Goal: Task Accomplishment & Management: Manage account settings

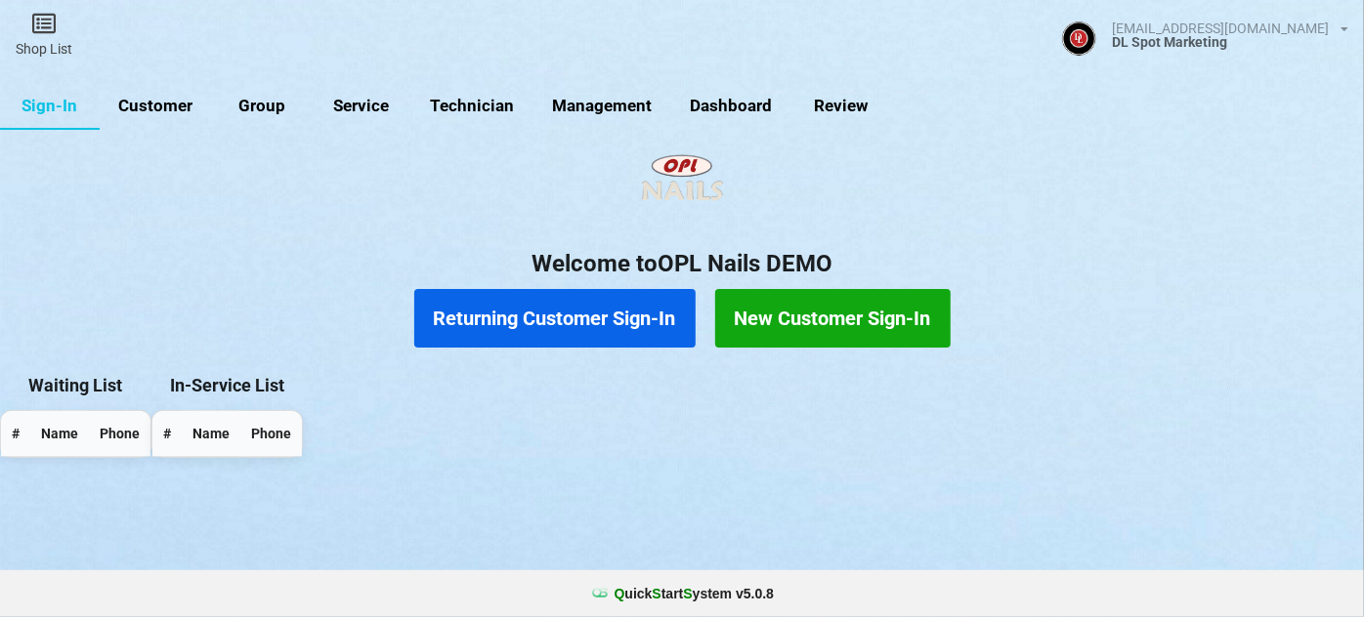
click at [164, 104] on link "Customer" at bounding box center [156, 106] width 112 height 47
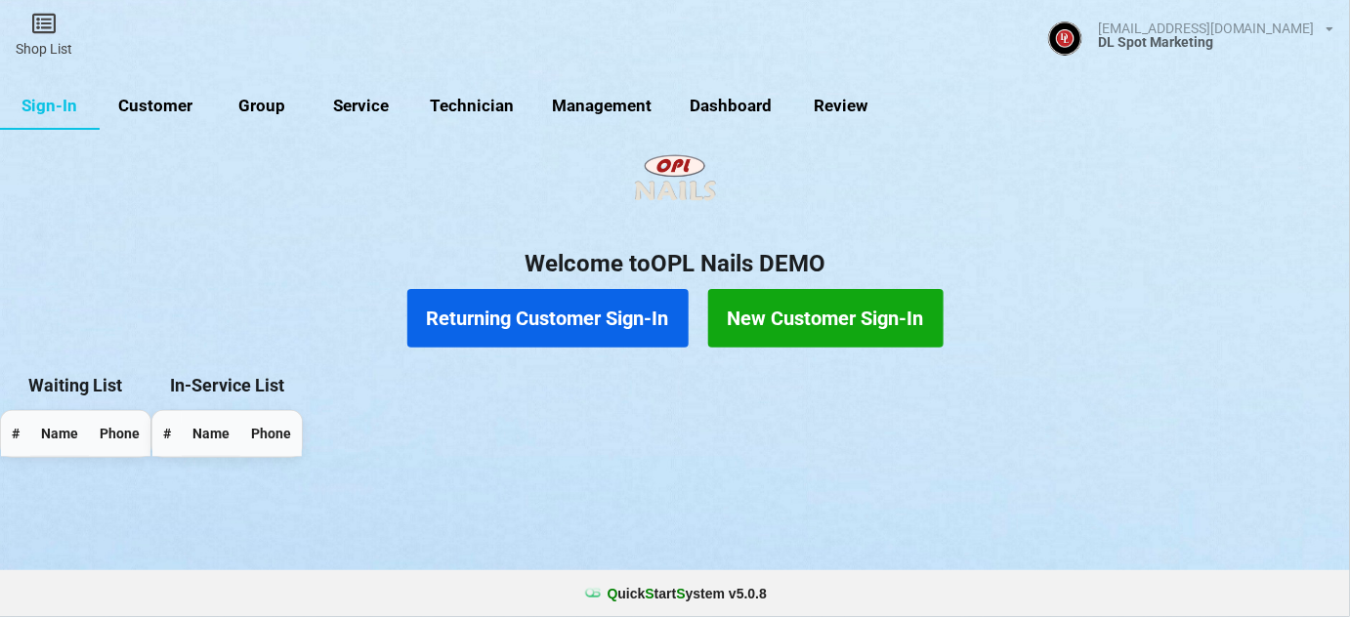
select select "25"
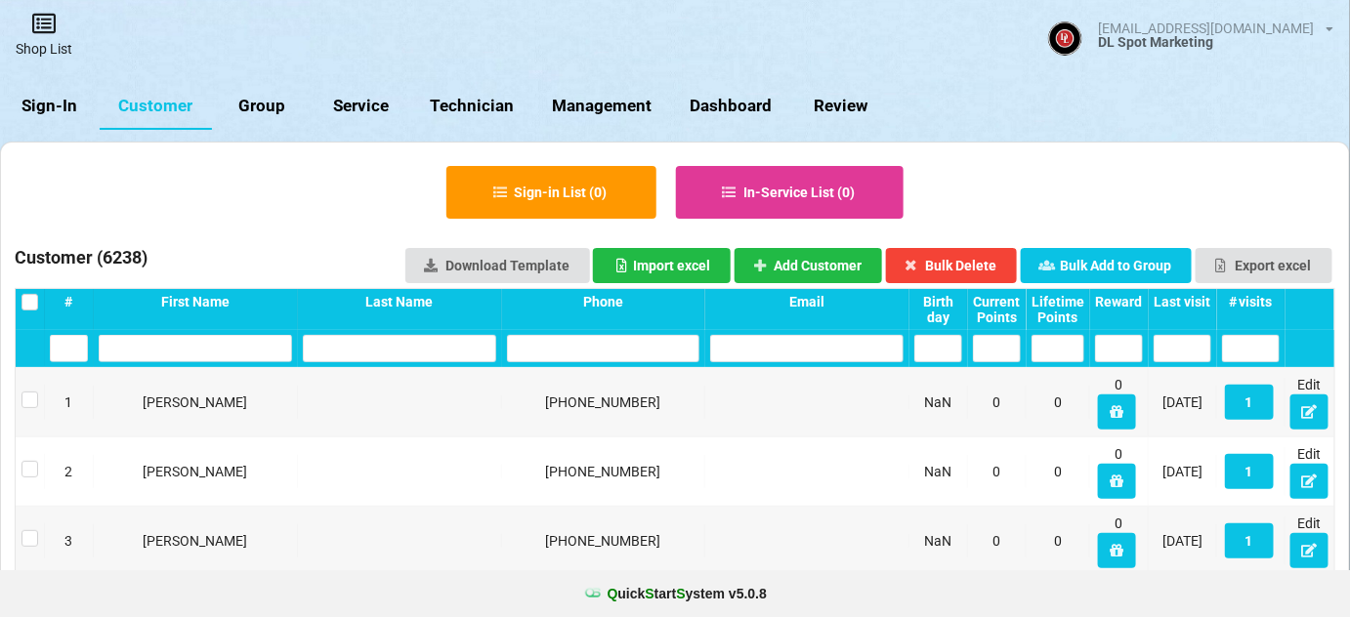
click at [52, 46] on link "Shop List" at bounding box center [44, 34] width 88 height 69
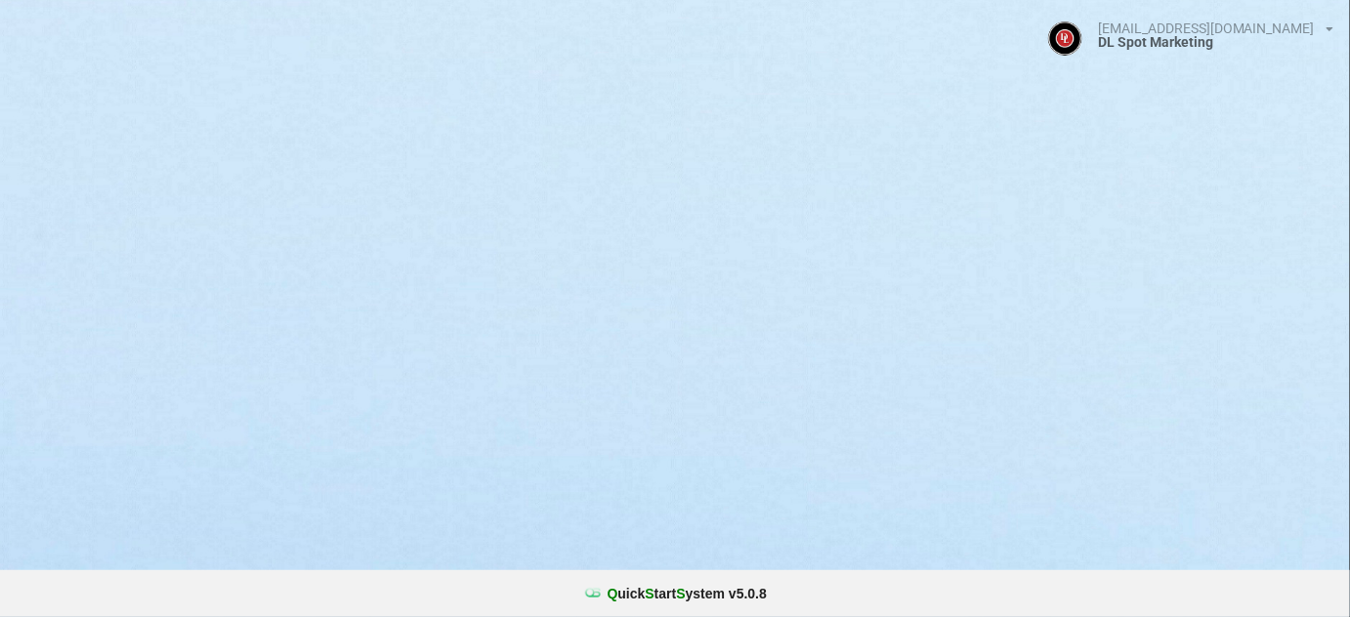
select select "25"
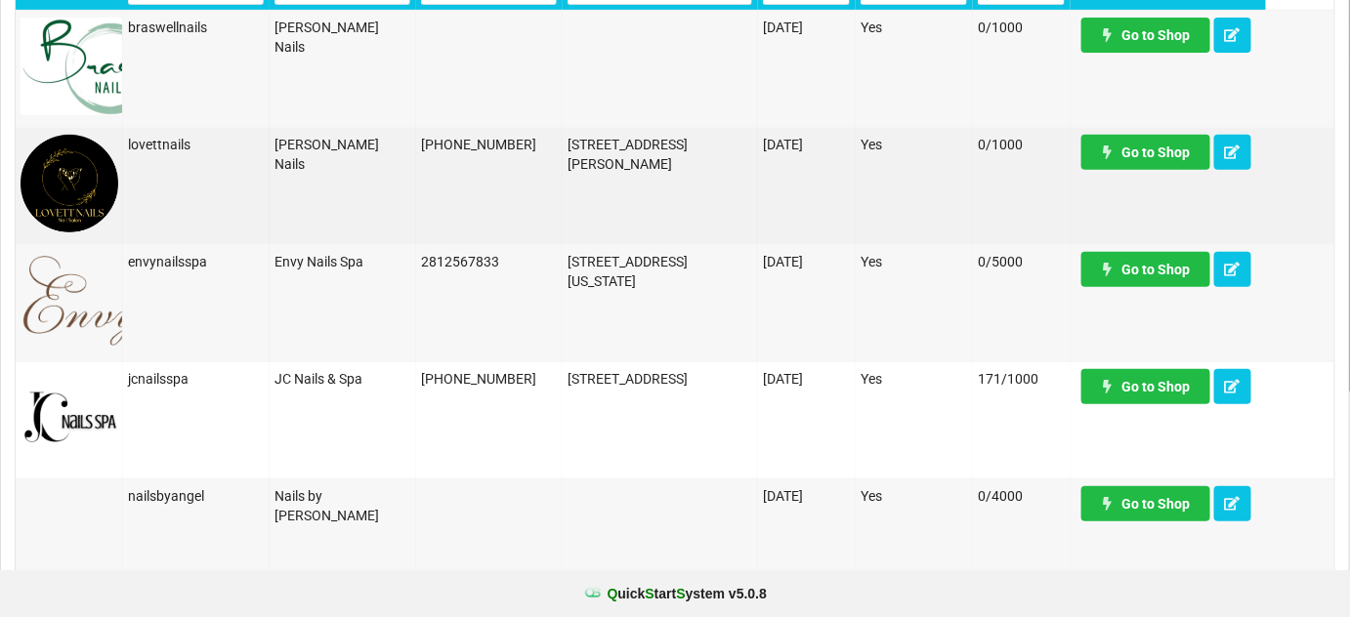
scroll to position [236, 0]
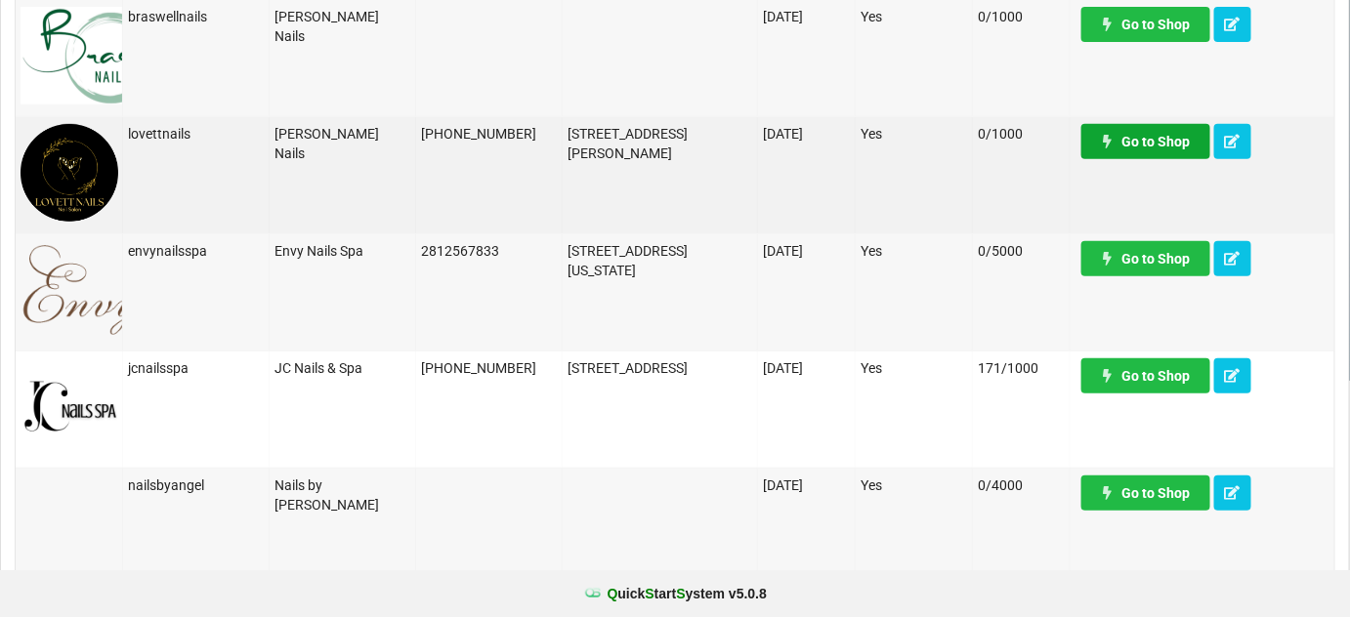
click at [1172, 141] on link "Go to Shop" at bounding box center [1146, 141] width 129 height 35
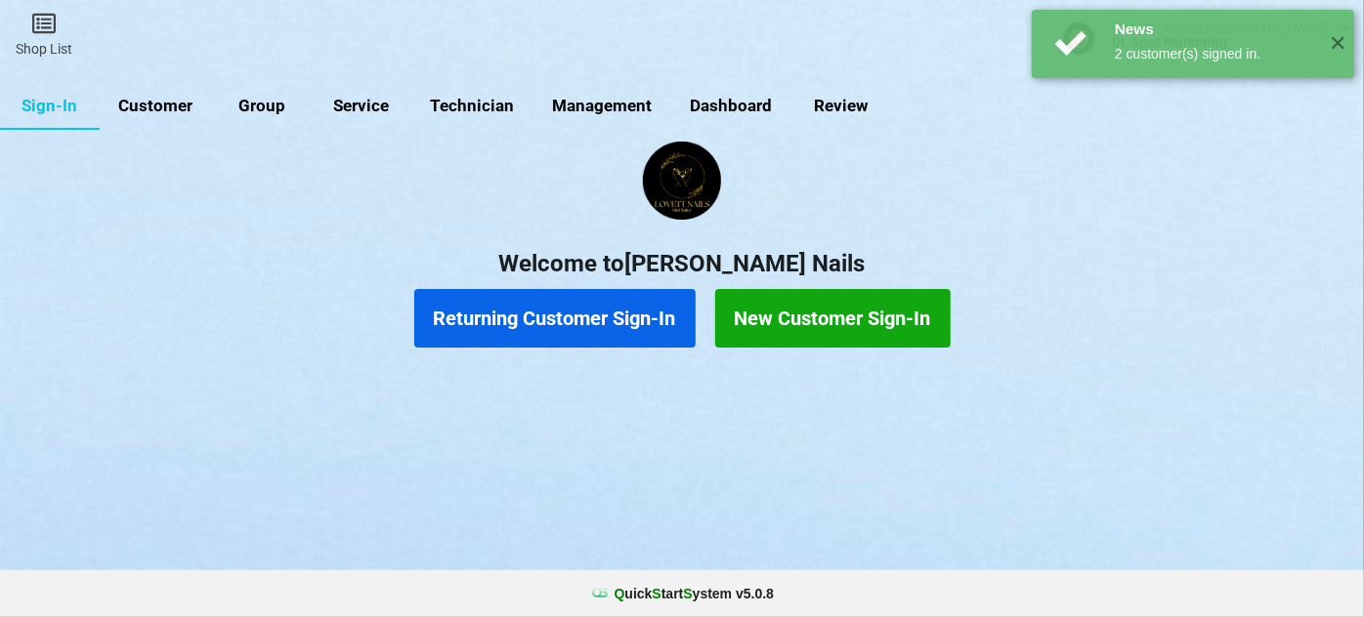
click at [150, 104] on link "Customer" at bounding box center [156, 106] width 112 height 47
select select "25"
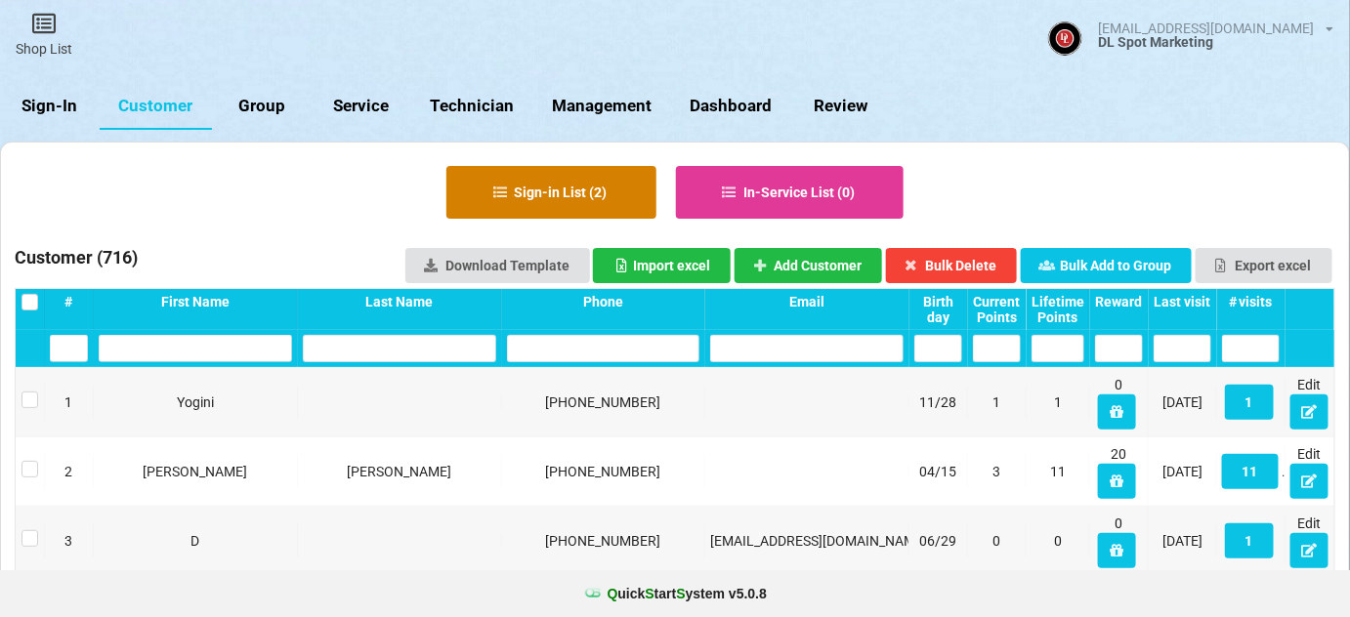
click at [568, 190] on button "Sign-in List ( 2 )" at bounding box center [552, 192] width 210 height 53
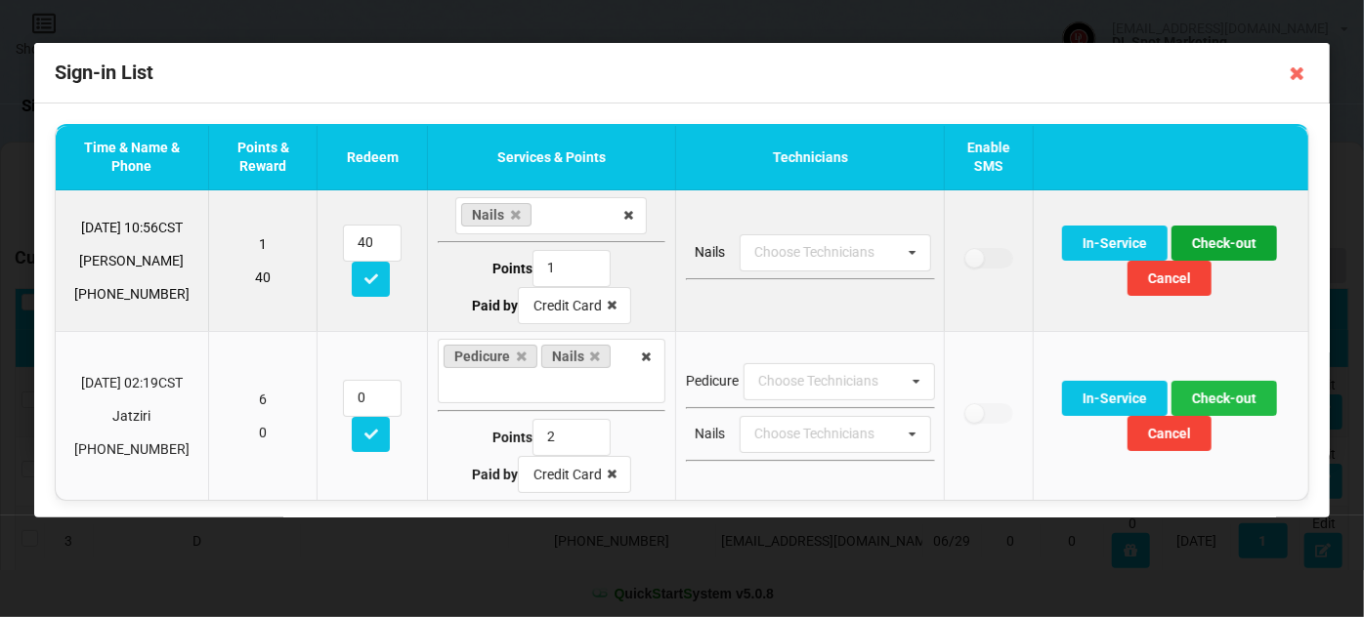
click at [1214, 239] on button "Check-out" at bounding box center [1224, 243] width 106 height 35
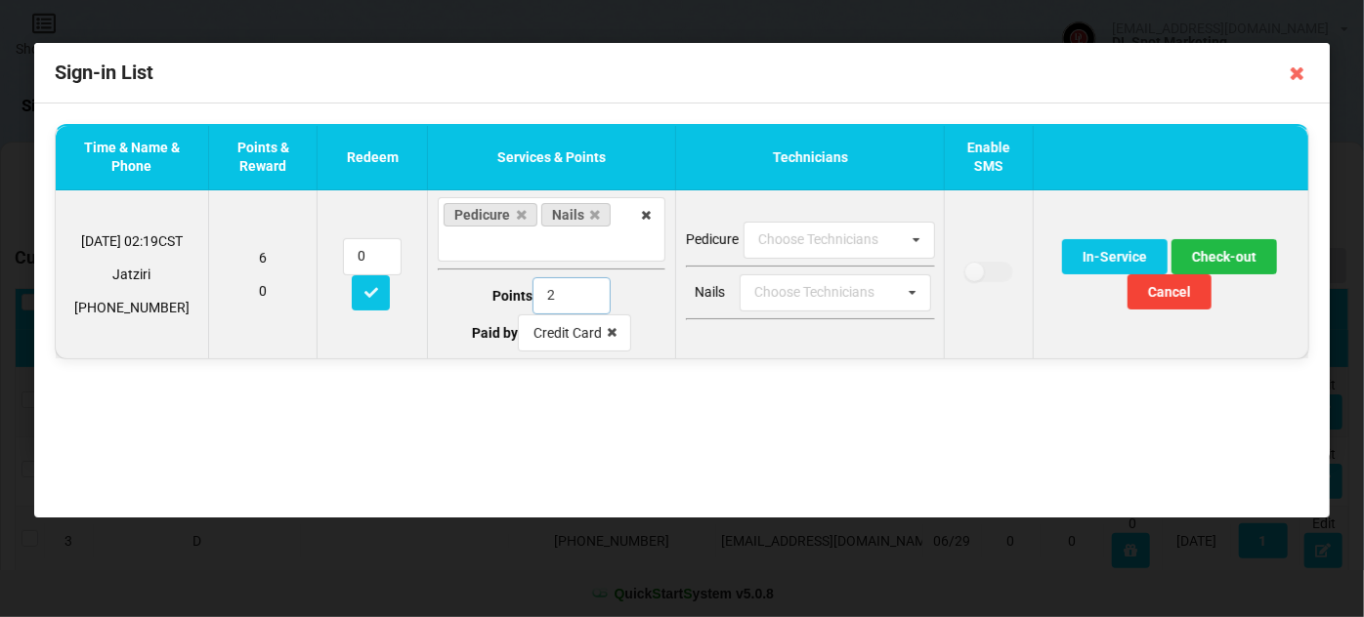
drag, startPoint x: 552, startPoint y: 292, endPoint x: 513, endPoint y: 309, distance: 42.5
click at [518, 306] on div "Points 2" at bounding box center [552, 295] width 228 height 37
type input "1"
click at [1226, 259] on button "Check-out" at bounding box center [1224, 256] width 106 height 35
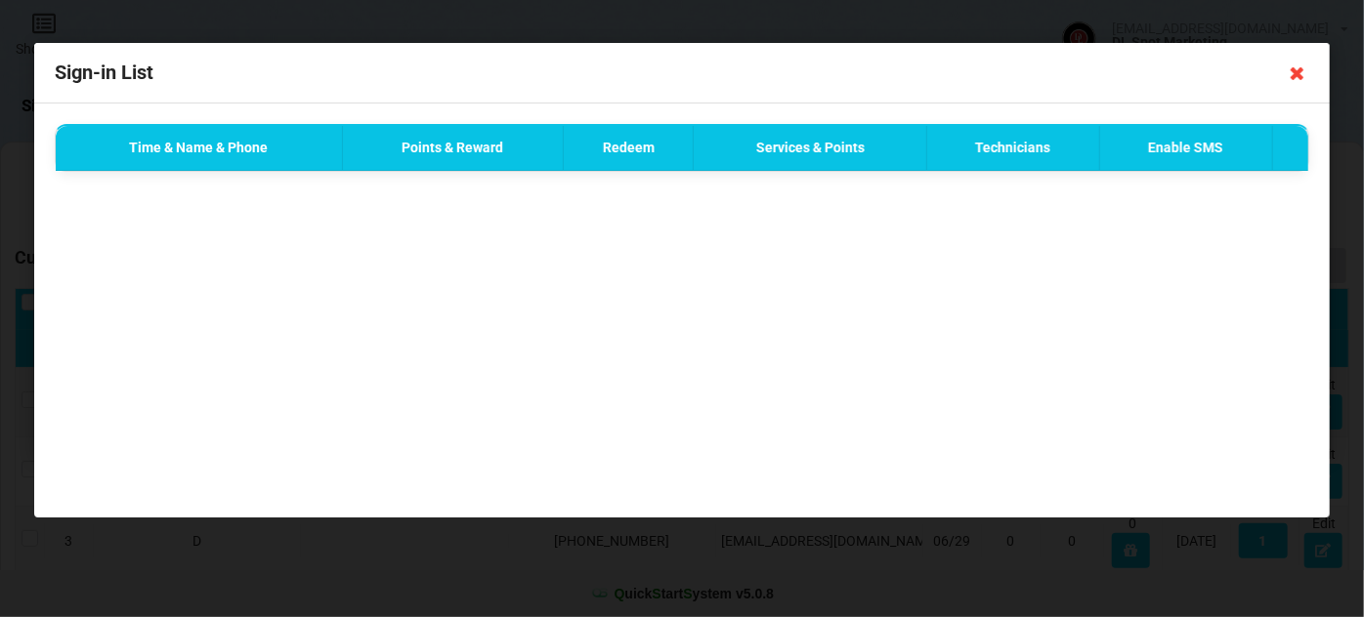
click at [1297, 77] on icon at bounding box center [1297, 73] width 31 height 31
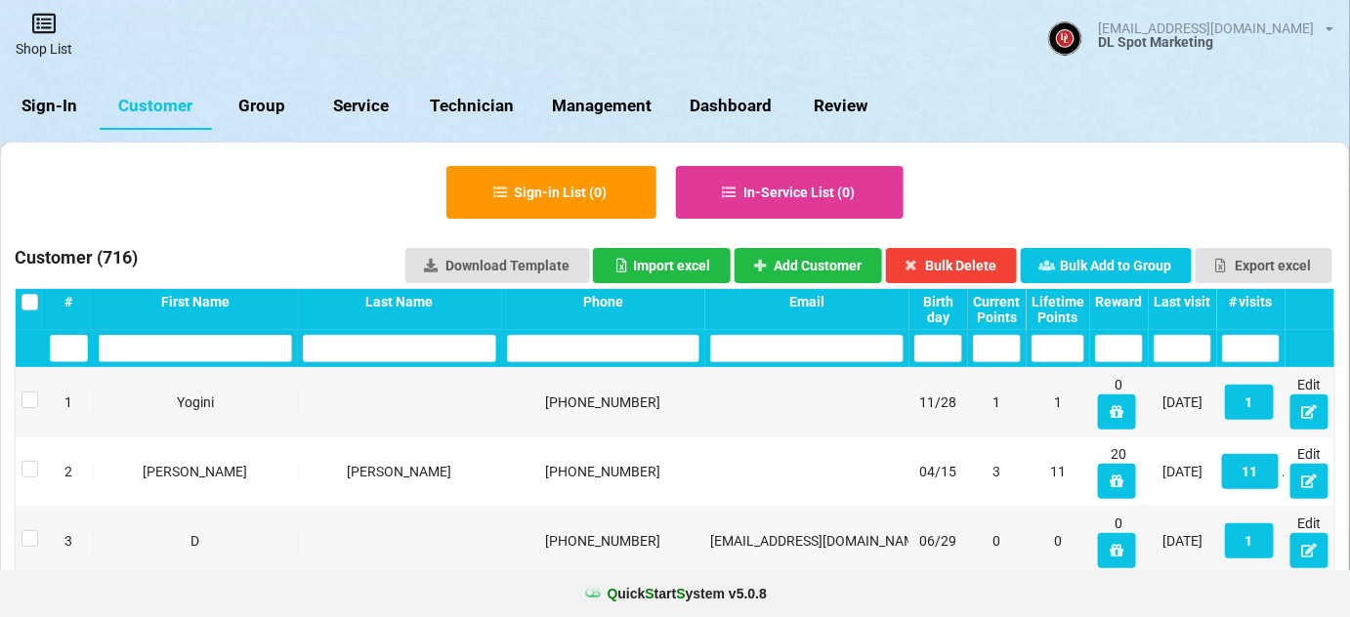
click at [39, 33] on icon at bounding box center [43, 23] width 27 height 23
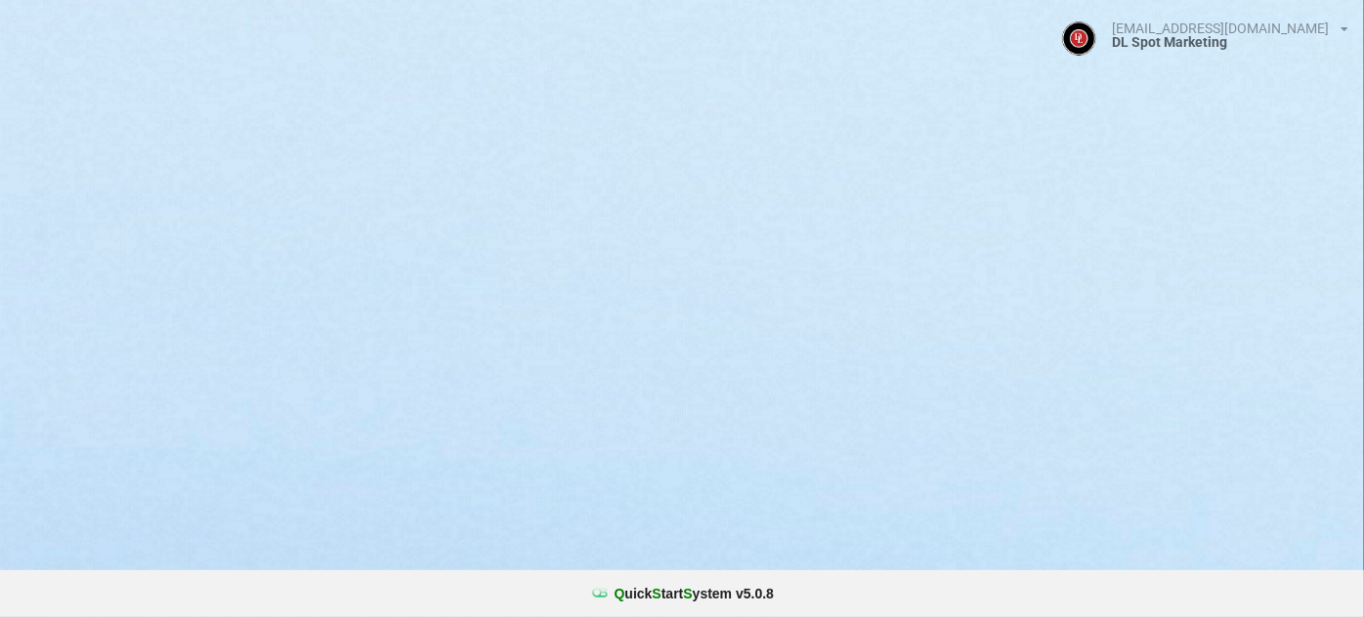
select select "25"
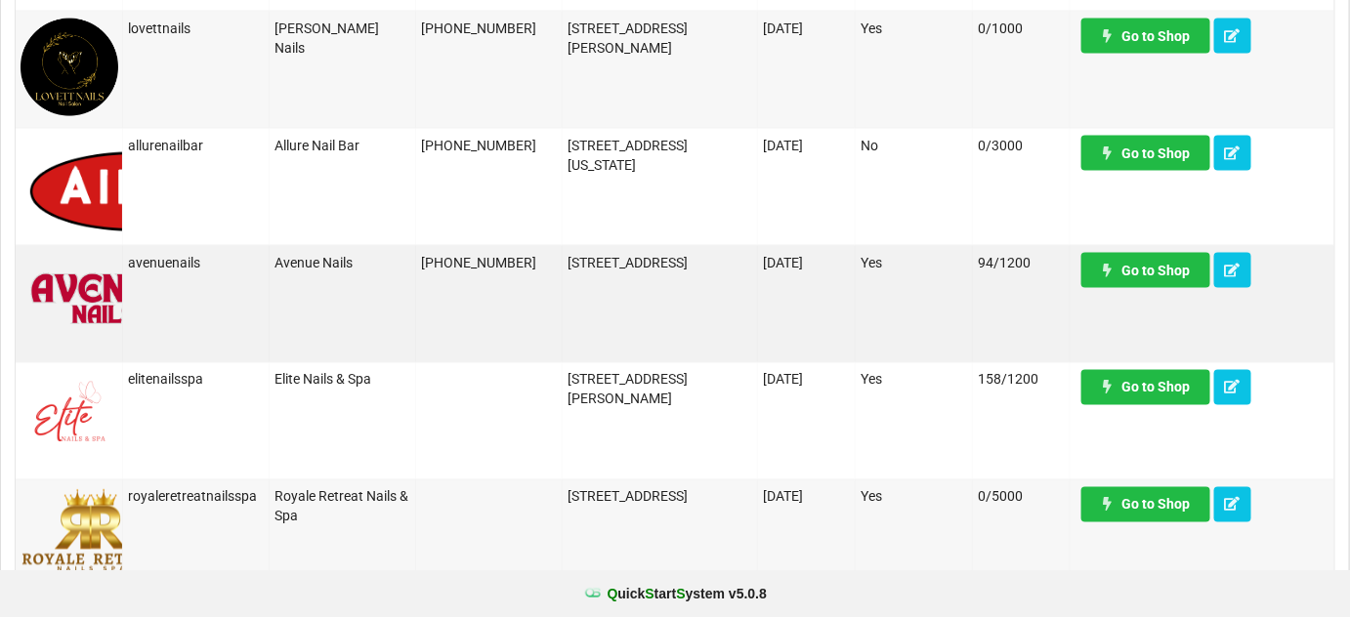
scroll to position [947, 0]
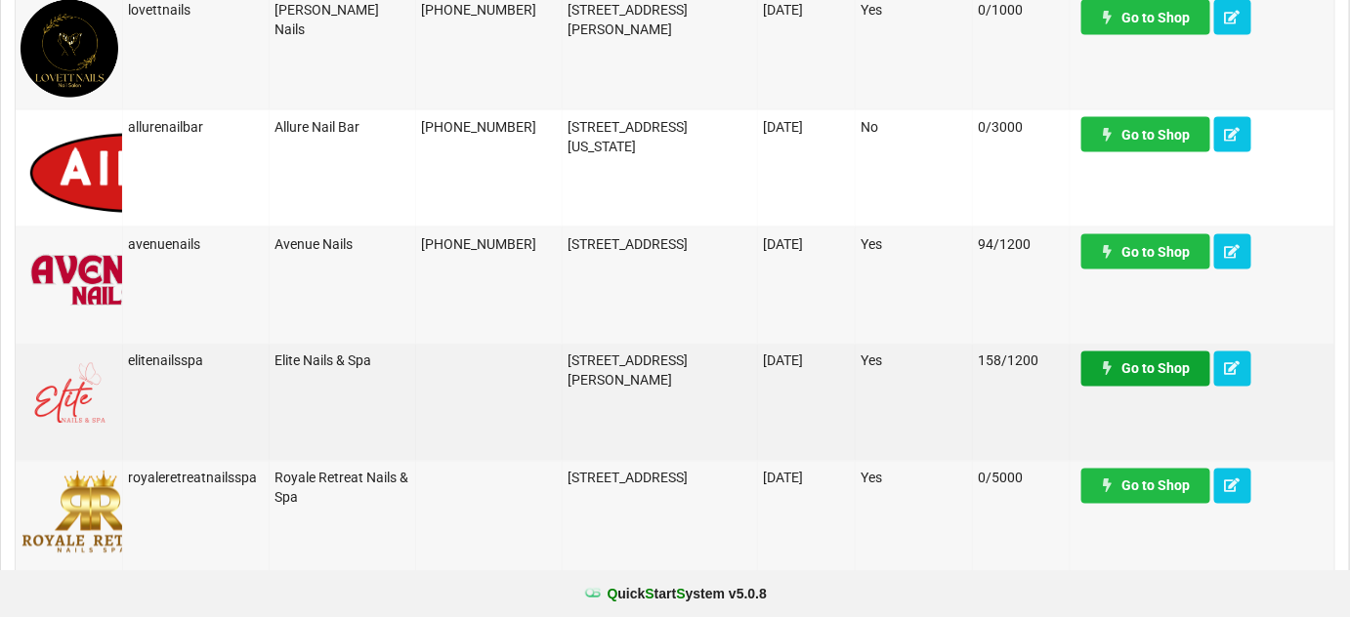
click at [1144, 373] on link "Go to Shop" at bounding box center [1146, 369] width 129 height 35
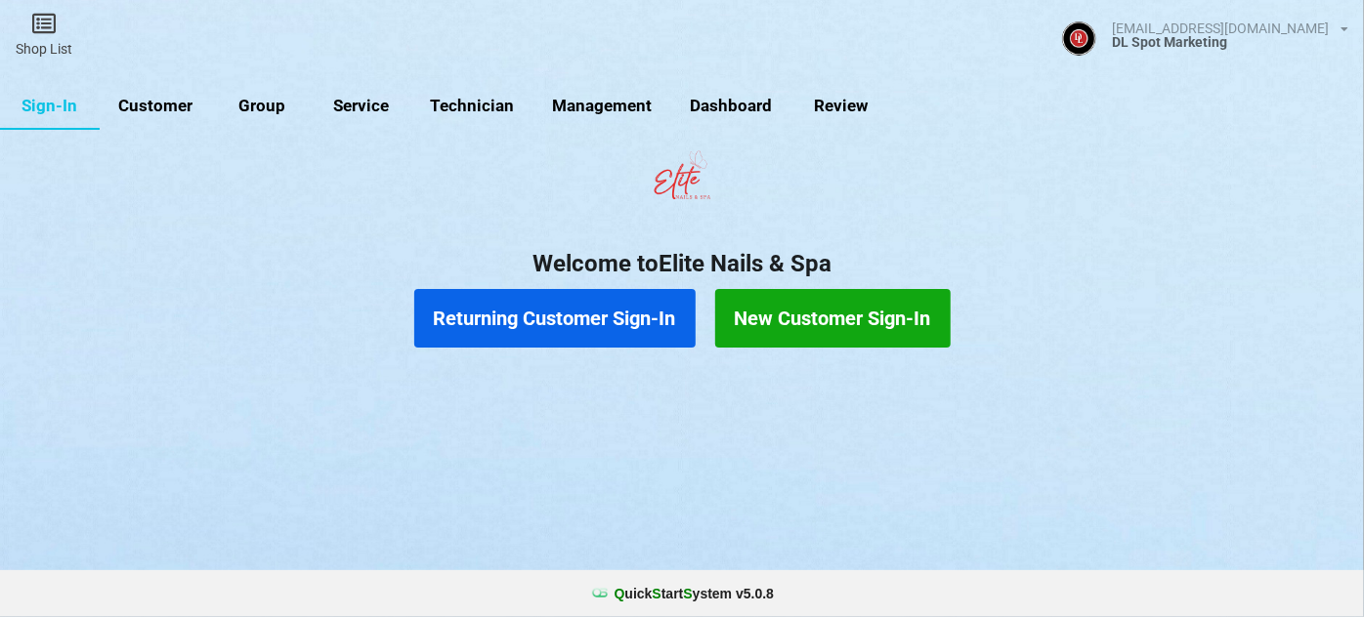
click at [168, 108] on link "Customer" at bounding box center [156, 106] width 112 height 47
select select "25"
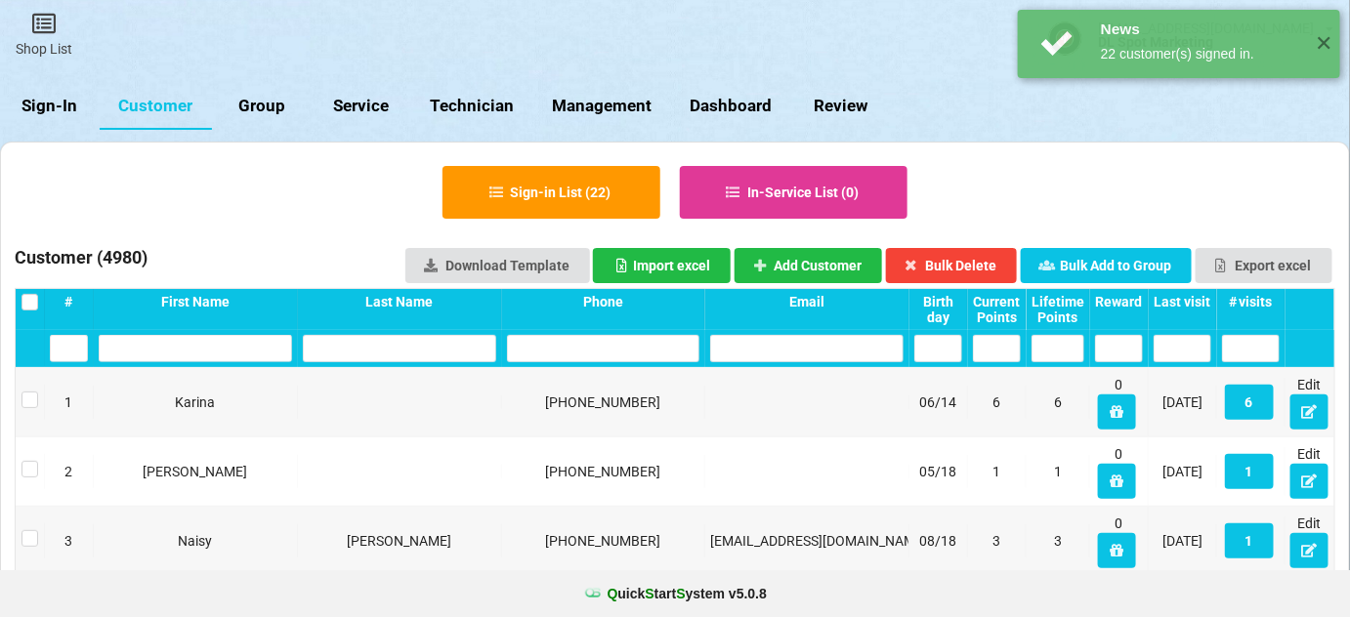
click at [1188, 299] on div "Last visit" at bounding box center [1183, 302] width 58 height 16
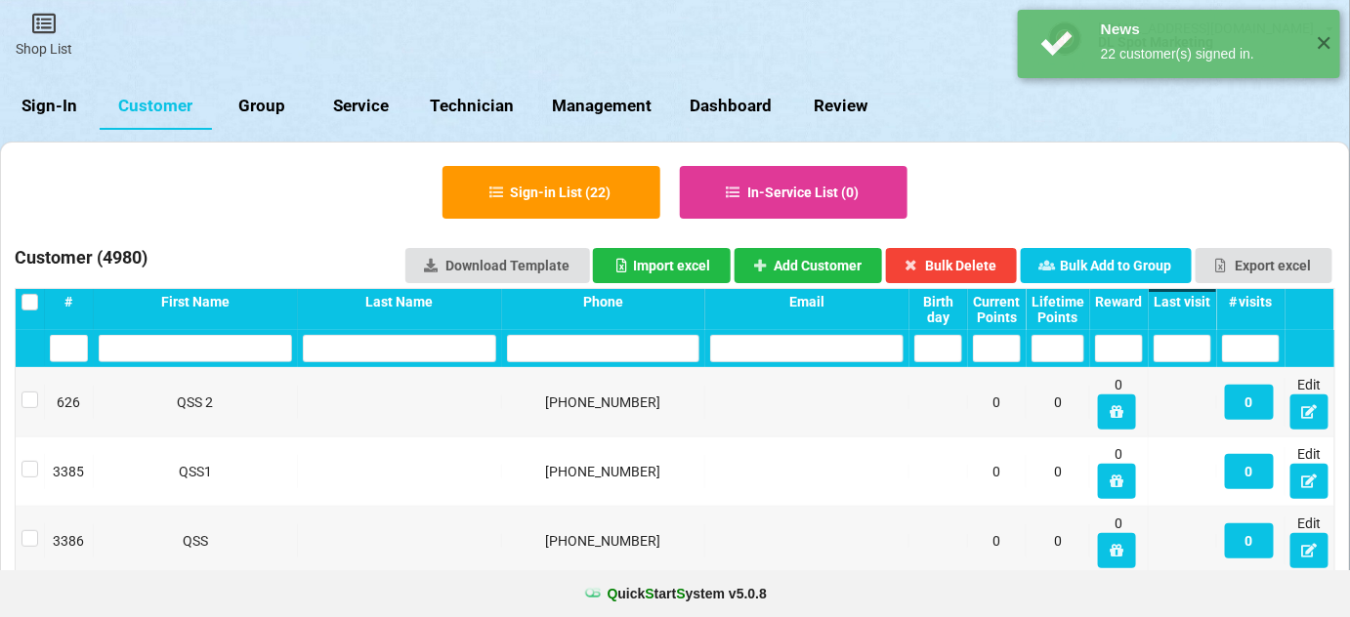
click at [1188, 299] on div "Last visit" at bounding box center [1183, 302] width 58 height 16
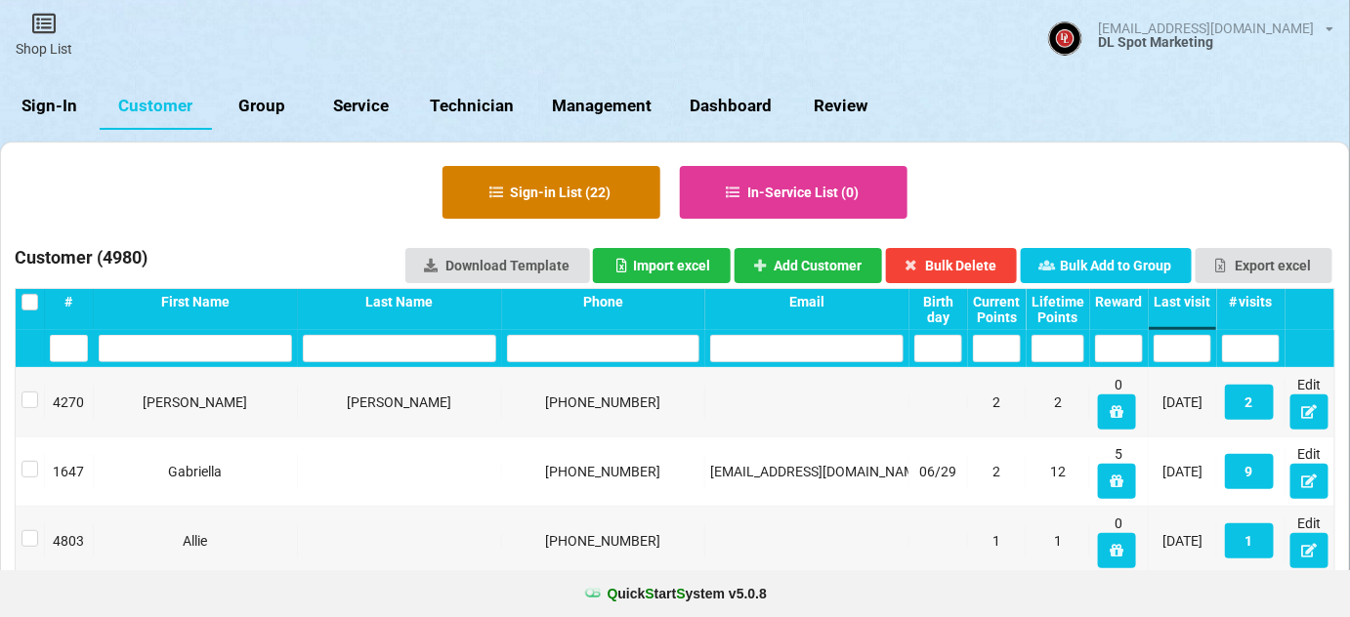
click at [568, 190] on button "Sign-in List ( 22 )" at bounding box center [552, 192] width 218 height 53
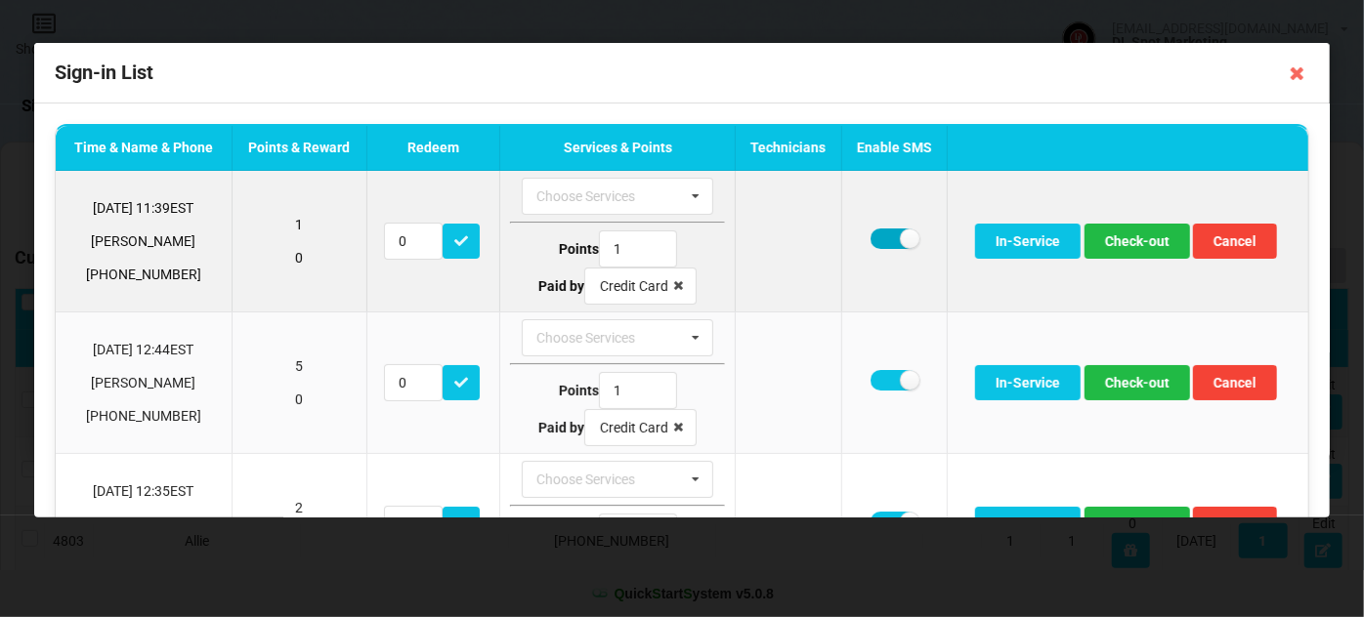
click at [877, 236] on label at bounding box center [895, 239] width 48 height 21
checkbox input "false"
click at [1141, 247] on button "Check-out" at bounding box center [1138, 241] width 106 height 35
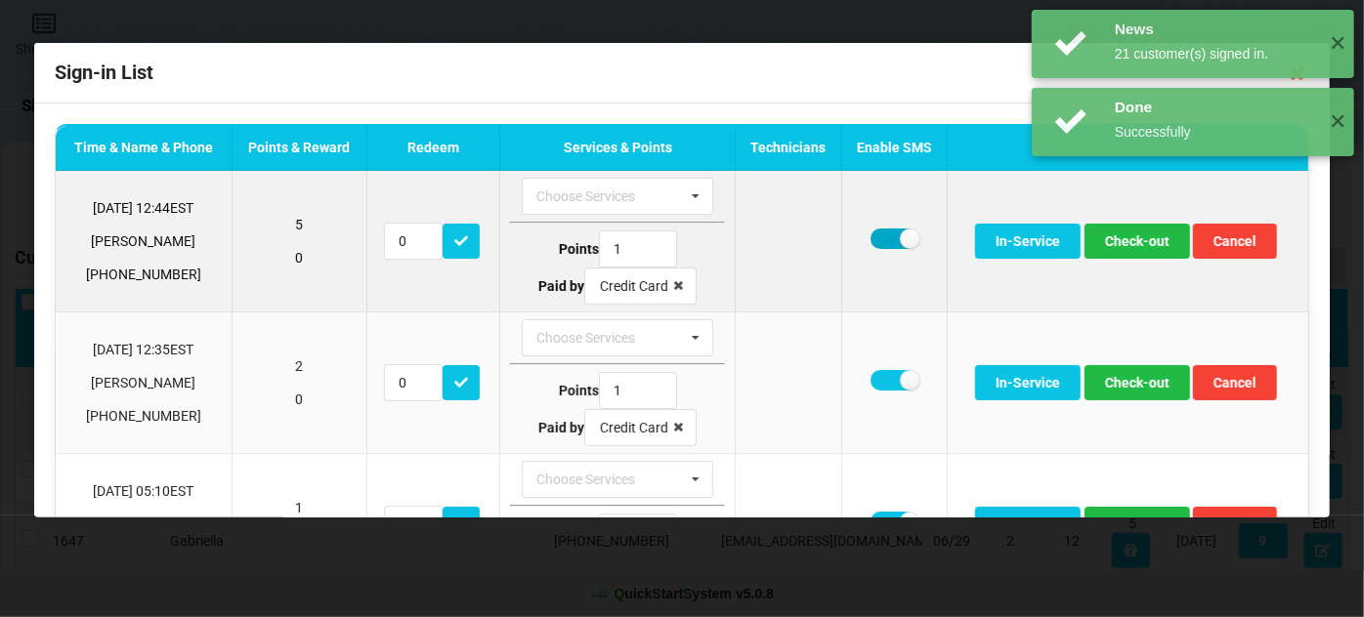
click at [872, 240] on label at bounding box center [895, 239] width 48 height 21
checkbox input "false"
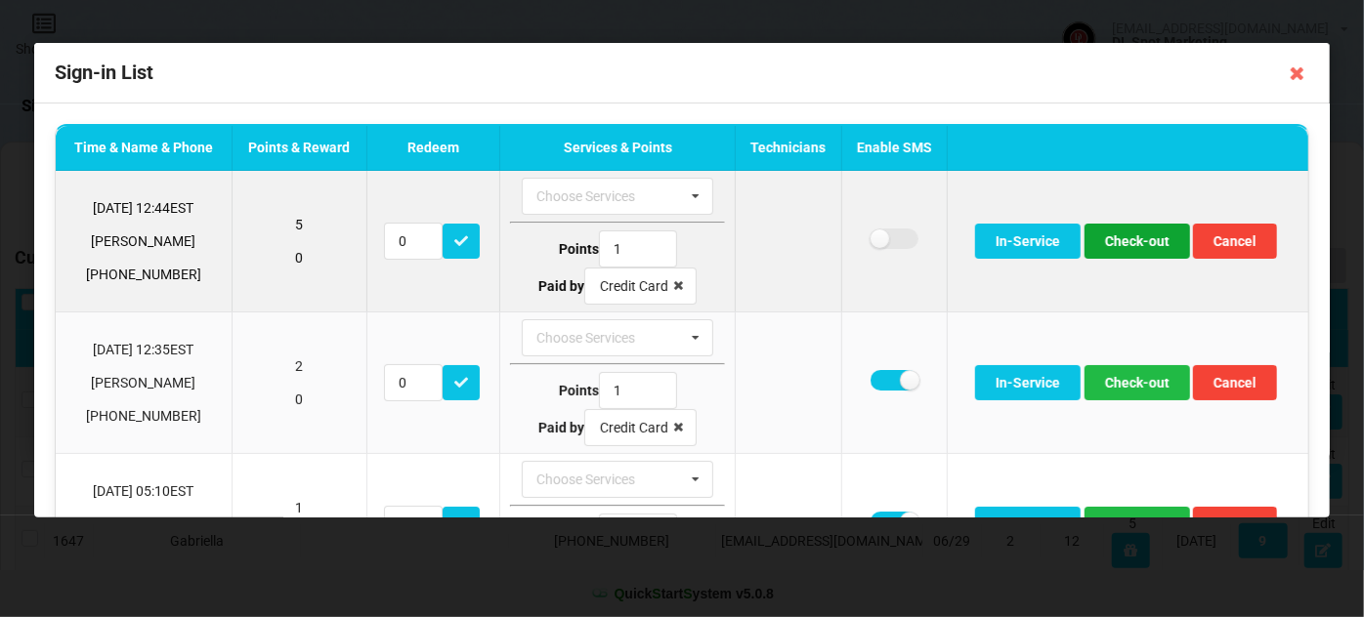
click at [1146, 253] on button "Check-out" at bounding box center [1138, 241] width 106 height 35
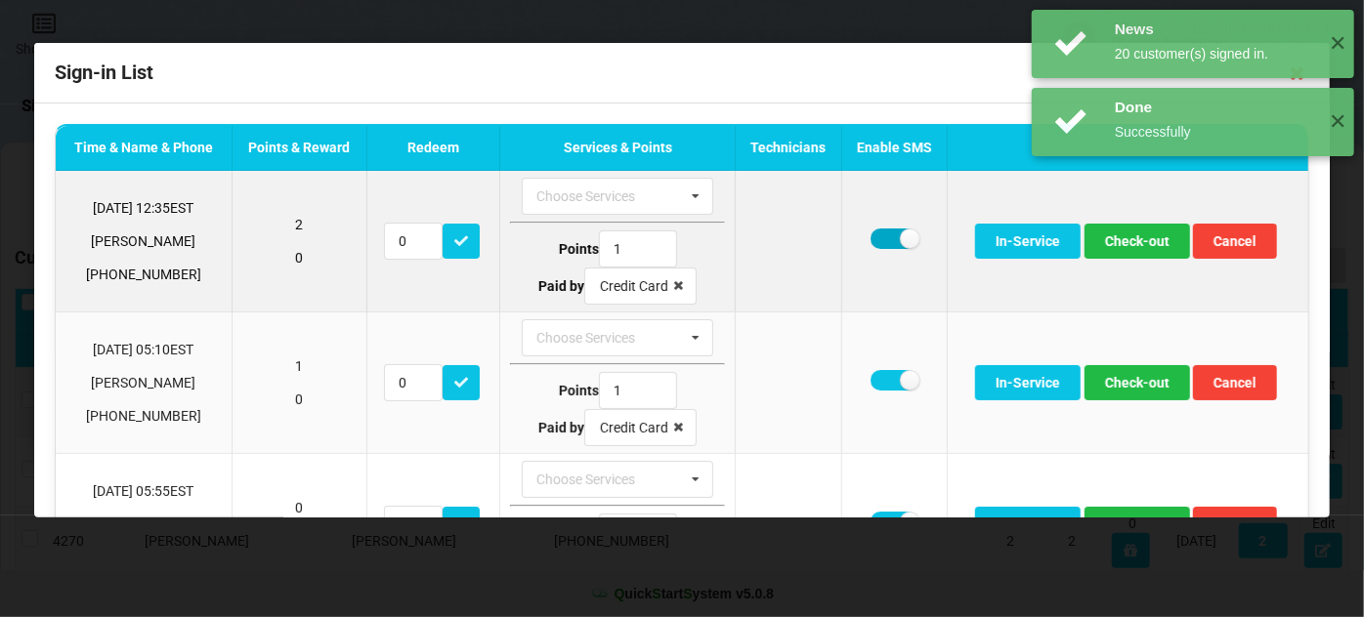
click at [872, 239] on label at bounding box center [895, 239] width 48 height 21
checkbox input "false"
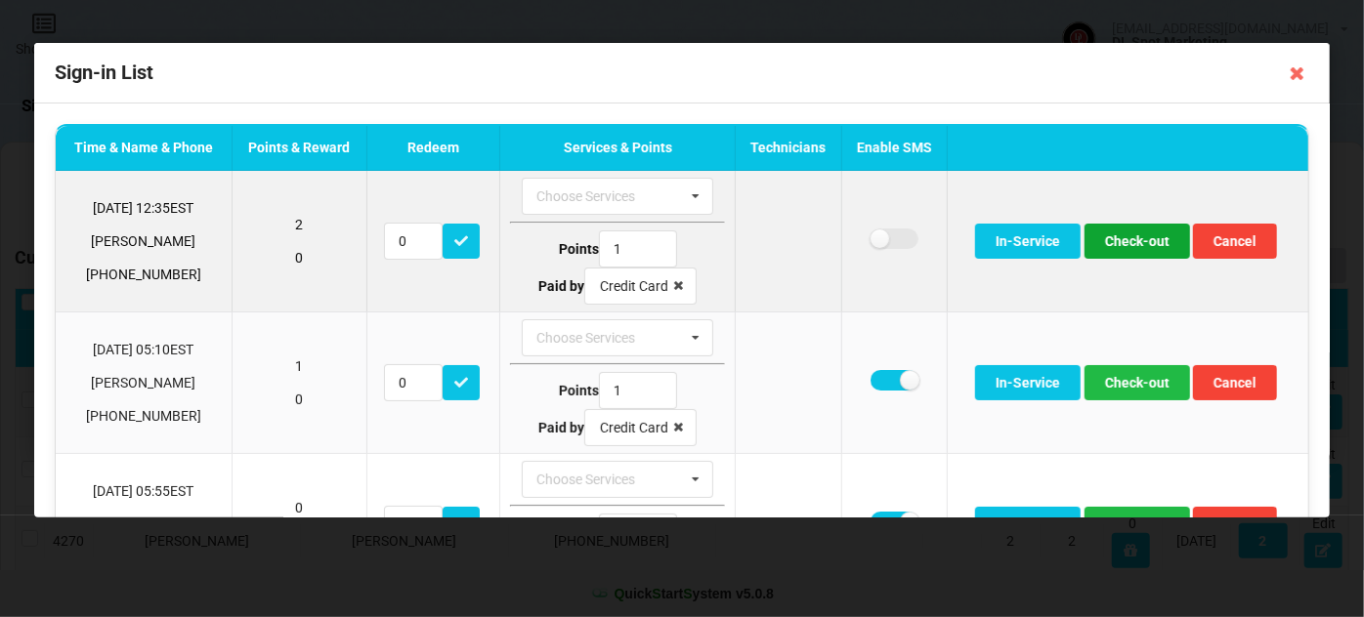
click at [1170, 240] on button "Check-out" at bounding box center [1138, 241] width 106 height 35
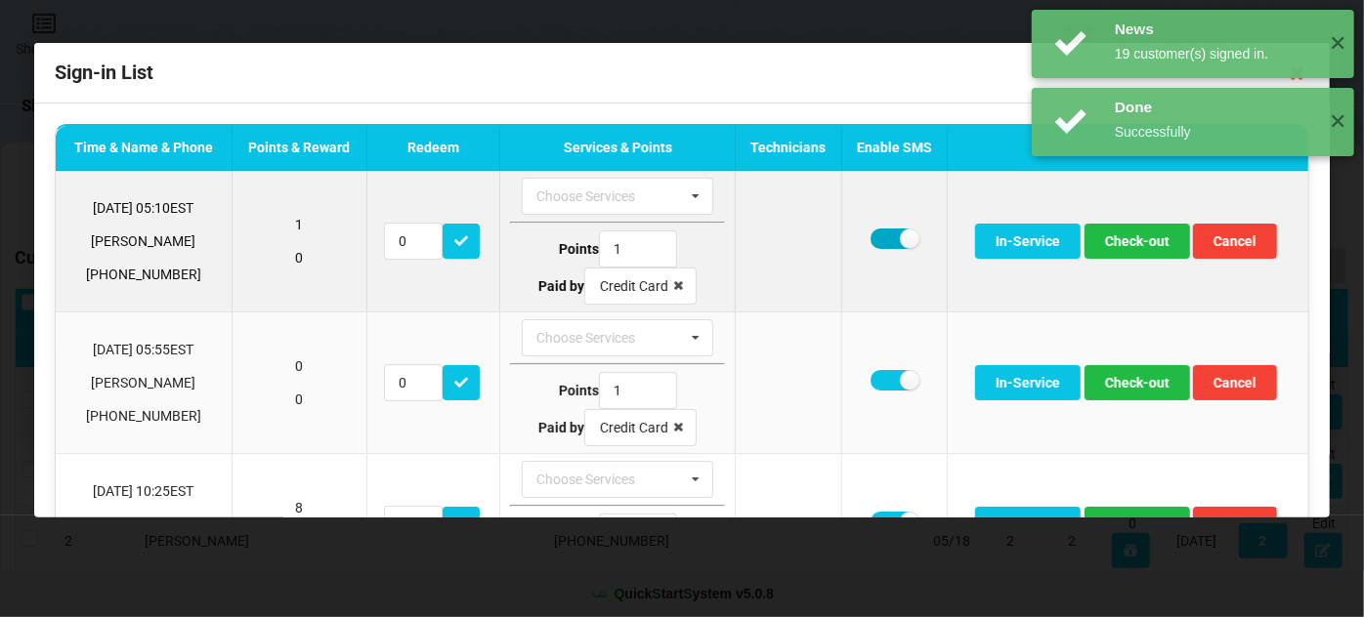
click at [880, 244] on label at bounding box center [895, 239] width 48 height 21
checkbox input "false"
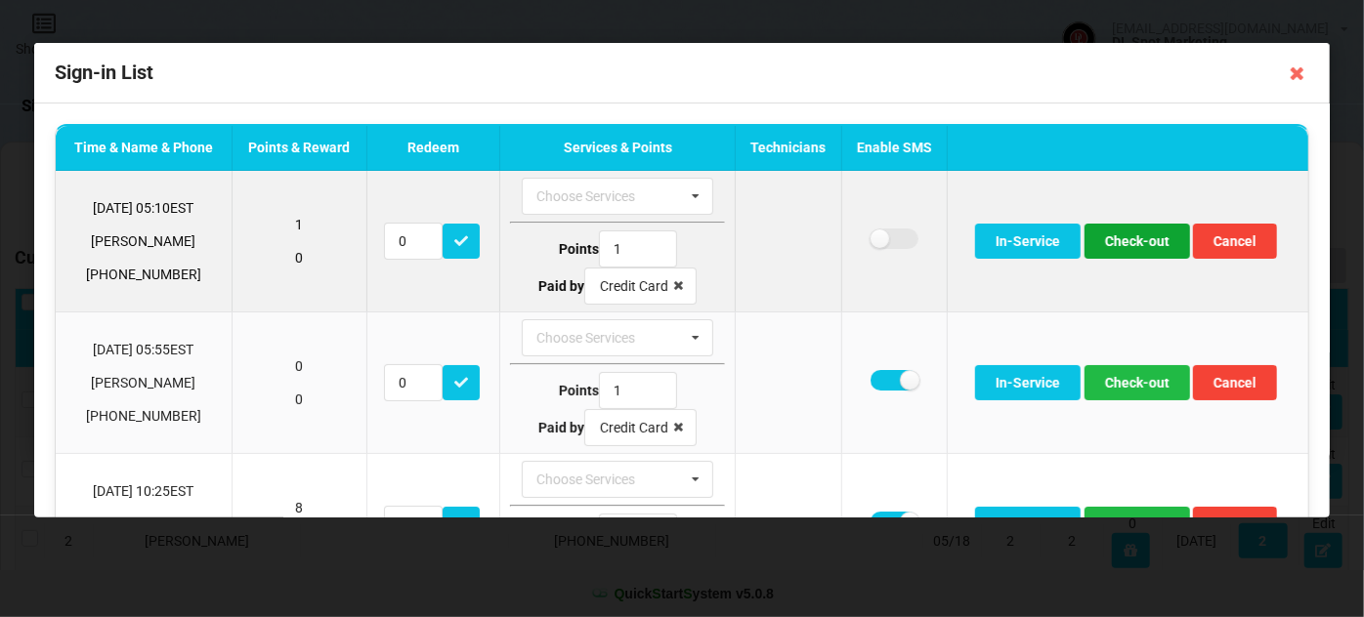
click at [1127, 241] on button "Check-out" at bounding box center [1138, 241] width 106 height 35
click at [1126, 240] on button "Check-out" at bounding box center [1138, 241] width 106 height 35
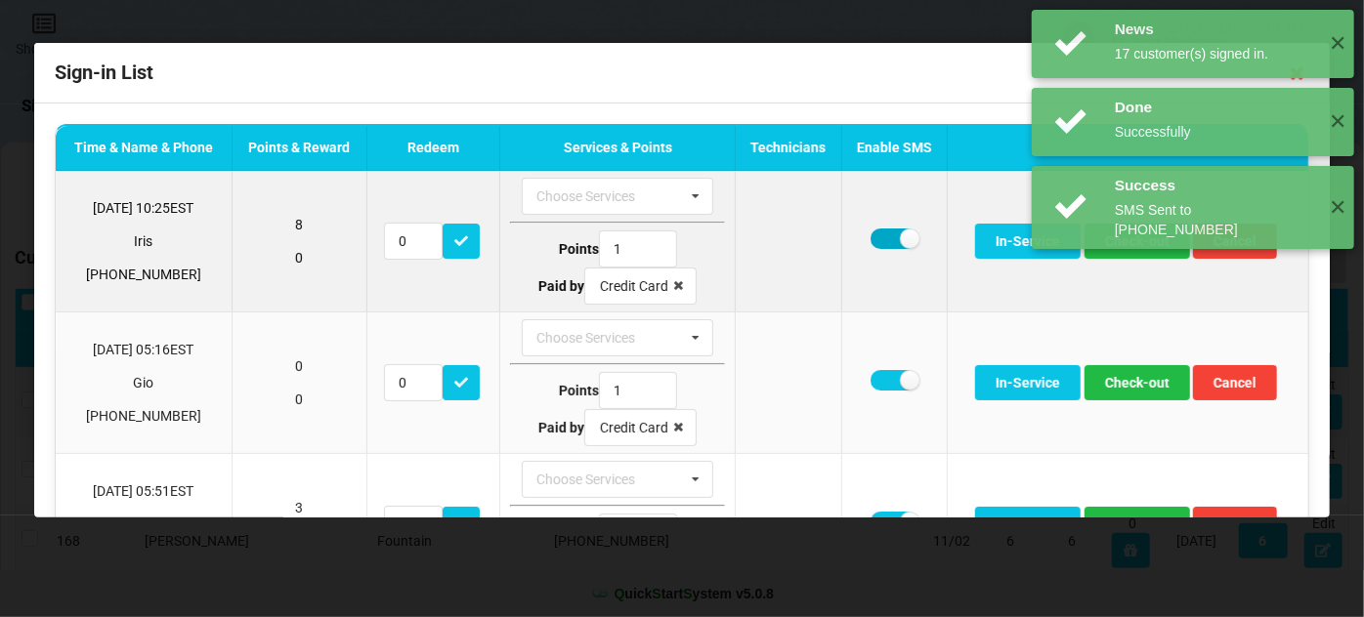
click at [873, 236] on label at bounding box center [895, 239] width 48 height 21
checkbox input "false"
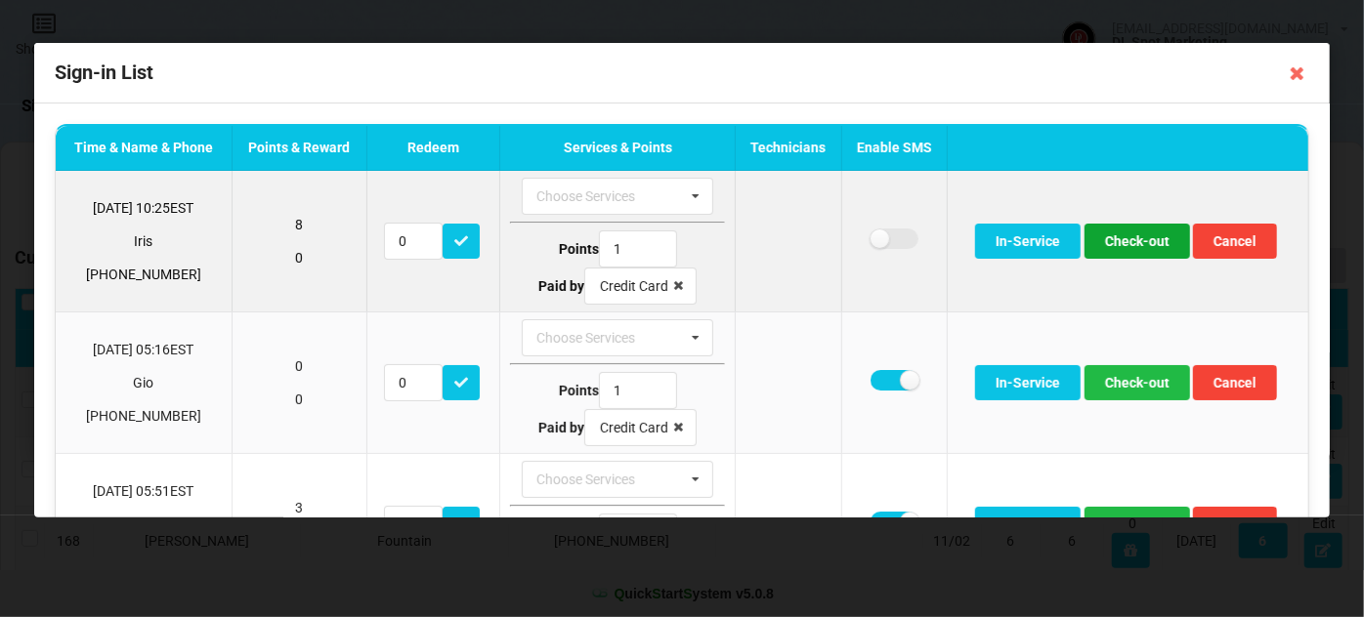
click at [1127, 244] on button "Check-out" at bounding box center [1138, 241] width 106 height 35
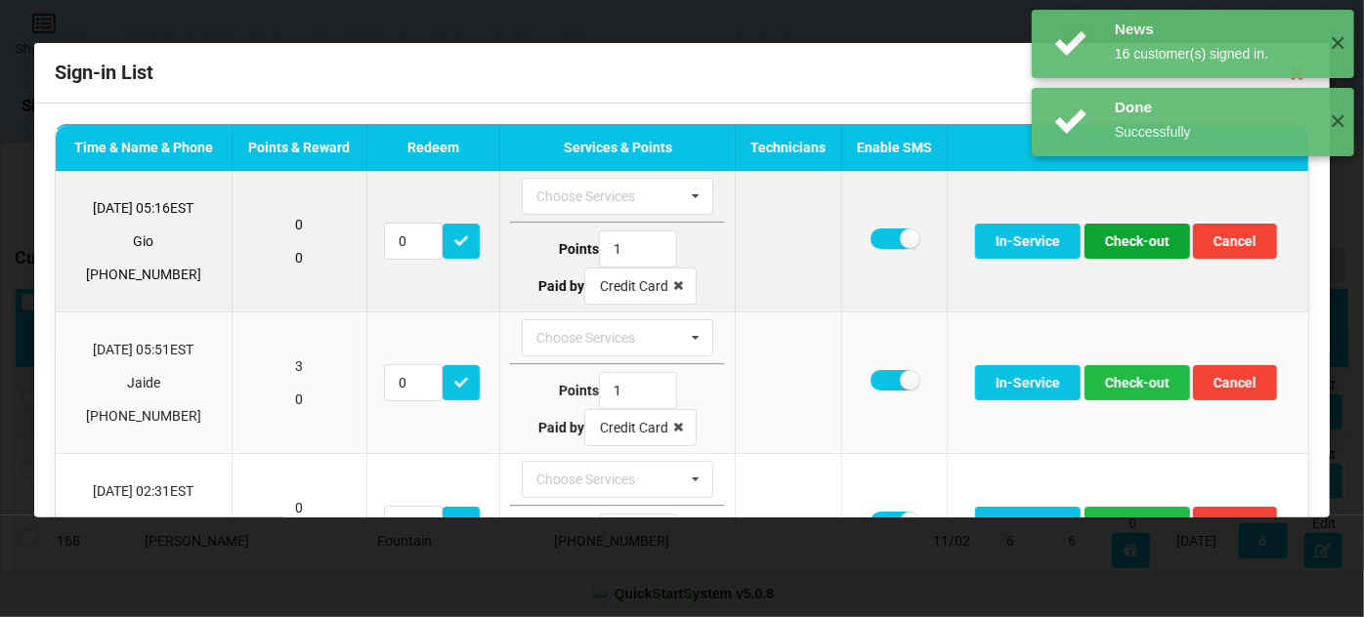
click at [1124, 244] on button "Check-out" at bounding box center [1138, 241] width 106 height 35
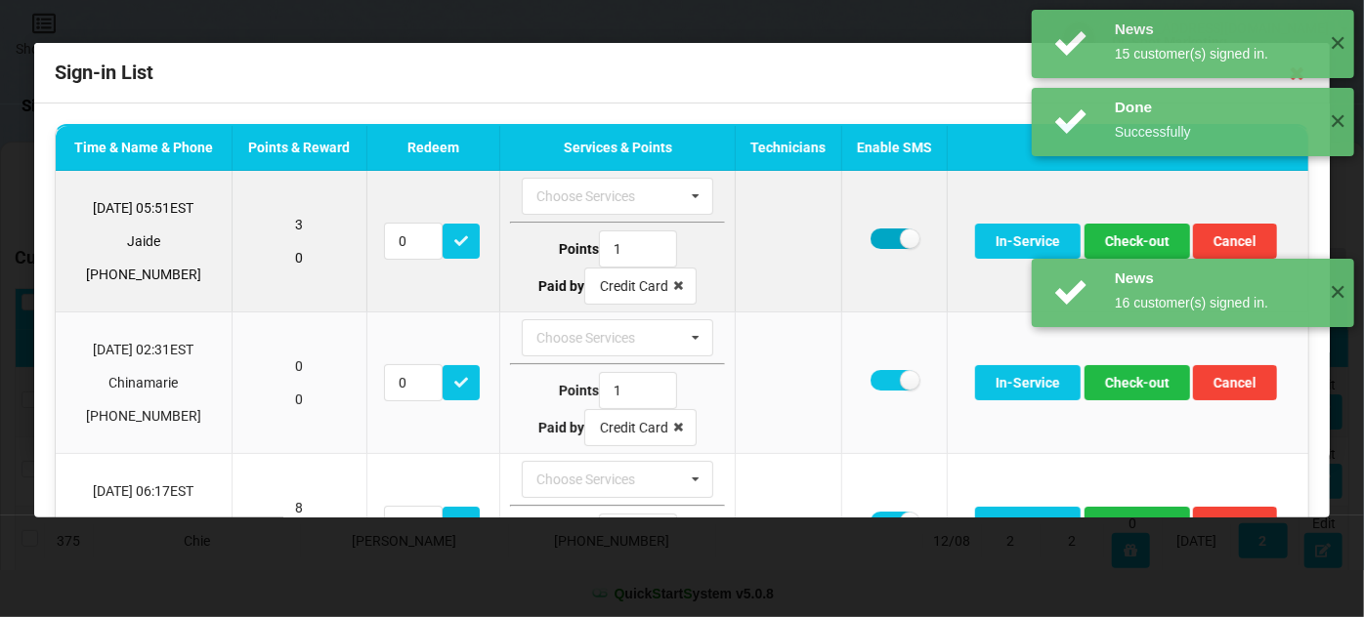
click at [874, 238] on label at bounding box center [895, 239] width 48 height 21
checkbox input "false"
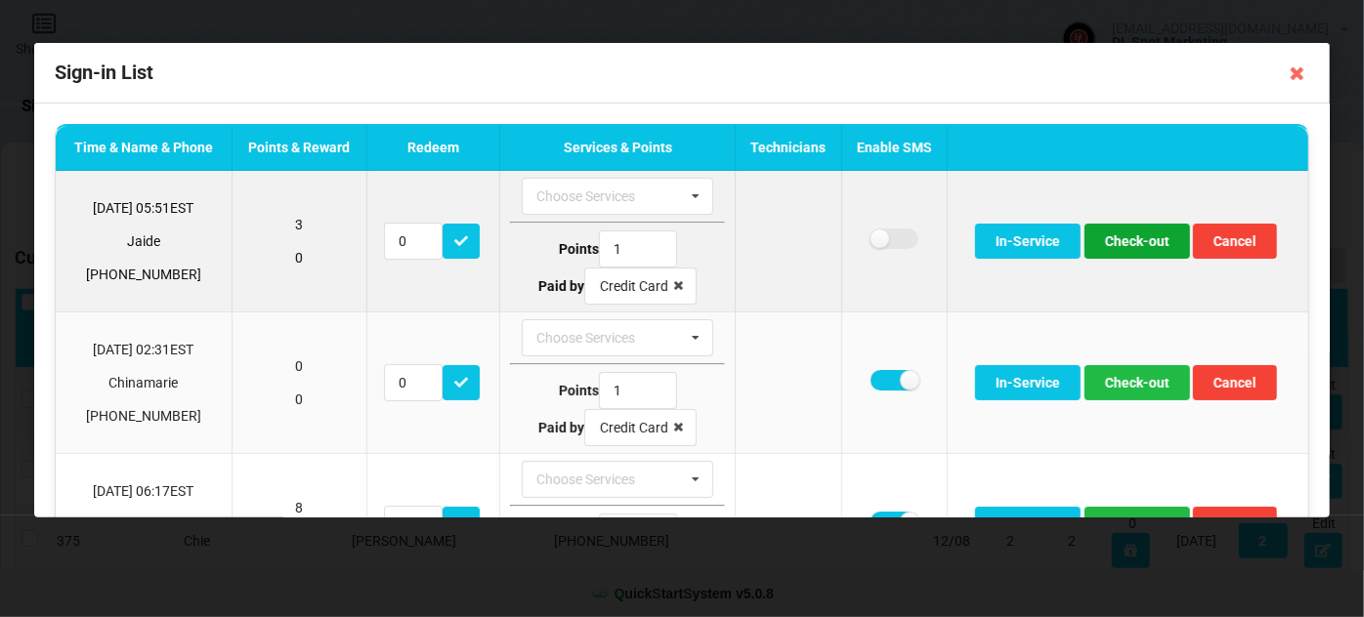
click at [1126, 240] on button "Check-out" at bounding box center [1138, 241] width 106 height 35
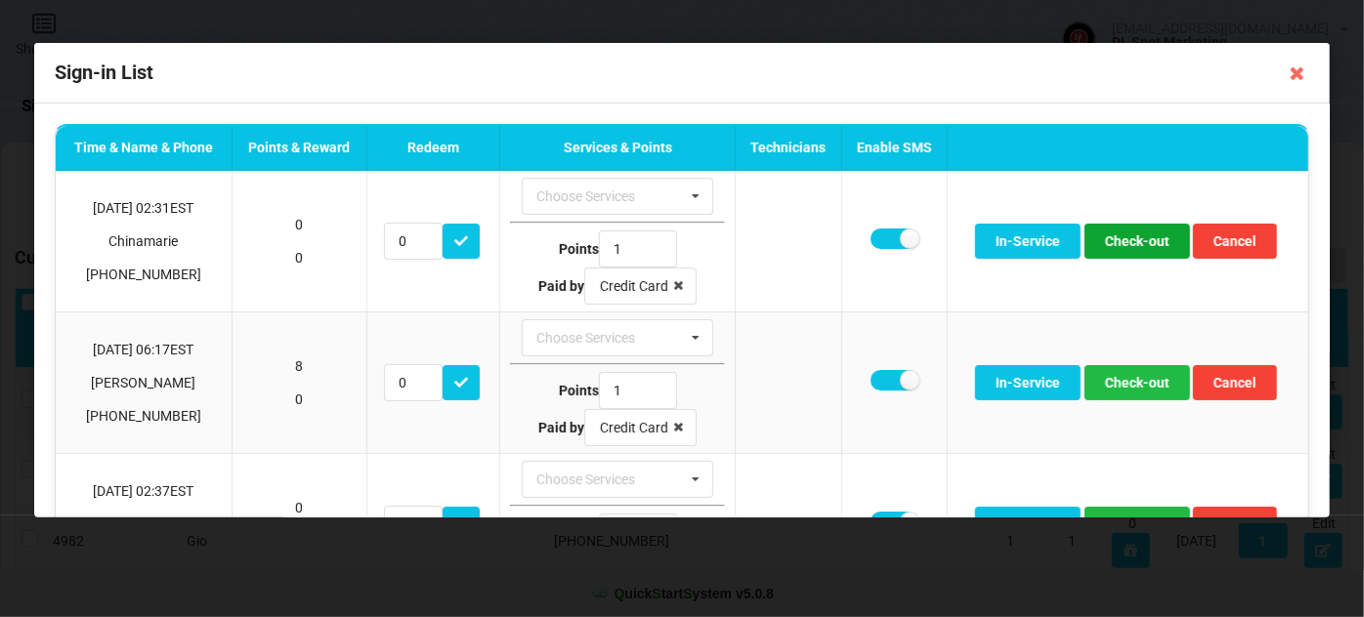
click at [1126, 240] on button "Check-out" at bounding box center [1138, 241] width 106 height 35
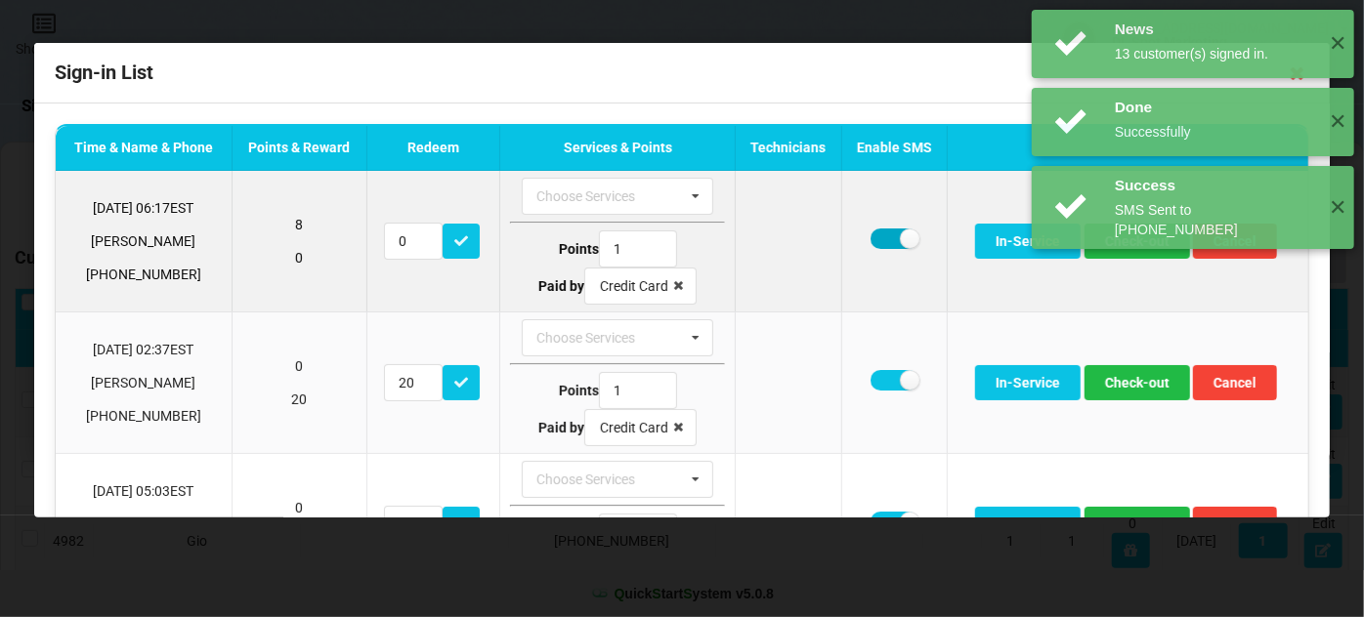
click at [884, 237] on label at bounding box center [895, 239] width 48 height 21
checkbox input "false"
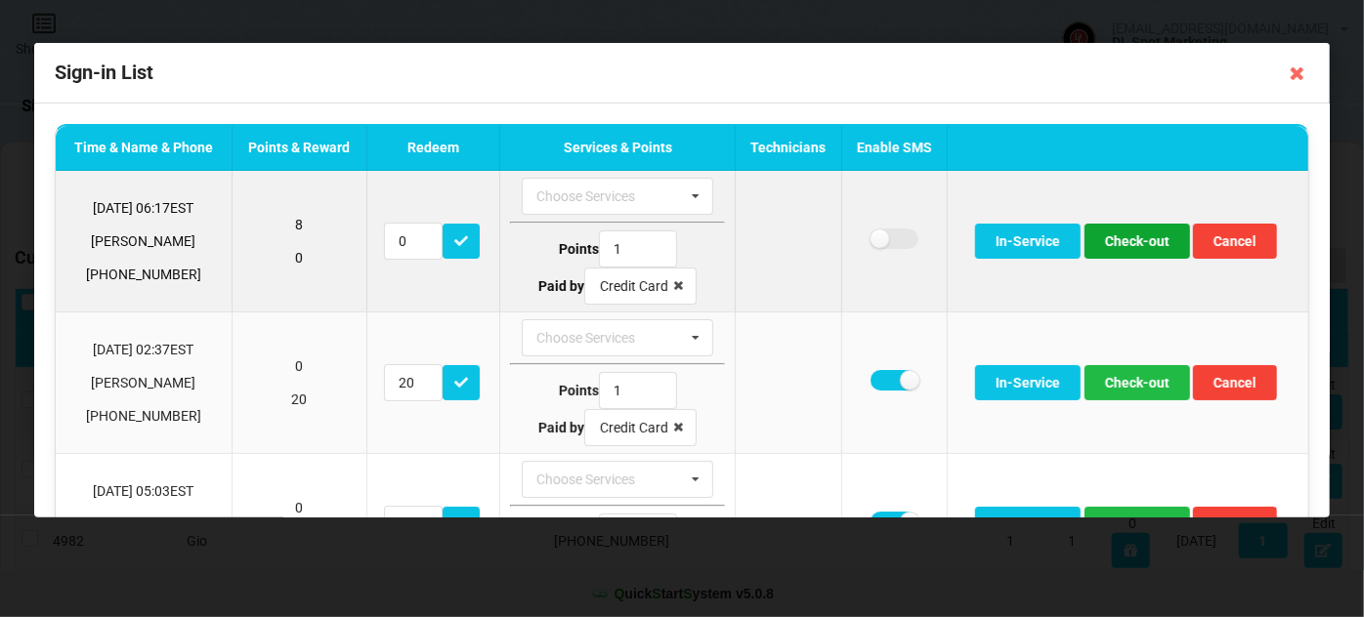
click at [1115, 238] on button "Check-out" at bounding box center [1138, 241] width 106 height 35
click at [1120, 244] on button "Check-out" at bounding box center [1138, 241] width 106 height 35
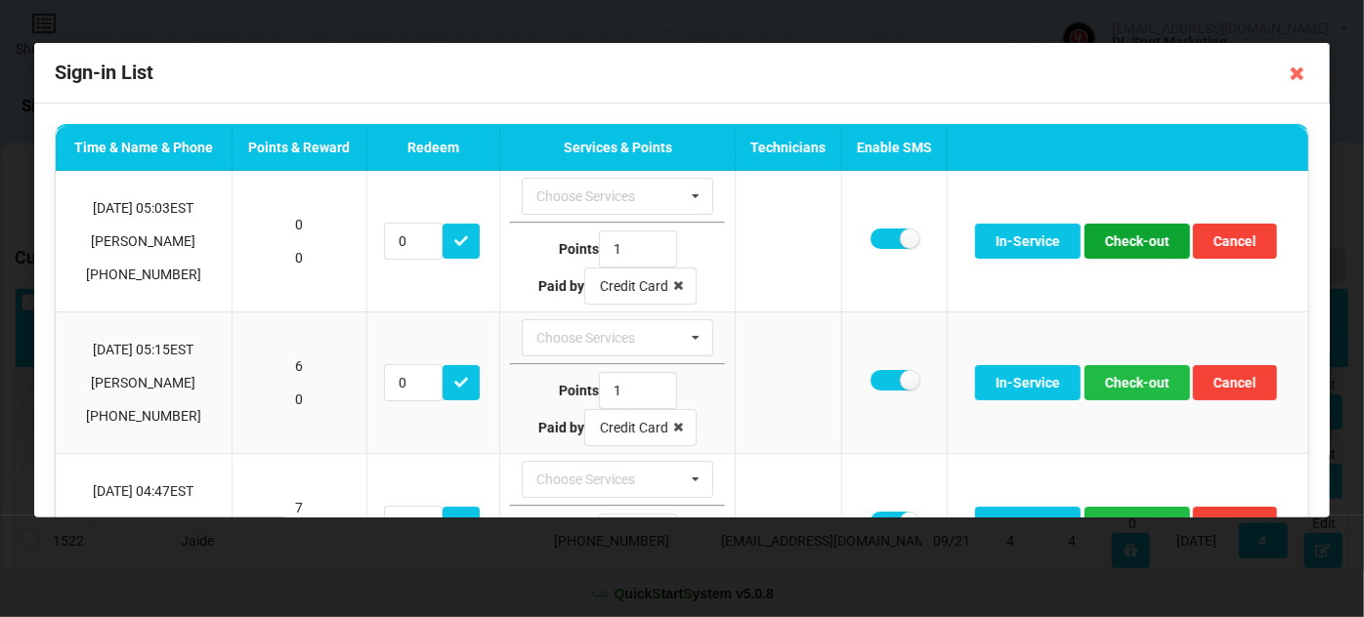
click at [1120, 244] on button "Check-out" at bounding box center [1138, 241] width 106 height 35
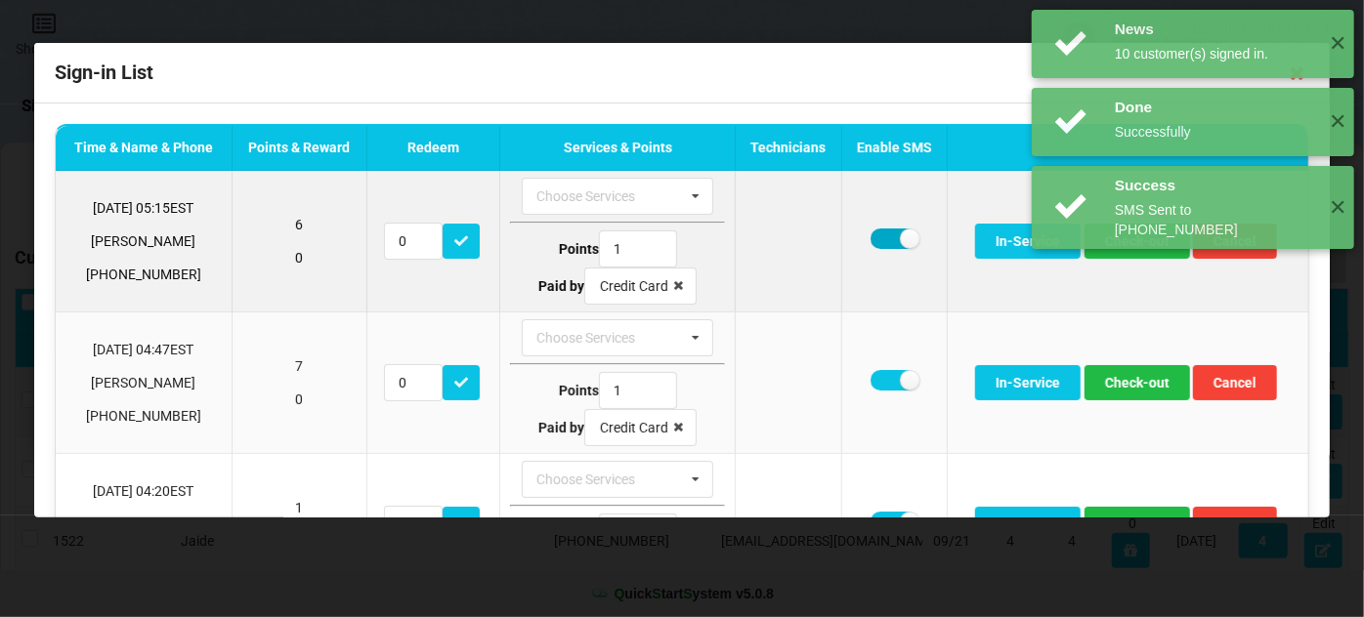
click at [875, 238] on label at bounding box center [895, 239] width 48 height 21
checkbox input "false"
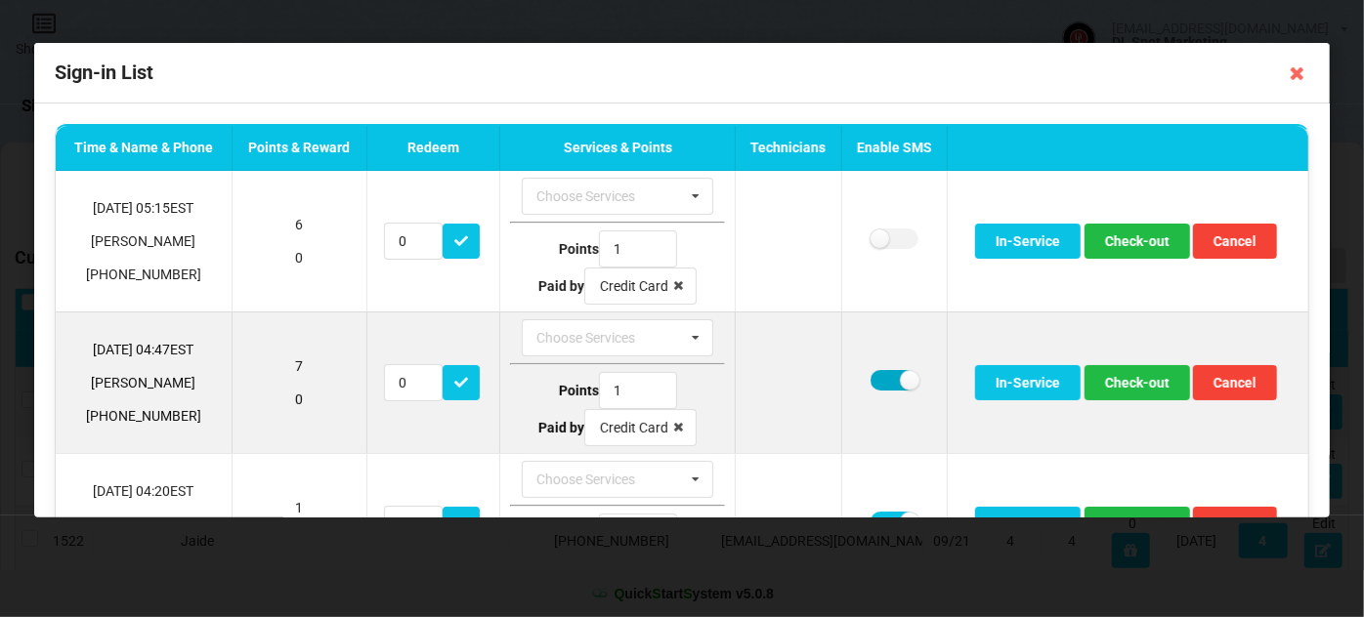
click at [873, 382] on label at bounding box center [895, 380] width 48 height 21
checkbox input "false"
click at [1123, 385] on button "Check-out" at bounding box center [1138, 382] width 106 height 35
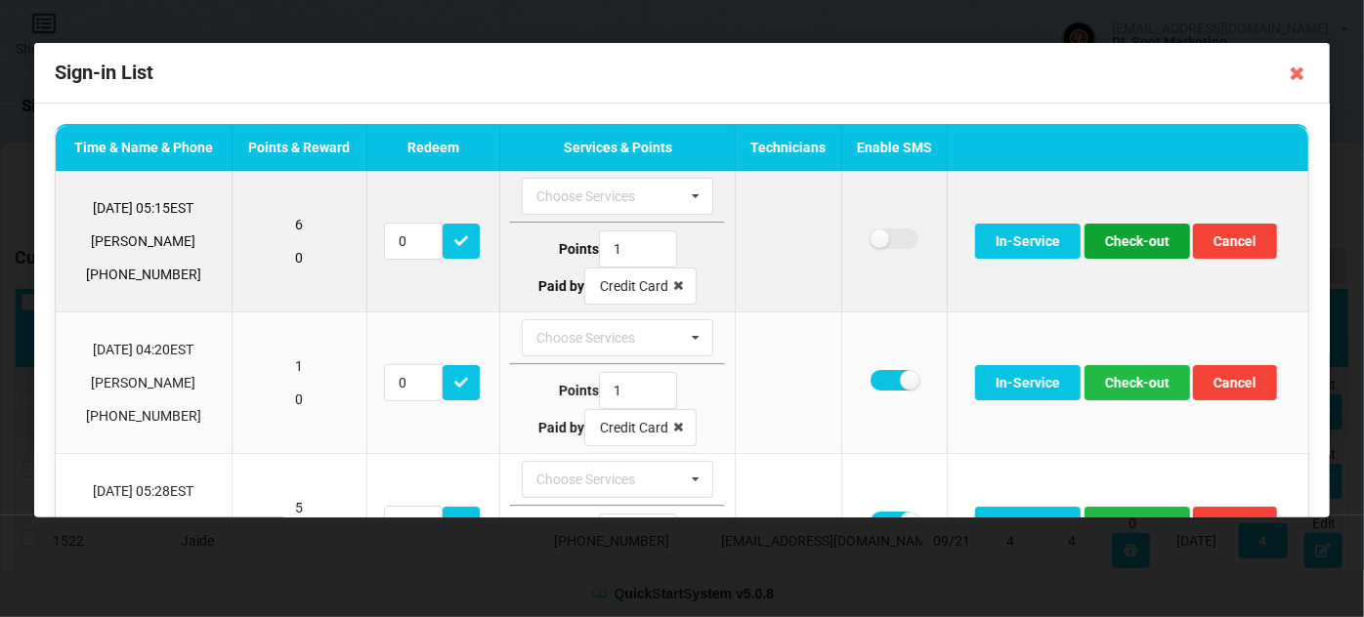
click at [1125, 239] on button "Check-out" at bounding box center [1138, 241] width 106 height 35
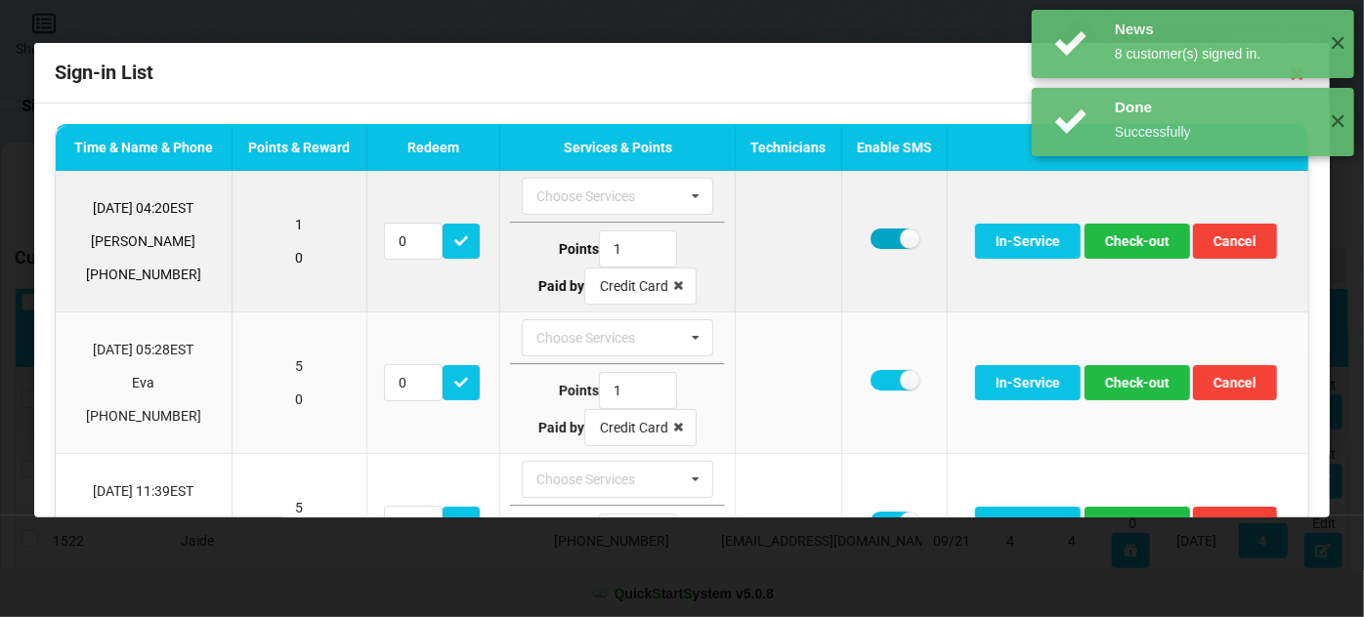
drag, startPoint x: 875, startPoint y: 237, endPoint x: 872, endPoint y: 247, distance: 10.2
click at [873, 237] on label at bounding box center [895, 239] width 48 height 21
checkbox input "false"
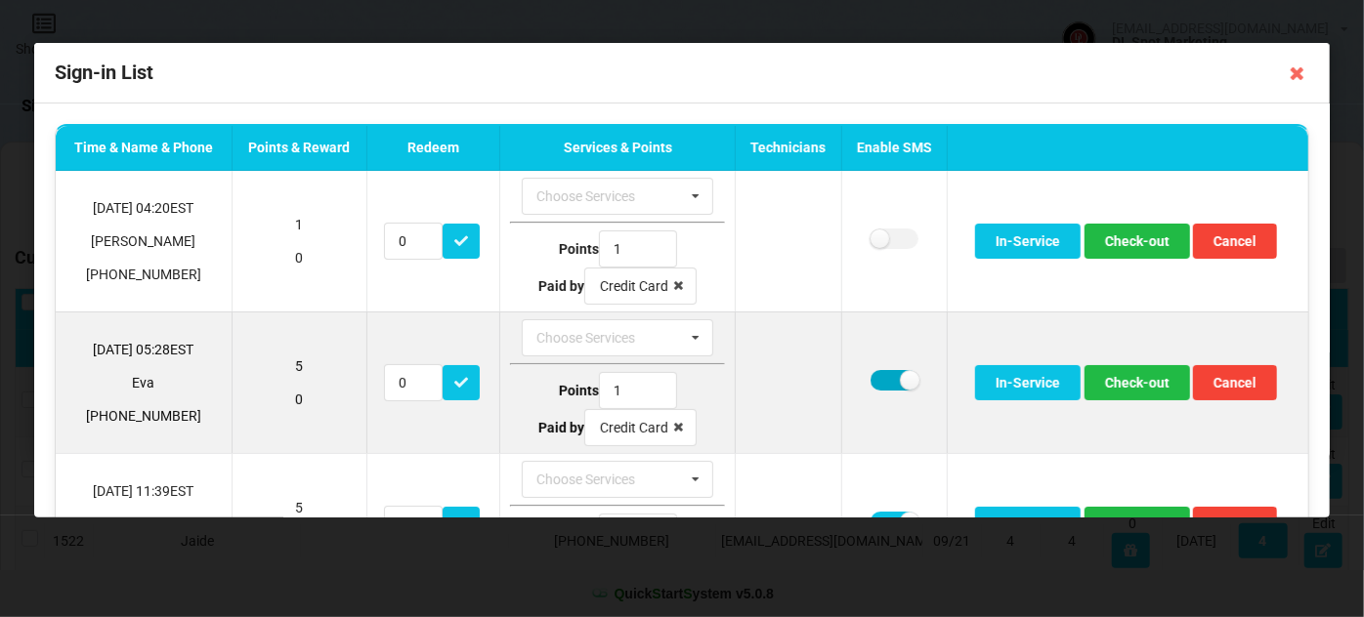
click at [872, 379] on label at bounding box center [895, 380] width 48 height 21
checkbox input "false"
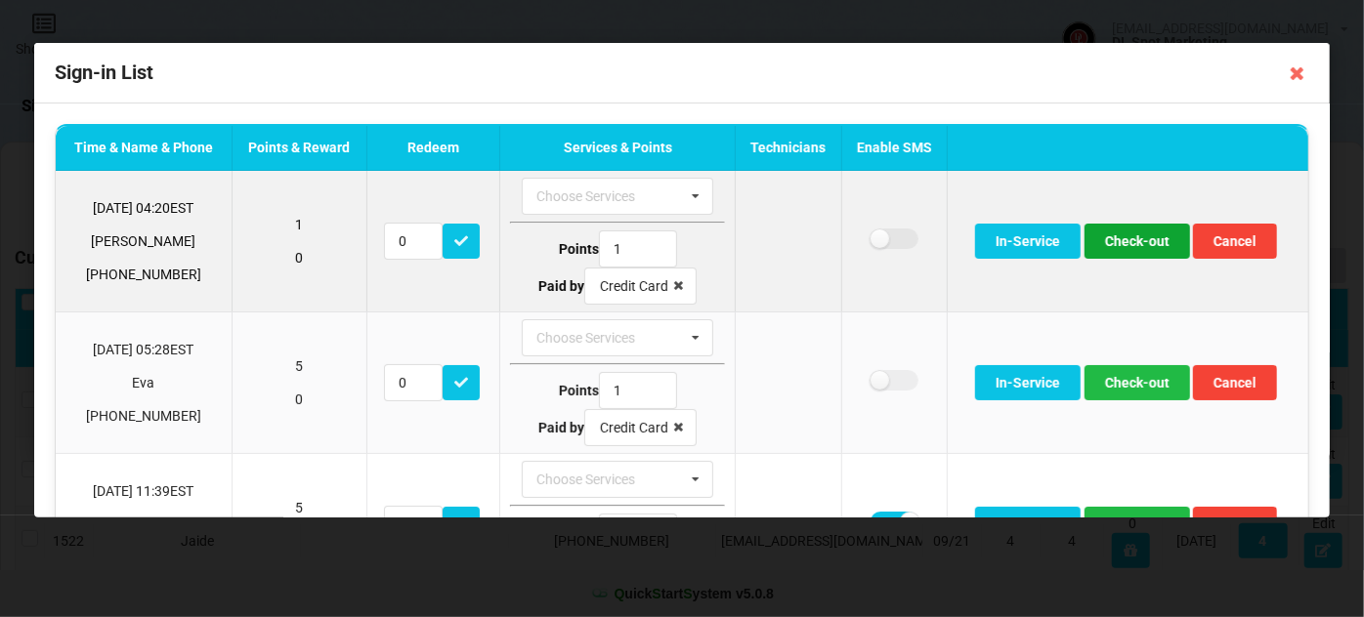
click at [1120, 239] on button "Check-out" at bounding box center [1138, 241] width 106 height 35
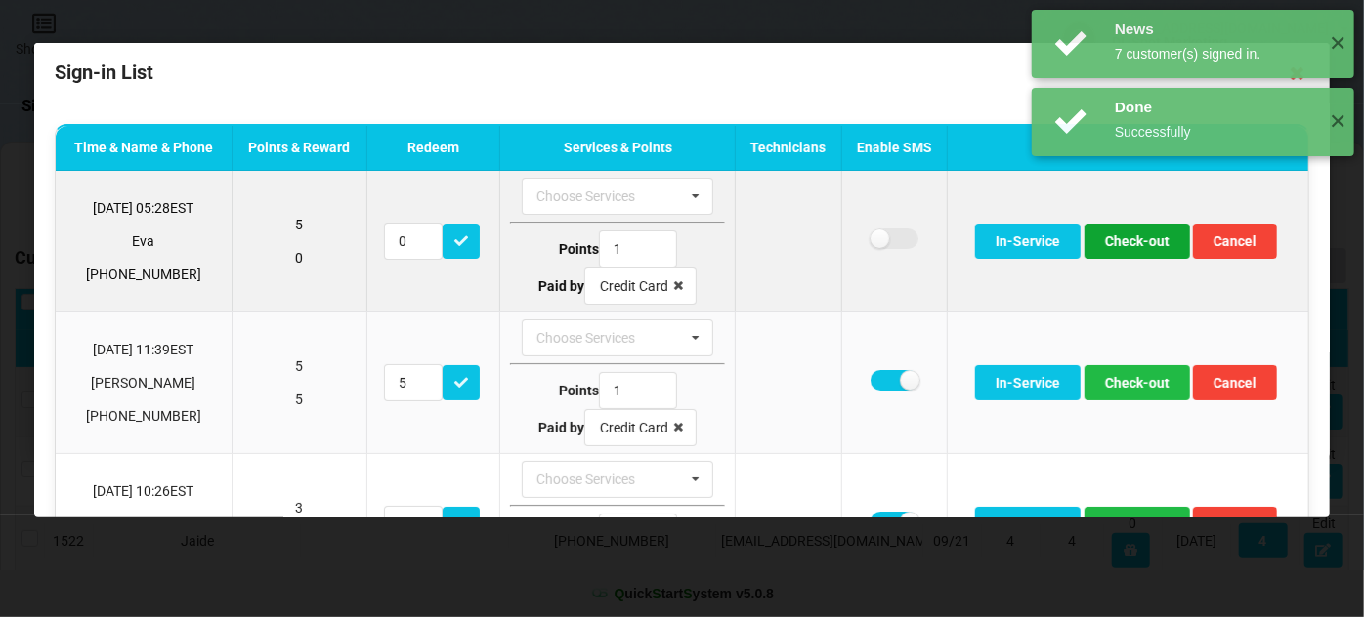
click at [1117, 238] on button "Check-out" at bounding box center [1138, 241] width 106 height 35
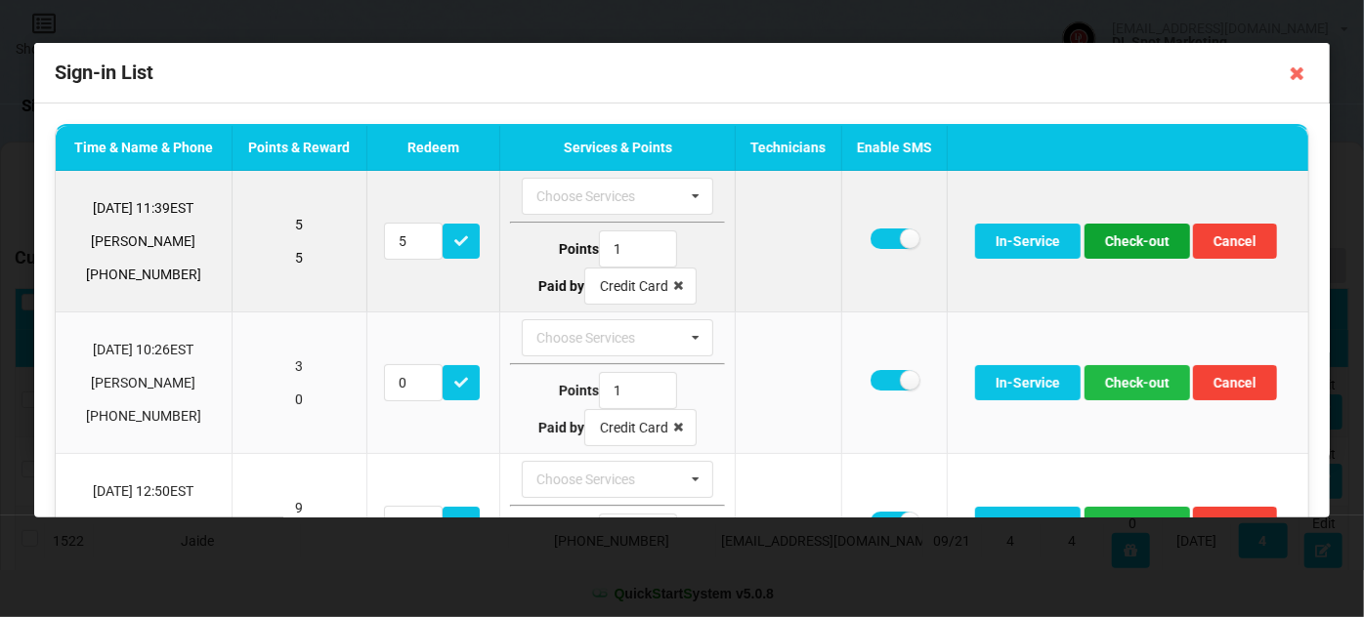
click at [1138, 241] on button "Check-out" at bounding box center [1138, 241] width 106 height 35
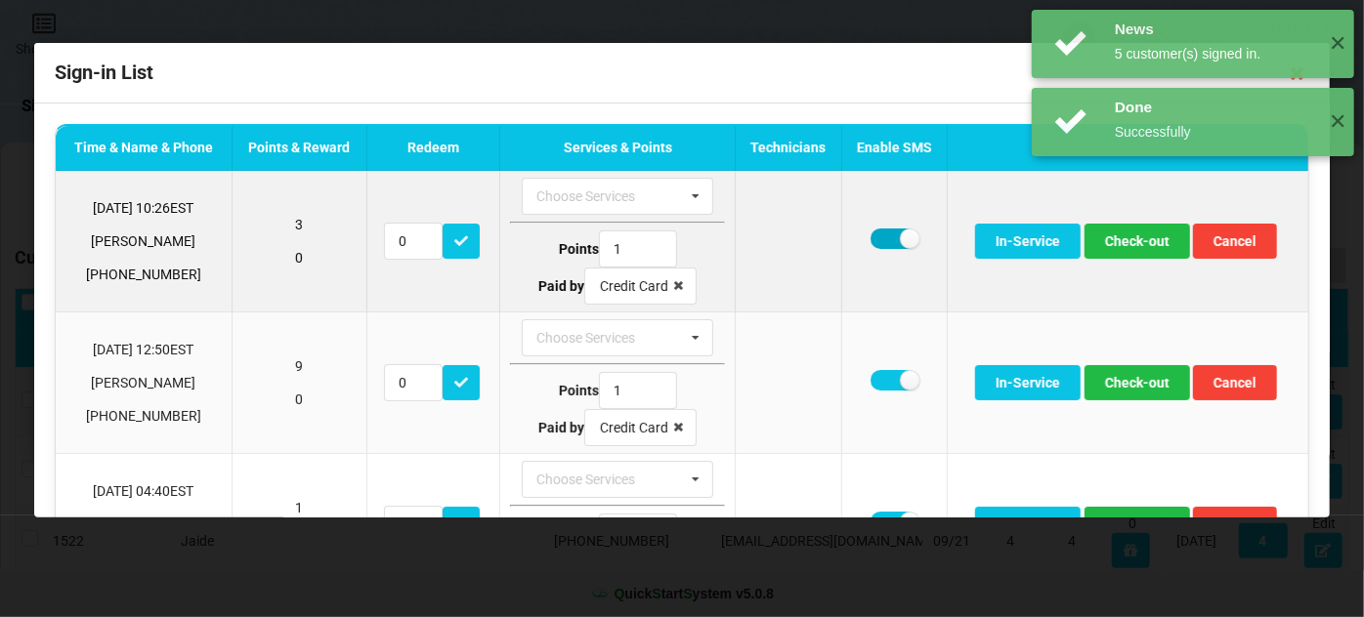
click at [880, 233] on label at bounding box center [895, 239] width 48 height 21
checkbox input "false"
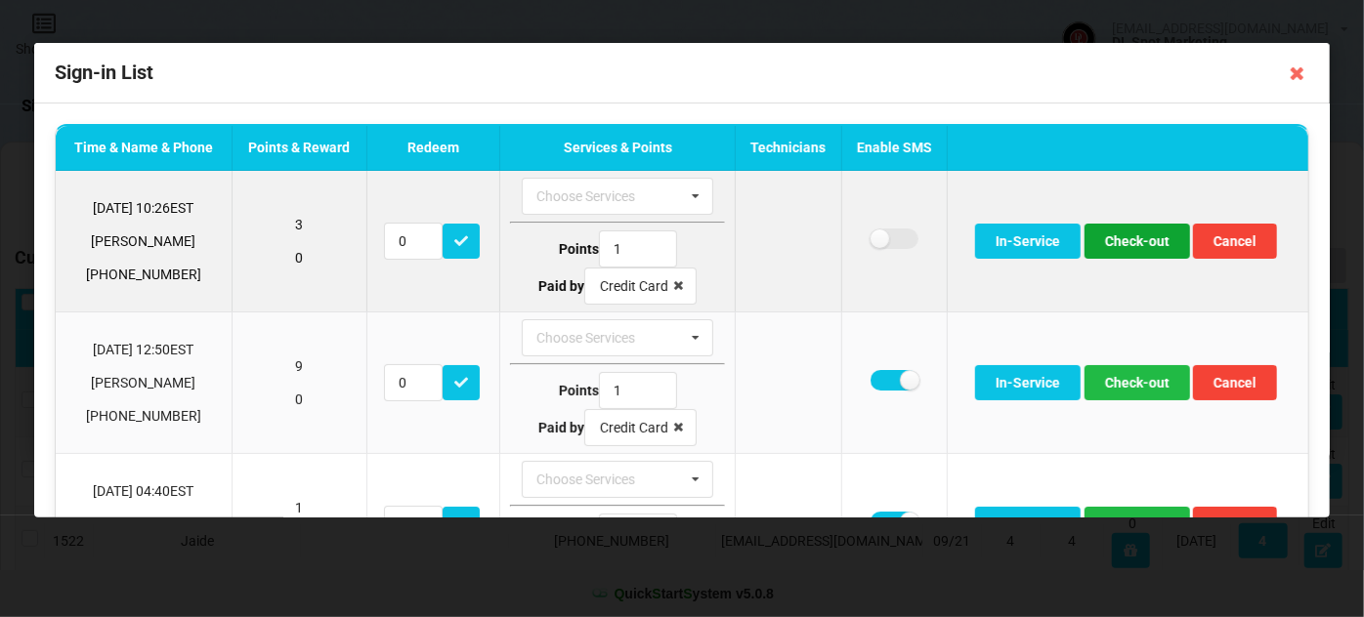
click at [1127, 244] on button "Check-out" at bounding box center [1138, 241] width 106 height 35
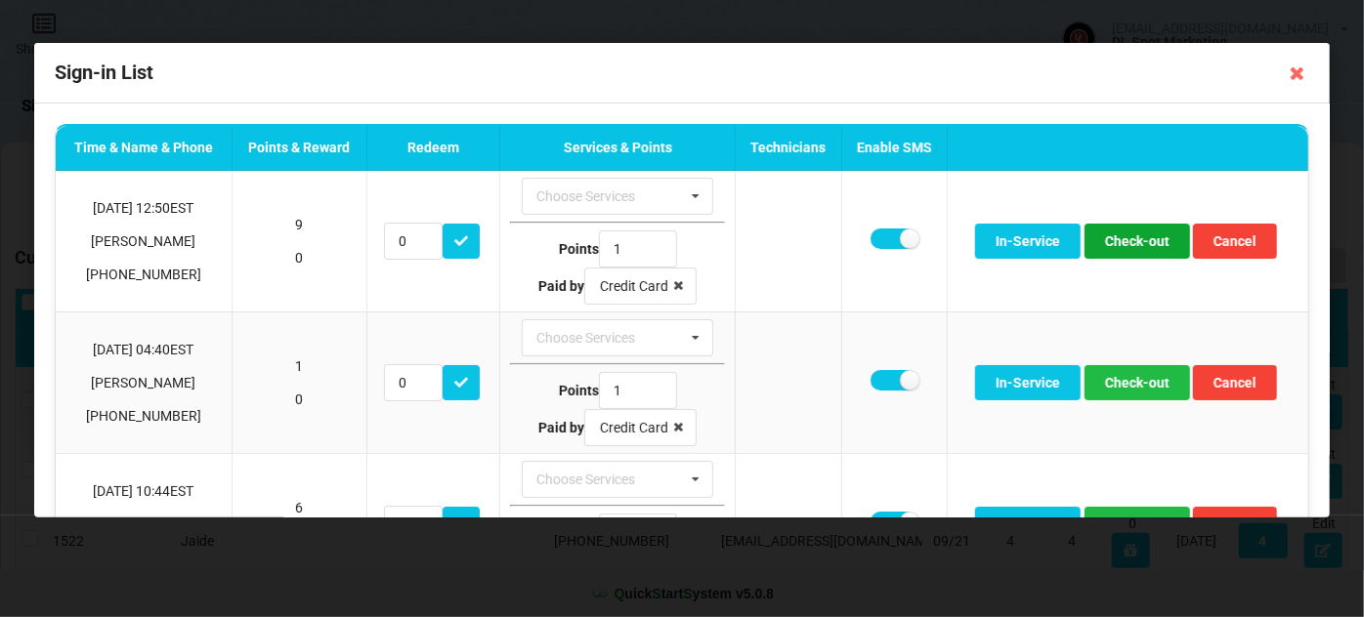
click at [1127, 244] on button "Check-out" at bounding box center [1138, 241] width 106 height 35
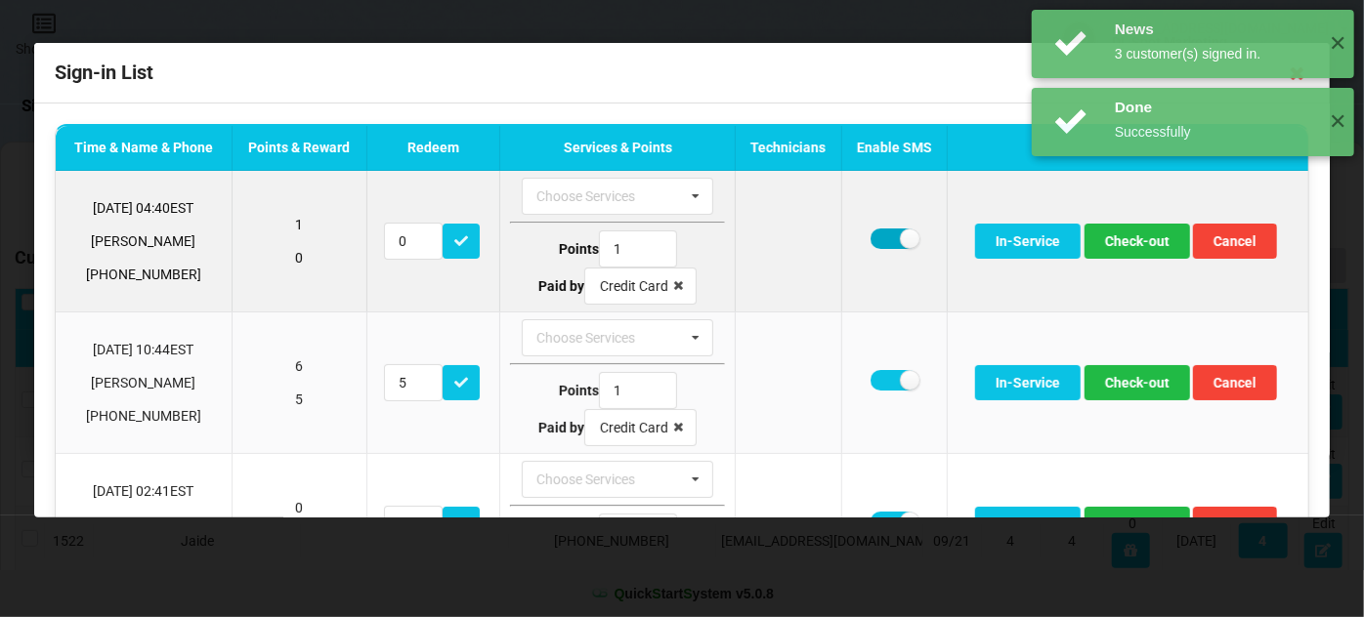
click at [872, 236] on label at bounding box center [895, 239] width 48 height 21
checkbox input "false"
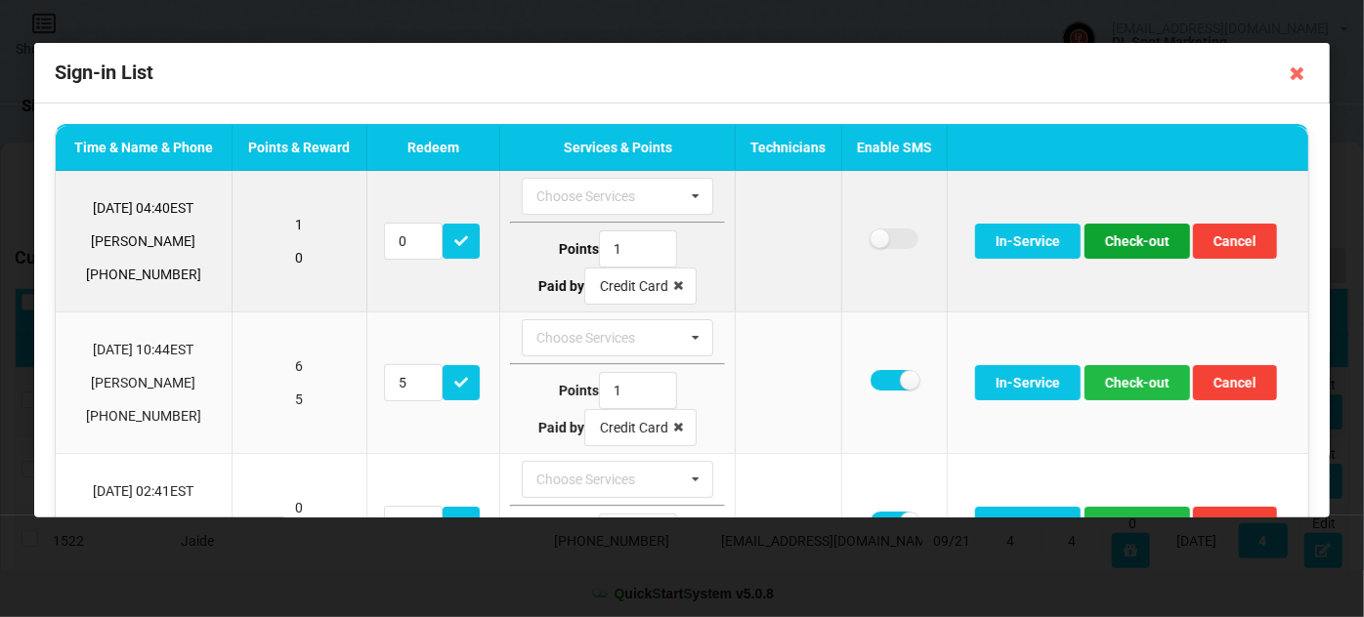
click at [1157, 244] on button "Check-out" at bounding box center [1138, 241] width 106 height 35
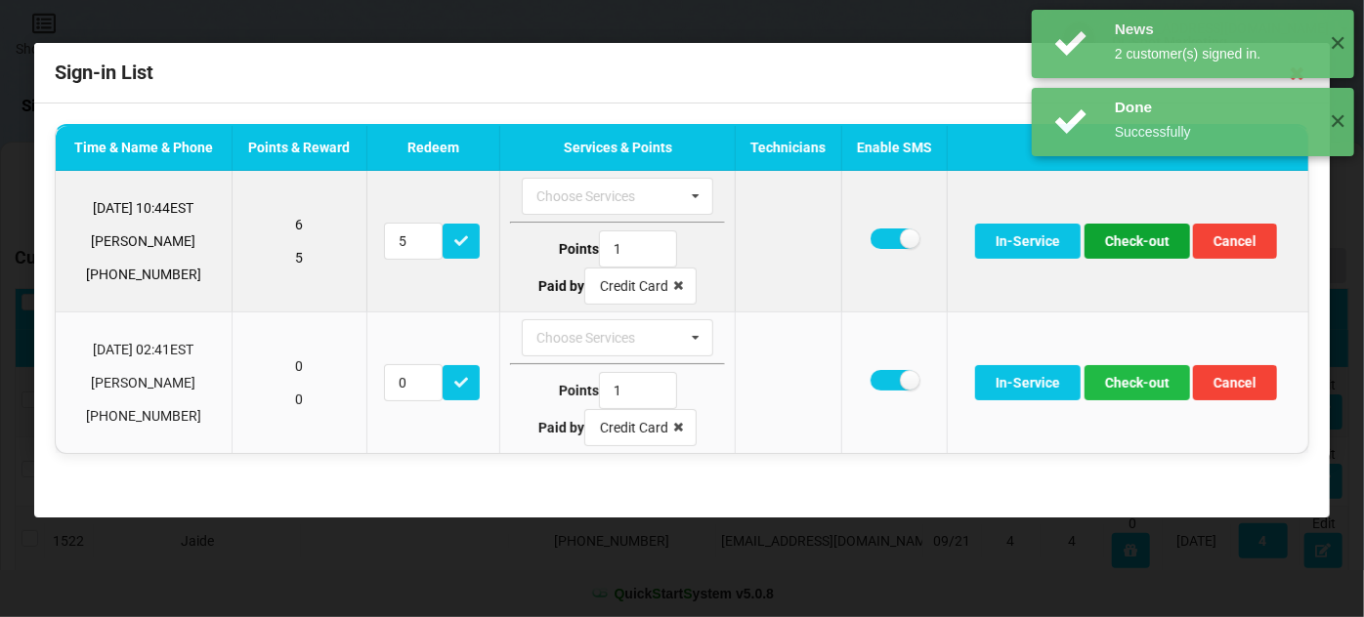
click at [1143, 247] on button "Check-out" at bounding box center [1138, 241] width 106 height 35
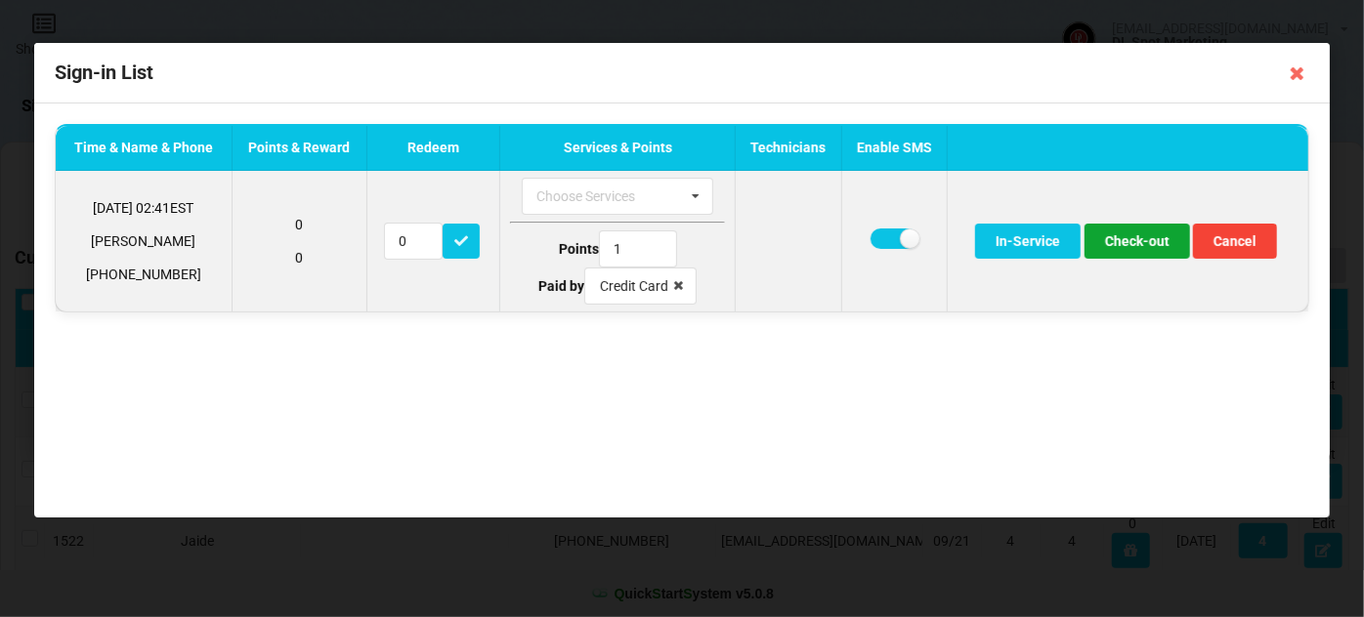
click at [1143, 247] on button "Check-out" at bounding box center [1138, 241] width 106 height 35
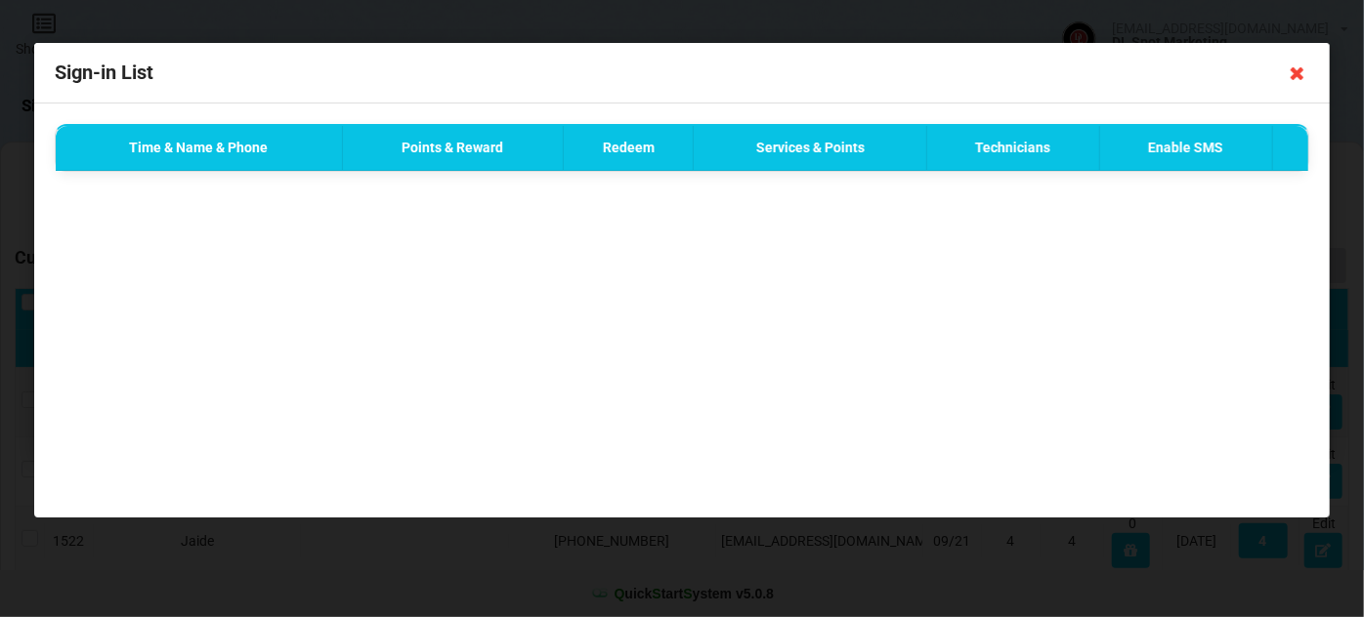
click at [1301, 76] on icon at bounding box center [1297, 73] width 31 height 31
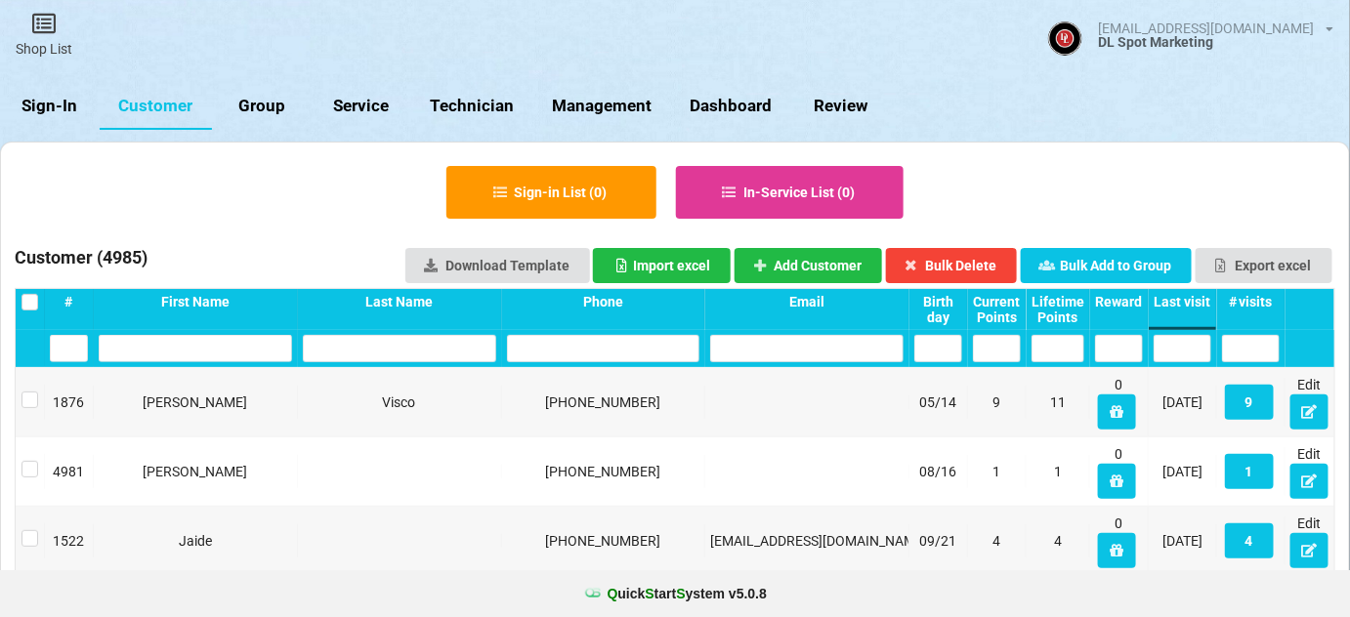
click at [56, 108] on link "Sign-In" at bounding box center [50, 106] width 100 height 47
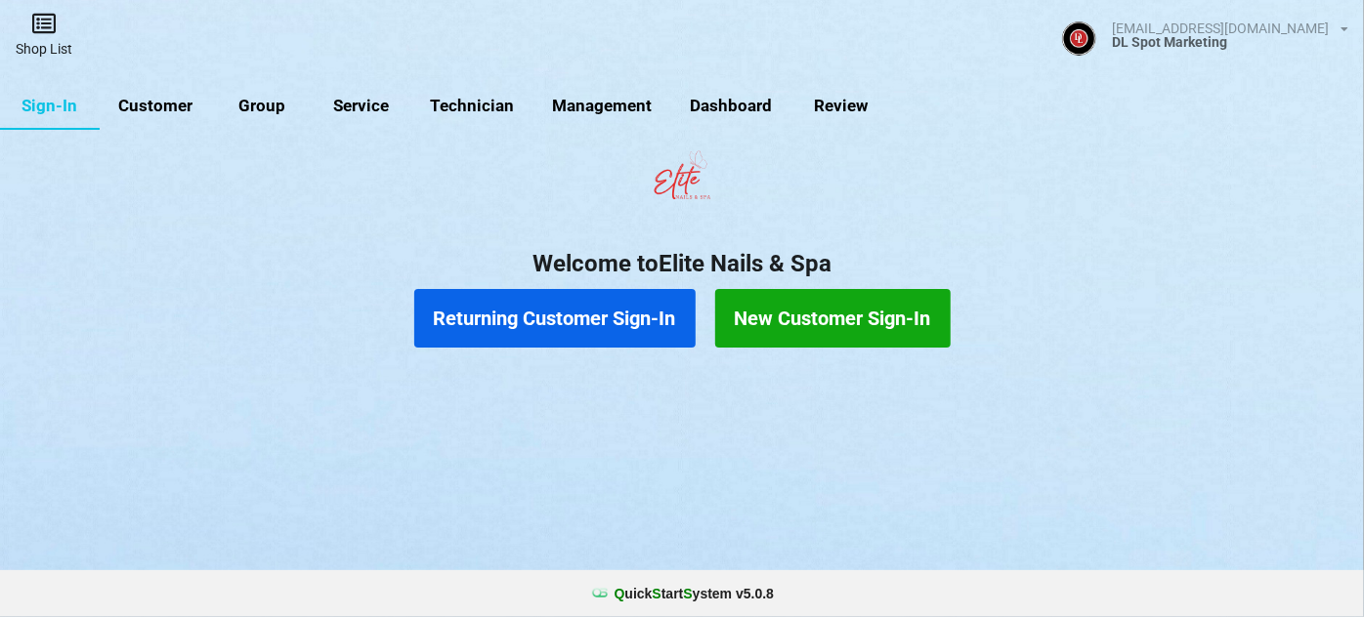
click at [49, 28] on icon at bounding box center [43, 23] width 27 height 23
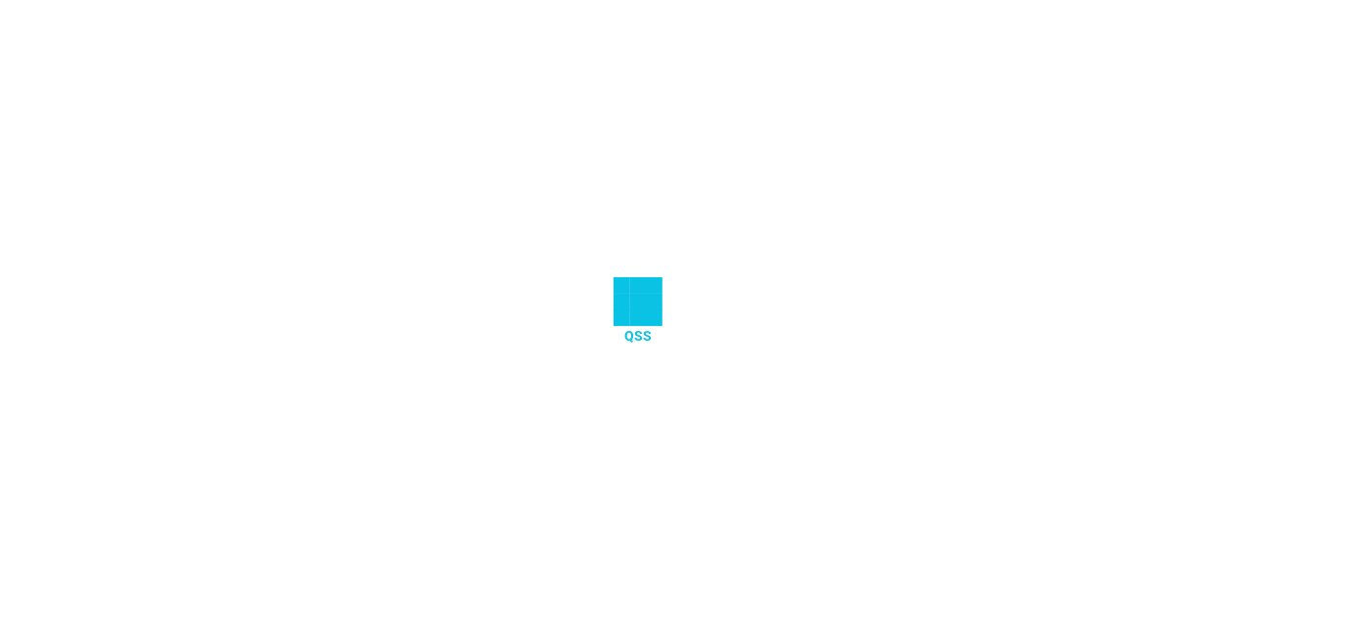
select select "25"
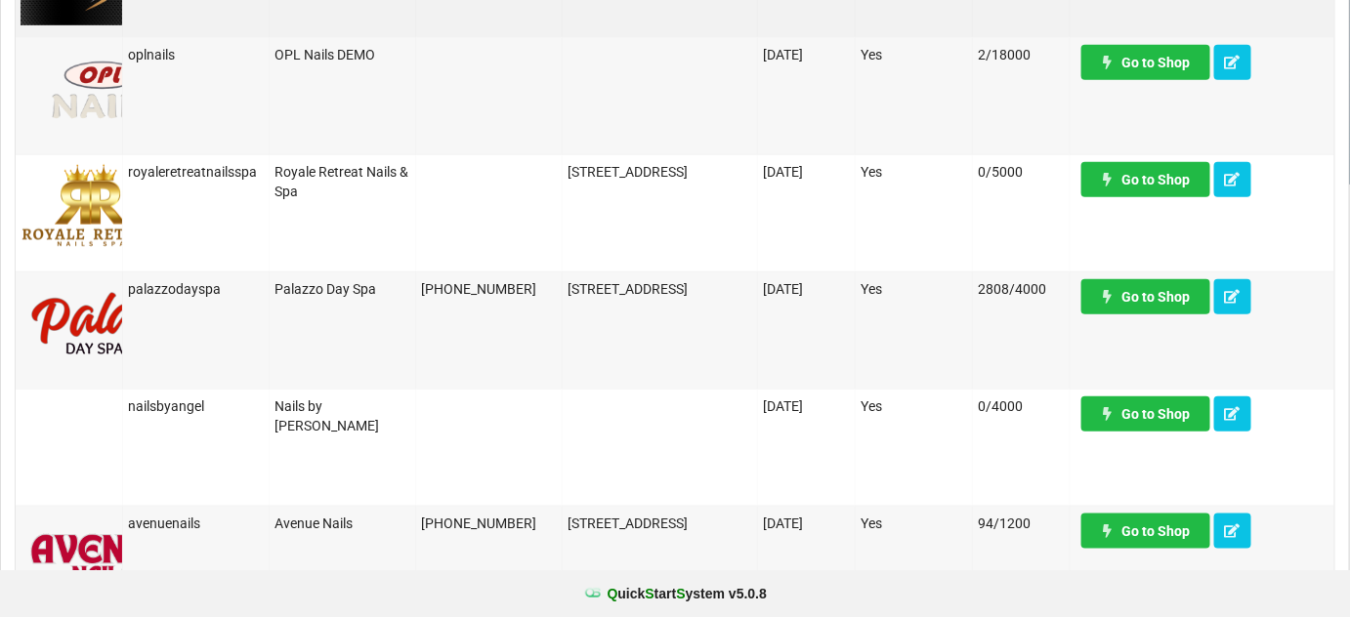
scroll to position [474, 0]
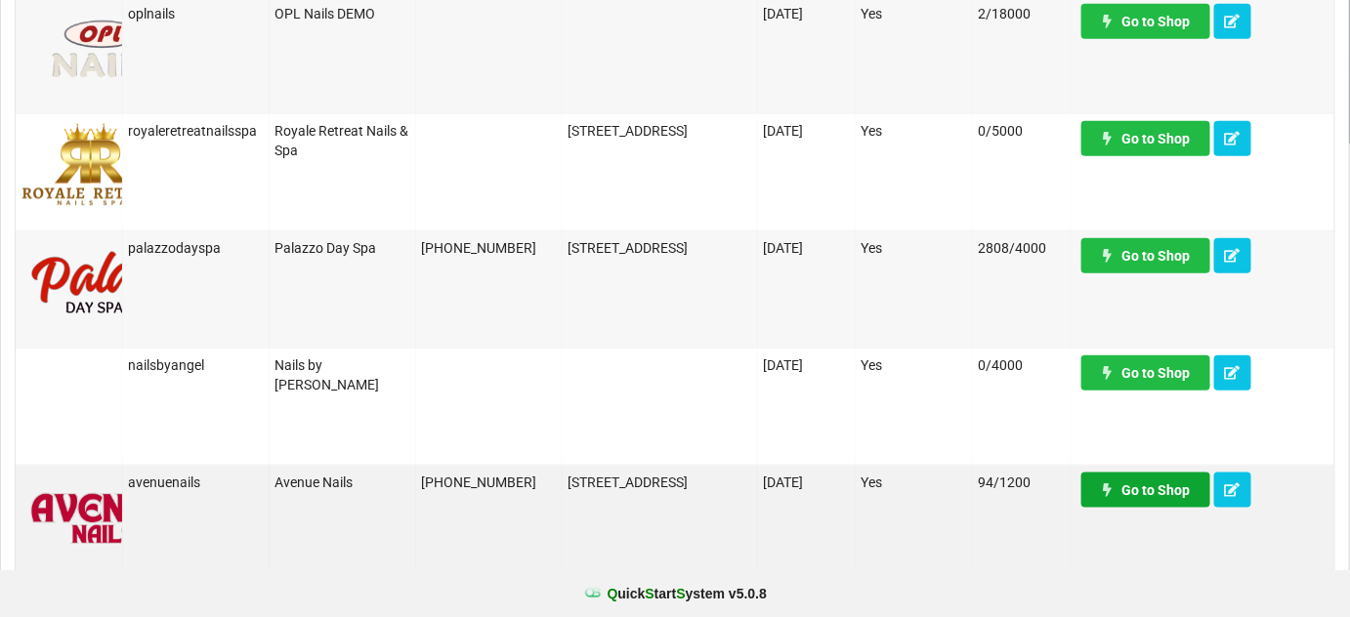
click at [1169, 487] on link "Go to Shop" at bounding box center [1146, 490] width 129 height 35
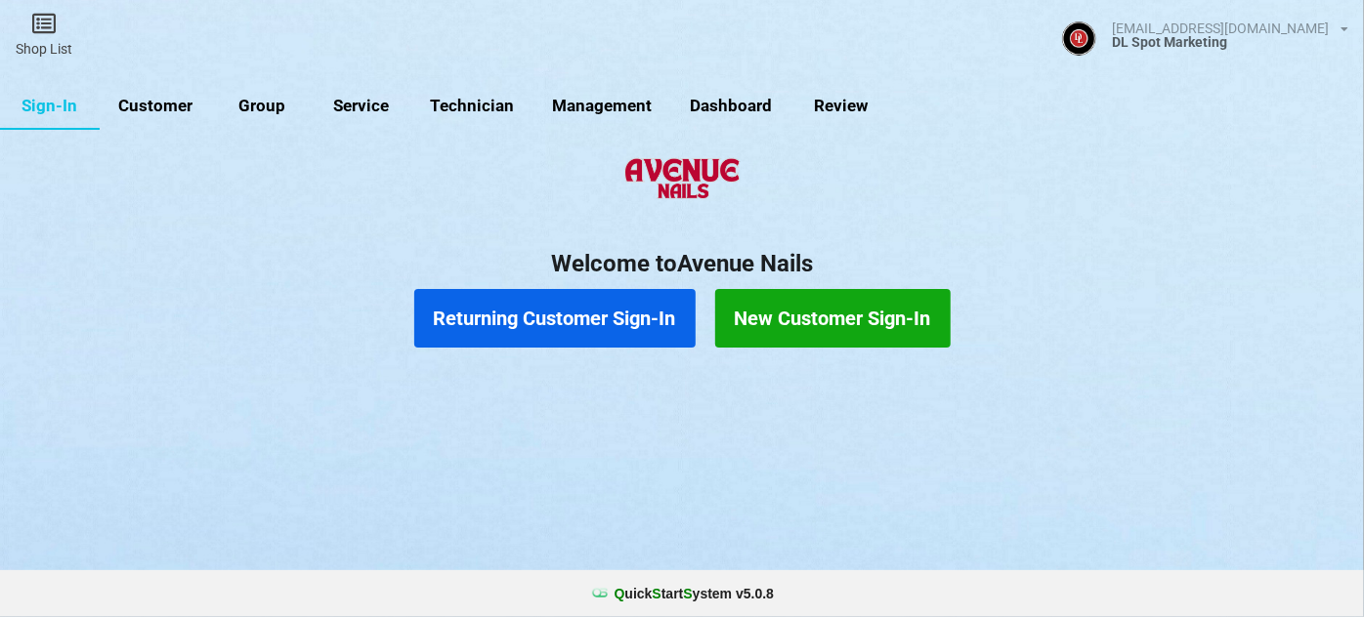
click at [167, 102] on link "Customer" at bounding box center [156, 106] width 112 height 47
select select "25"
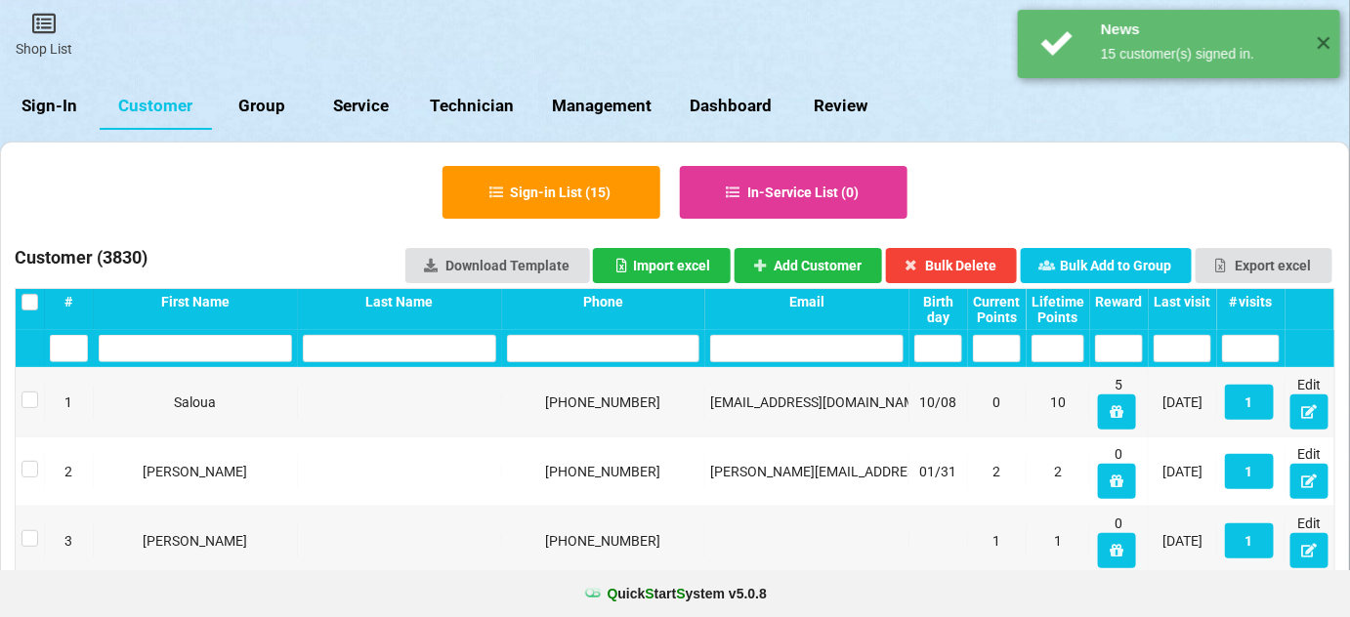
click at [1182, 301] on div "Last visit" at bounding box center [1183, 302] width 58 height 16
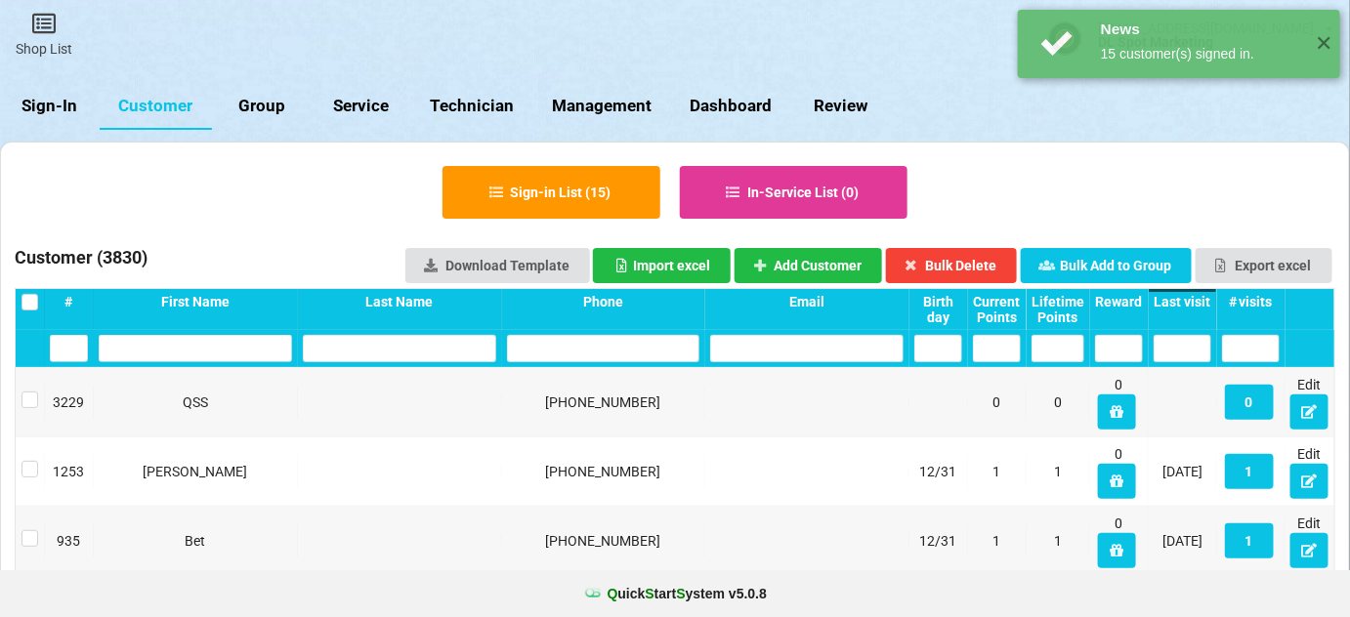
click at [1182, 301] on div "Last visit" at bounding box center [1183, 302] width 58 height 16
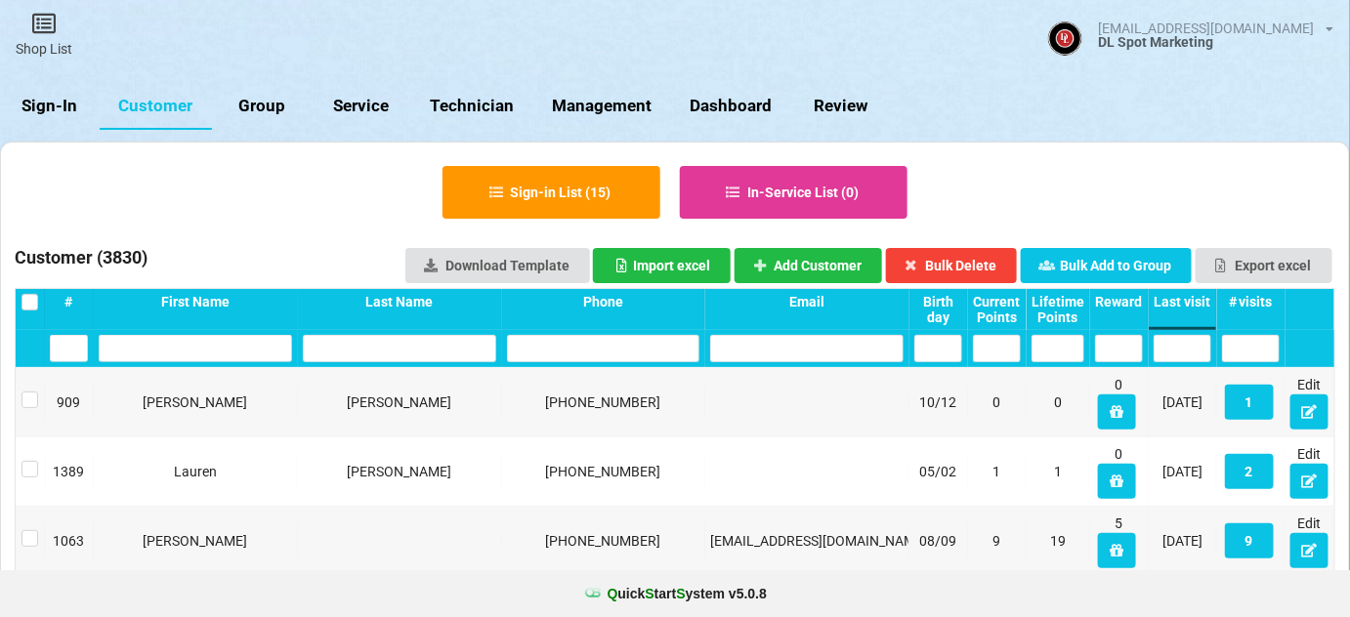
click at [1245, 408] on button "1" at bounding box center [1249, 402] width 49 height 35
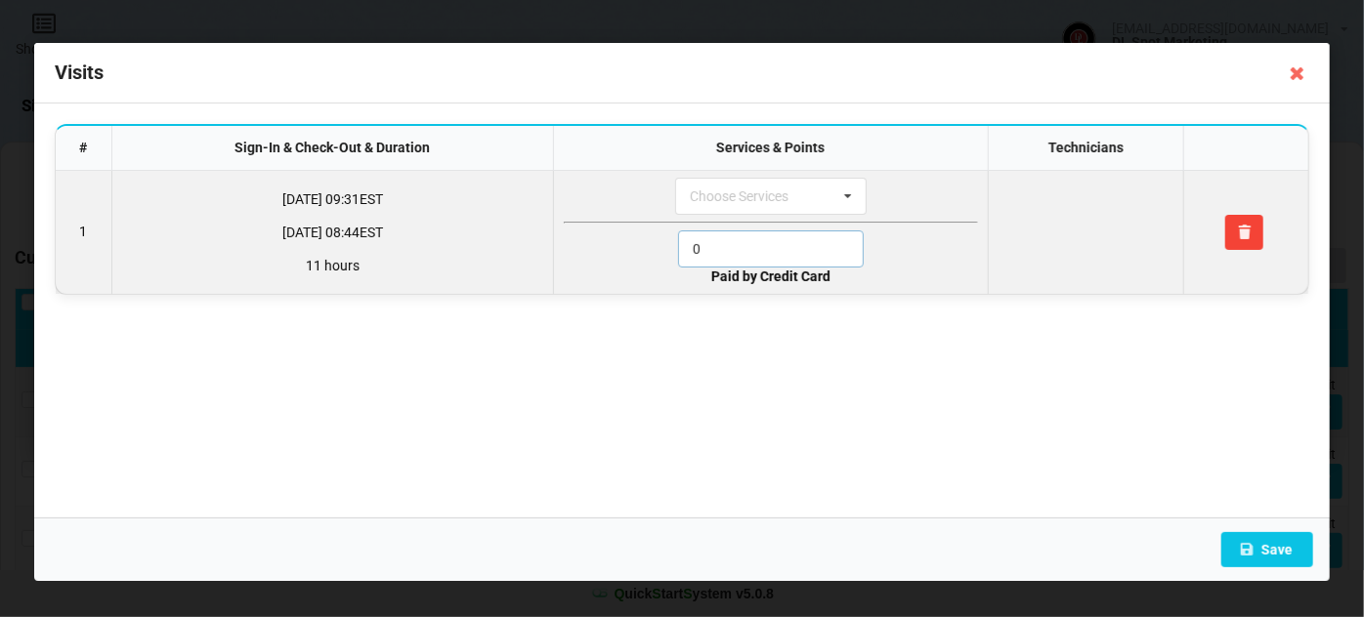
click at [729, 249] on input "0" at bounding box center [771, 249] width 186 height 37
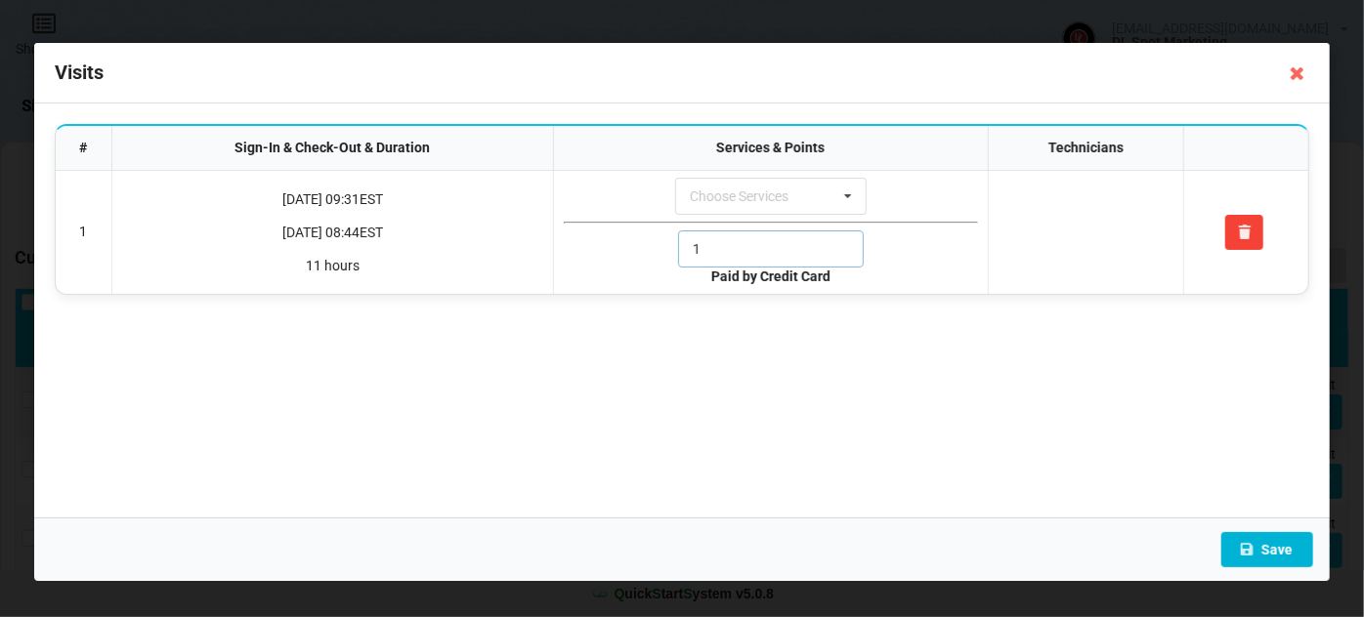
type input "1"
click at [1260, 543] on button "Save" at bounding box center [1267, 549] width 92 height 35
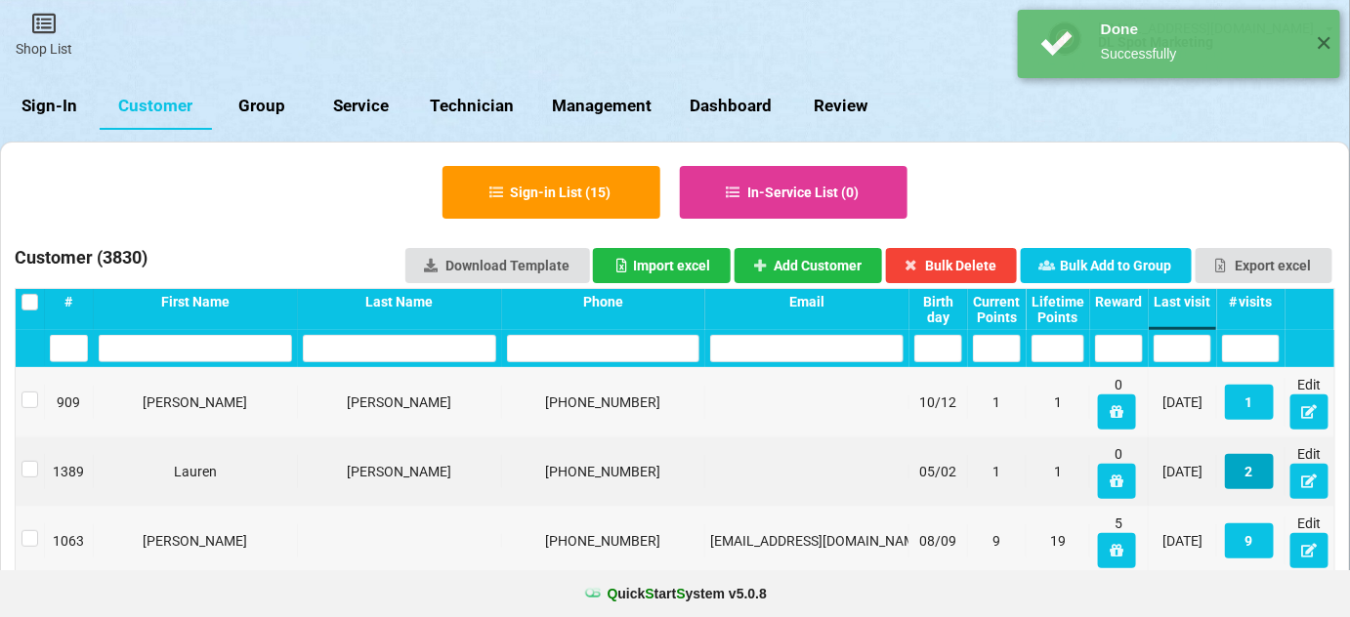
click at [1253, 480] on button "2" at bounding box center [1249, 471] width 49 height 35
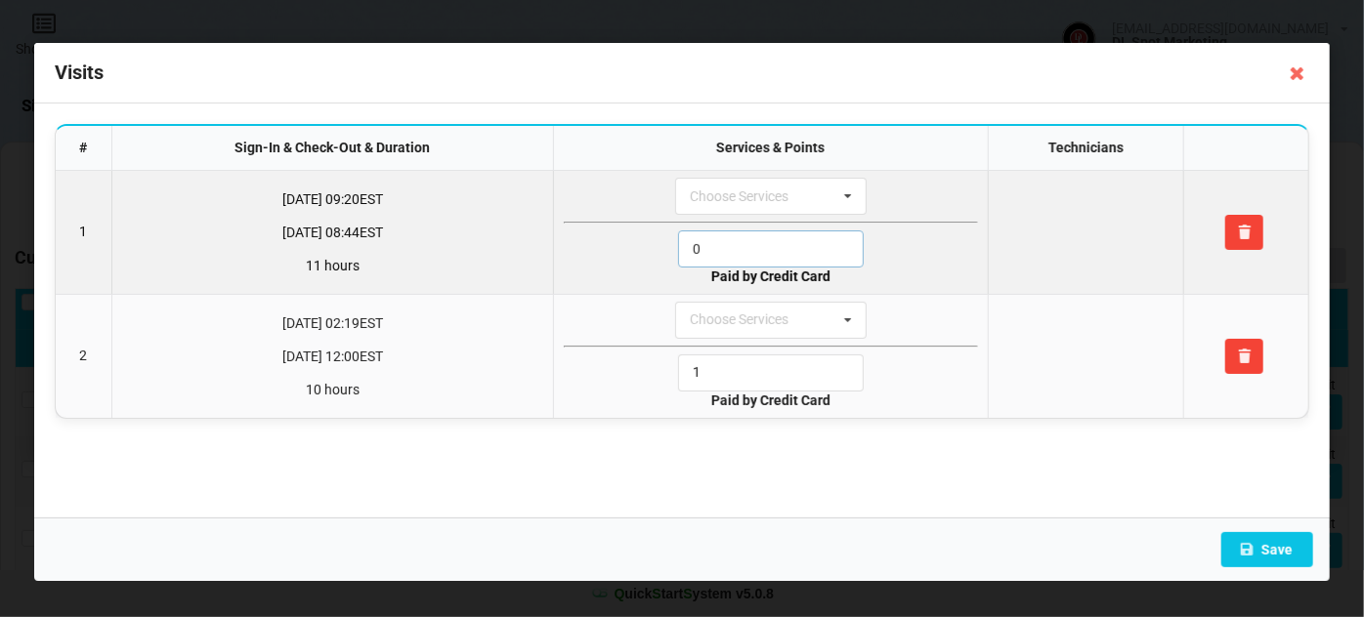
click at [742, 251] on input "0" at bounding box center [771, 249] width 186 height 37
click at [742, 251] on input "1" at bounding box center [771, 249] width 186 height 37
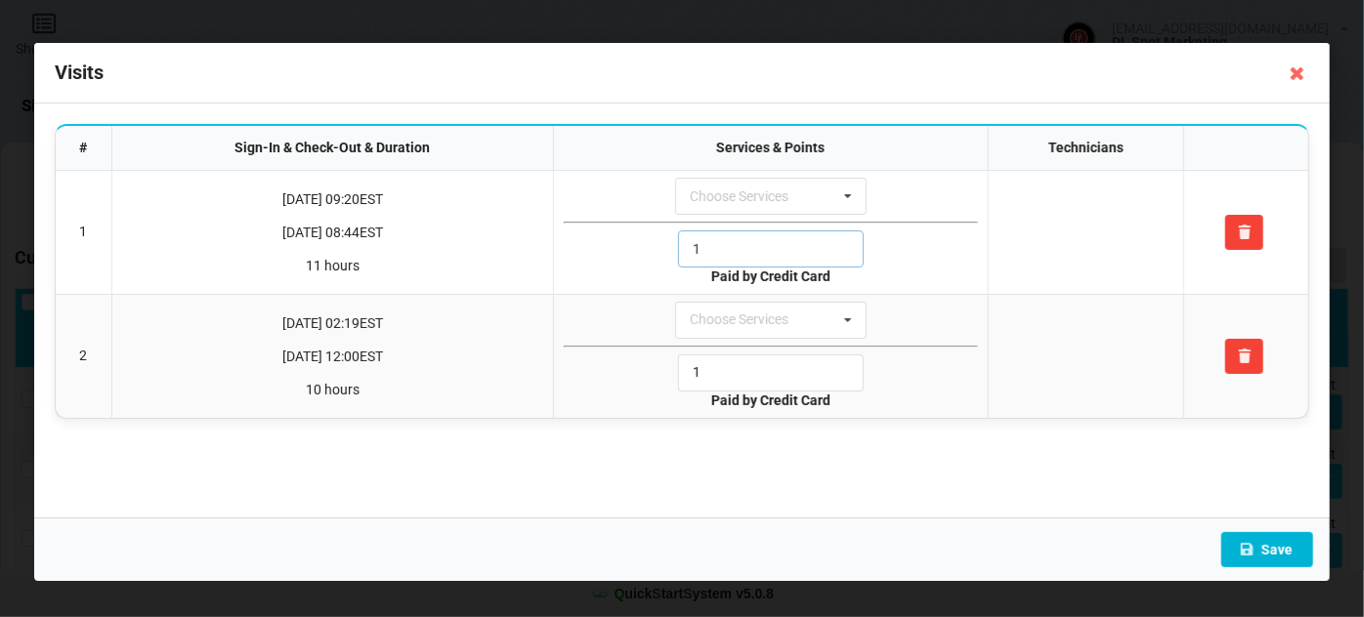
type input "1"
click at [1274, 549] on button "Save" at bounding box center [1267, 549] width 92 height 35
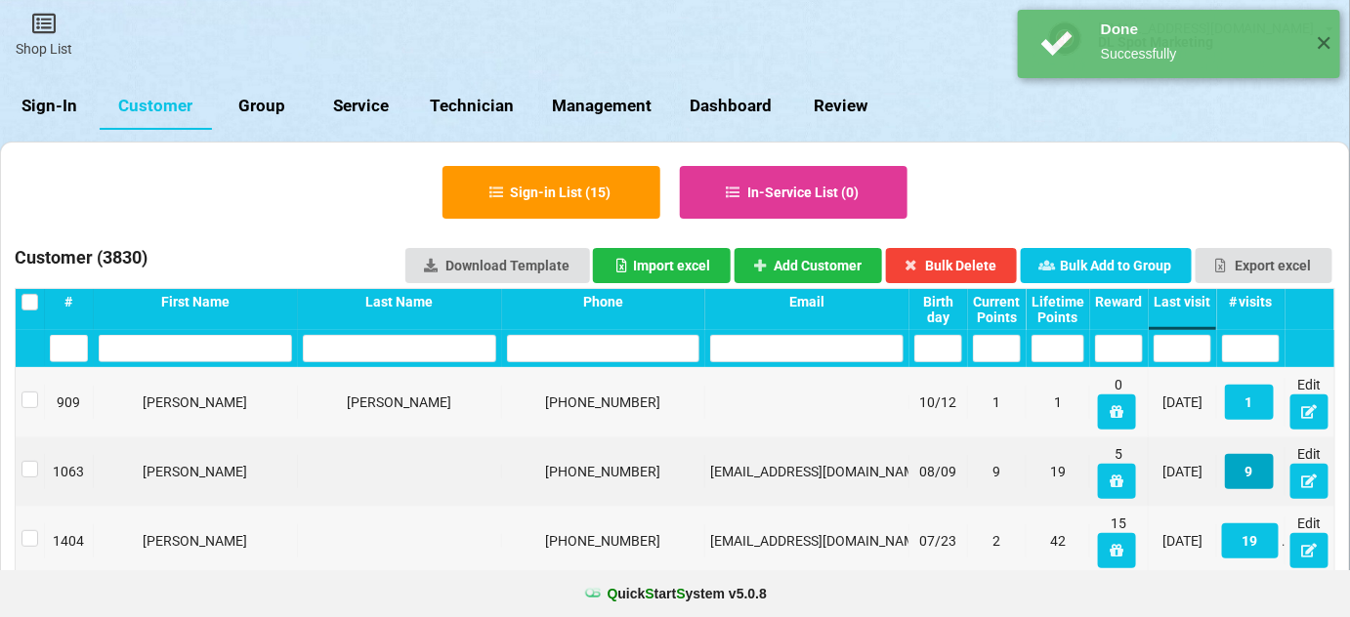
click at [1255, 471] on button "9" at bounding box center [1249, 471] width 49 height 35
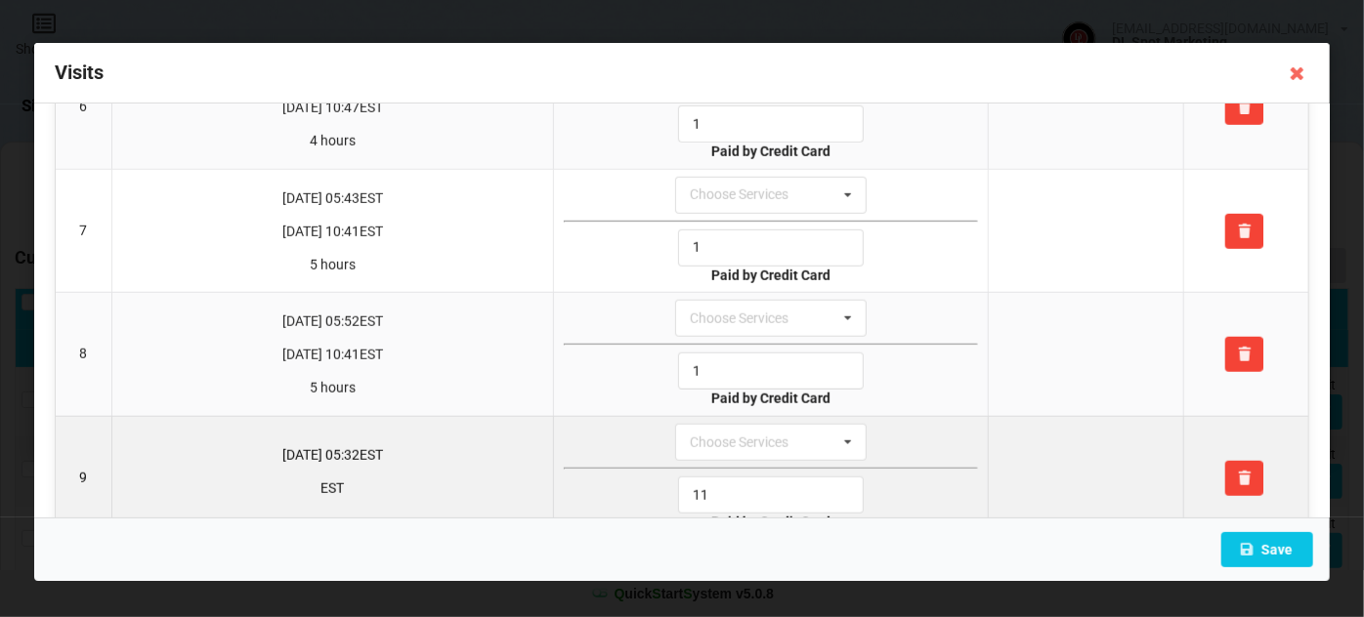
scroll to position [775, 0]
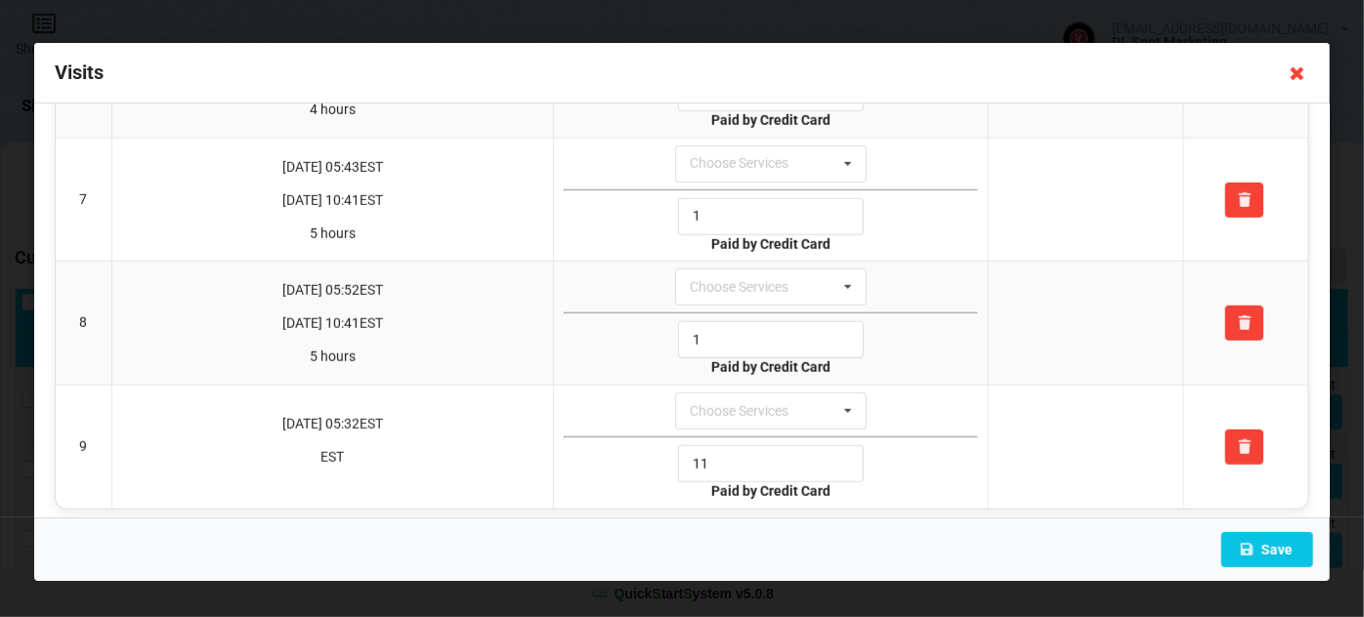
click at [1296, 67] on icon at bounding box center [1297, 73] width 31 height 31
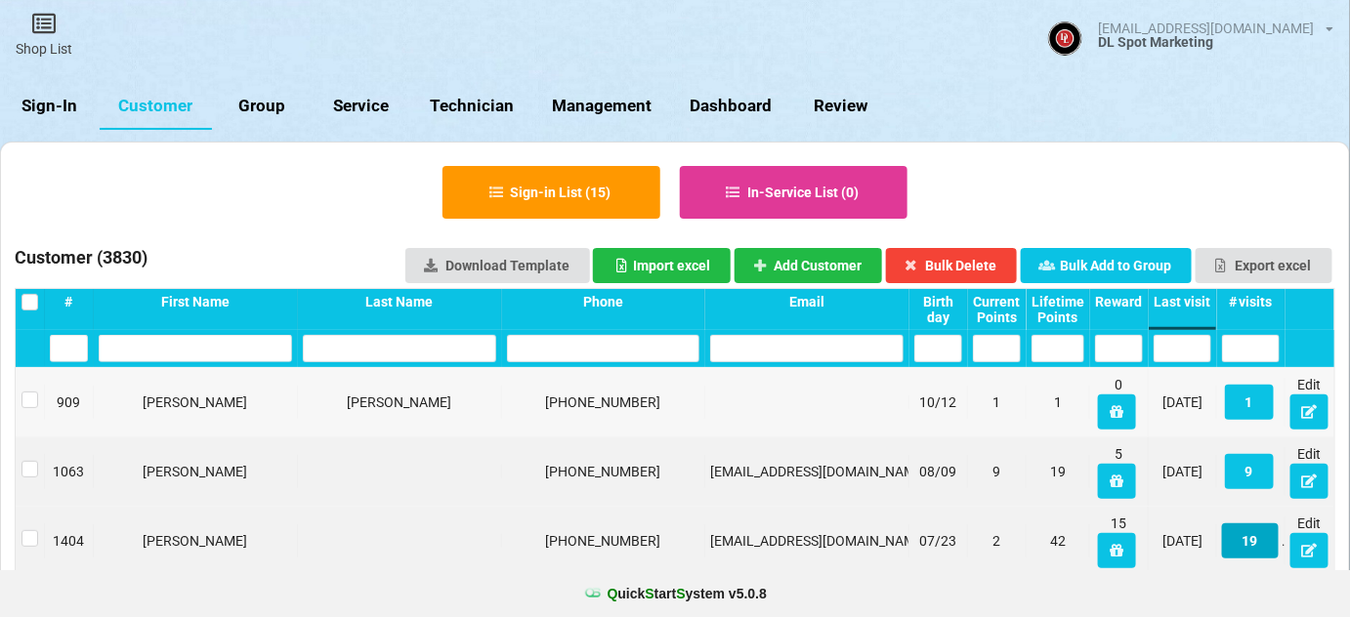
click at [1259, 543] on button "19" at bounding box center [1250, 541] width 57 height 35
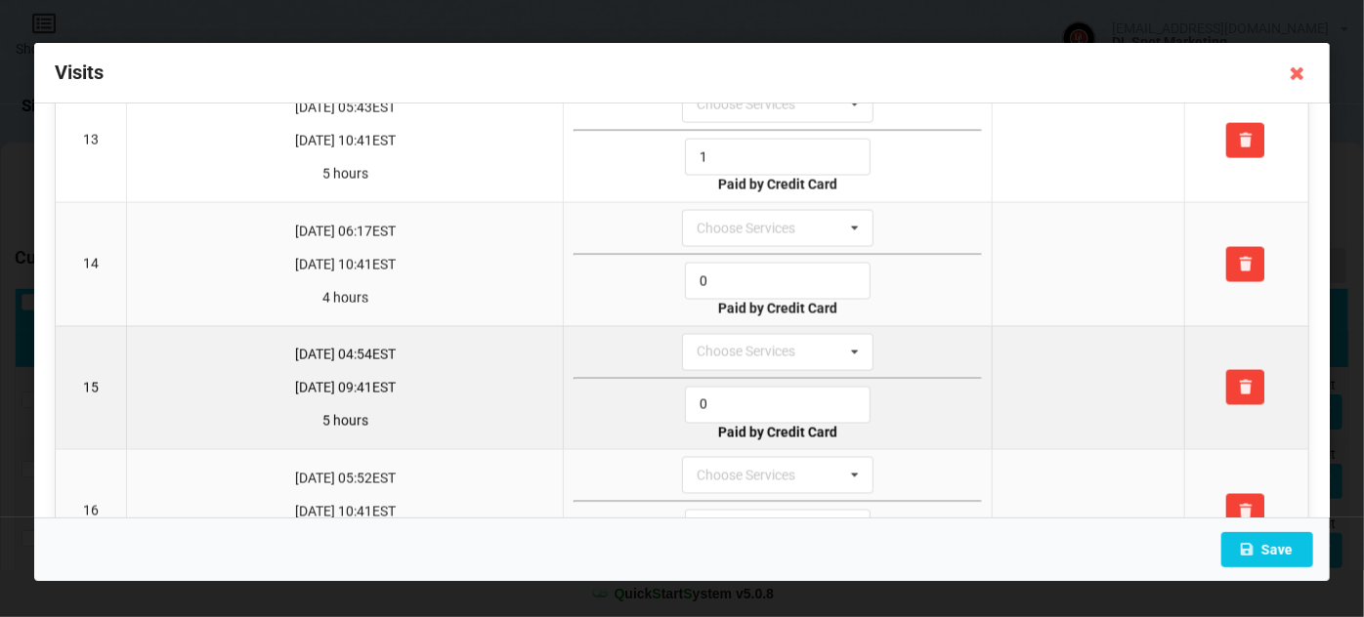
scroll to position [1643, 0]
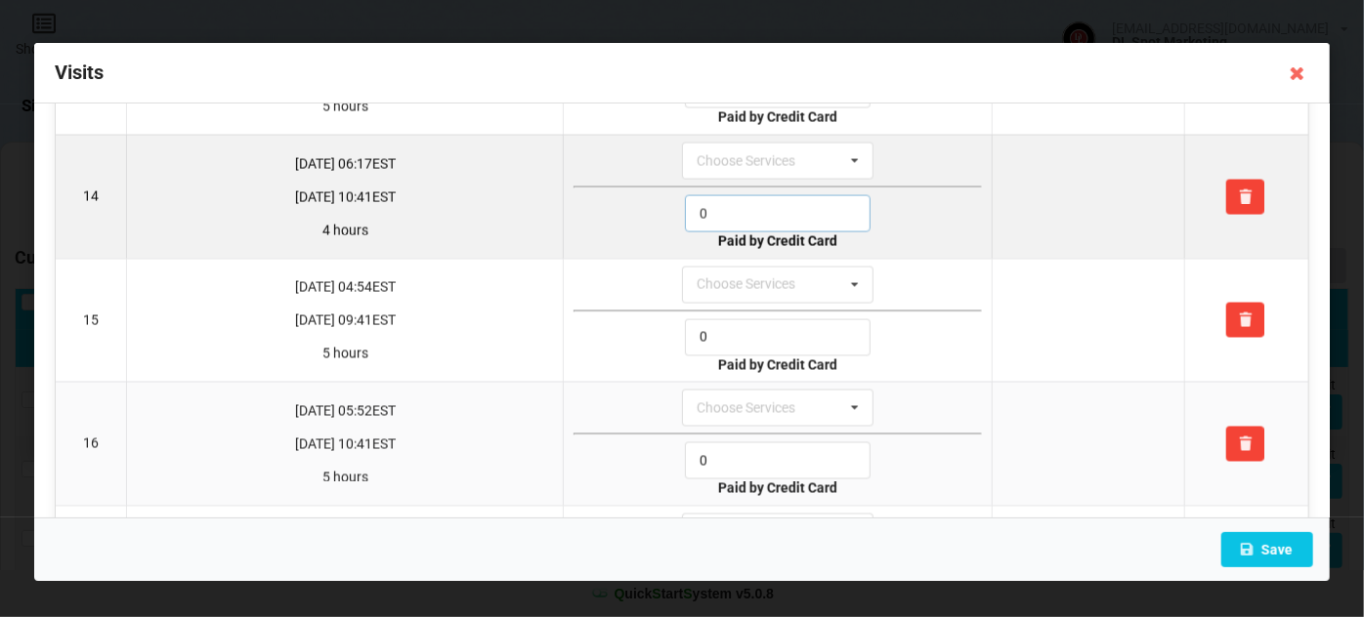
click at [717, 195] on input "0" at bounding box center [778, 213] width 186 height 37
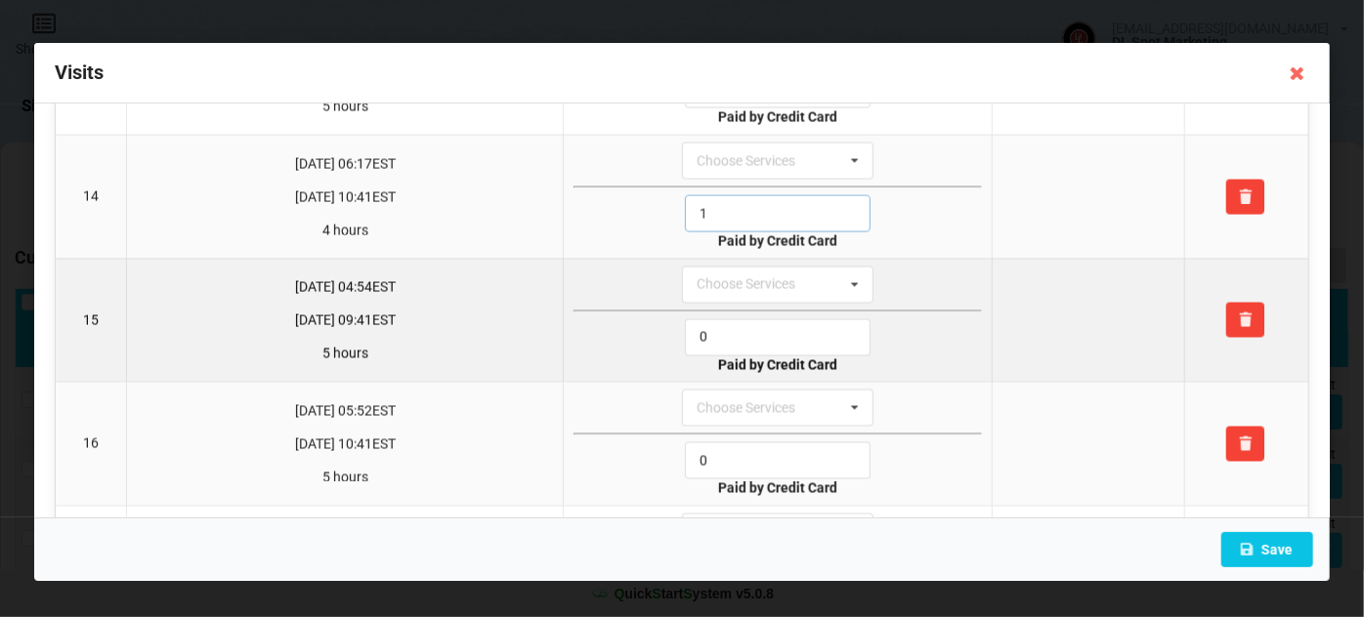
type input "1"
click at [728, 319] on input "0" at bounding box center [778, 337] width 186 height 37
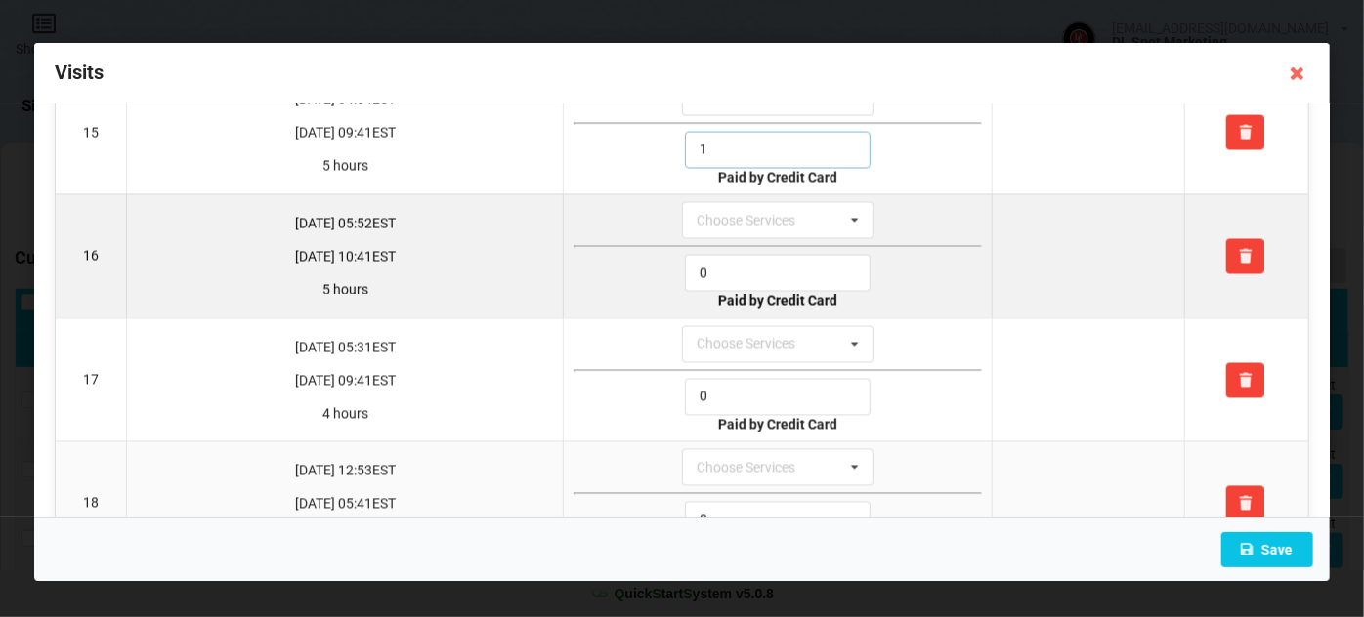
scroll to position [1880, 0]
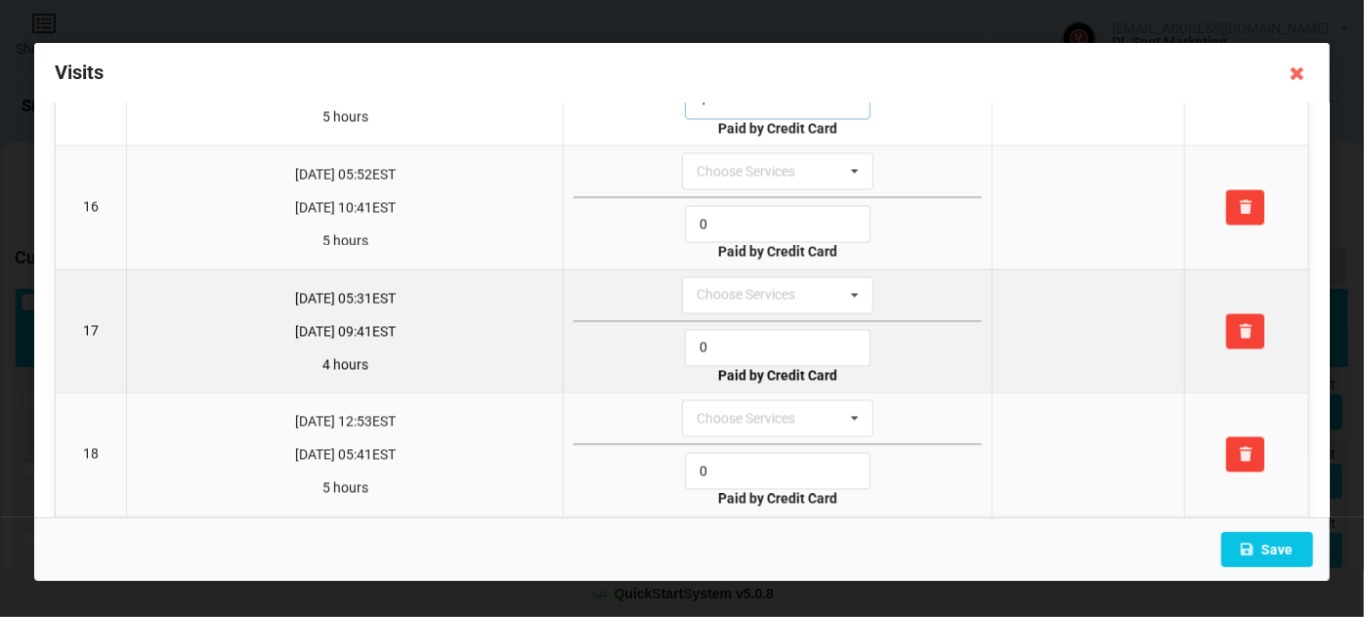
type input "1"
click at [731, 330] on input "0" at bounding box center [778, 348] width 186 height 37
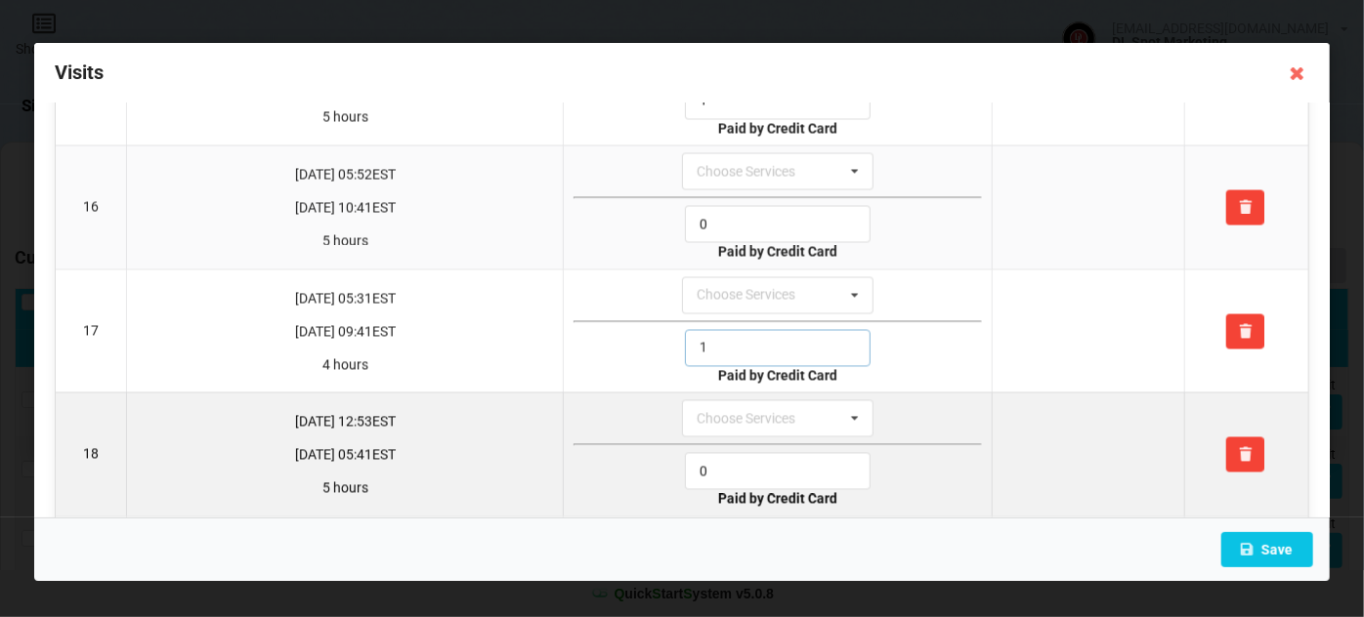
type input "1"
click at [723, 453] on input "0" at bounding box center [778, 471] width 186 height 37
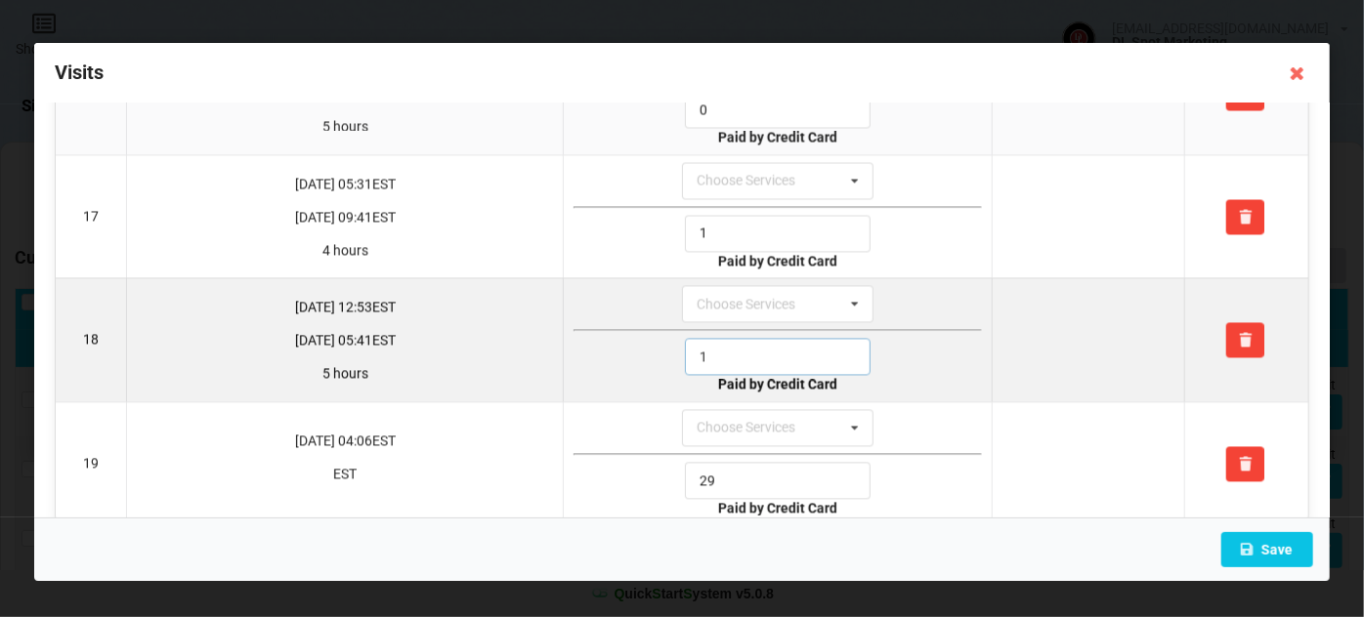
scroll to position [1998, 0]
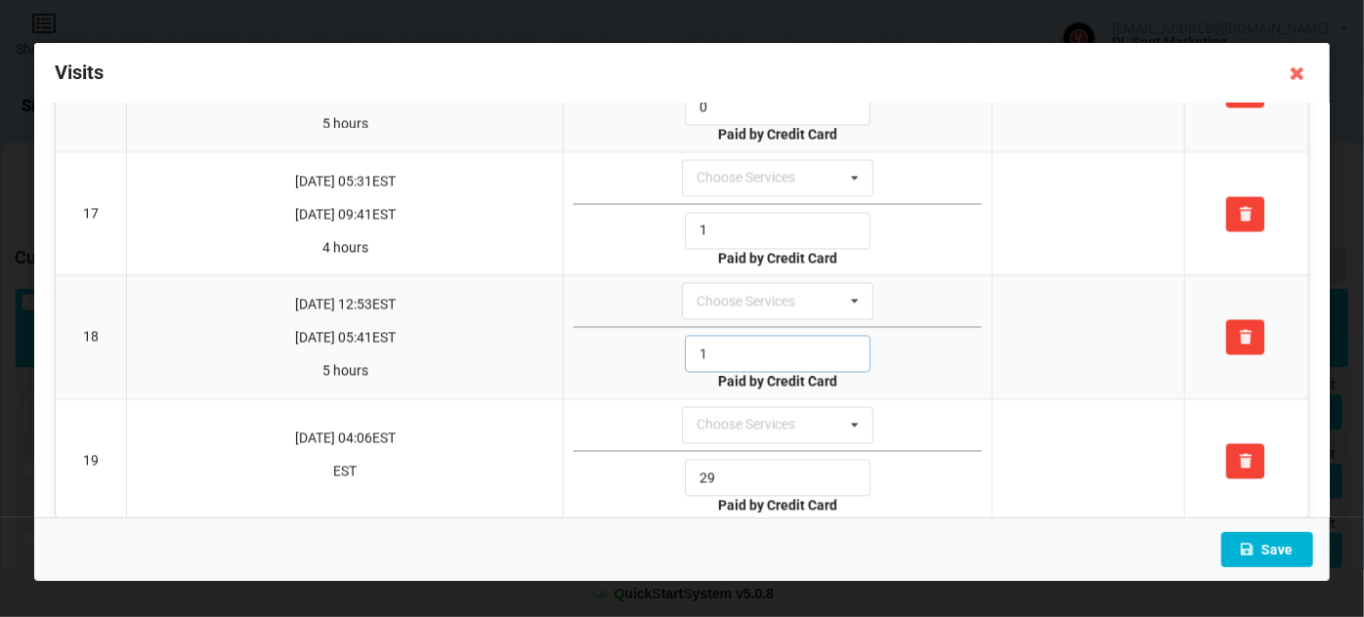
type input "1"
click at [1276, 546] on button "Save" at bounding box center [1267, 549] width 92 height 35
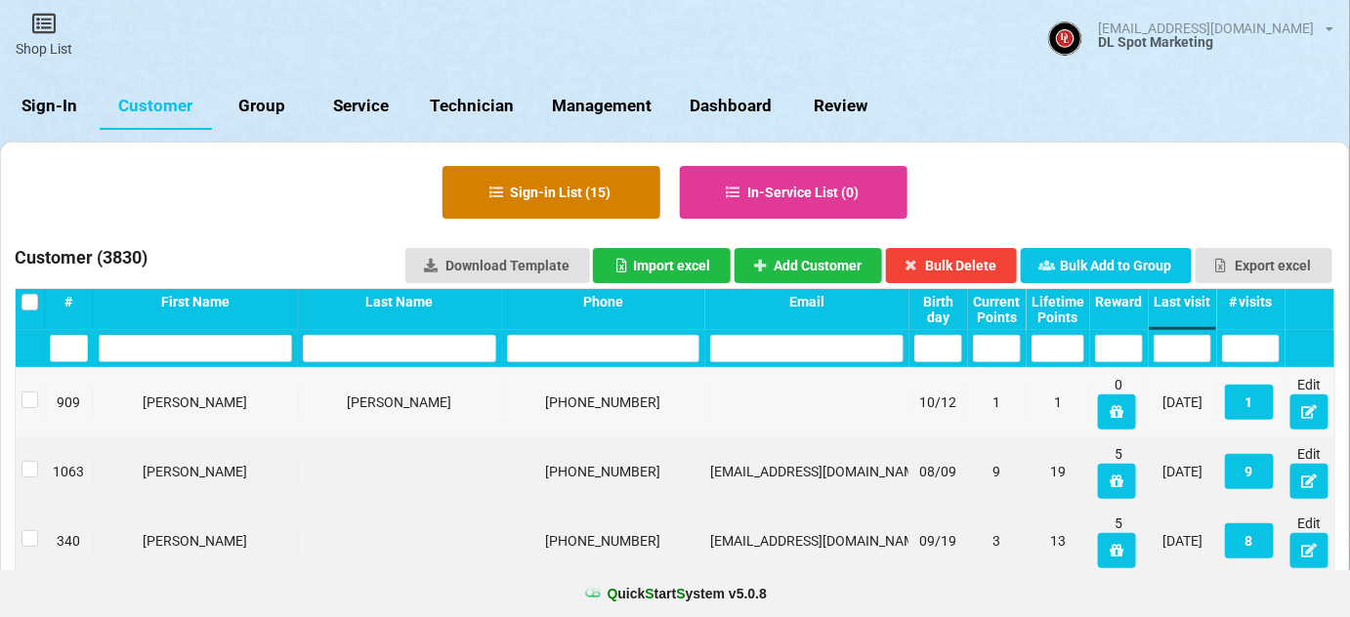
click at [589, 195] on button "Sign-in List ( 15 )" at bounding box center [552, 192] width 218 height 53
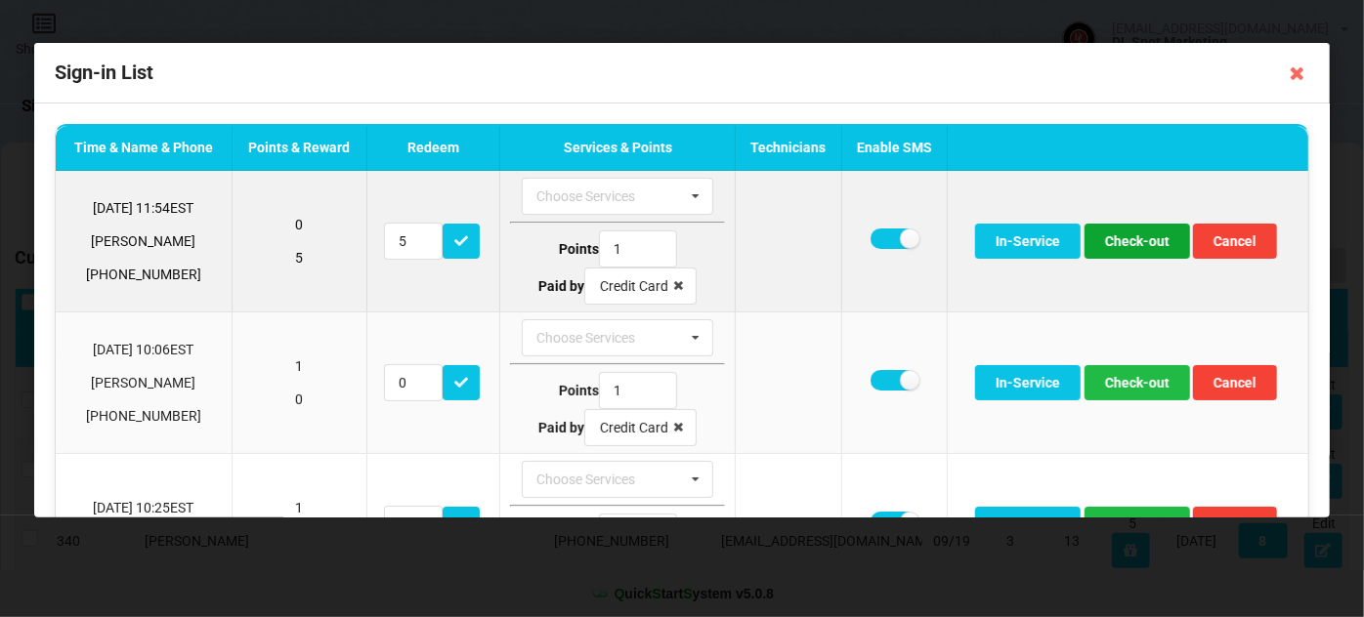
click at [1130, 226] on button "Check-out" at bounding box center [1138, 241] width 106 height 35
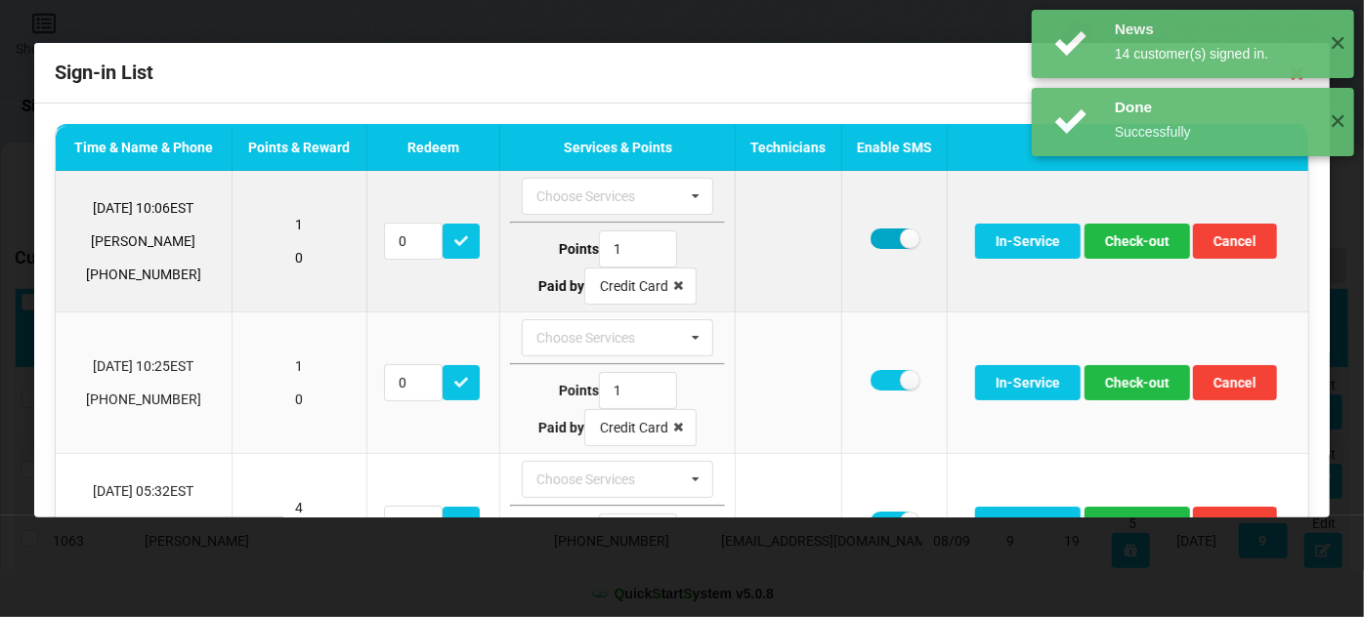
click at [883, 238] on label at bounding box center [895, 239] width 48 height 21
checkbox input "false"
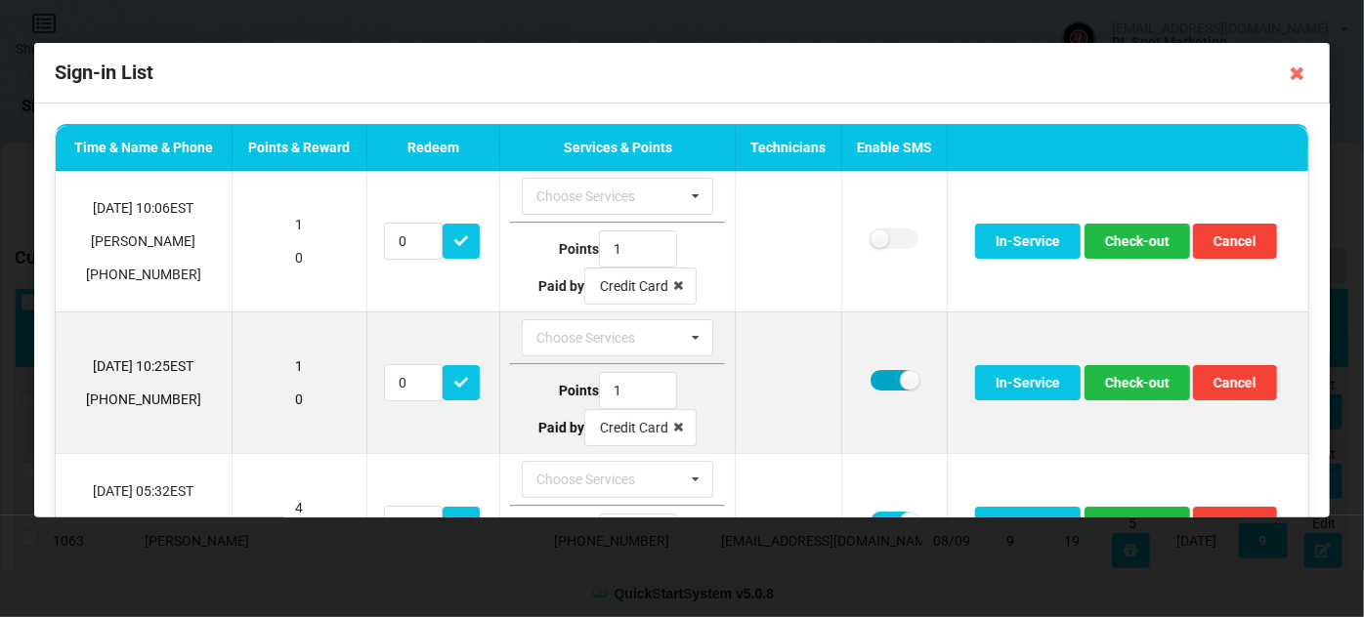
click at [884, 382] on label at bounding box center [895, 380] width 48 height 21
checkbox input "false"
click at [1136, 379] on button "Check-out" at bounding box center [1138, 382] width 106 height 35
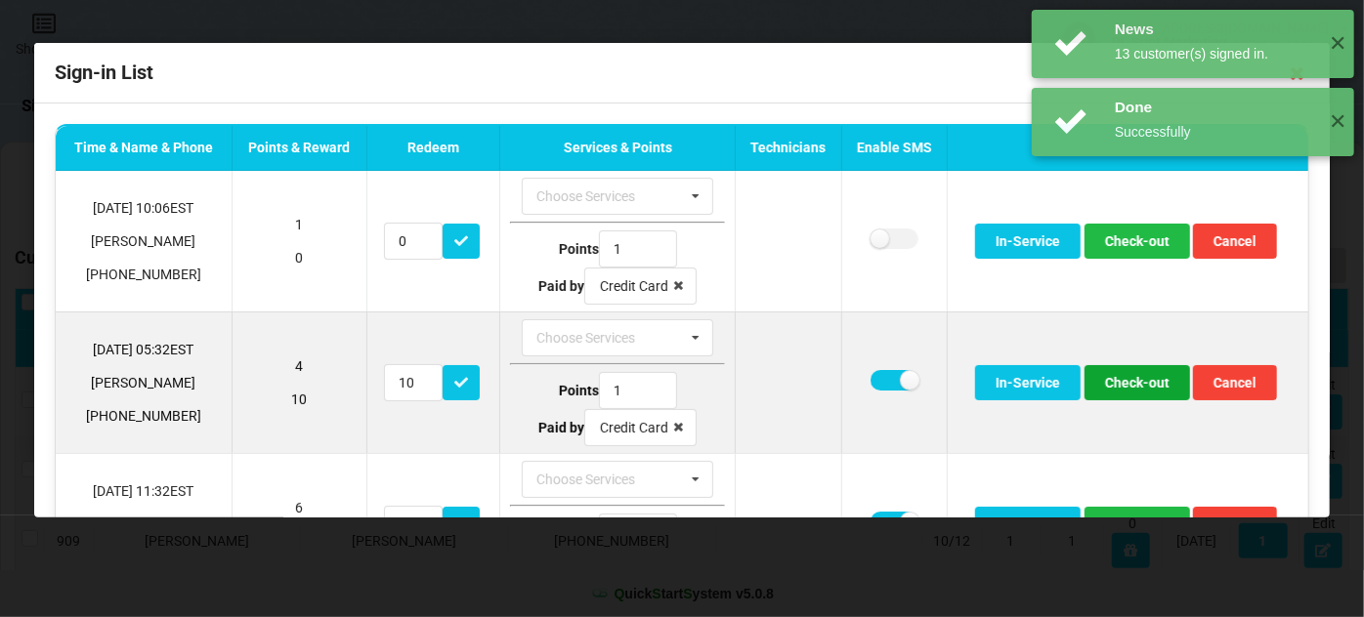
click at [1104, 380] on button "Check-out" at bounding box center [1138, 382] width 106 height 35
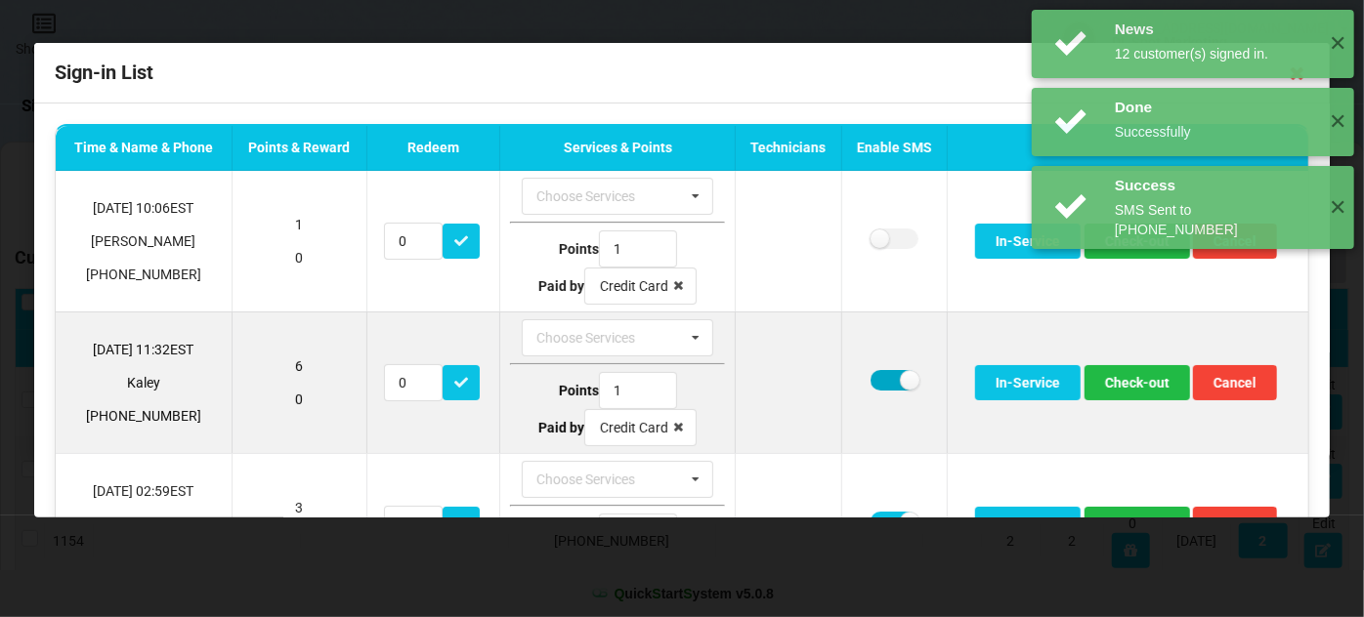
click at [880, 376] on label at bounding box center [895, 380] width 48 height 21
checkbox input "false"
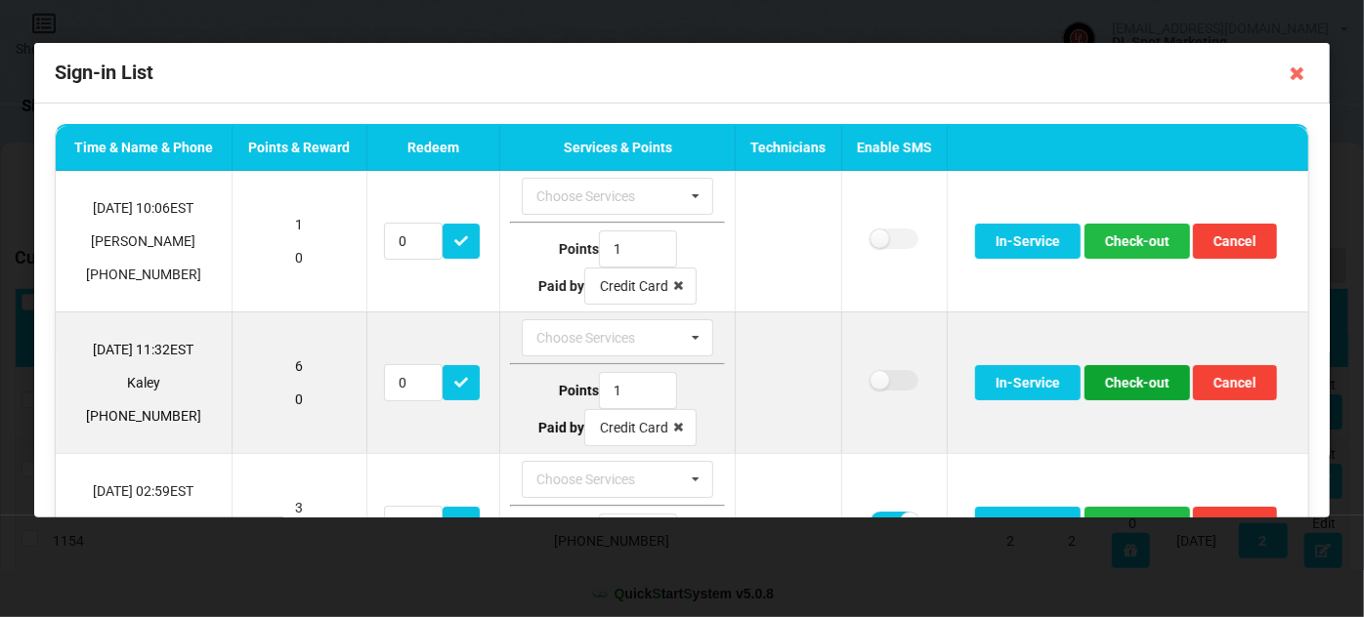
click at [1122, 381] on button "Check-out" at bounding box center [1138, 382] width 106 height 35
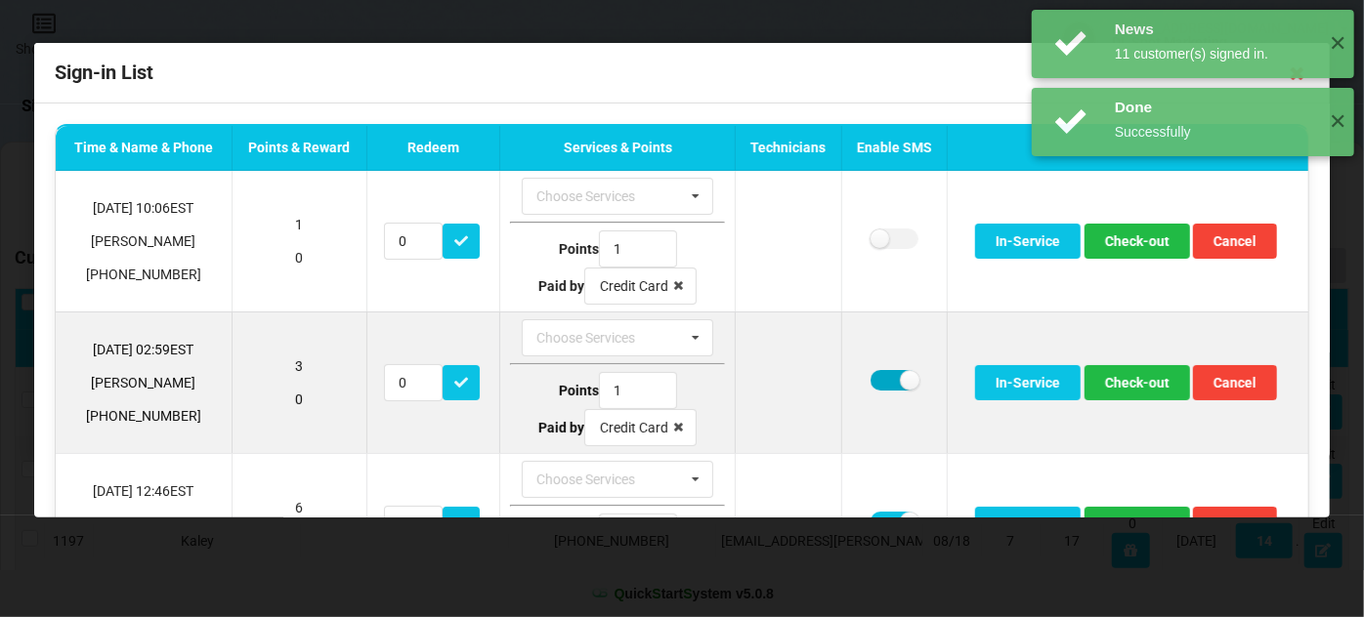
click at [883, 375] on label at bounding box center [895, 380] width 48 height 21
checkbox input "false"
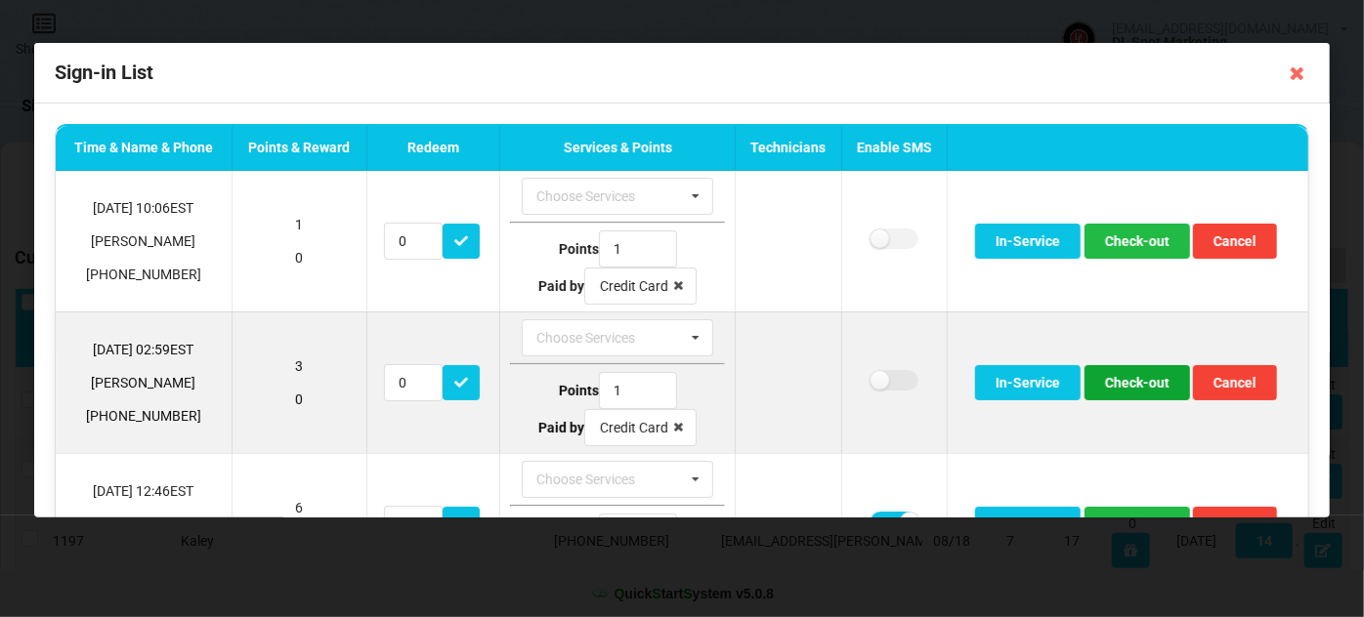
click at [1119, 380] on button "Check-out" at bounding box center [1138, 382] width 106 height 35
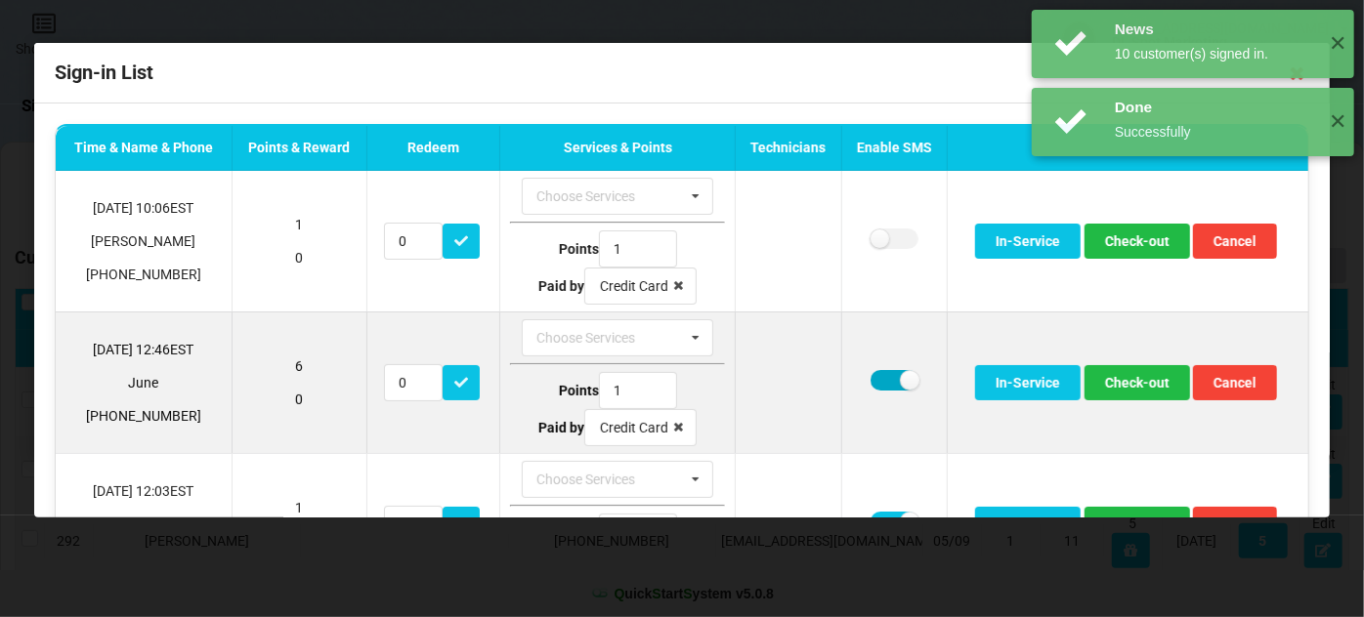
click at [873, 378] on label at bounding box center [895, 380] width 48 height 21
checkbox input "false"
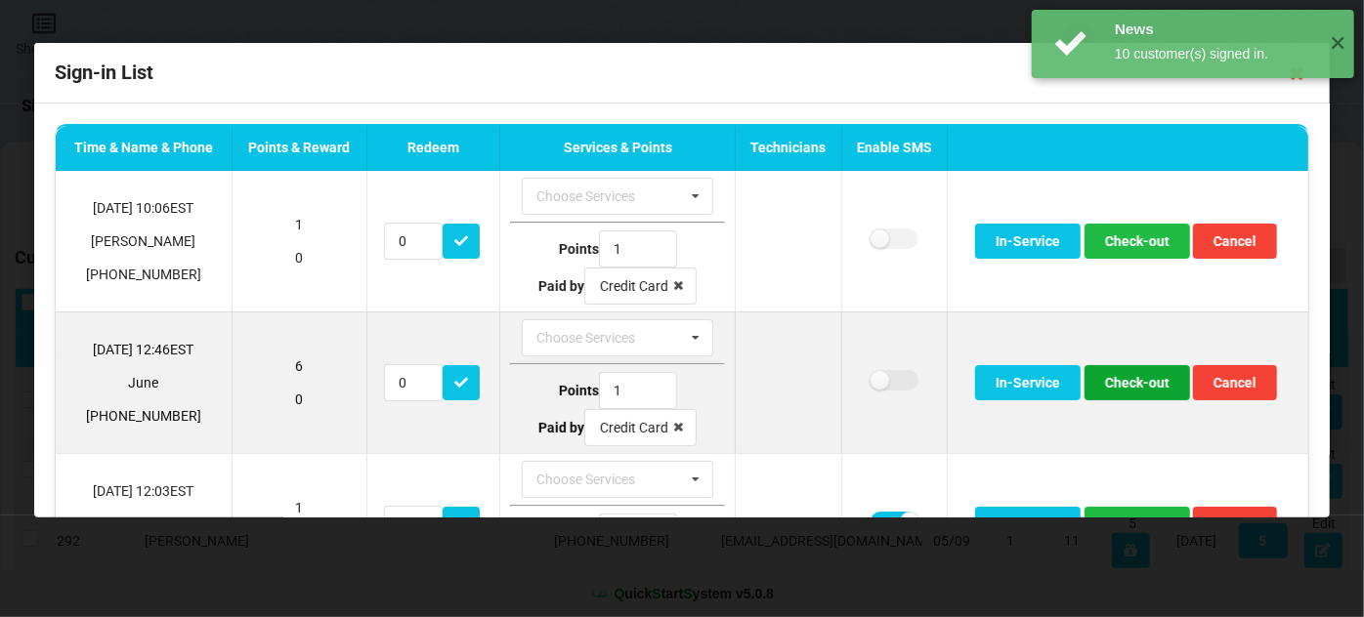
click at [1118, 377] on button "Check-out" at bounding box center [1138, 382] width 106 height 35
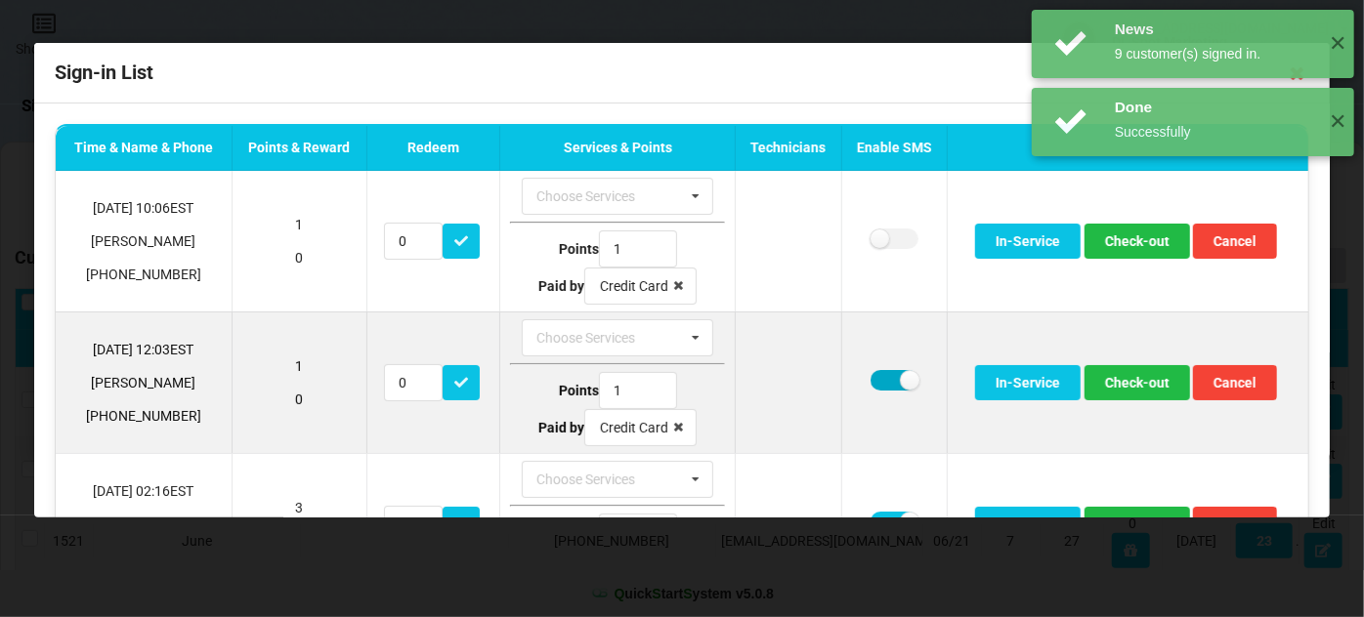
drag, startPoint x: 885, startPoint y: 373, endPoint x: 900, endPoint y: 373, distance: 14.7
click at [885, 373] on label at bounding box center [895, 380] width 48 height 21
checkbox input "false"
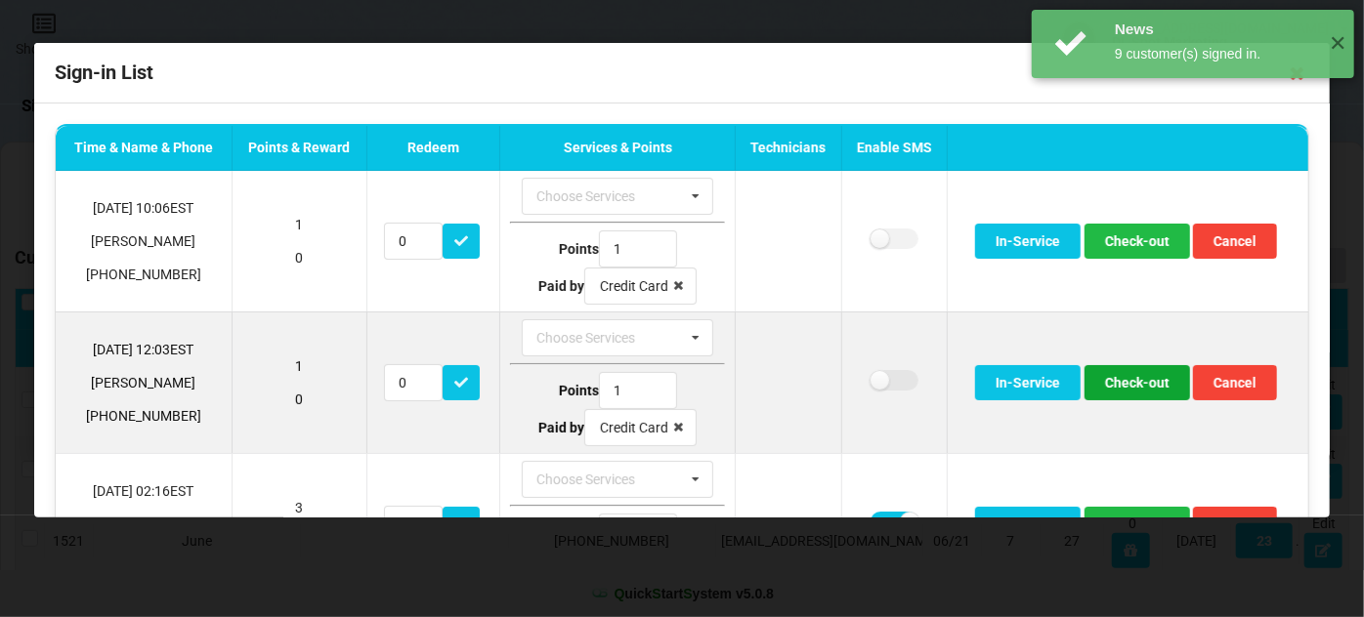
click at [1126, 382] on button "Check-out" at bounding box center [1138, 382] width 106 height 35
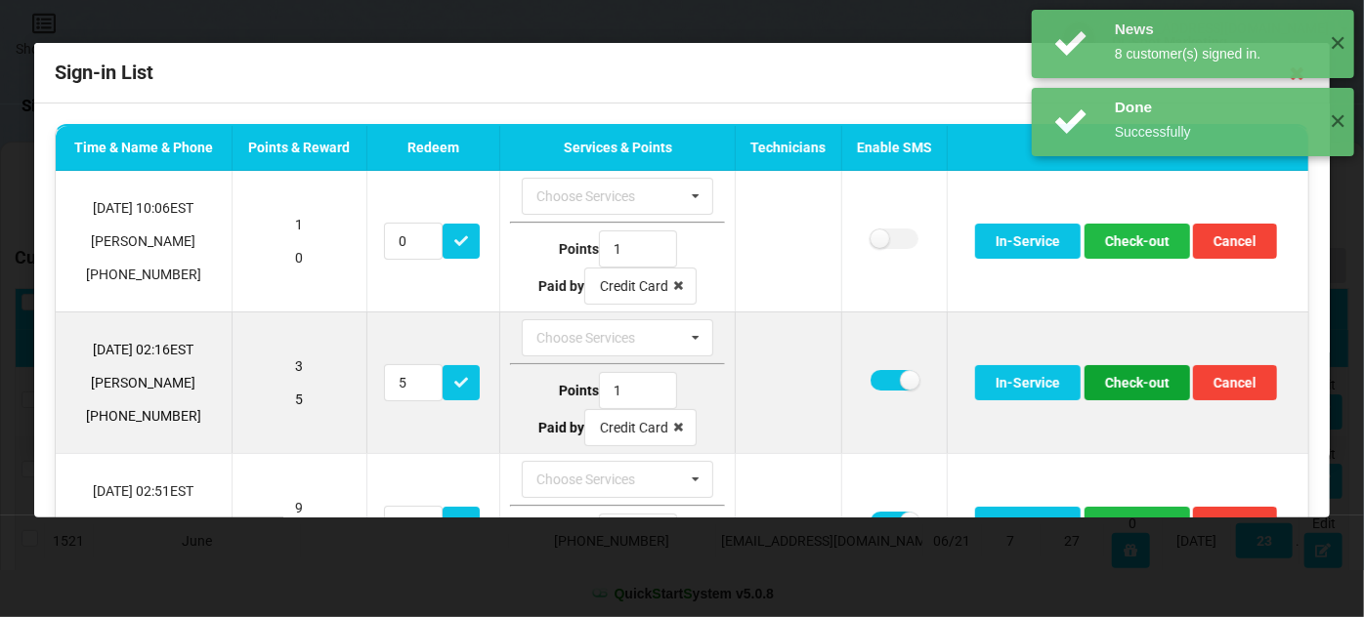
click at [1144, 378] on button "Check-out" at bounding box center [1138, 382] width 106 height 35
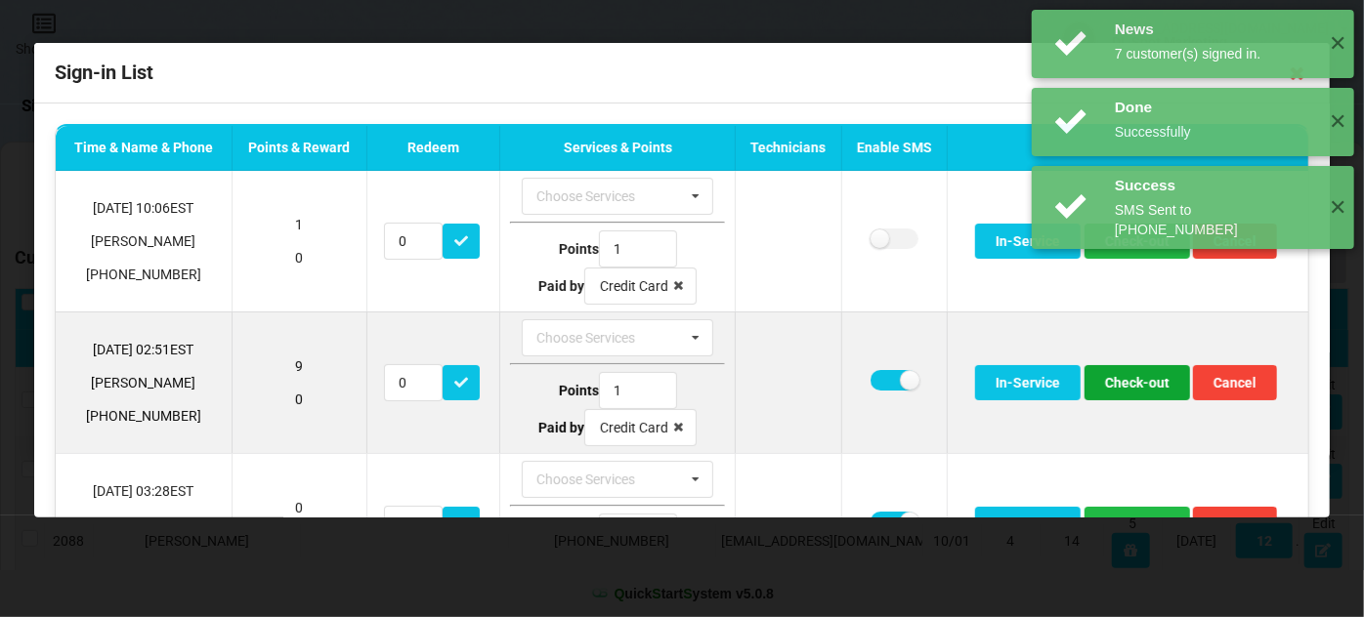
click at [1141, 378] on button "Check-out" at bounding box center [1138, 382] width 106 height 35
click at [1136, 378] on button "Check-out" at bounding box center [1138, 382] width 106 height 35
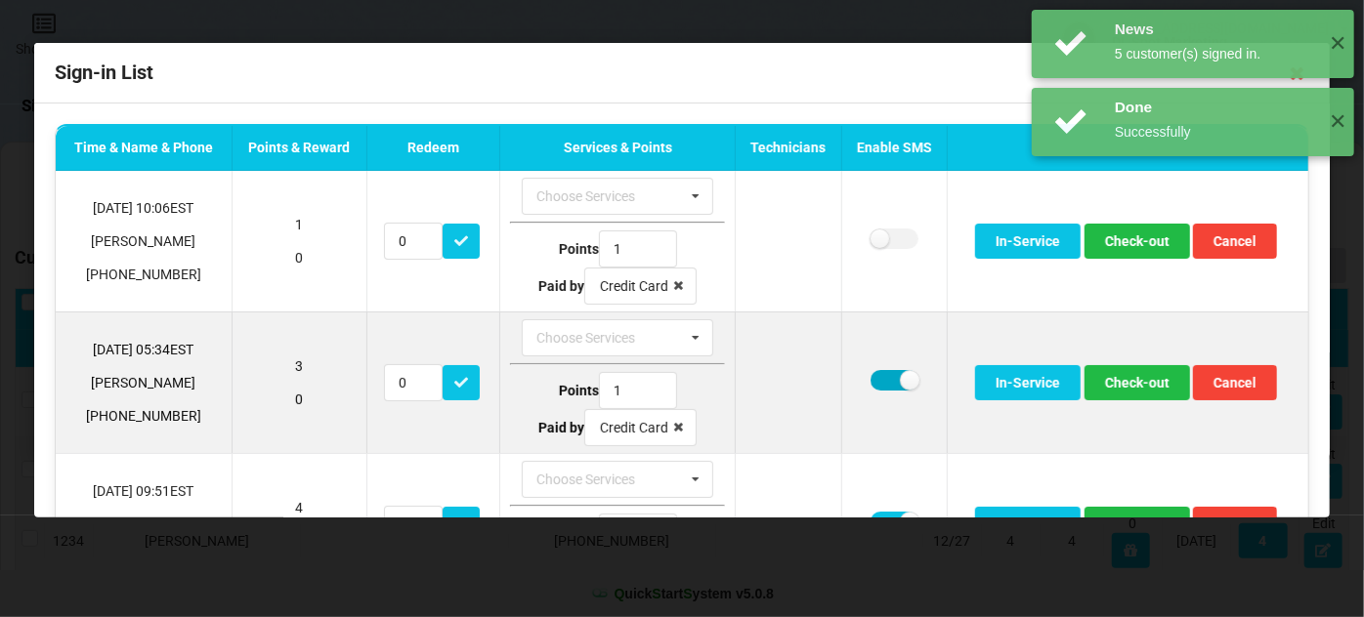
drag, startPoint x: 880, startPoint y: 375, endPoint x: 993, endPoint y: 380, distance: 112.5
click at [881, 375] on label at bounding box center [895, 380] width 48 height 21
checkbox input "false"
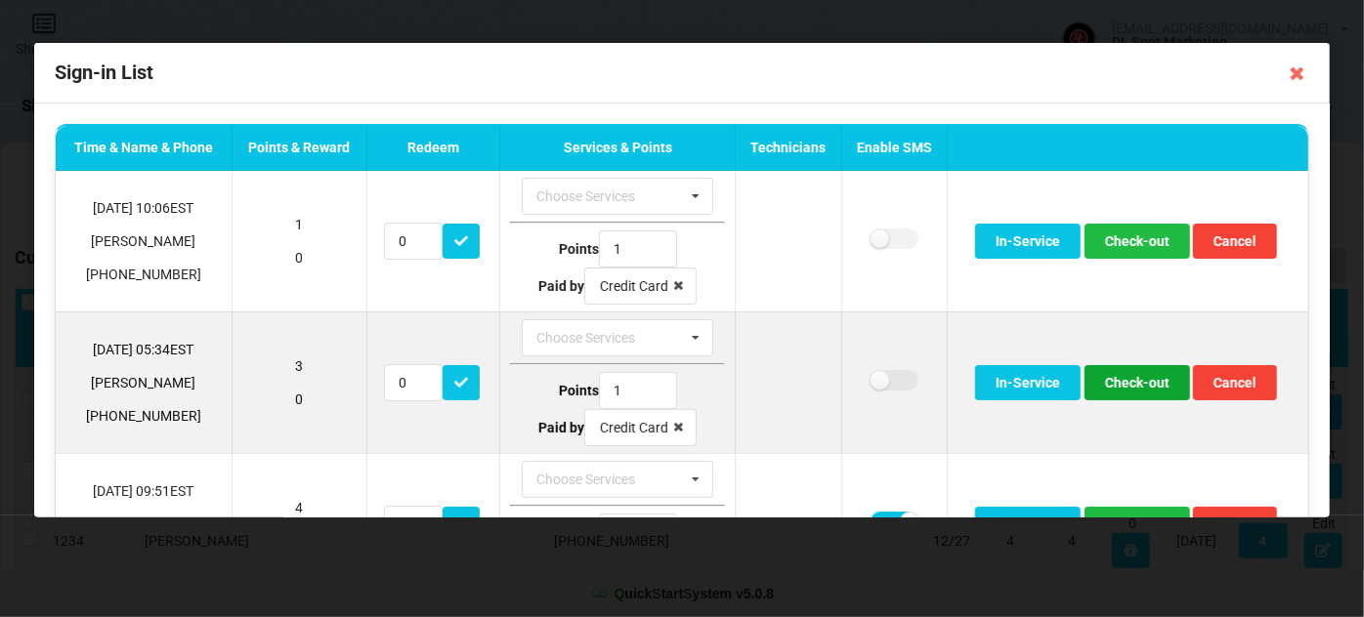
click at [1141, 391] on button "Check-out" at bounding box center [1138, 382] width 106 height 35
click at [1133, 384] on button "Check-out" at bounding box center [1138, 382] width 106 height 35
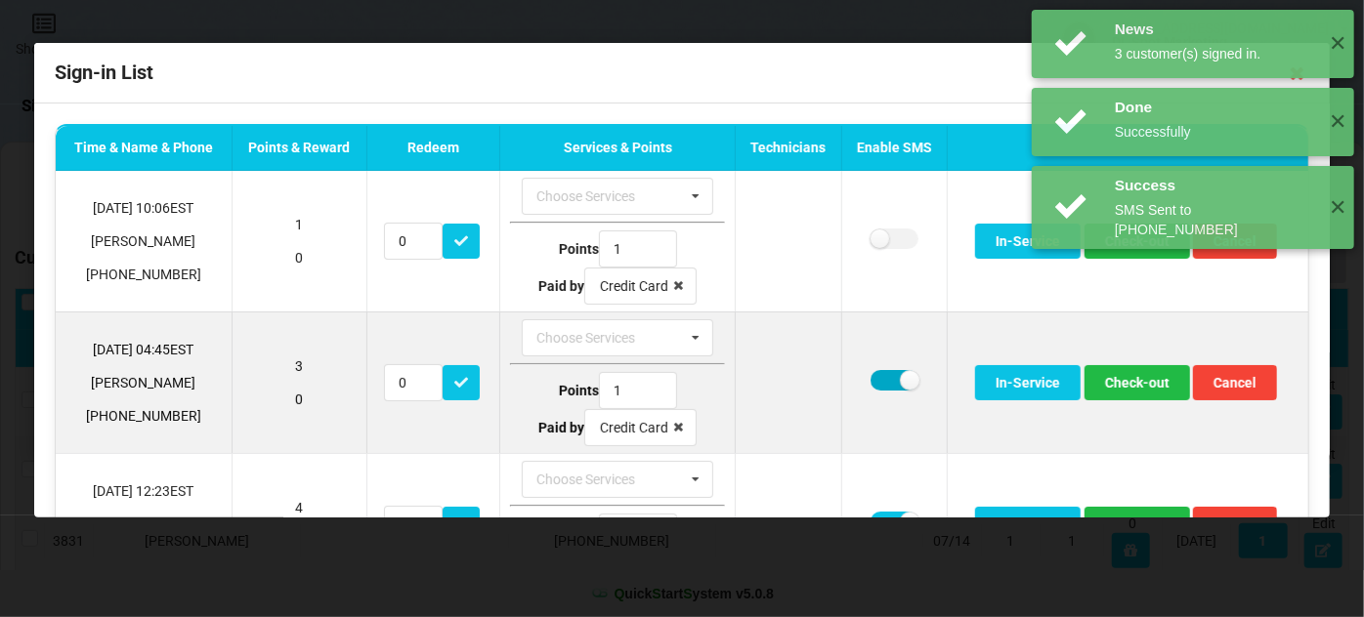
click at [880, 374] on label at bounding box center [895, 380] width 48 height 21
checkbox input "false"
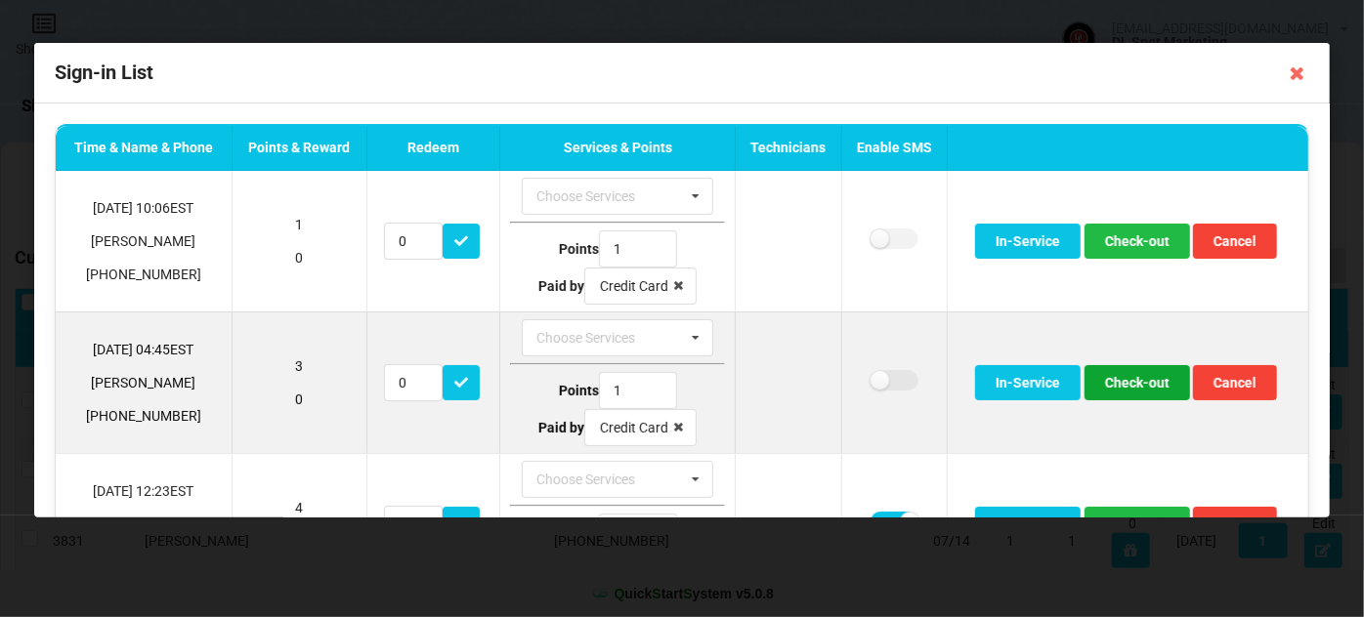
click at [1121, 375] on button "Check-out" at bounding box center [1138, 382] width 106 height 35
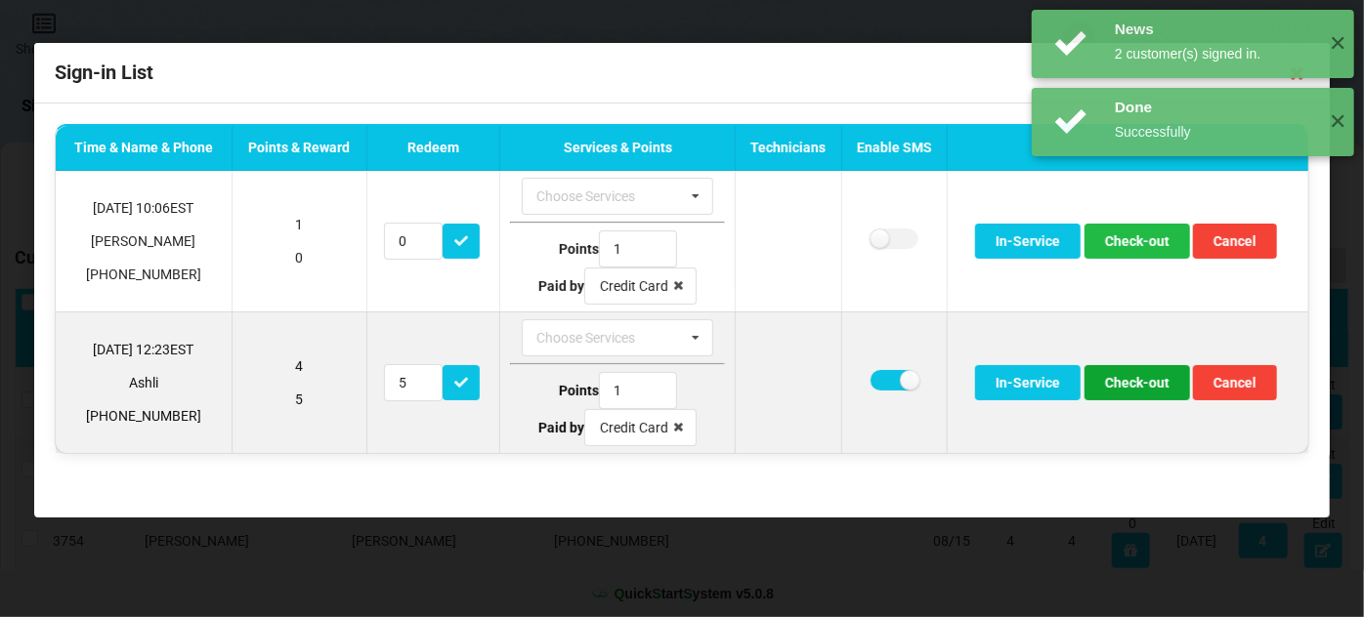
click at [1125, 379] on button "Check-out" at bounding box center [1138, 382] width 106 height 35
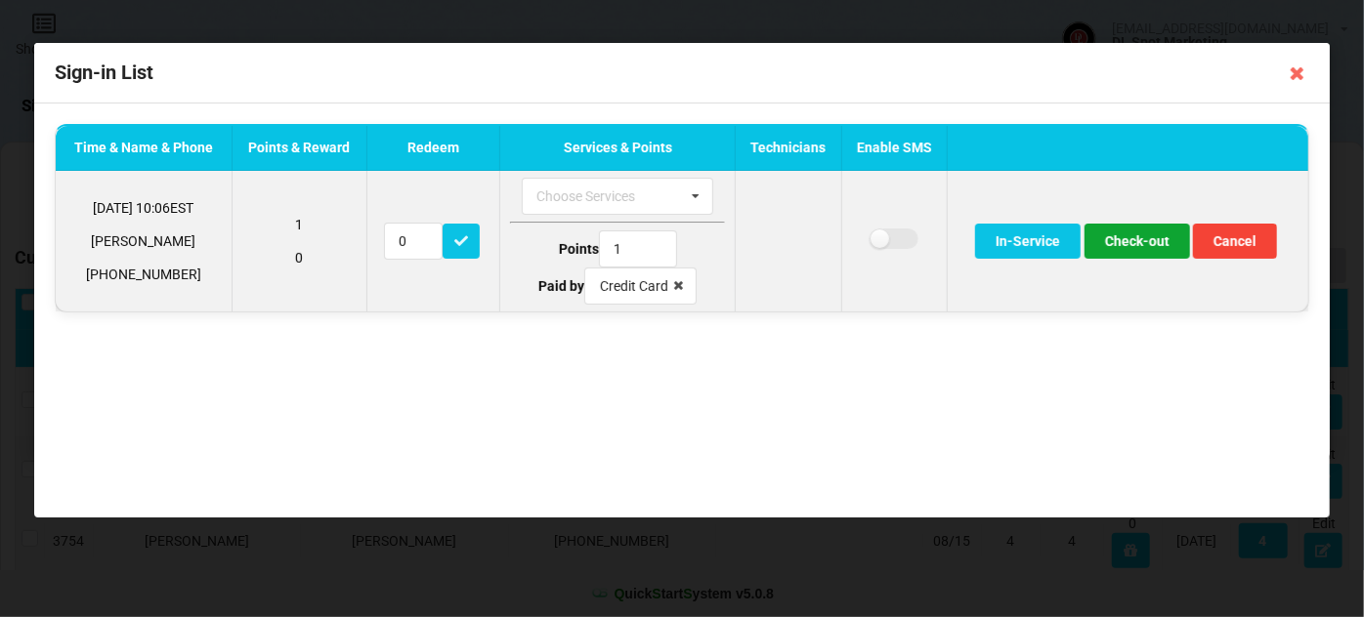
click at [1145, 235] on button "Check-out" at bounding box center [1138, 241] width 106 height 35
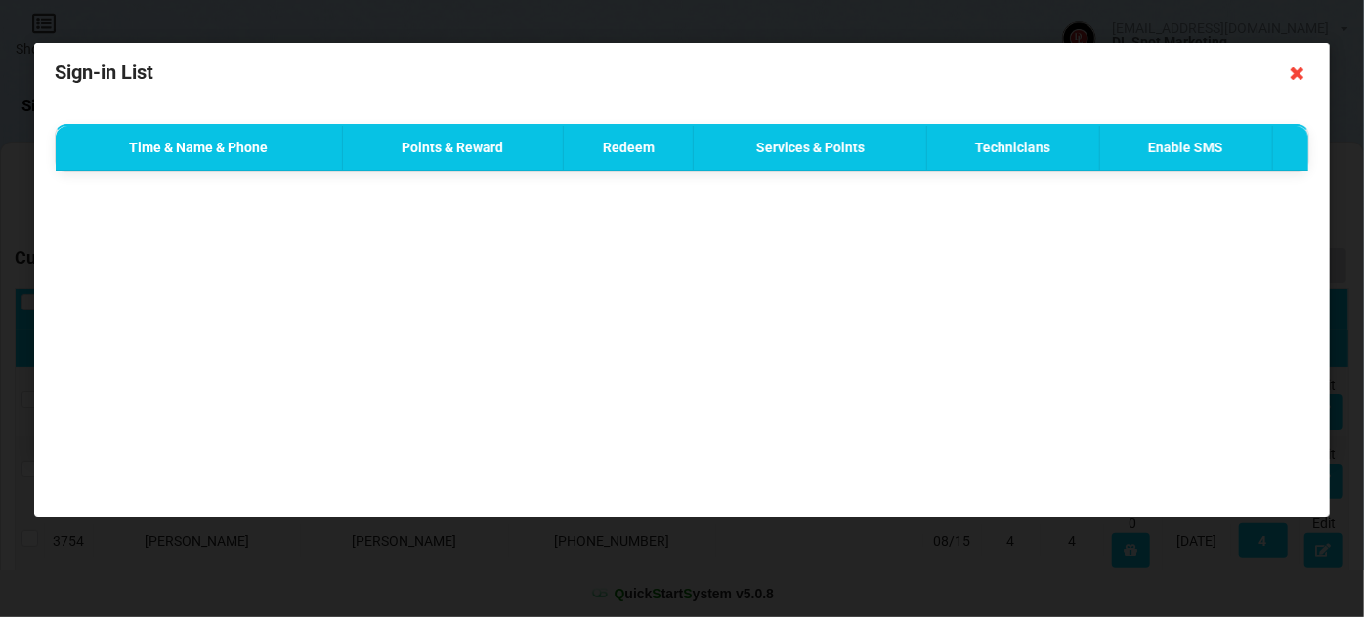
click at [1298, 72] on icon at bounding box center [1297, 73] width 31 height 31
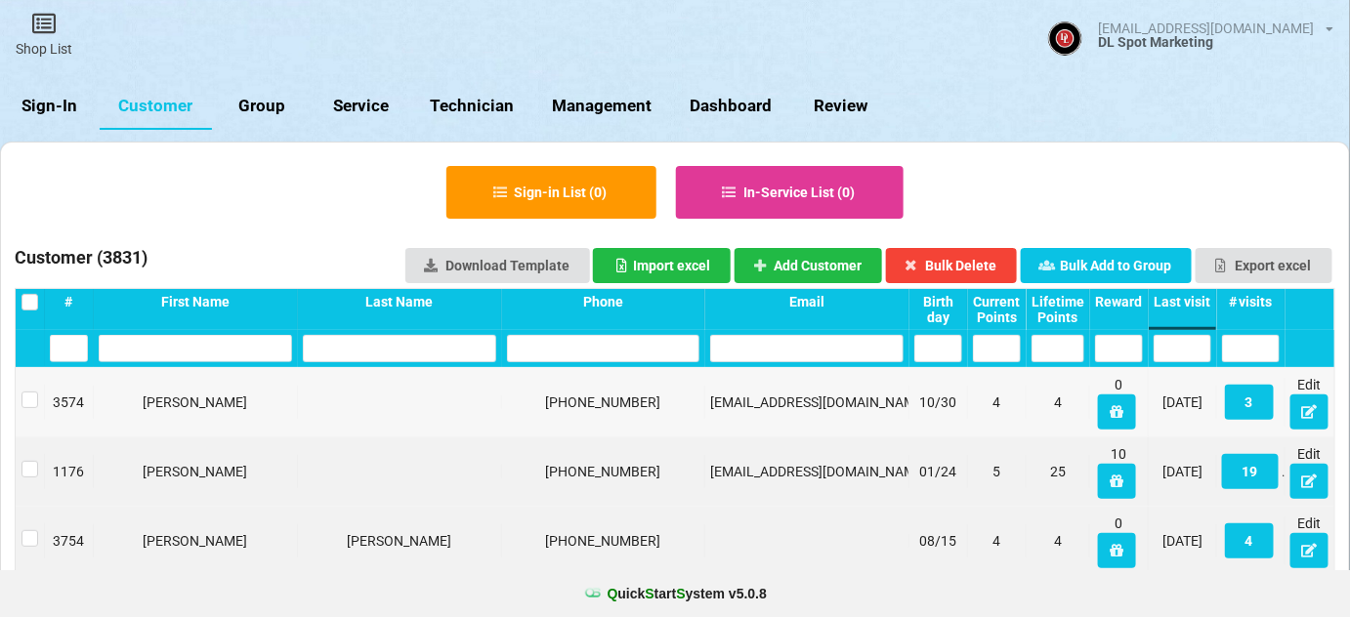
click at [47, 102] on link "Sign-In" at bounding box center [50, 106] width 100 height 47
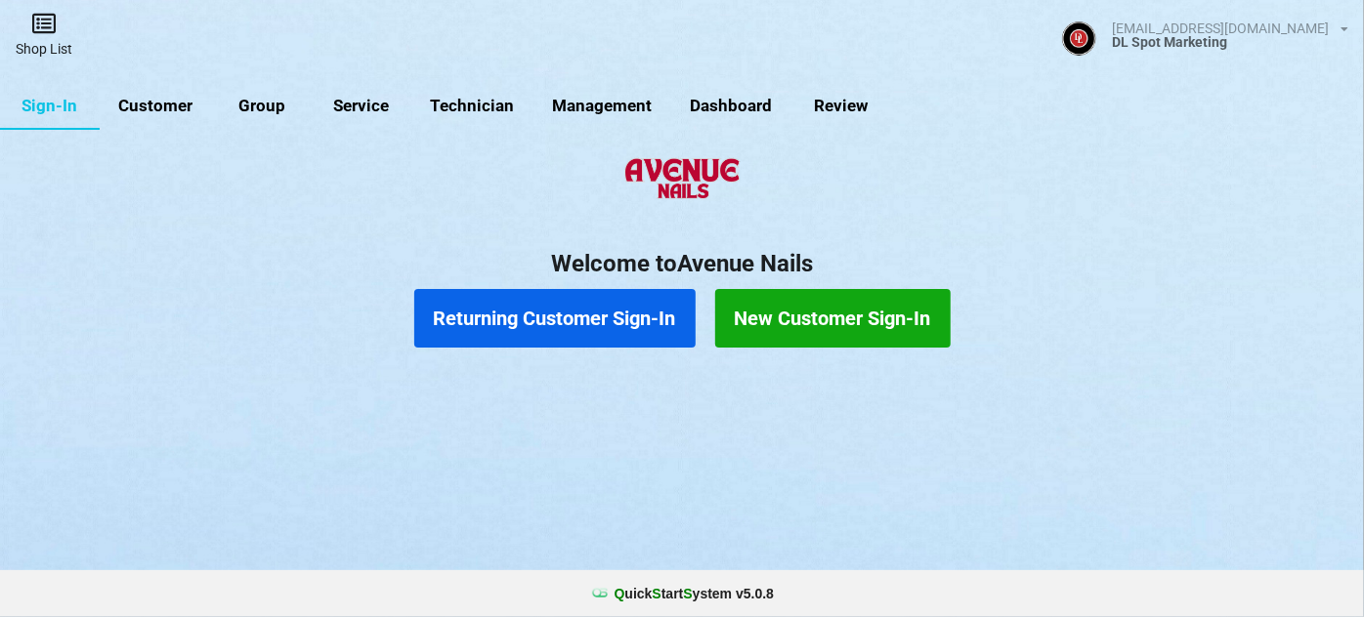
click at [37, 28] on icon at bounding box center [43, 23] width 27 height 23
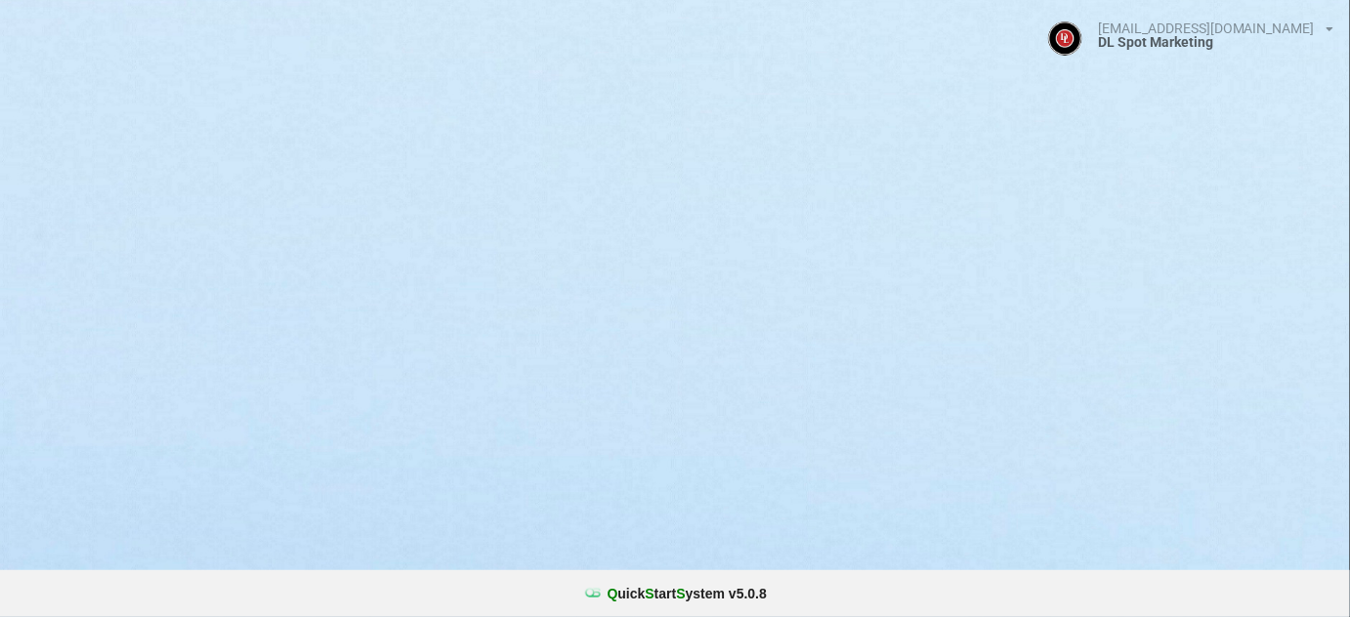
select select "25"
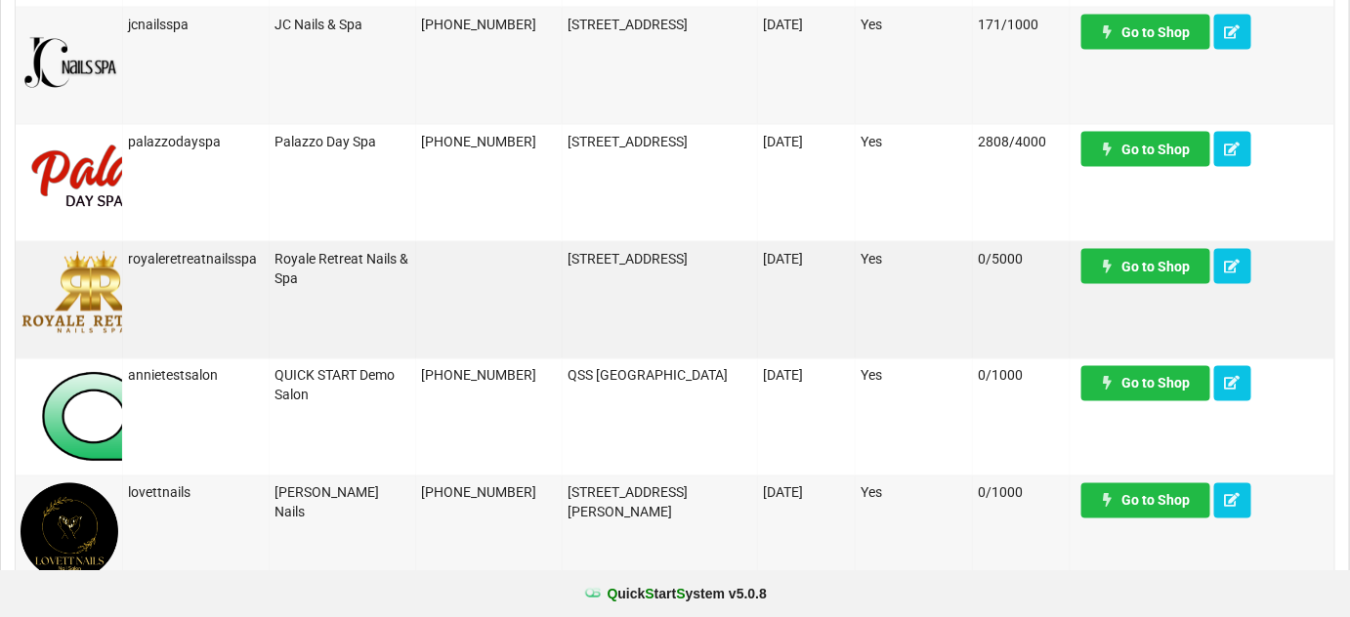
scroll to position [947, 0]
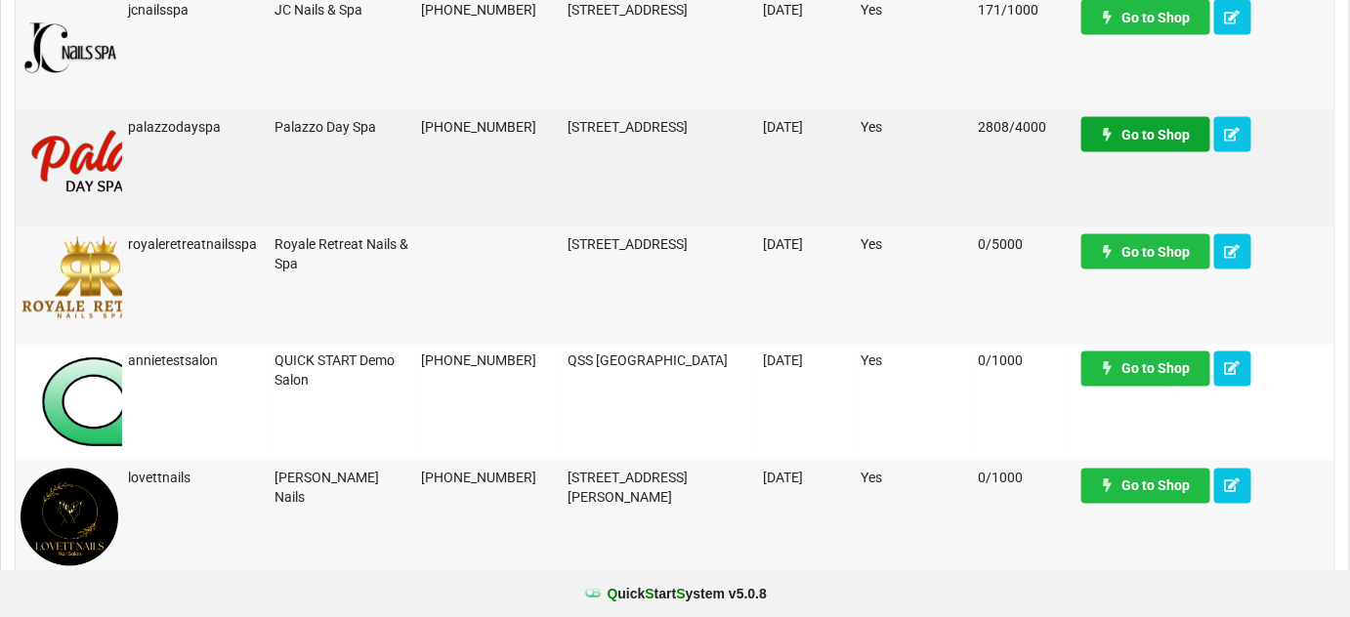
click at [1152, 124] on link "Go to Shop" at bounding box center [1146, 134] width 129 height 35
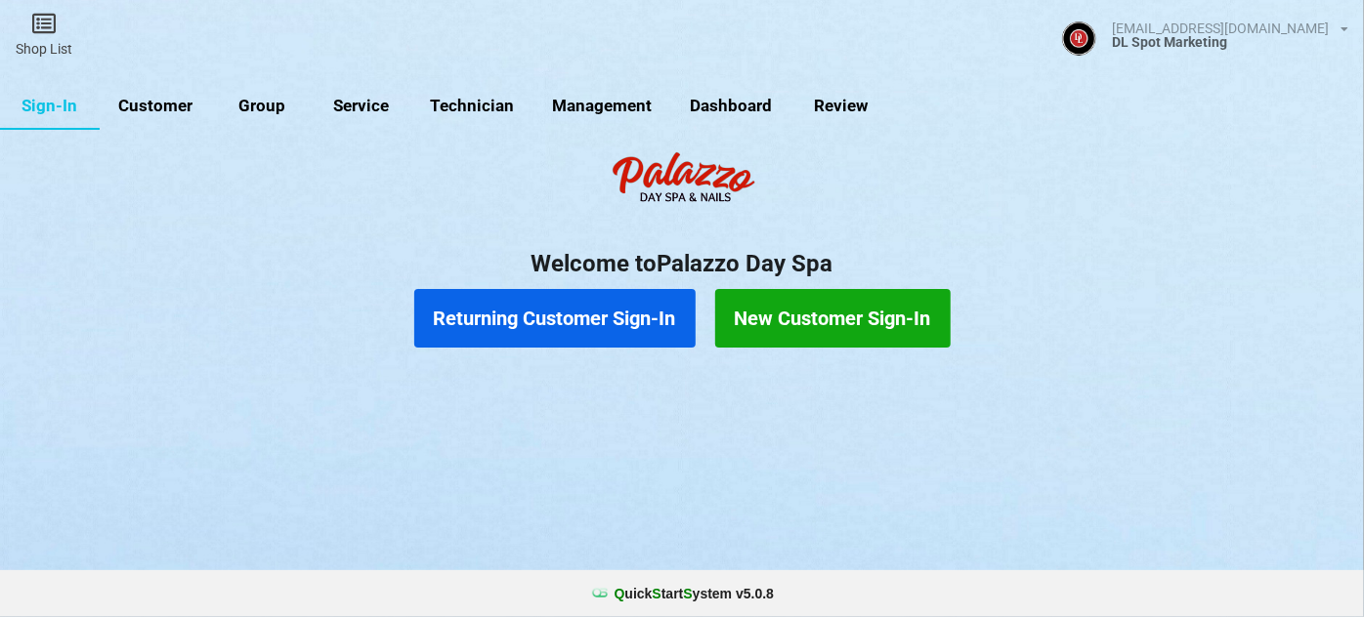
click at [158, 103] on link "Customer" at bounding box center [156, 106] width 112 height 47
select select "25"
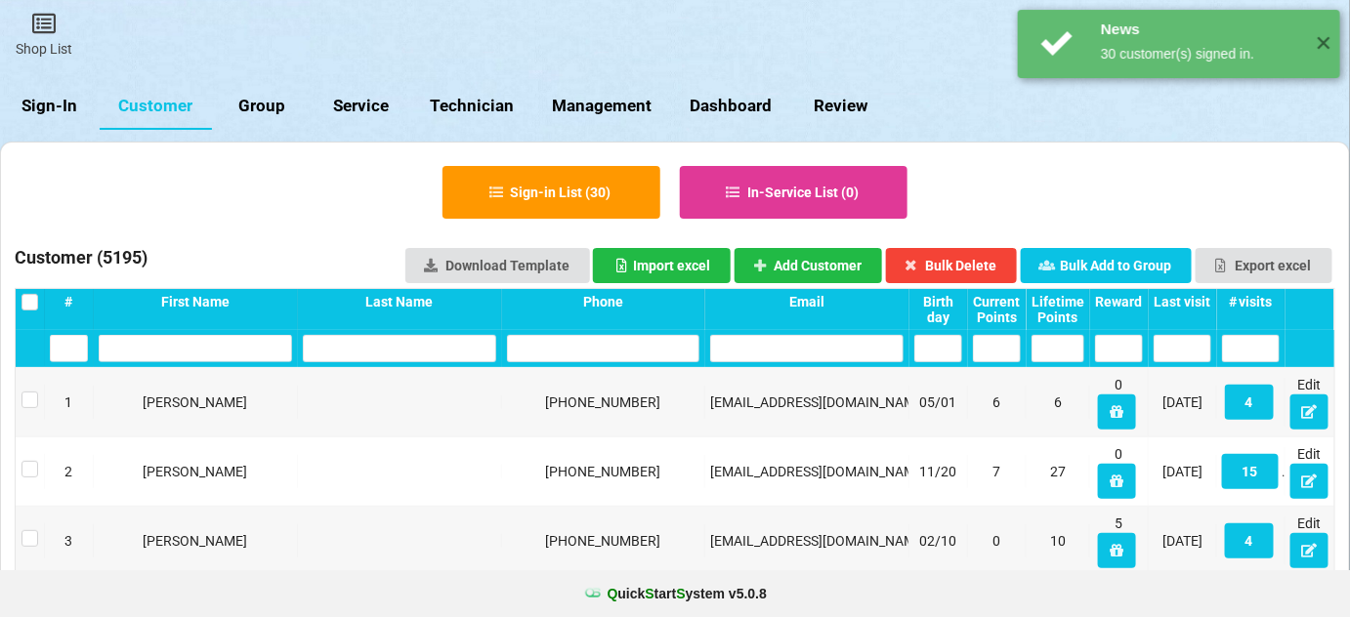
click at [1185, 300] on div "Last visit" at bounding box center [1183, 302] width 58 height 16
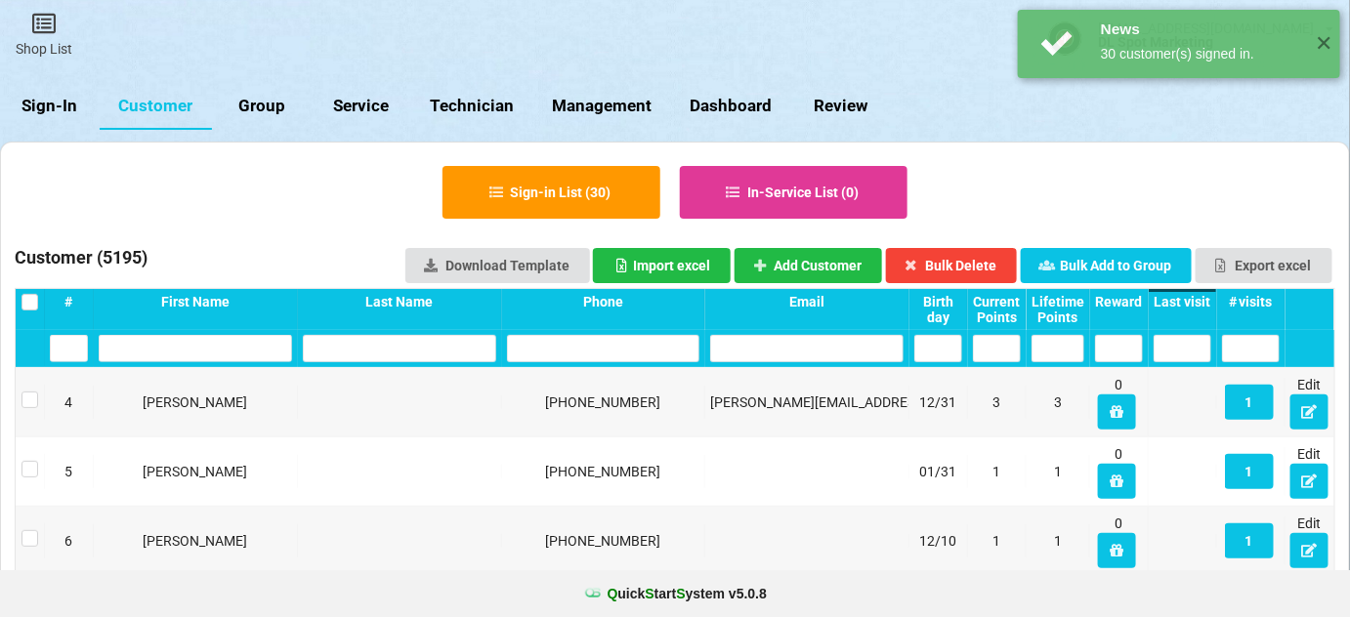
click at [1185, 300] on div "Last visit" at bounding box center [1183, 302] width 58 height 16
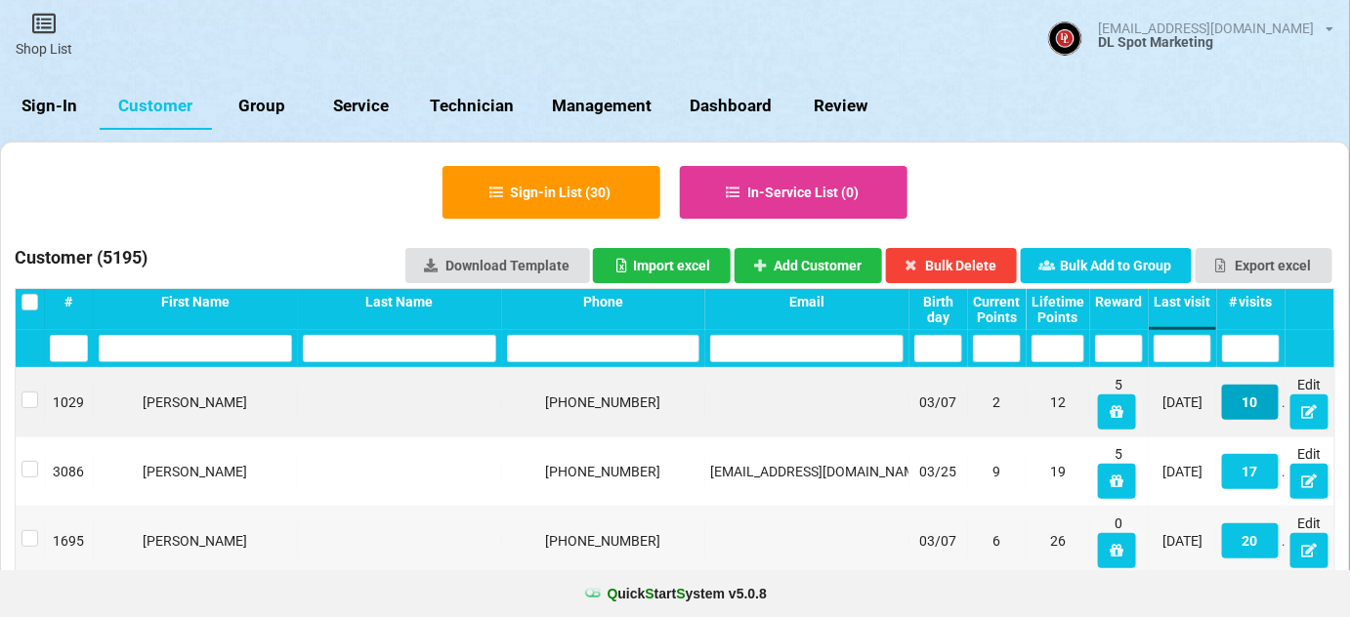
click at [1253, 403] on button "10" at bounding box center [1250, 402] width 57 height 35
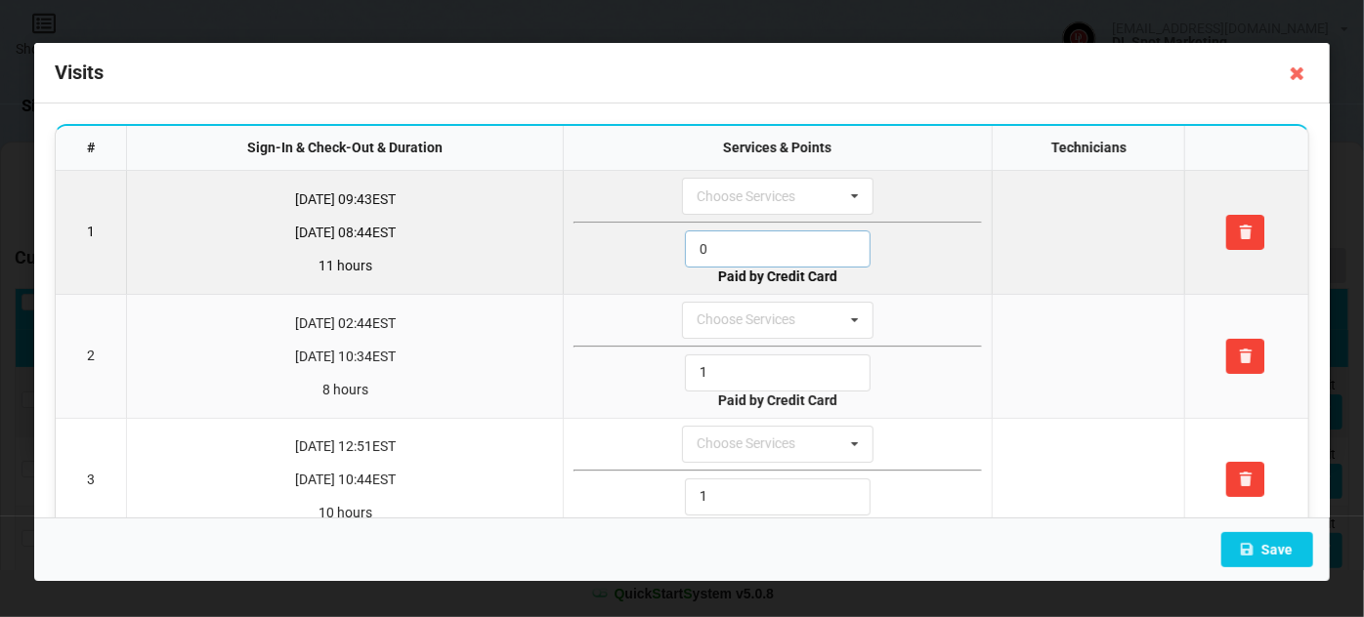
click at [735, 252] on input "0" at bounding box center [778, 249] width 186 height 37
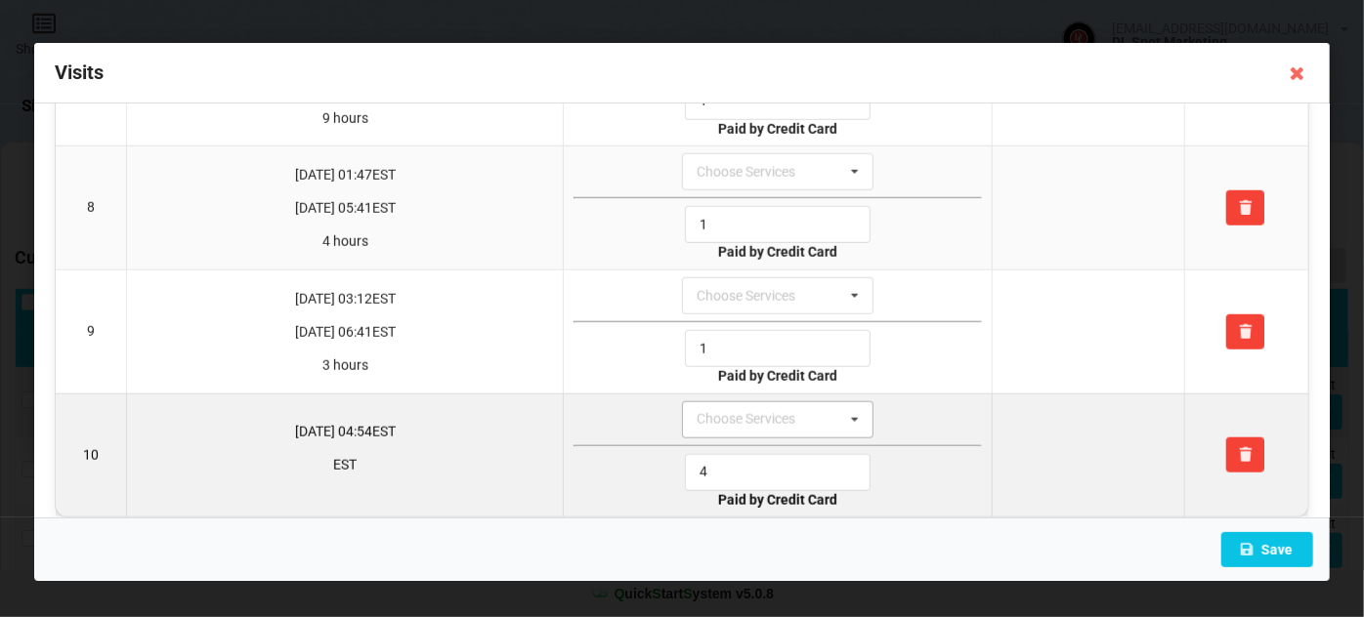
scroll to position [897, 0]
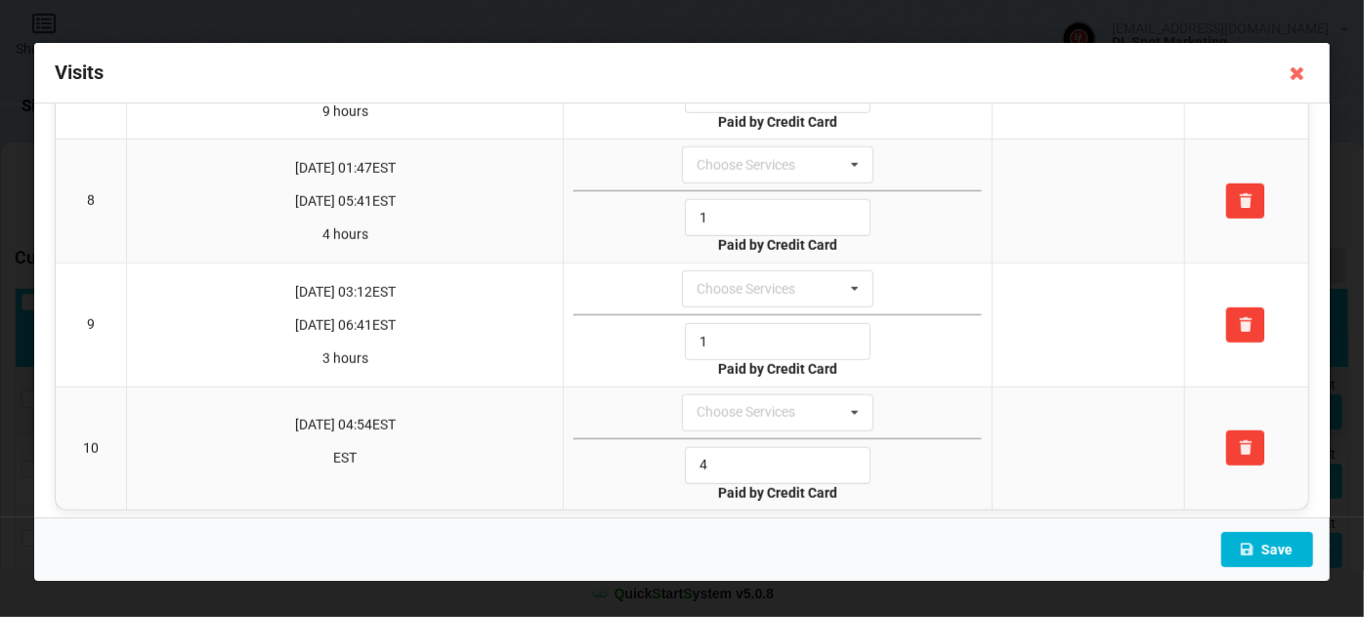
type input "1"
click at [1274, 546] on button "Save" at bounding box center [1267, 549] width 92 height 35
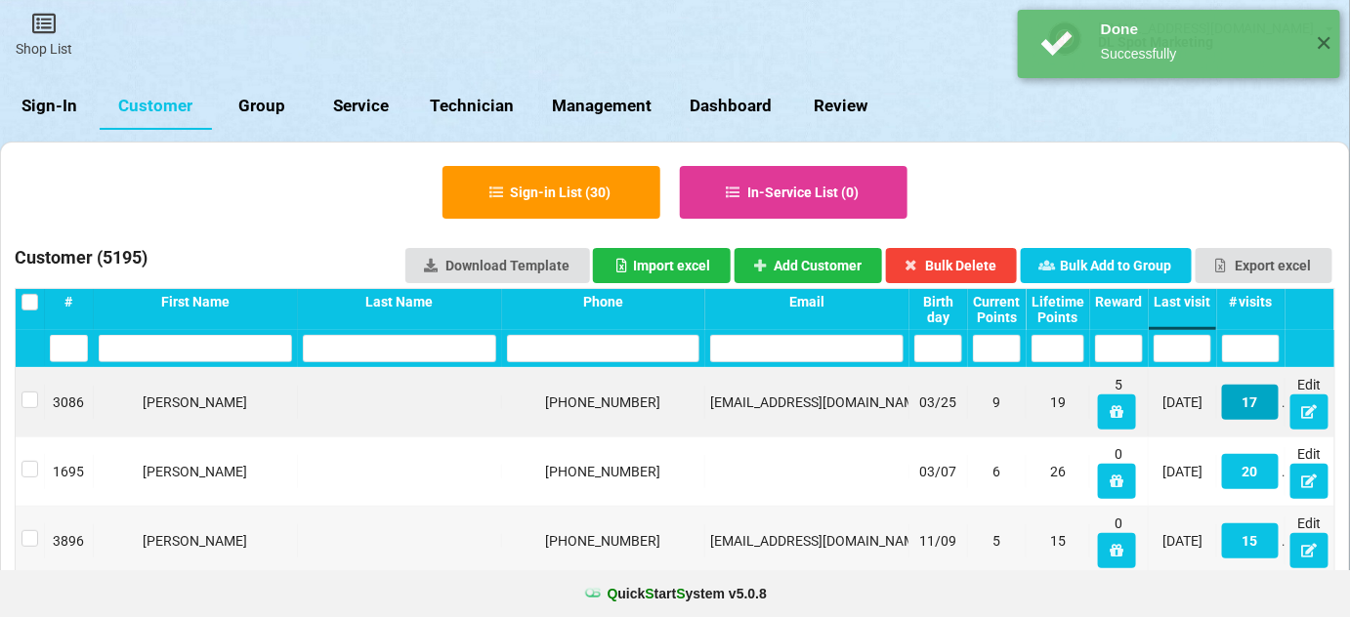
click at [1258, 407] on button "17" at bounding box center [1250, 402] width 57 height 35
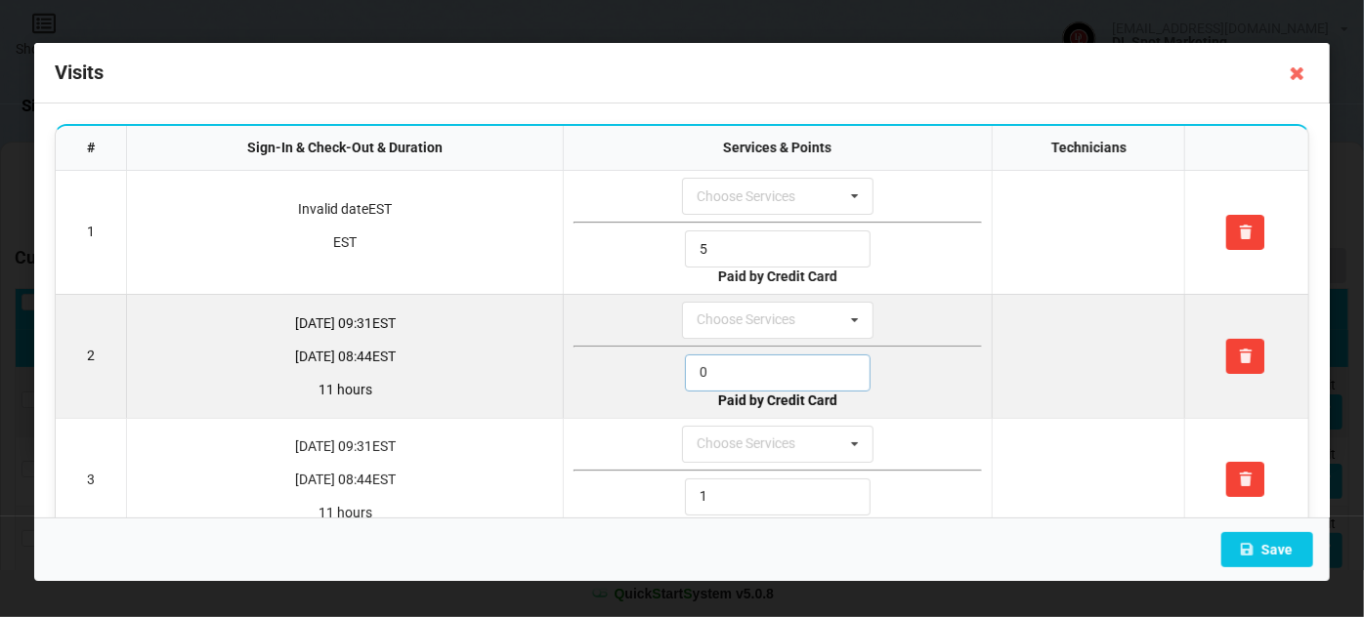
click at [726, 369] on input "0" at bounding box center [778, 373] width 186 height 37
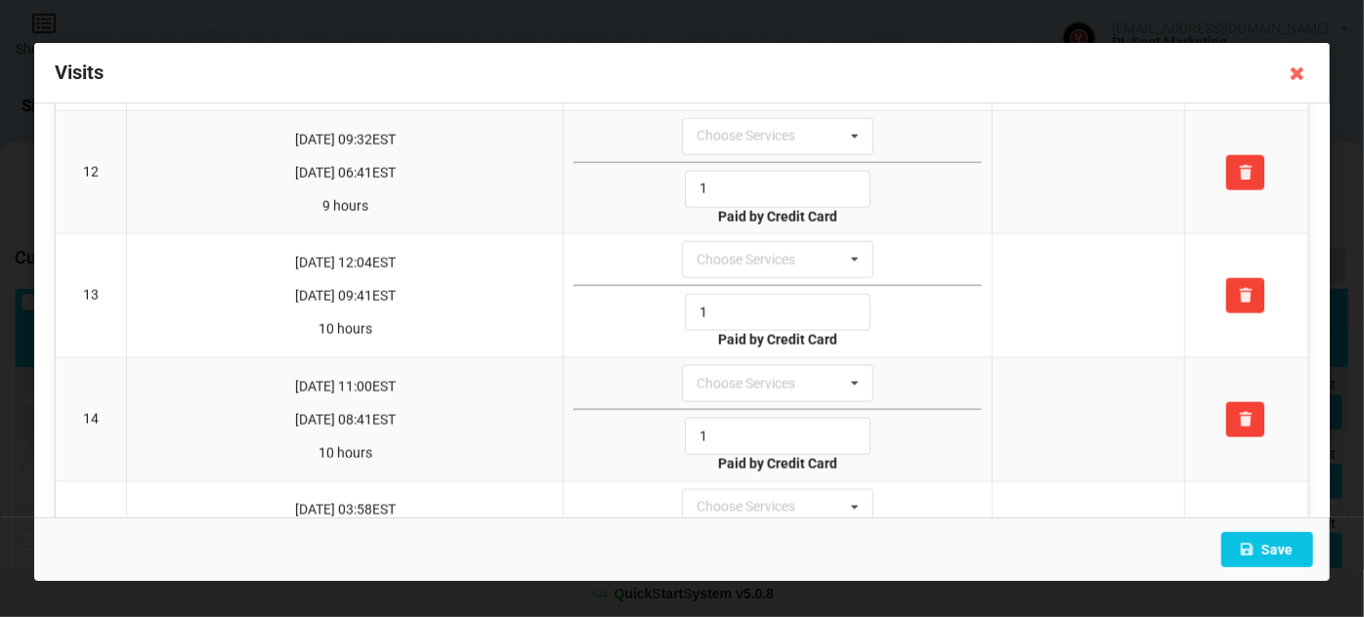
scroll to position [1754, 0]
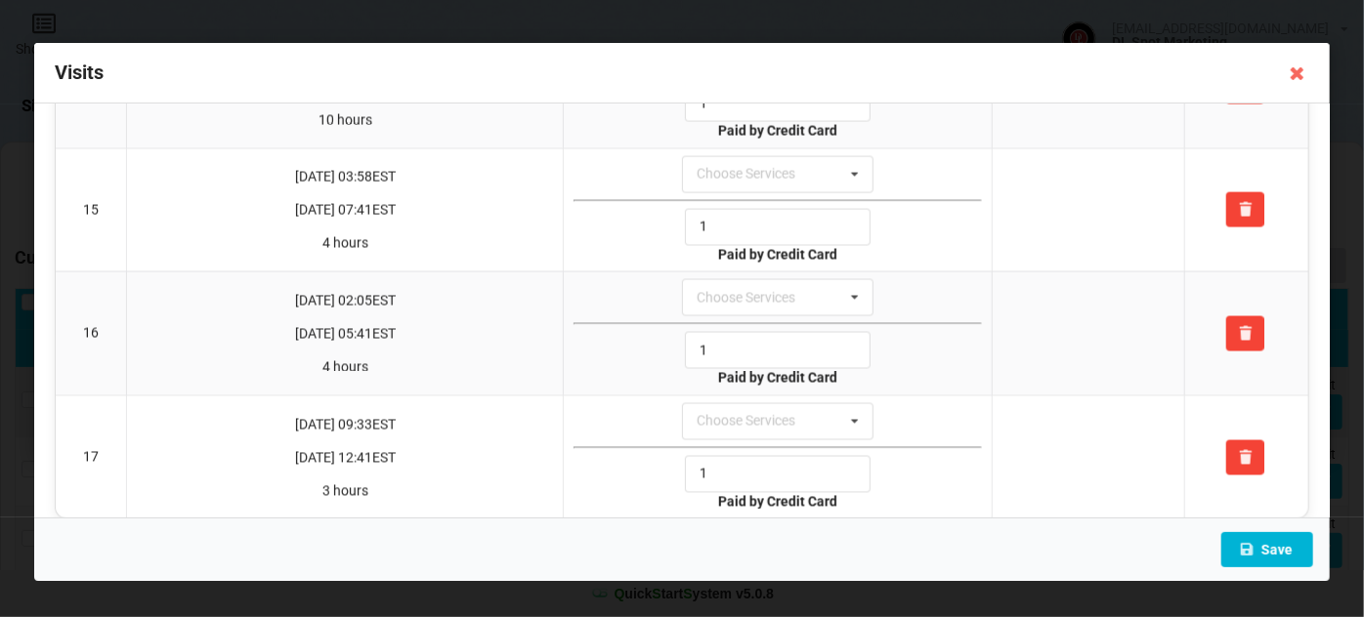
type input "1"
click at [1287, 543] on button "Save" at bounding box center [1267, 549] width 92 height 35
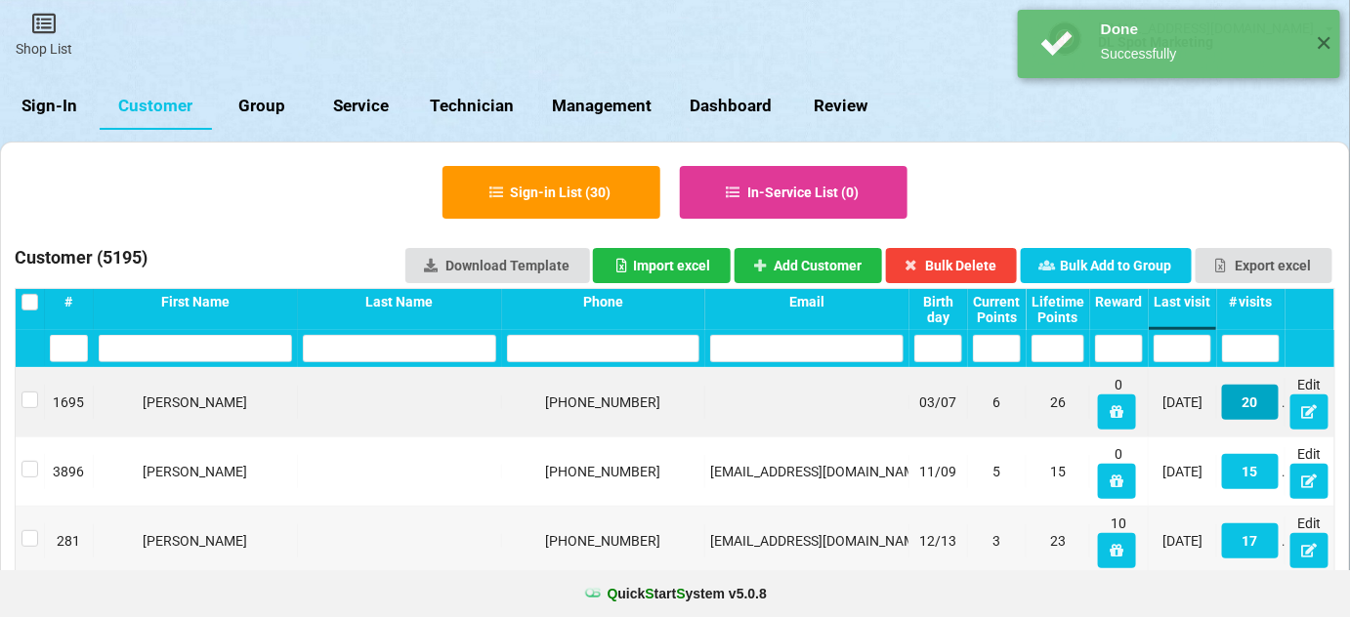
click at [1251, 403] on button "20" at bounding box center [1250, 402] width 57 height 35
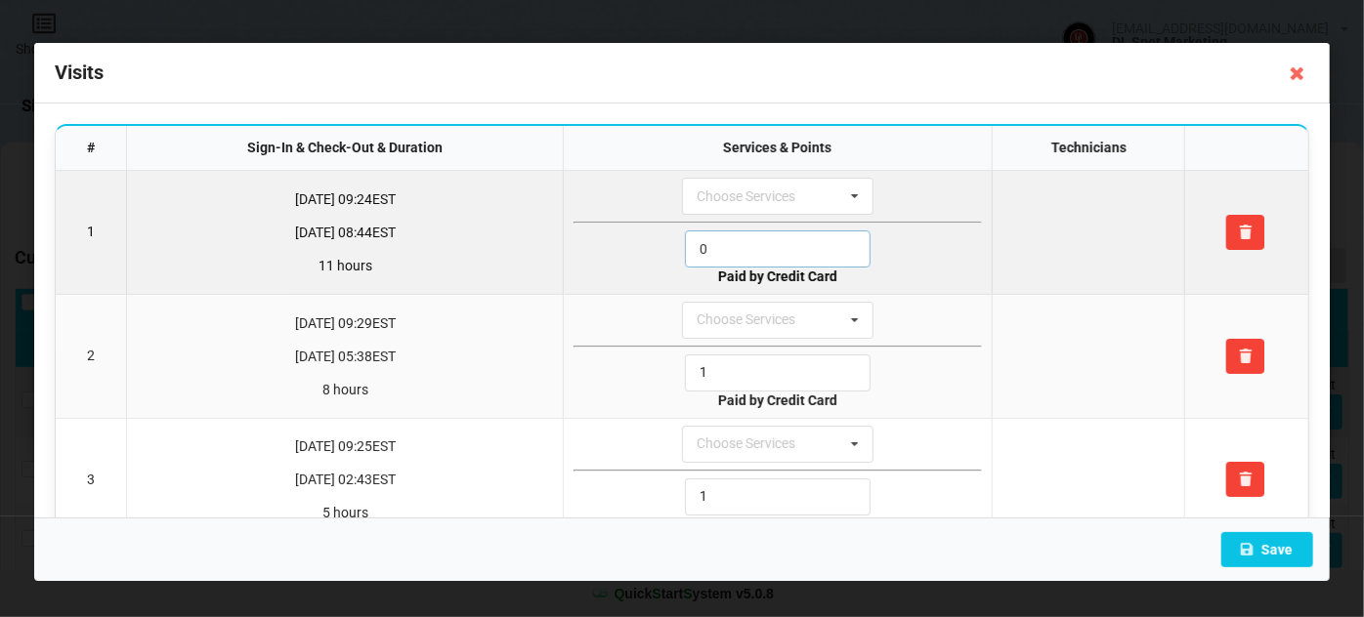
click at [765, 247] on input "0" at bounding box center [778, 249] width 186 height 37
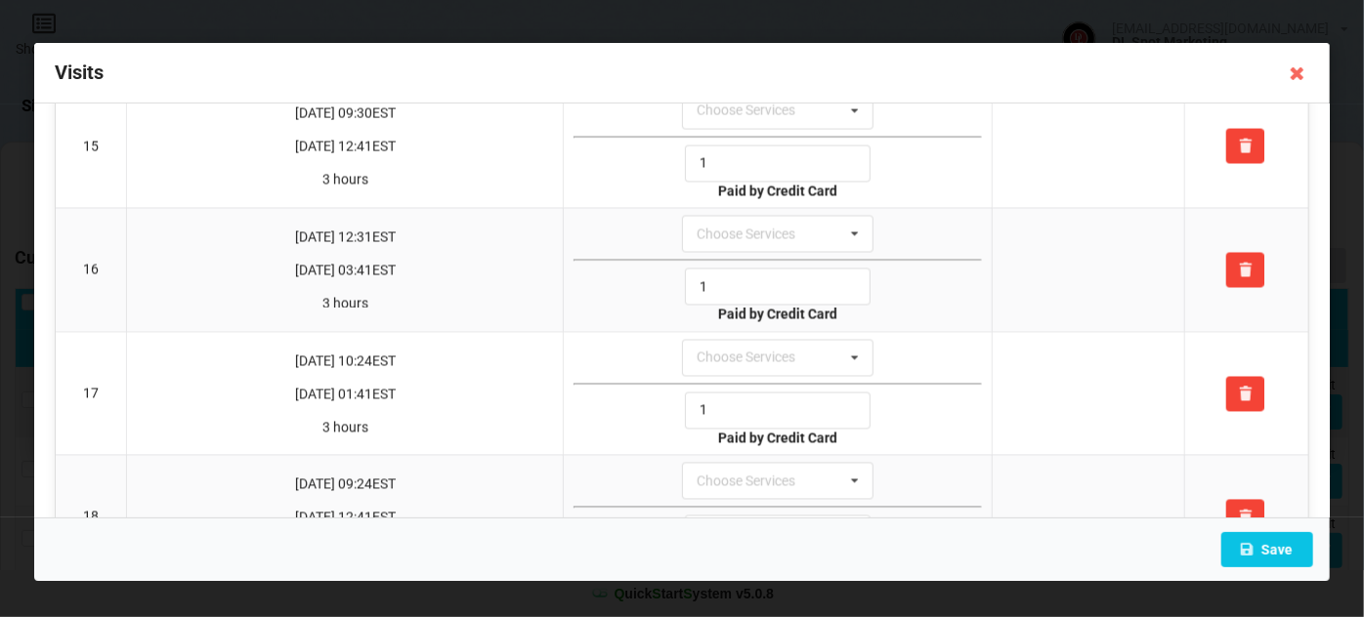
scroll to position [2120, 0]
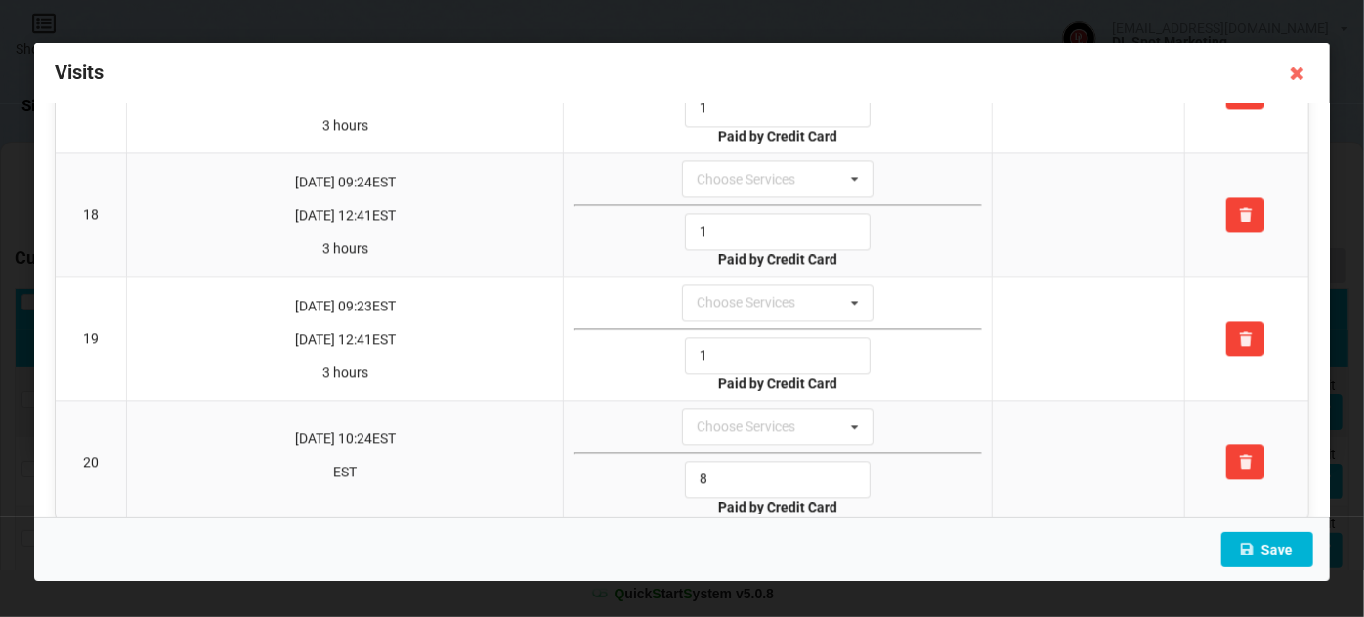
type input "1"
click at [1277, 549] on button "Save" at bounding box center [1267, 549] width 92 height 35
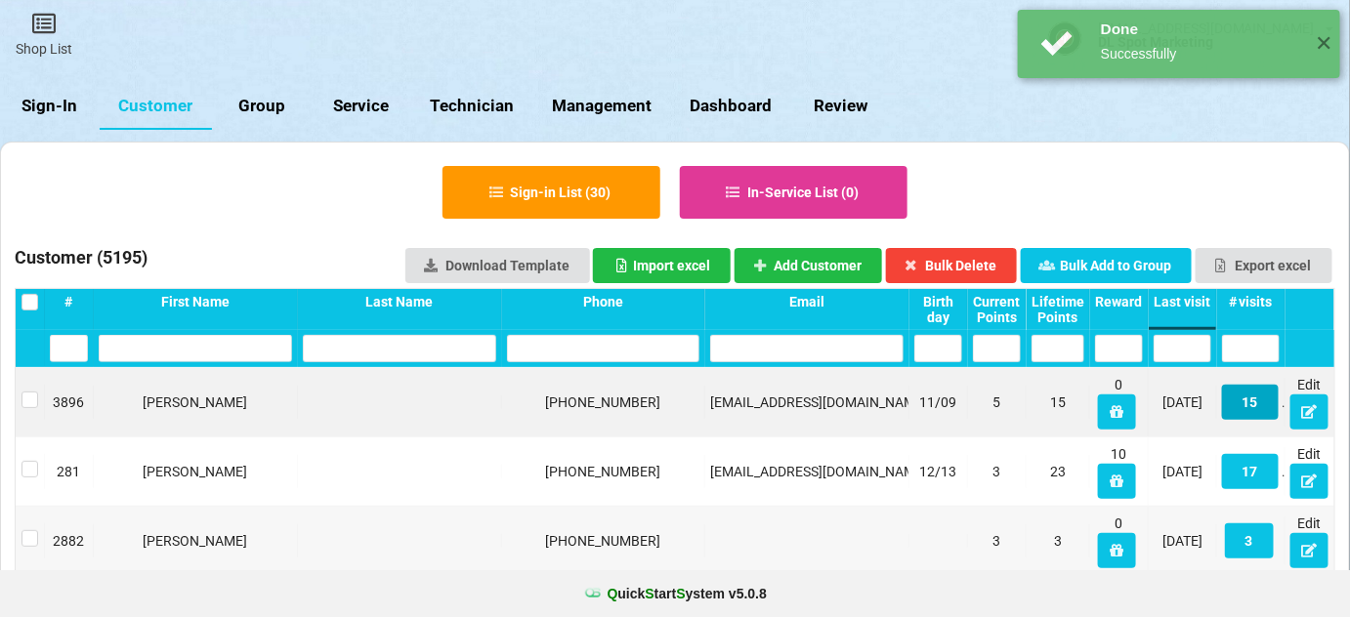
click at [1255, 414] on button "15" at bounding box center [1250, 402] width 57 height 35
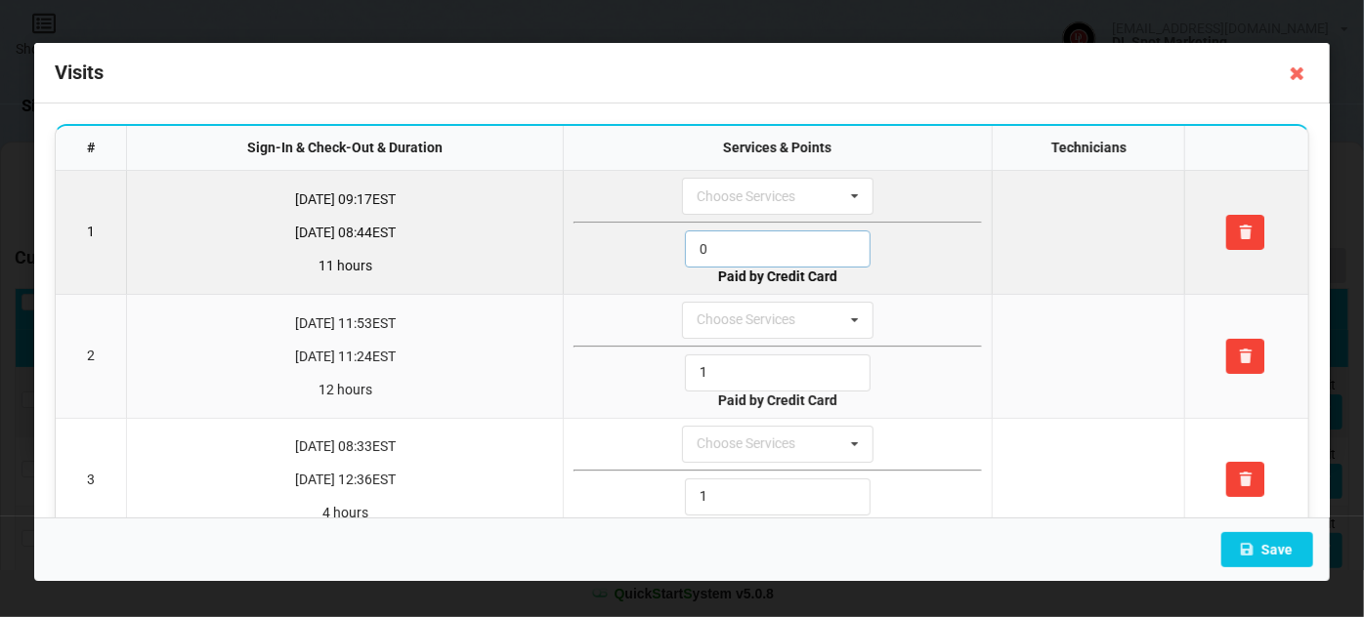
click at [728, 243] on input "0" at bounding box center [778, 249] width 186 height 37
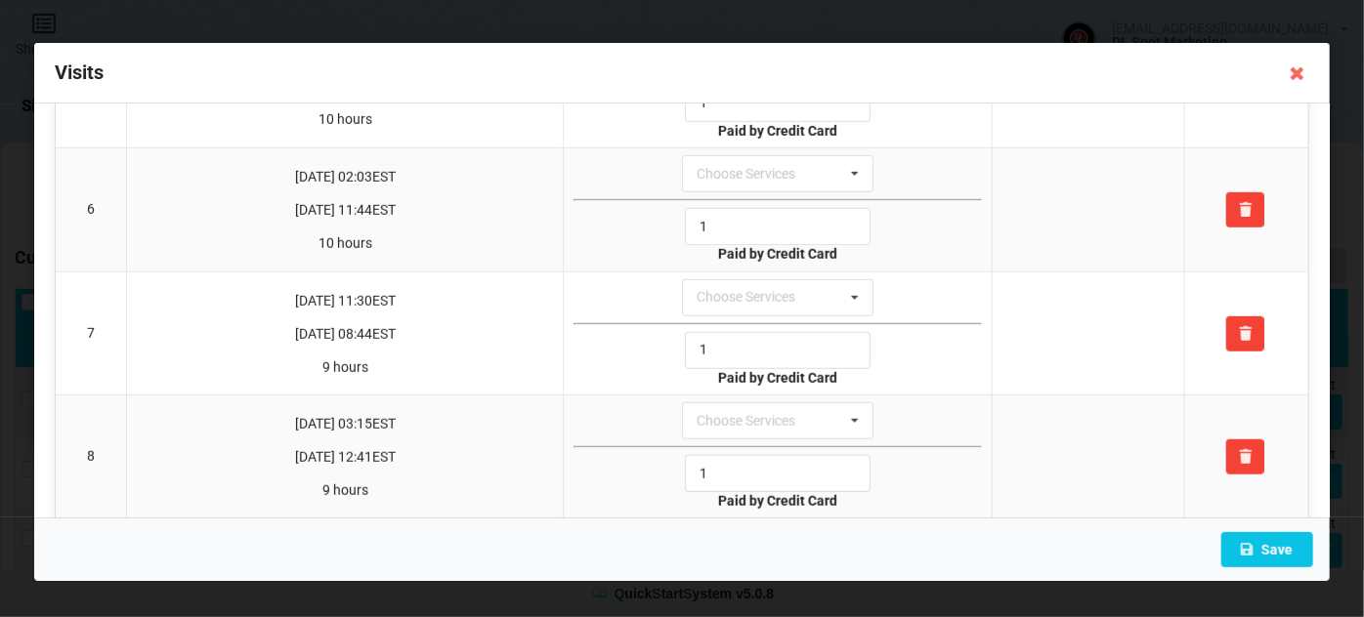
scroll to position [710, 0]
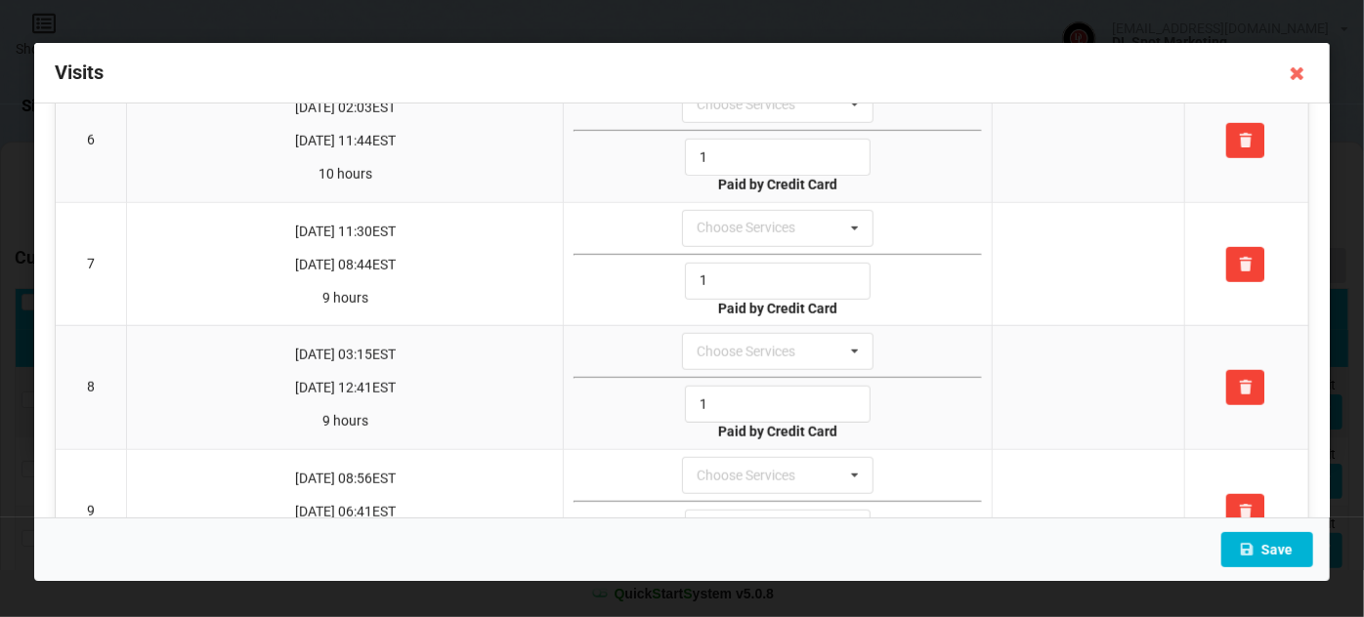
type input "1"
click at [1272, 549] on button "Save" at bounding box center [1267, 549] width 92 height 35
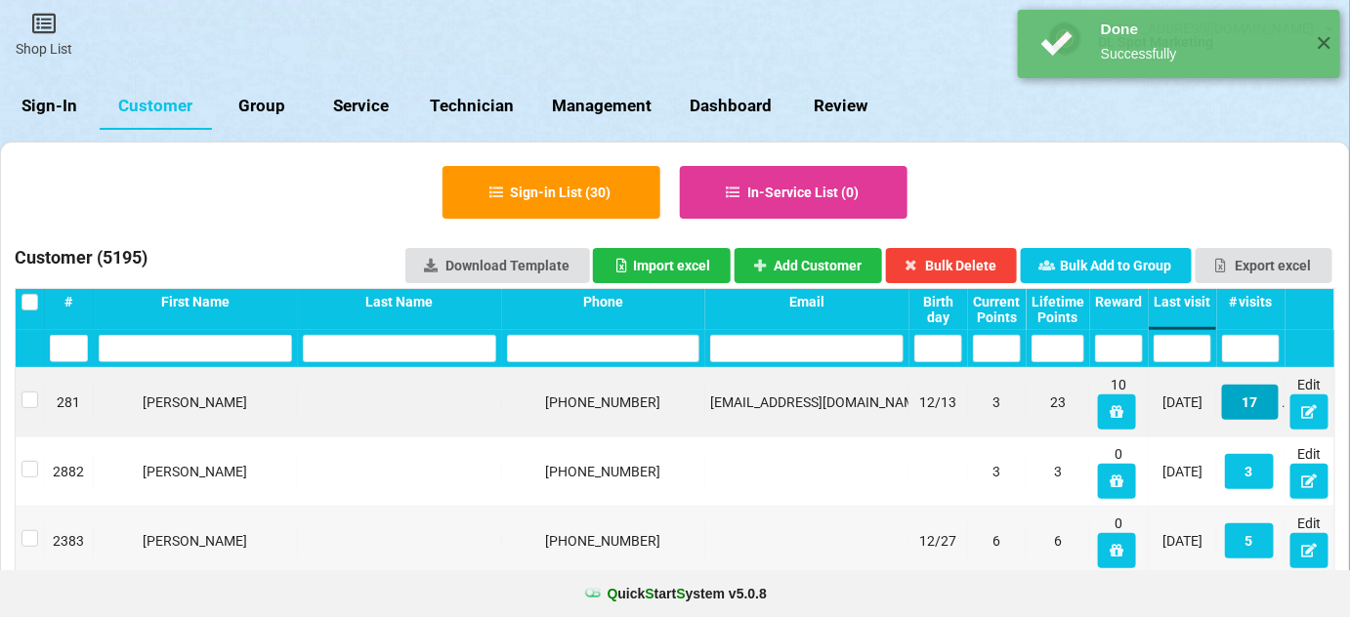
click at [1258, 401] on button "17" at bounding box center [1250, 402] width 57 height 35
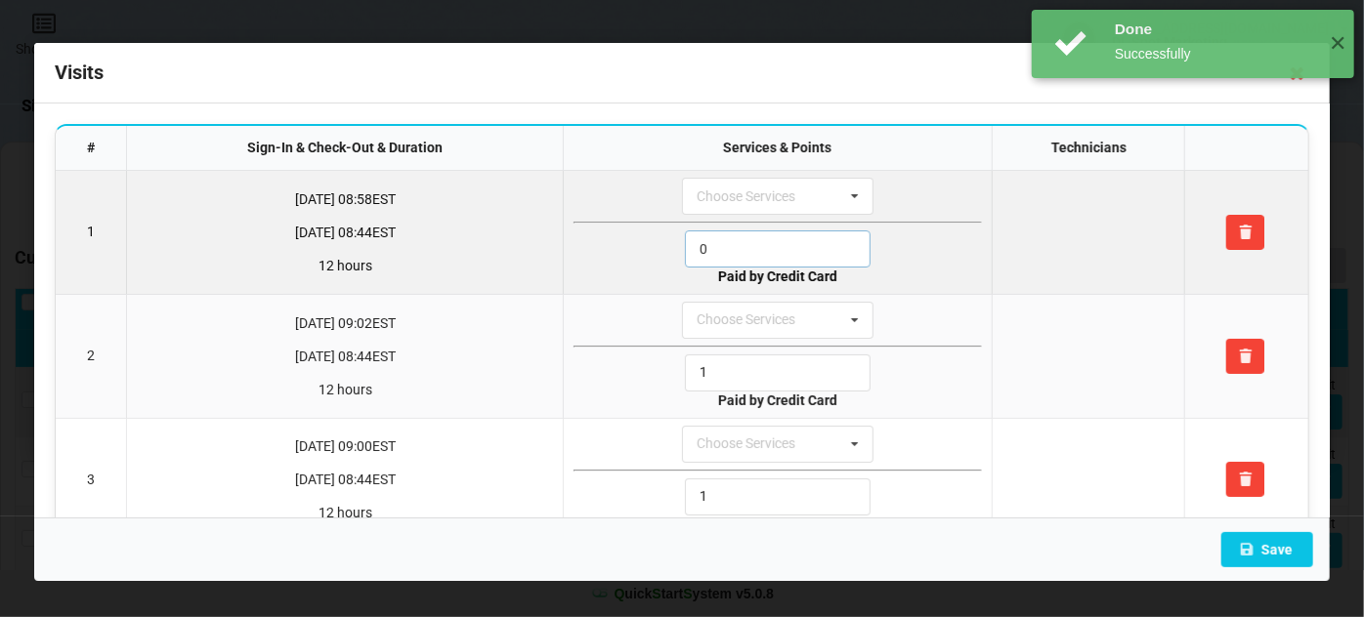
click at [772, 250] on input "0" at bounding box center [778, 249] width 186 height 37
click at [771, 250] on input "0" at bounding box center [778, 249] width 186 height 37
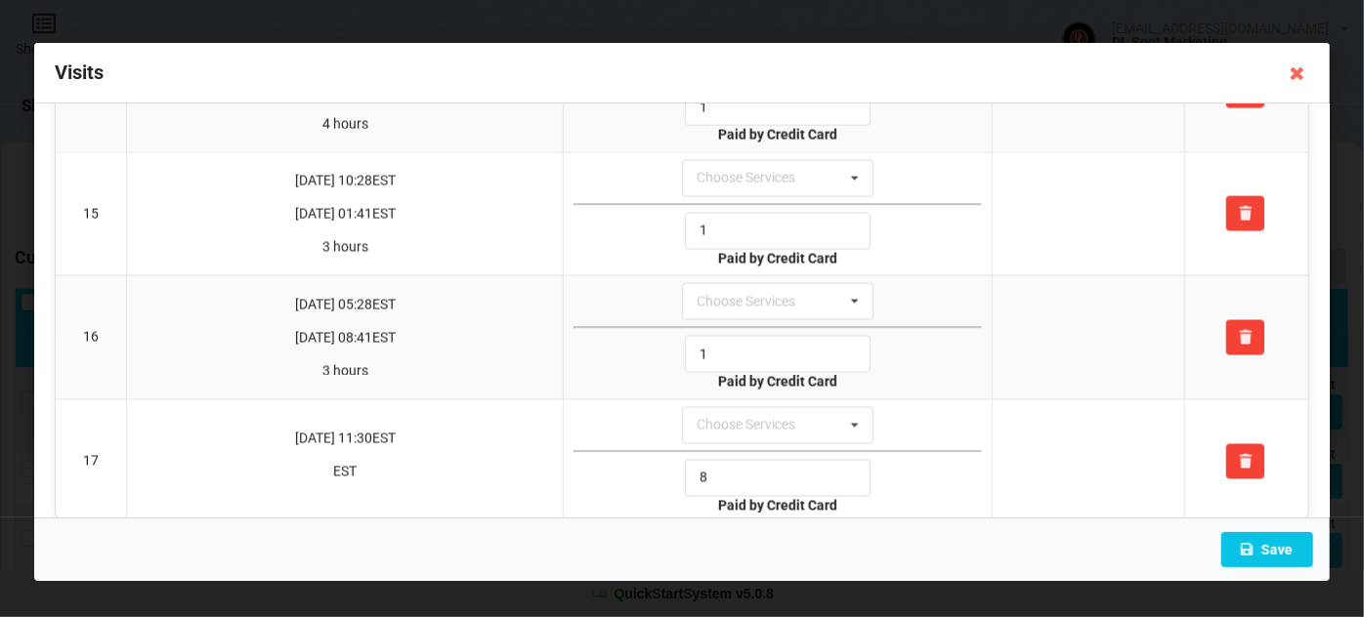
scroll to position [1754, 0]
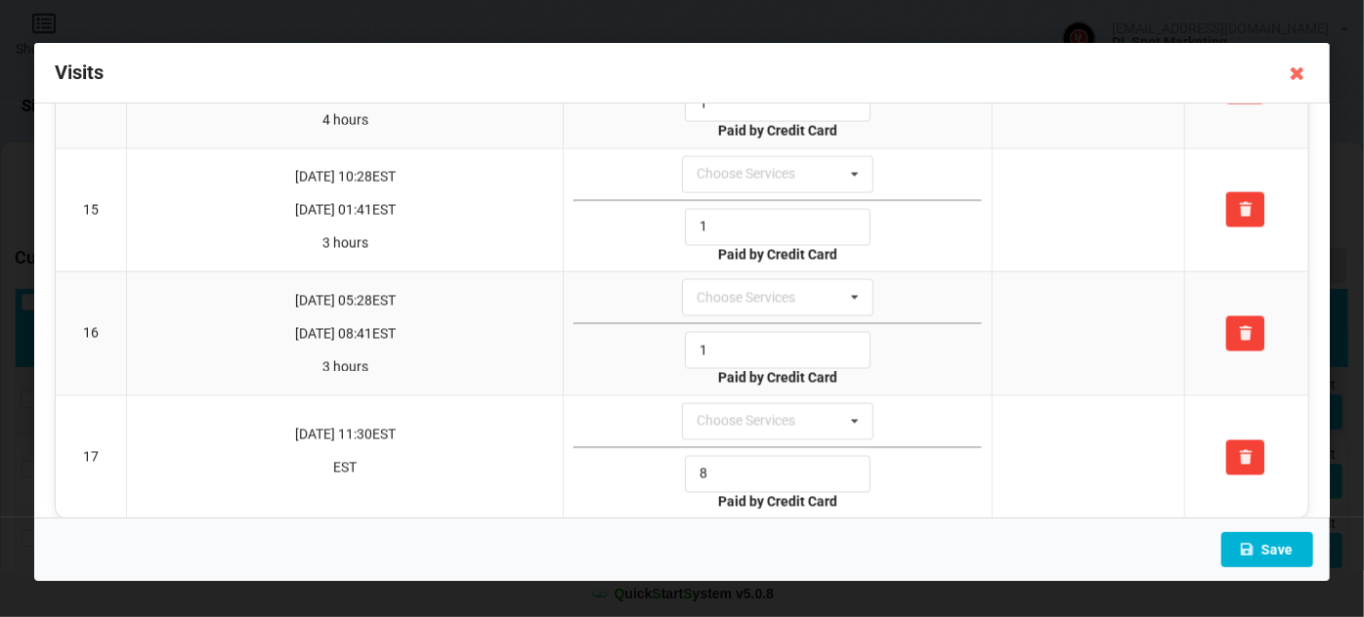
type input "1"
click at [1268, 540] on button "Save" at bounding box center [1267, 549] width 92 height 35
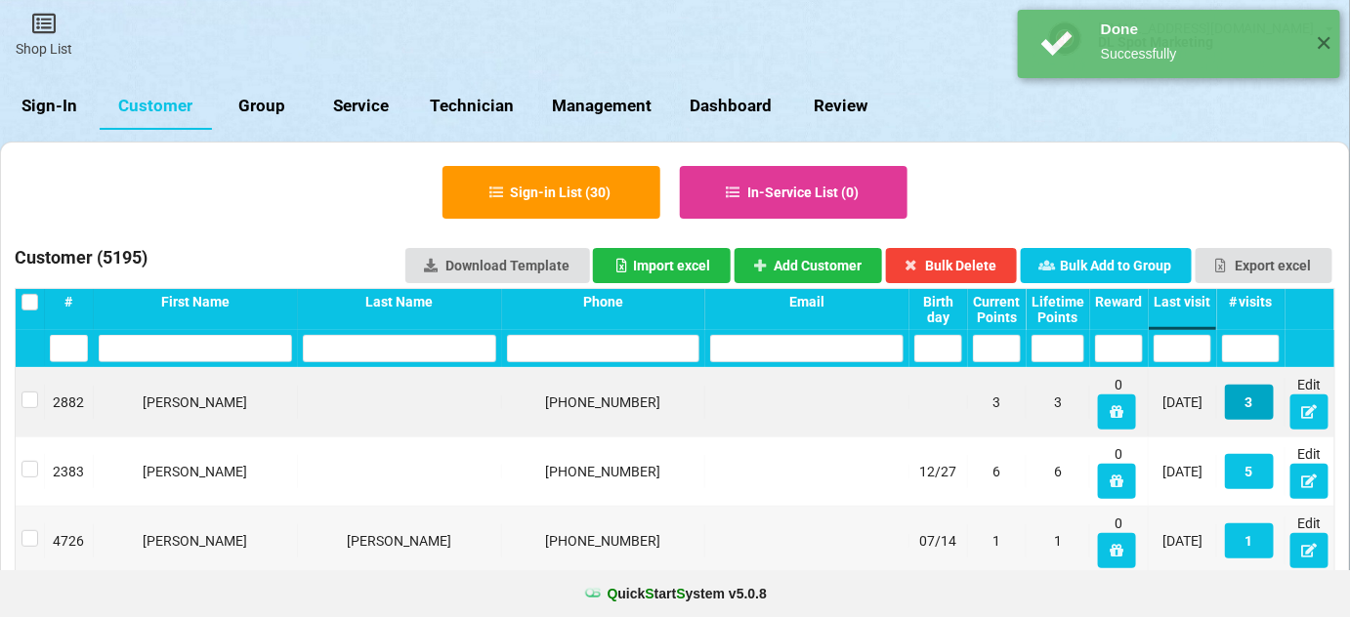
click at [1255, 394] on button "3" at bounding box center [1249, 402] width 49 height 35
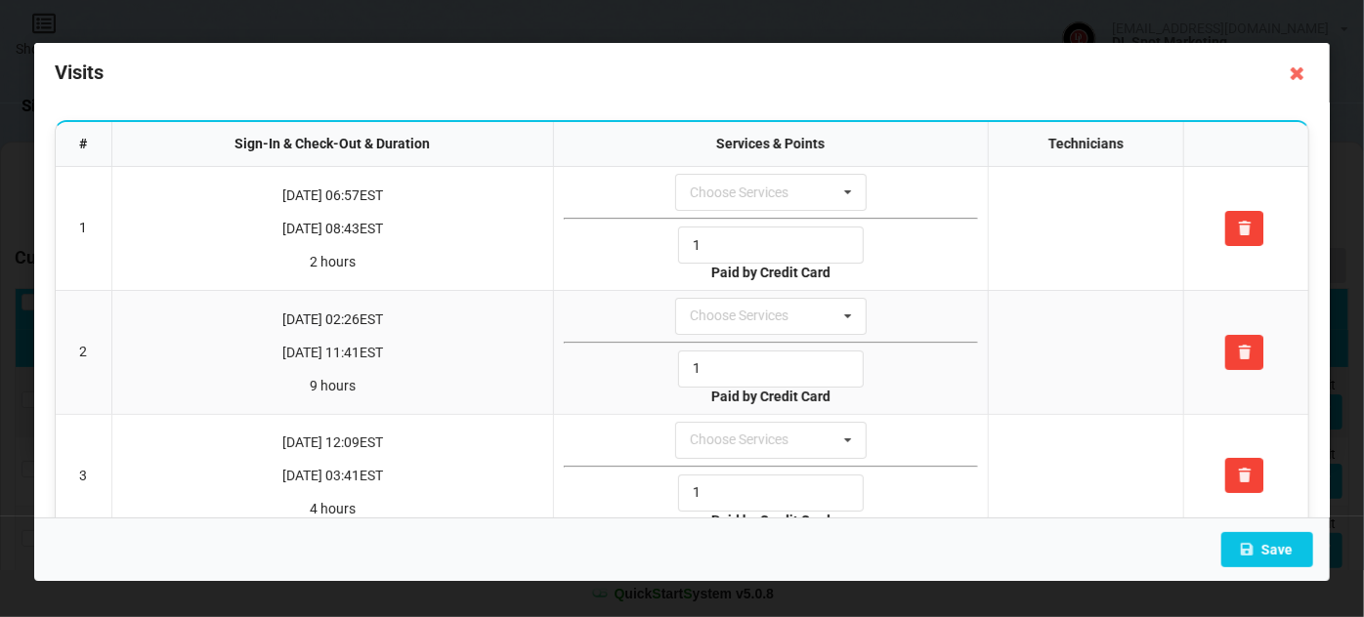
scroll to position [0, 0]
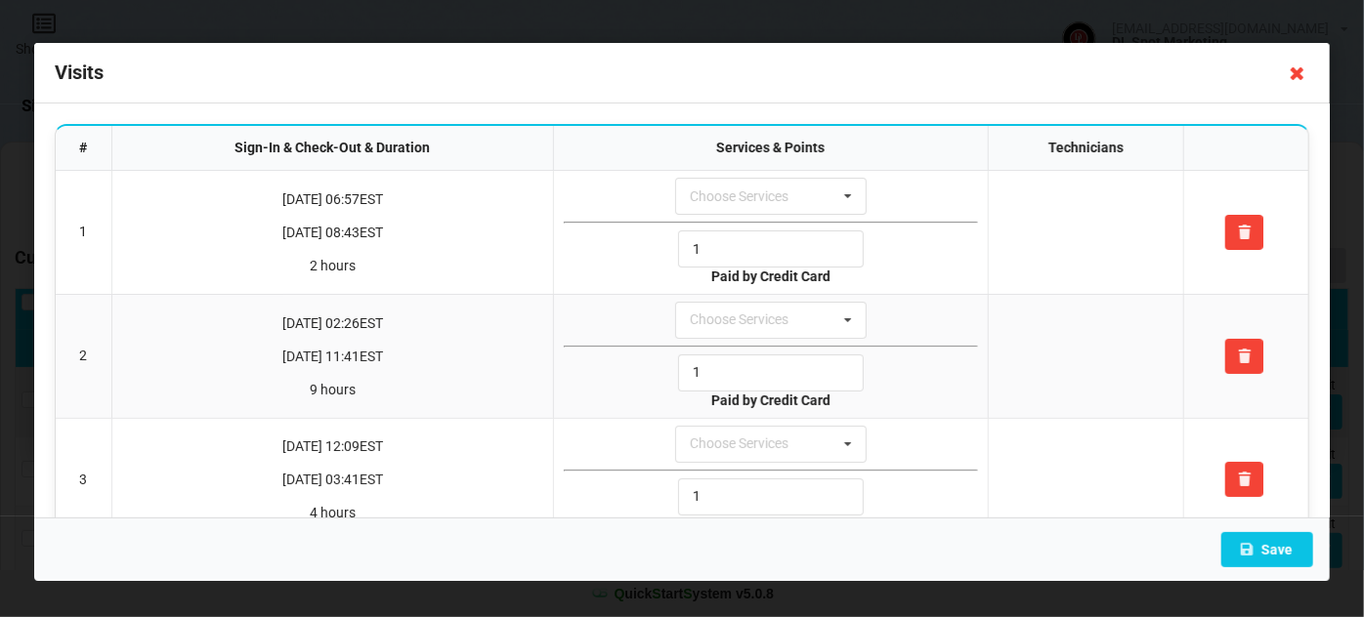
click at [1304, 77] on icon at bounding box center [1297, 73] width 31 height 31
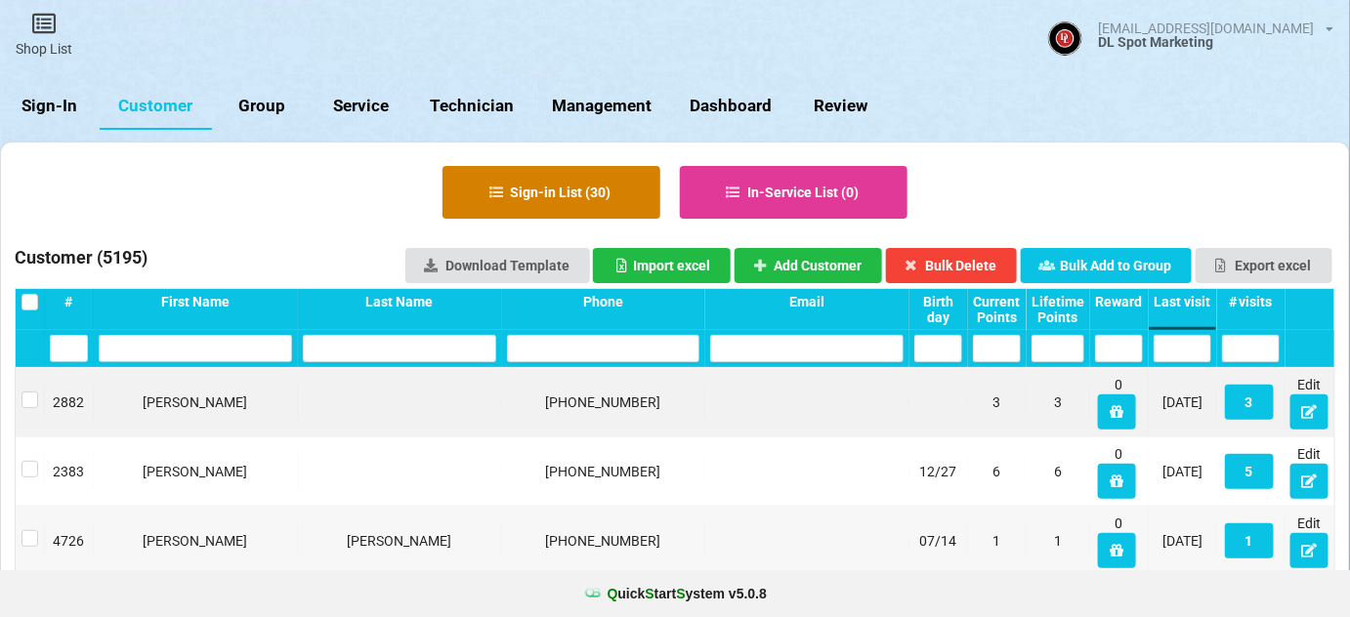
click at [555, 181] on button "Sign-in List ( 30 )" at bounding box center [552, 192] width 218 height 53
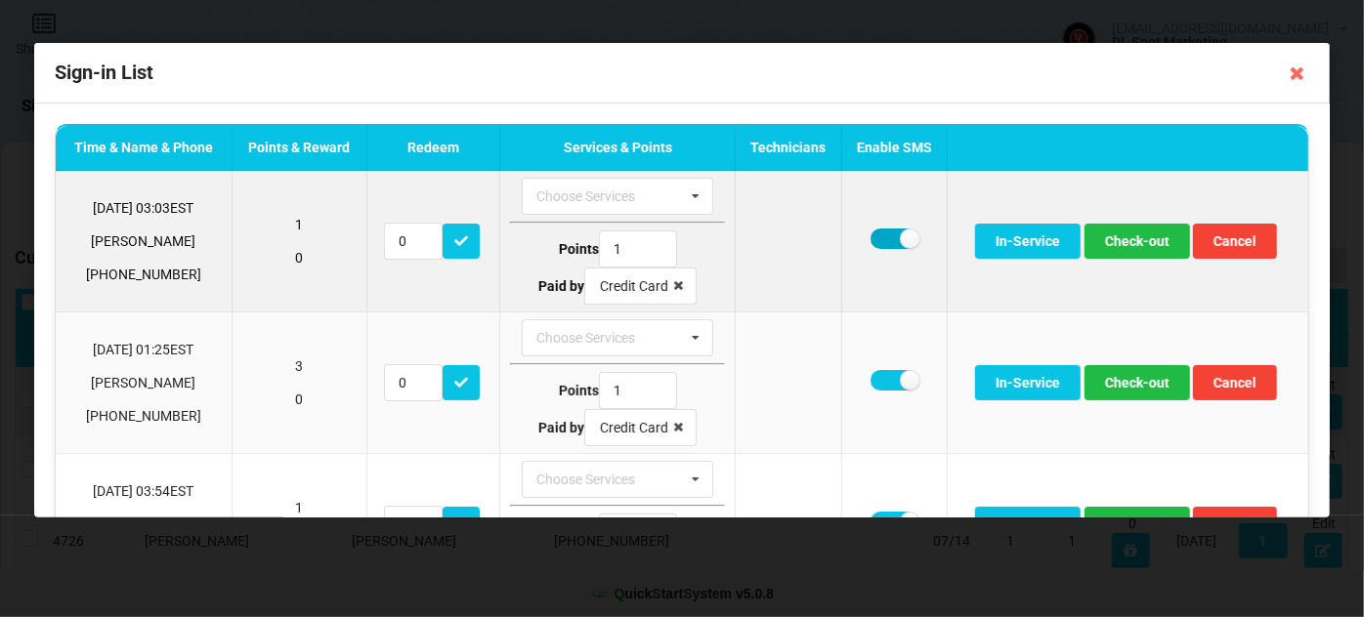
click at [882, 233] on label at bounding box center [895, 239] width 48 height 21
checkbox input "false"
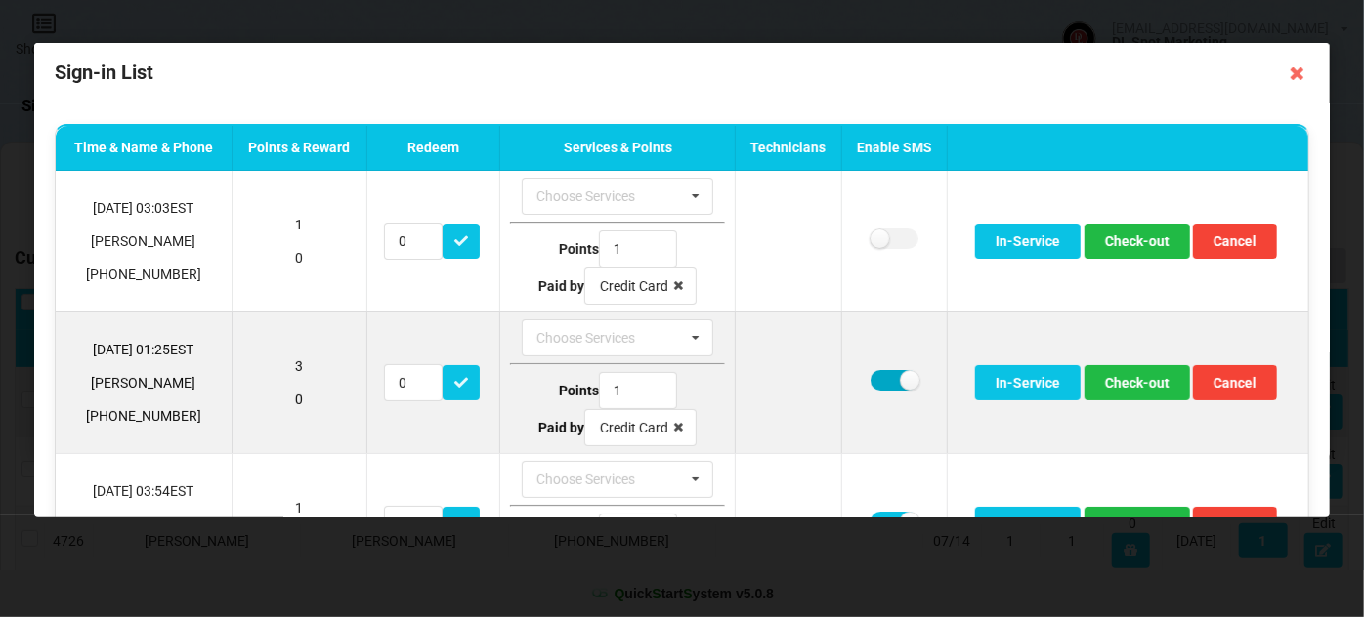
click at [881, 379] on label at bounding box center [895, 380] width 48 height 21
checkbox input "false"
click at [1149, 381] on button "Check-out" at bounding box center [1138, 382] width 106 height 35
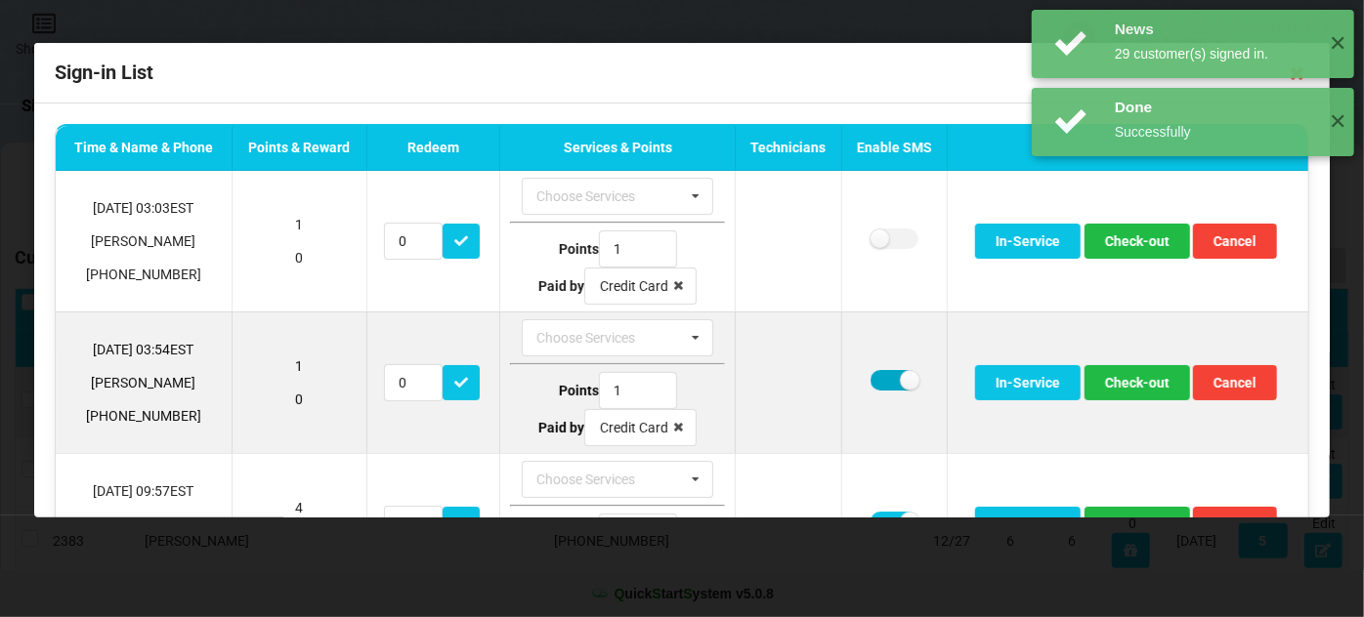
click at [881, 384] on label at bounding box center [895, 380] width 48 height 21
checkbox input "false"
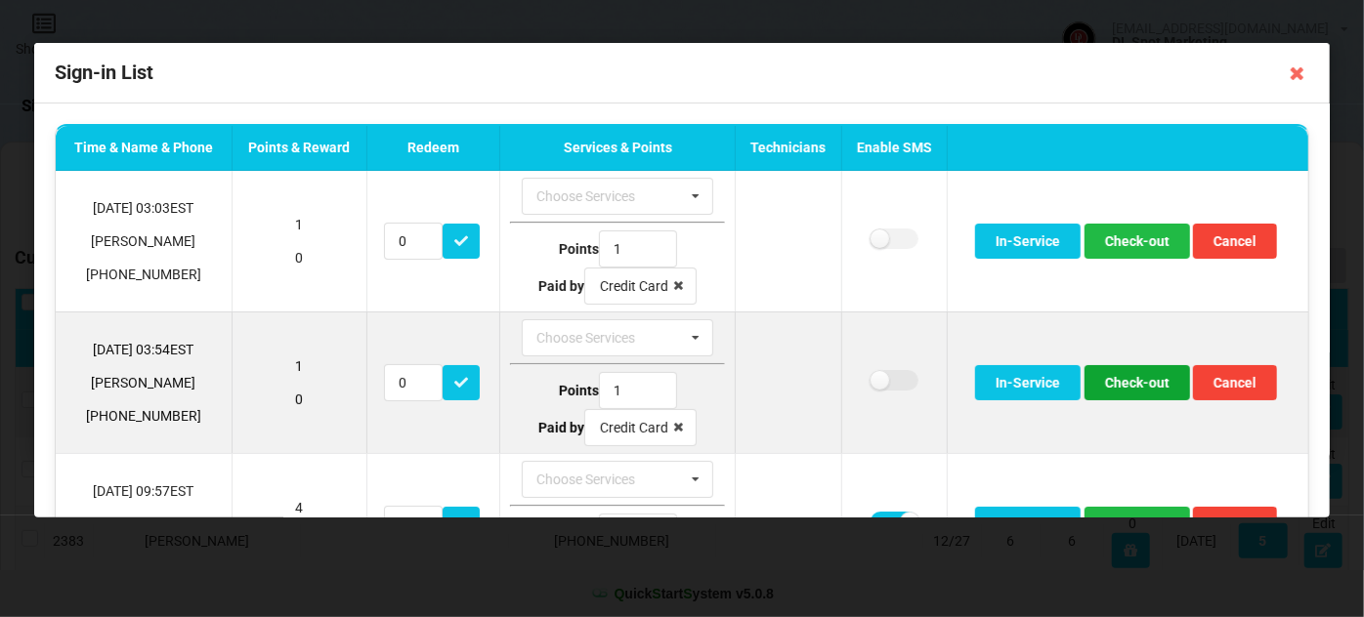
click at [1145, 389] on button "Check-out" at bounding box center [1138, 382] width 106 height 35
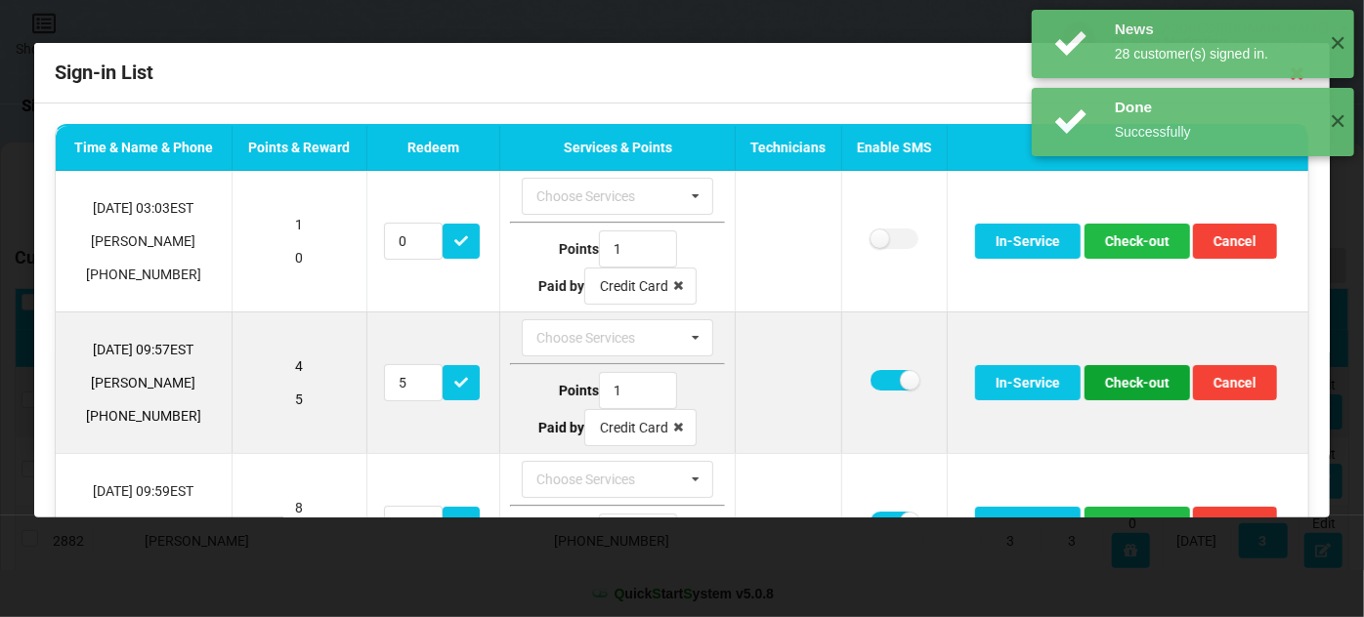
click at [1127, 385] on button "Check-out" at bounding box center [1138, 382] width 106 height 35
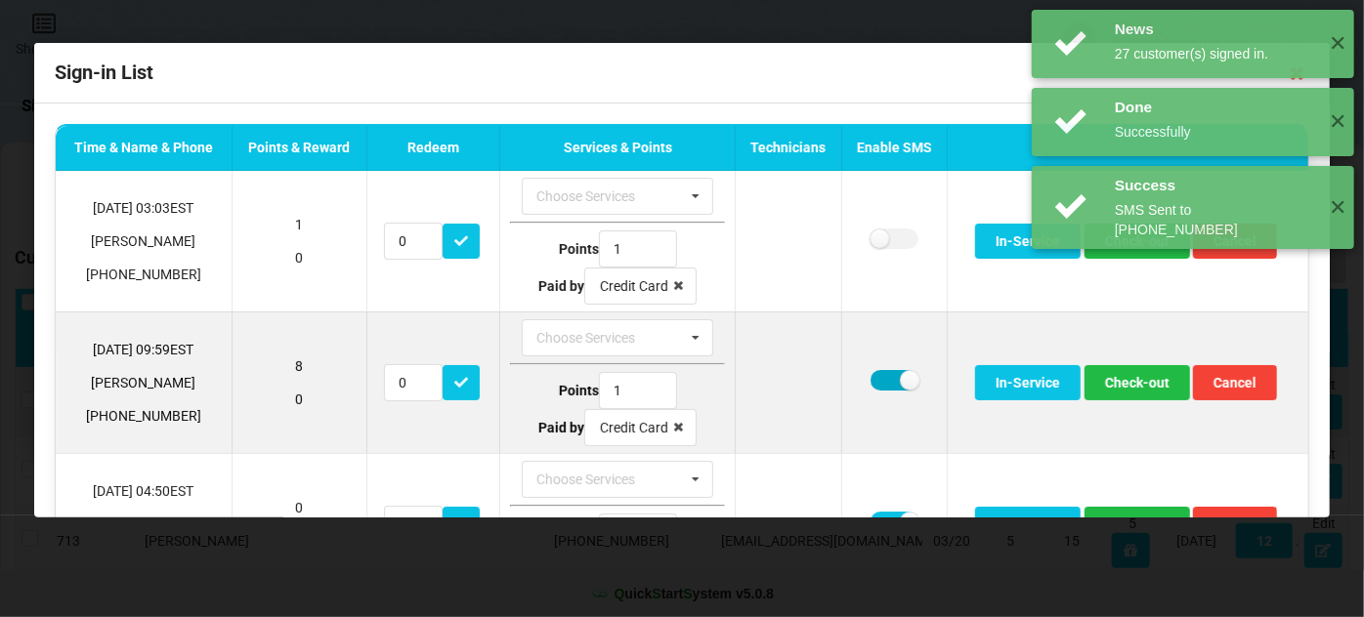
click at [882, 381] on label at bounding box center [895, 380] width 48 height 21
checkbox input "false"
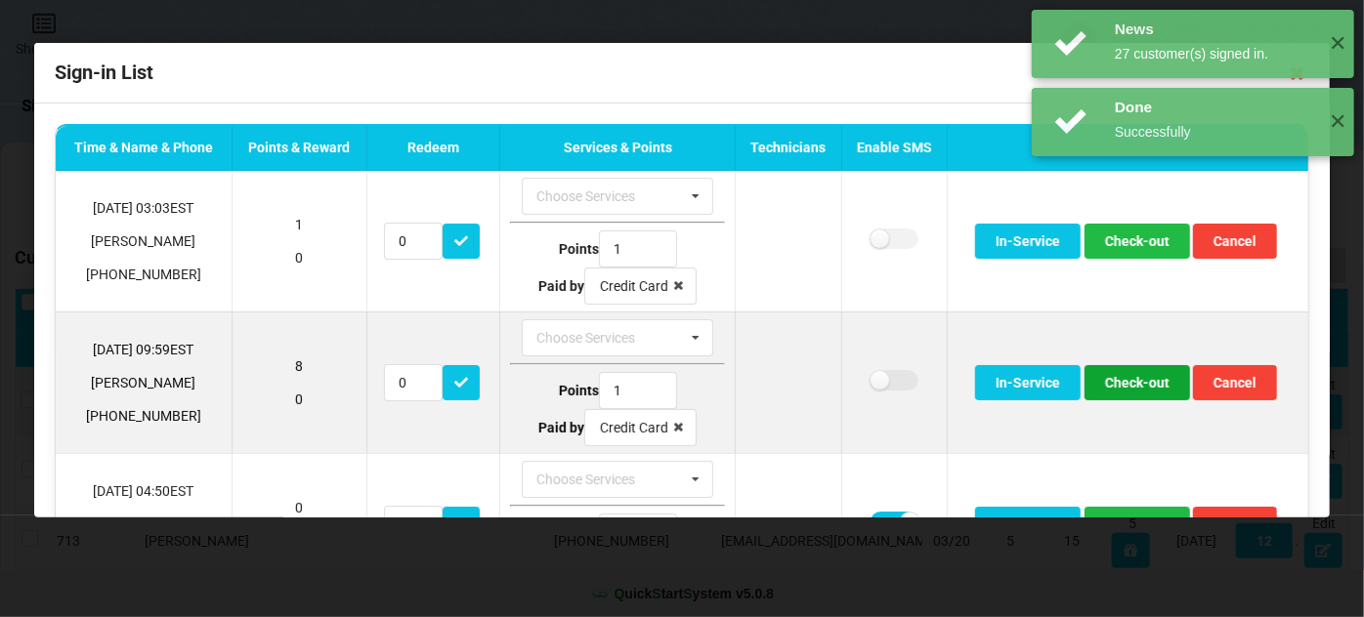
click at [1133, 384] on button "Check-out" at bounding box center [1138, 382] width 106 height 35
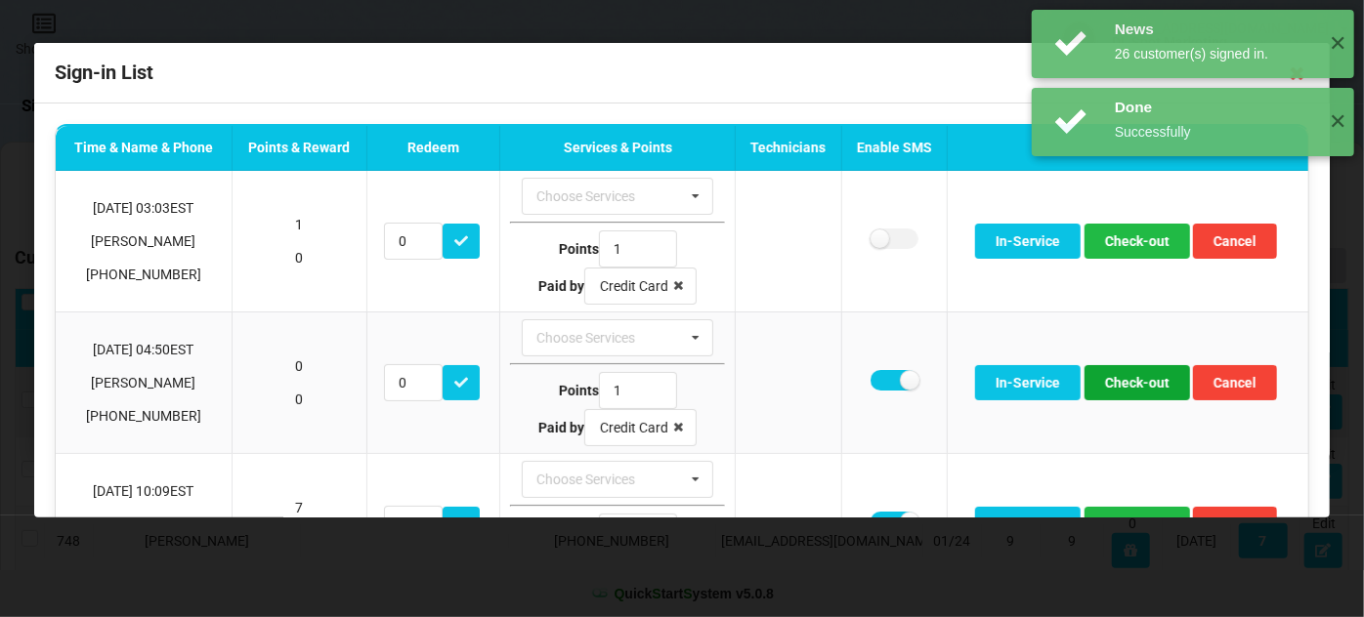
click at [1133, 384] on button "Check-out" at bounding box center [1138, 382] width 106 height 35
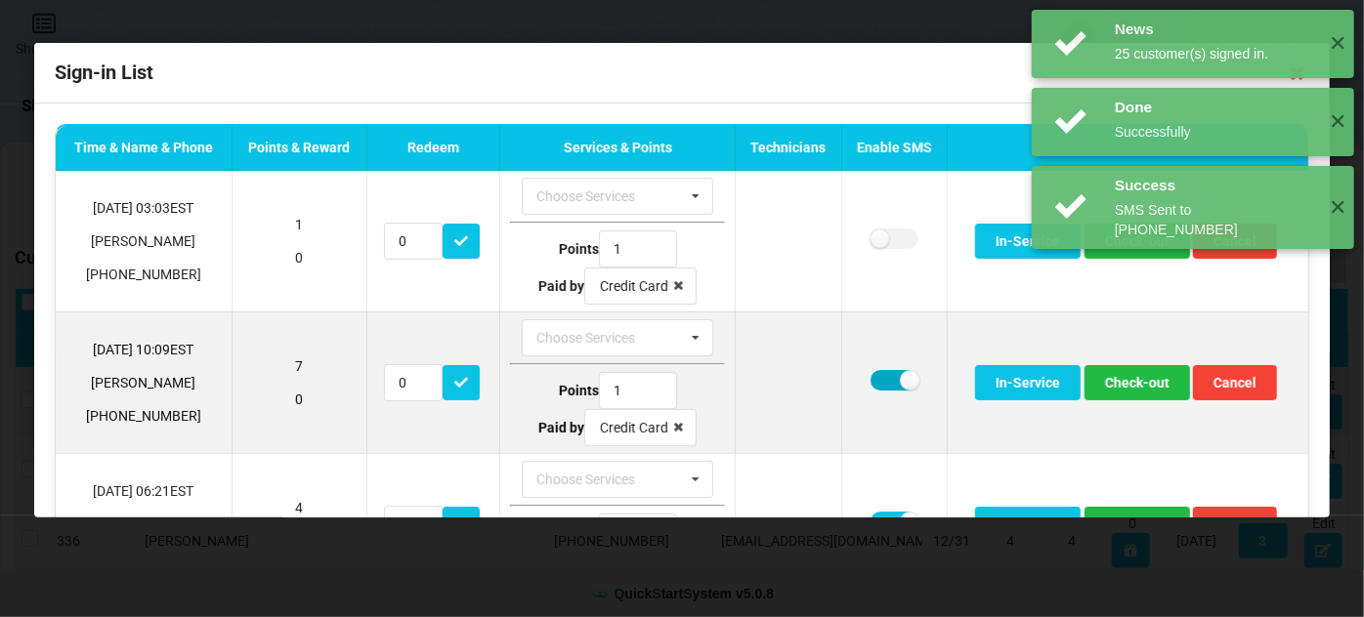
click at [882, 377] on label at bounding box center [895, 380] width 48 height 21
checkbox input "false"
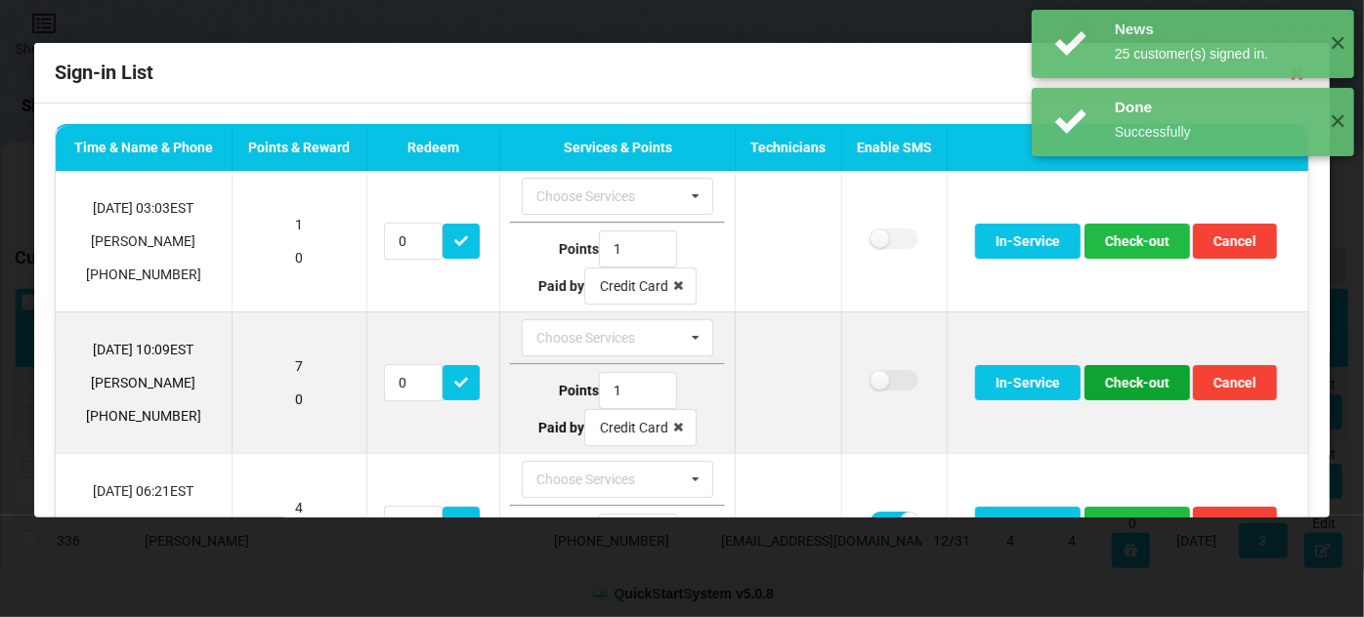
click at [1113, 379] on button "Check-out" at bounding box center [1138, 382] width 106 height 35
click at [871, 373] on label at bounding box center [895, 380] width 48 height 21
checkbox input "false"
click at [1141, 381] on button "Check-out" at bounding box center [1138, 382] width 106 height 35
drag, startPoint x: 881, startPoint y: 372, endPoint x: 905, endPoint y: 371, distance: 23.5
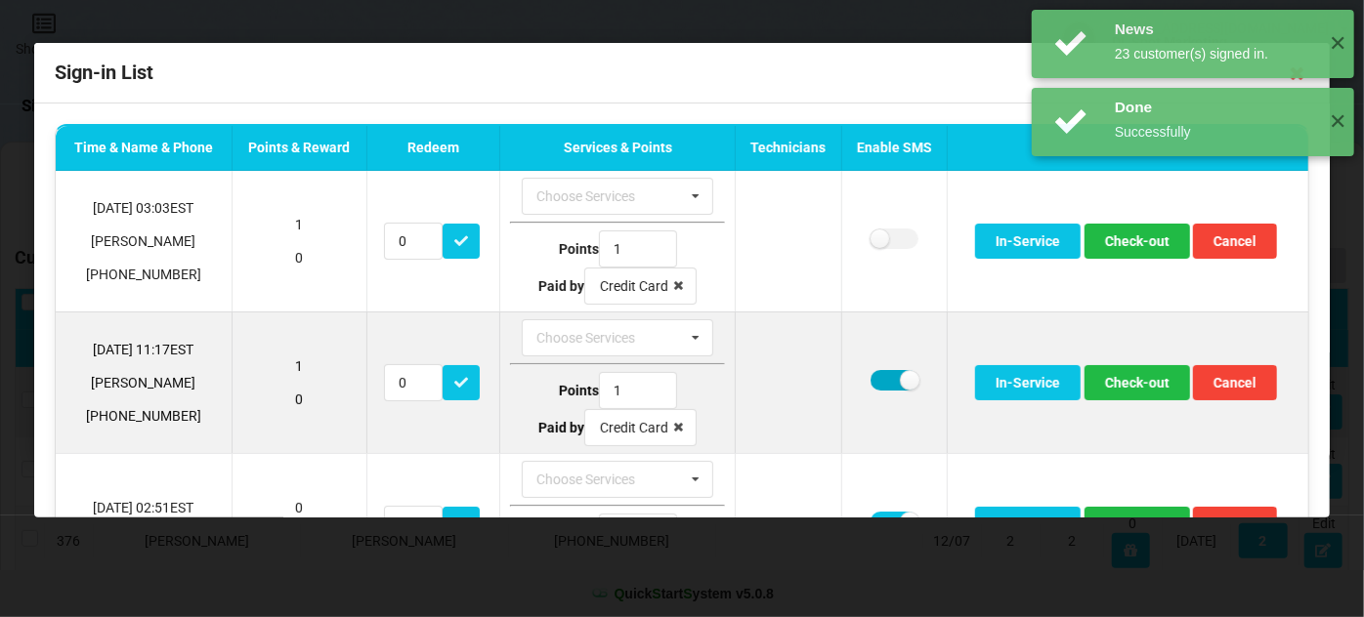
click at [882, 372] on label at bounding box center [895, 380] width 48 height 21
checkbox input "false"
click at [1135, 385] on button "Check-out" at bounding box center [1138, 382] width 106 height 35
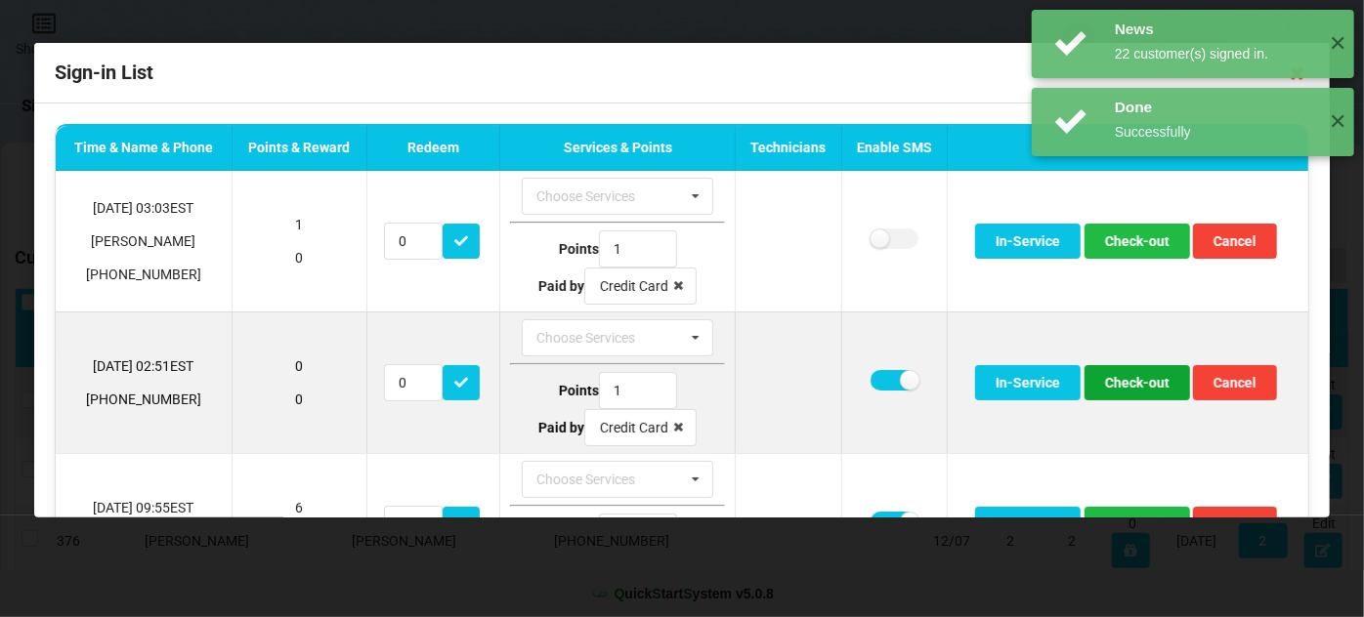
click at [1114, 379] on button "Check-out" at bounding box center [1138, 382] width 106 height 35
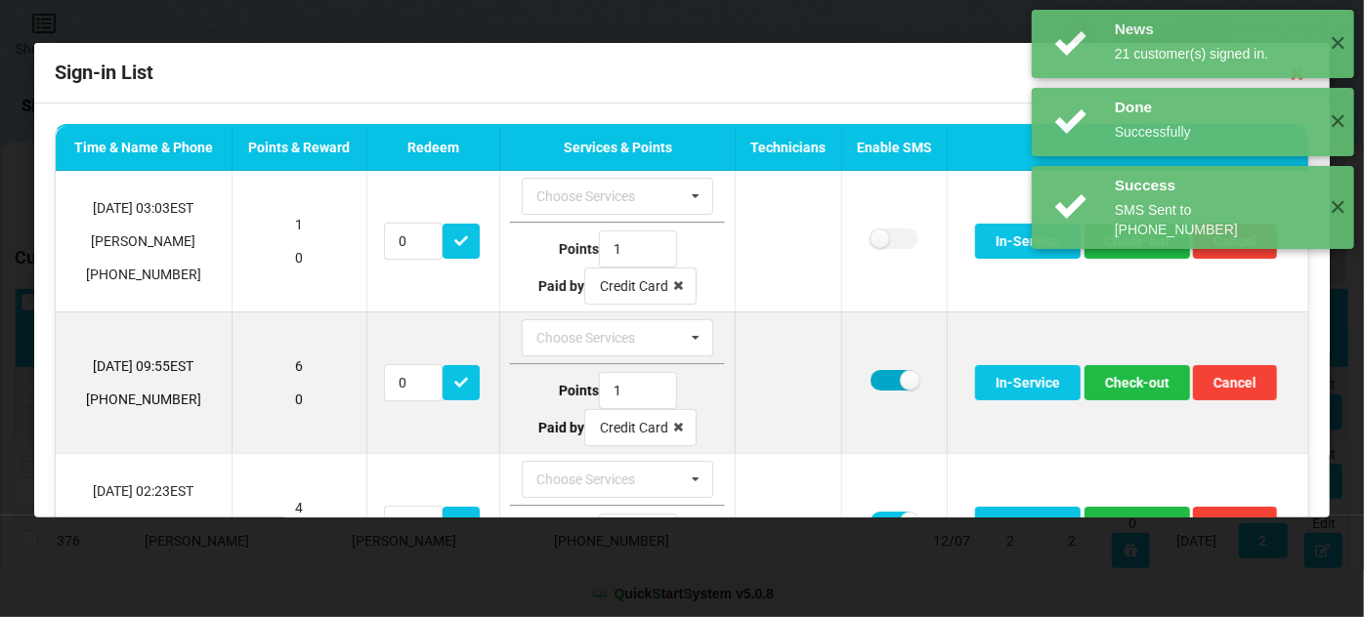
click at [880, 378] on label at bounding box center [895, 380] width 48 height 21
checkbox input "false"
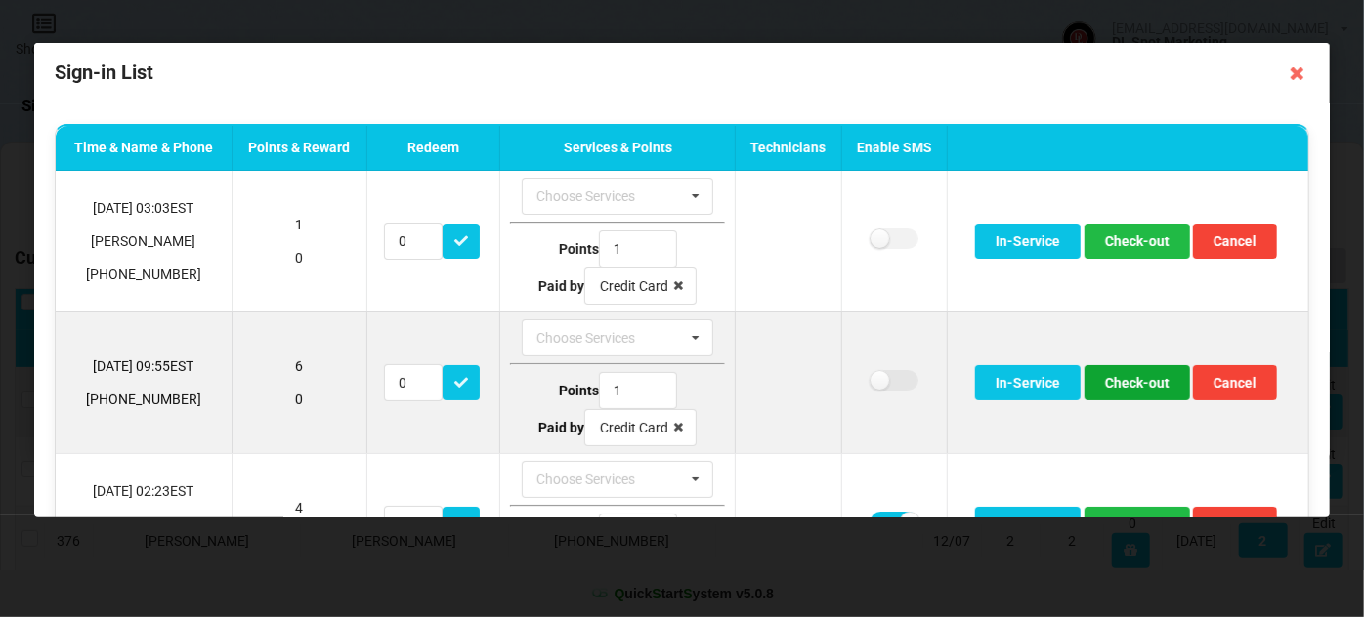
click at [1127, 382] on button "Check-out" at bounding box center [1138, 382] width 106 height 35
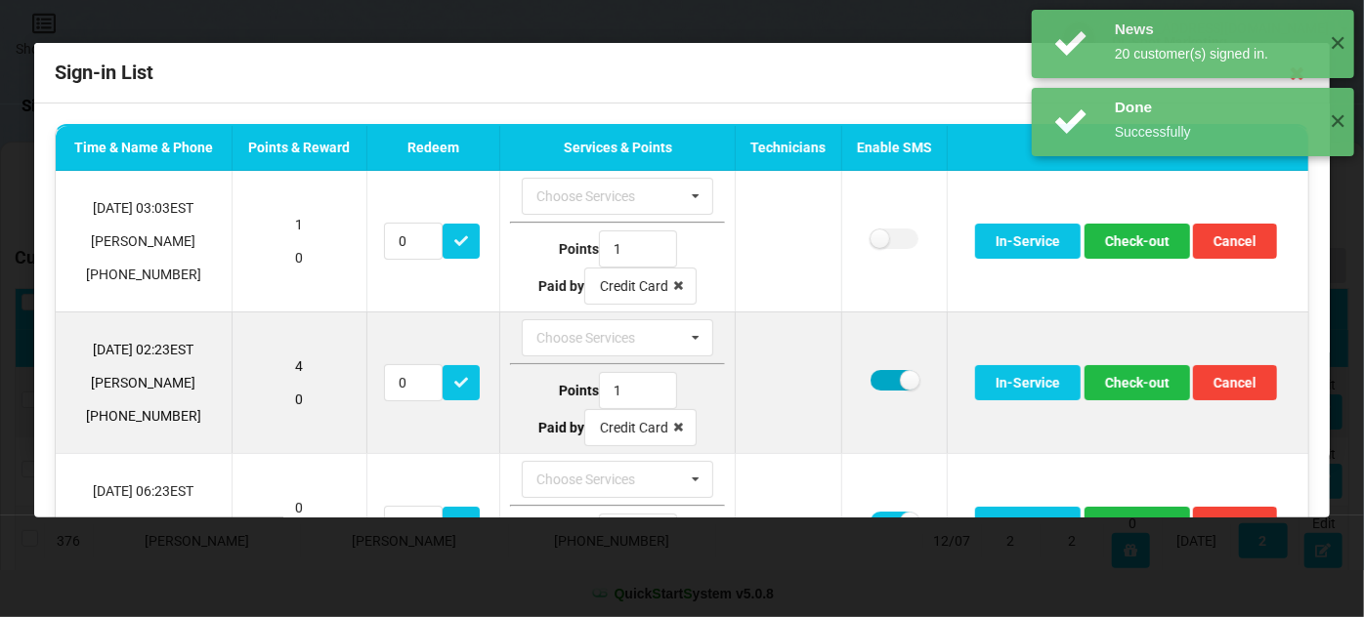
click at [875, 379] on label at bounding box center [895, 380] width 48 height 21
checkbox input "false"
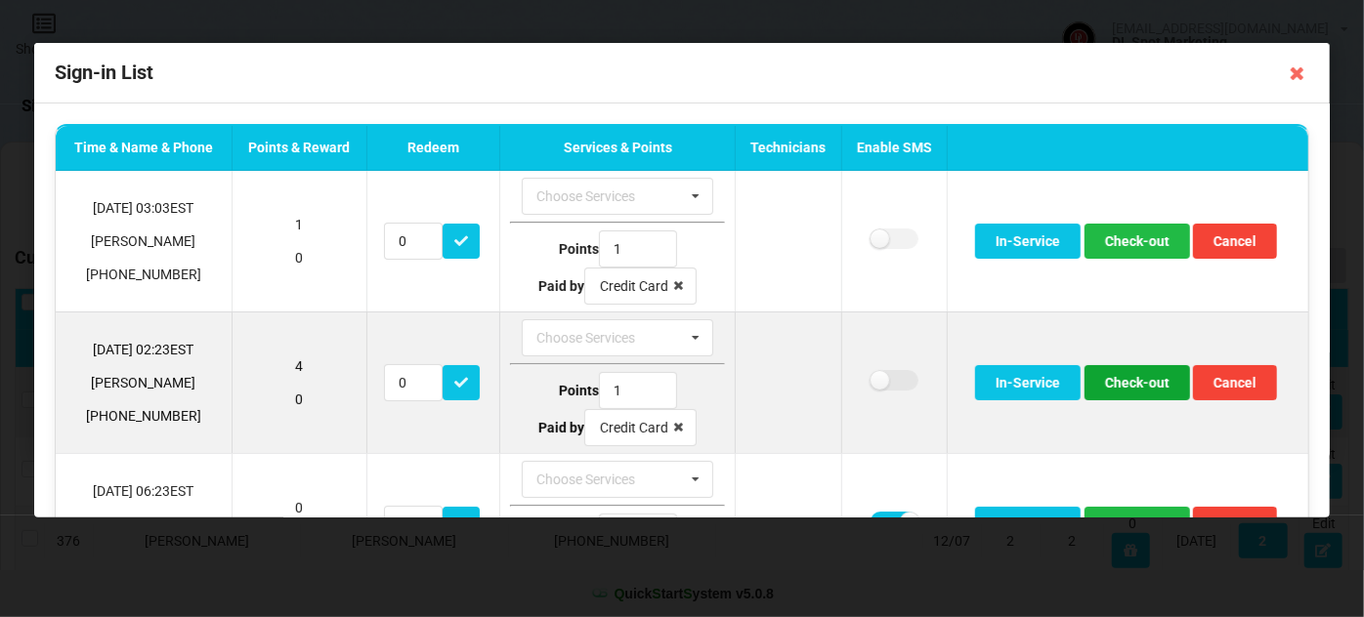
click at [1125, 382] on button "Check-out" at bounding box center [1138, 382] width 106 height 35
click at [1109, 385] on button "Check-out" at bounding box center [1138, 382] width 106 height 35
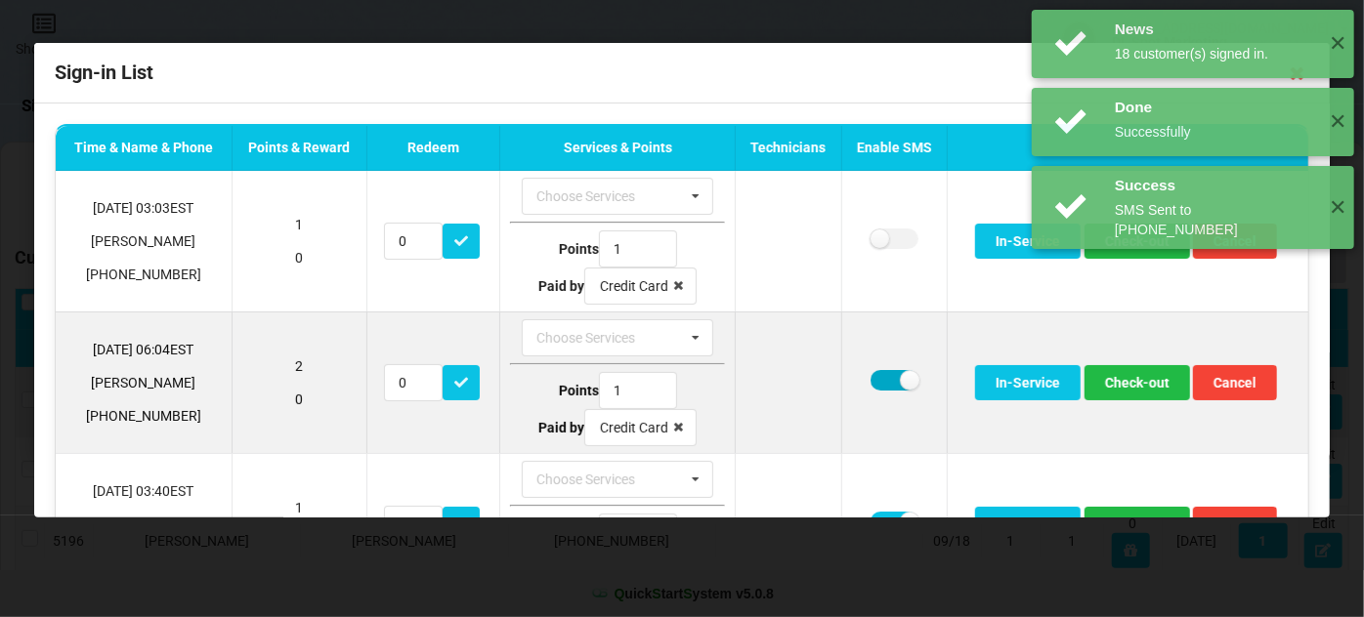
click at [887, 377] on label at bounding box center [895, 380] width 48 height 21
checkbox input "false"
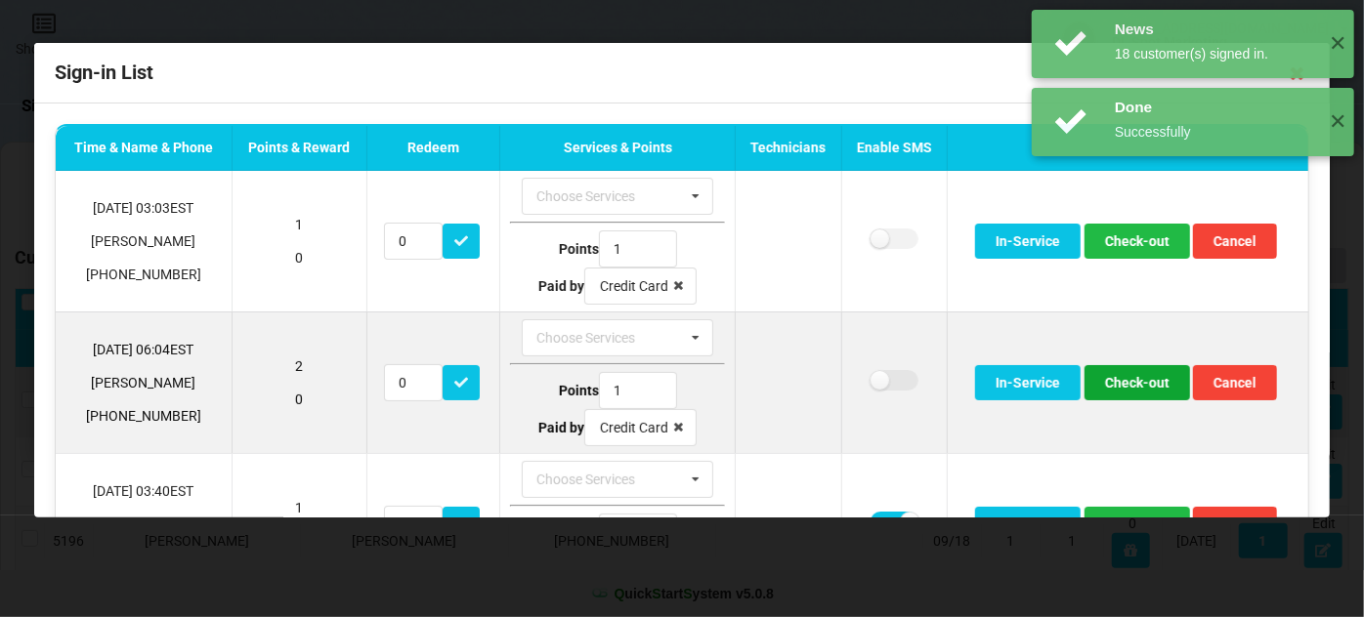
click at [1146, 390] on button "Check-out" at bounding box center [1138, 382] width 106 height 35
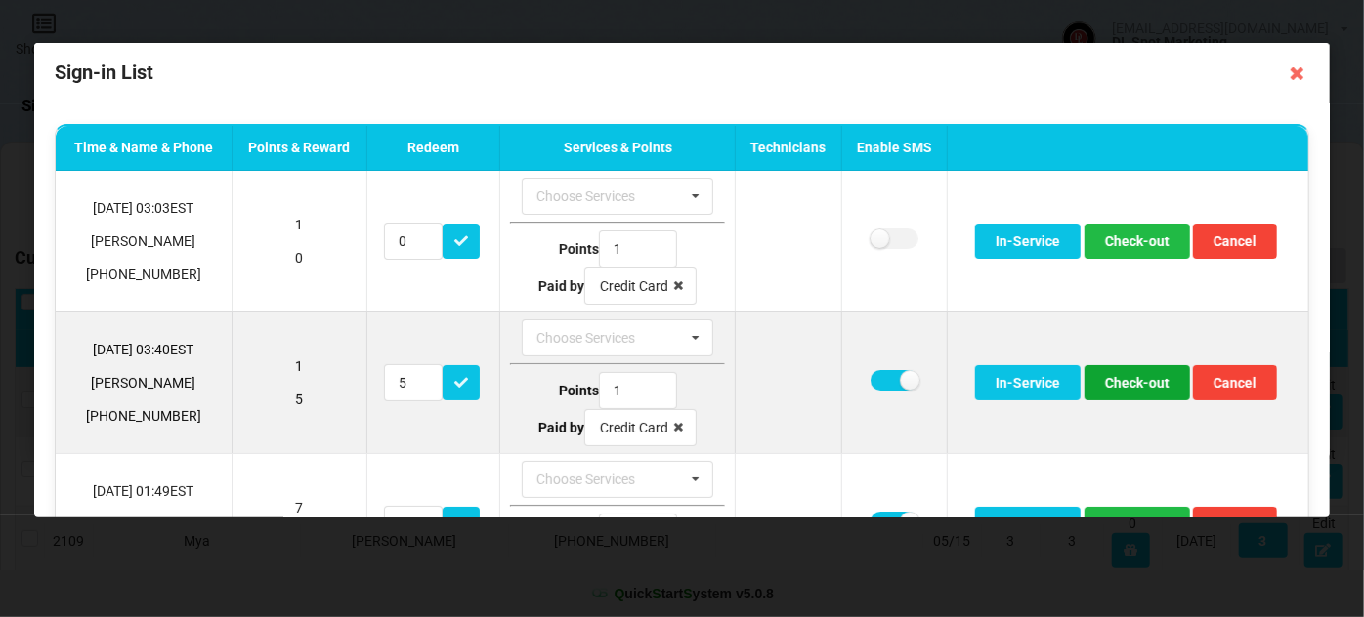
click at [1142, 393] on button "Check-out" at bounding box center [1138, 382] width 106 height 35
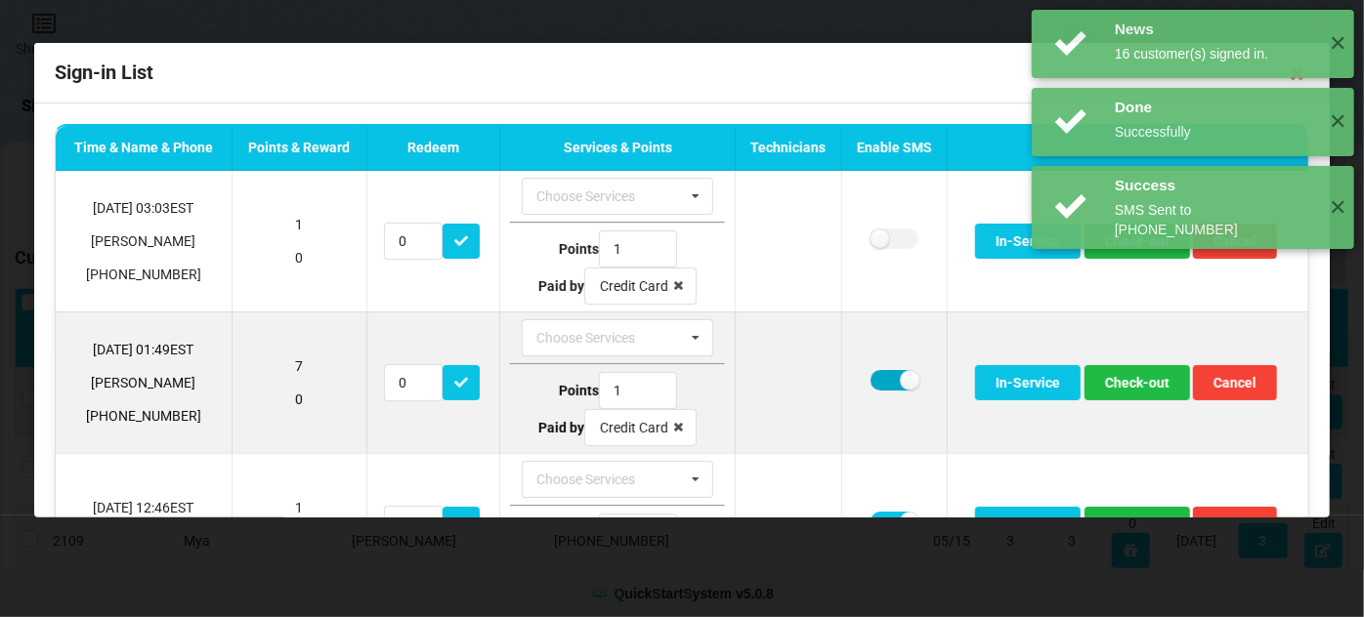
click at [880, 378] on label at bounding box center [895, 380] width 48 height 21
checkbox input "false"
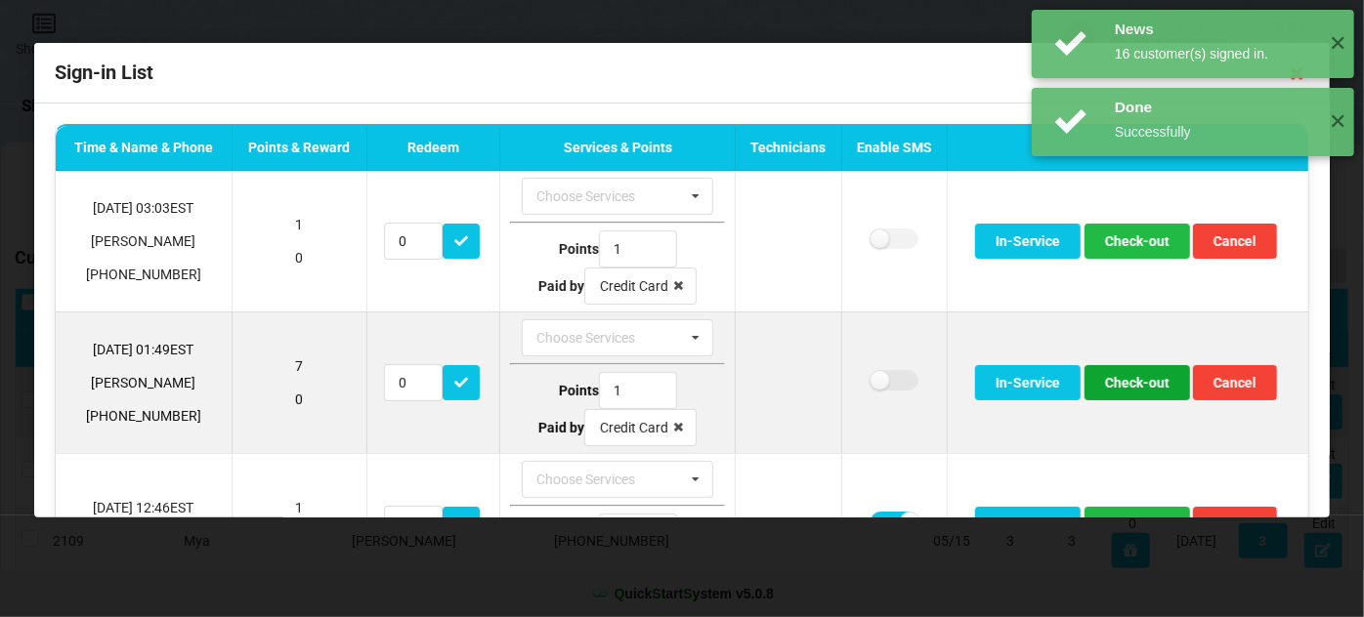
click at [1141, 386] on button "Check-out" at bounding box center [1138, 382] width 106 height 35
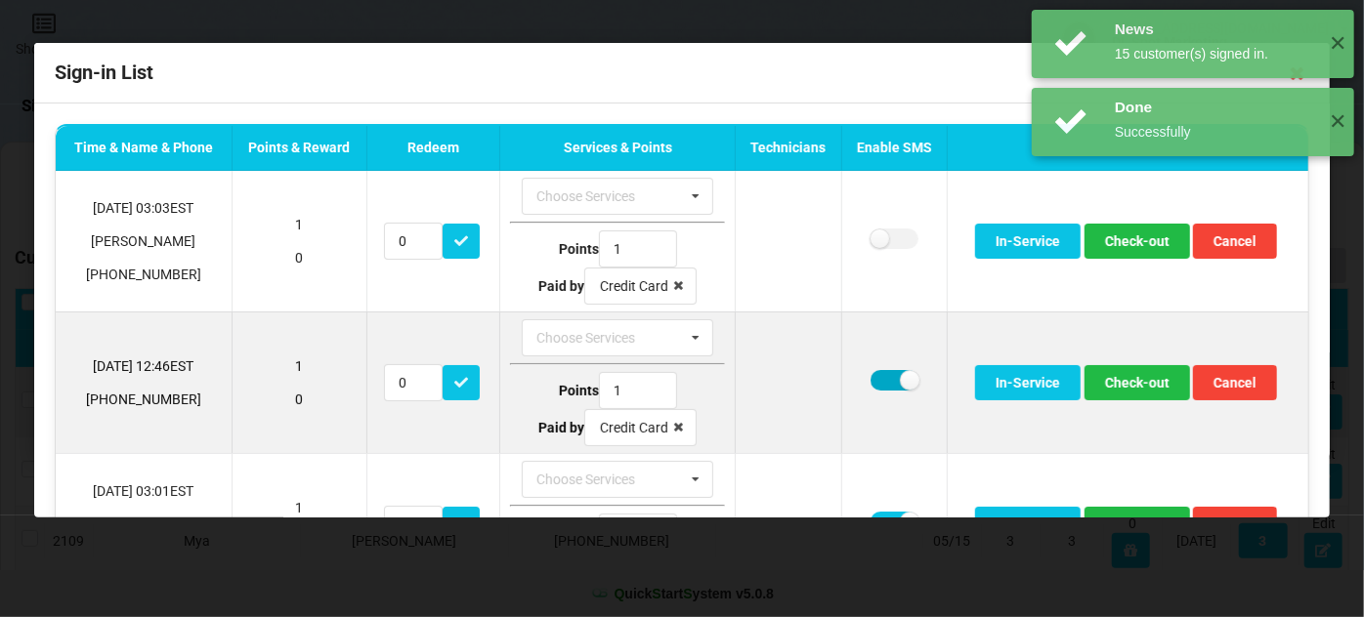
click at [877, 376] on label at bounding box center [895, 380] width 48 height 21
checkbox input "false"
click at [1119, 385] on button "Check-out" at bounding box center [1138, 382] width 106 height 35
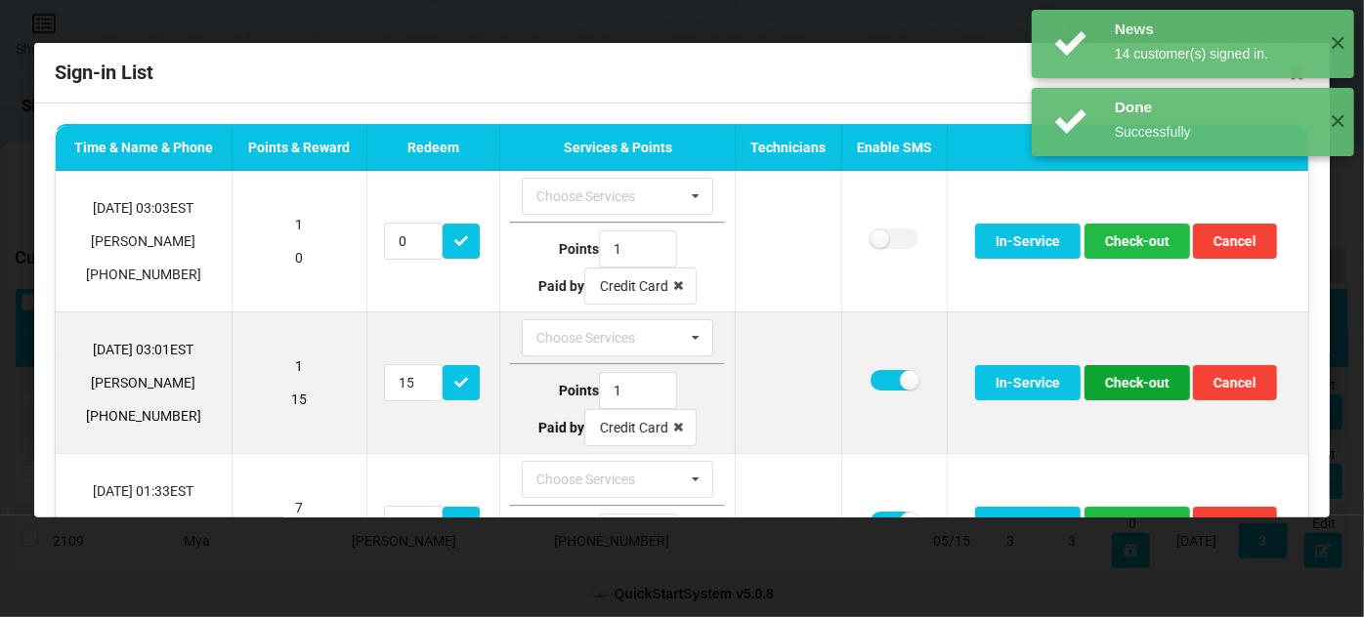
click at [1124, 385] on button "Check-out" at bounding box center [1138, 382] width 106 height 35
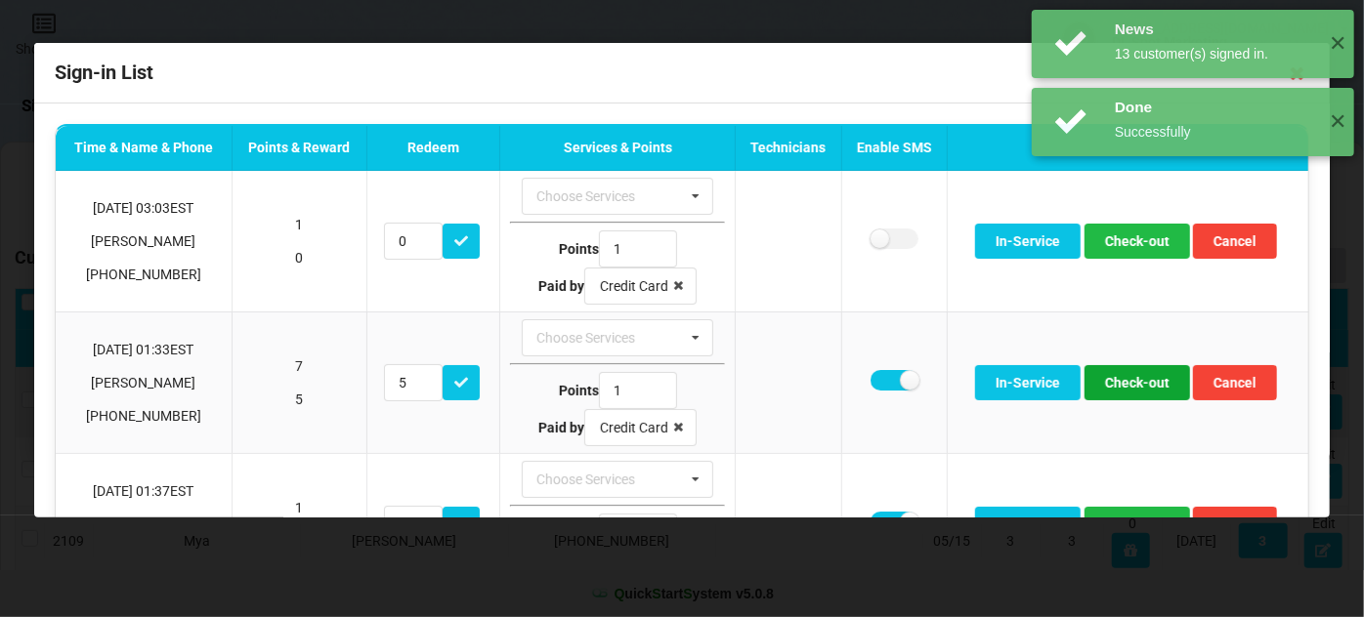
click at [1124, 385] on button "Check-out" at bounding box center [1138, 382] width 106 height 35
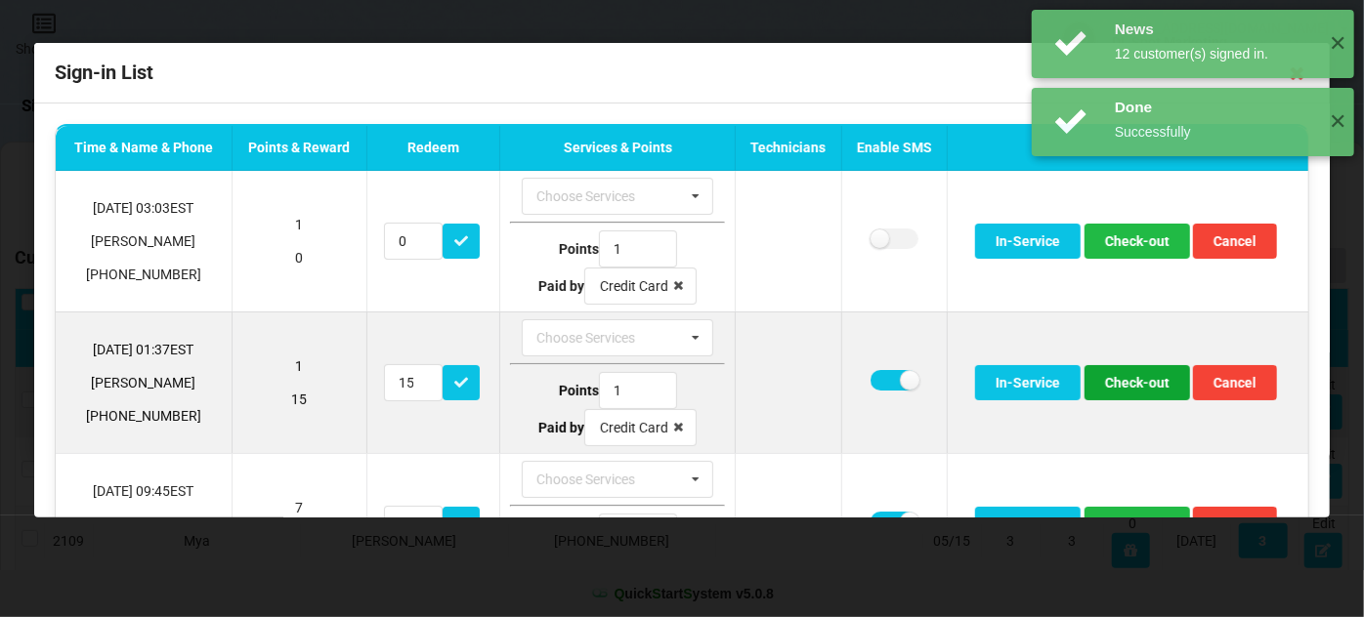
click at [1118, 390] on button "Check-out" at bounding box center [1138, 382] width 106 height 35
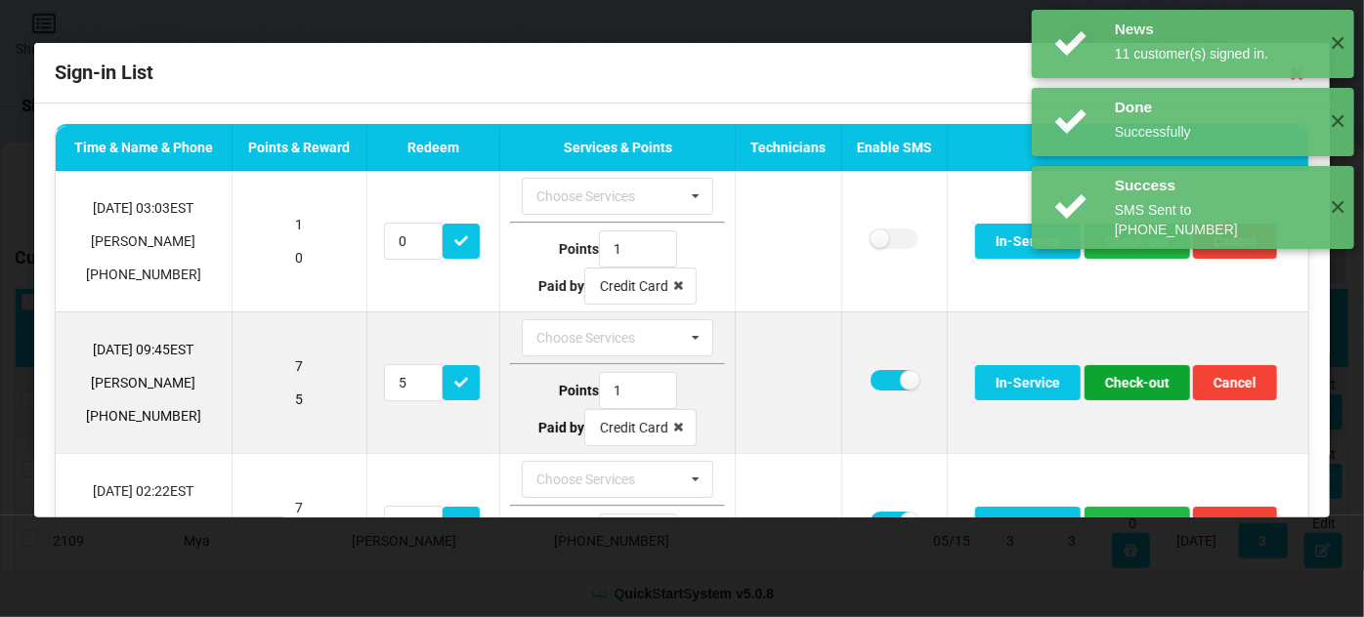
click at [1127, 384] on button "Check-out" at bounding box center [1138, 382] width 106 height 35
click at [881, 375] on label at bounding box center [895, 380] width 48 height 21
checkbox input "false"
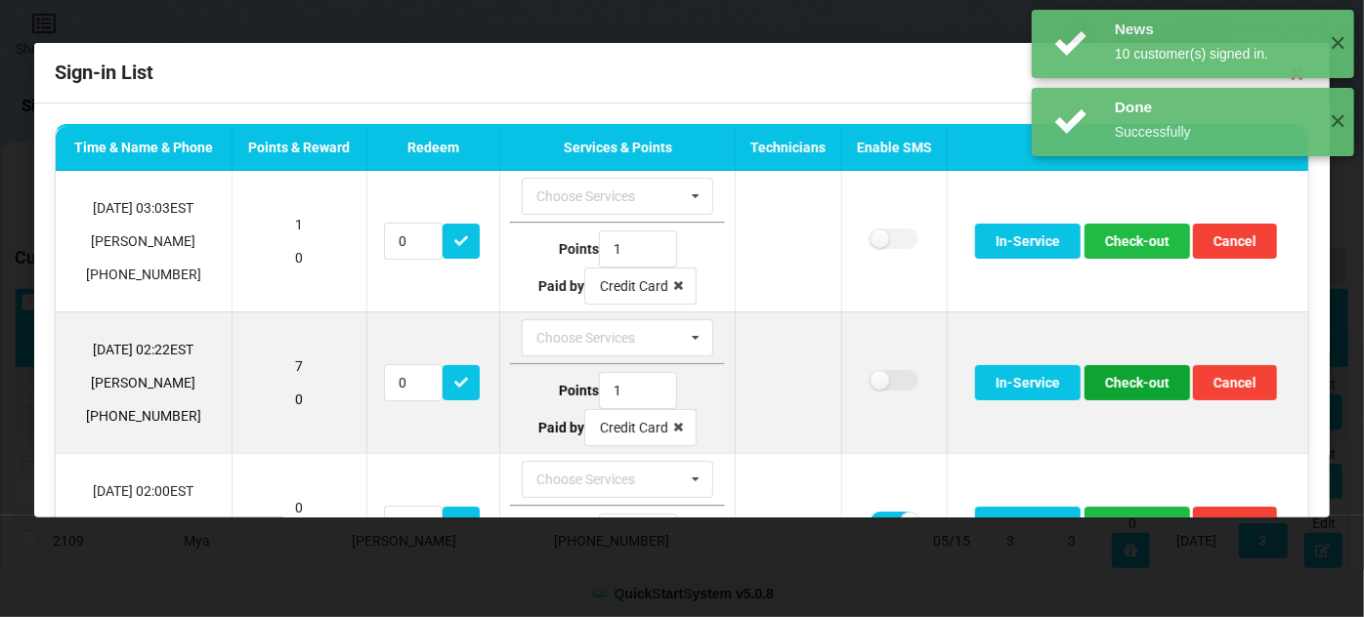
click at [1125, 376] on button "Check-out" at bounding box center [1138, 382] width 106 height 35
click at [1127, 379] on button "Check-out" at bounding box center [1138, 382] width 106 height 35
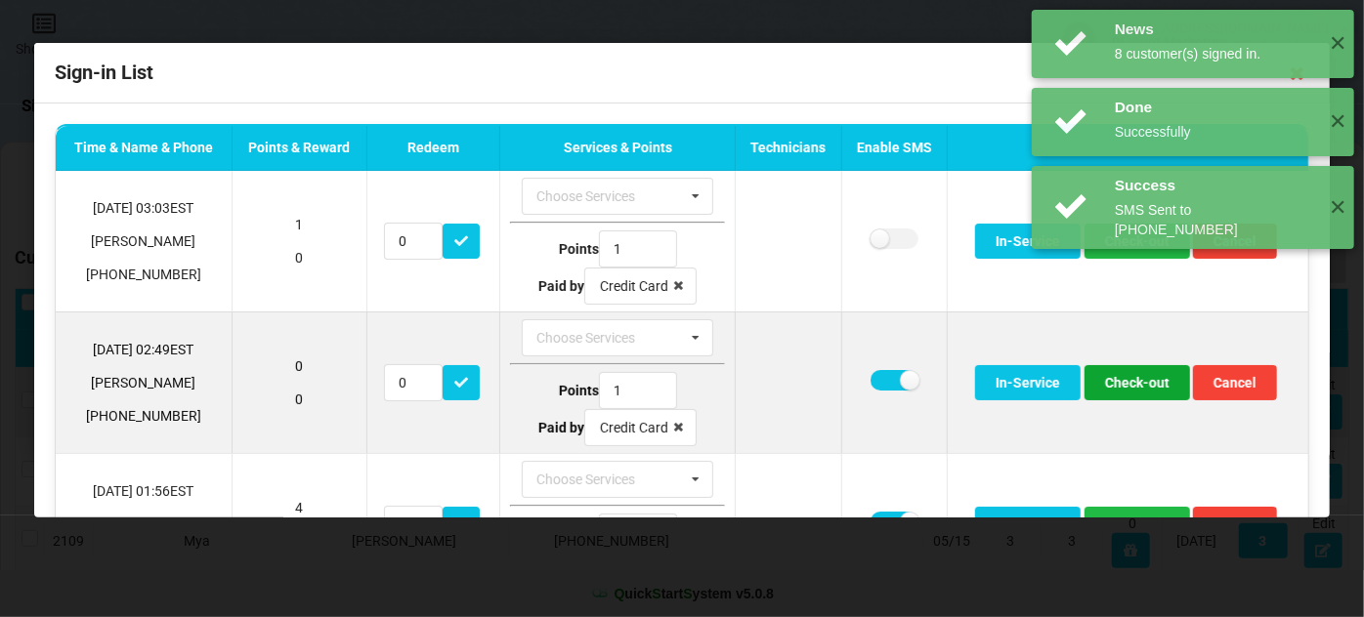
click at [1125, 381] on button "Check-out" at bounding box center [1138, 382] width 106 height 35
click at [872, 378] on label at bounding box center [895, 380] width 48 height 21
checkbox input "false"
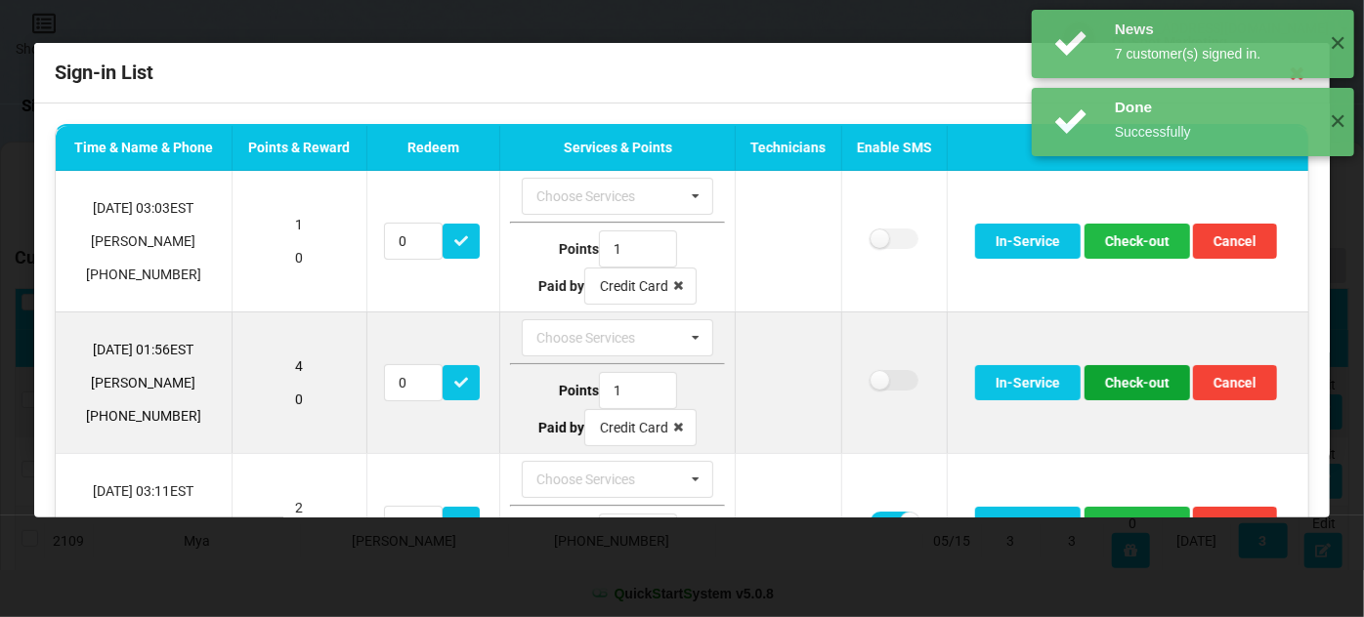
click at [1139, 386] on button "Check-out" at bounding box center [1138, 382] width 106 height 35
click at [873, 380] on label at bounding box center [895, 380] width 48 height 21
checkbox input "false"
click at [1135, 380] on button "Check-out" at bounding box center [1138, 382] width 106 height 35
click at [877, 371] on label at bounding box center [895, 380] width 48 height 21
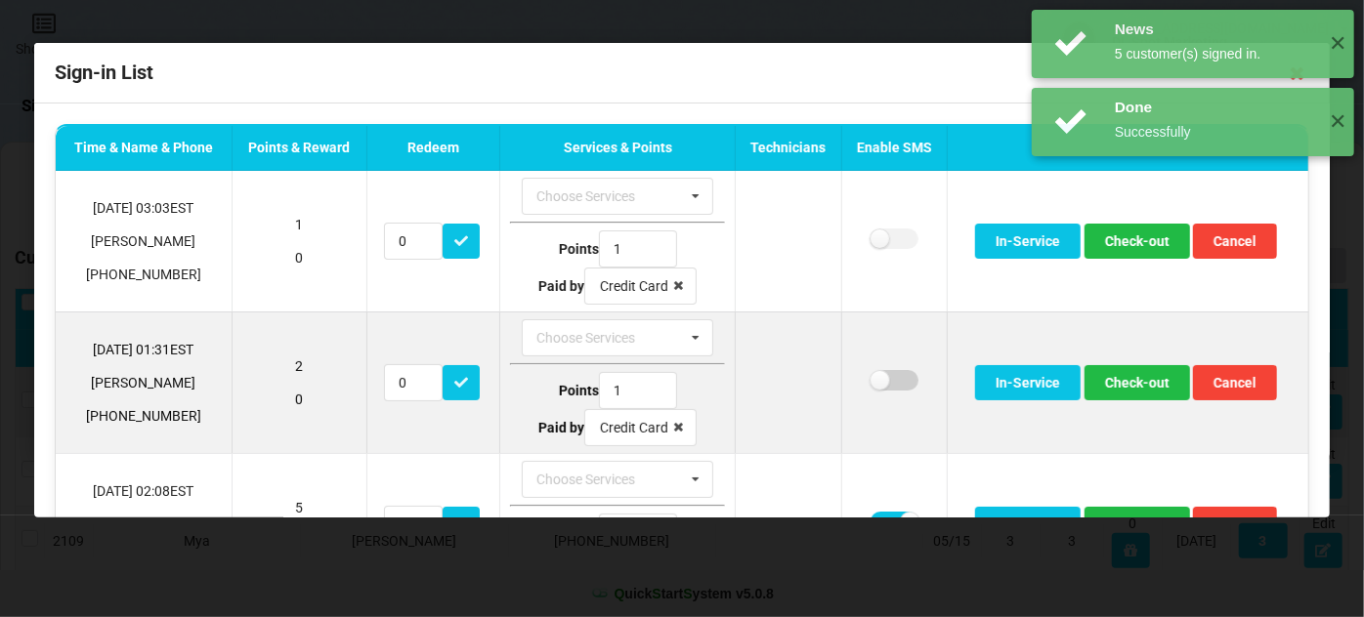
checkbox input "false"
click at [1119, 377] on button "Check-out" at bounding box center [1138, 382] width 106 height 35
click at [880, 371] on label at bounding box center [895, 380] width 48 height 21
checkbox input "false"
click at [1127, 385] on button "Check-out" at bounding box center [1138, 382] width 106 height 35
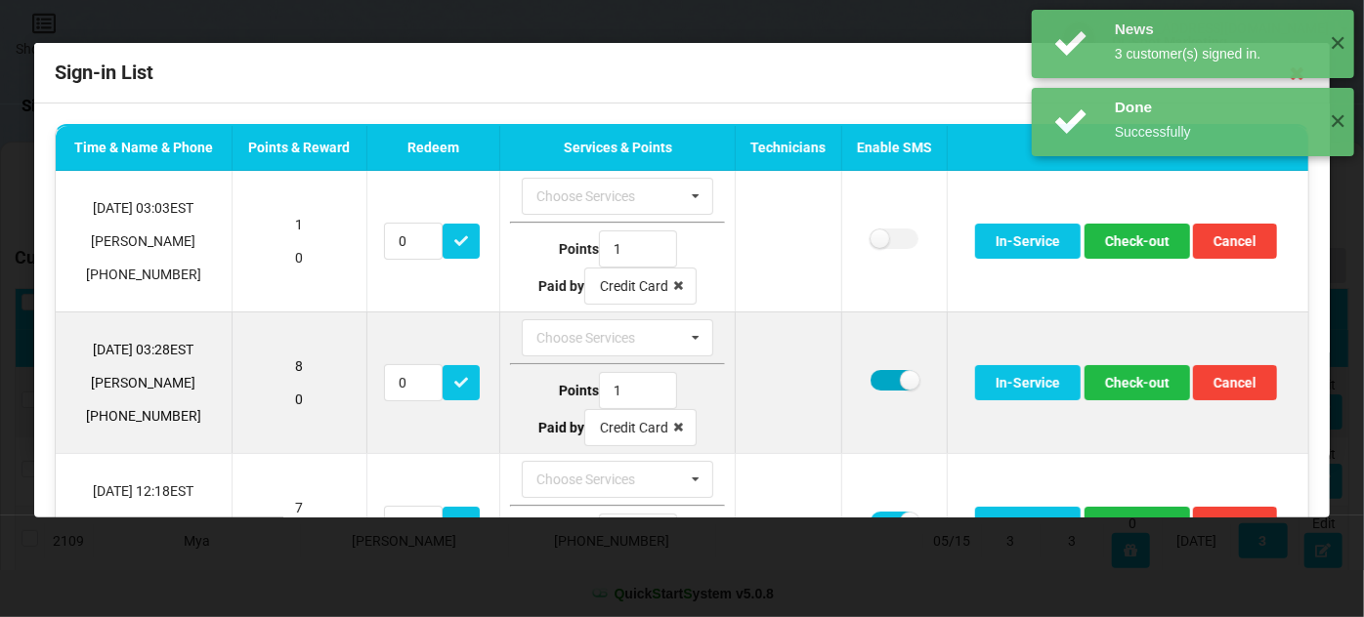
click at [877, 377] on label at bounding box center [895, 380] width 48 height 21
checkbox input "false"
click at [1127, 381] on button "Check-out" at bounding box center [1138, 382] width 106 height 35
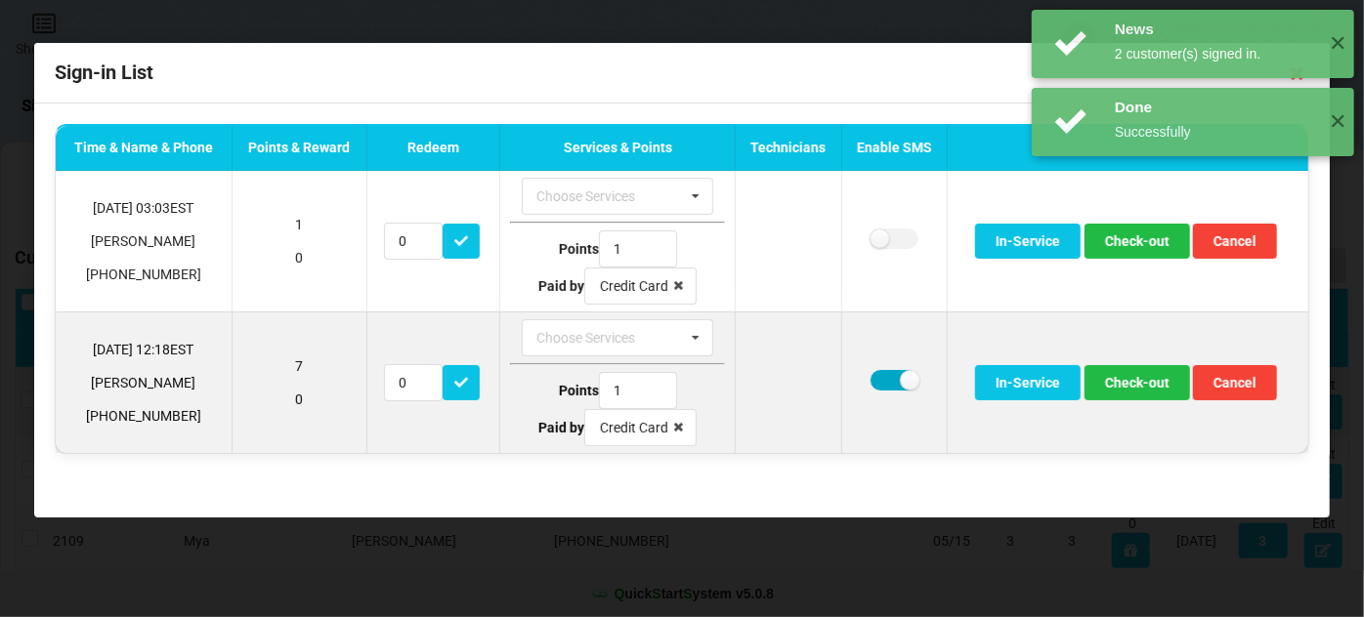
click at [883, 378] on label at bounding box center [895, 380] width 48 height 21
checkbox input "false"
click at [1149, 383] on button "Check-out" at bounding box center [1138, 382] width 106 height 35
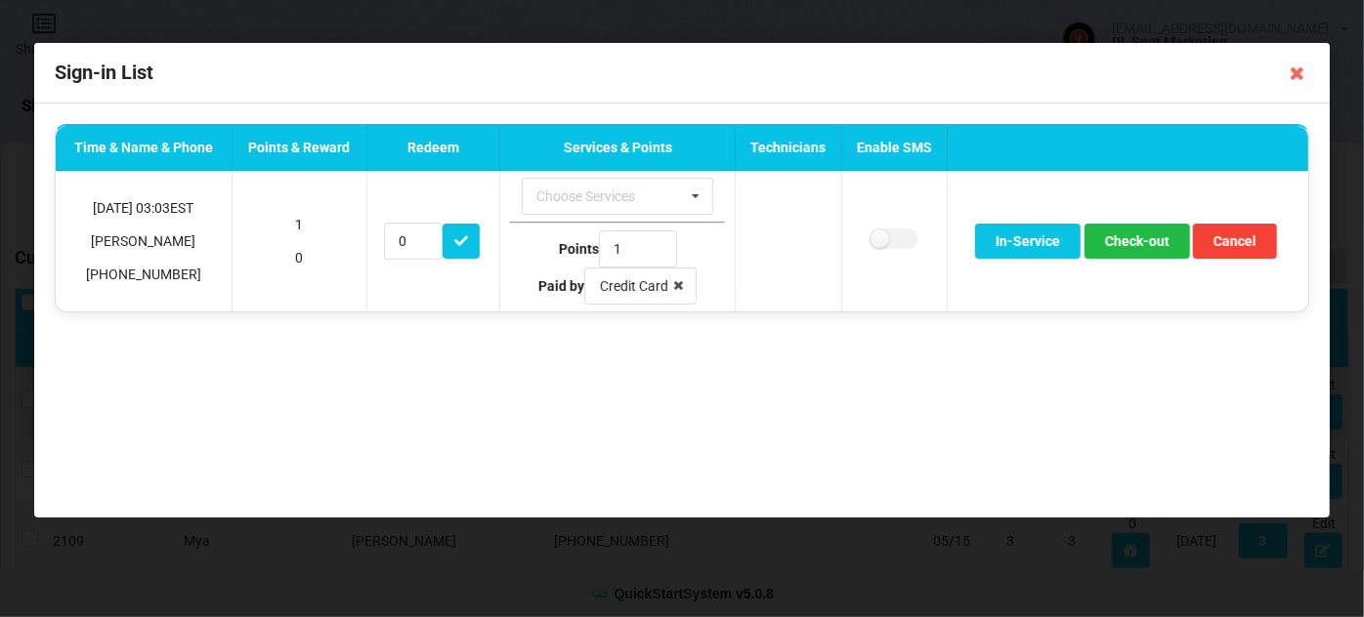
click at [1296, 68] on icon at bounding box center [1297, 73] width 31 height 31
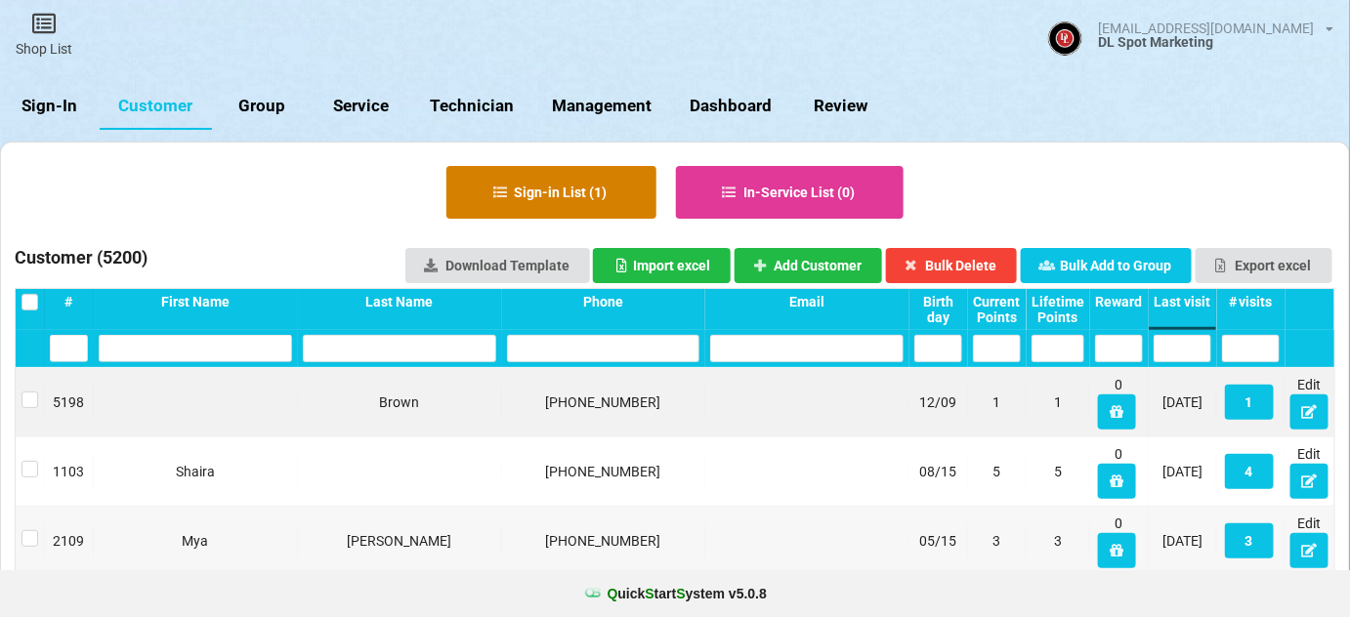
click at [561, 197] on button "Sign-in List ( 1 )" at bounding box center [552, 192] width 210 height 53
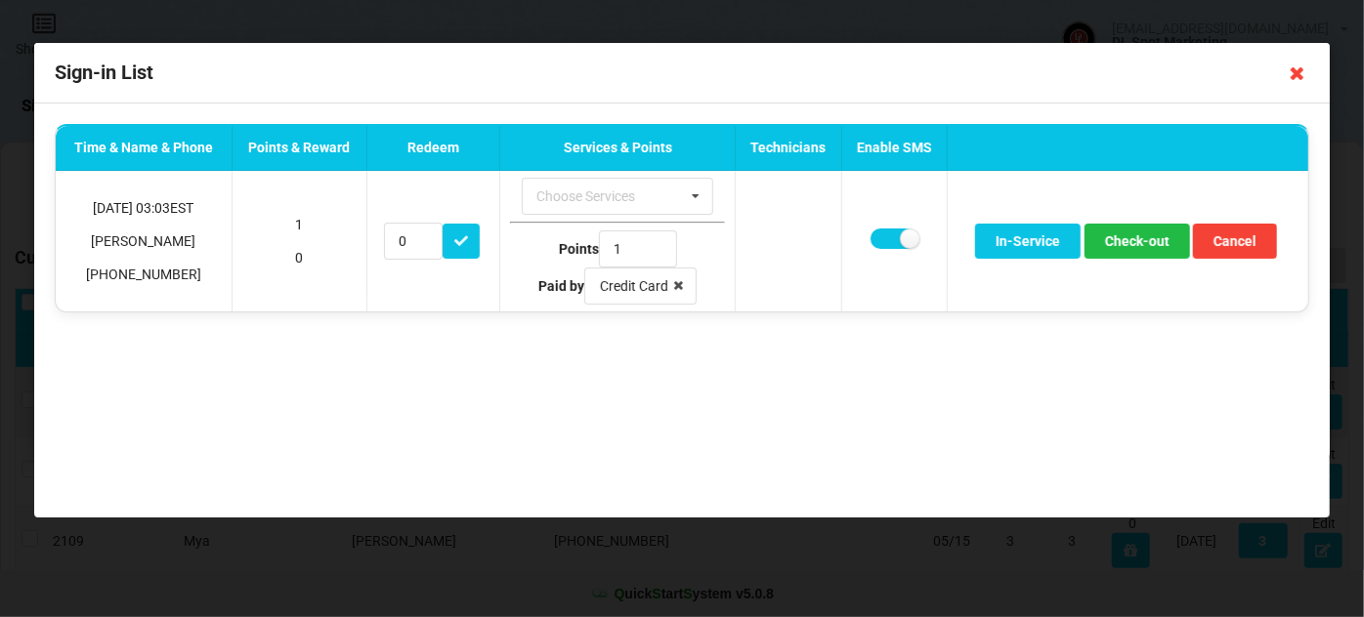
click at [1297, 74] on icon at bounding box center [1297, 73] width 31 height 31
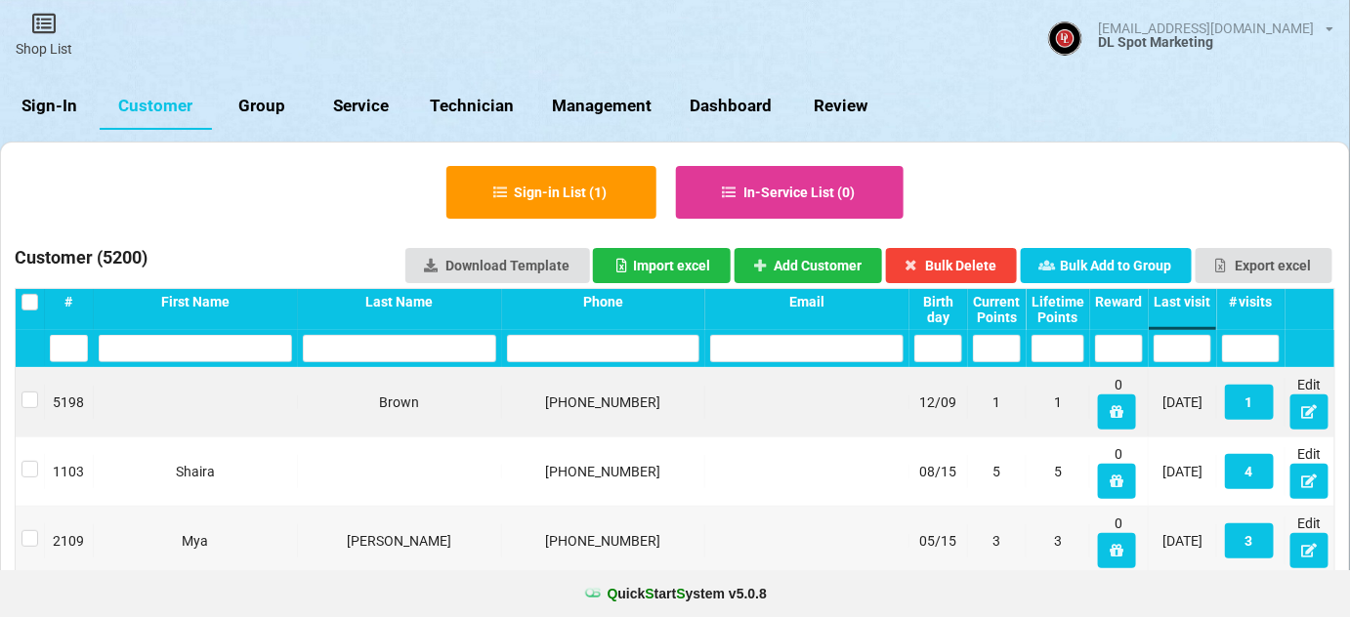
click at [63, 108] on link "Sign-In" at bounding box center [50, 106] width 100 height 47
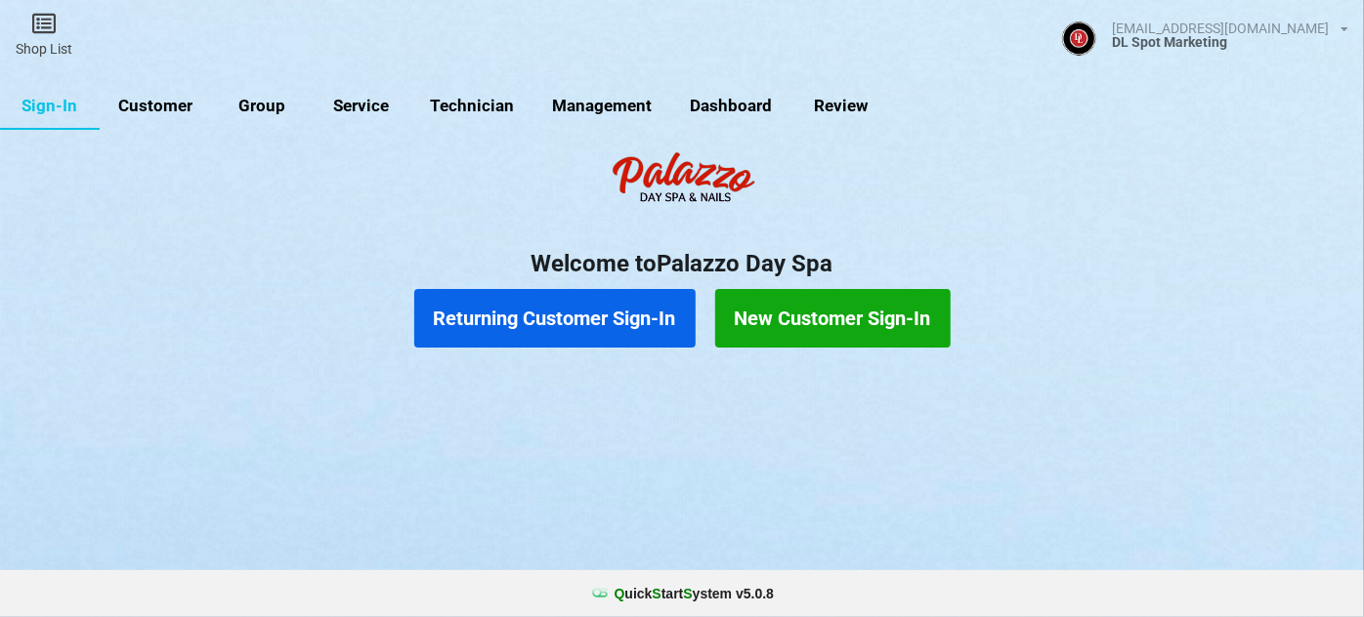
click at [174, 114] on link "Customer" at bounding box center [156, 106] width 112 height 47
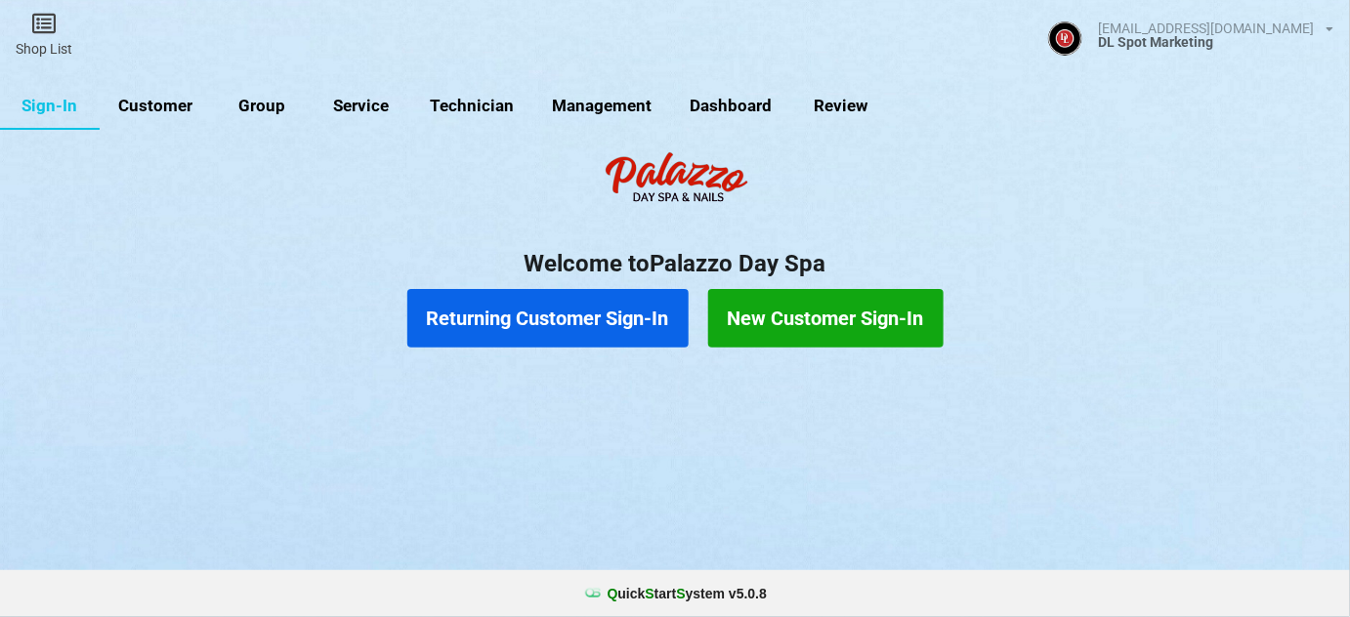
select select "25"
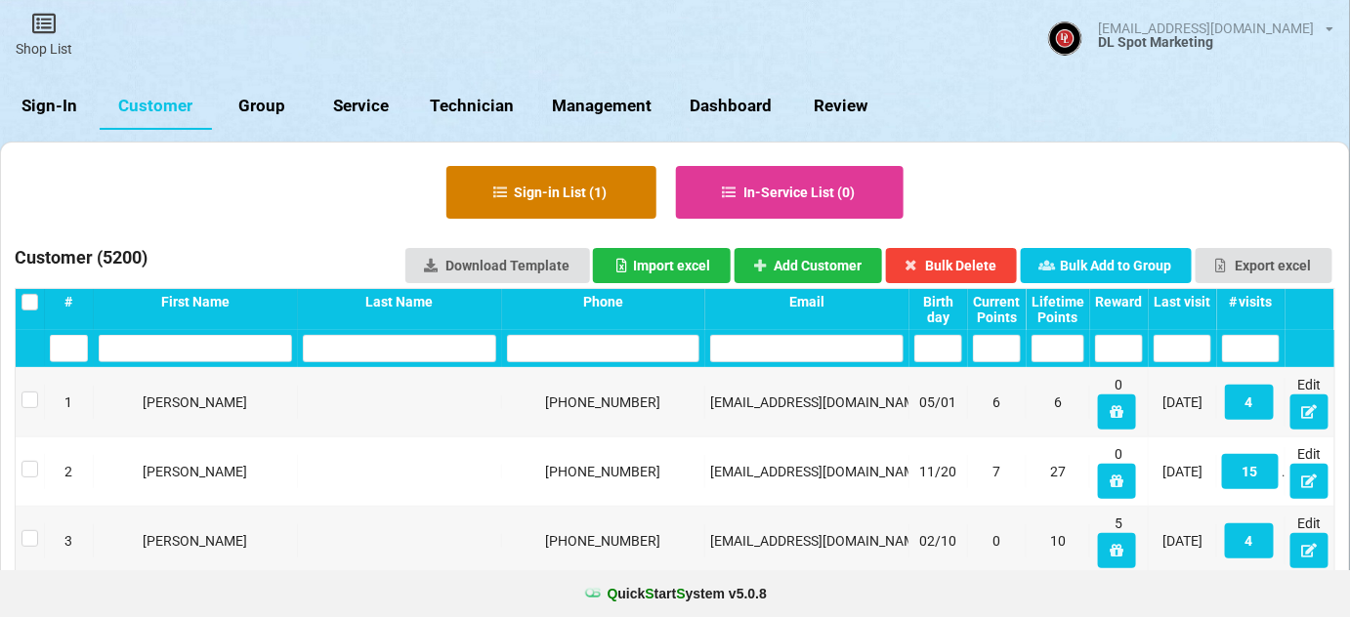
click at [536, 199] on button "Sign-in List ( 1 )" at bounding box center [552, 192] width 210 height 53
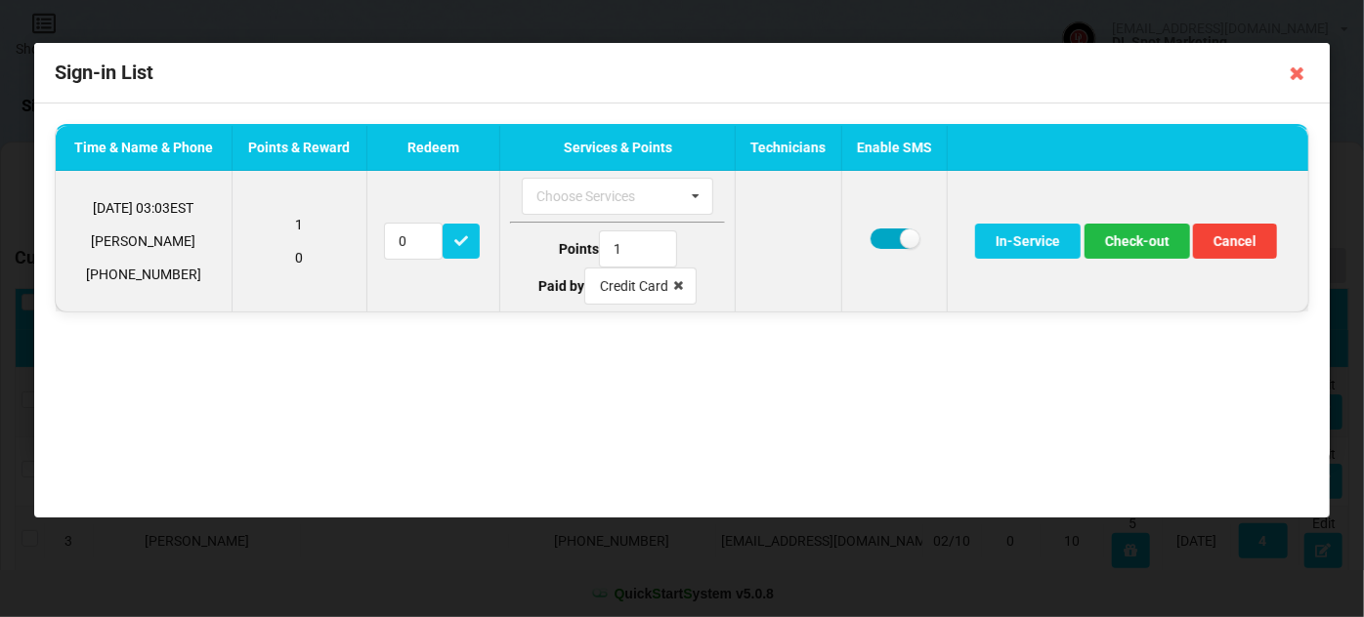
click at [876, 234] on label at bounding box center [895, 239] width 48 height 21
checkbox input "false"
click at [1126, 246] on button "Check-out" at bounding box center [1138, 241] width 106 height 35
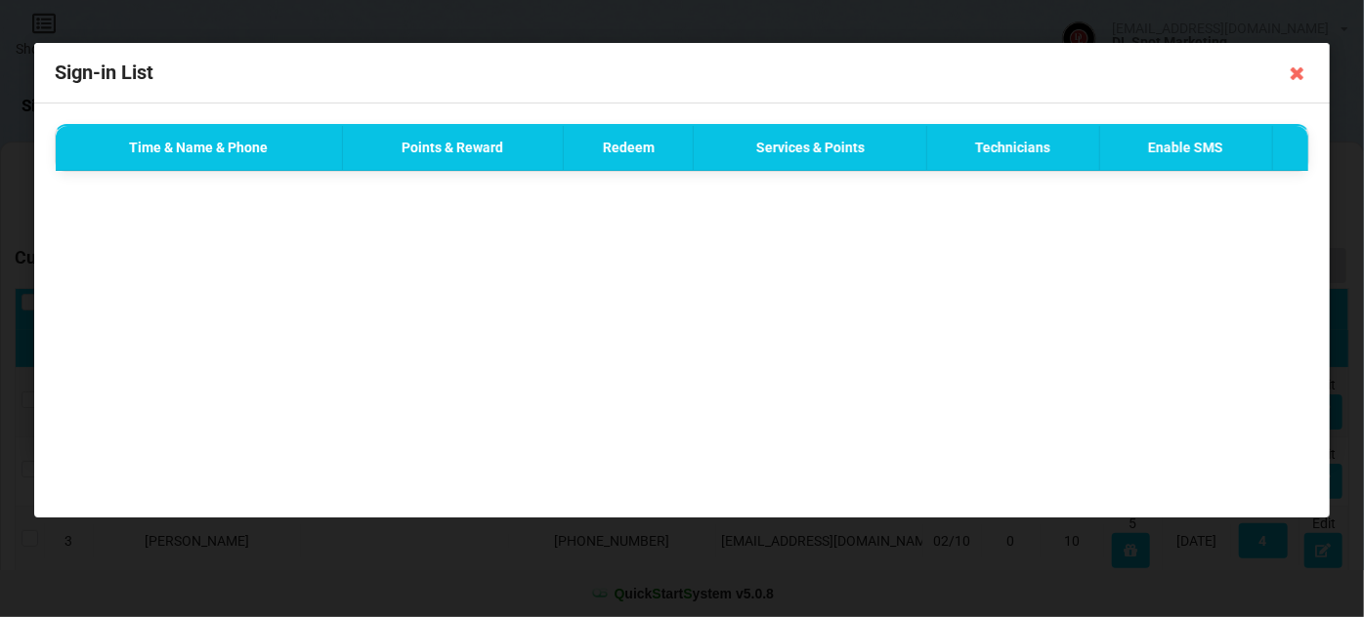
click at [1295, 74] on icon at bounding box center [1297, 73] width 31 height 31
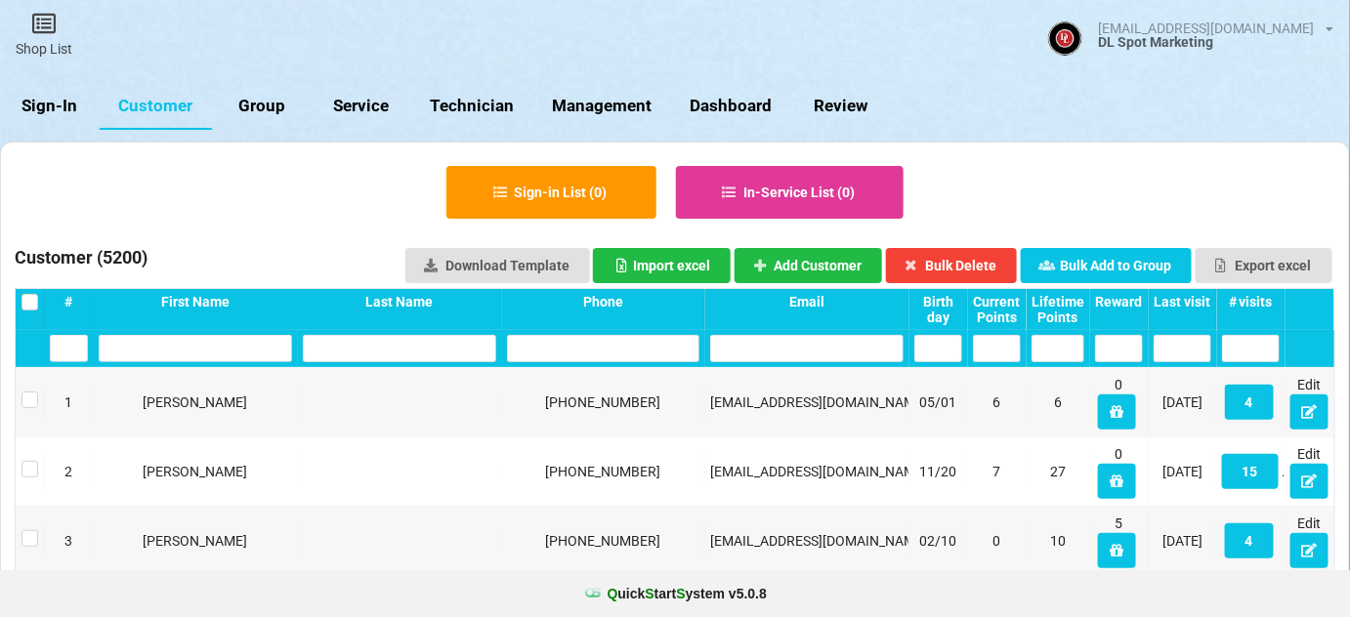
click at [1180, 301] on div "Last visit" at bounding box center [1183, 302] width 58 height 16
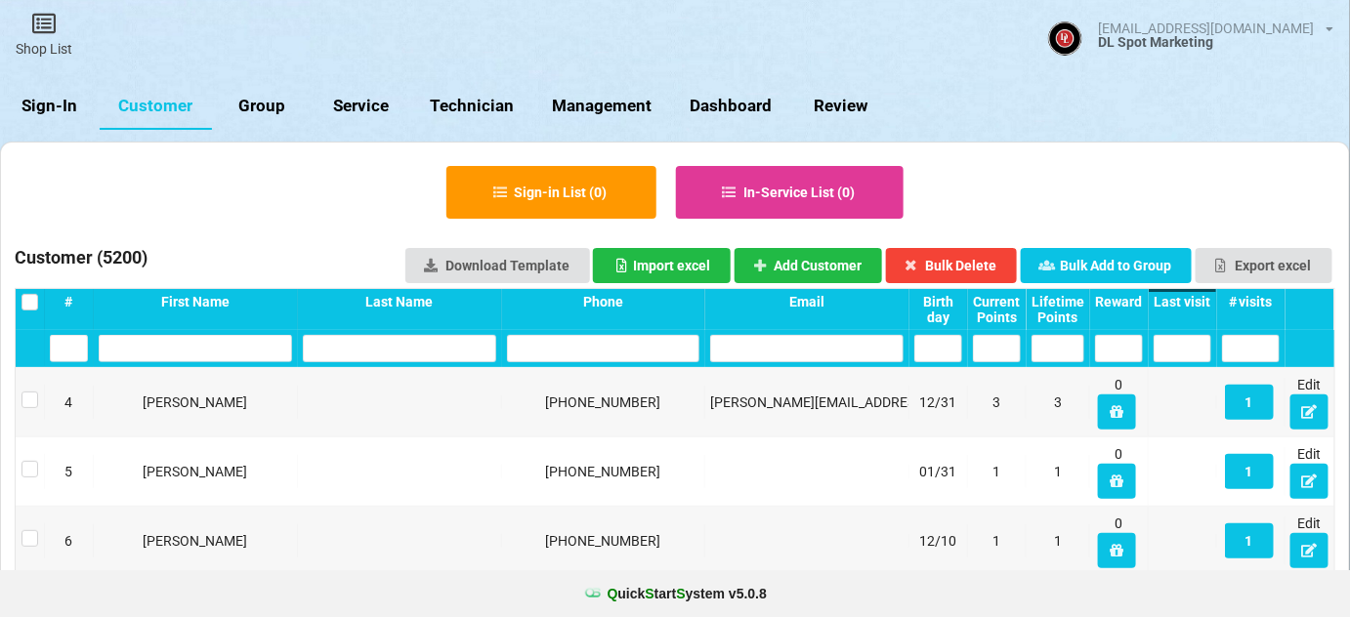
click at [1180, 301] on div "Last visit" at bounding box center [1183, 302] width 58 height 16
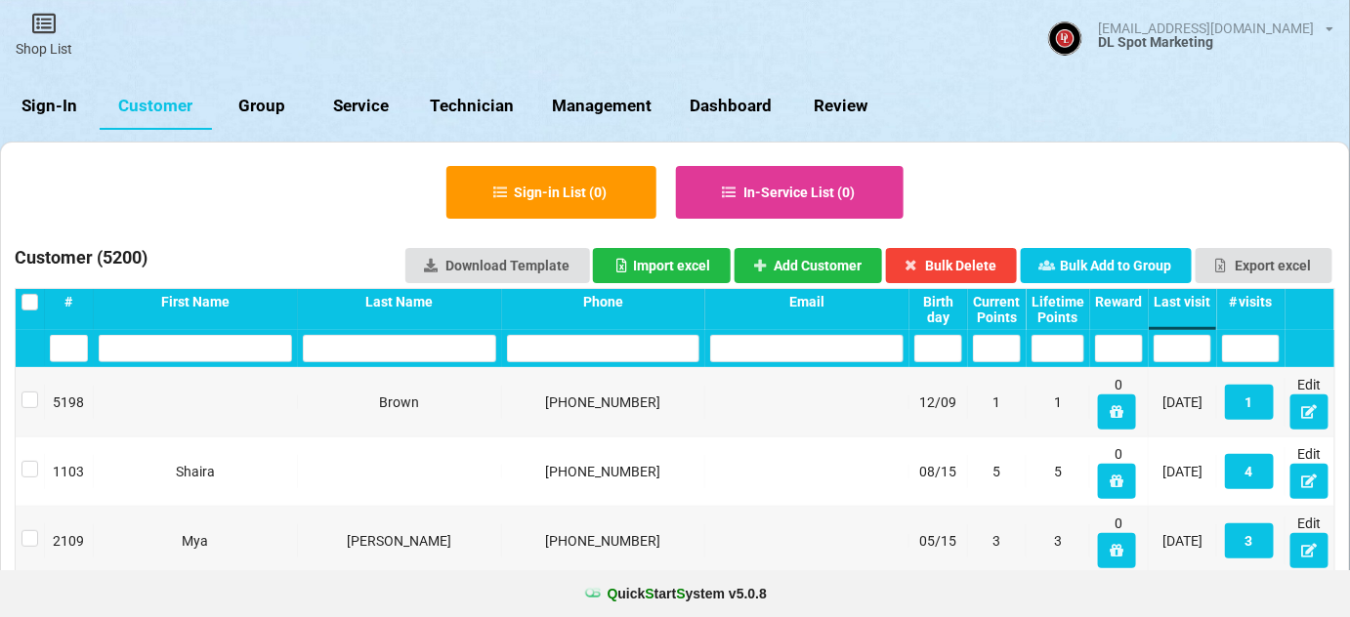
click at [50, 105] on link "Sign-In" at bounding box center [50, 106] width 100 height 47
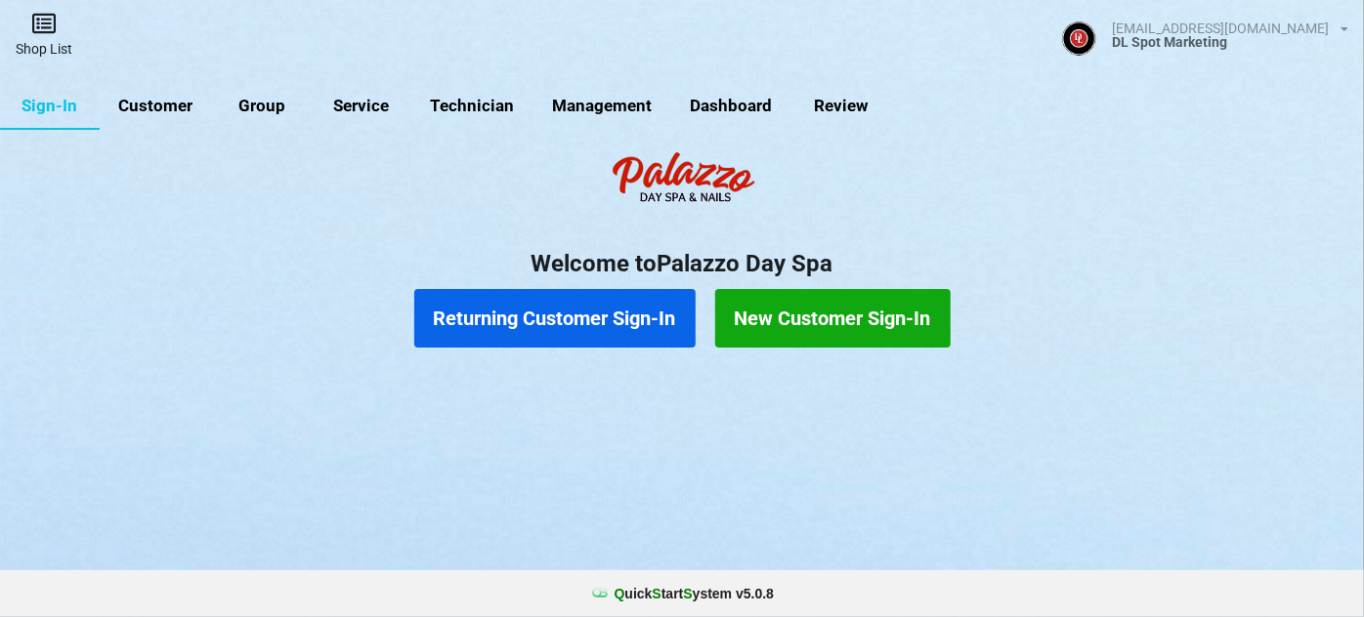
click at [40, 42] on link "Shop List" at bounding box center [44, 34] width 88 height 69
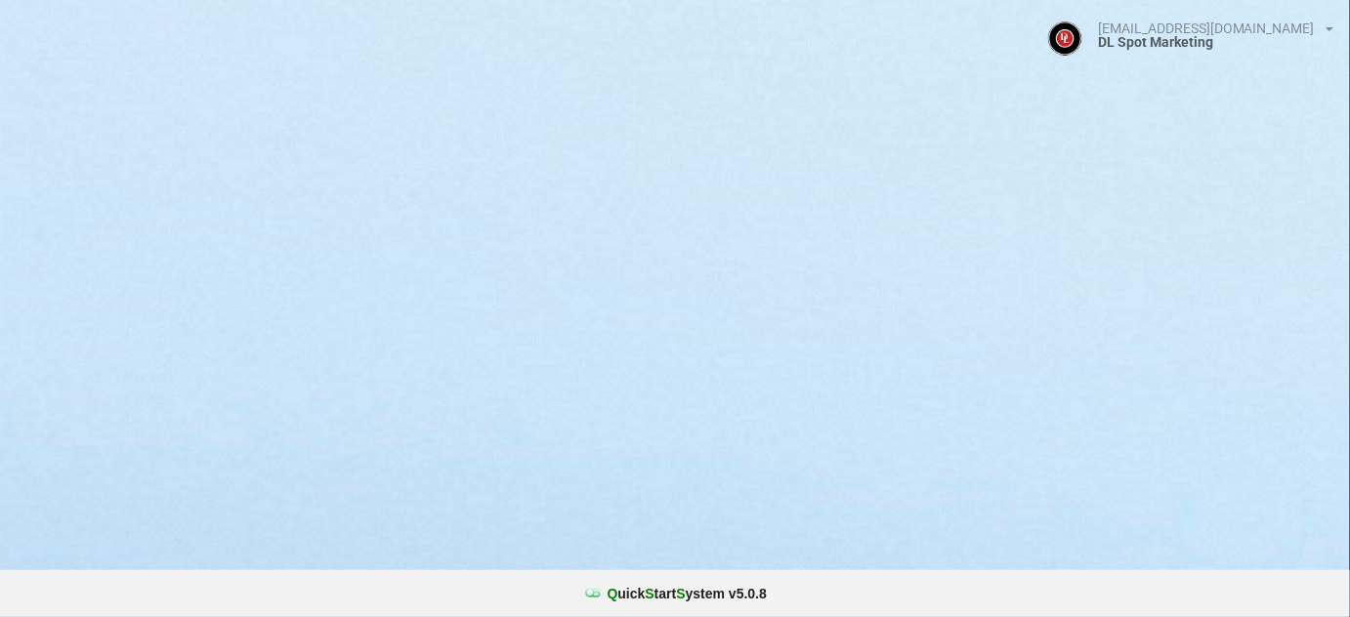
select select "25"
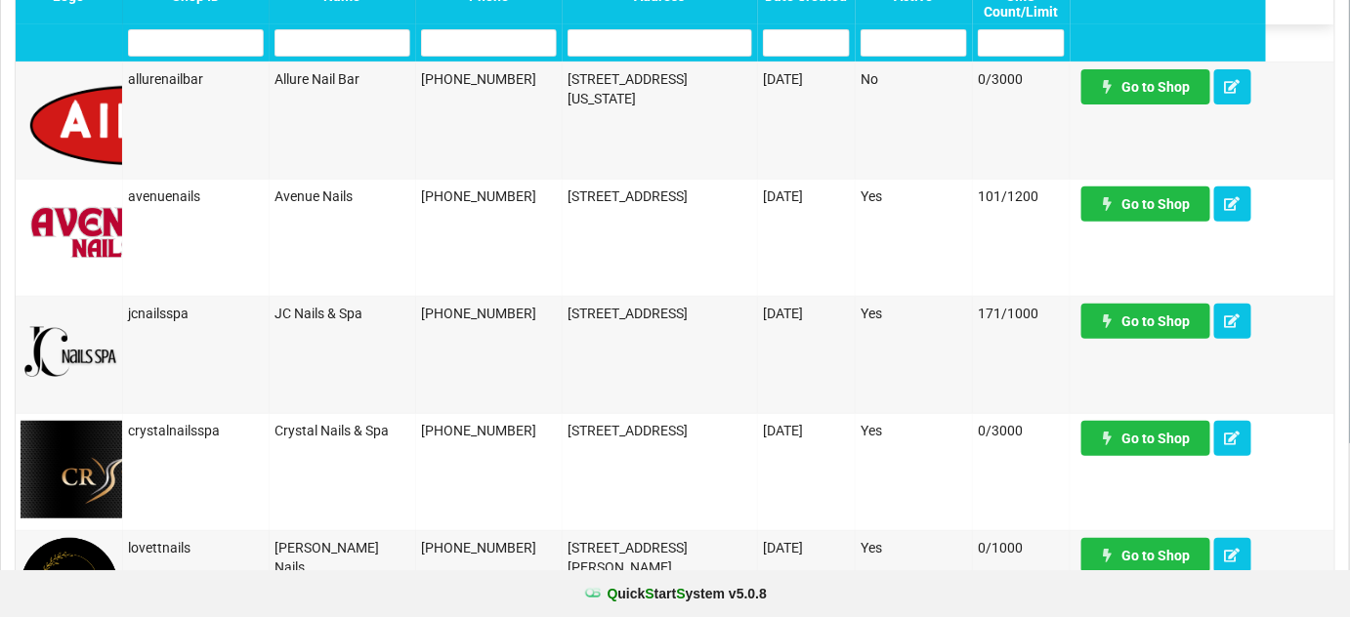
scroll to position [236, 0]
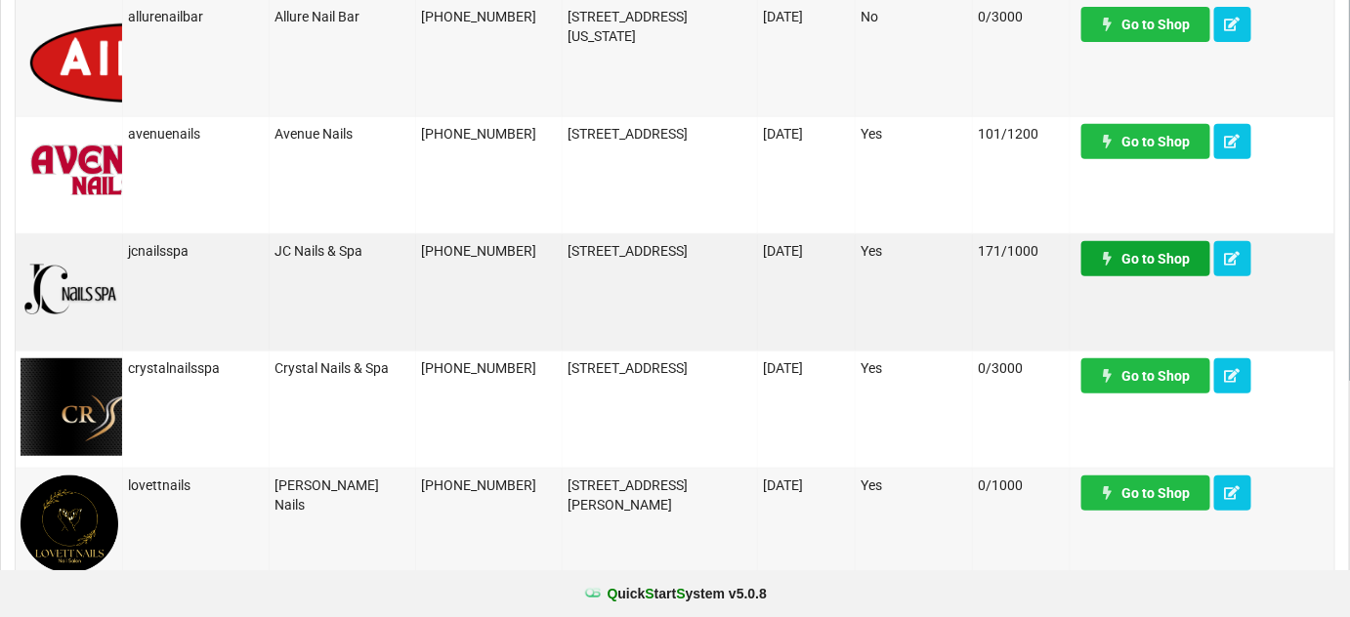
click at [1145, 260] on link "Go to Shop" at bounding box center [1146, 258] width 129 height 35
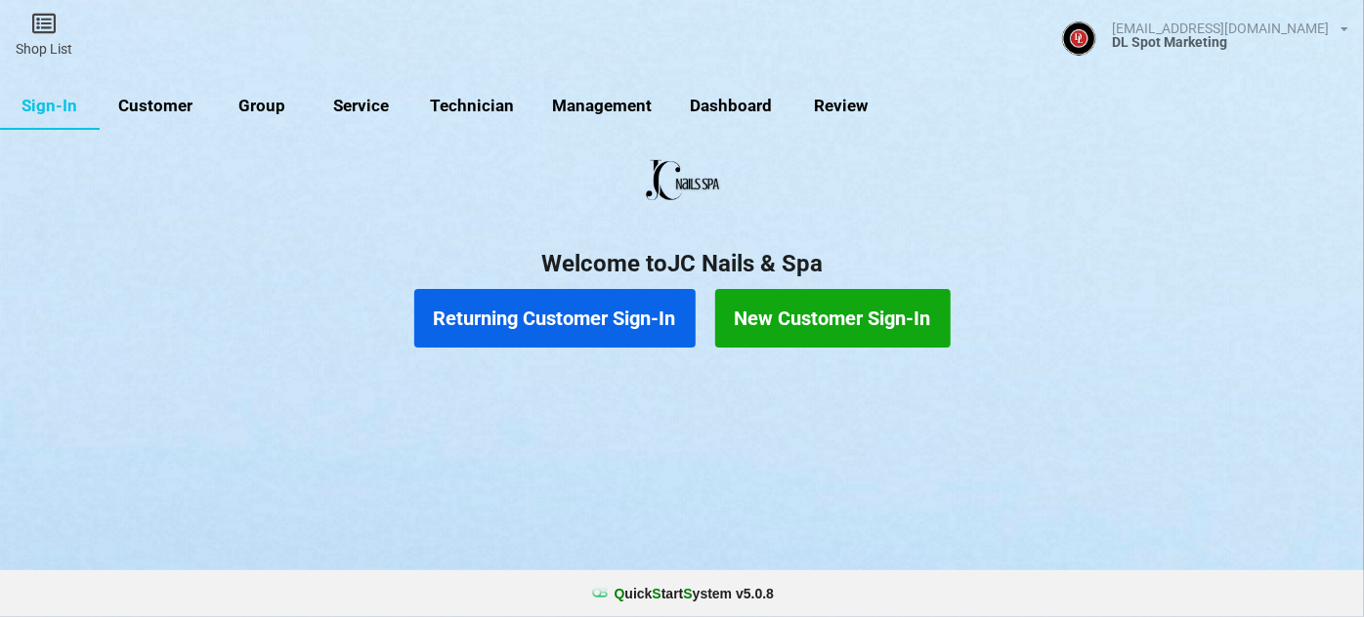
click at [580, 317] on button "Returning Customer Sign-In" at bounding box center [554, 318] width 281 height 59
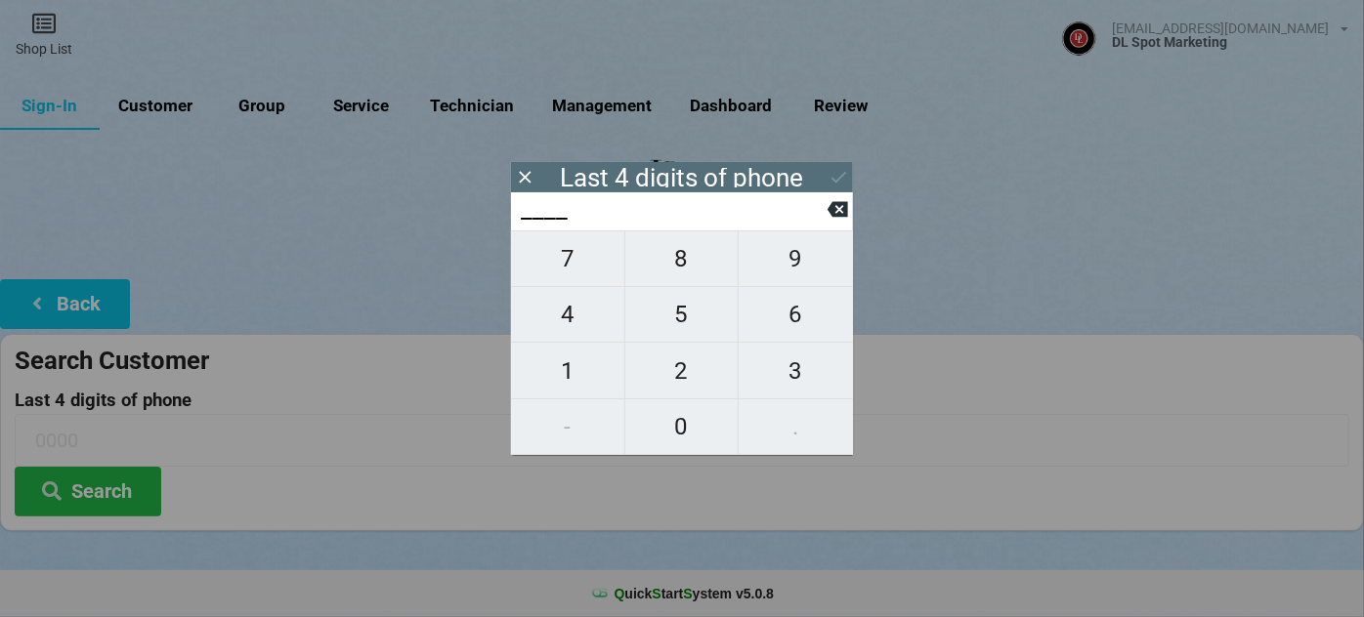
type input "1___"
type input "18__"
type input "182_"
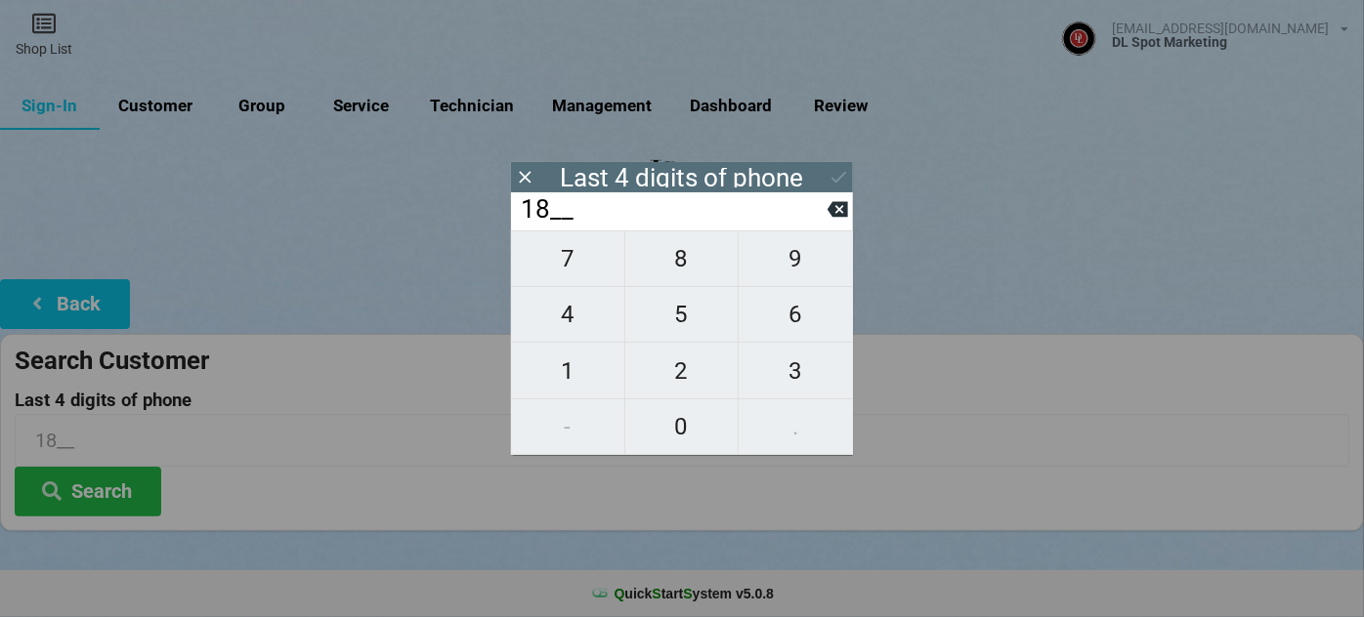
type input "182_"
type input "1829"
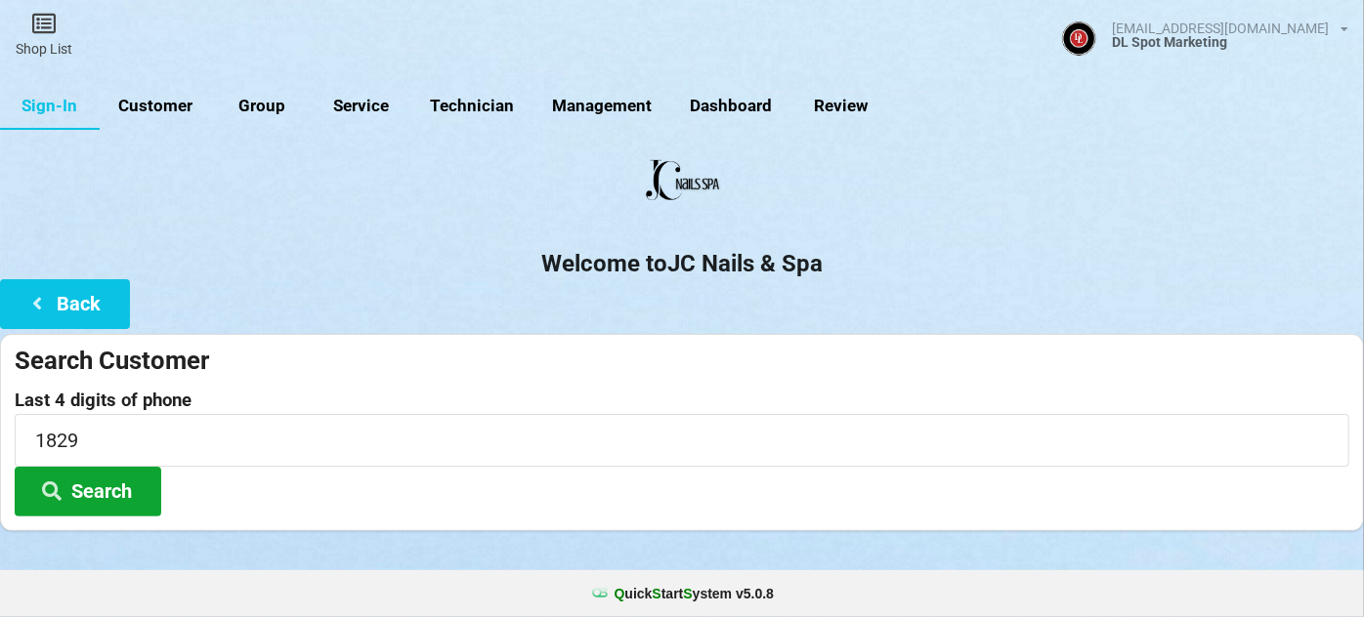
click at [109, 492] on button "Search" at bounding box center [88, 492] width 147 height 50
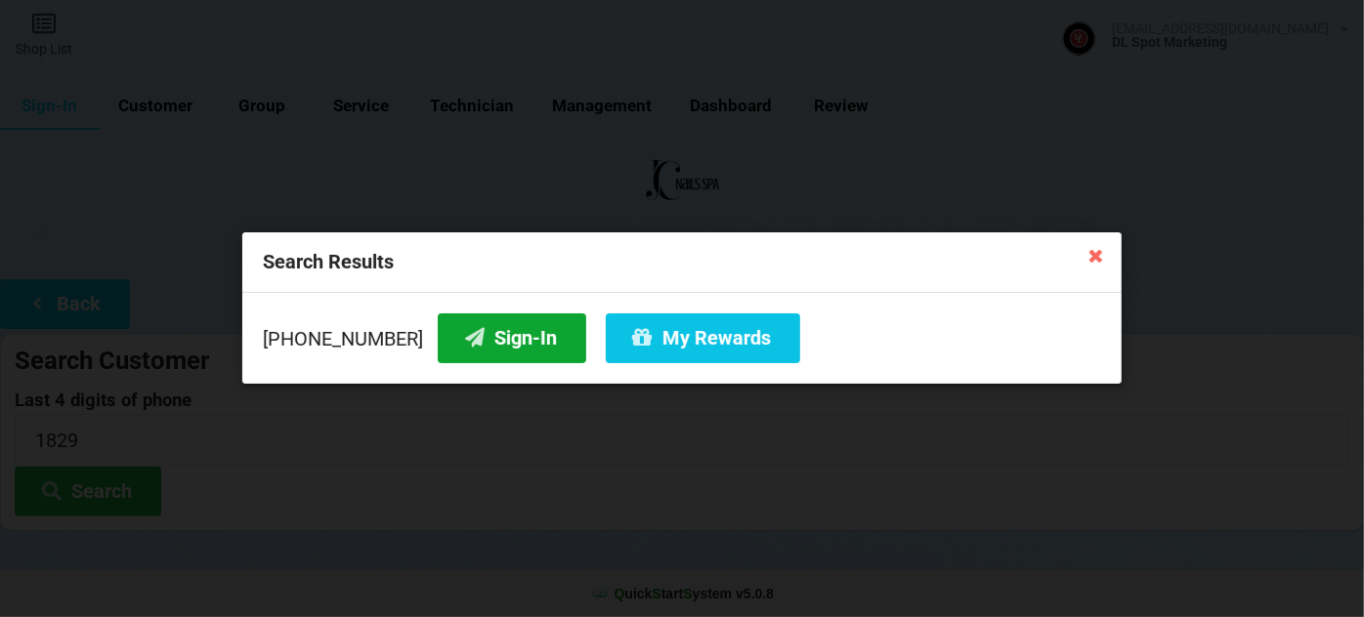
click at [510, 351] on button "Sign-In" at bounding box center [512, 339] width 149 height 50
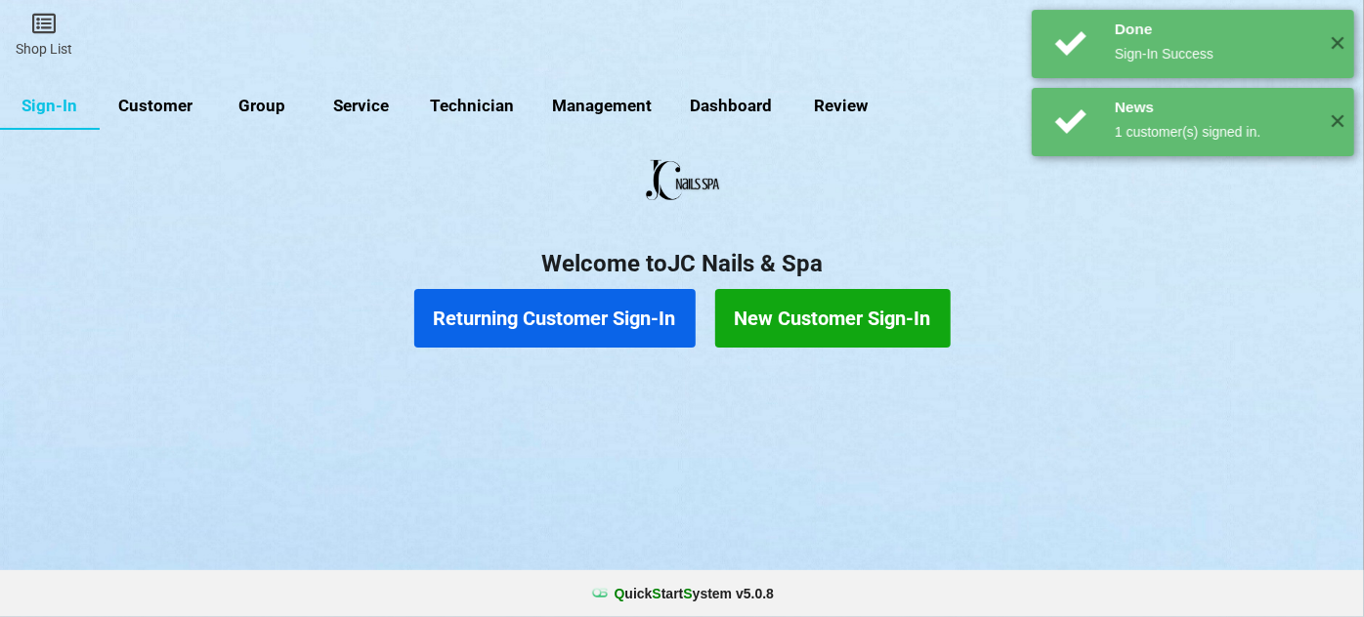
click at [643, 319] on button "Returning Customer Sign-In" at bounding box center [554, 318] width 281 height 59
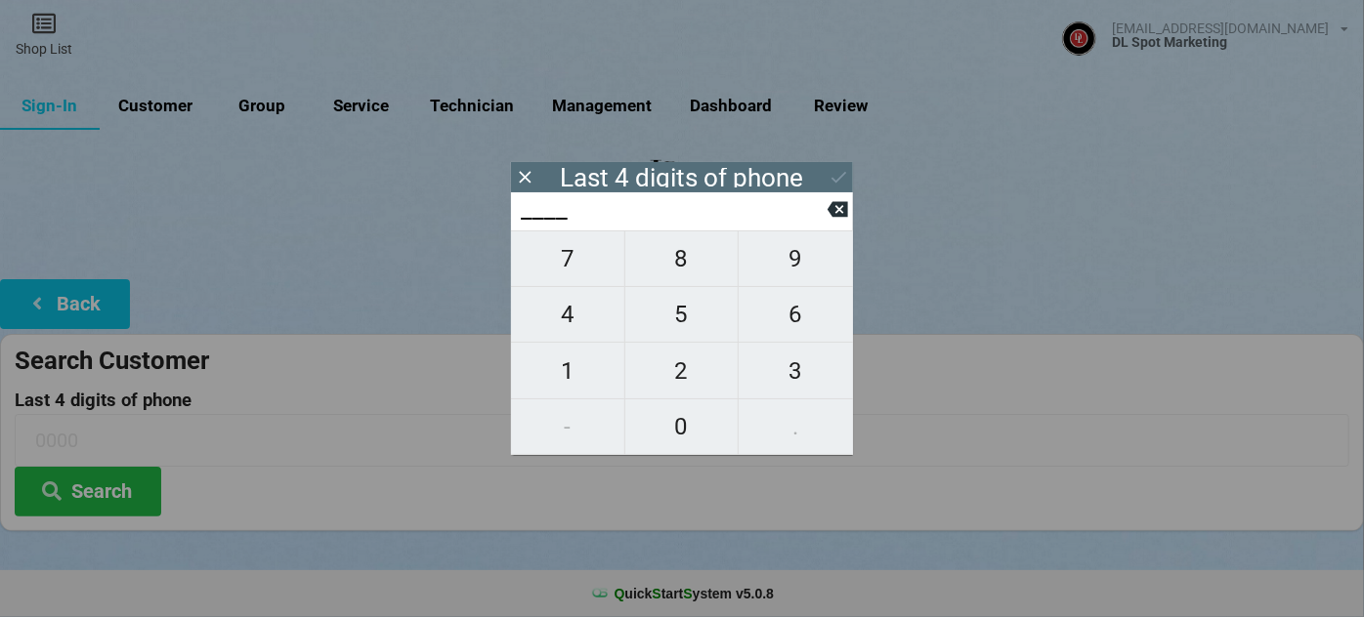
type input "0___"
type input "05__"
type input "057_"
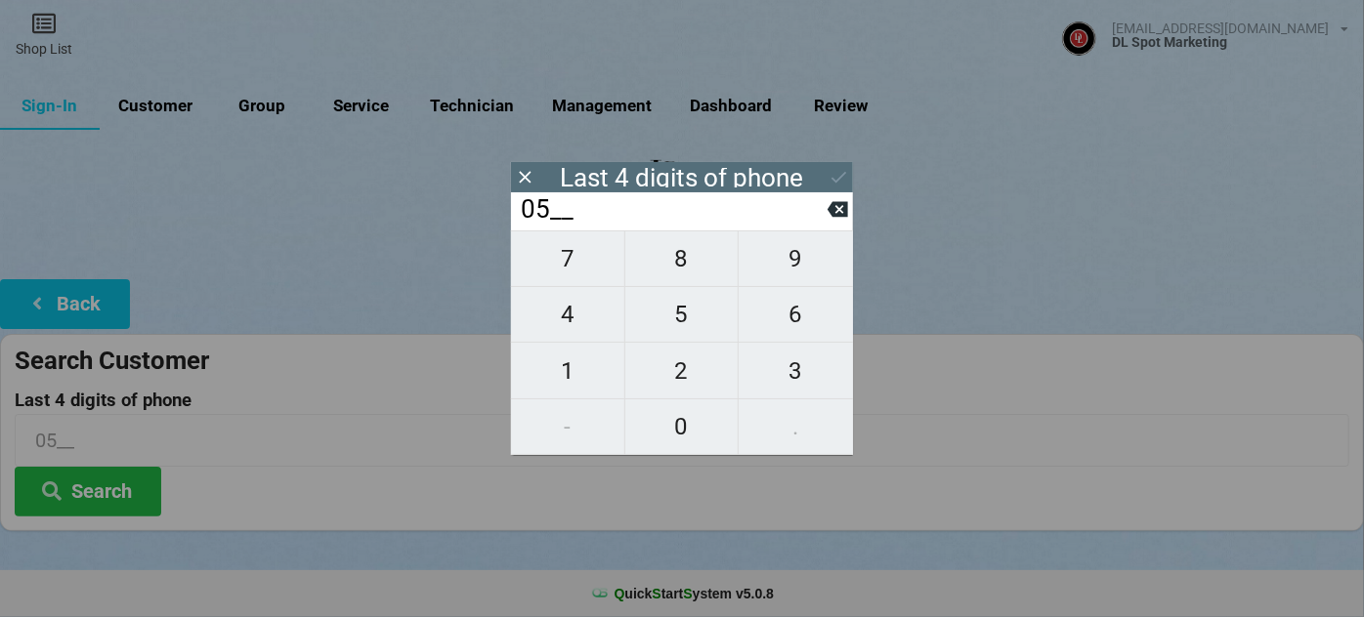
type input "057_"
type input "0578"
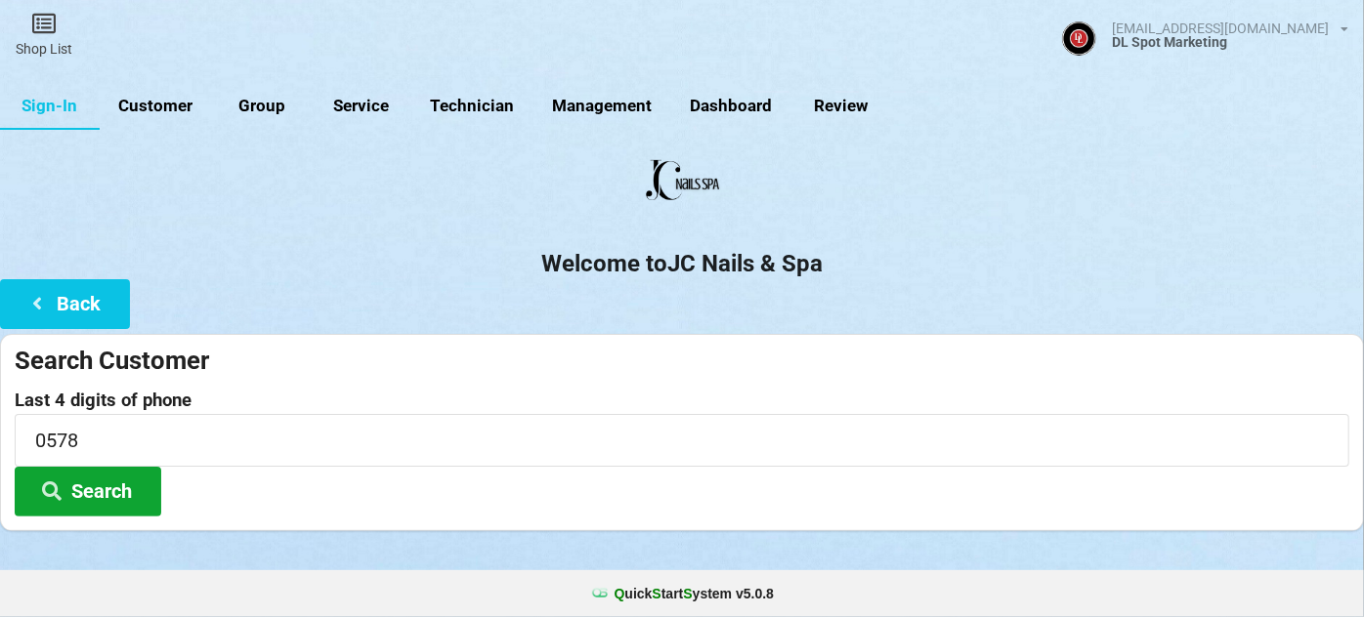
click at [97, 502] on button "Search" at bounding box center [88, 492] width 147 height 50
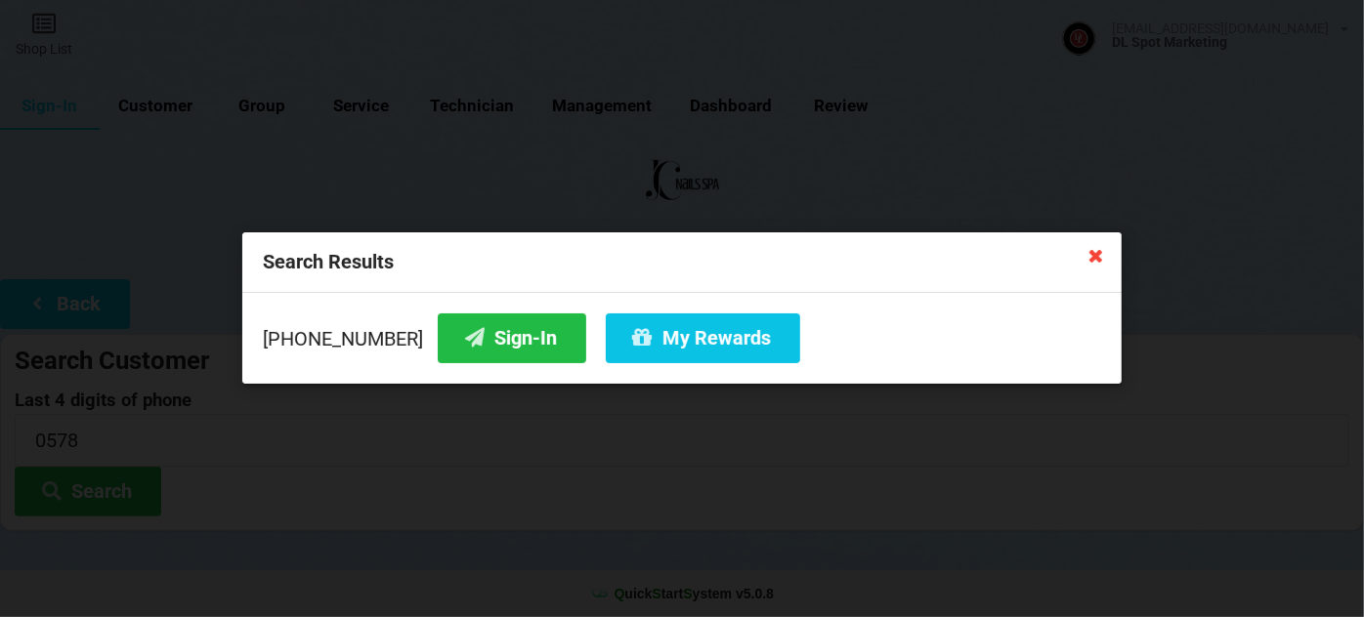
click at [1095, 252] on icon at bounding box center [1096, 254] width 31 height 31
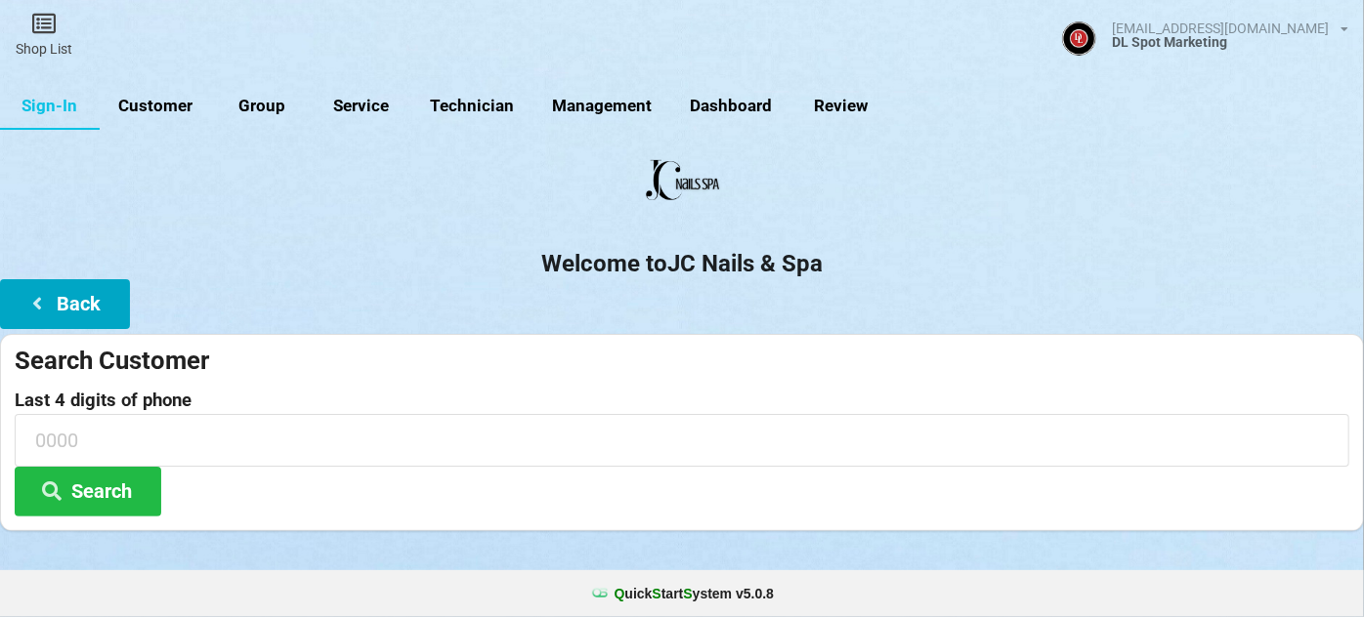
click at [89, 307] on button "Back" at bounding box center [65, 304] width 130 height 50
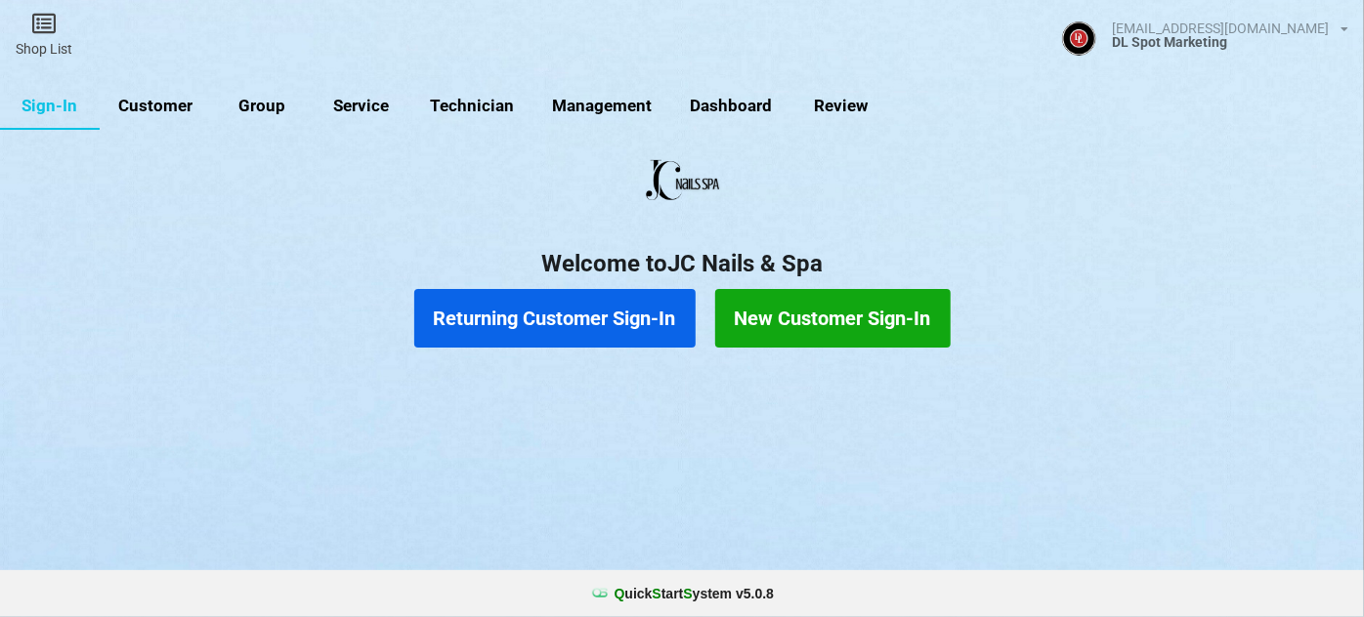
click at [848, 317] on button "New Customer Sign-In" at bounding box center [832, 318] width 235 height 59
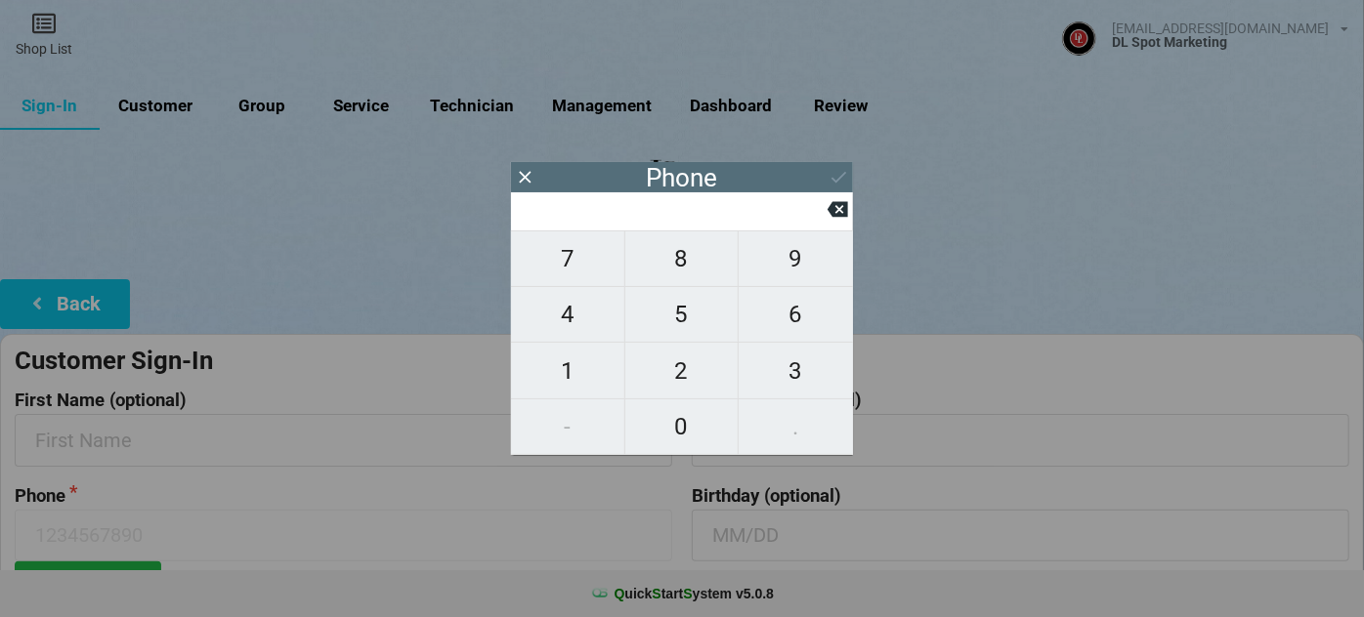
type input "9"
type input "92"
type input "925"
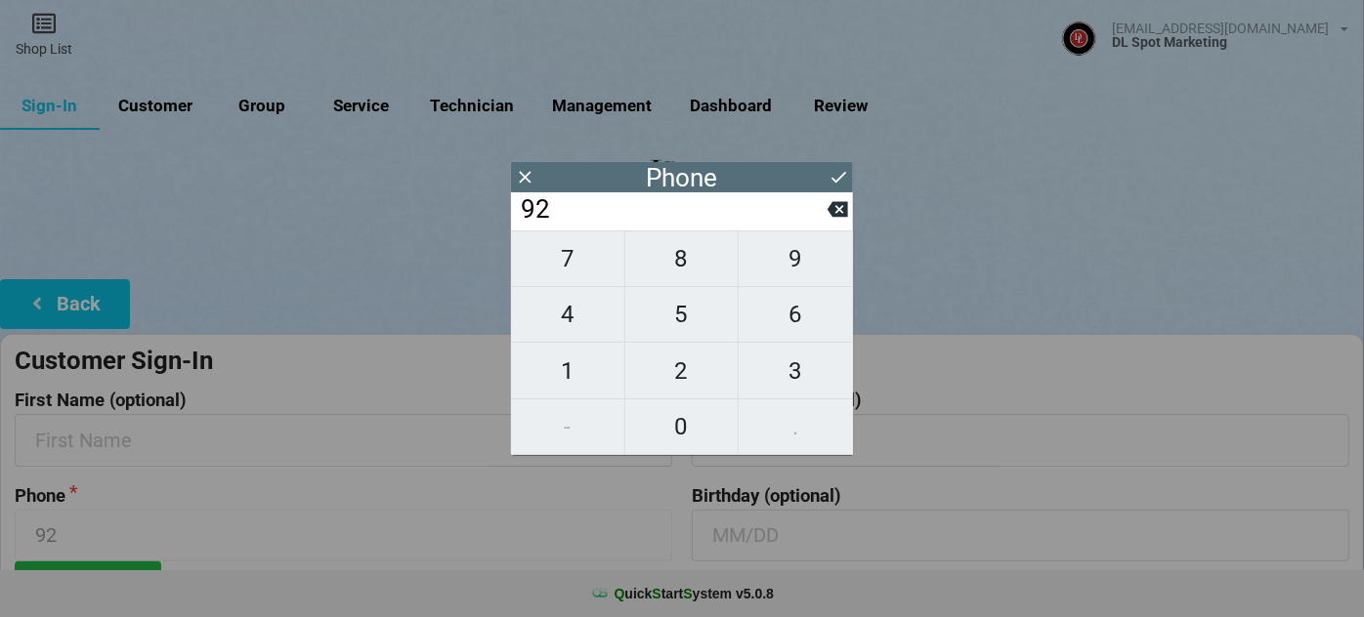
type input "925"
type input "9257"
type input "92578"
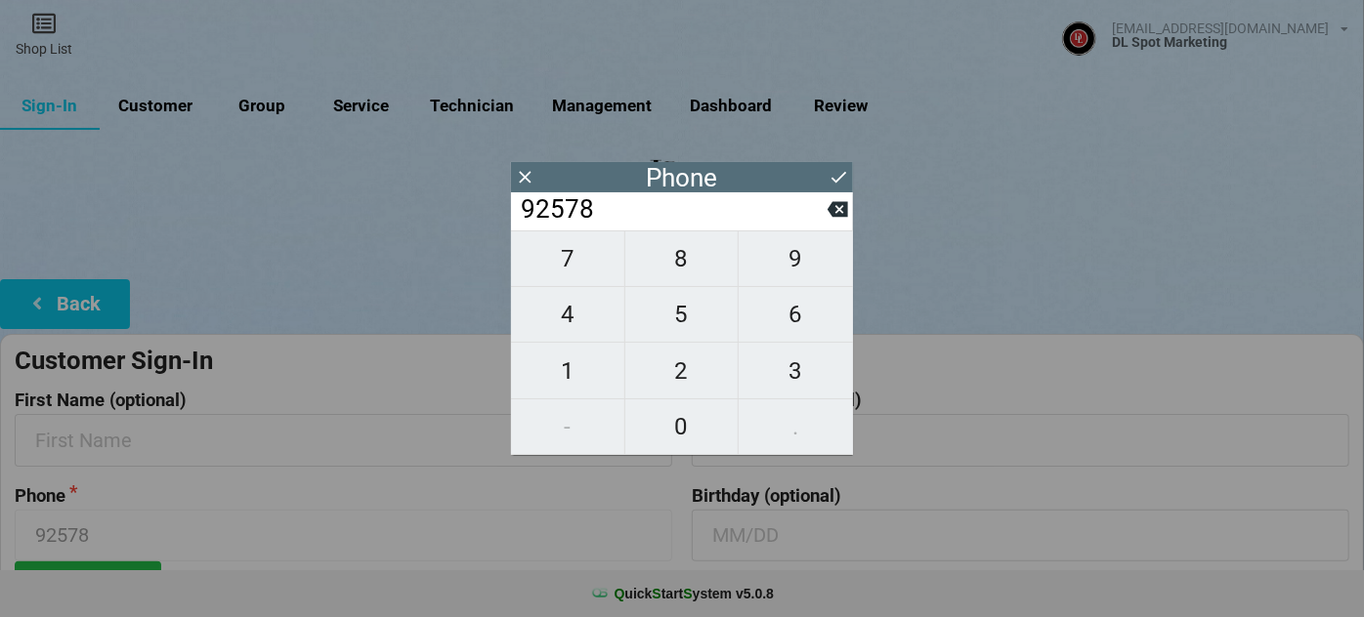
type input "925786"
type input "9257860"
type input "92578605"
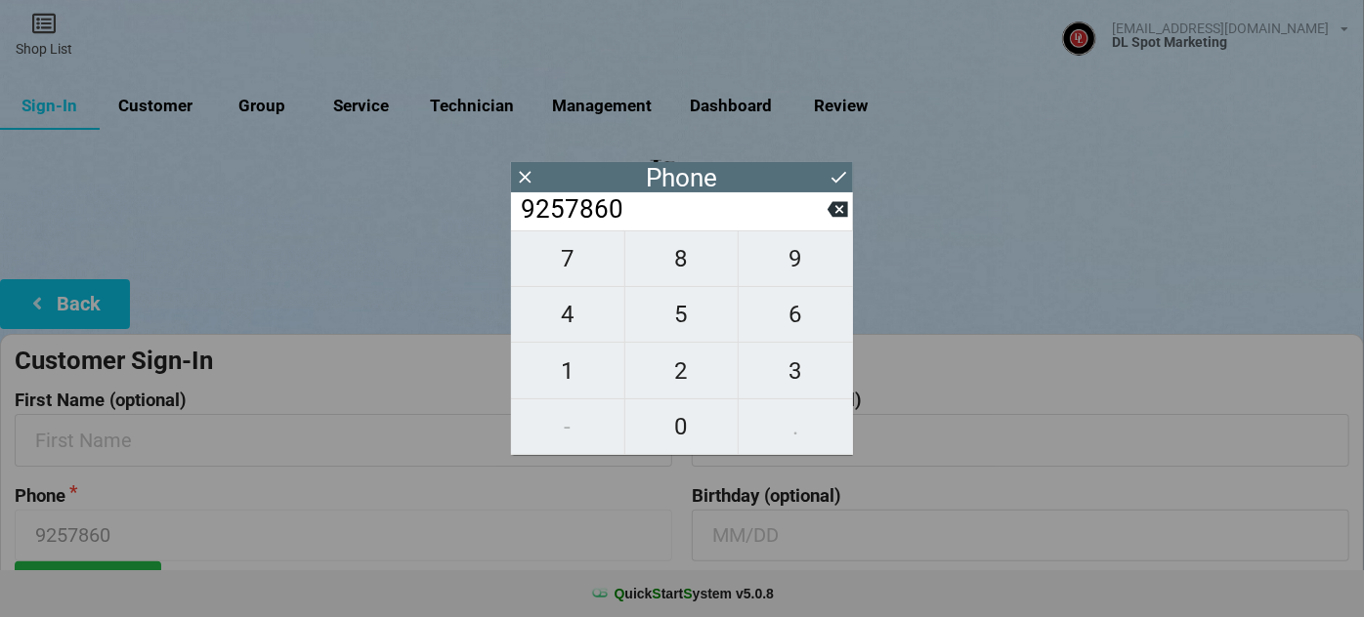
type input "92578605"
type input "925786057"
type input "9257860578"
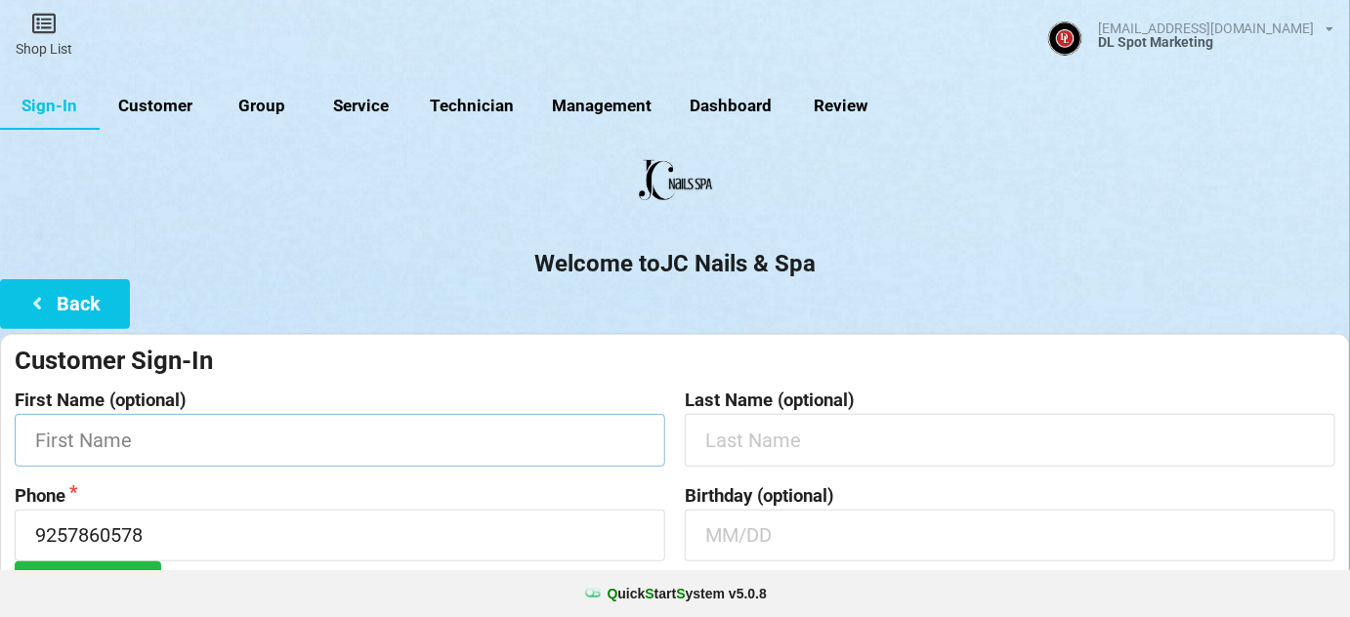
click at [249, 448] on input "text" at bounding box center [340, 440] width 651 height 52
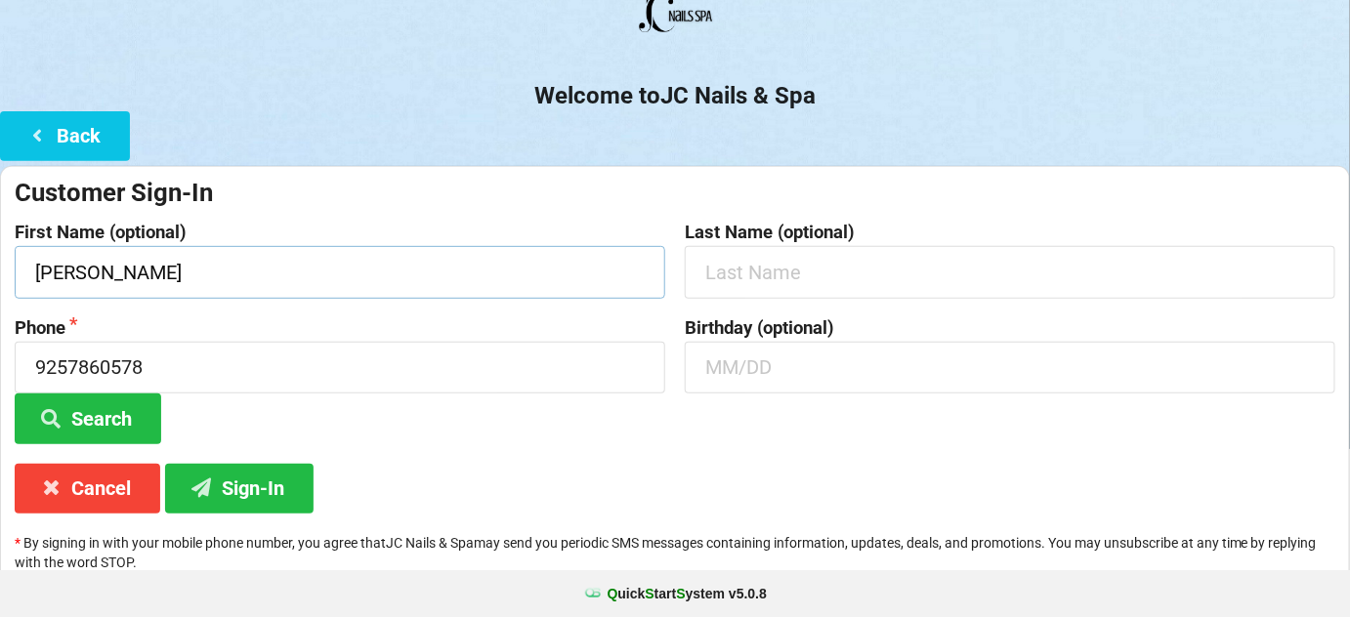
scroll to position [187, 0]
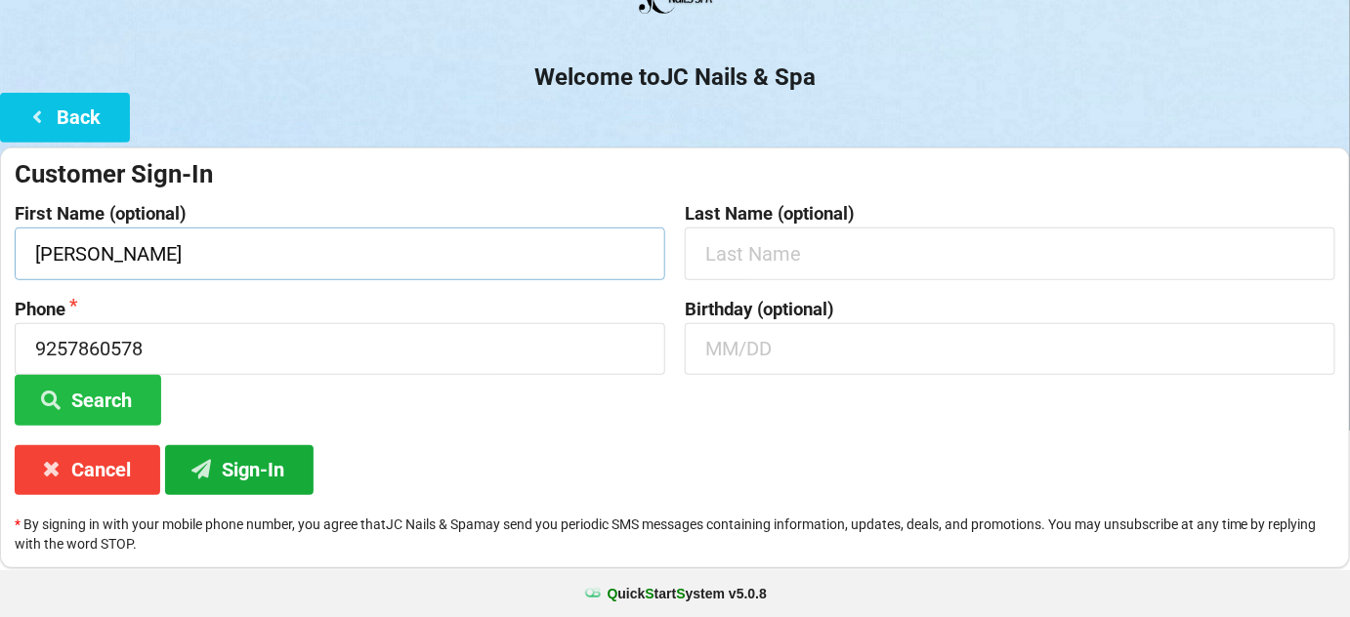
type input "[PERSON_NAME]"
click at [257, 471] on button "Sign-In" at bounding box center [239, 471] width 149 height 50
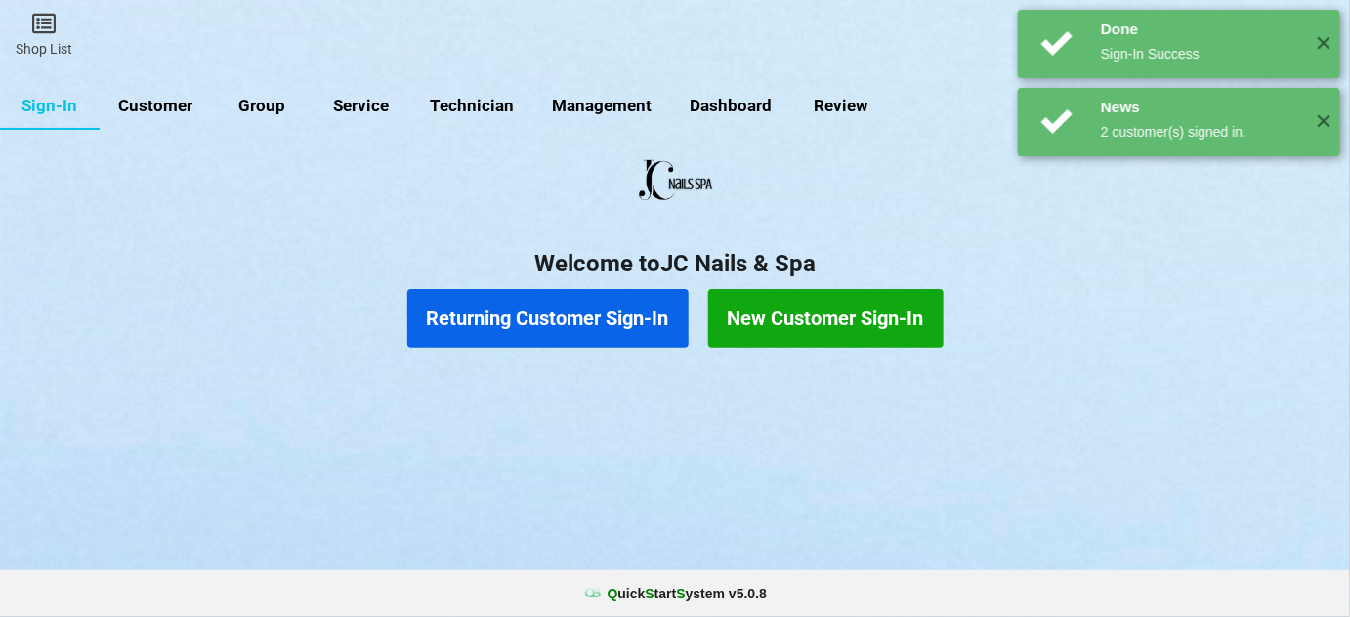
scroll to position [0, 0]
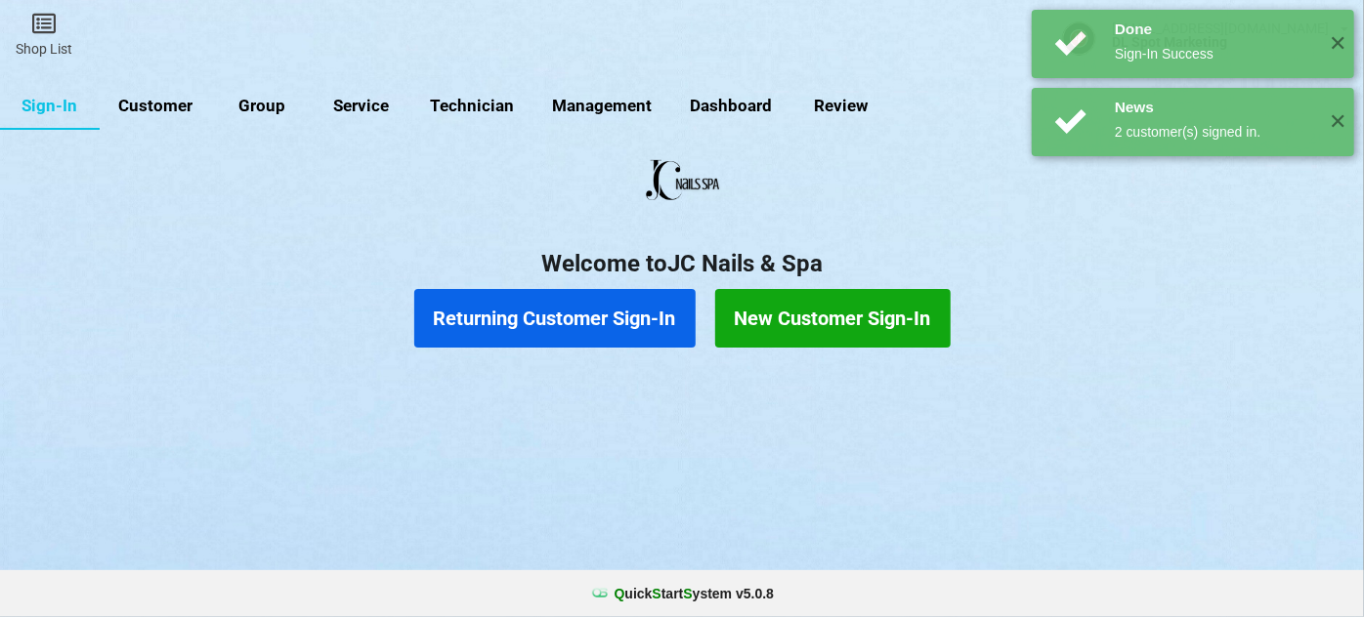
click at [505, 321] on button "Returning Customer Sign-In" at bounding box center [554, 318] width 281 height 59
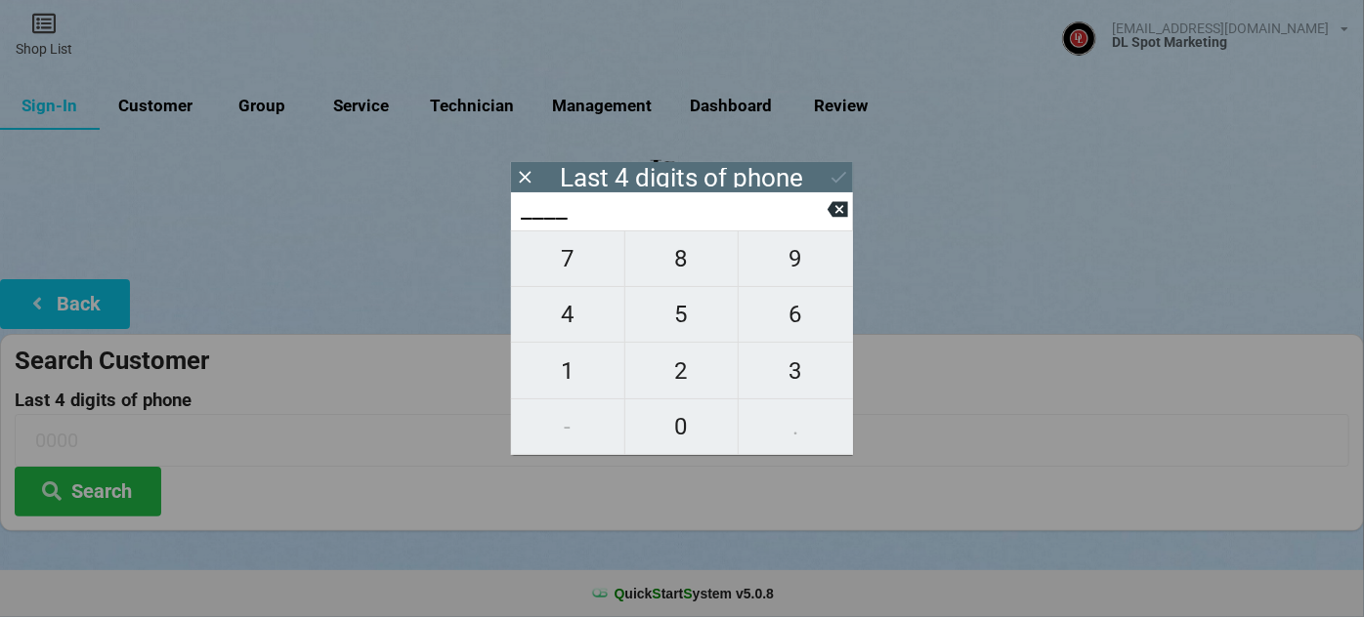
type input "7___"
type input "71__"
type input "711_"
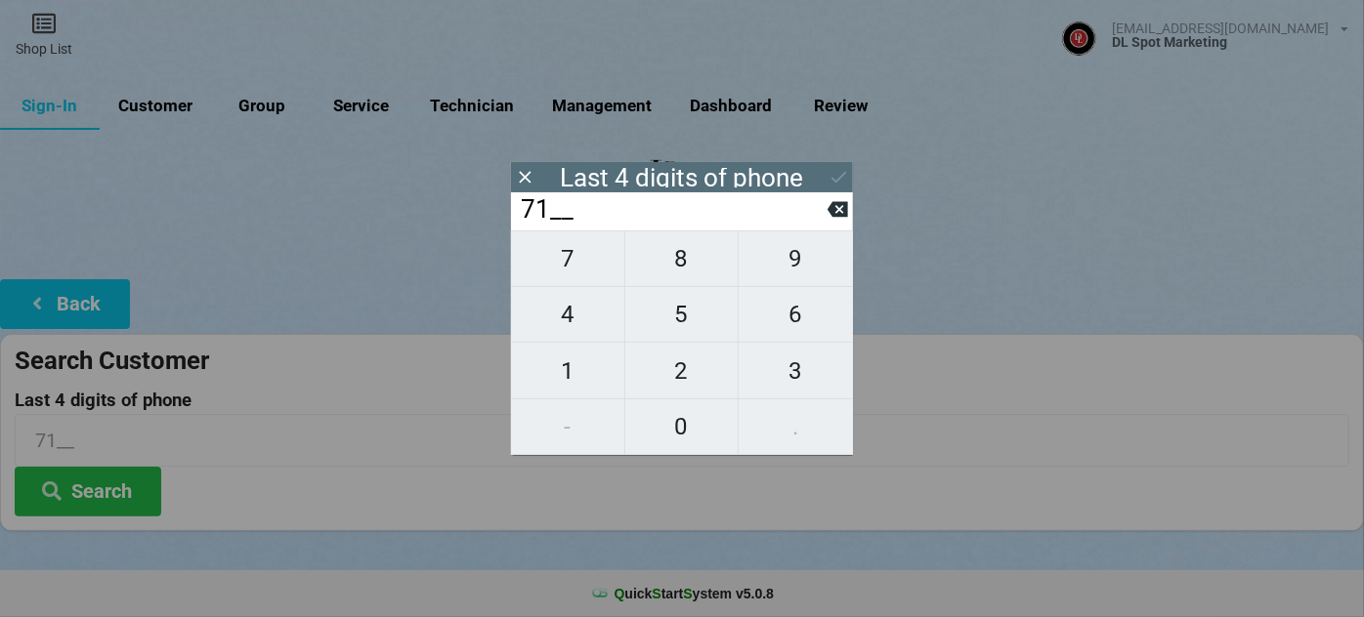
type input "711_"
type input "7113"
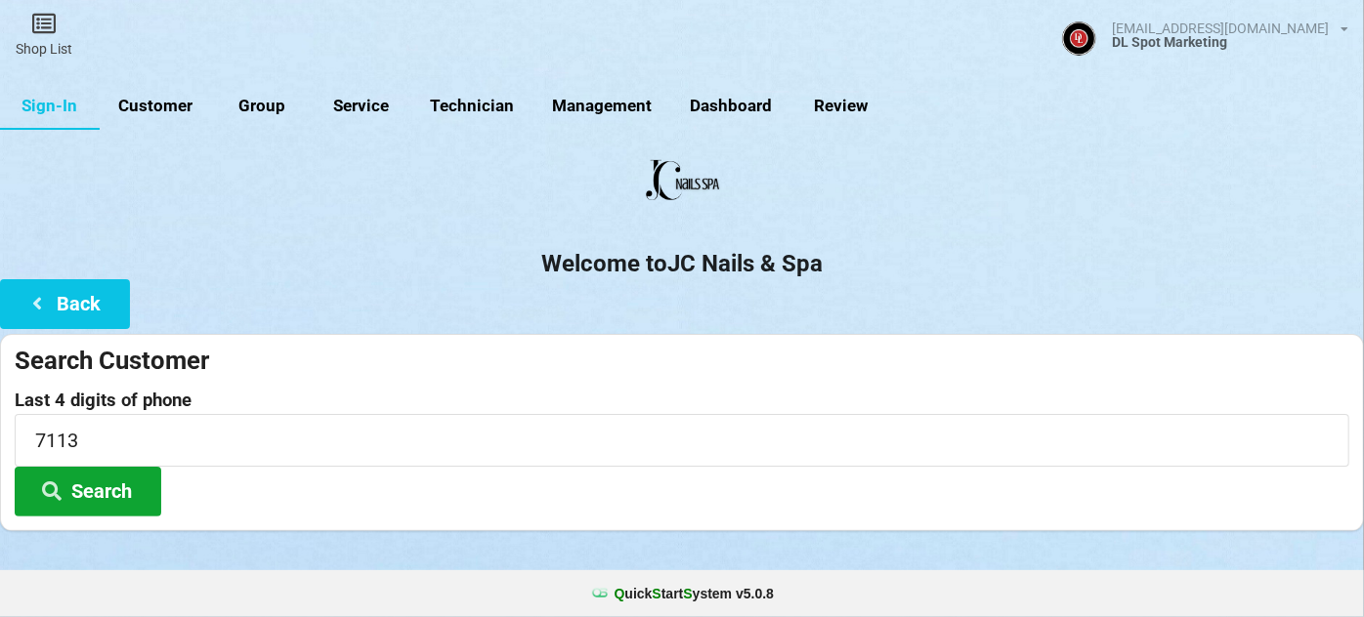
click at [100, 491] on button "Search" at bounding box center [88, 492] width 147 height 50
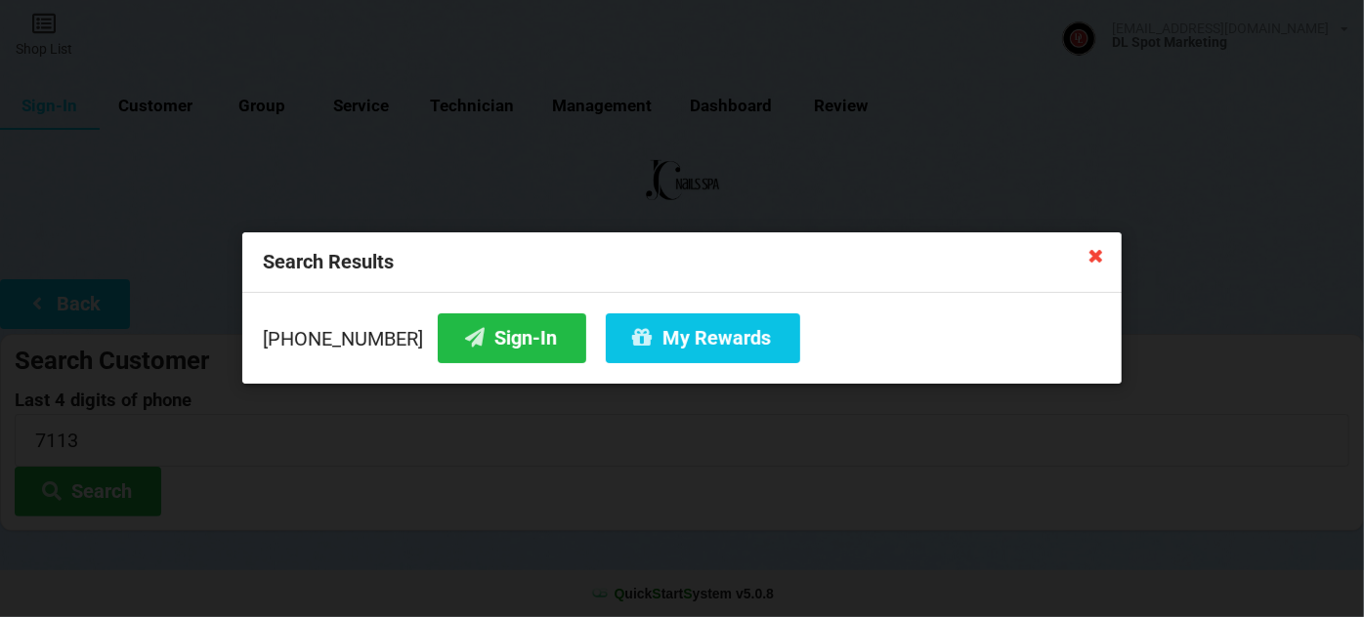
click at [1099, 259] on icon at bounding box center [1096, 254] width 31 height 31
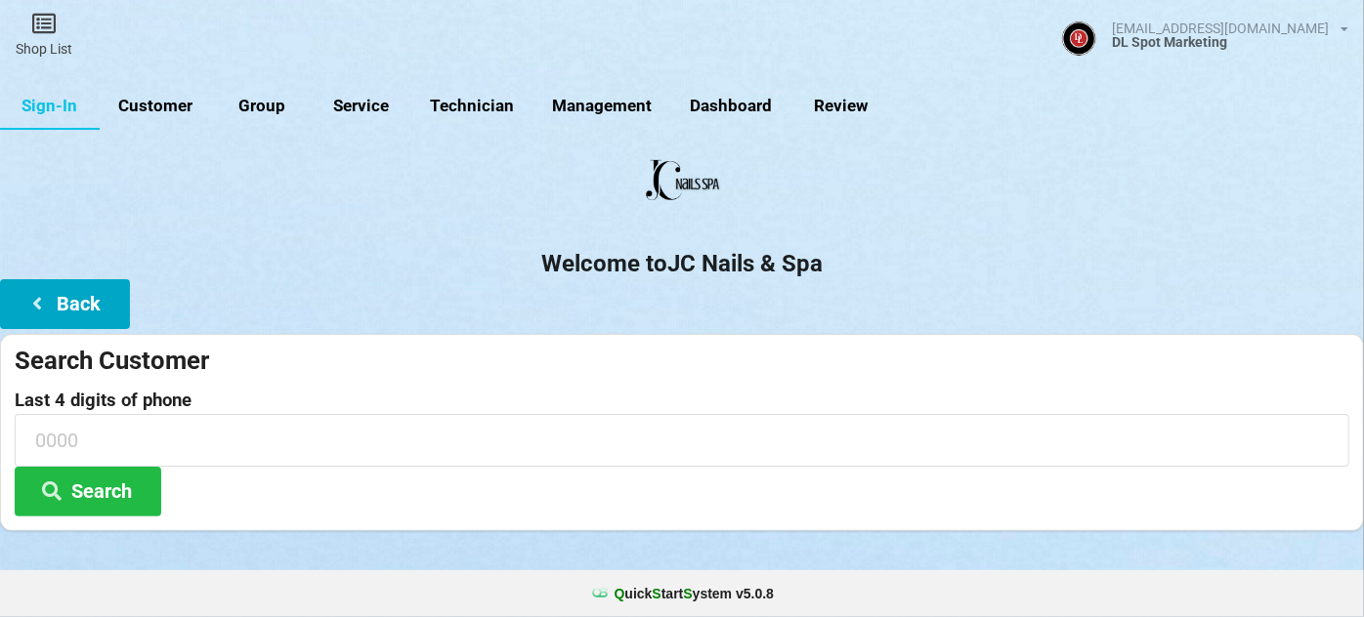
click at [73, 304] on button "Back" at bounding box center [65, 304] width 130 height 50
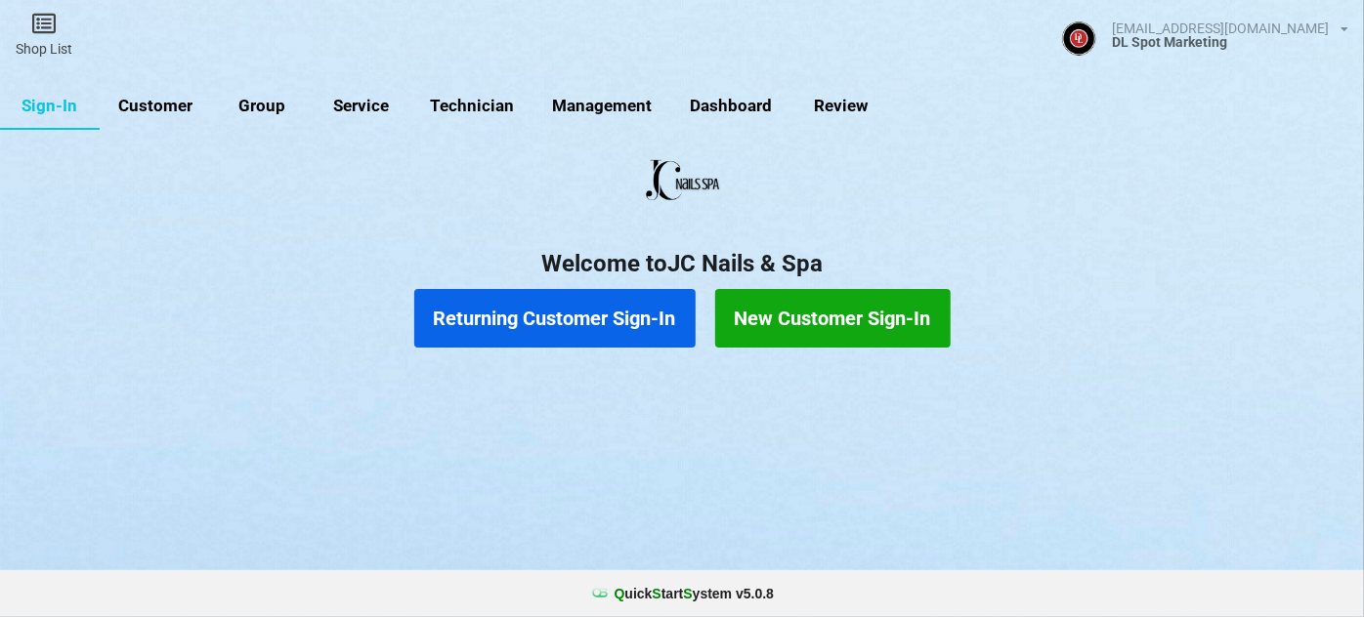
click at [779, 314] on button "New Customer Sign-In" at bounding box center [832, 318] width 235 height 59
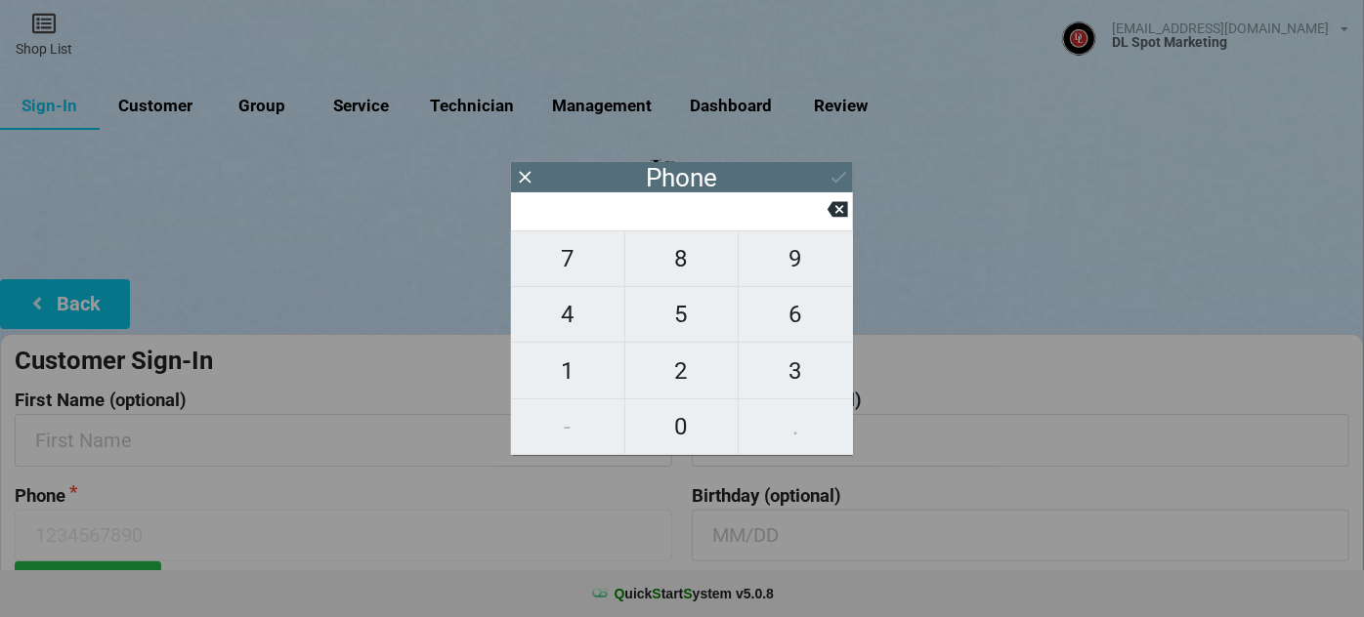
type input "2"
type input "20"
type input "209"
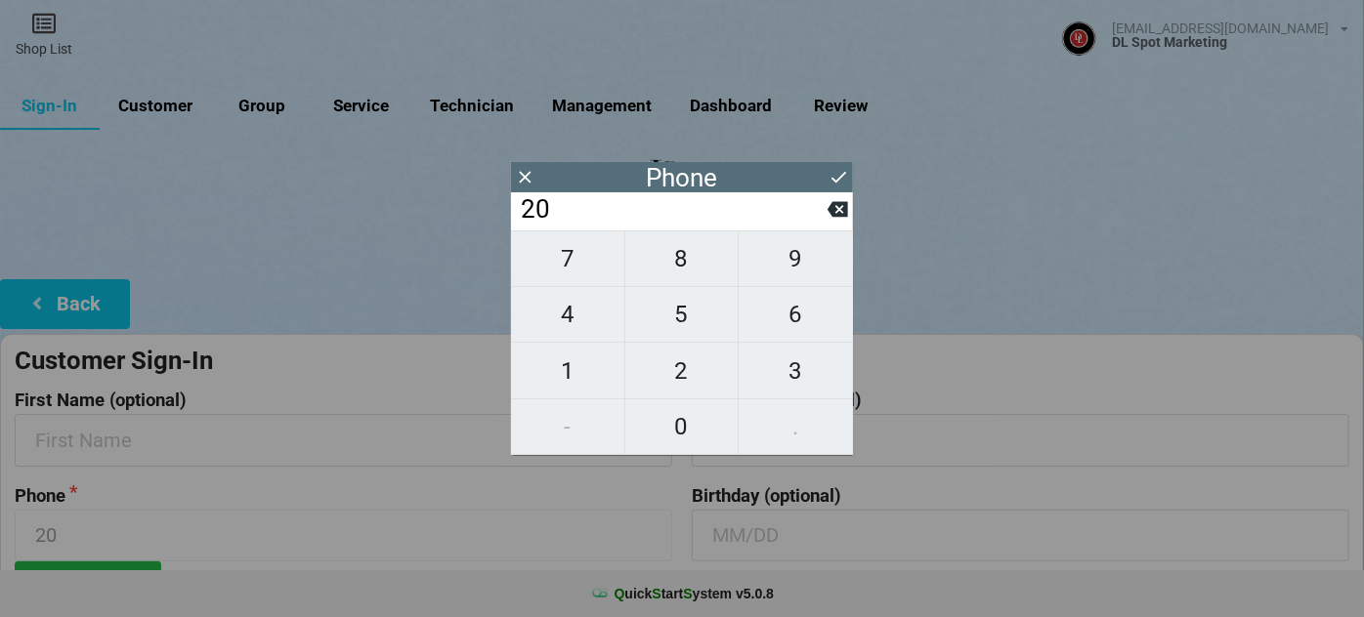
type input "209"
type input "2096"
type input "20969"
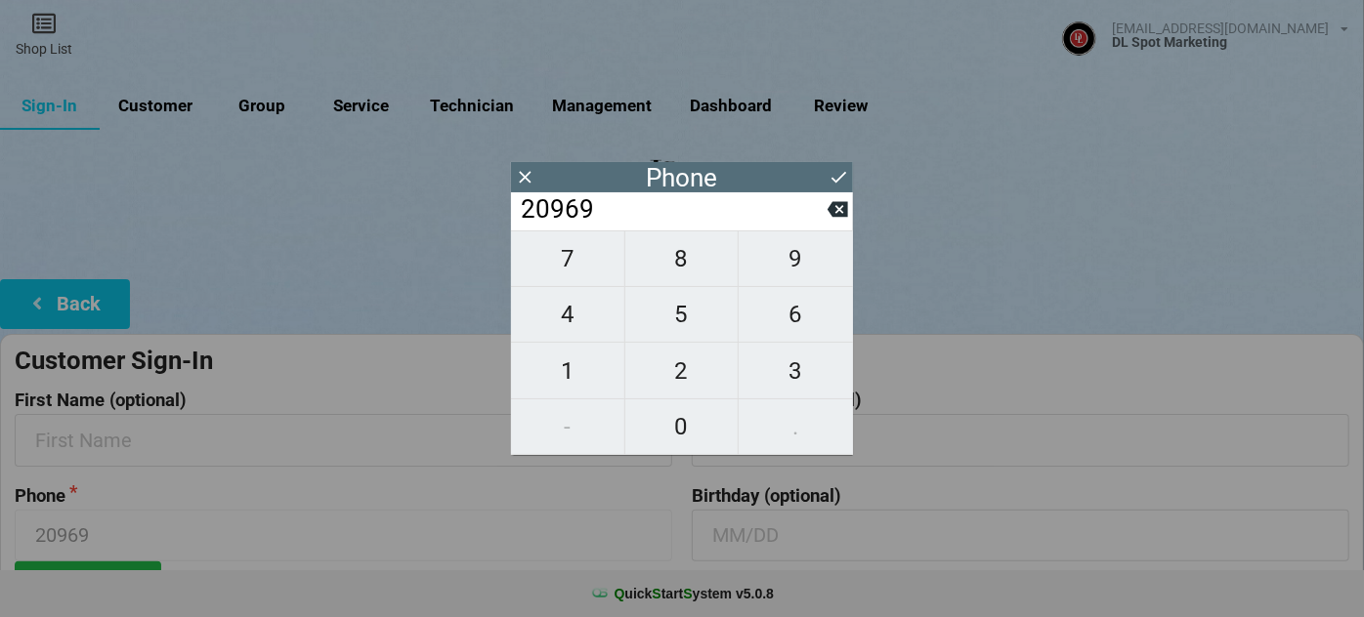
type input "209696"
type input "2096967"
type input "20969671"
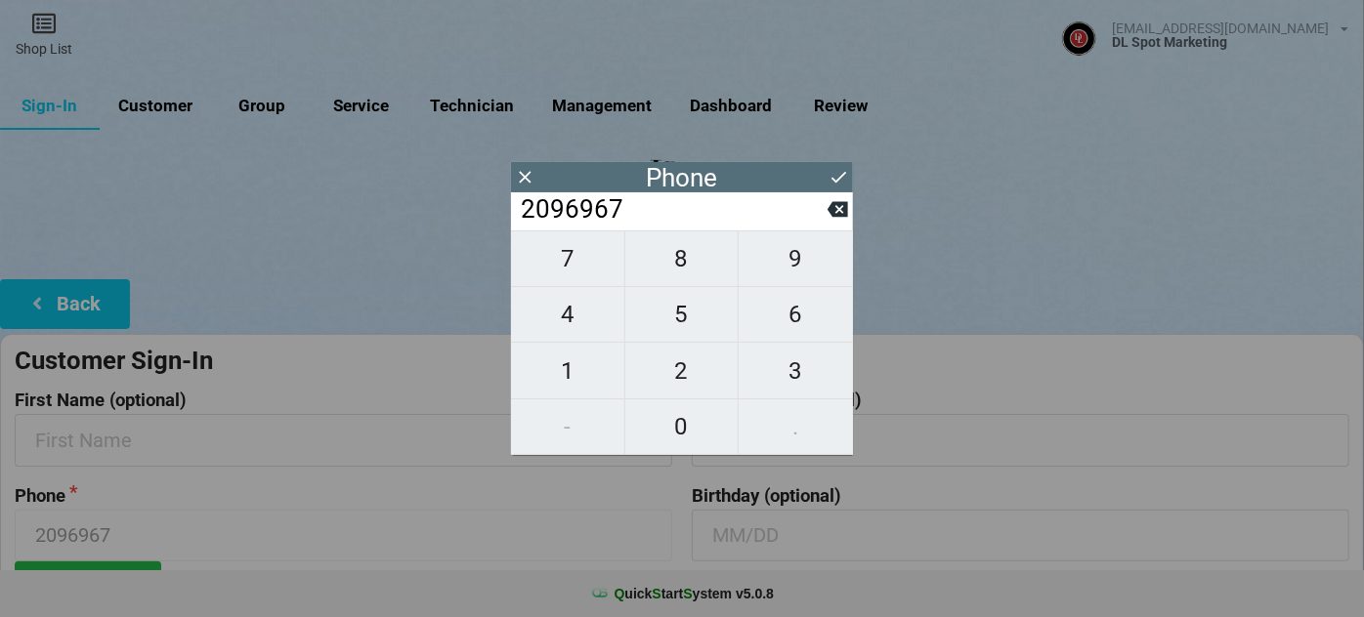
type input "20969671"
type input "209696711"
type input "2096967113"
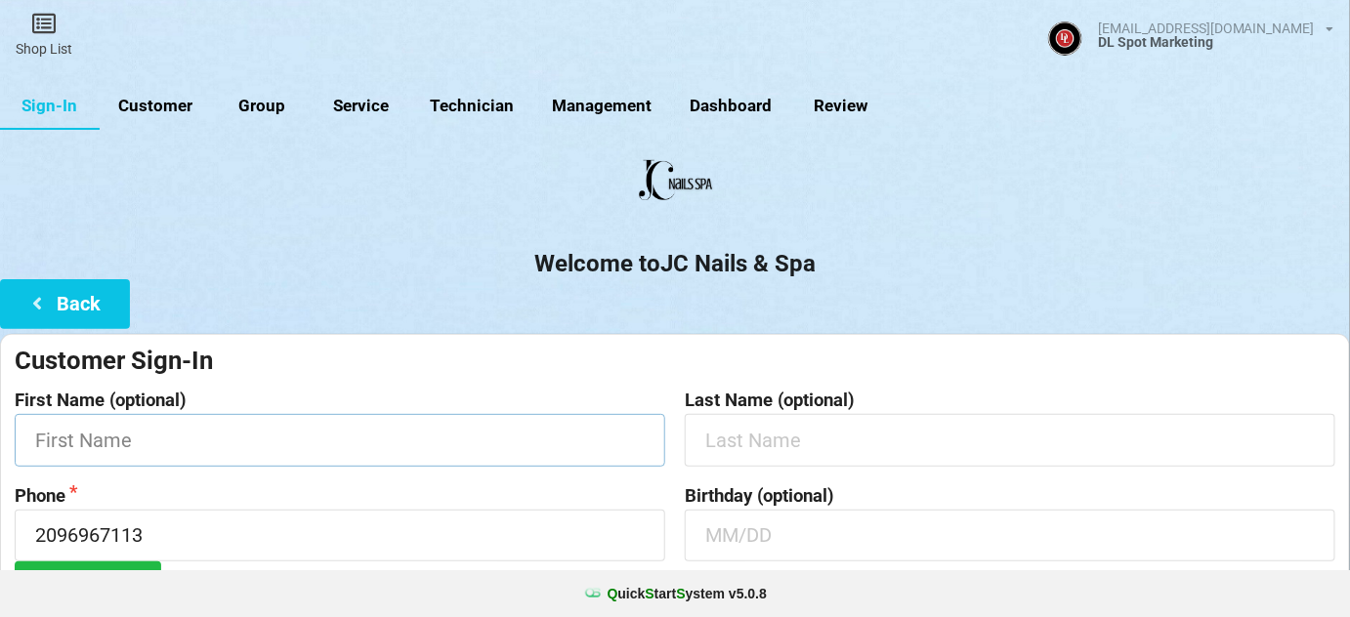
click at [260, 444] on input "text" at bounding box center [340, 440] width 651 height 52
type input "Alina"
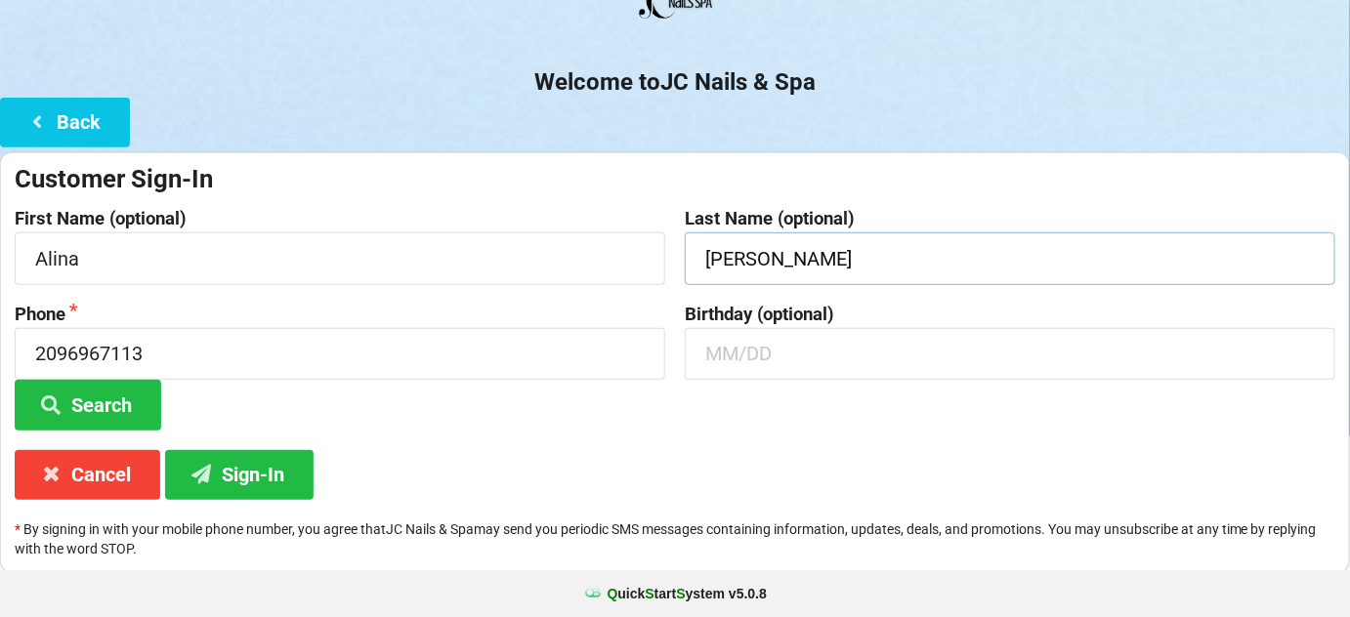
scroll to position [187, 0]
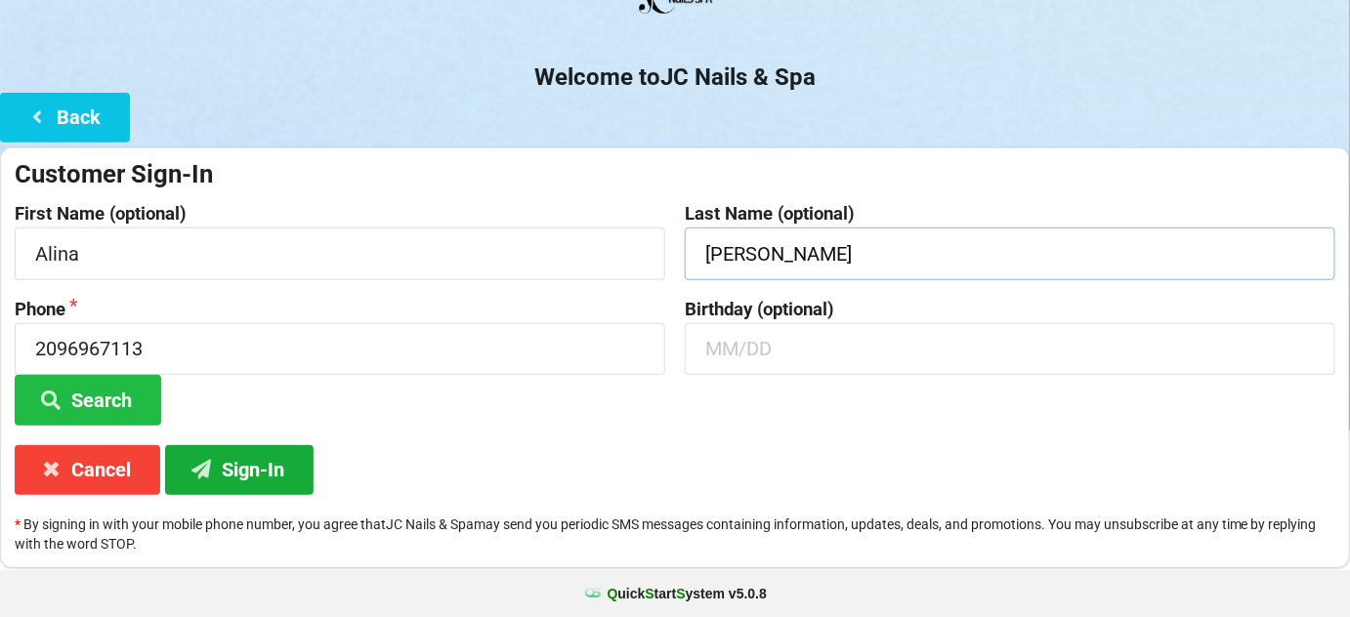
type input "[PERSON_NAME]"
click at [263, 479] on button "Sign-In" at bounding box center [239, 471] width 149 height 50
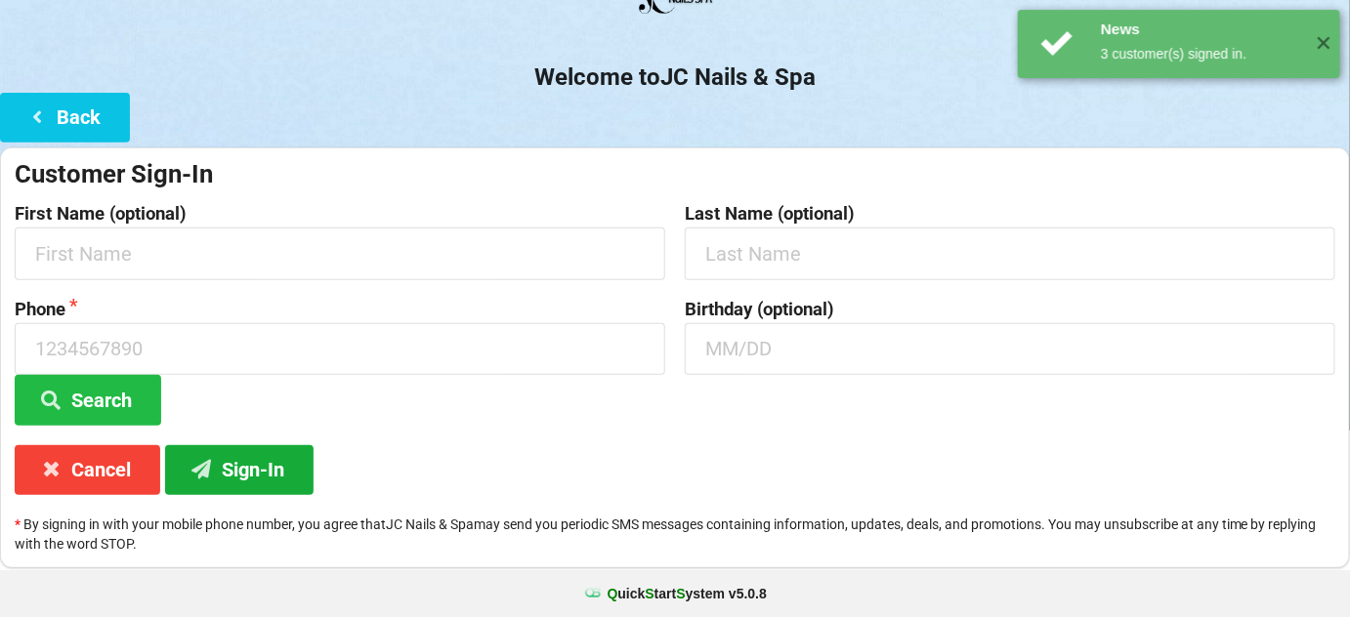
scroll to position [0, 0]
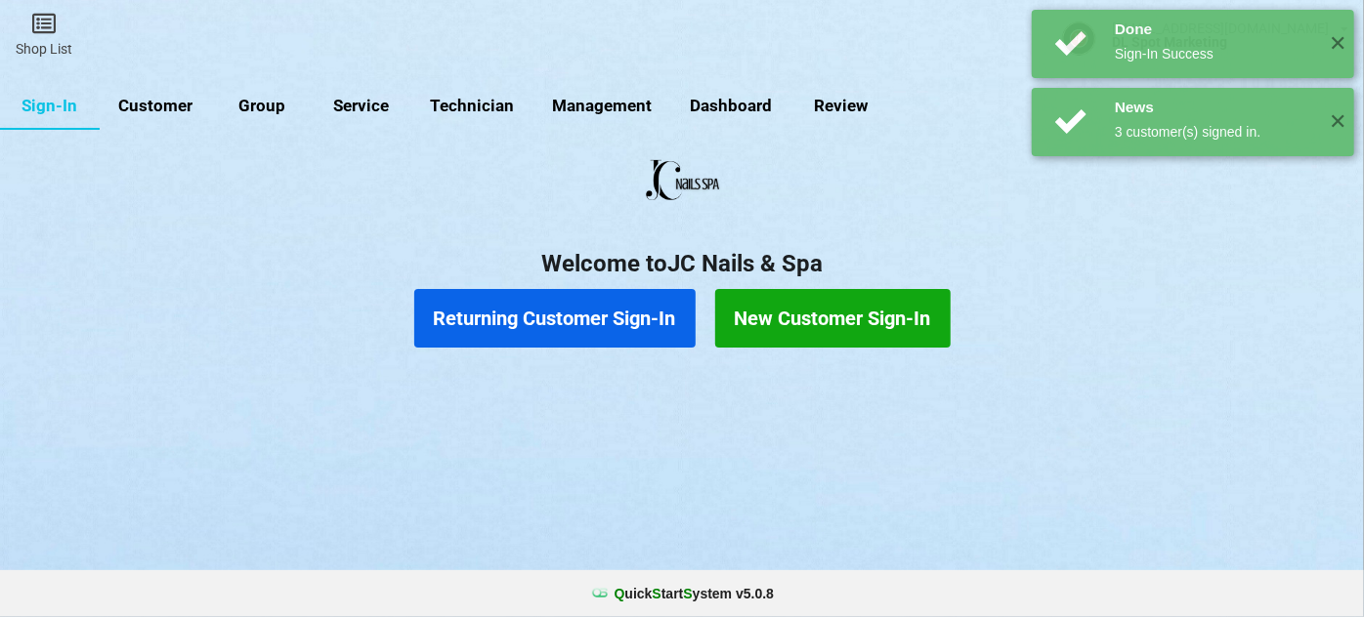
click at [594, 324] on button "Returning Customer Sign-In" at bounding box center [554, 318] width 281 height 59
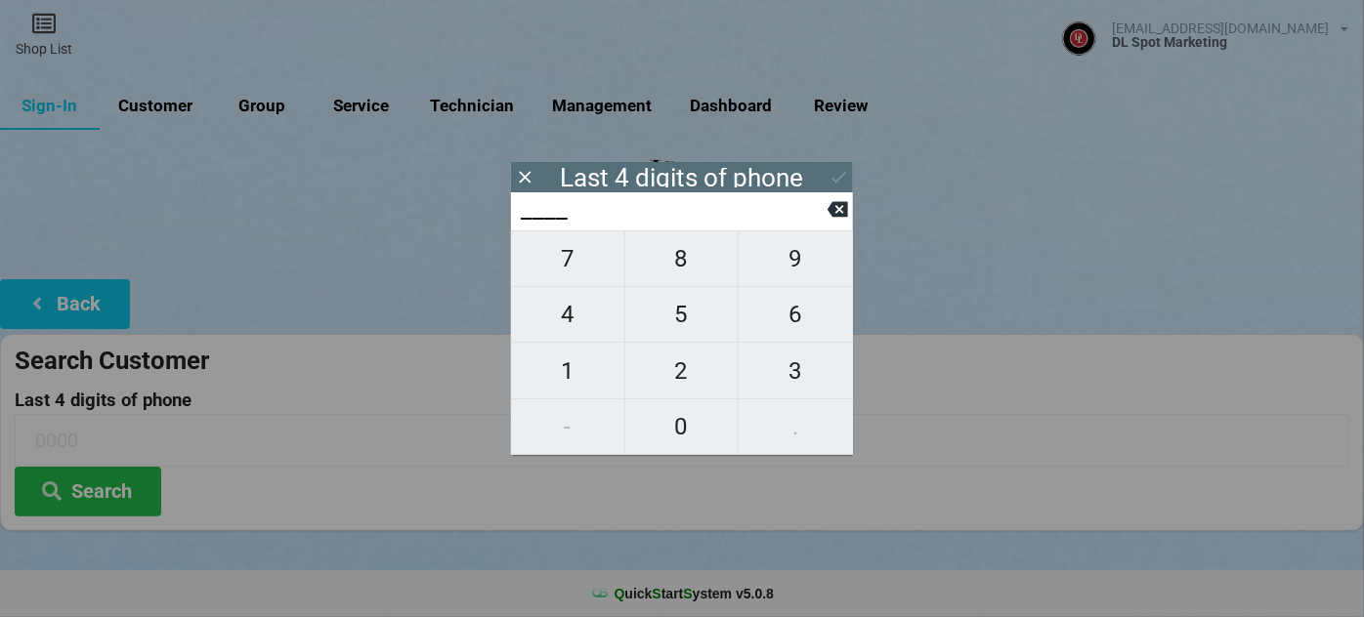
type input "4___"
type input "43__"
type input "430_"
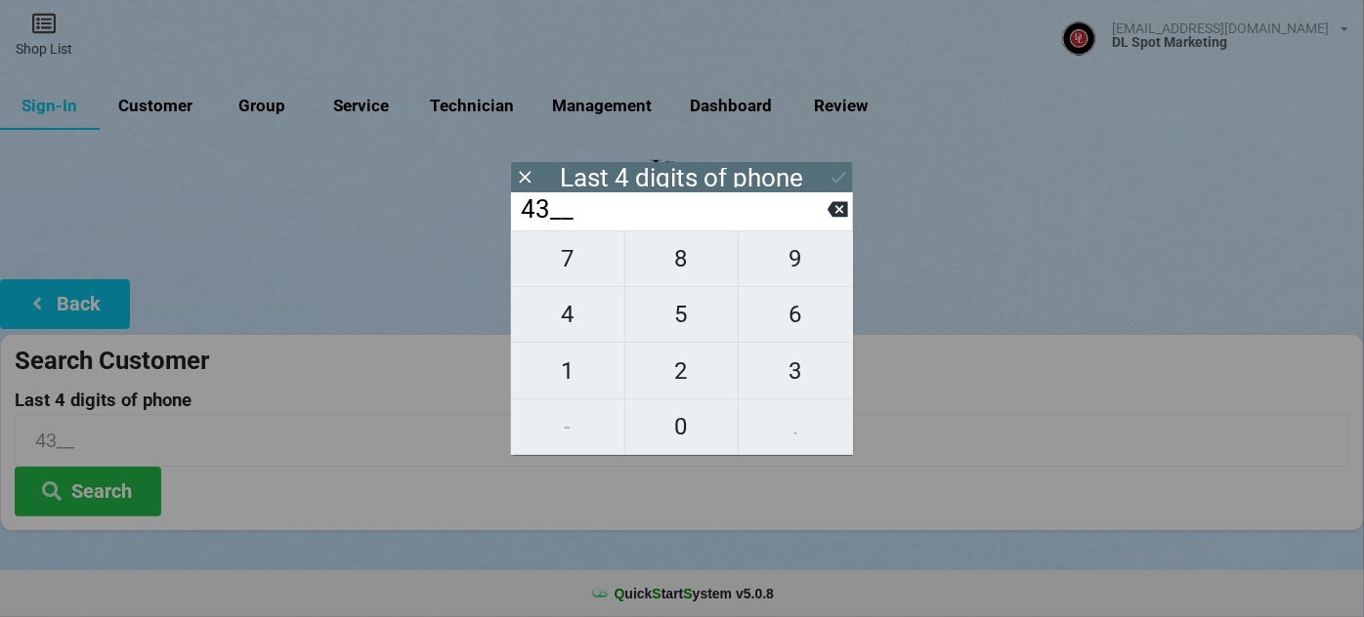
type input "430_"
type input "4305"
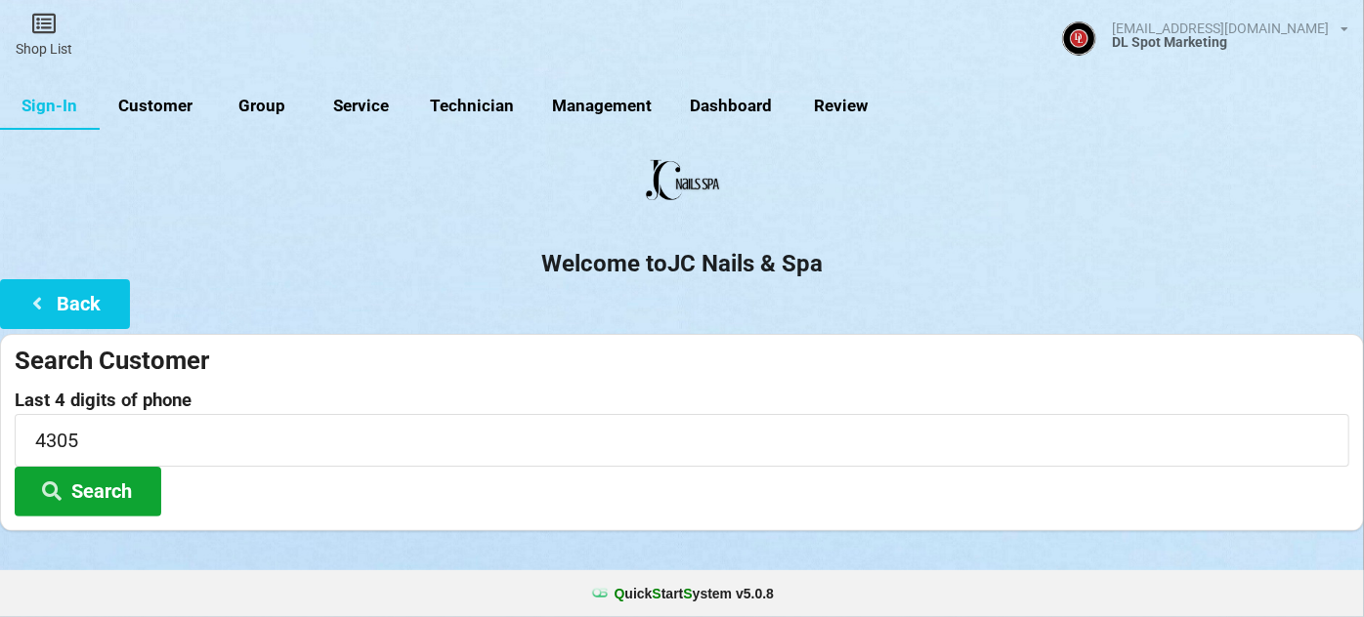
click at [101, 483] on button "Search" at bounding box center [88, 492] width 147 height 50
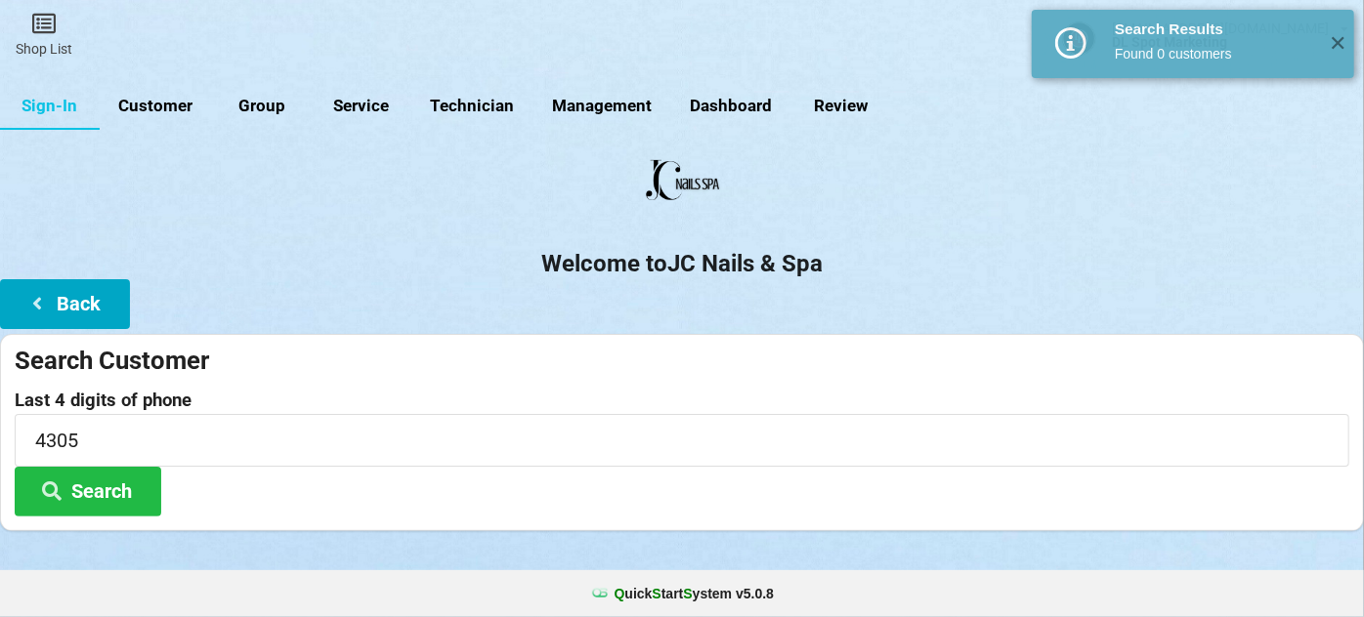
click at [96, 293] on button "Back" at bounding box center [65, 304] width 130 height 50
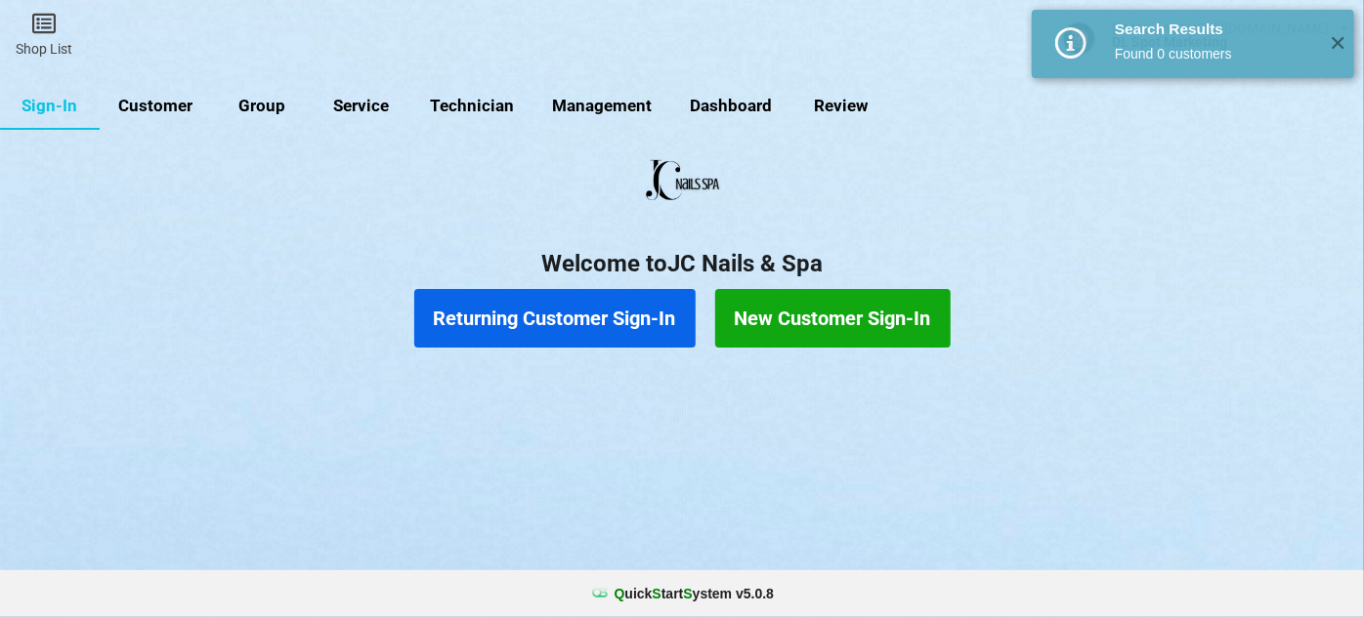
click at [791, 308] on button "New Customer Sign-In" at bounding box center [832, 318] width 235 height 59
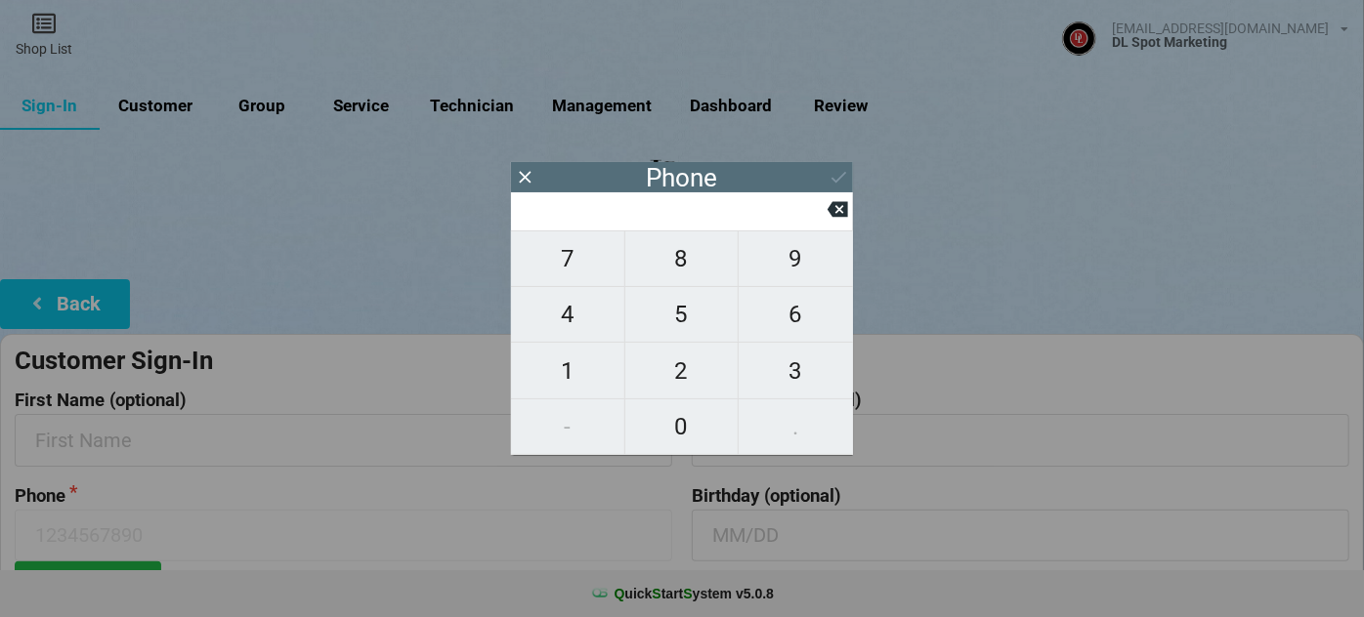
type input "9"
type input "99"
type input "990"
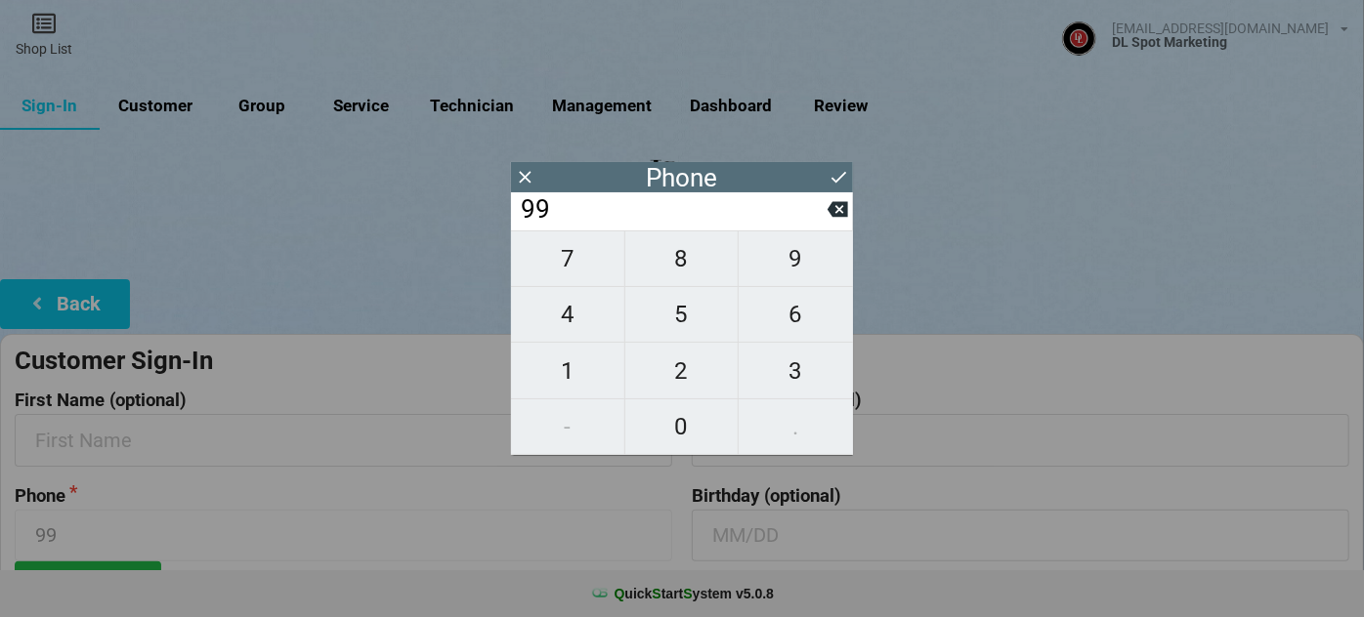
type input "990"
type input "9903"
type input "99032"
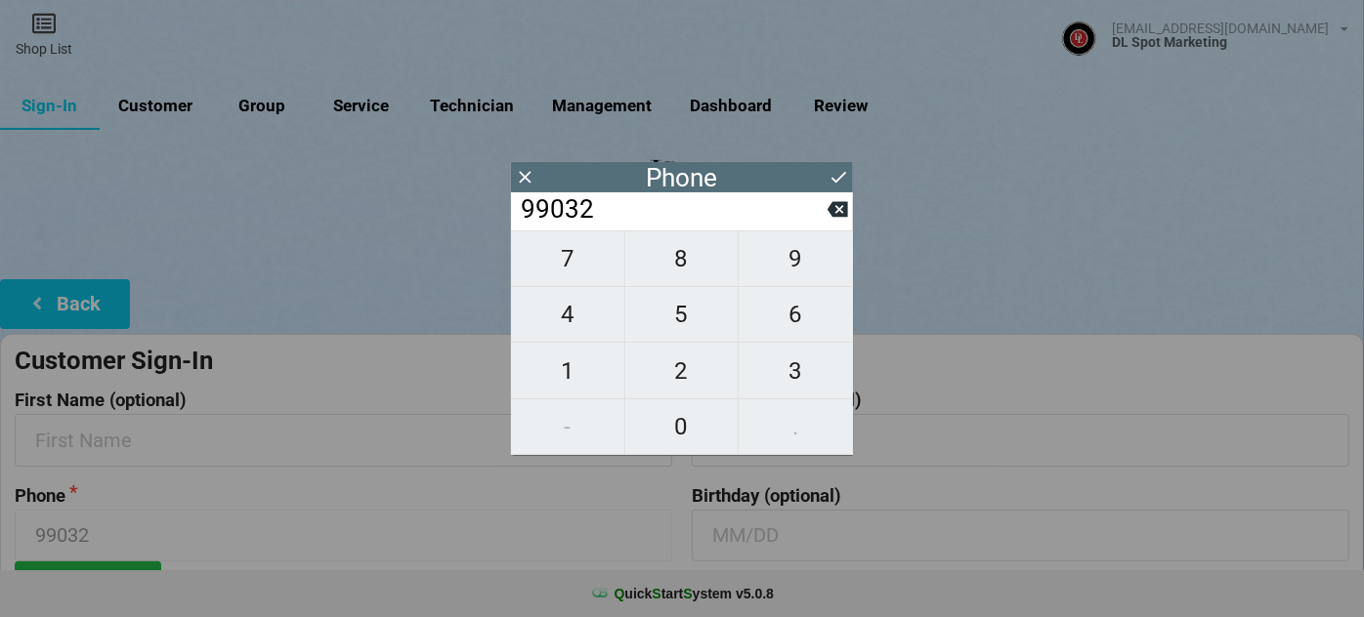
type input "990325"
type input "9903254"
type input "99032543"
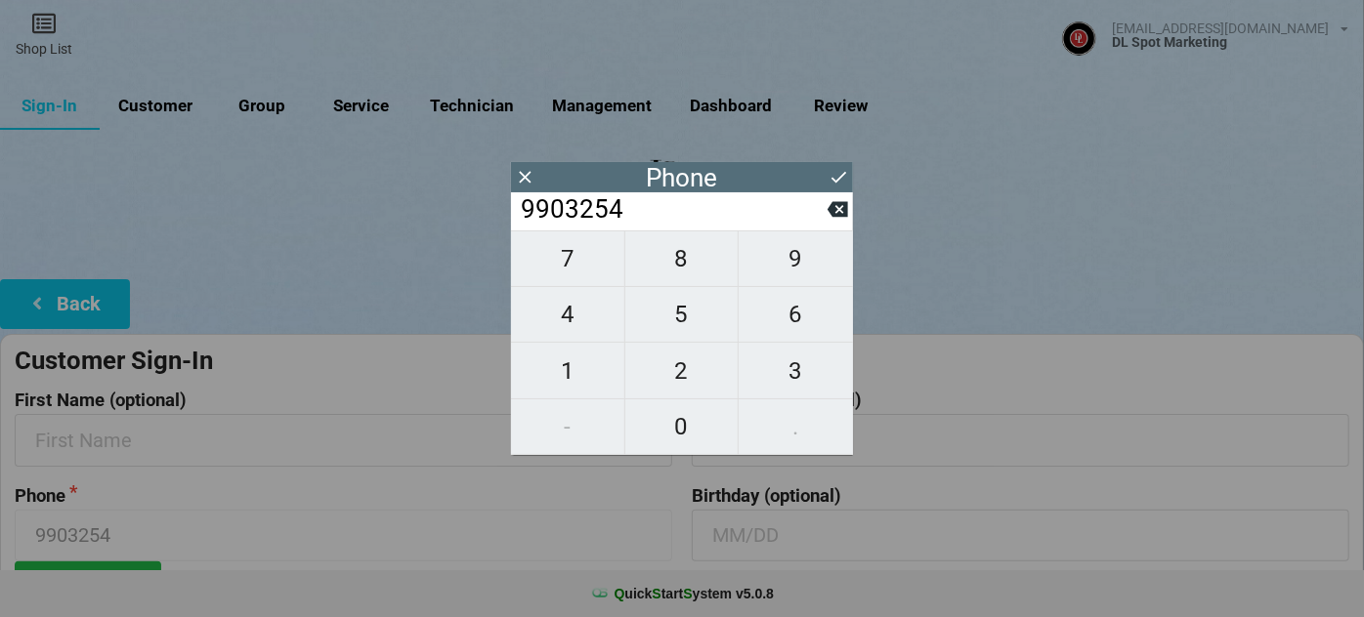
type input "99032543"
type input "990325430"
type input "9903254305"
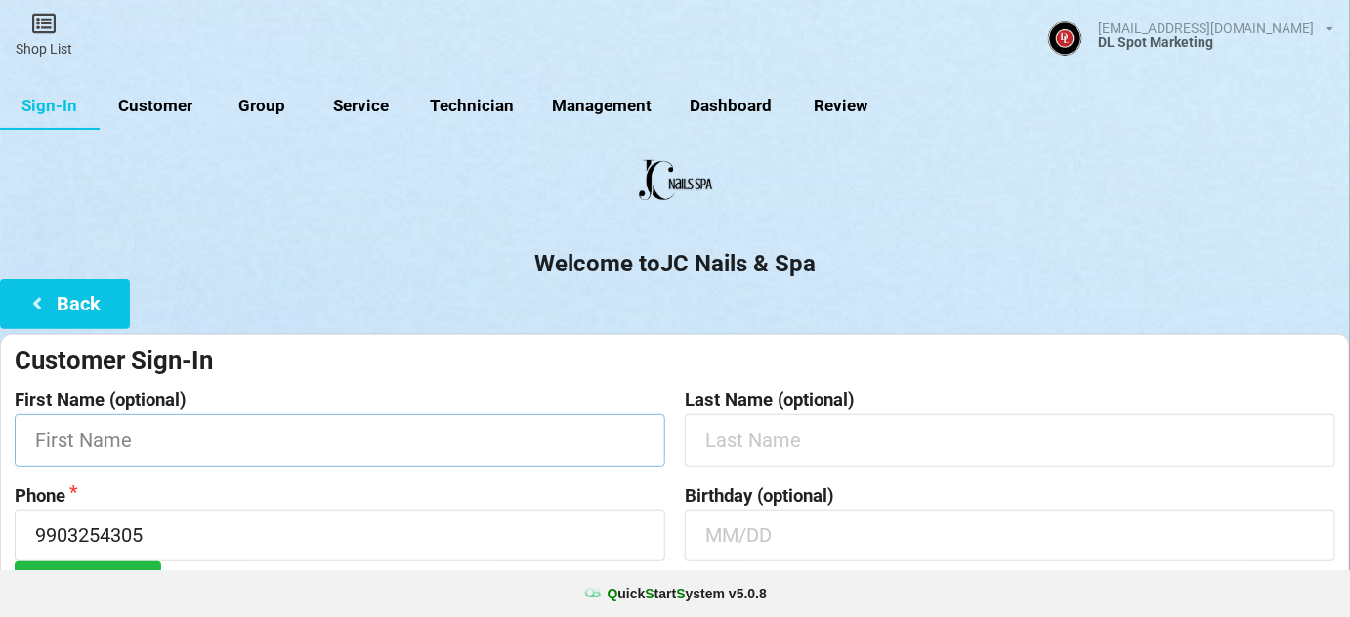
click at [196, 432] on input "text" at bounding box center [340, 440] width 651 height 52
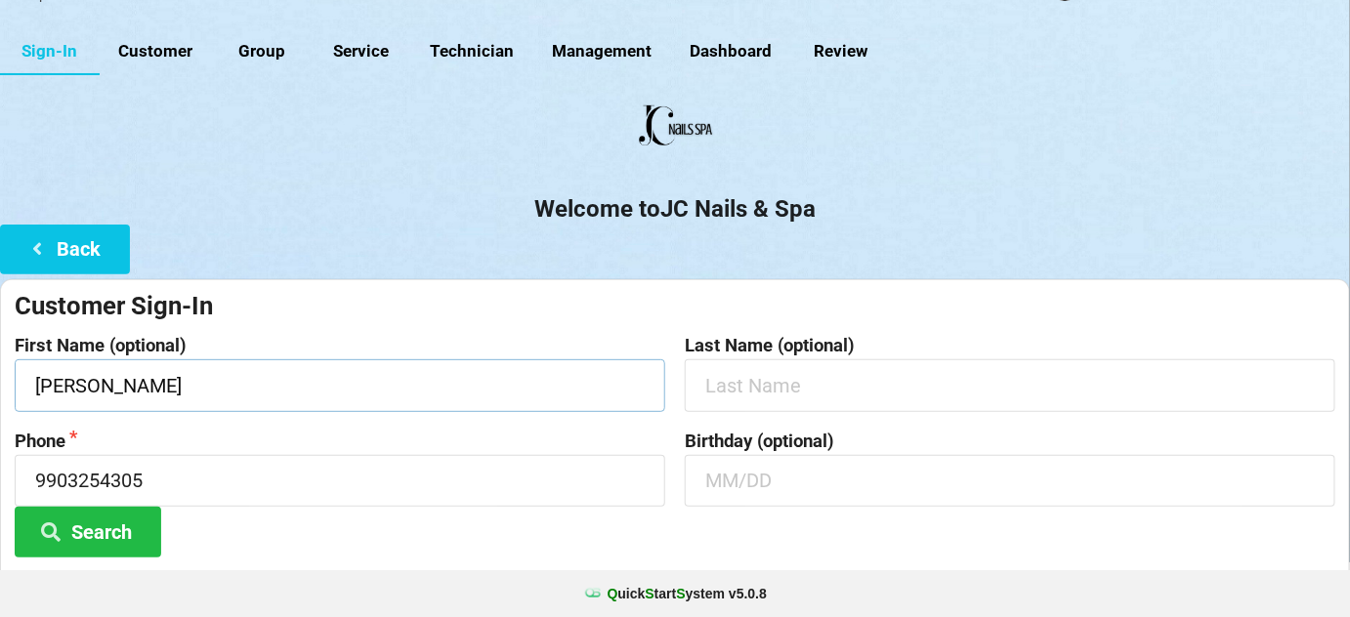
scroll to position [187, 0]
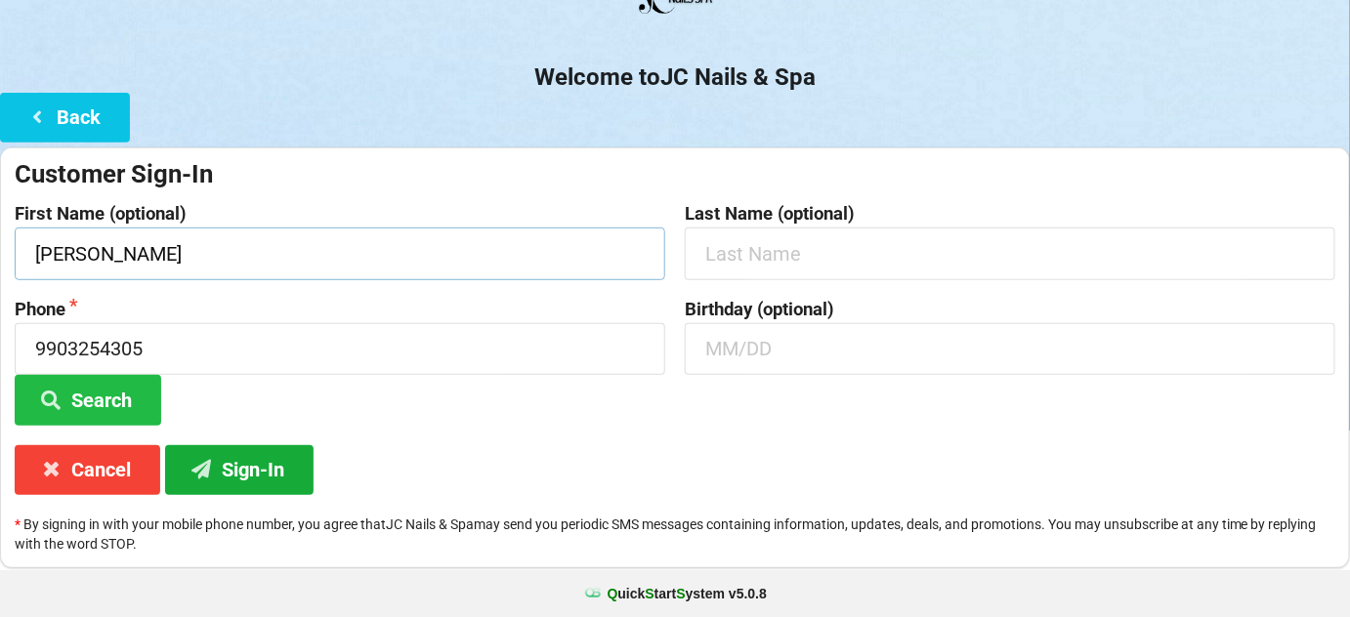
type input "Vasudha"
click at [270, 461] on button "Sign-In" at bounding box center [239, 471] width 149 height 50
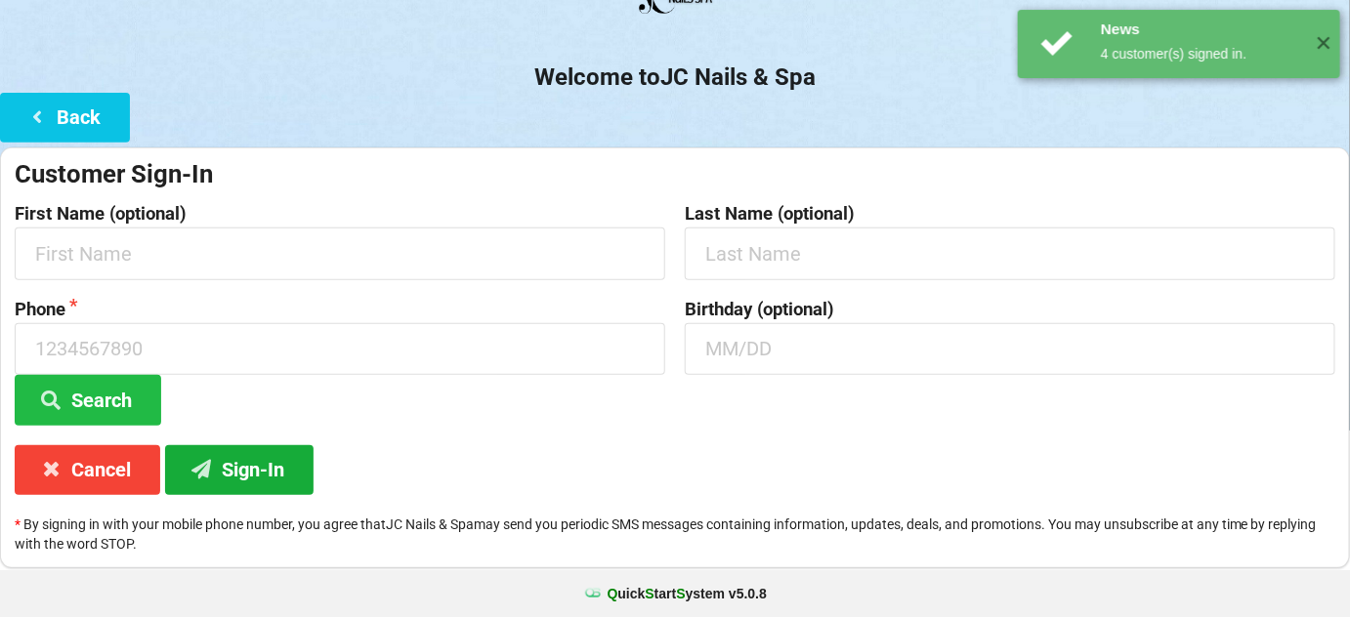
scroll to position [0, 0]
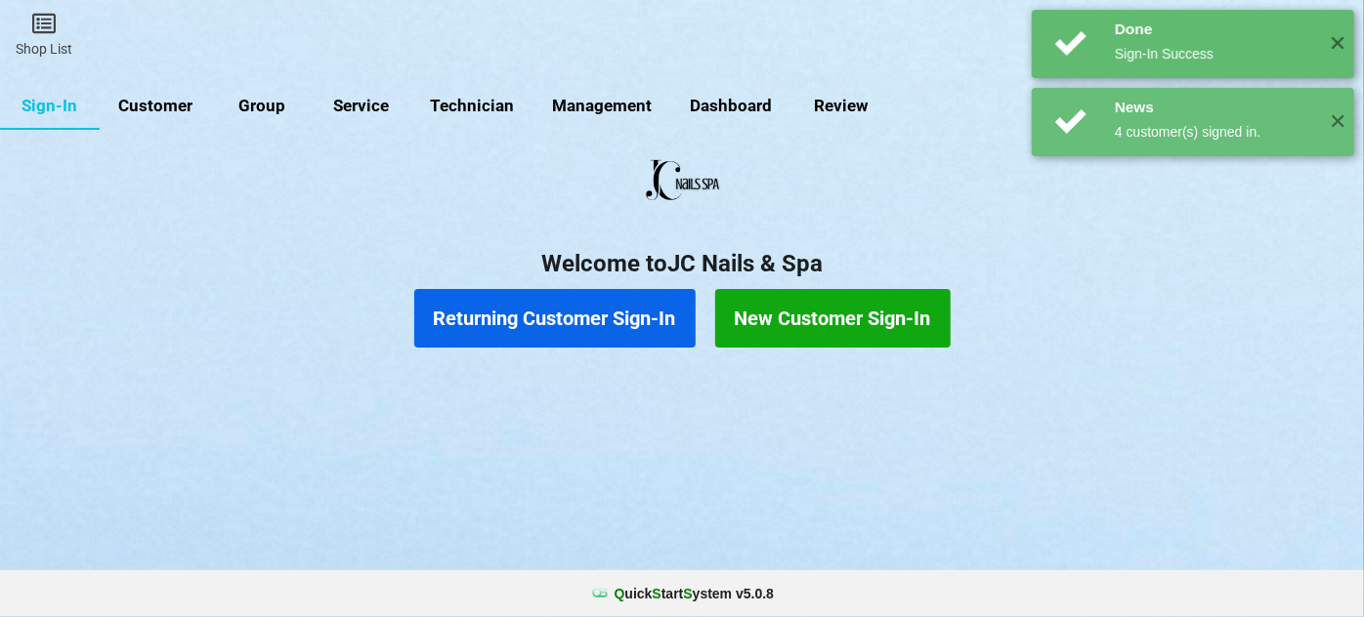
click at [573, 324] on button "Returning Customer Sign-In" at bounding box center [554, 318] width 281 height 59
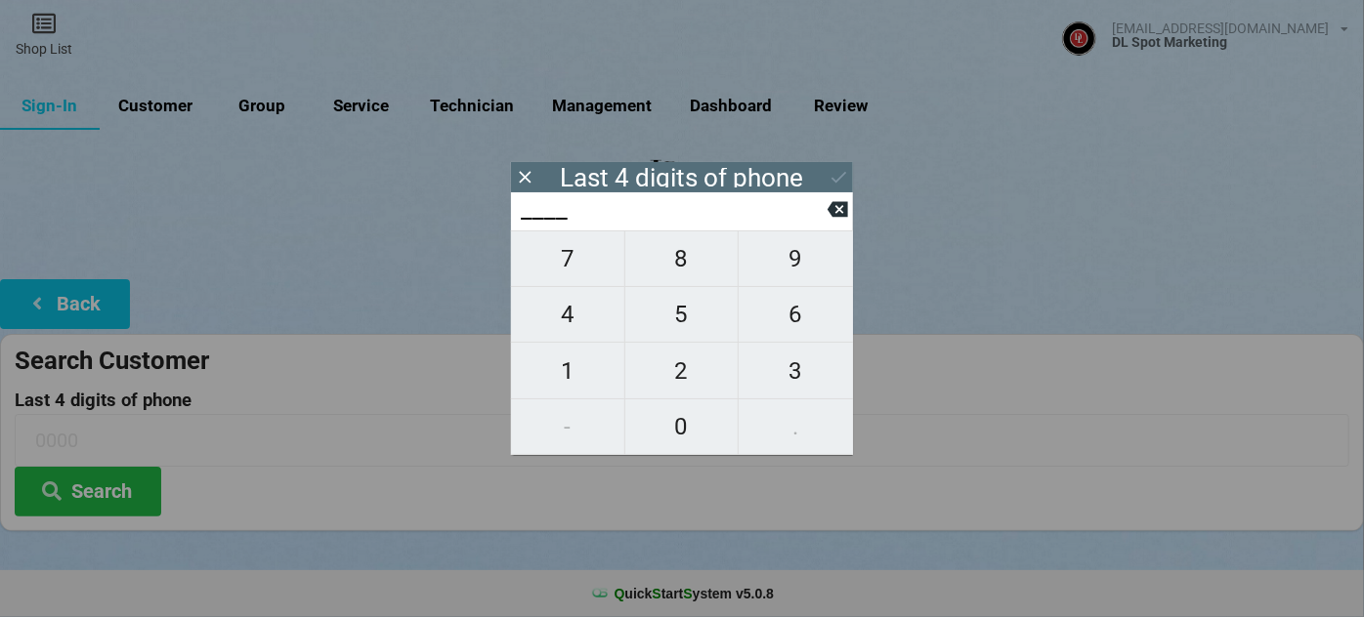
type input "6___"
type input "61__"
type input "616_"
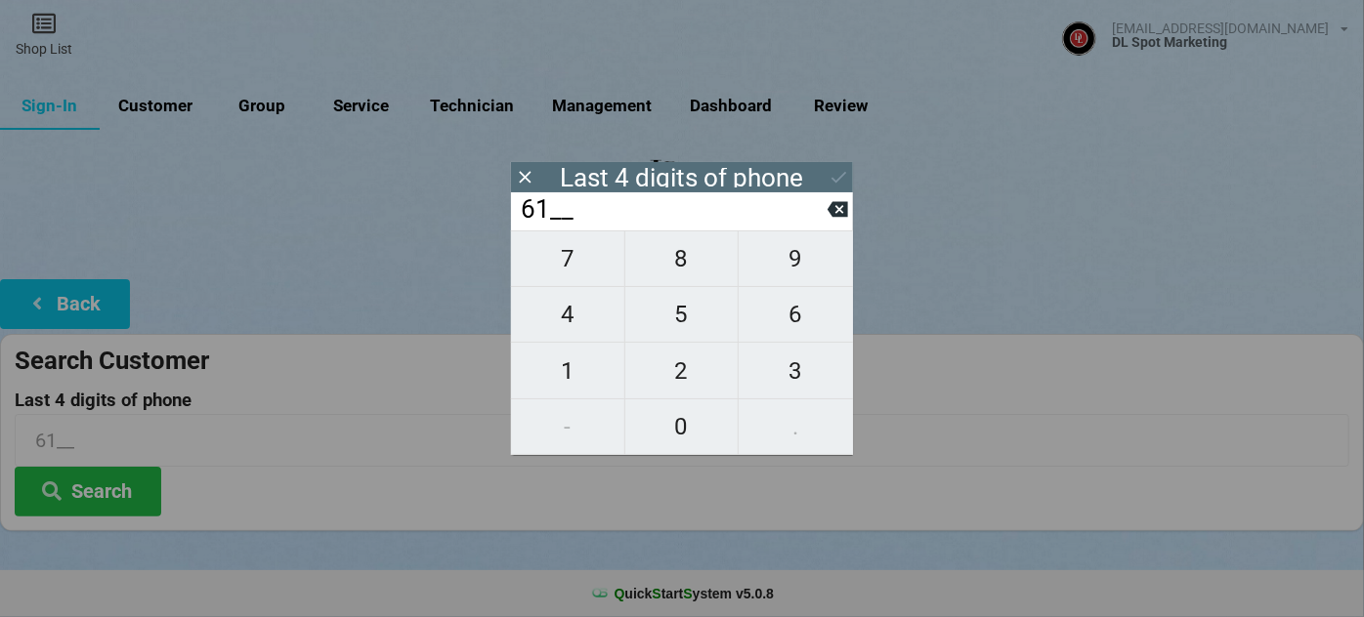
type input "616_"
type input "6166"
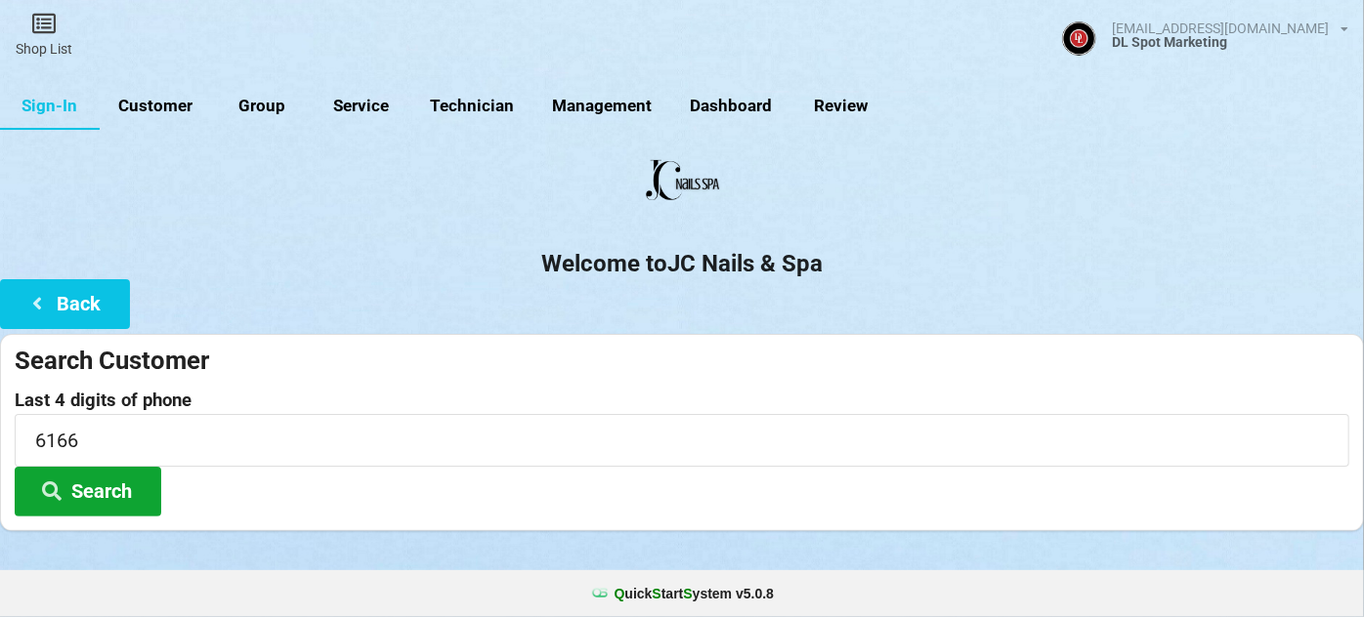
click at [94, 484] on button "Search" at bounding box center [88, 492] width 147 height 50
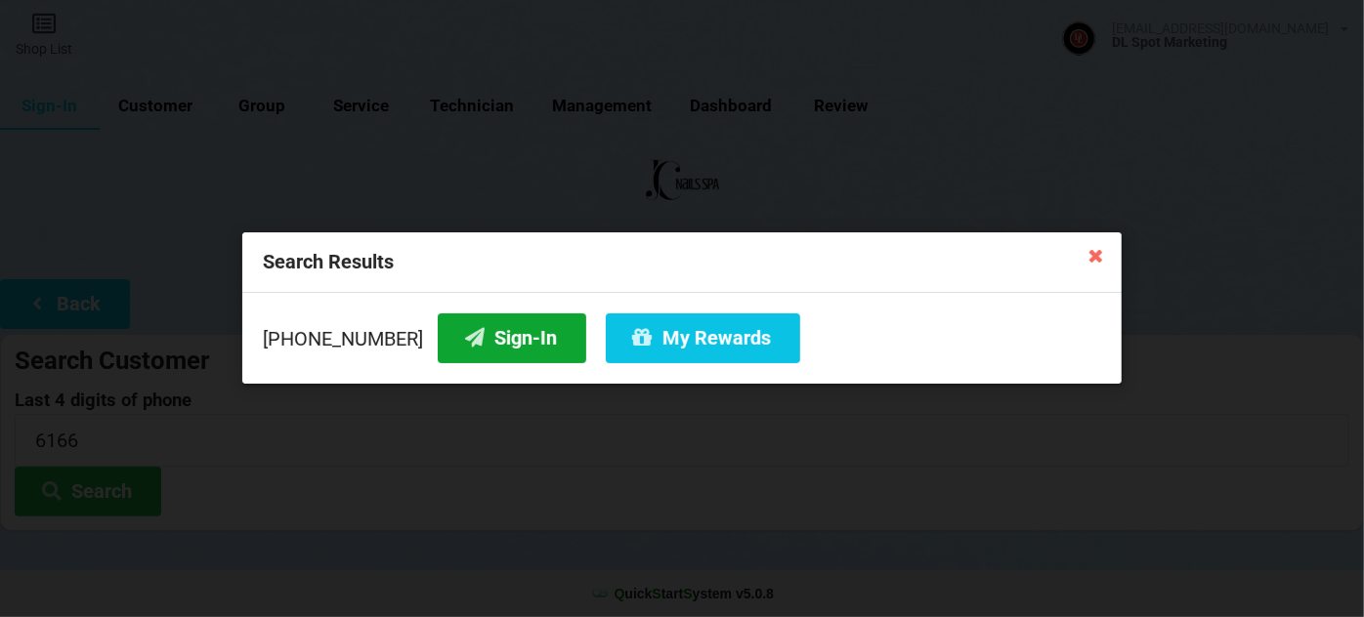
click at [529, 324] on button "Sign-In" at bounding box center [512, 339] width 149 height 50
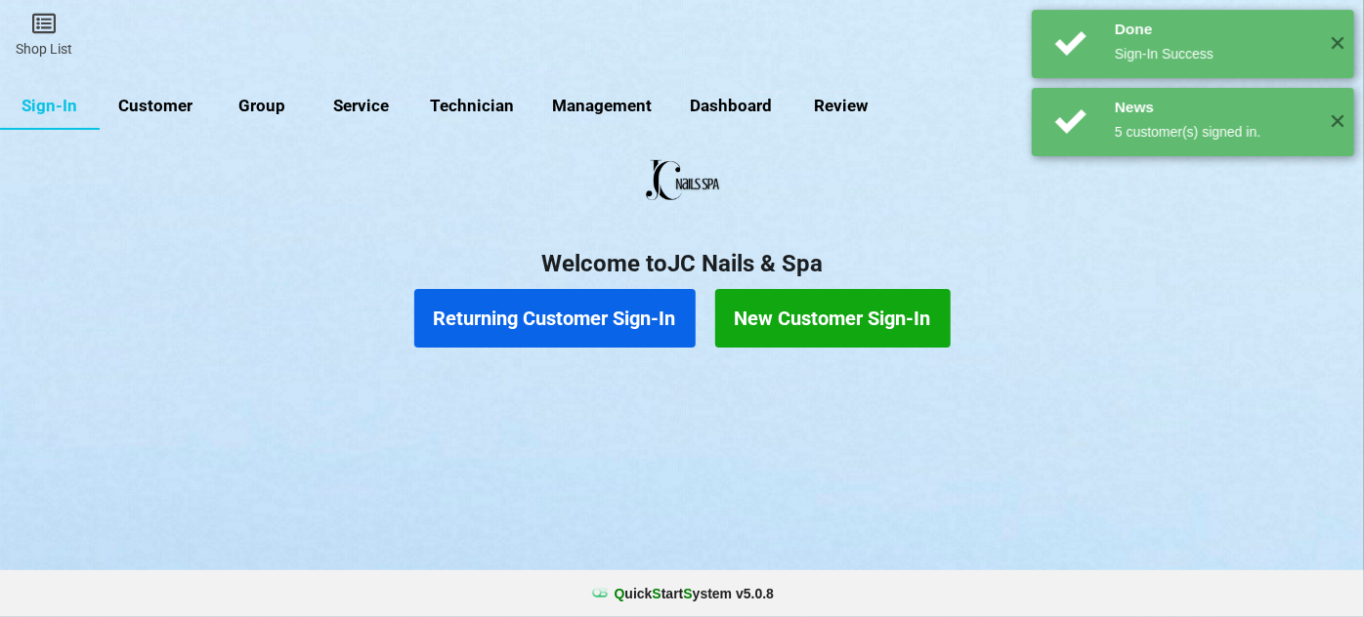
click at [522, 329] on button "Returning Customer Sign-In" at bounding box center [554, 318] width 281 height 59
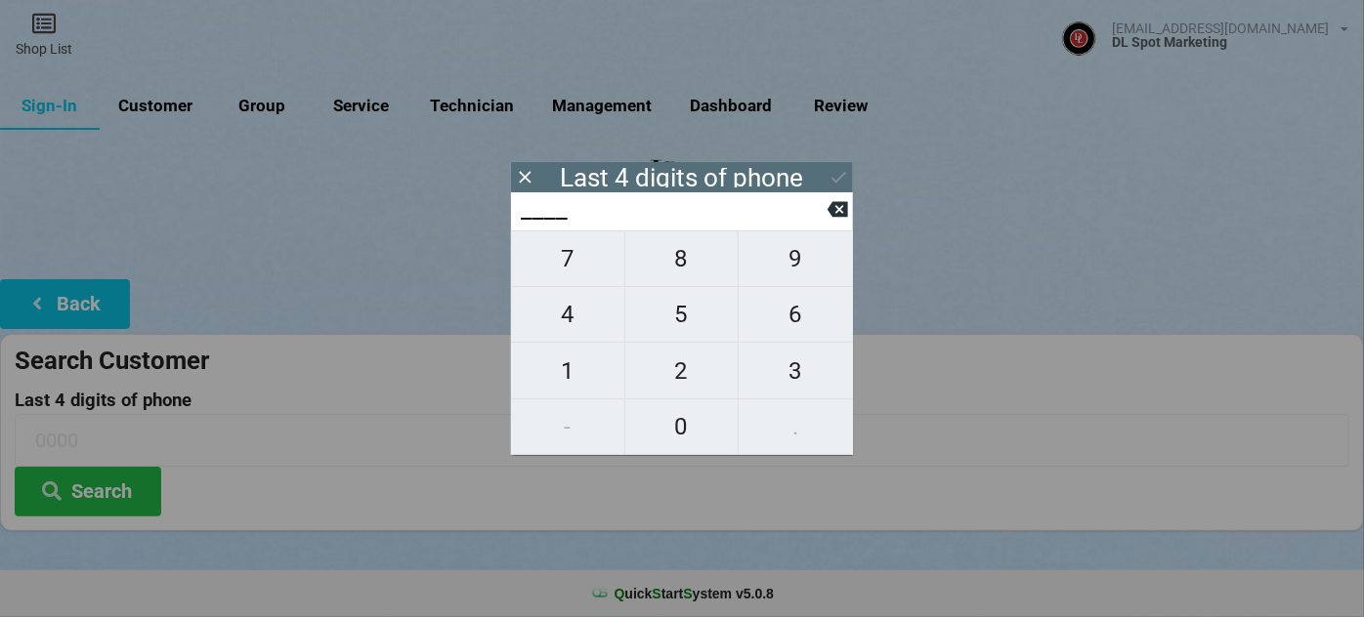
type input "8___"
type input "88__"
type input "885_"
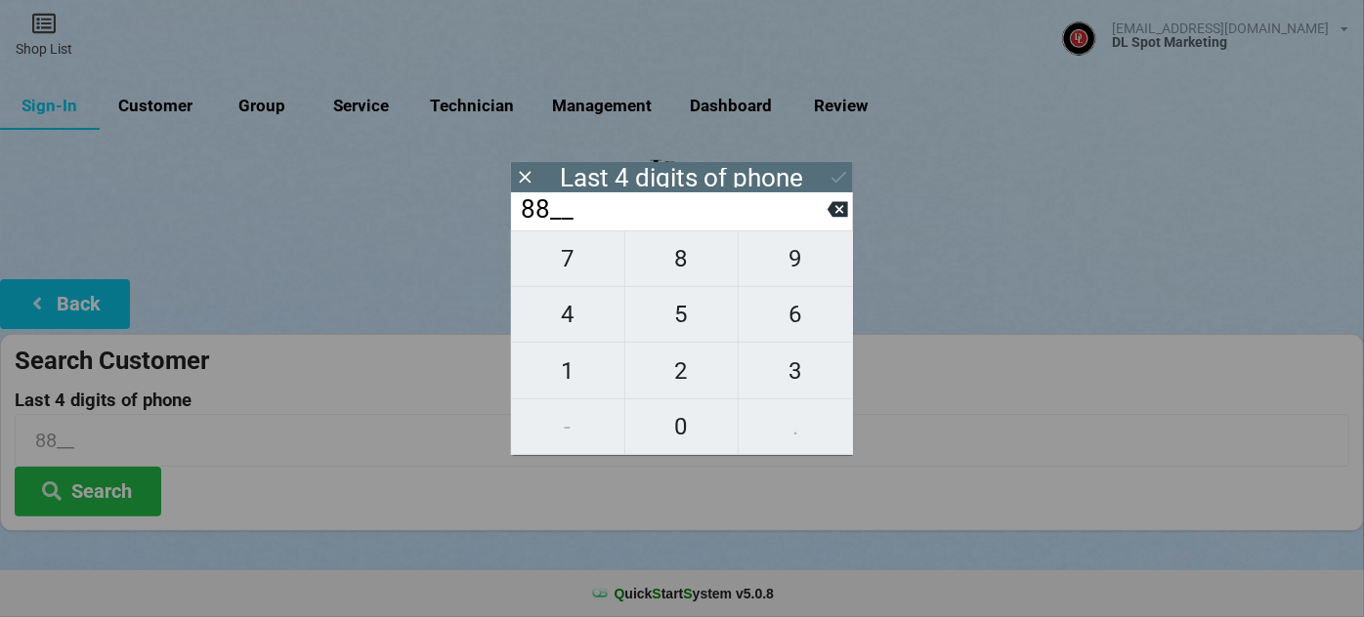
type input "885_"
type input "8851"
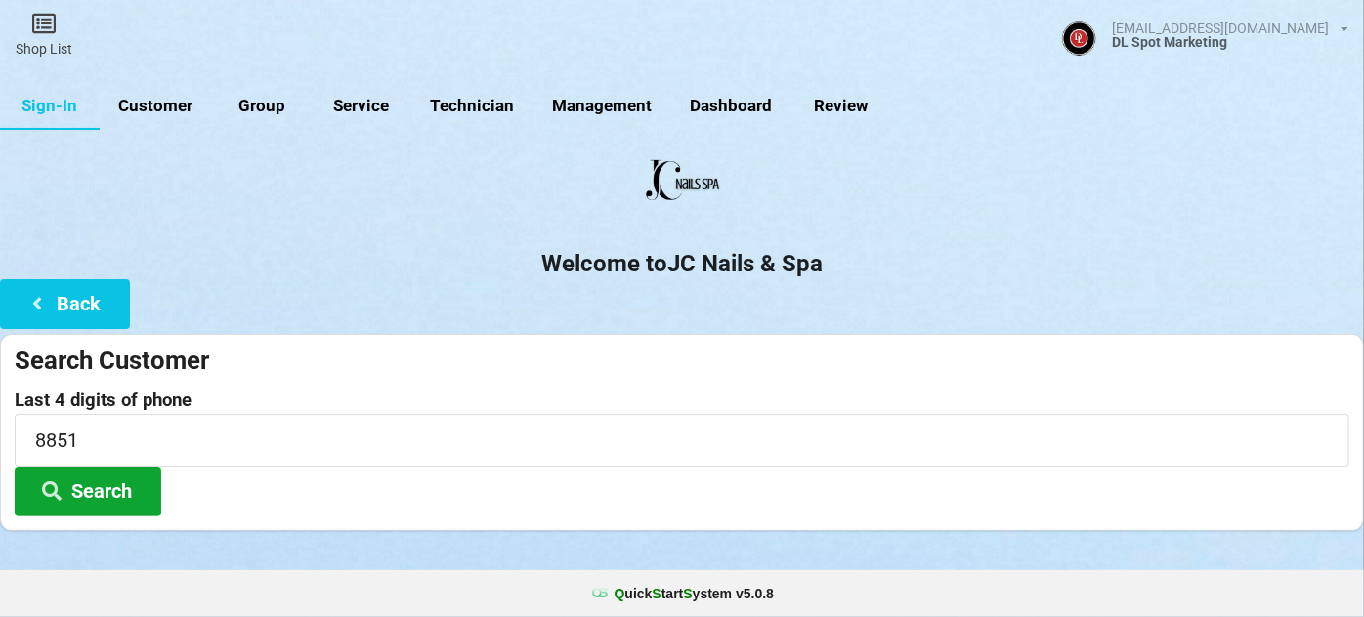
click at [80, 486] on button "Search" at bounding box center [88, 492] width 147 height 50
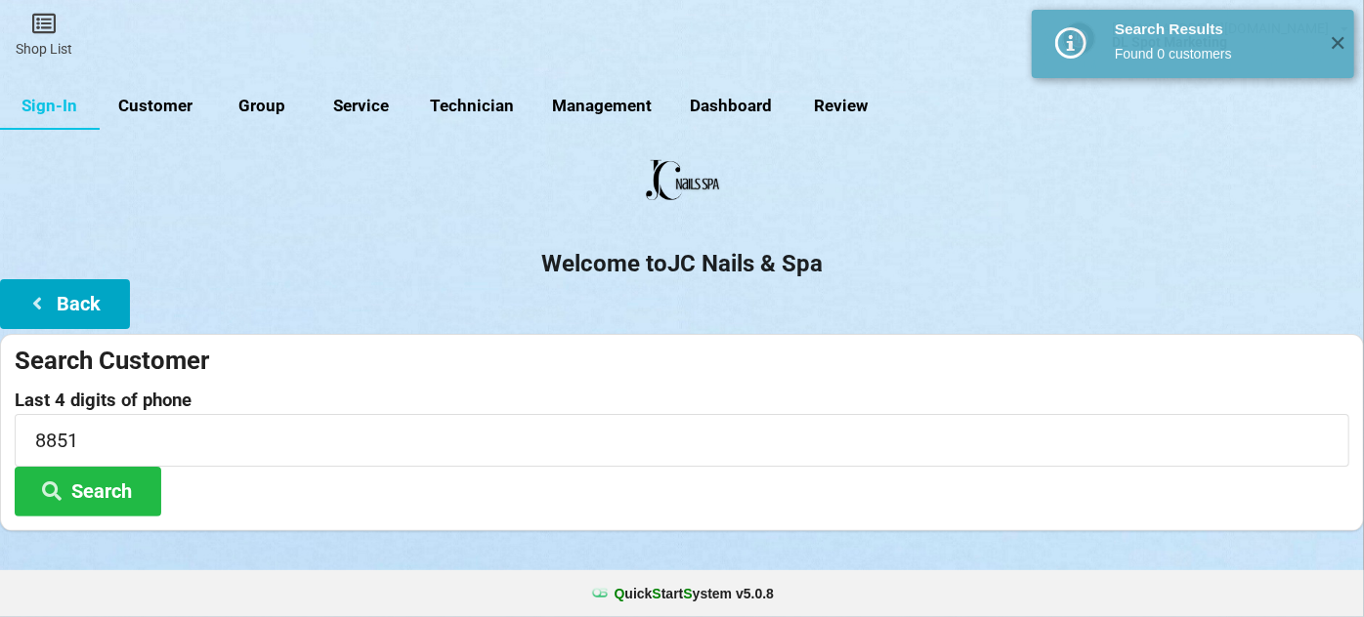
drag, startPoint x: 86, startPoint y: 302, endPoint x: 104, endPoint y: 299, distance: 17.8
click at [104, 299] on button "Back" at bounding box center [65, 304] width 130 height 50
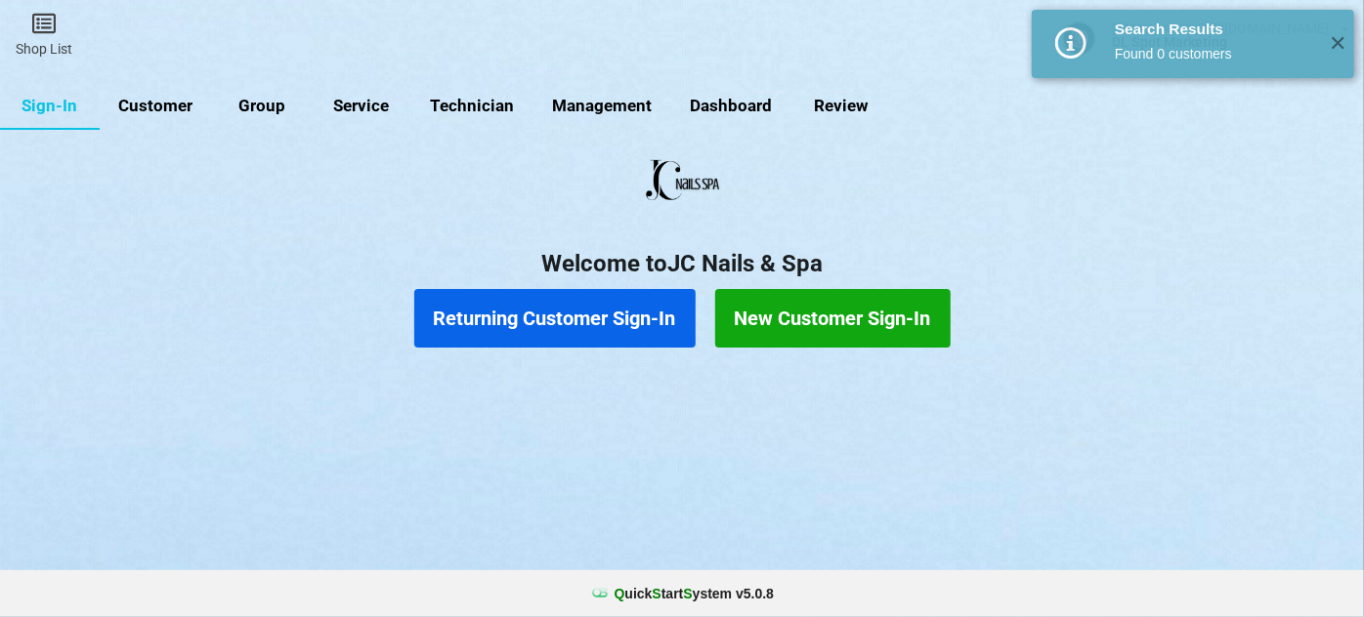
click at [816, 330] on button "New Customer Sign-In" at bounding box center [832, 318] width 235 height 59
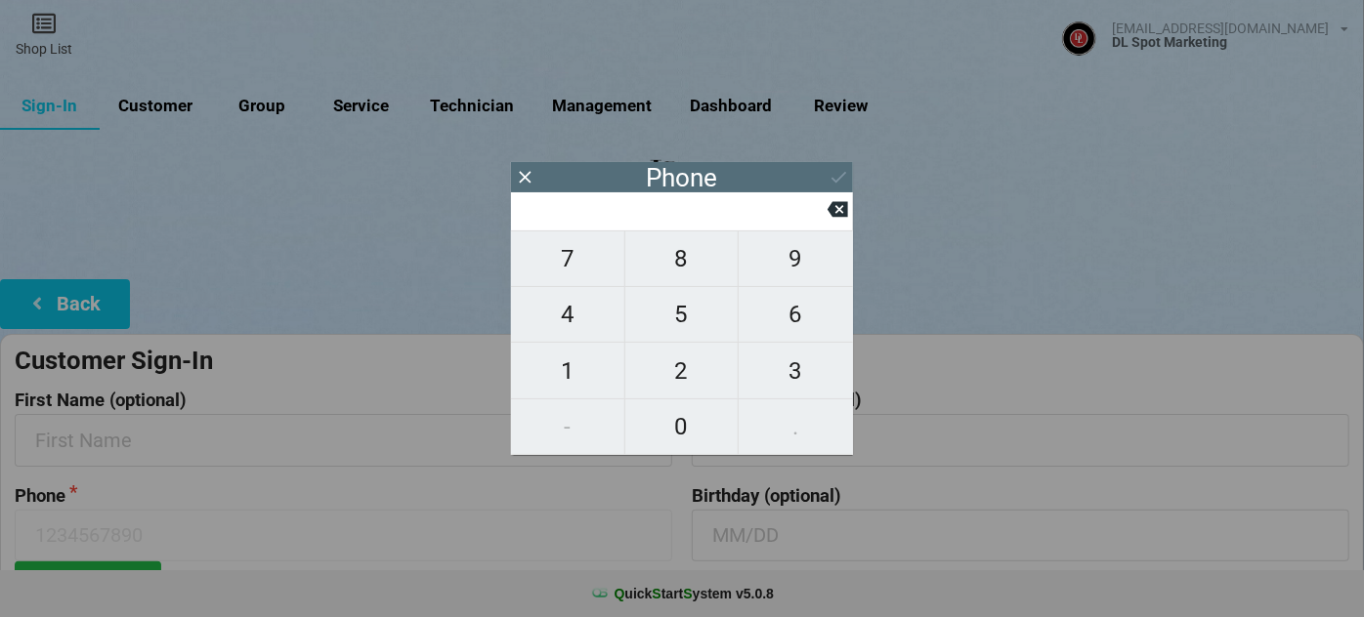
type input "9"
type input "92"
type input "925"
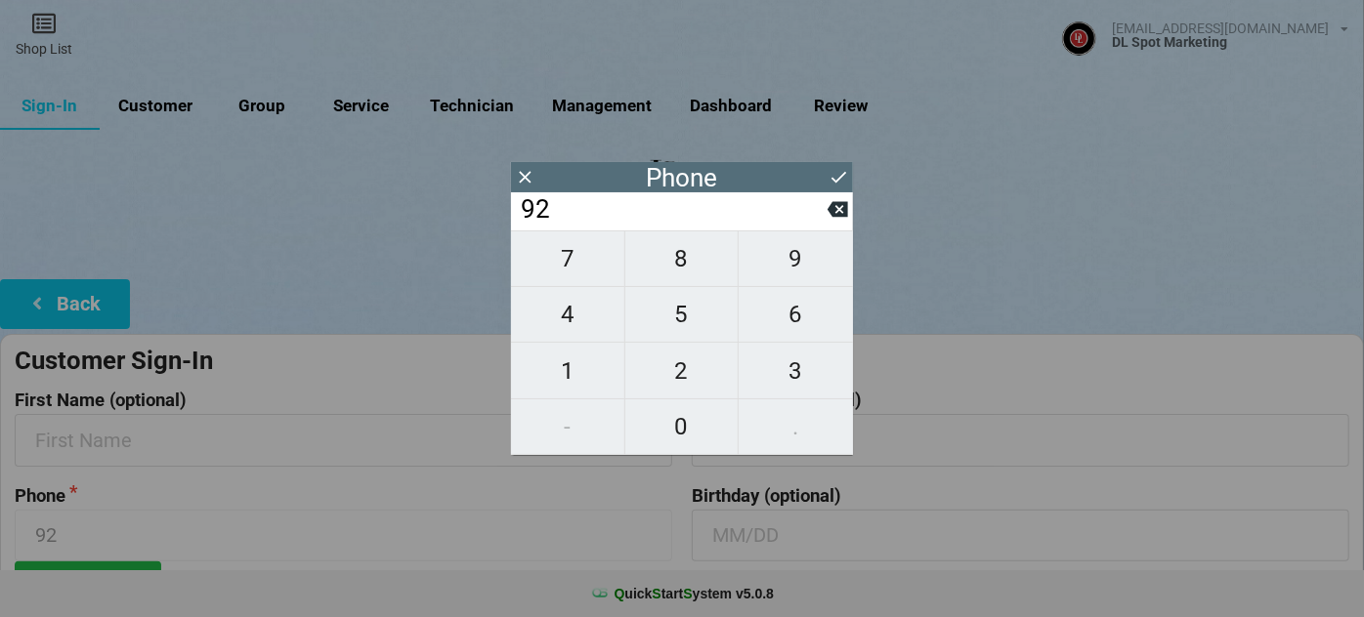
type input "925"
type input "9255"
type input "92559"
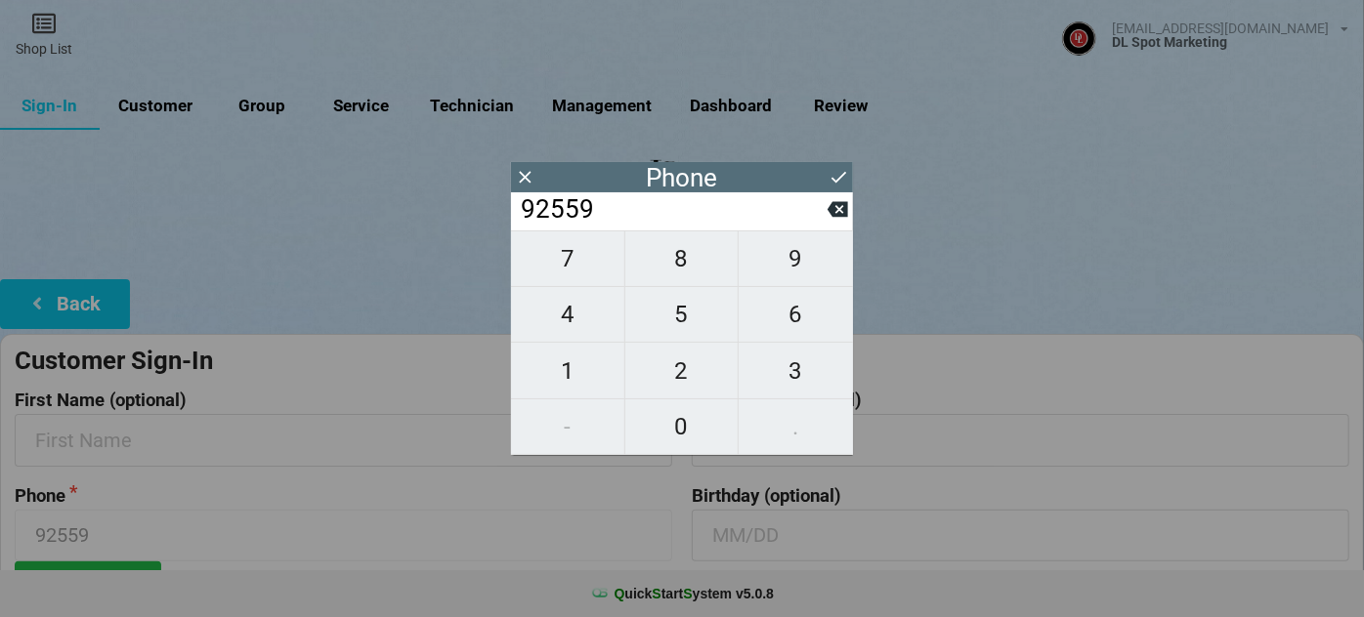
type input "925596"
type input "9255968"
type input "92559688"
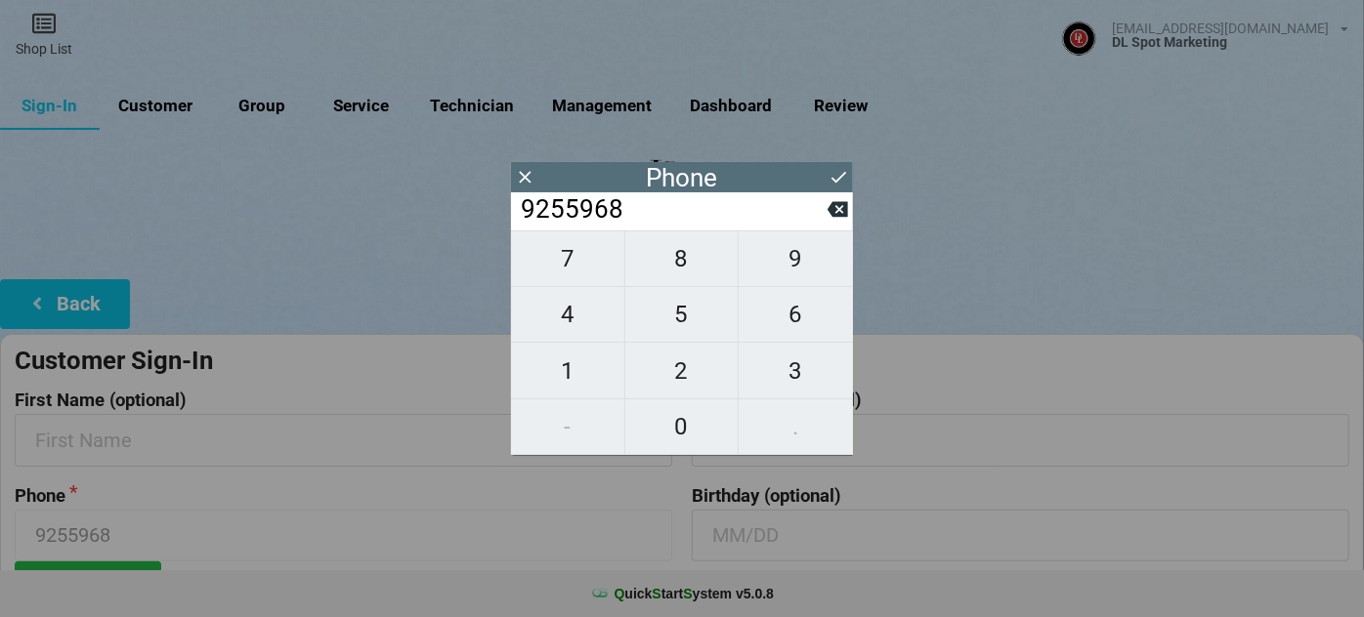
type input "92559688"
type input "925596885"
type input "9255968851"
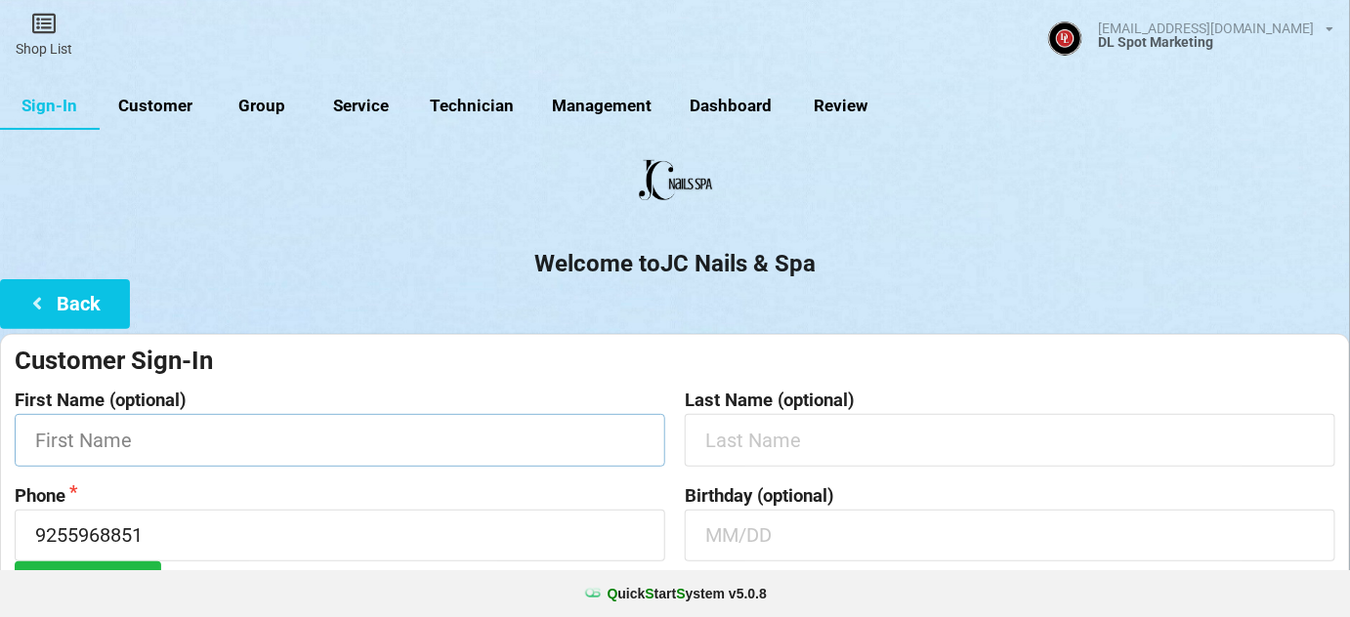
click at [205, 449] on input "text" at bounding box center [340, 440] width 651 height 52
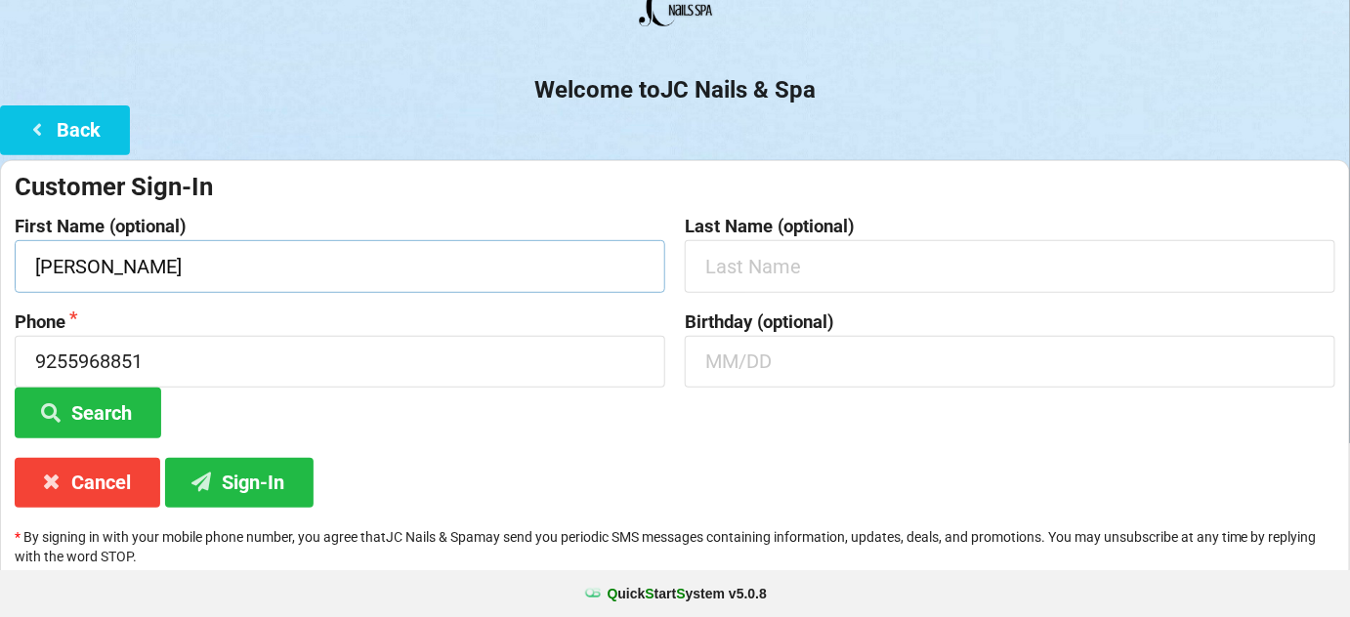
scroll to position [187, 0]
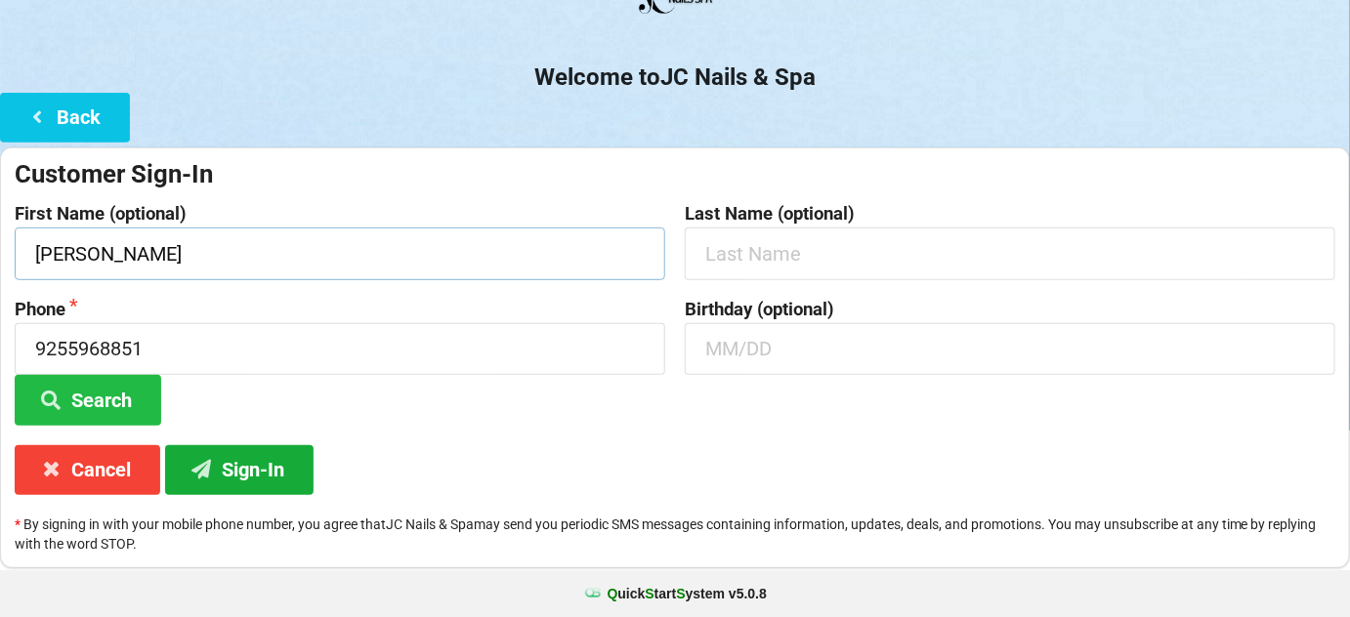
type input "Katie"
click at [252, 472] on button "Sign-In" at bounding box center [239, 471] width 149 height 50
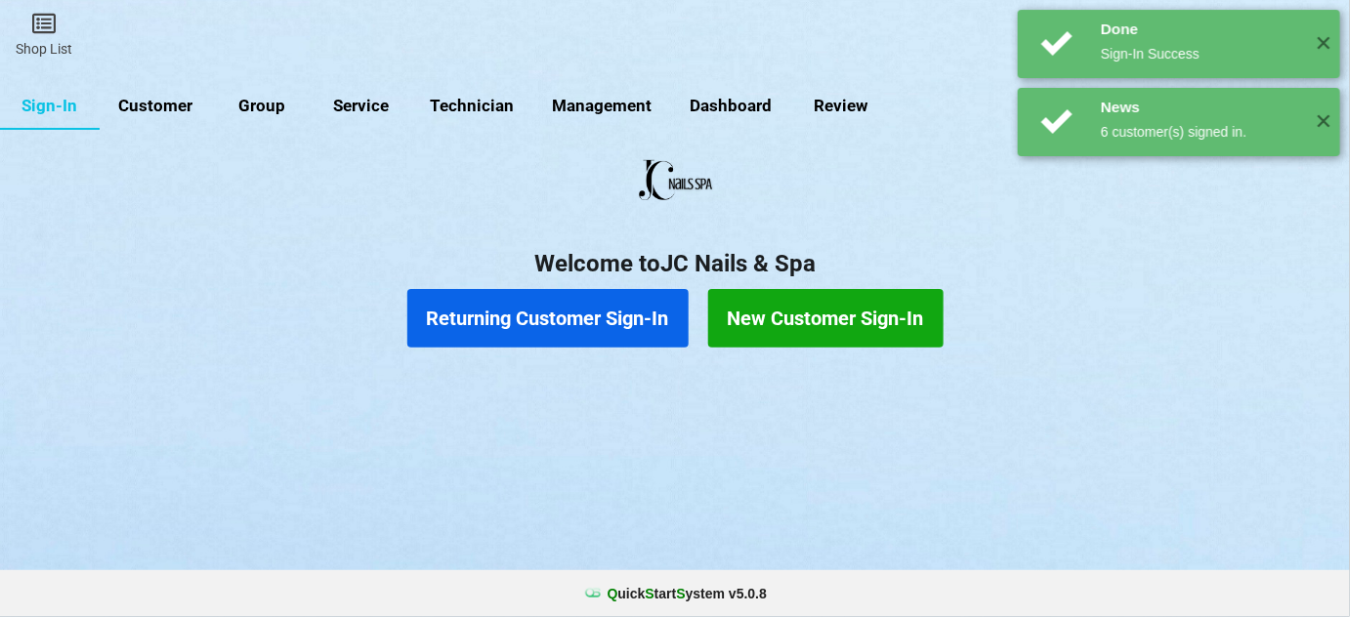
scroll to position [0, 0]
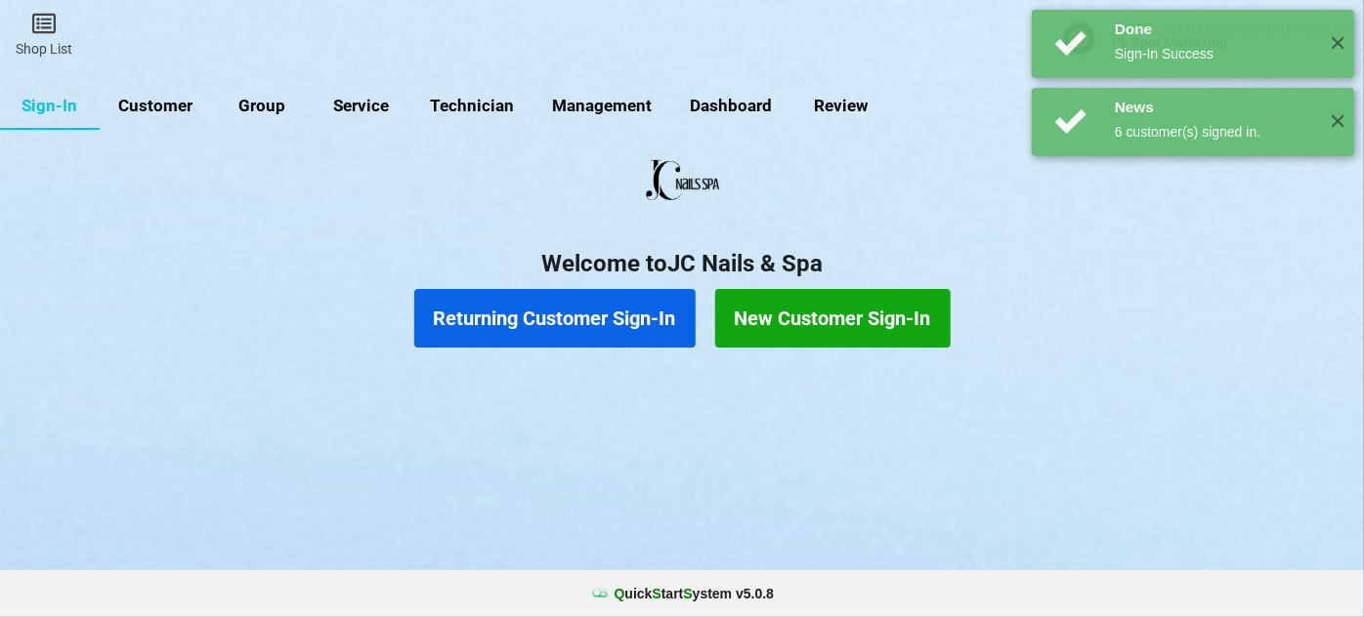
click at [508, 310] on button "Returning Customer Sign-In" at bounding box center [554, 318] width 281 height 59
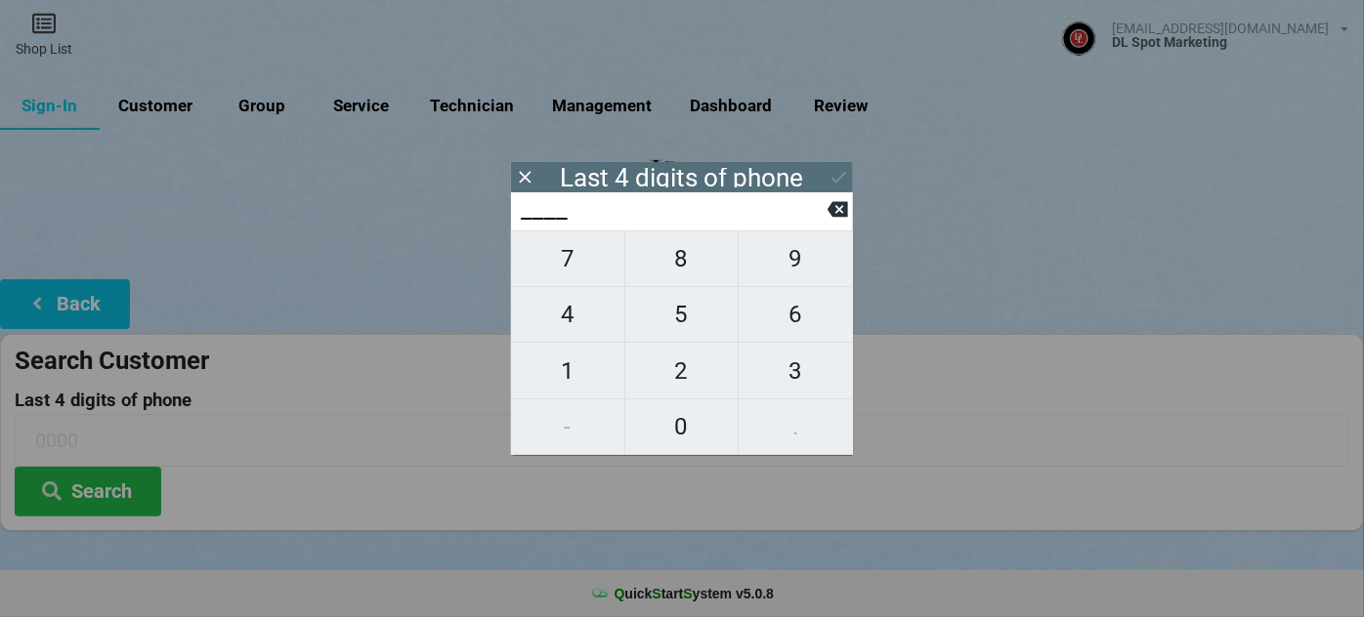
type input "0___"
type input "01__"
type input "014_"
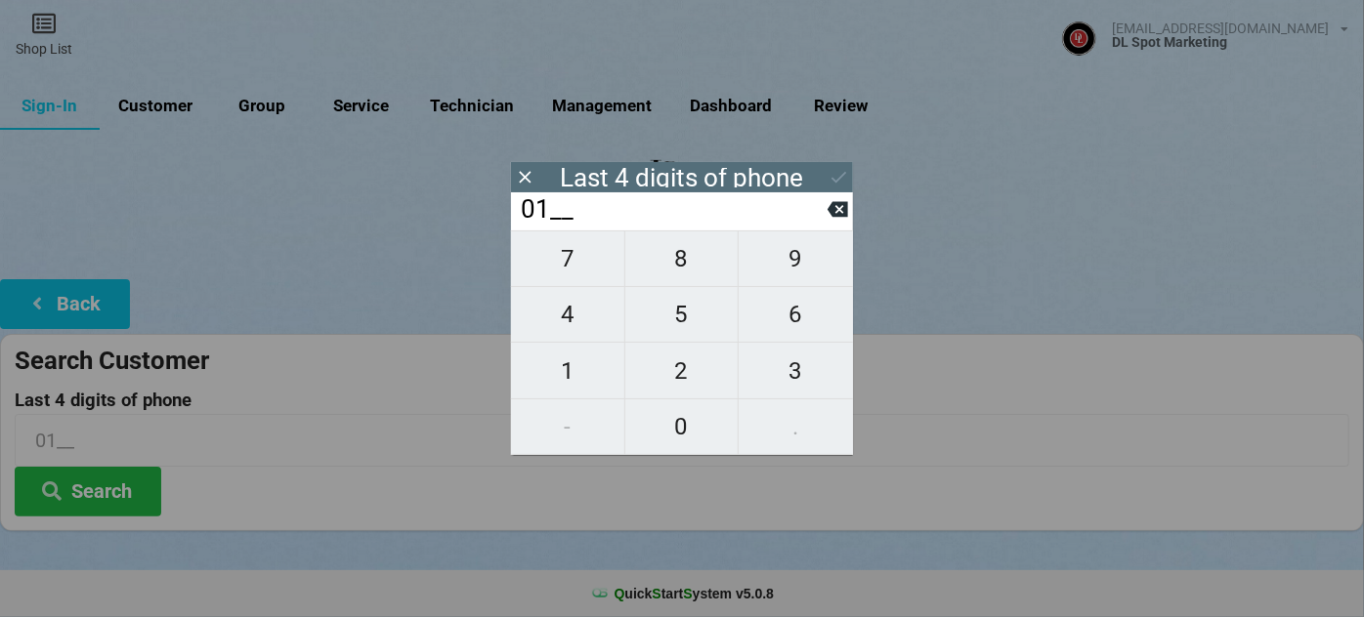
type input "014_"
type input "0143"
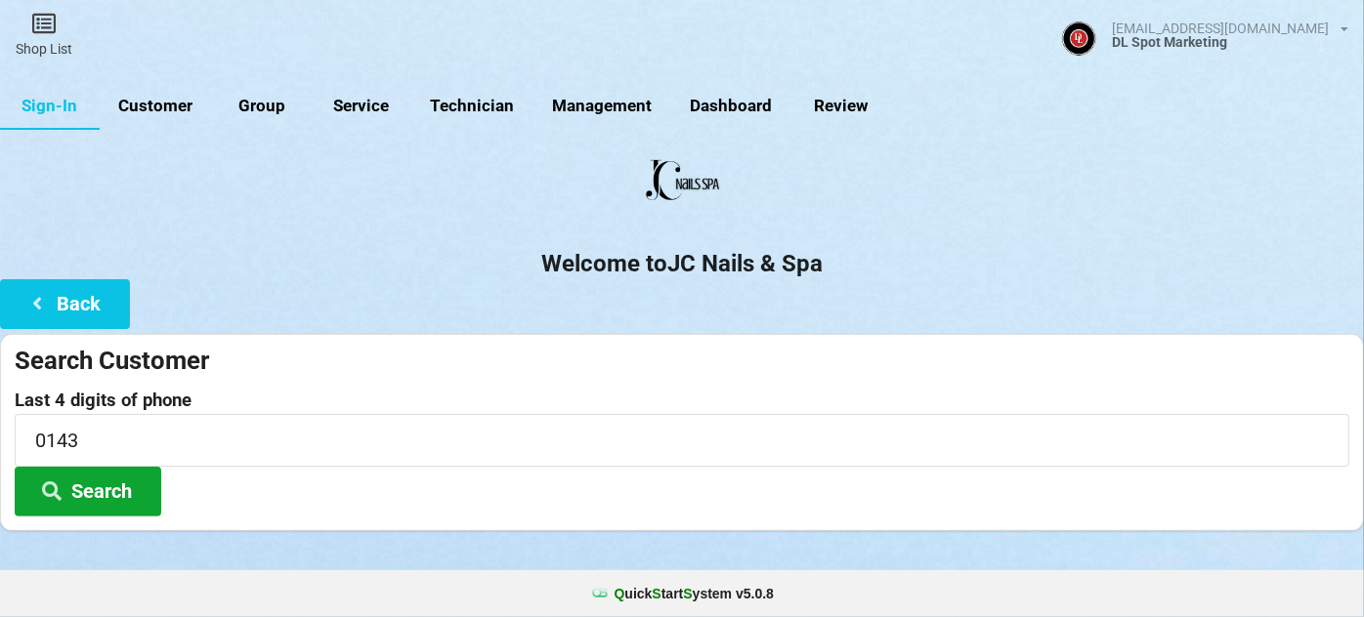
click at [98, 495] on button "Search" at bounding box center [88, 492] width 147 height 50
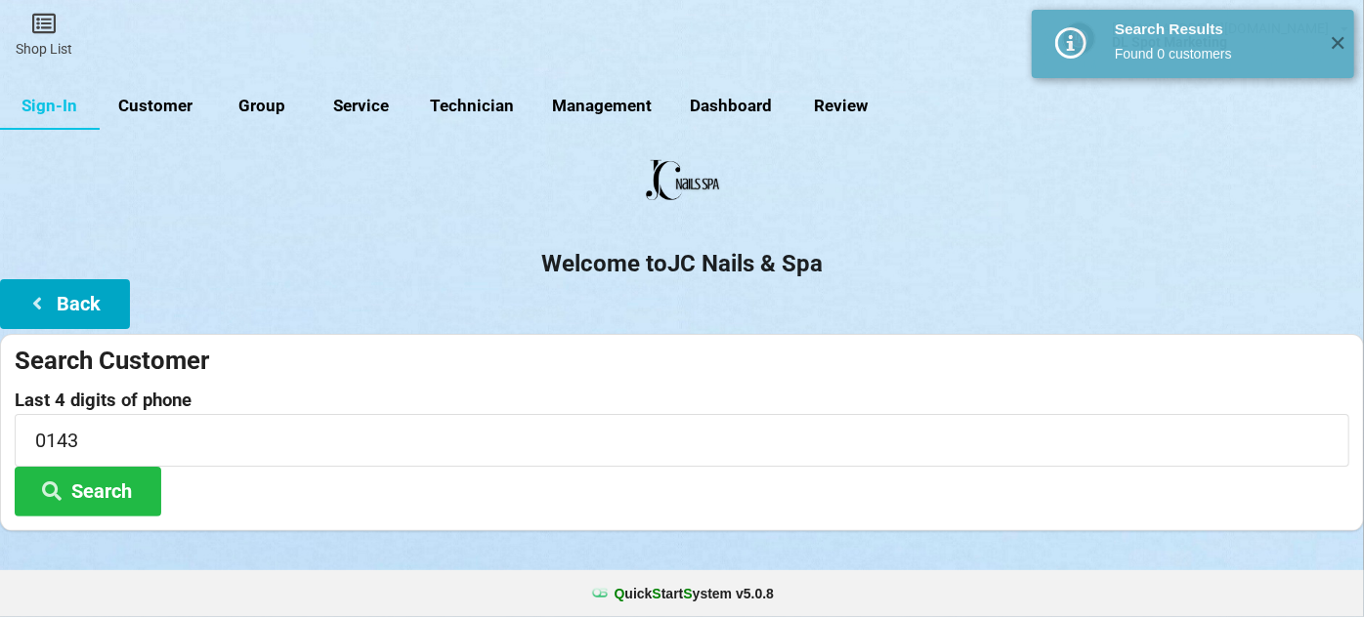
click at [109, 306] on button "Back" at bounding box center [65, 304] width 130 height 50
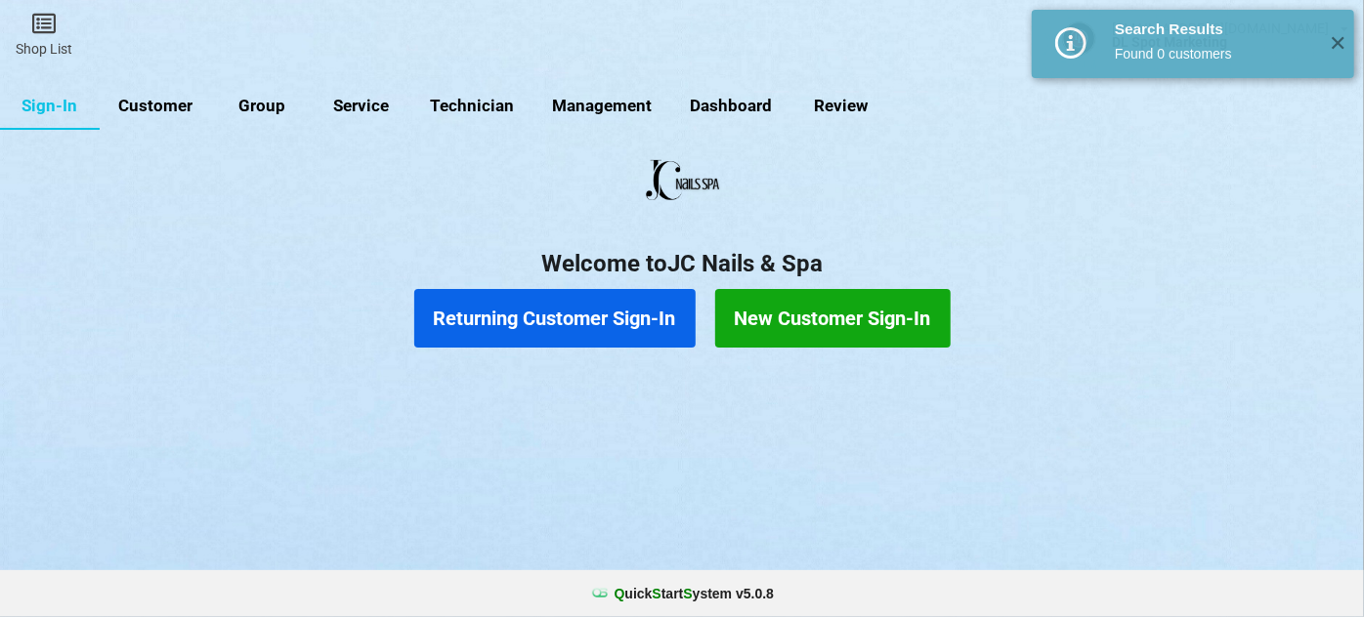
click at [805, 317] on button "New Customer Sign-In" at bounding box center [832, 318] width 235 height 59
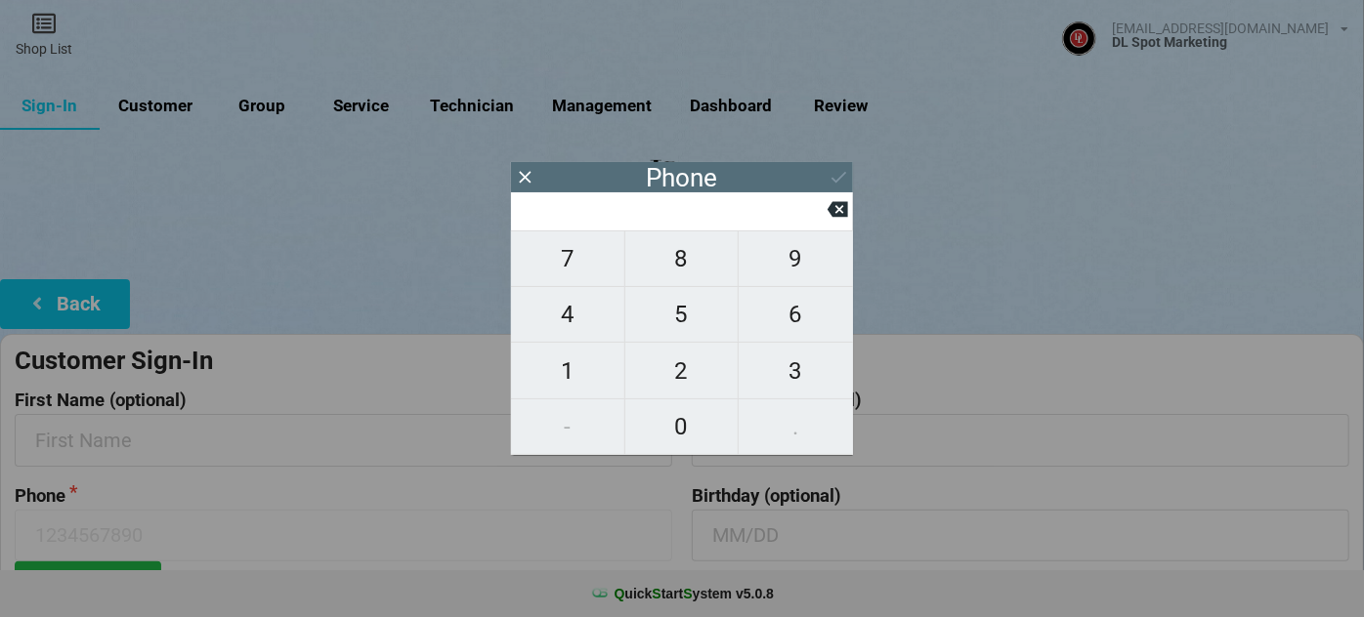
type input "4"
type input "41"
type input "415"
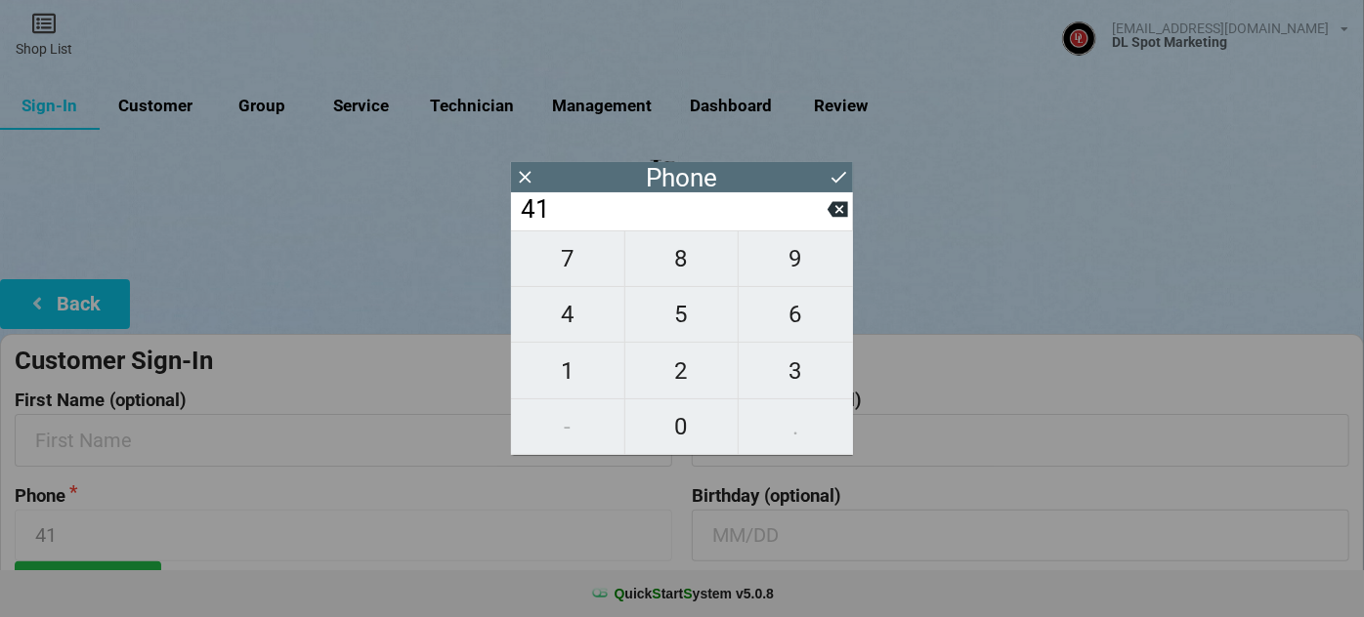
type input "415"
type input "4156"
type input "41569"
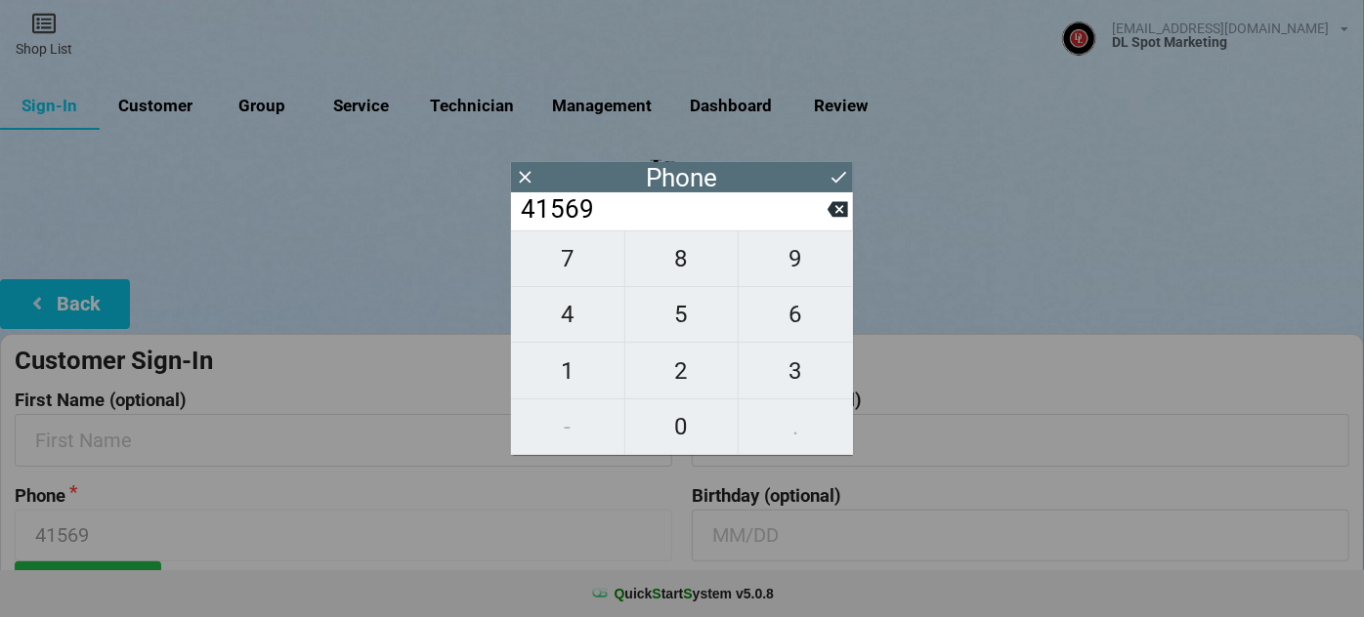
type input "415691"
type input "4156910"
type input "41569101"
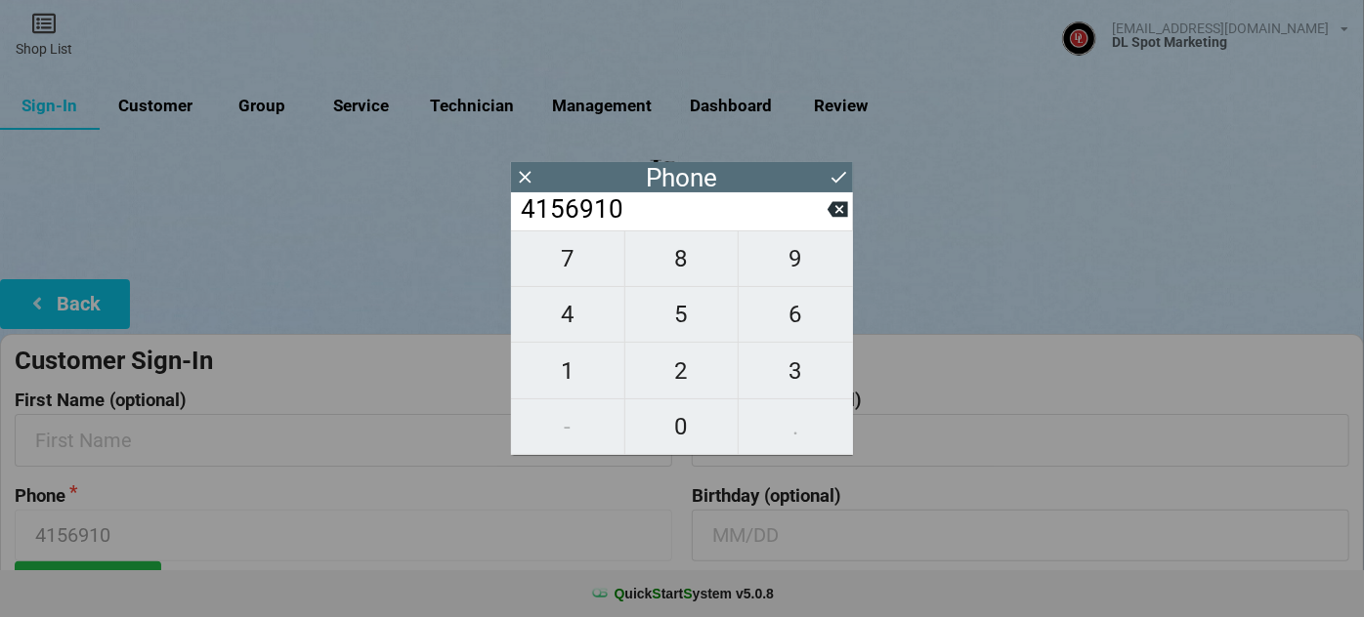
type input "41569101"
type input "415691014"
type input "4156910143"
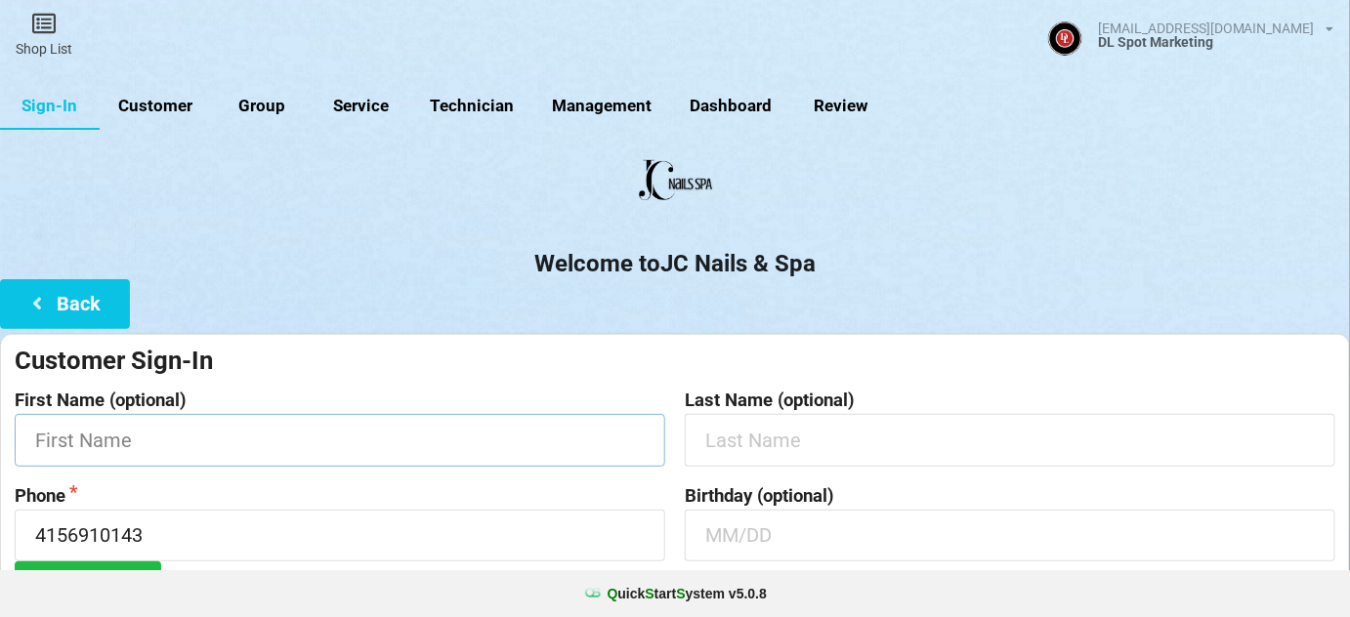
click at [156, 452] on input "text" at bounding box center [340, 440] width 651 height 52
type input "[PERSON_NAME]"
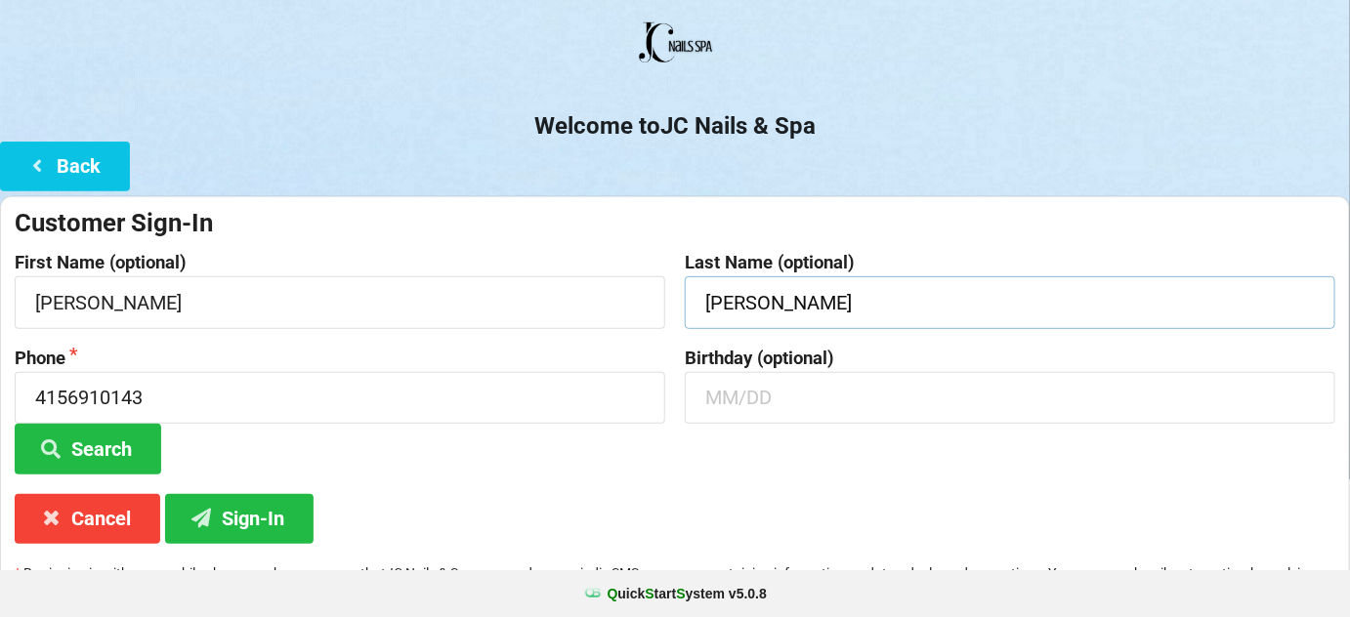
scroll to position [187, 0]
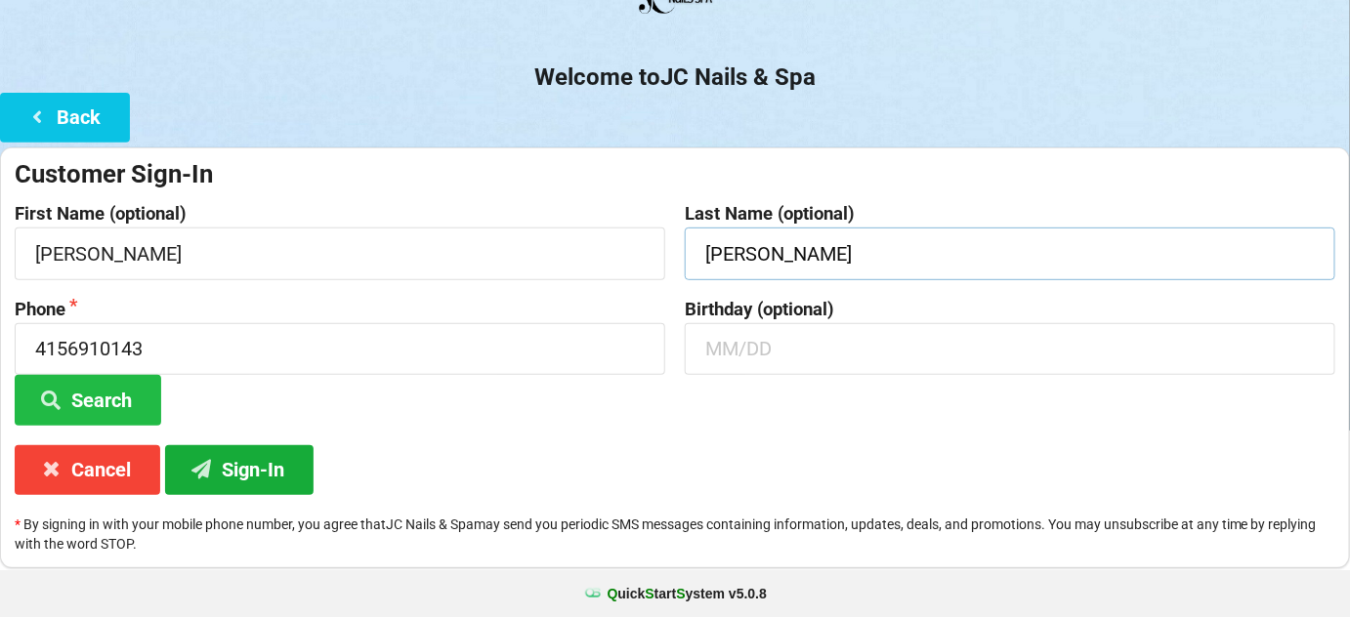
type input "Chen"
click at [260, 466] on button "Sign-In" at bounding box center [239, 471] width 149 height 50
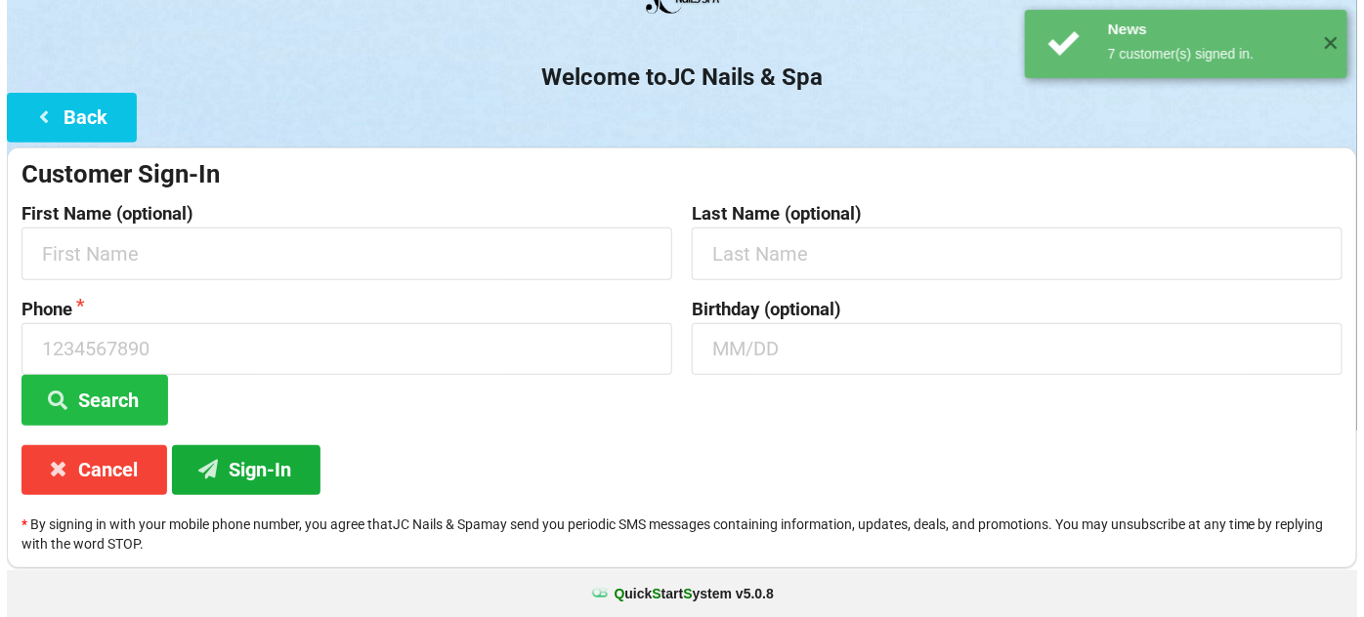
scroll to position [0, 0]
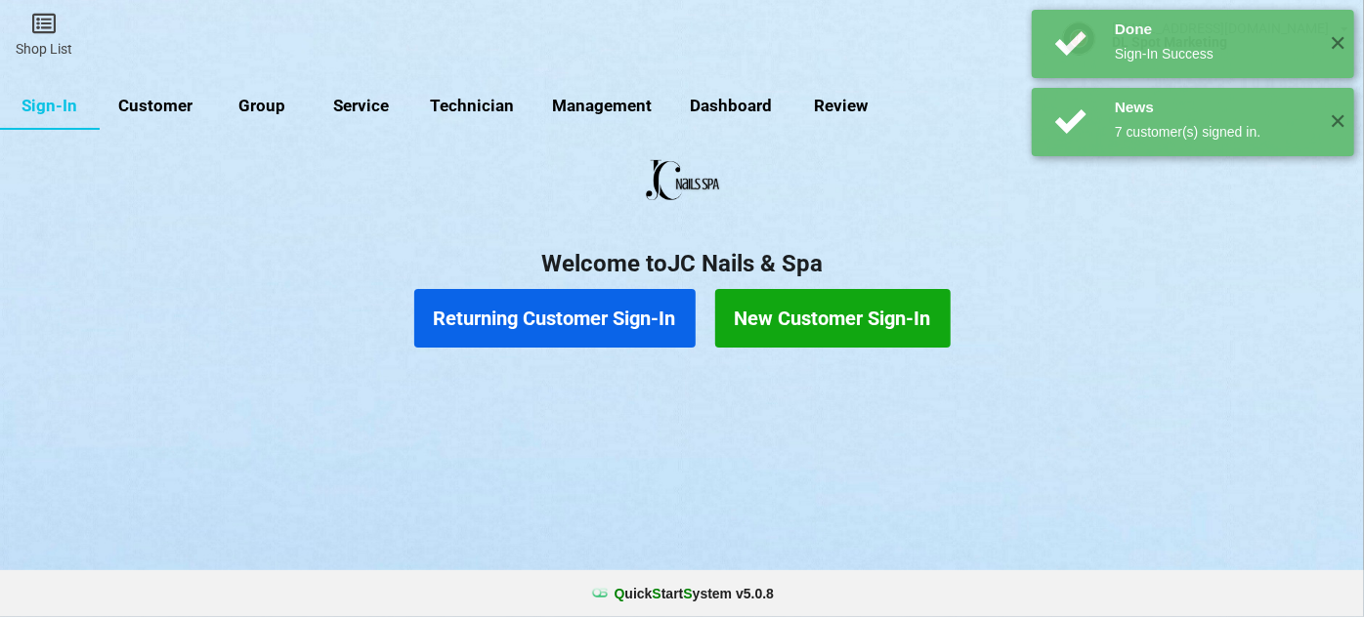
click at [603, 326] on button "Returning Customer Sign-In" at bounding box center [554, 318] width 281 height 59
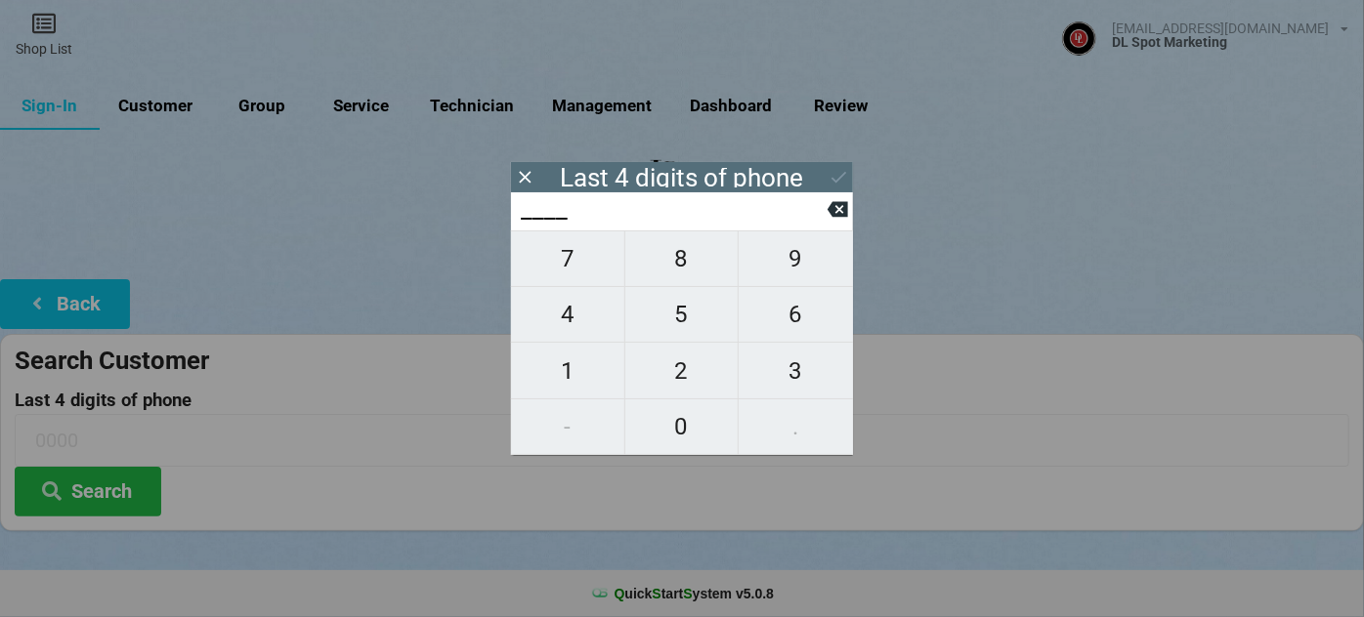
type input "2___"
type input "27__"
type input "279_"
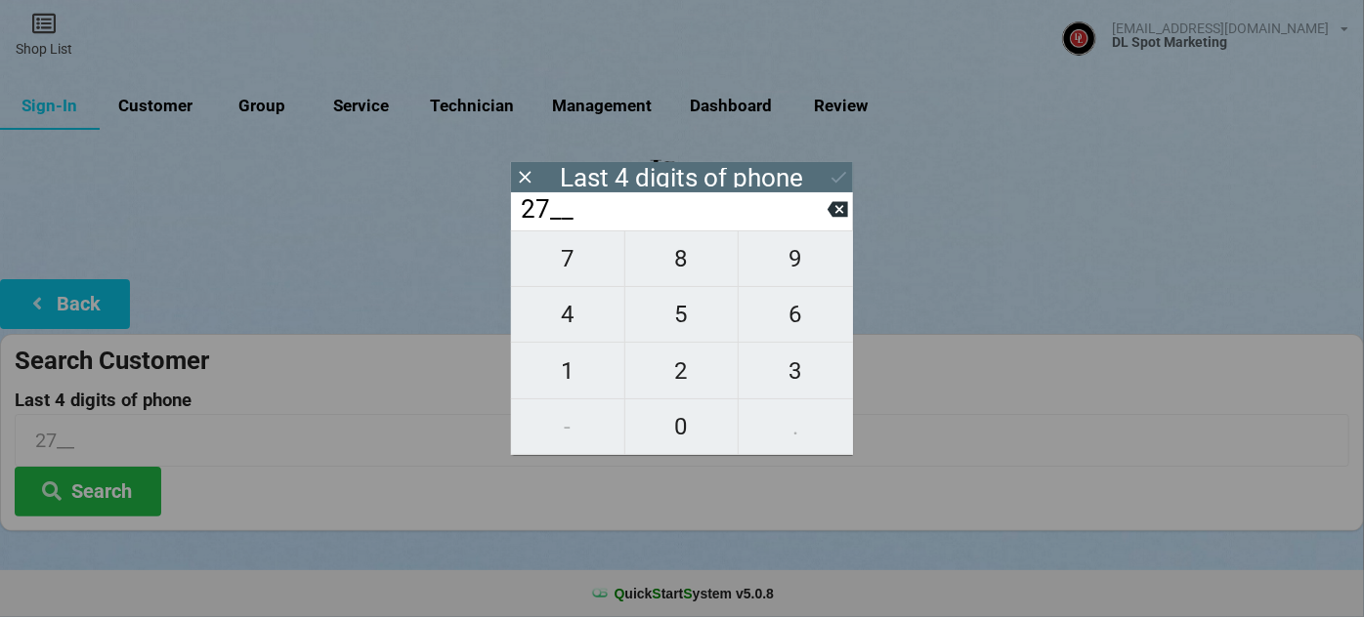
type input "279_"
type input "2798"
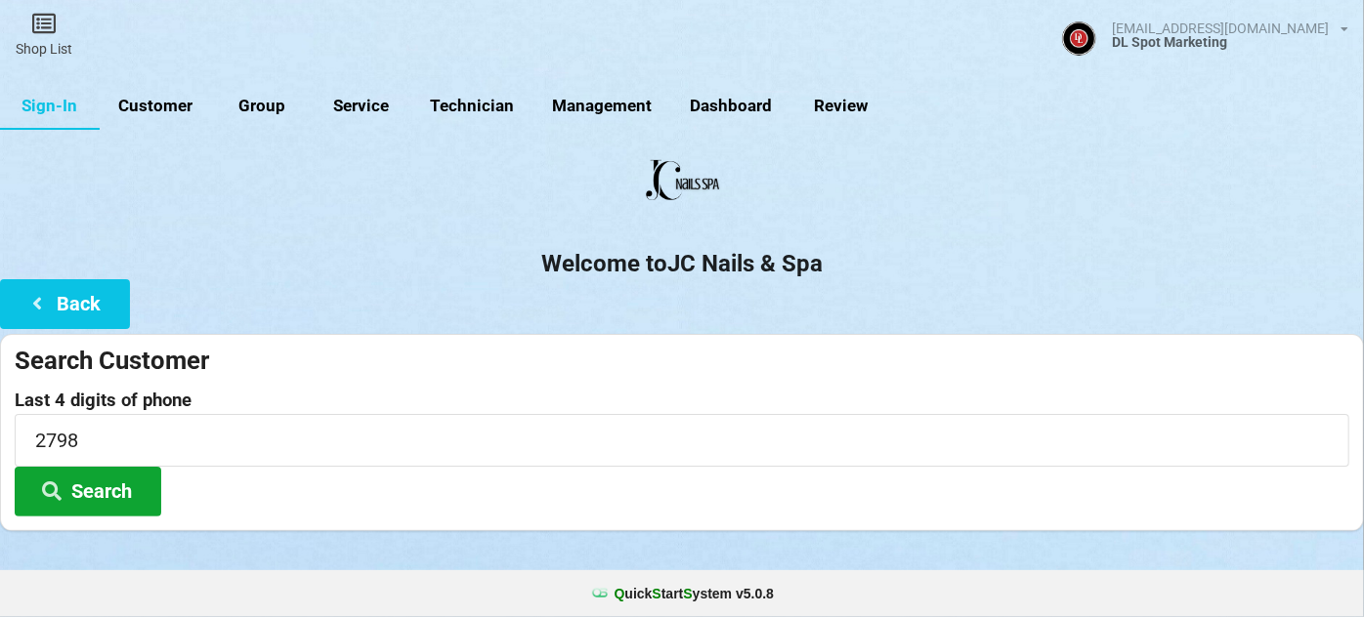
click at [86, 486] on button "Search" at bounding box center [88, 492] width 147 height 50
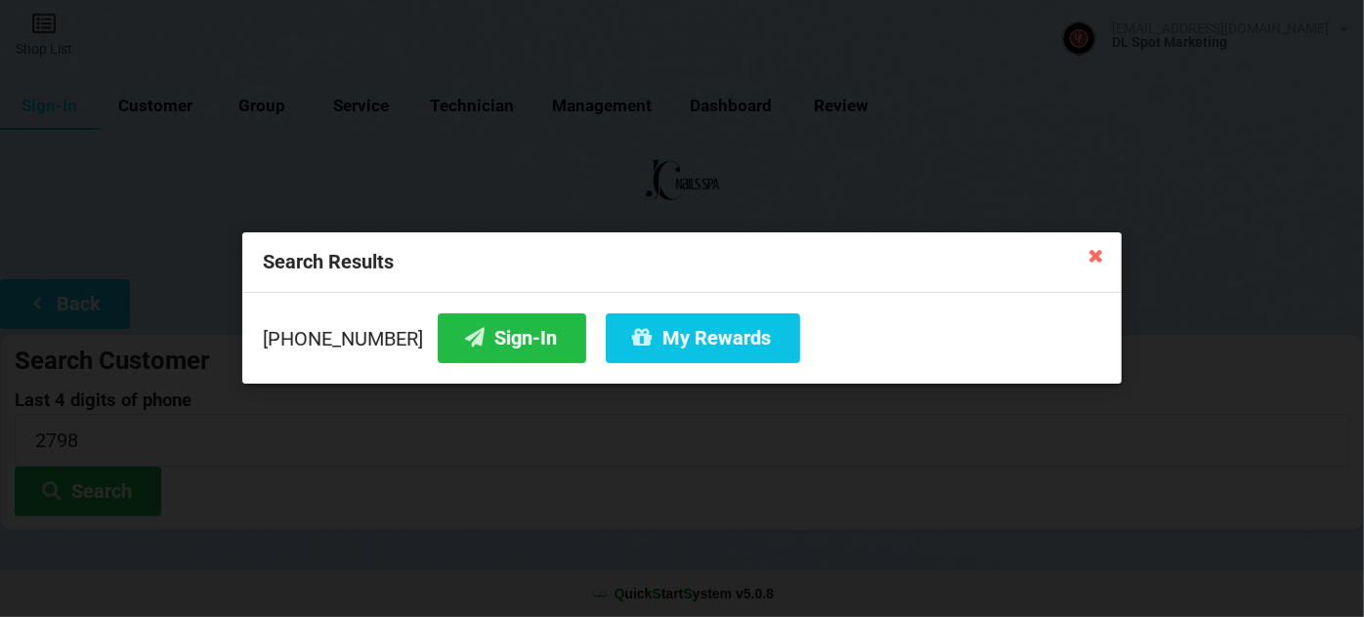
click at [479, 304] on div "925-918-2798 Sign-In My Rewards" at bounding box center [681, 338] width 879 height 91
click at [463, 338] on button "Sign-In" at bounding box center [512, 339] width 149 height 50
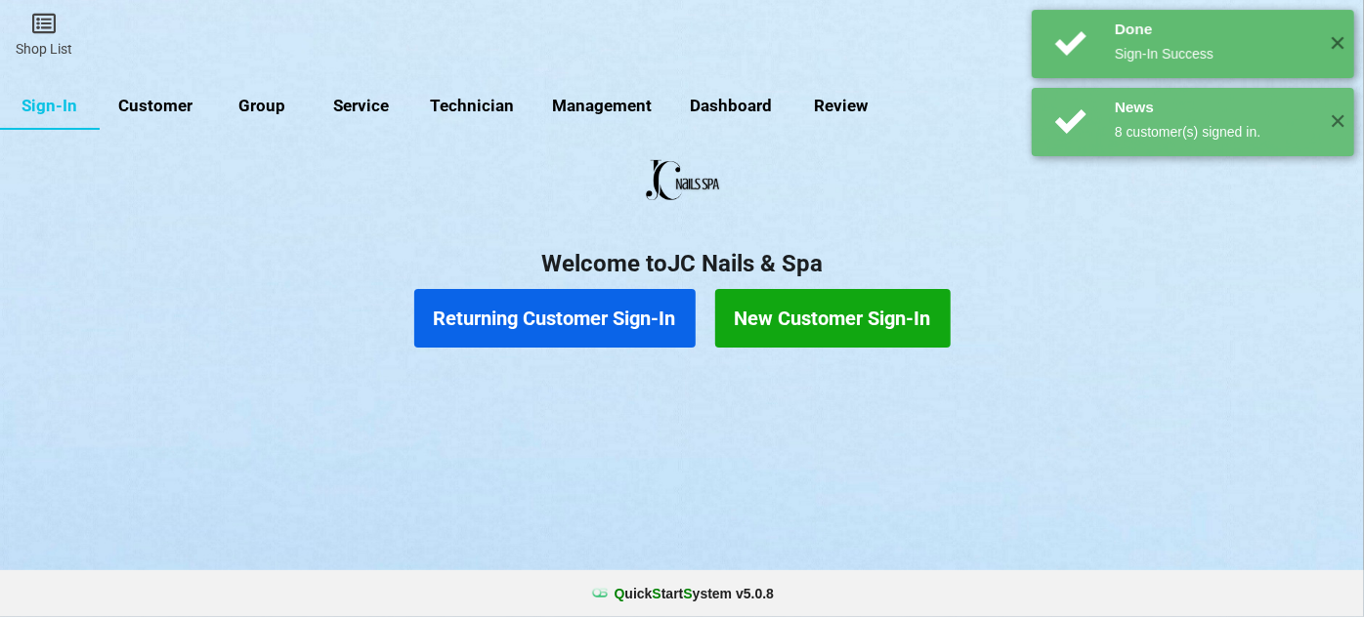
click at [554, 331] on button "Returning Customer Sign-In" at bounding box center [554, 318] width 281 height 59
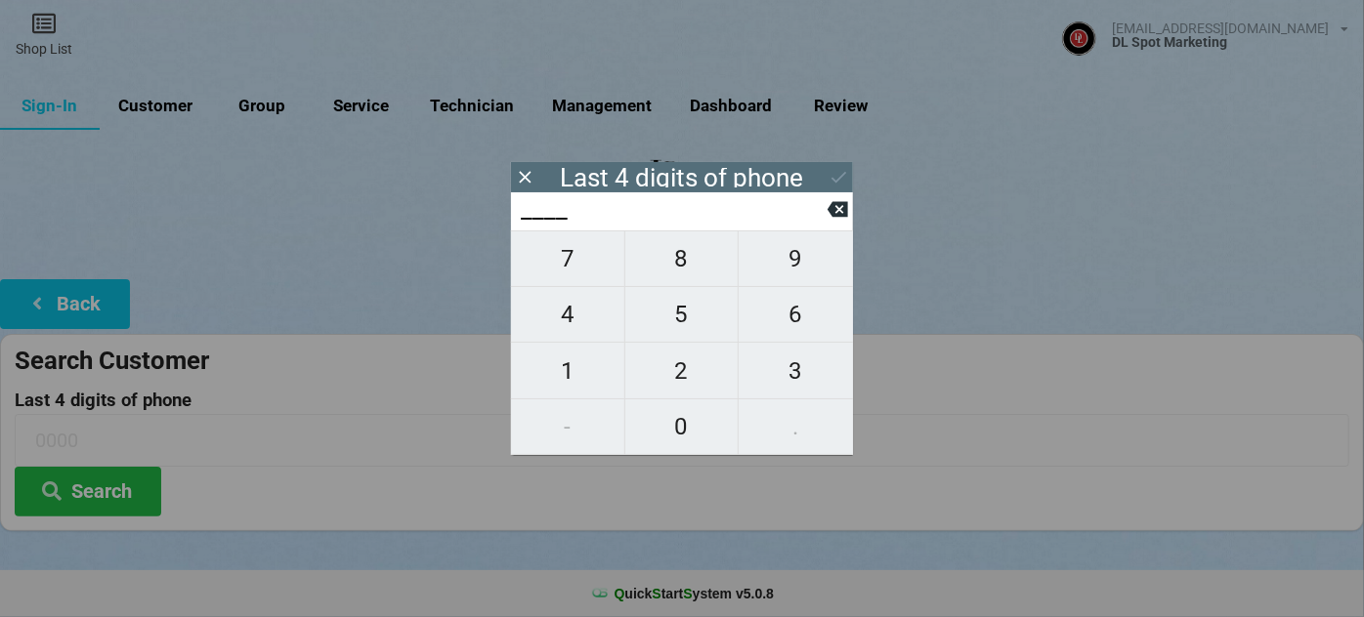
type input "4___"
type input "45__"
type input "450_"
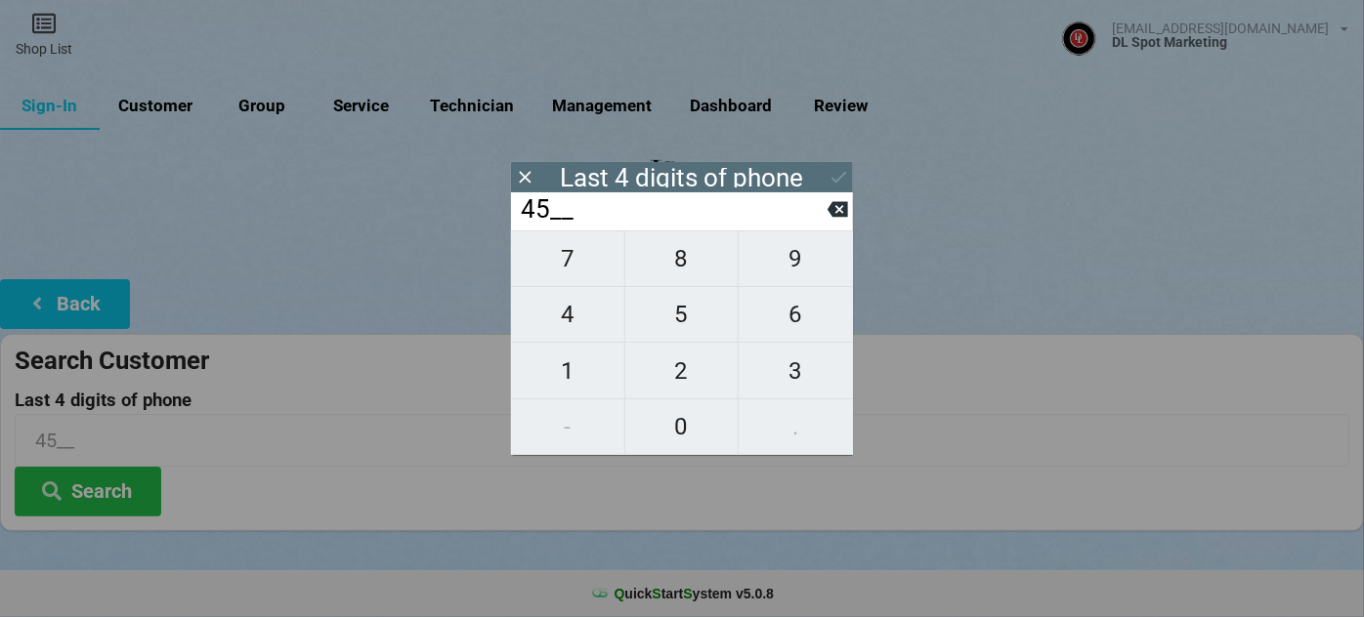
type input "450_"
type input "4507"
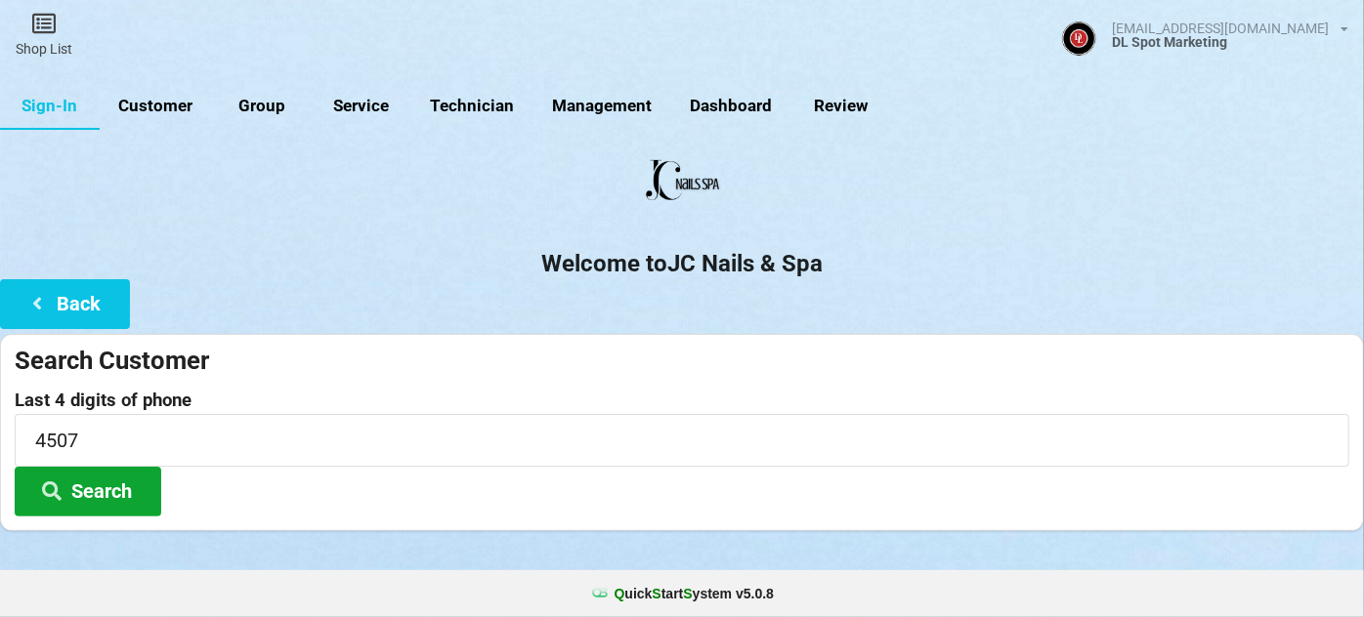
click at [64, 489] on button "Search" at bounding box center [88, 492] width 147 height 50
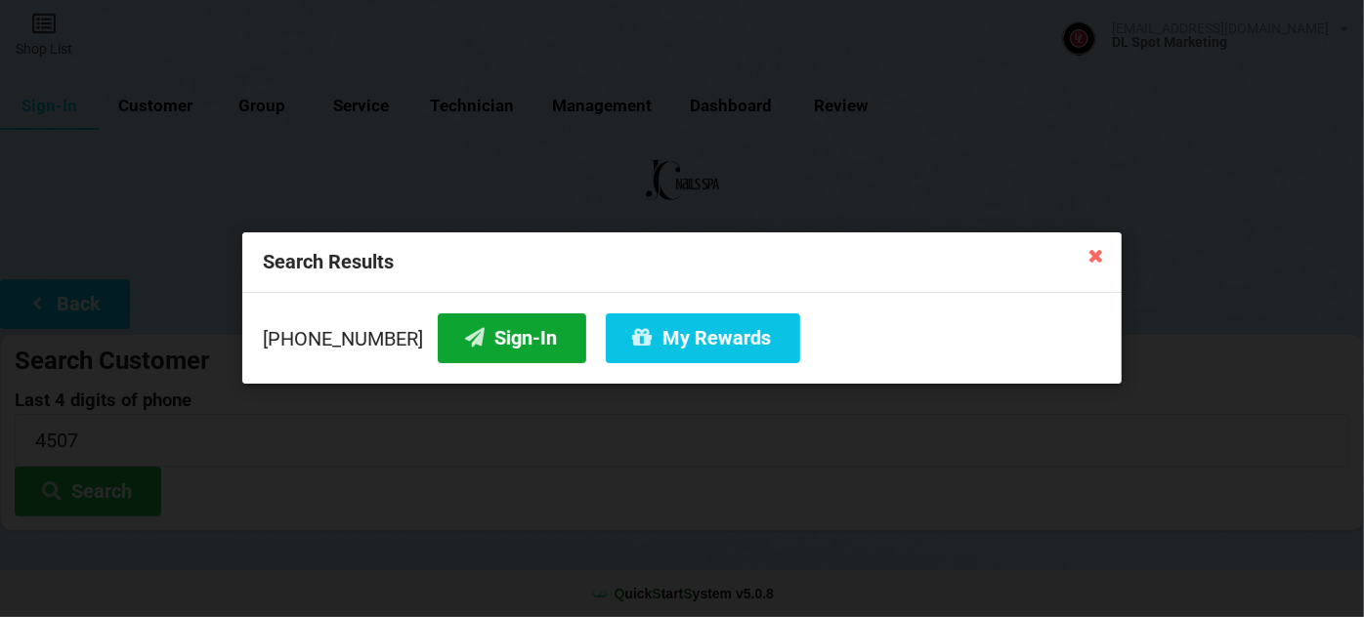
click at [508, 323] on button "Sign-In" at bounding box center [512, 339] width 149 height 50
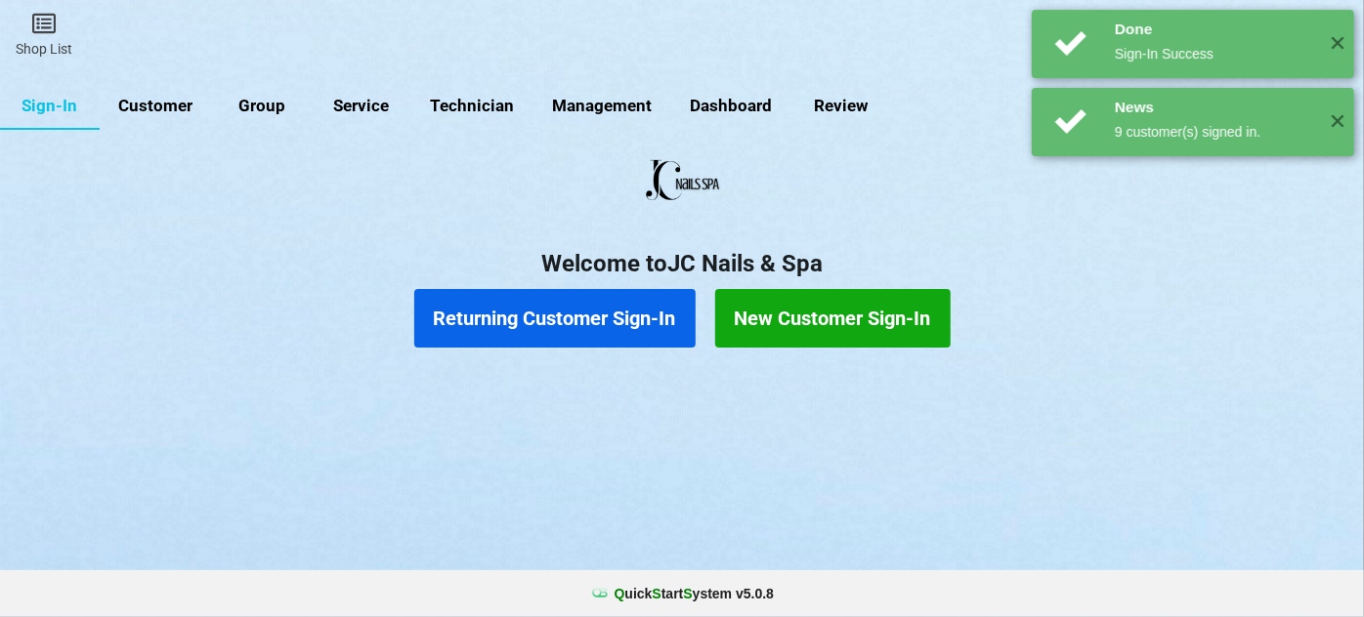
click at [518, 324] on button "Returning Customer Sign-In" at bounding box center [554, 318] width 281 height 59
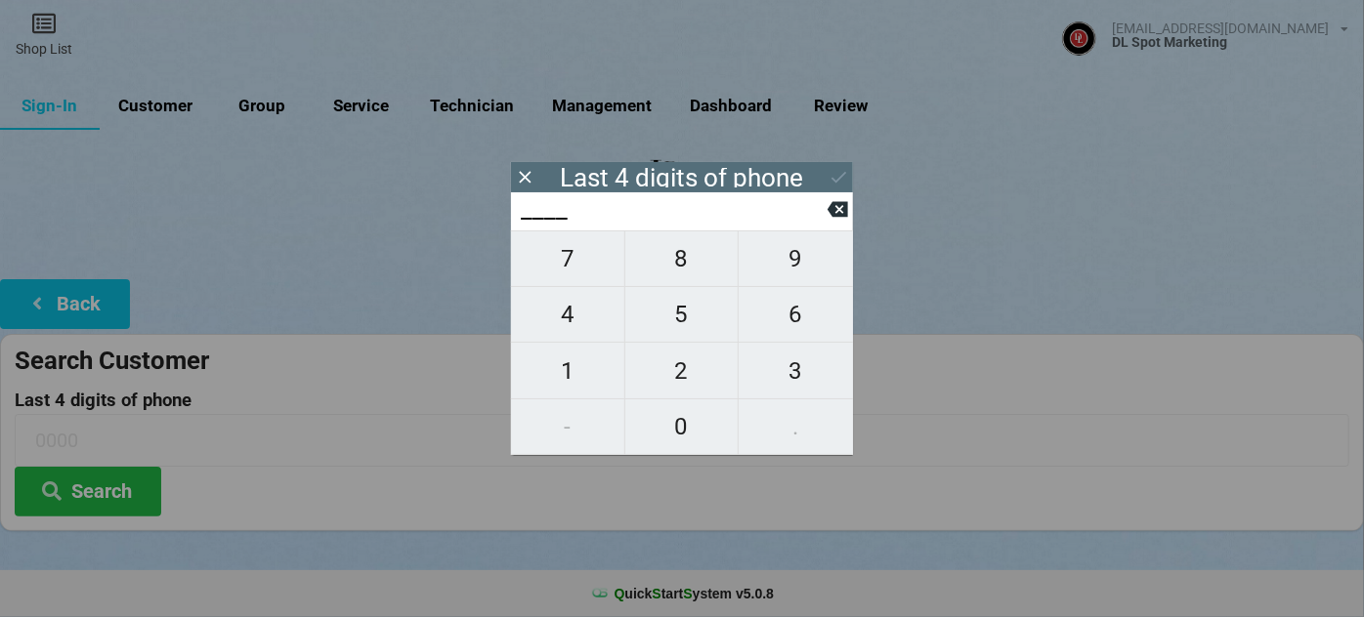
type input "2___"
type input "21__"
type input "219_"
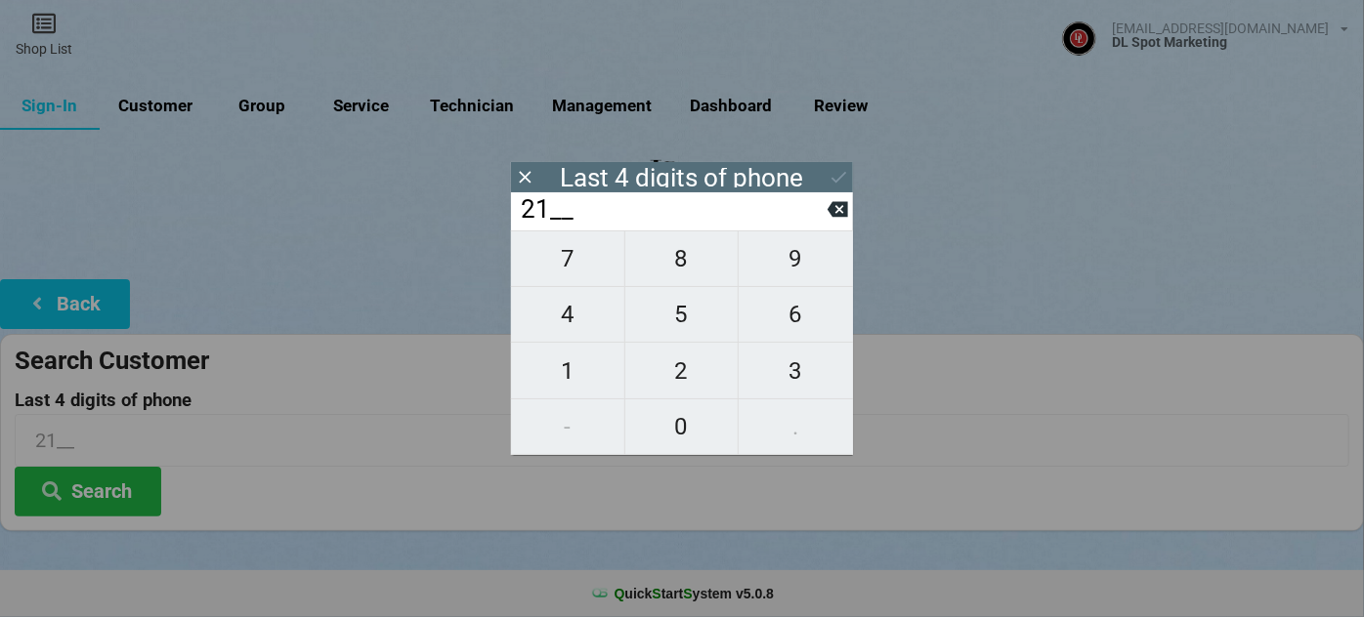
type input "219_"
type input "2195"
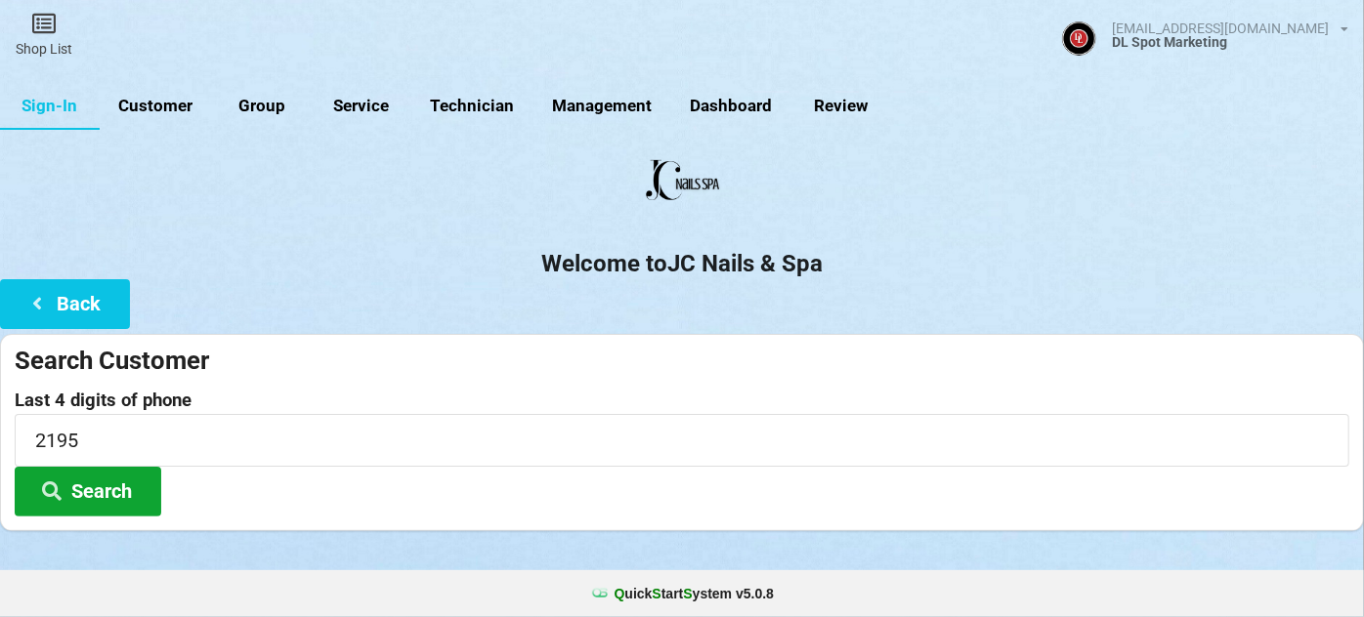
click at [87, 489] on button "Search" at bounding box center [88, 492] width 147 height 50
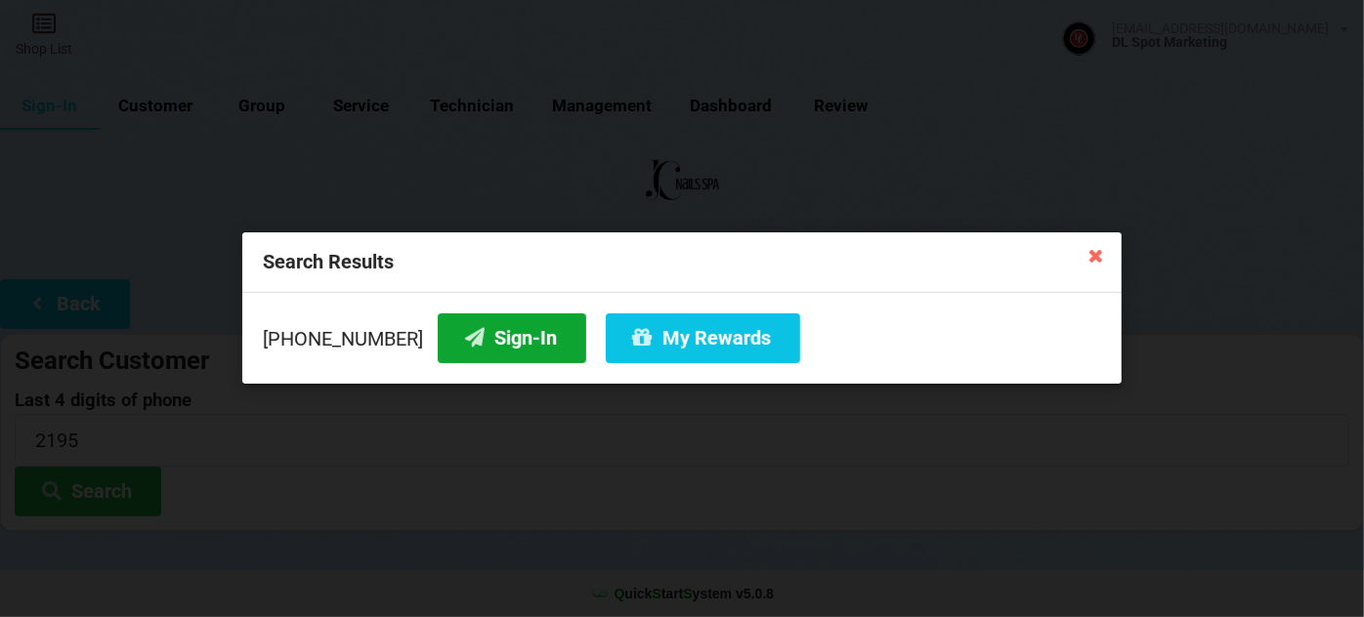
click at [508, 340] on button "Sign-In" at bounding box center [512, 339] width 149 height 50
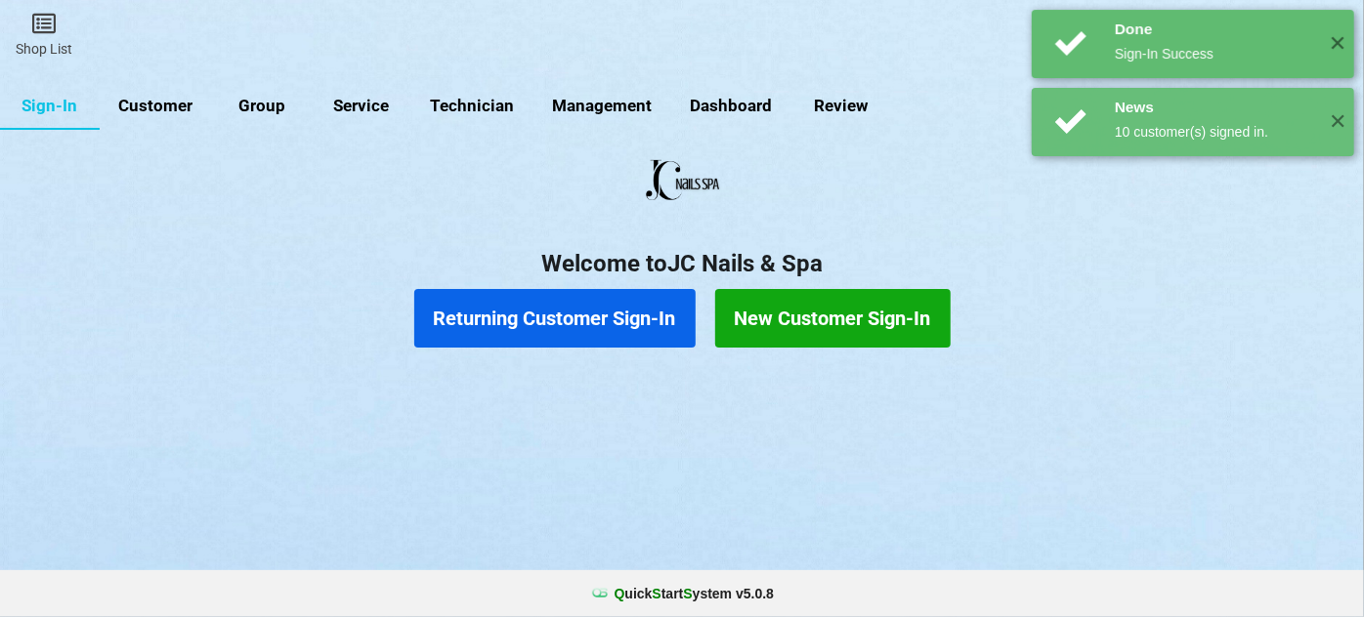
click at [532, 327] on button "Returning Customer Sign-In" at bounding box center [554, 318] width 281 height 59
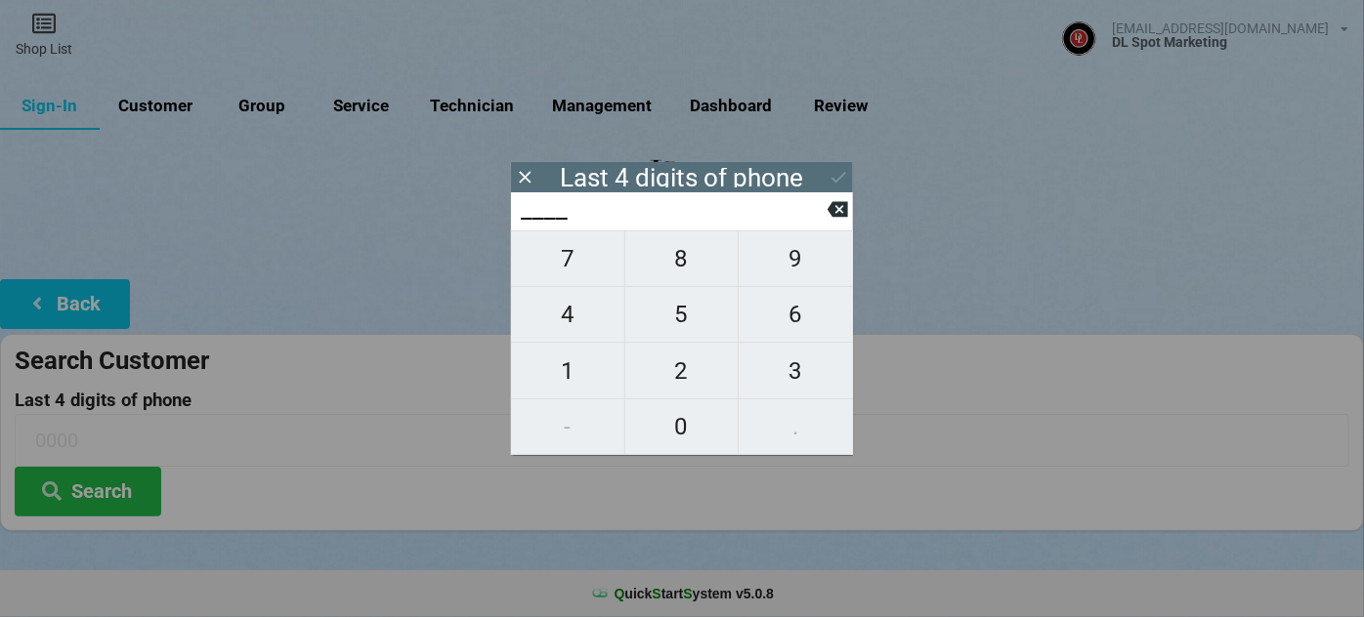
type input "0___"
type input "03__"
type input "037_"
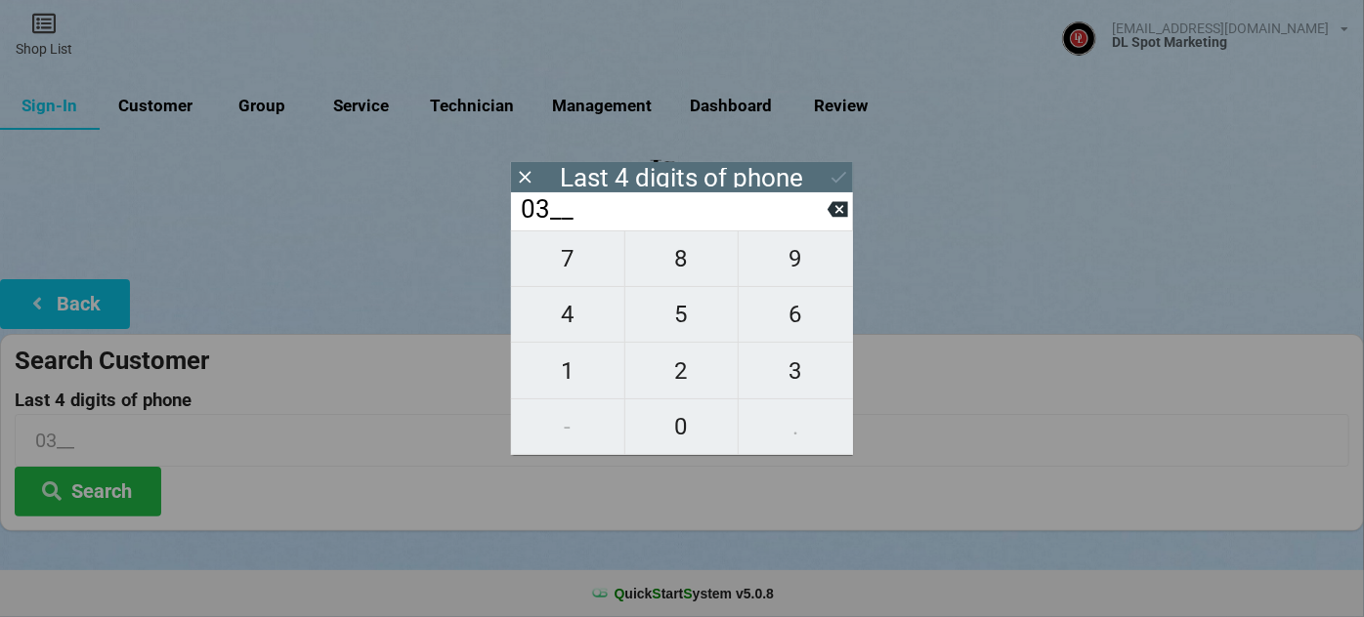
type input "037_"
type input "0379"
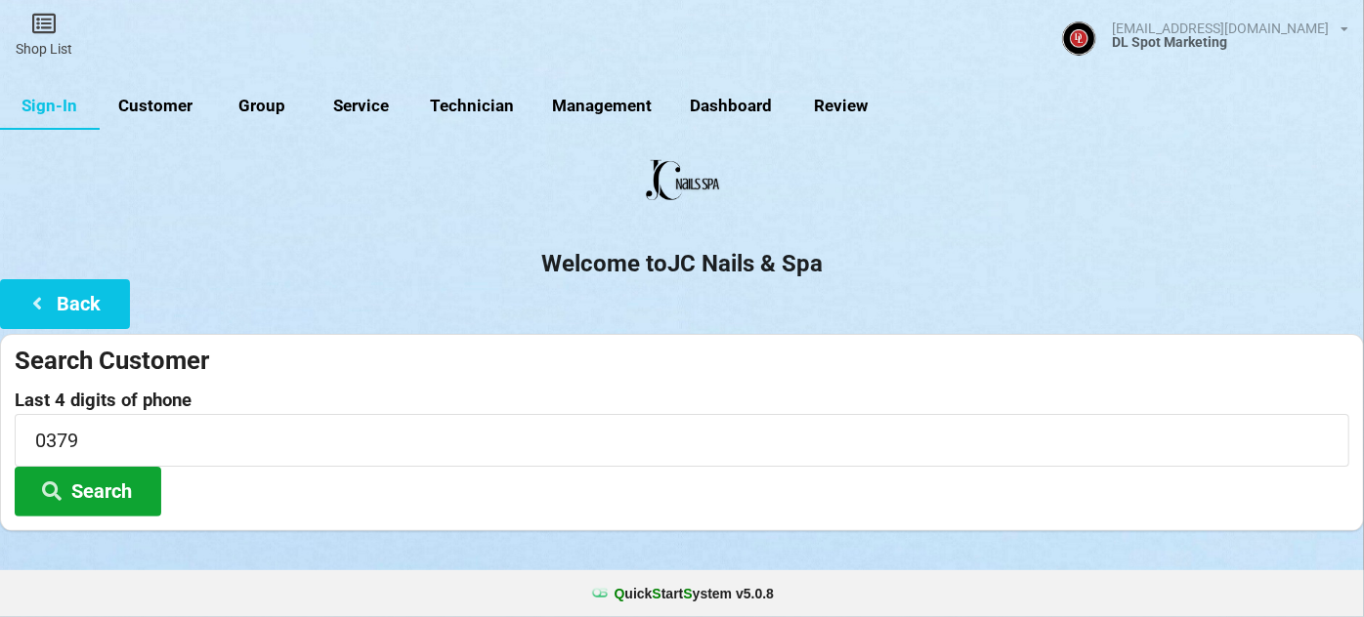
click at [75, 488] on button "Search" at bounding box center [88, 492] width 147 height 50
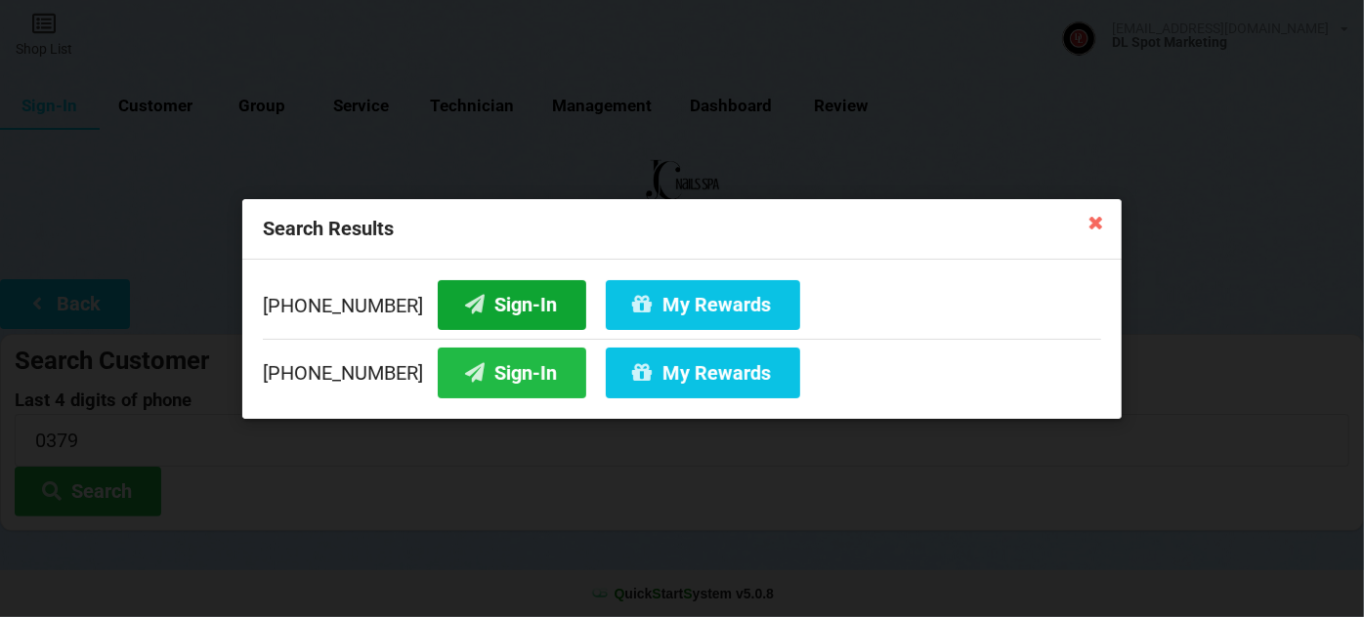
click at [496, 312] on button "Sign-In" at bounding box center [512, 304] width 149 height 50
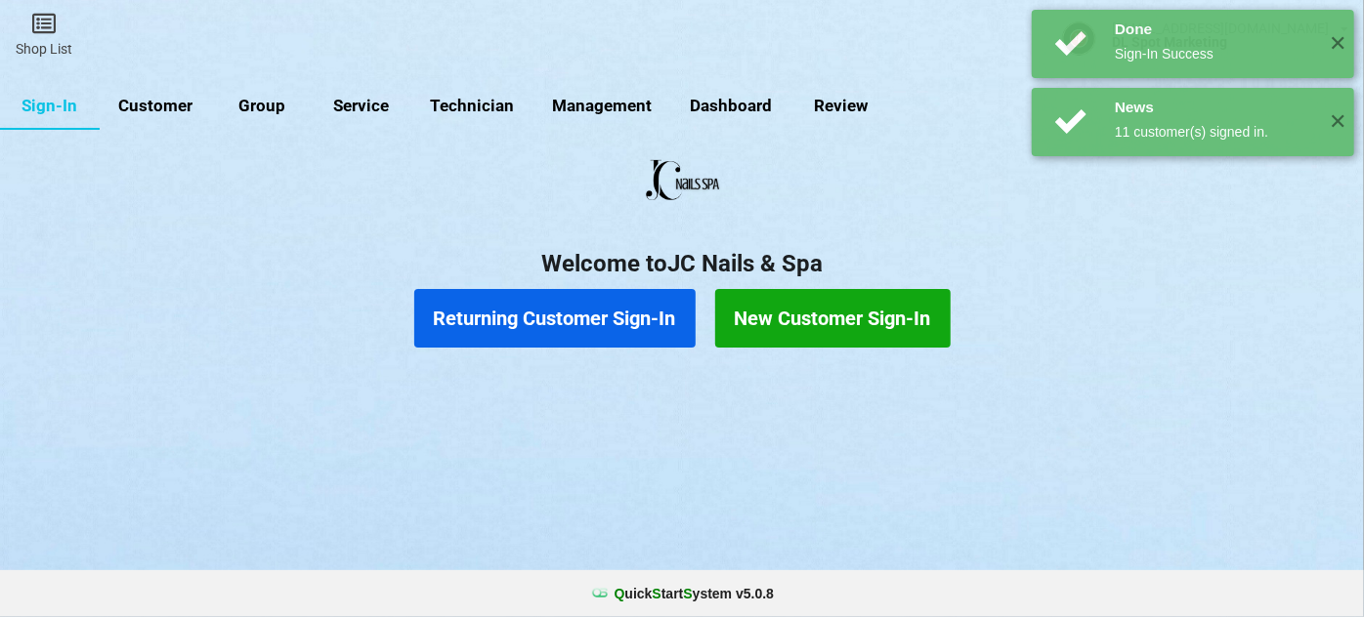
click at [170, 106] on link "Customer" at bounding box center [156, 106] width 112 height 47
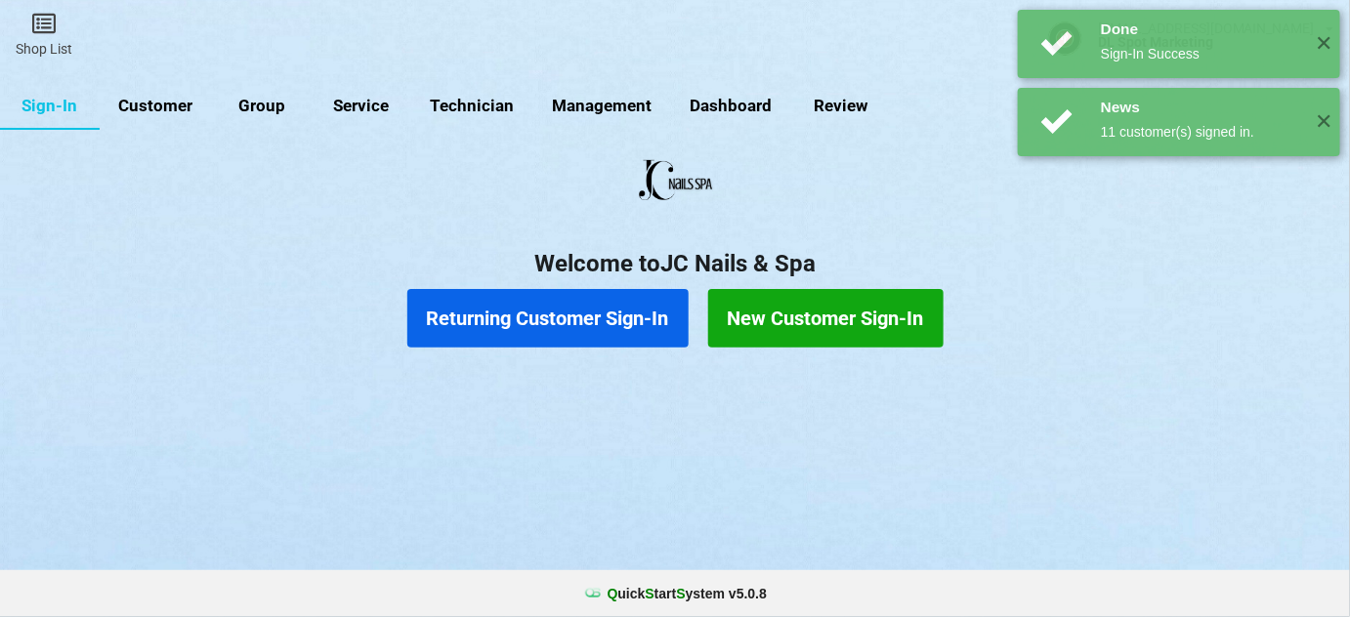
select select "25"
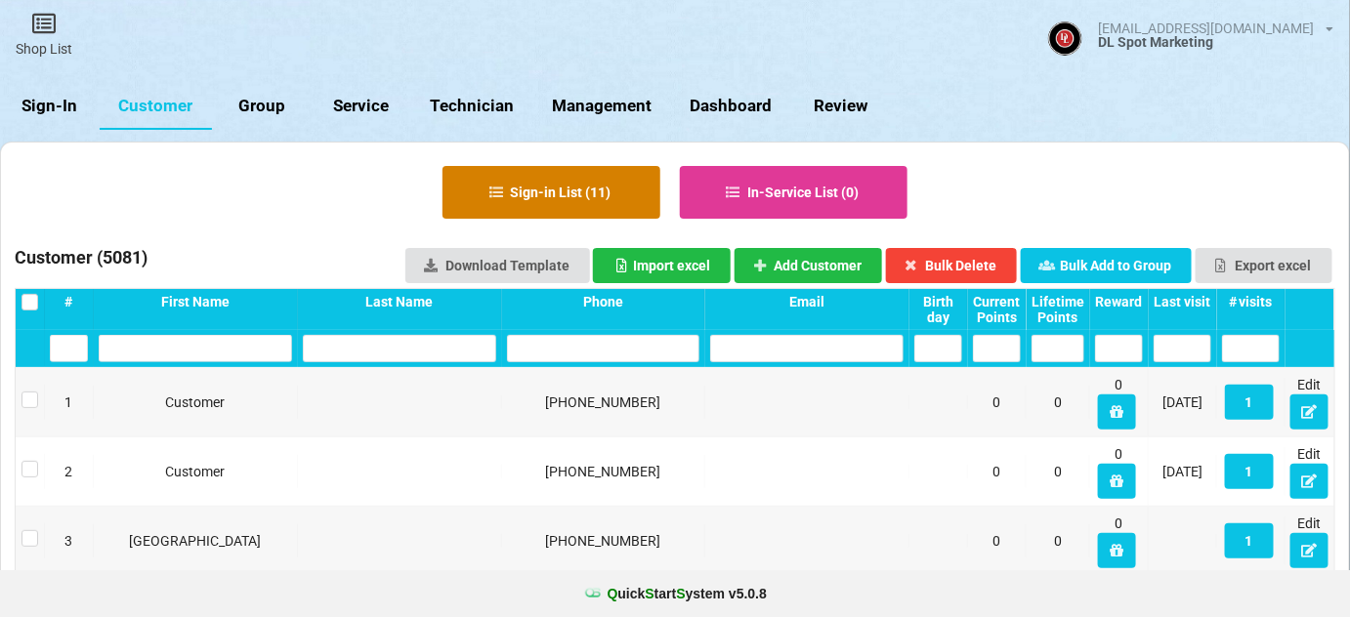
click at [604, 197] on button "Sign-in List ( 11 )" at bounding box center [552, 192] width 218 height 53
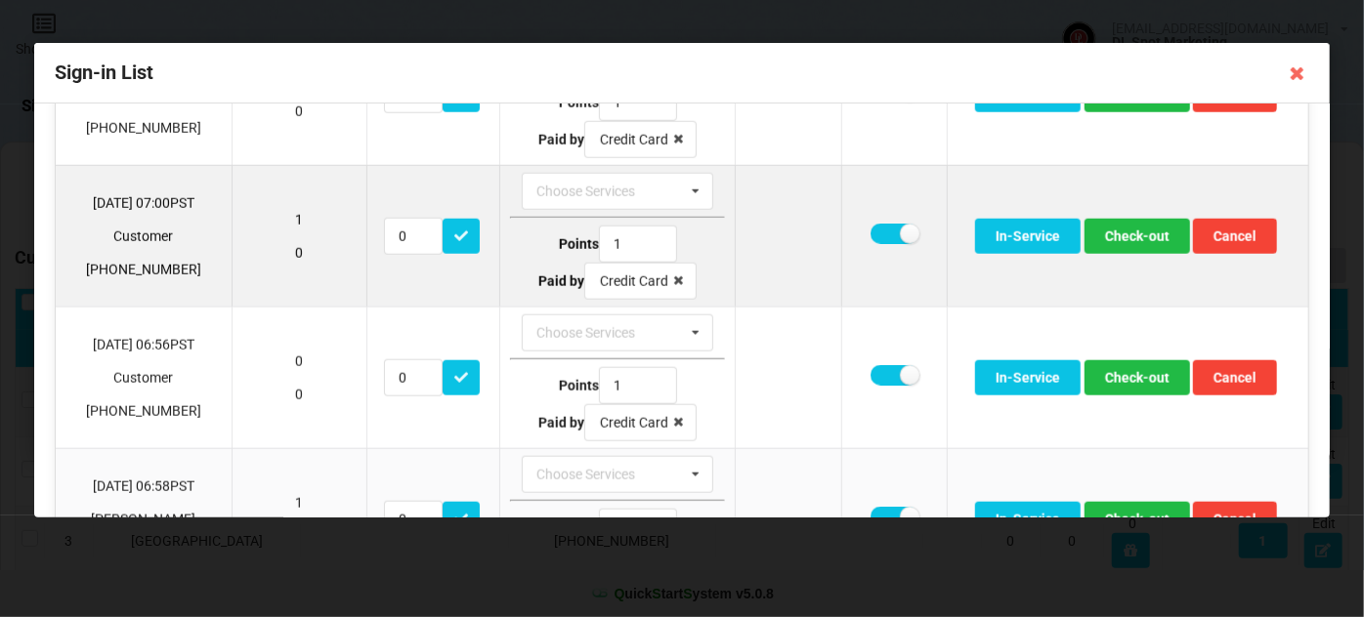
scroll to position [1065, 0]
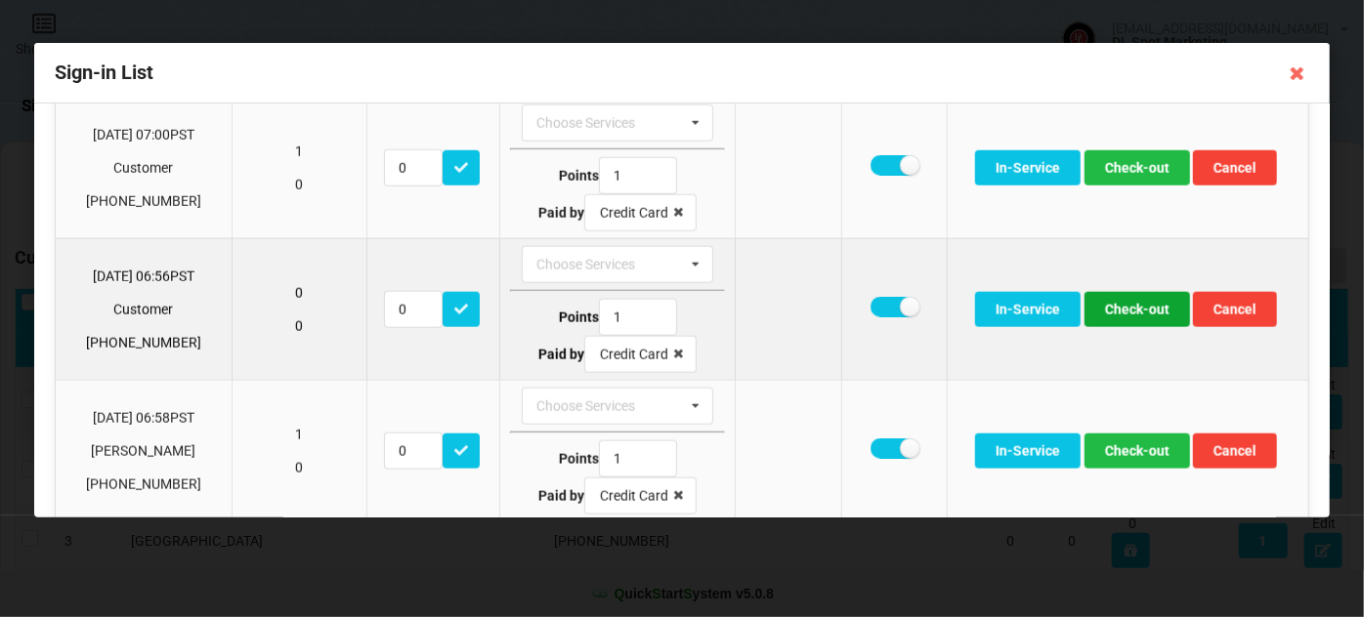
click at [1123, 300] on button "Check-out" at bounding box center [1138, 309] width 106 height 35
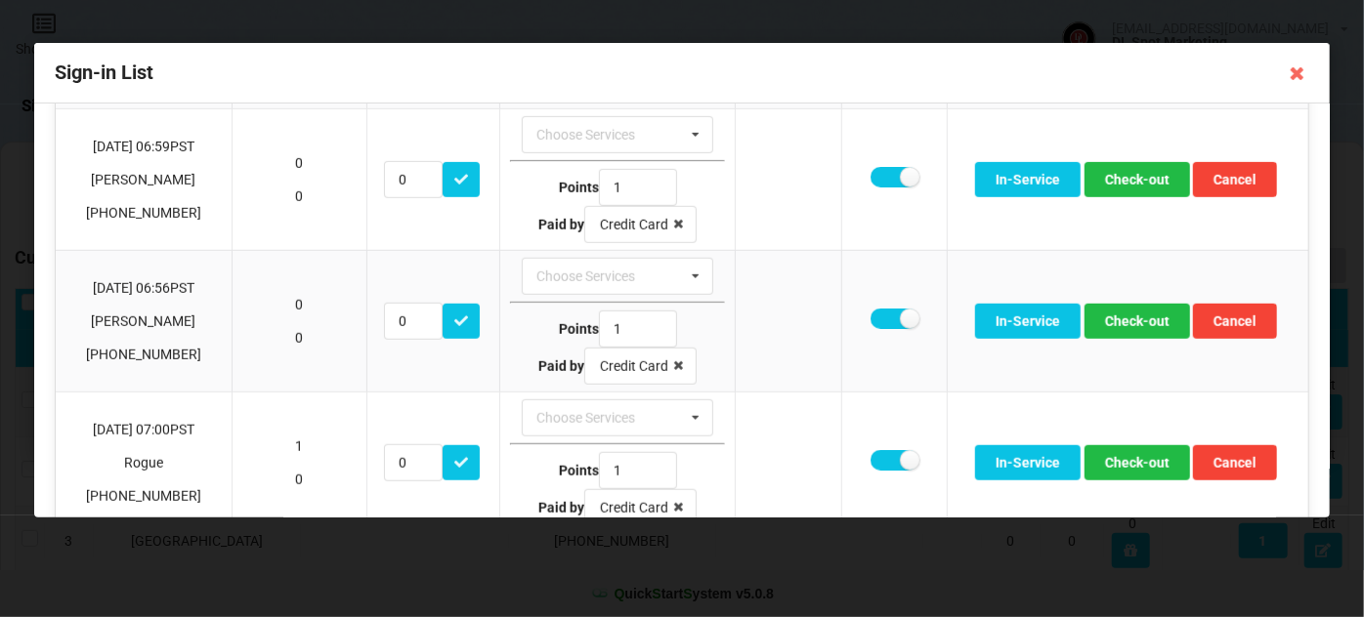
scroll to position [604, 0]
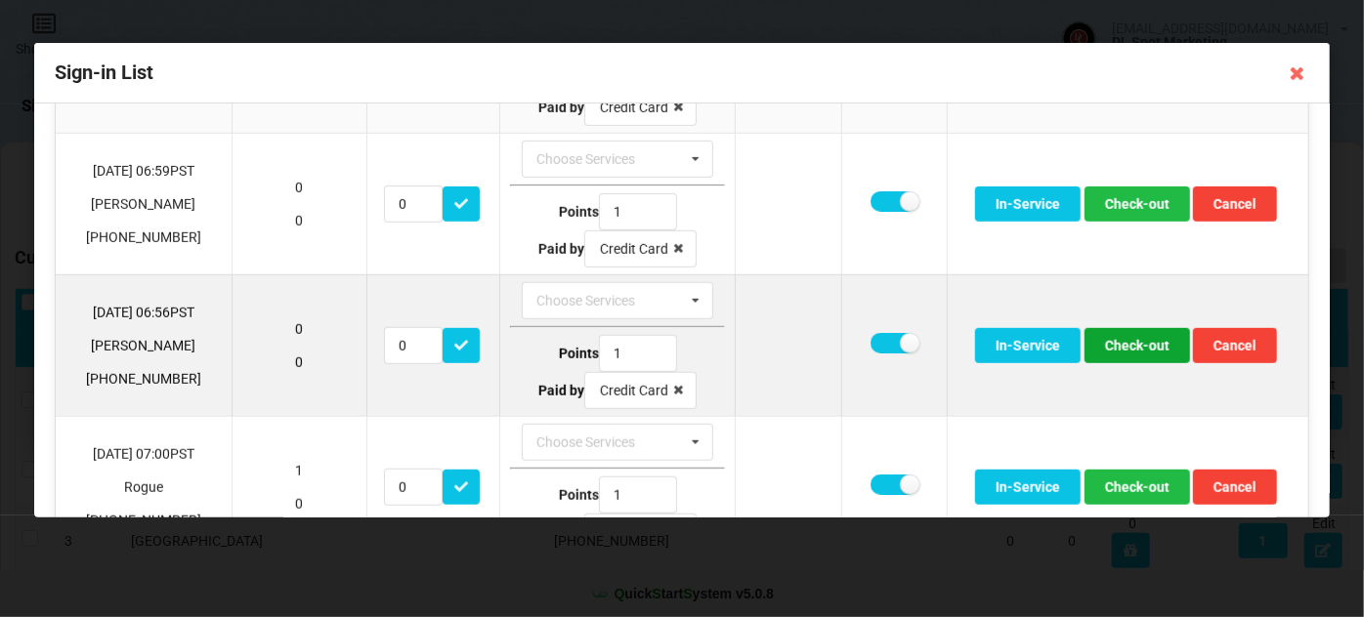
click at [1138, 345] on button "Check-out" at bounding box center [1138, 345] width 106 height 35
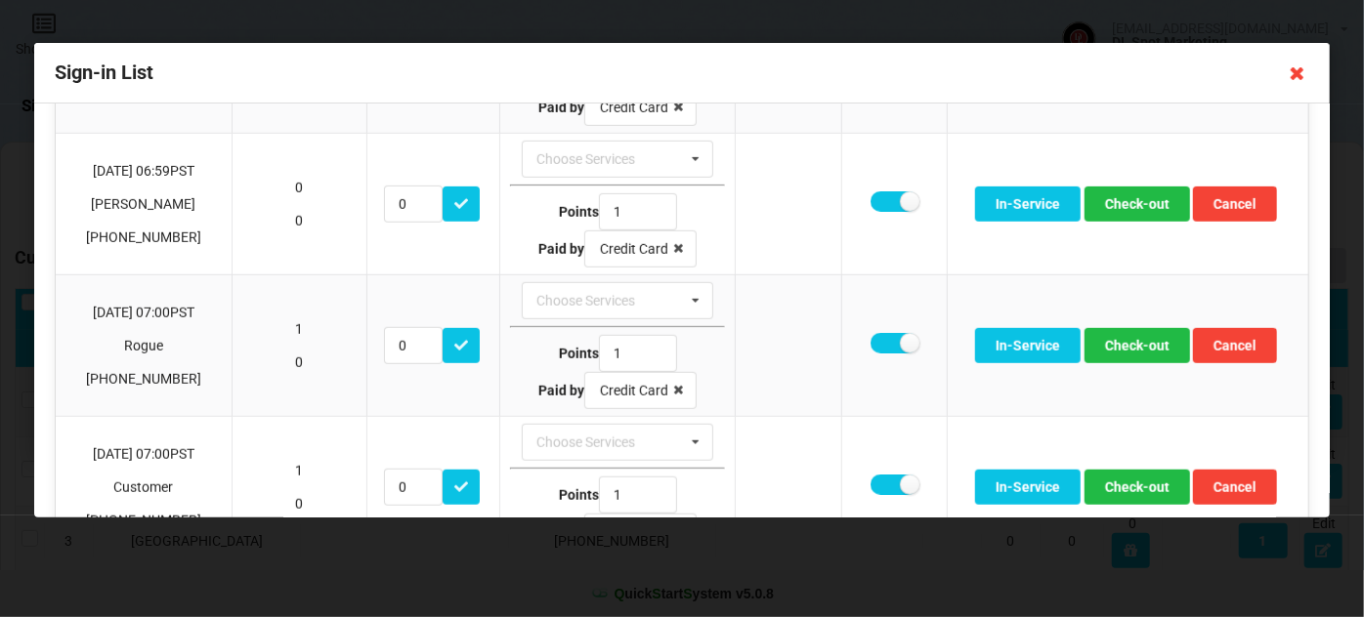
click at [1298, 77] on icon at bounding box center [1297, 73] width 31 height 31
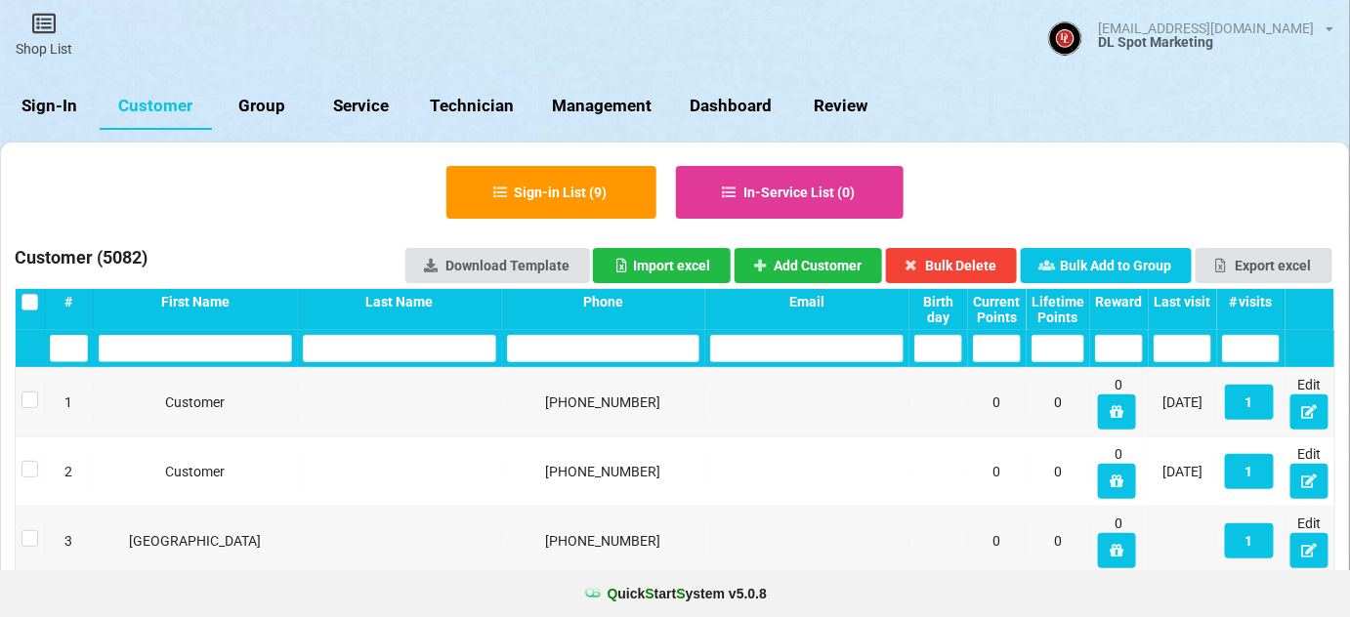
click at [1188, 304] on div "Last visit" at bounding box center [1183, 302] width 58 height 16
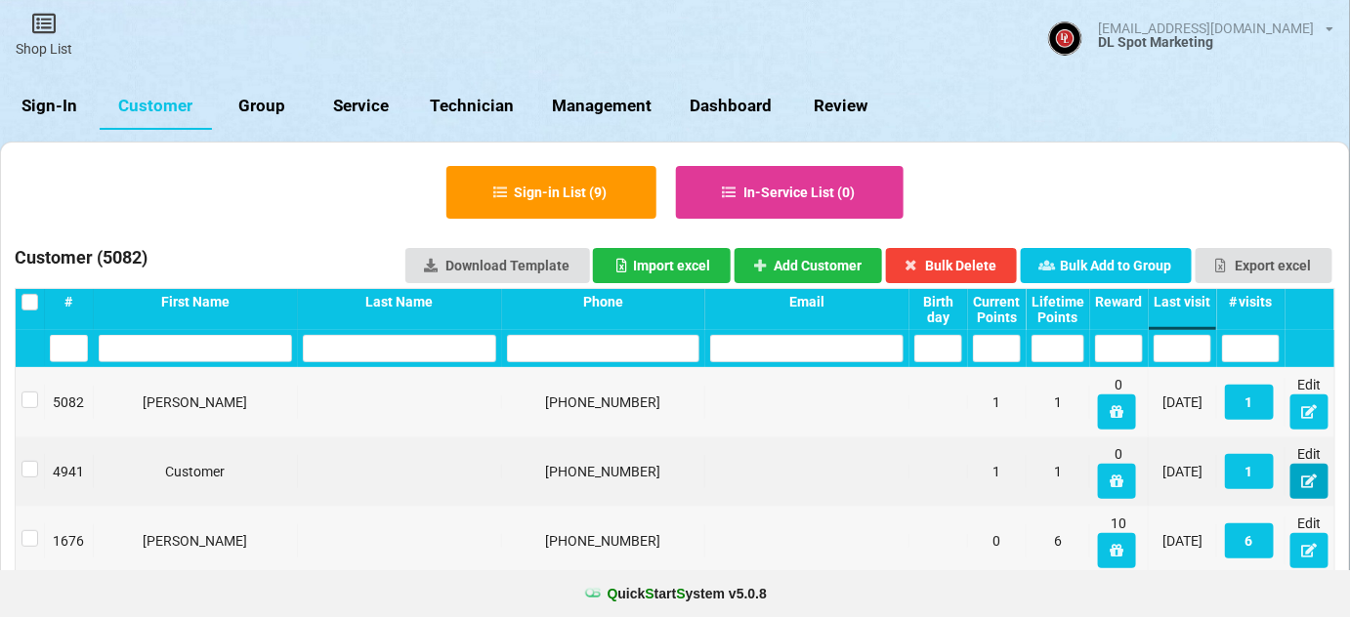
click at [1313, 485] on icon at bounding box center [1309, 481] width 17 height 12
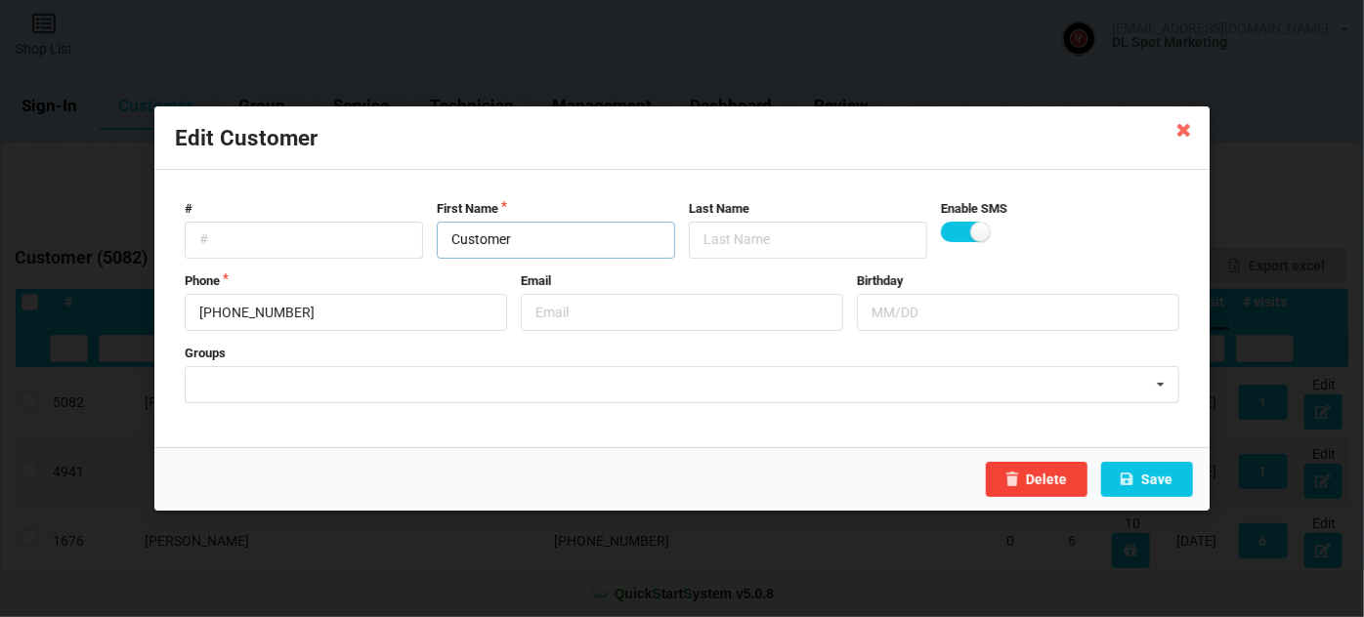
drag, startPoint x: 526, startPoint y: 236, endPoint x: 413, endPoint y: 268, distance: 116.6
click at [414, 268] on form "# First Name Customer Last Name Enable SMS Phone 925-998-1829 Email Birthday Gr…" at bounding box center [682, 309] width 1014 height 237
type input "Lena"
type input "Wong"
click at [1154, 484] on button "Save" at bounding box center [1147, 479] width 92 height 35
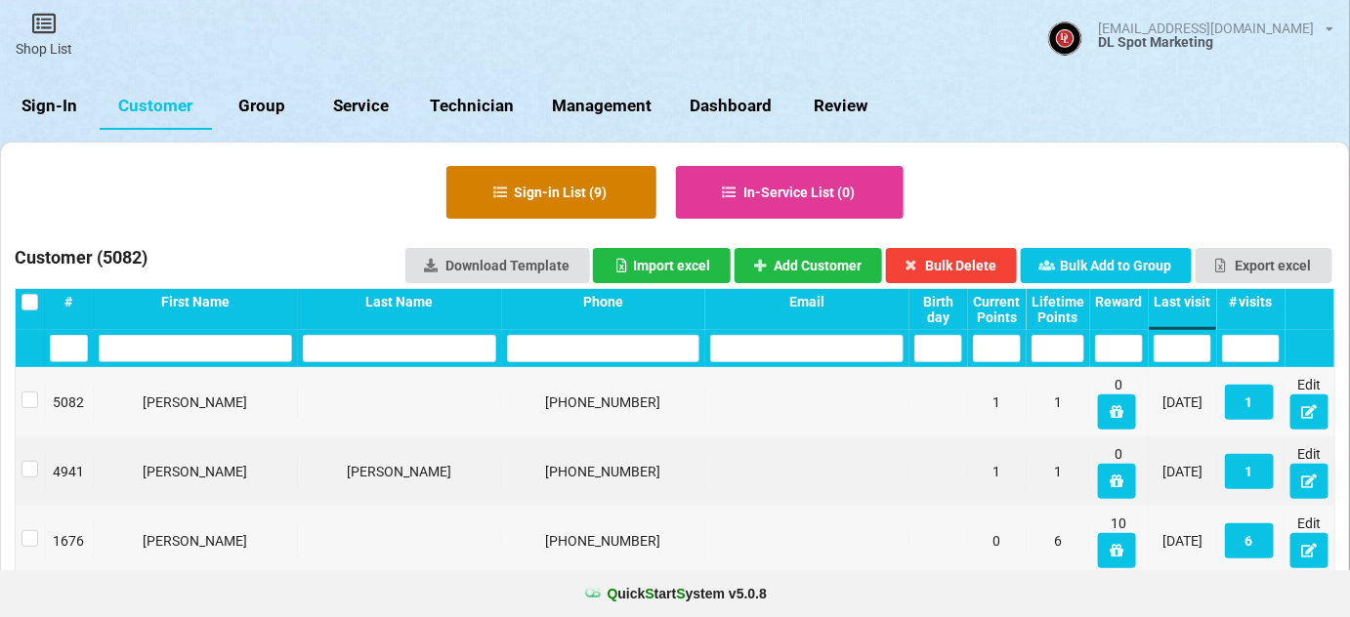
click at [508, 183] on button "Sign-in List ( 9 )" at bounding box center [552, 192] width 210 height 53
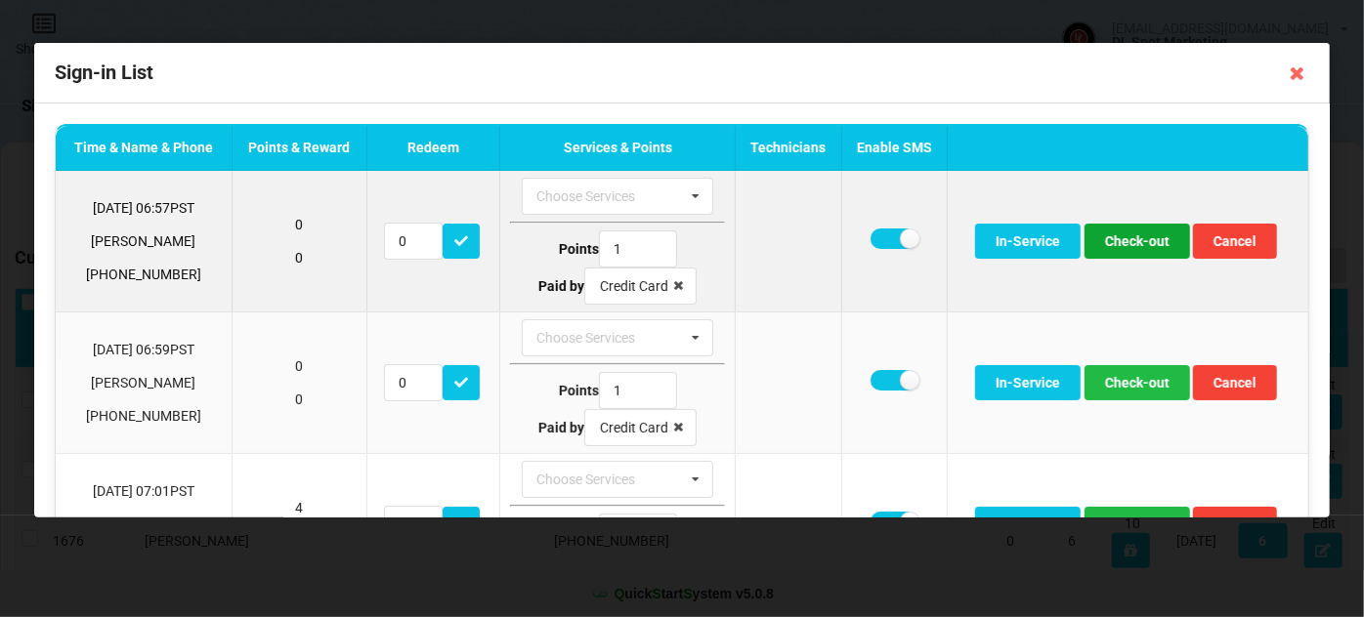
click at [1123, 245] on button "Check-out" at bounding box center [1138, 241] width 106 height 35
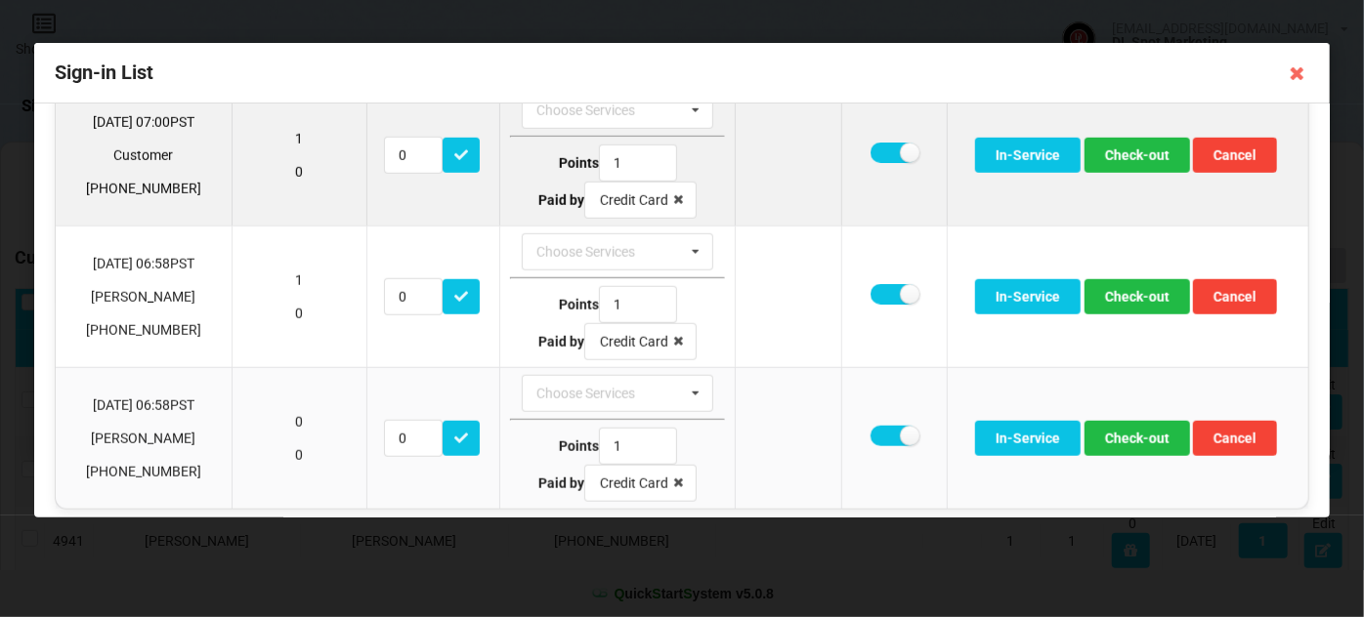
scroll to position [796, 0]
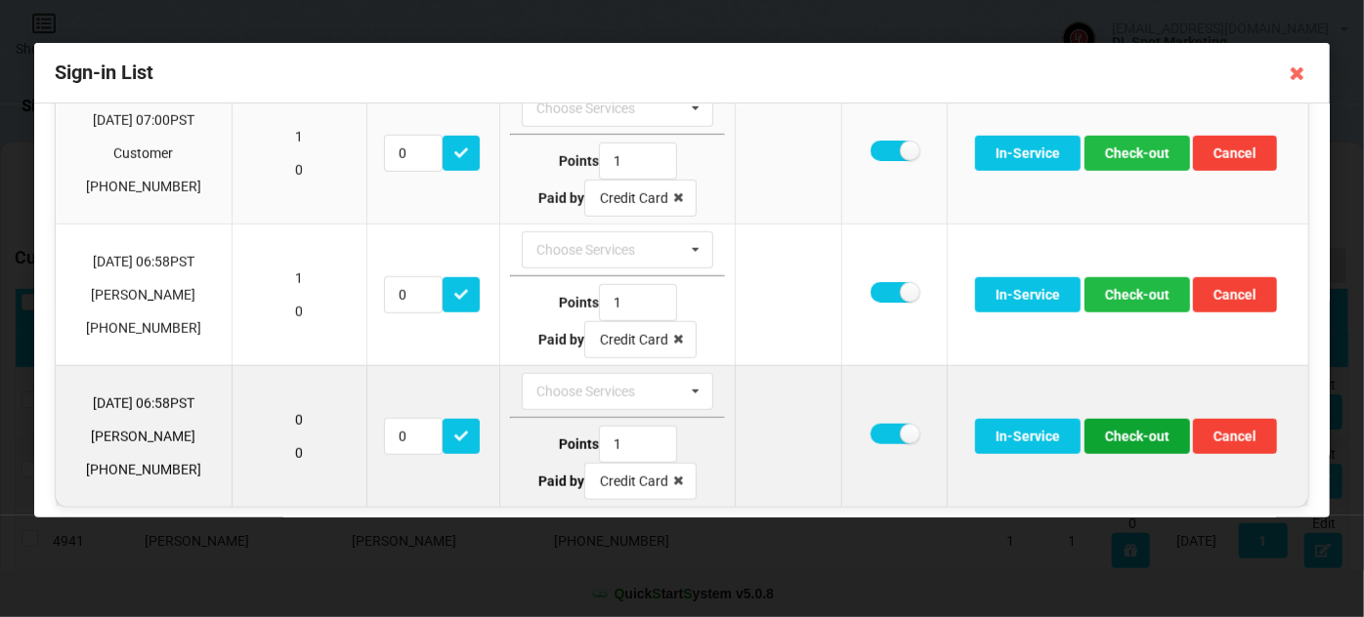
click at [1130, 432] on button "Check-out" at bounding box center [1138, 436] width 106 height 35
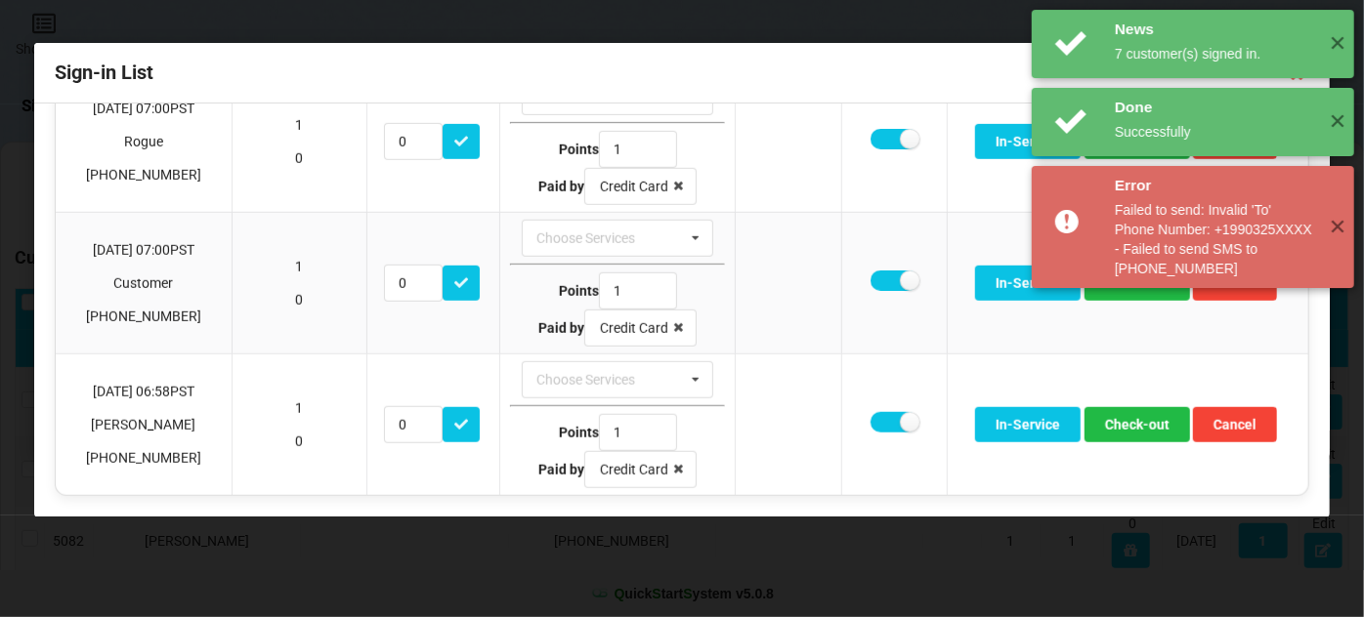
scroll to position [657, 0]
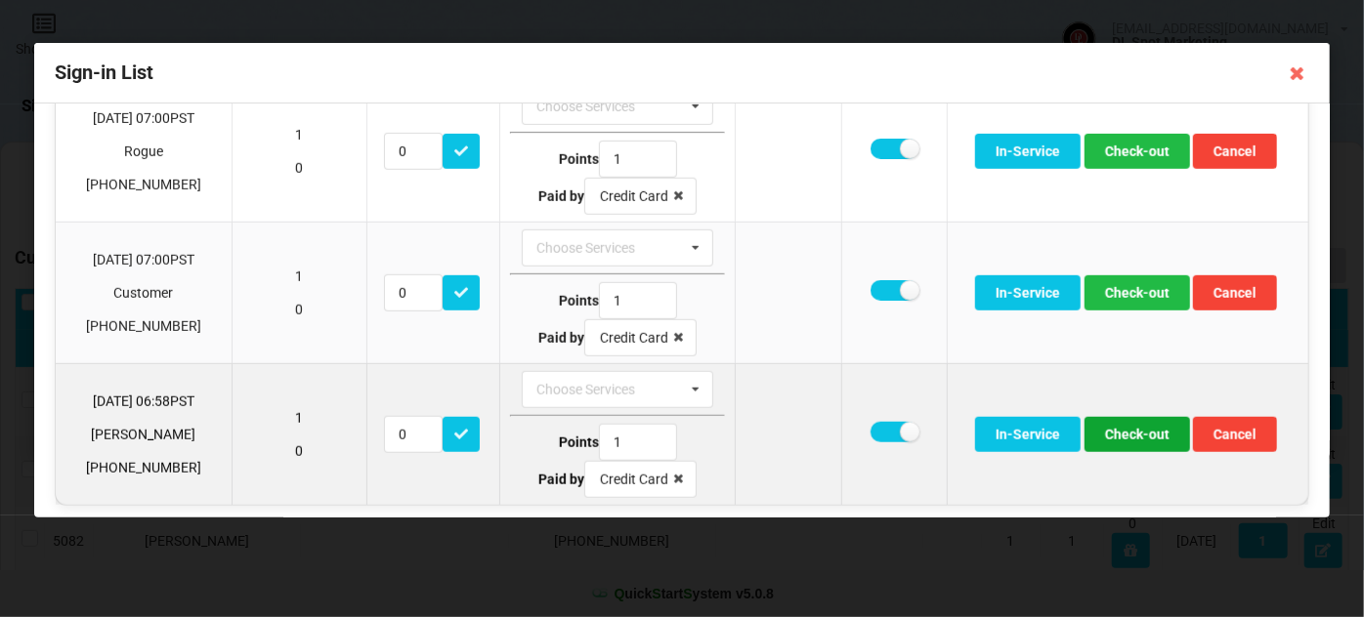
click at [1142, 429] on button "Check-out" at bounding box center [1138, 434] width 106 height 35
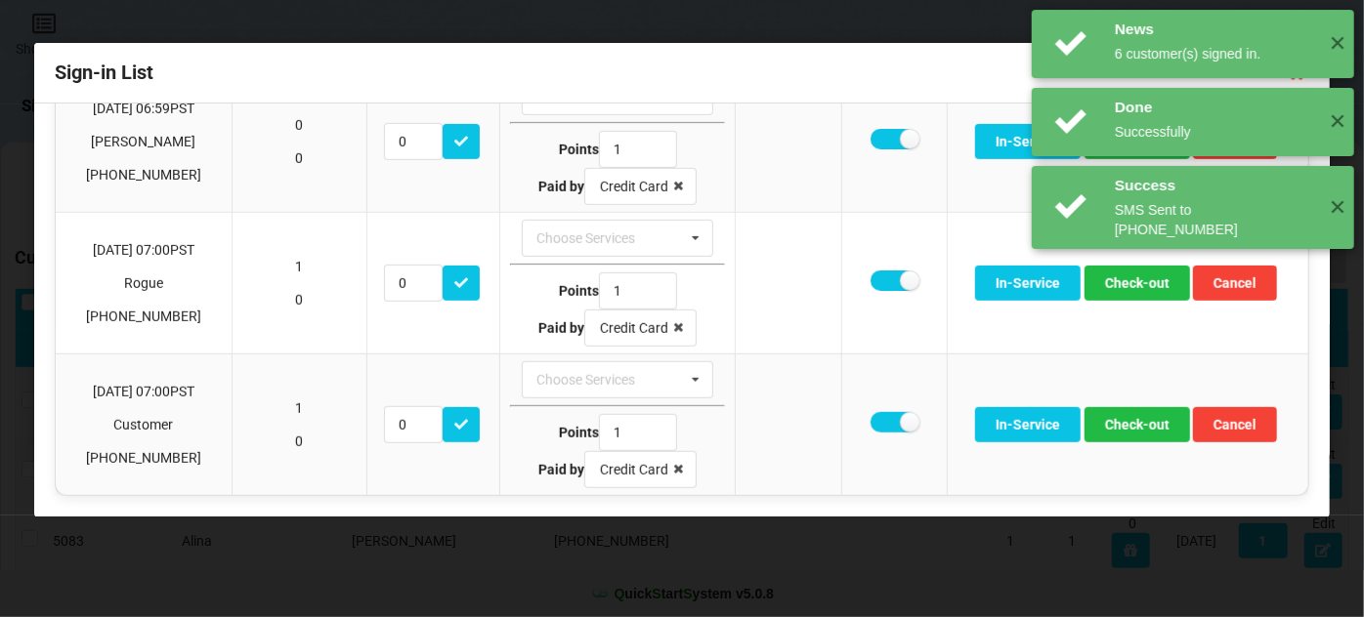
scroll to position [516, 0]
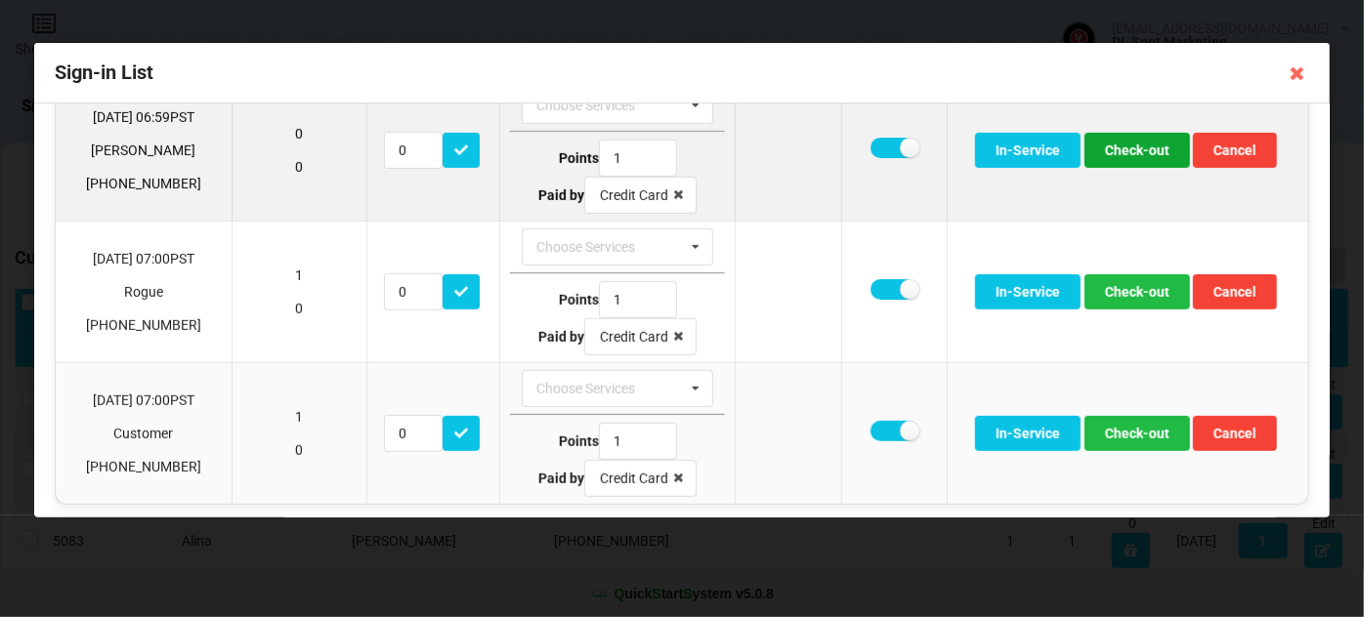
click at [1127, 145] on button "Check-out" at bounding box center [1138, 150] width 106 height 35
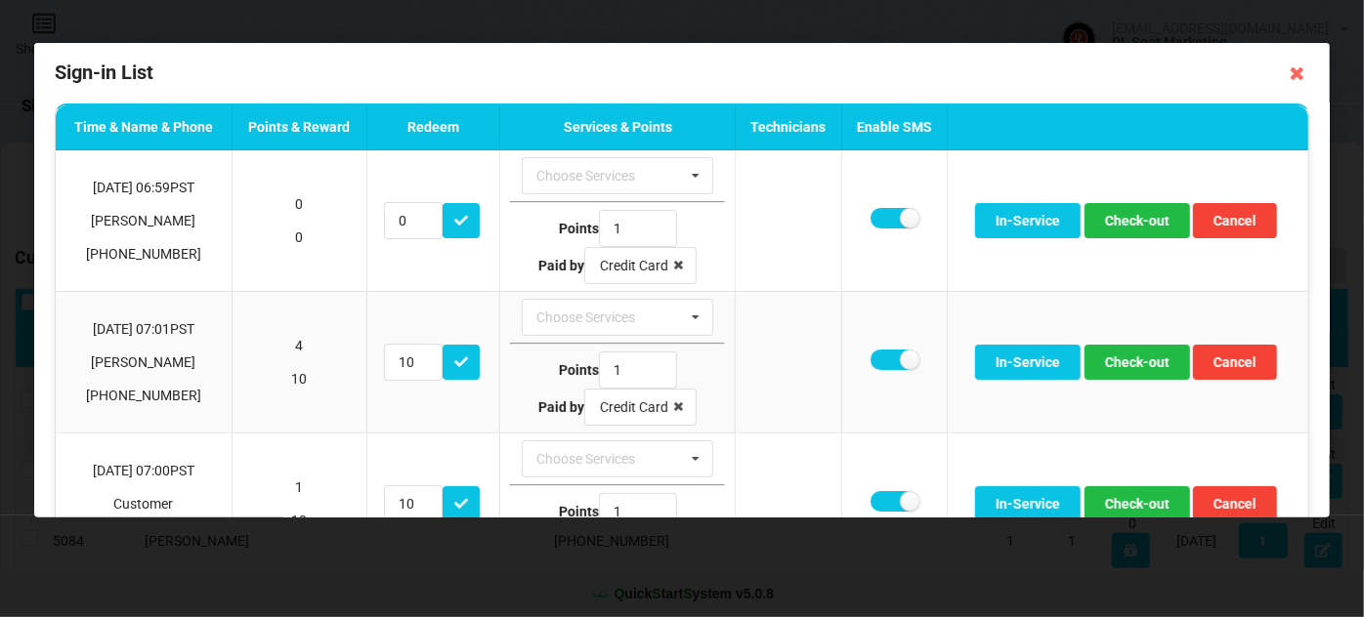
scroll to position [21, 0]
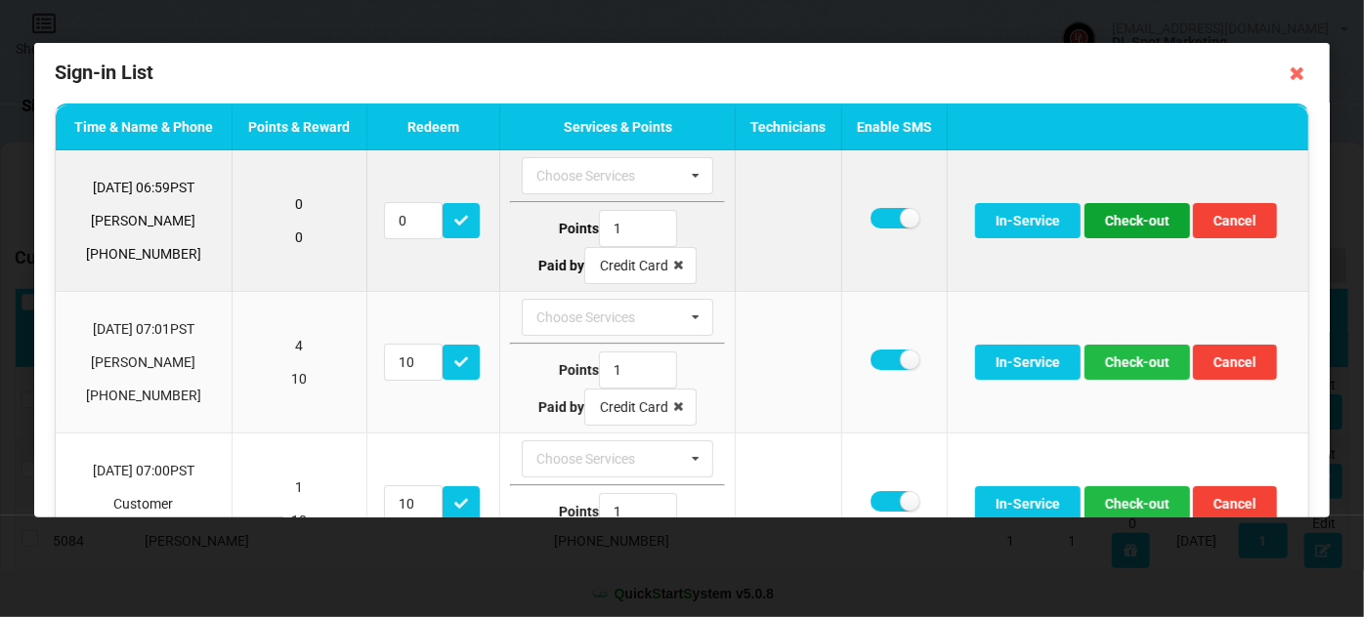
click at [1134, 213] on button "Check-out" at bounding box center [1138, 220] width 106 height 35
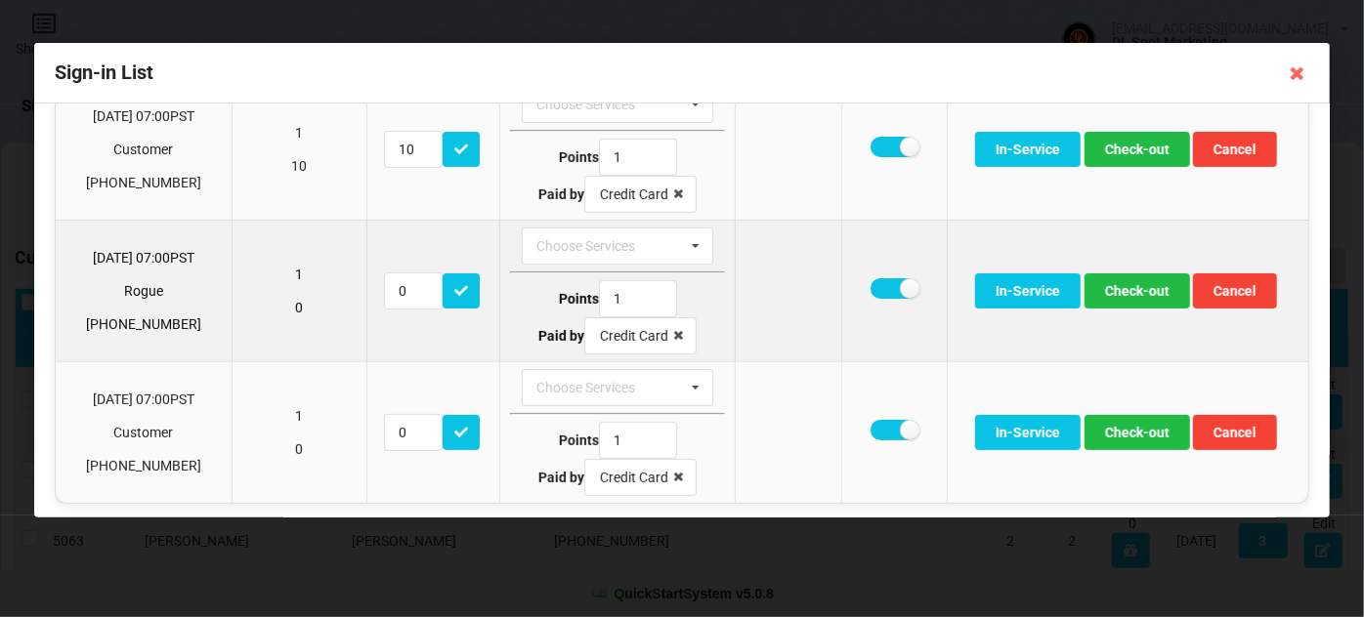
scroll to position [234, 0]
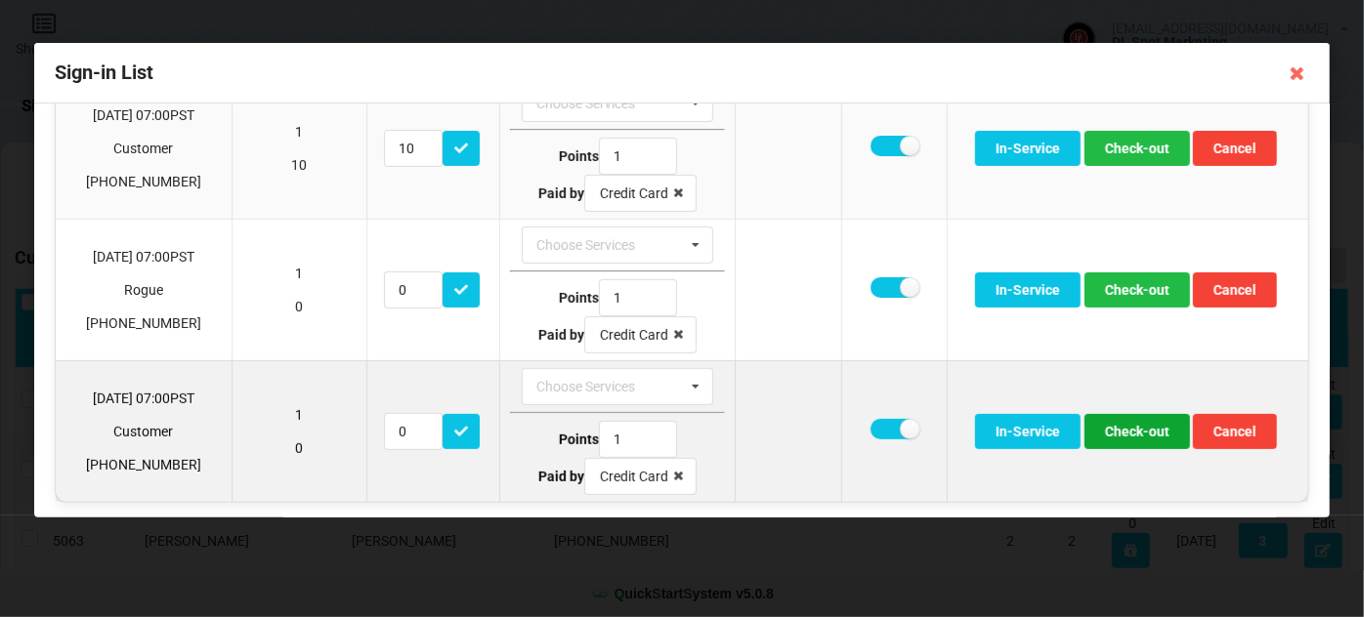
click at [1127, 426] on button "Check-out" at bounding box center [1138, 431] width 106 height 35
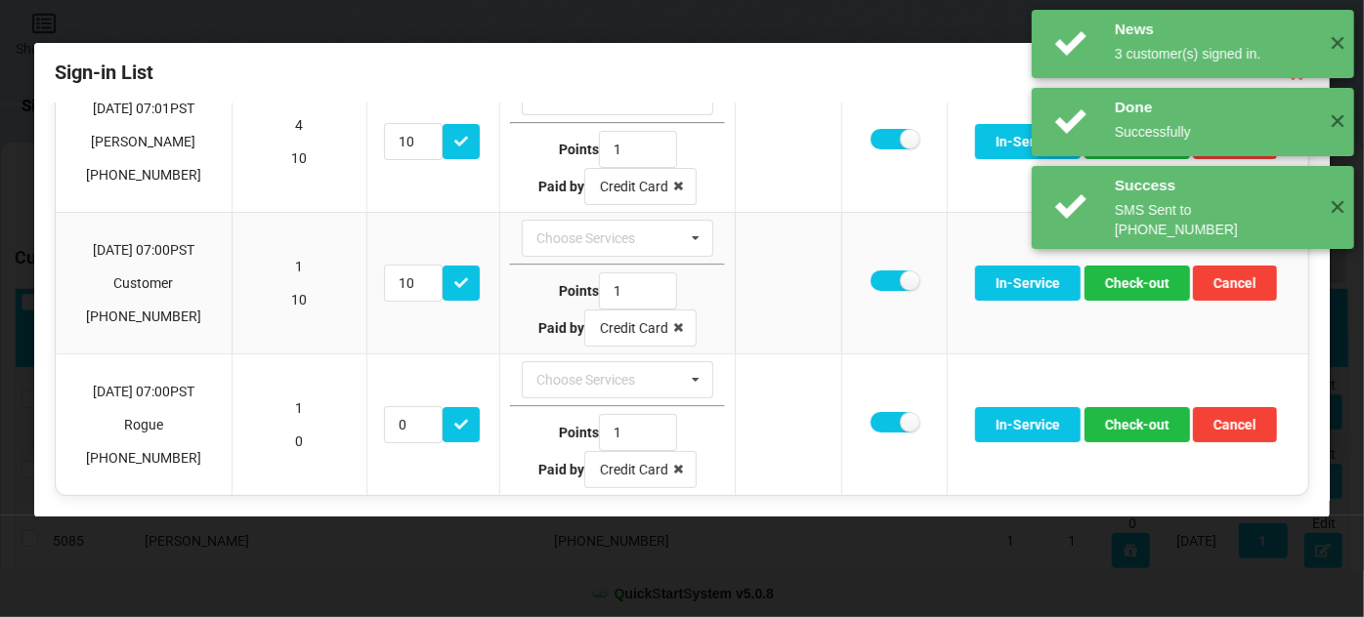
scroll to position [95, 0]
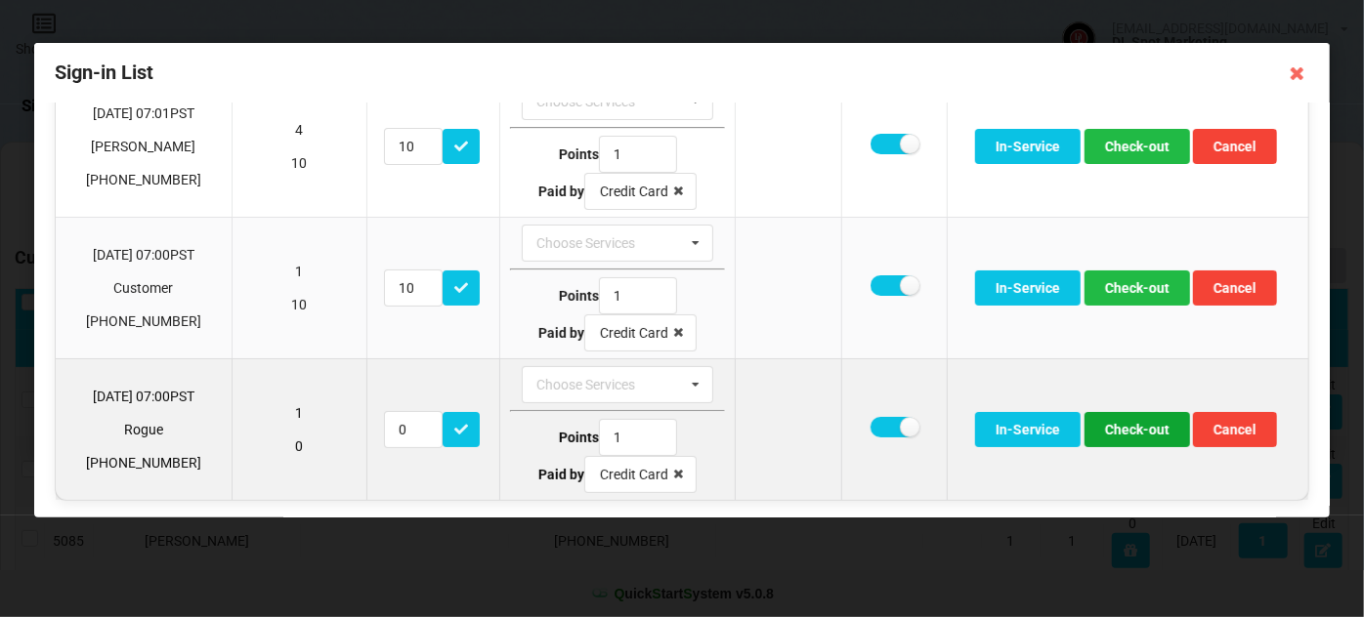
click at [1146, 427] on button "Check-out" at bounding box center [1138, 429] width 106 height 35
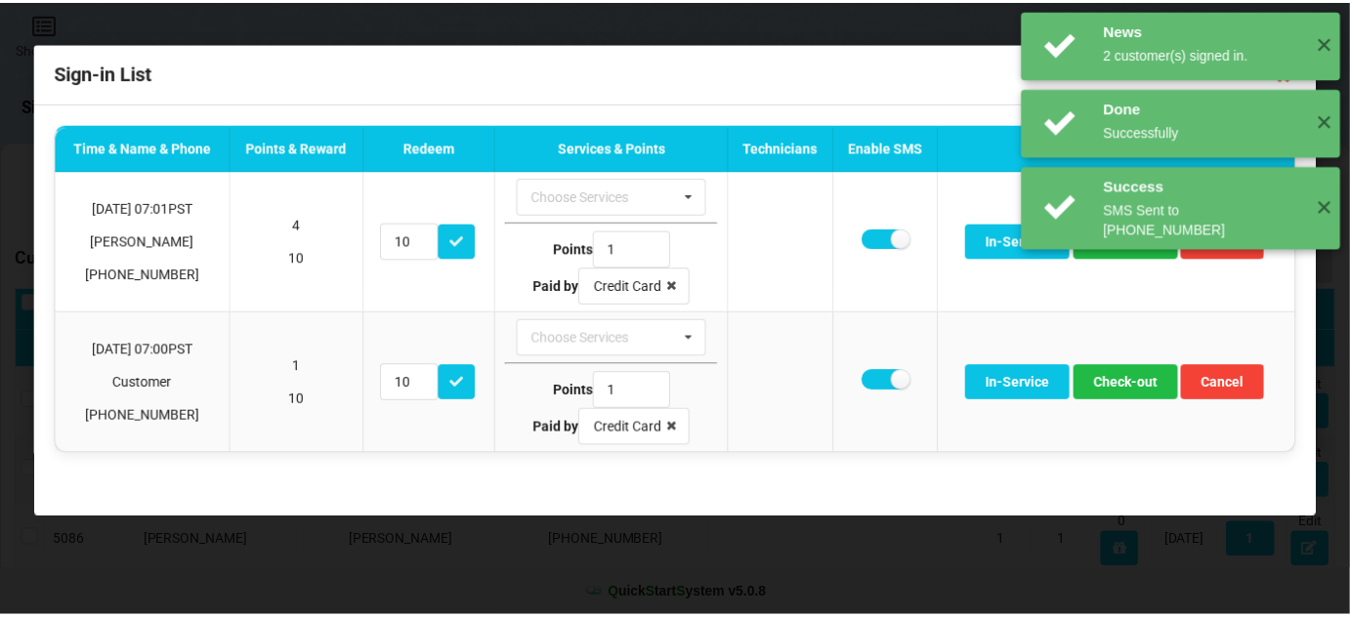
scroll to position [0, 0]
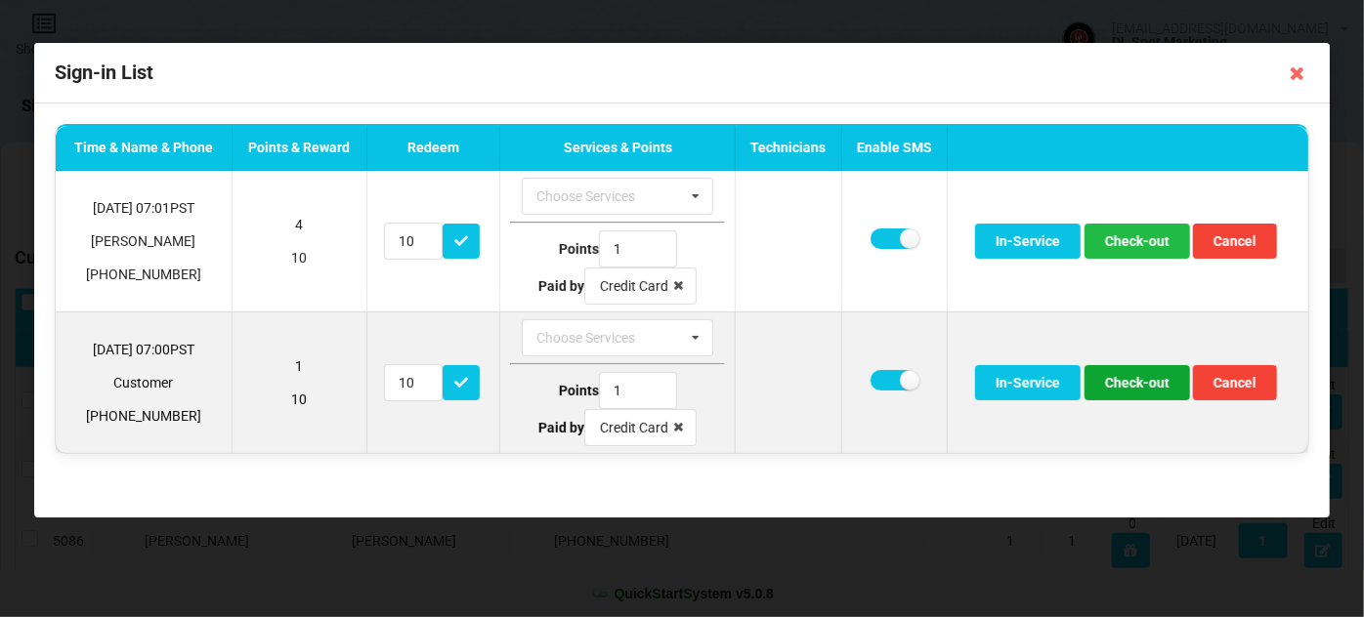
click at [1151, 386] on button "Check-out" at bounding box center [1138, 382] width 106 height 35
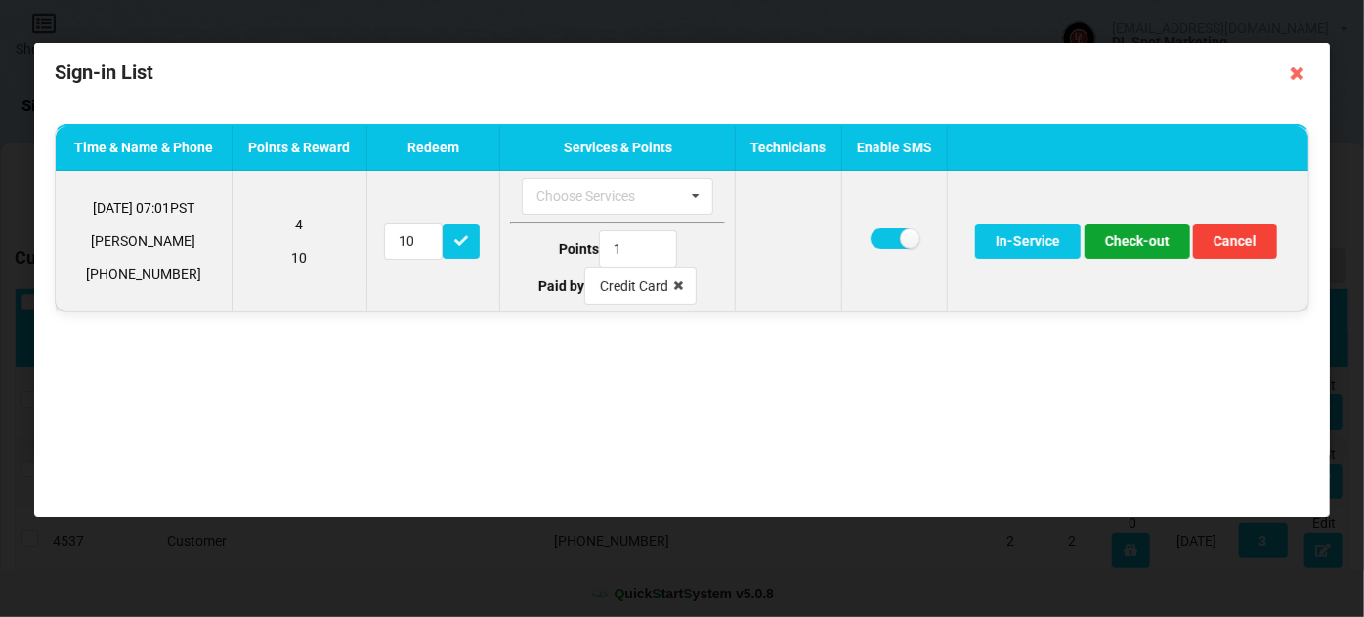
click at [1123, 244] on button "Check-out" at bounding box center [1138, 241] width 106 height 35
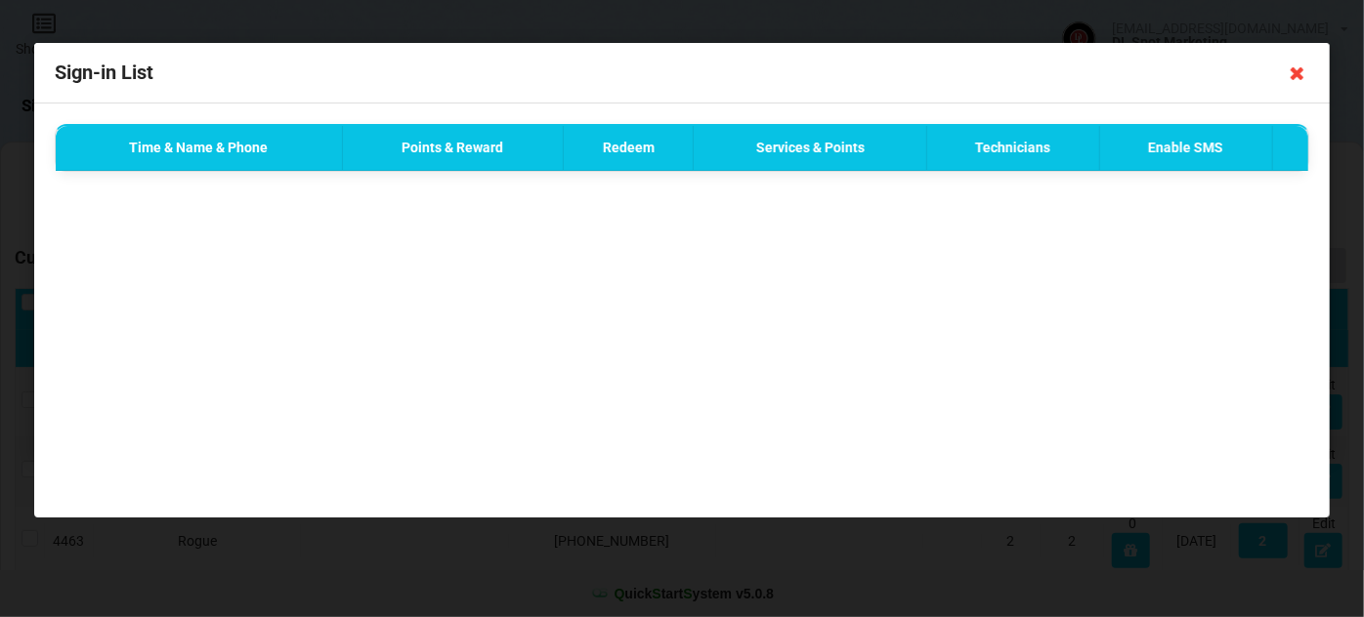
click at [1297, 74] on icon at bounding box center [1297, 73] width 31 height 31
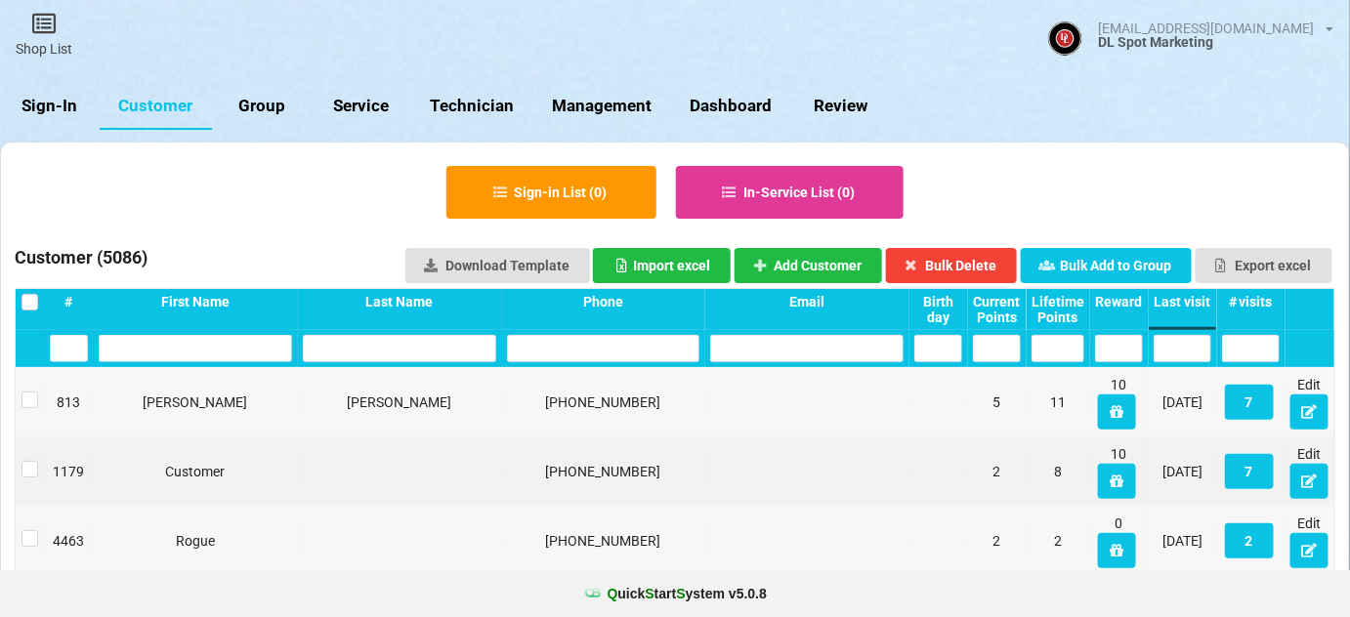
click at [1188, 304] on div "Last visit" at bounding box center [1183, 302] width 58 height 16
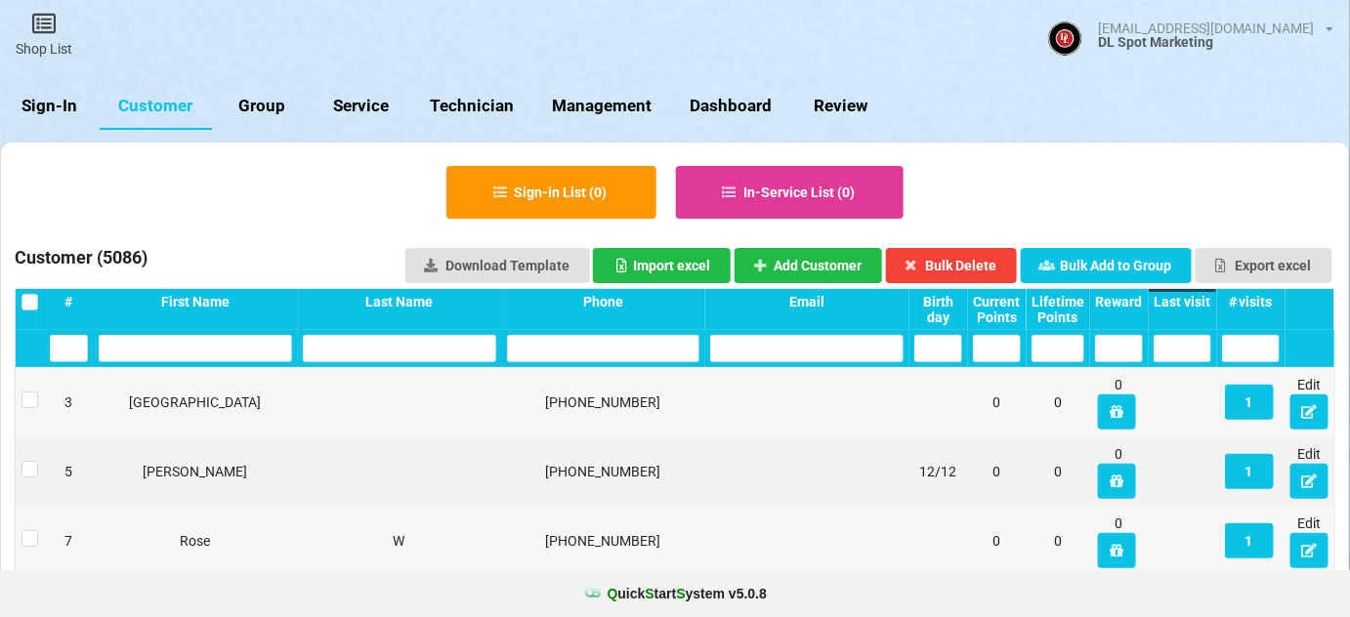
click at [1188, 304] on div "Last visit" at bounding box center [1183, 302] width 58 height 16
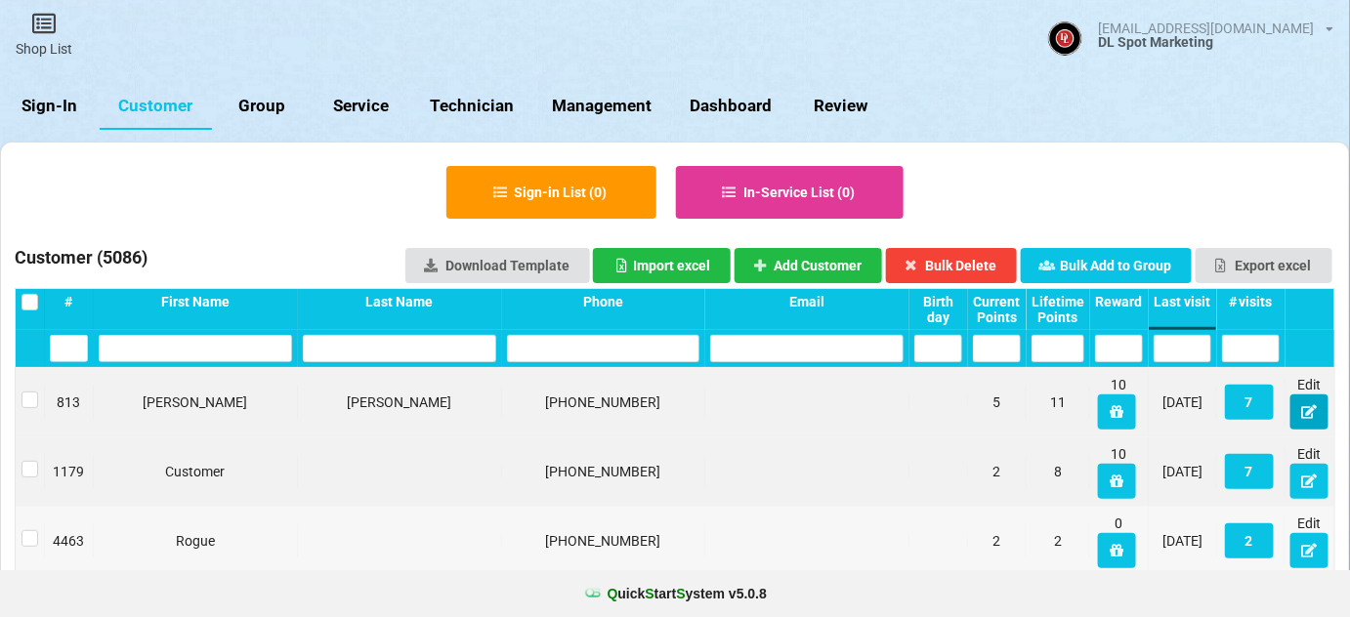
click at [1309, 411] on icon at bounding box center [1309, 411] width 17 height 12
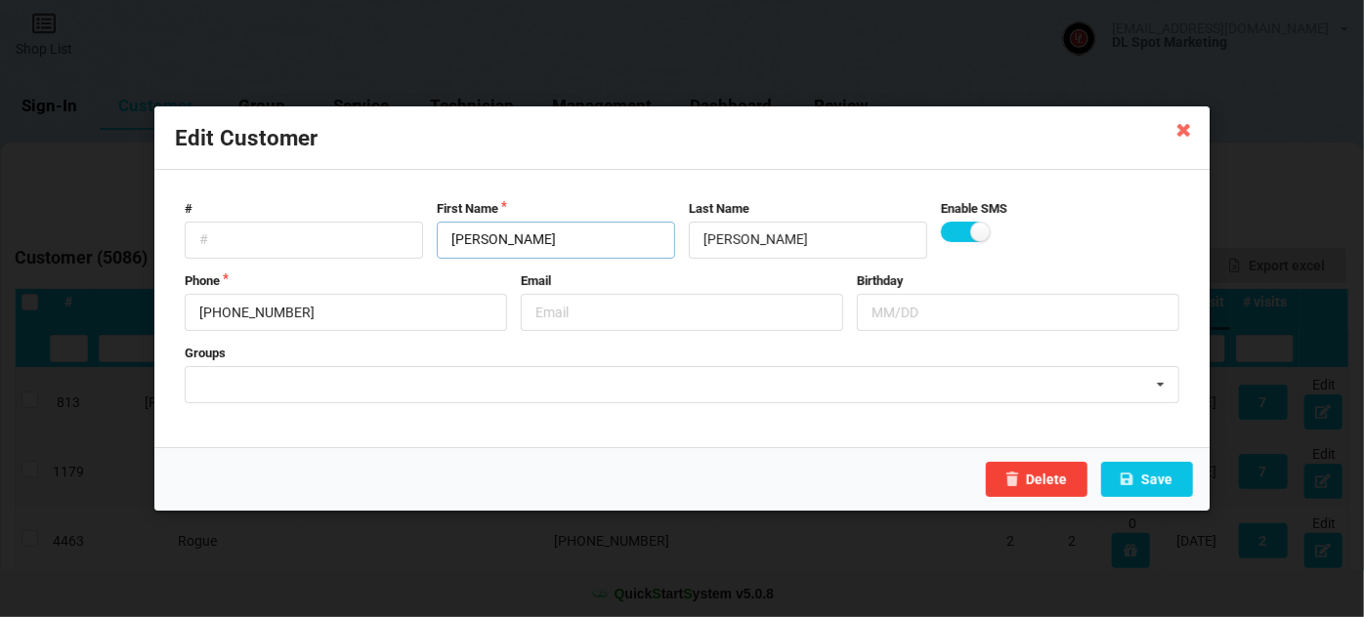
drag, startPoint x: 503, startPoint y: 239, endPoint x: 469, endPoint y: 248, distance: 35.3
click at [469, 248] on input "Natalie" at bounding box center [556, 240] width 238 height 37
click at [1151, 481] on button "Save" at bounding box center [1147, 479] width 92 height 35
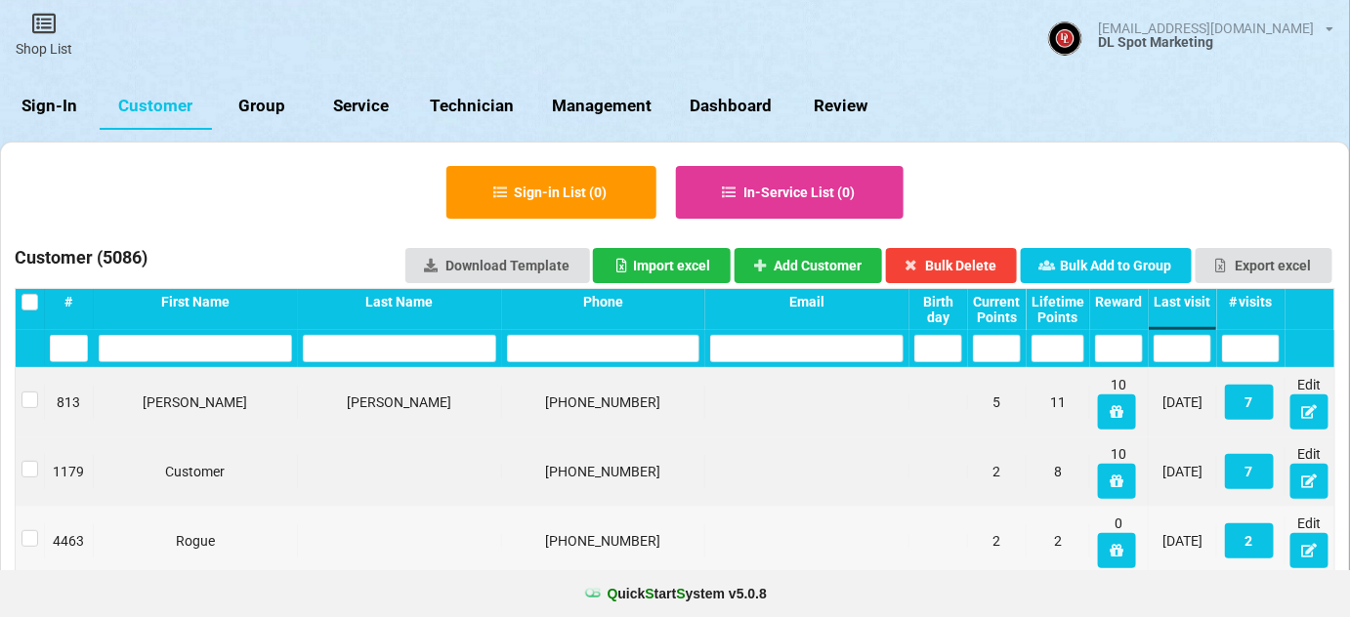
click at [49, 104] on link "Sign-In" at bounding box center [50, 106] width 100 height 47
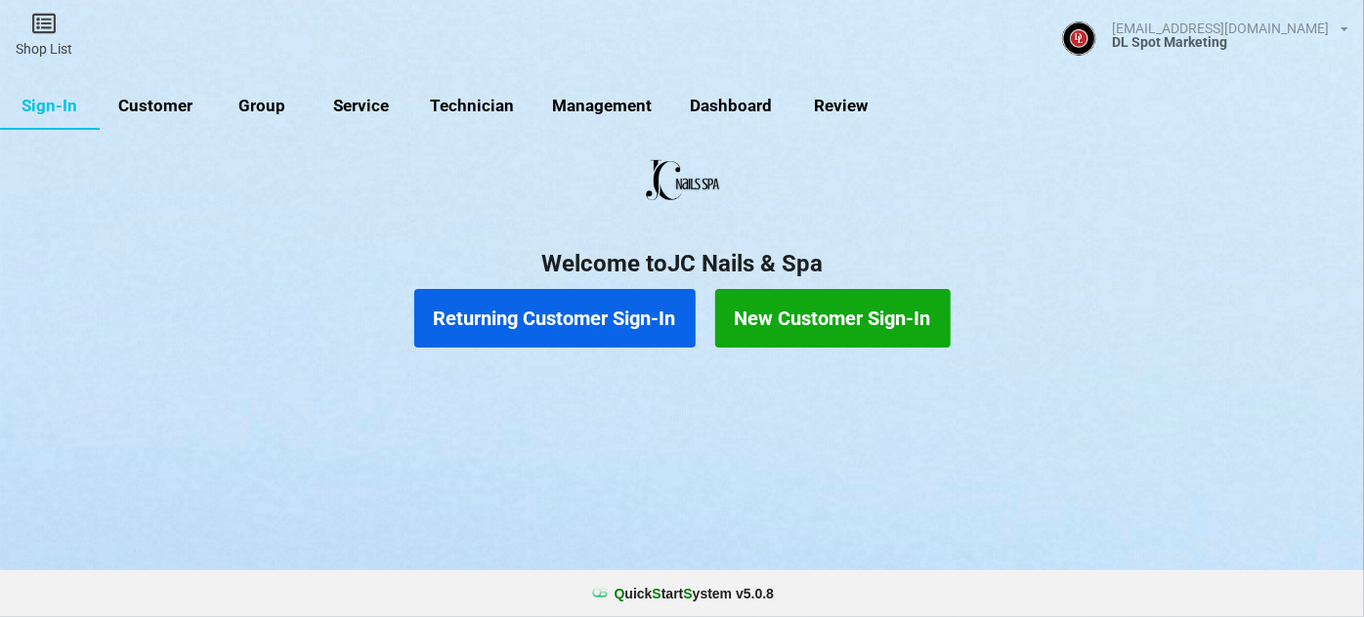
click at [630, 325] on button "Returning Customer Sign-In" at bounding box center [554, 318] width 281 height 59
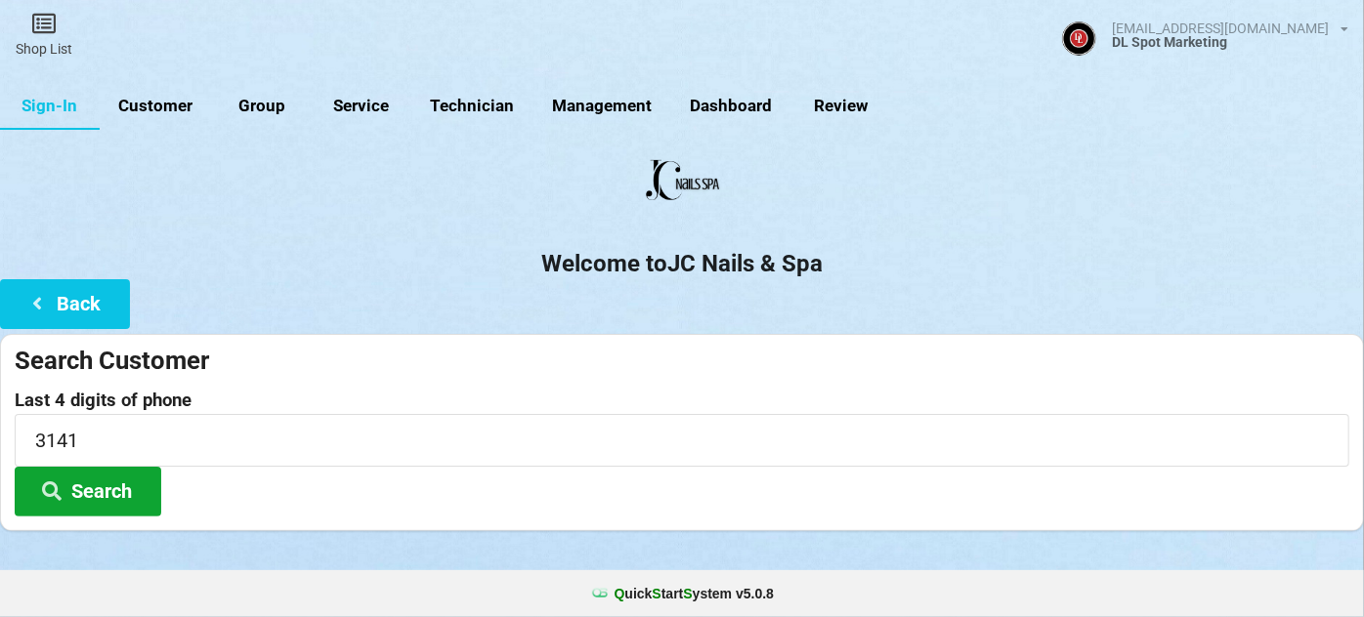
click at [95, 478] on button "Search" at bounding box center [88, 492] width 147 height 50
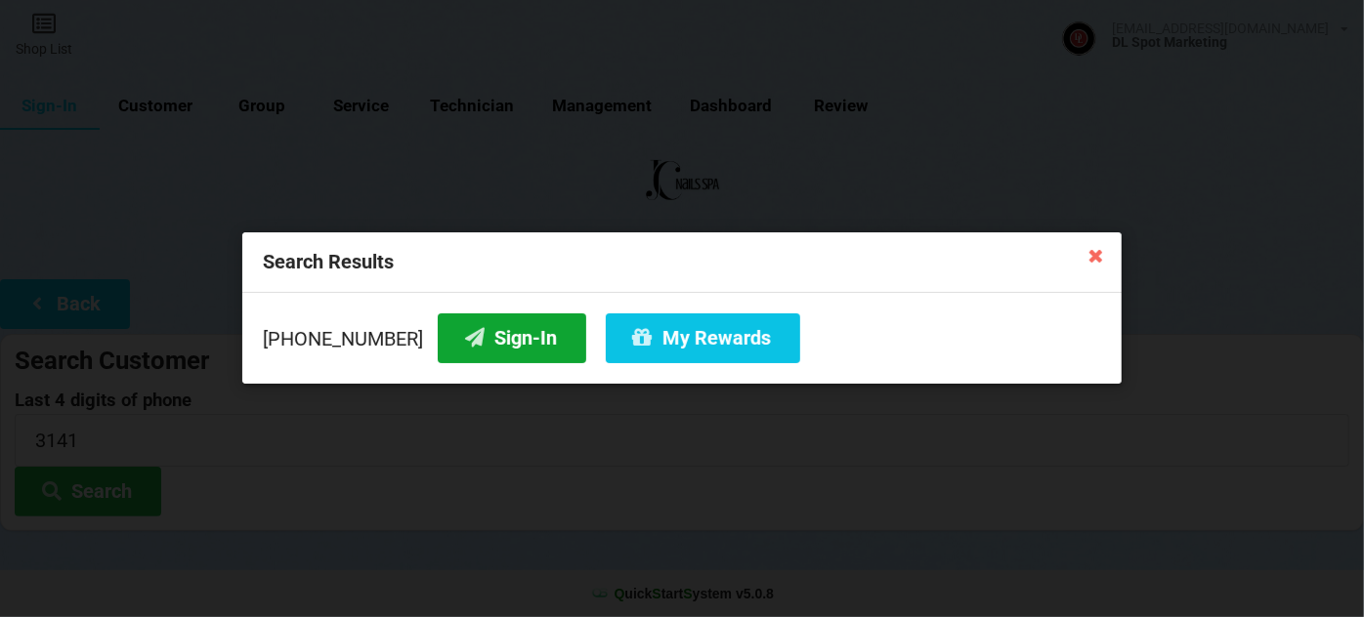
click at [504, 346] on button "Sign-In" at bounding box center [512, 339] width 149 height 50
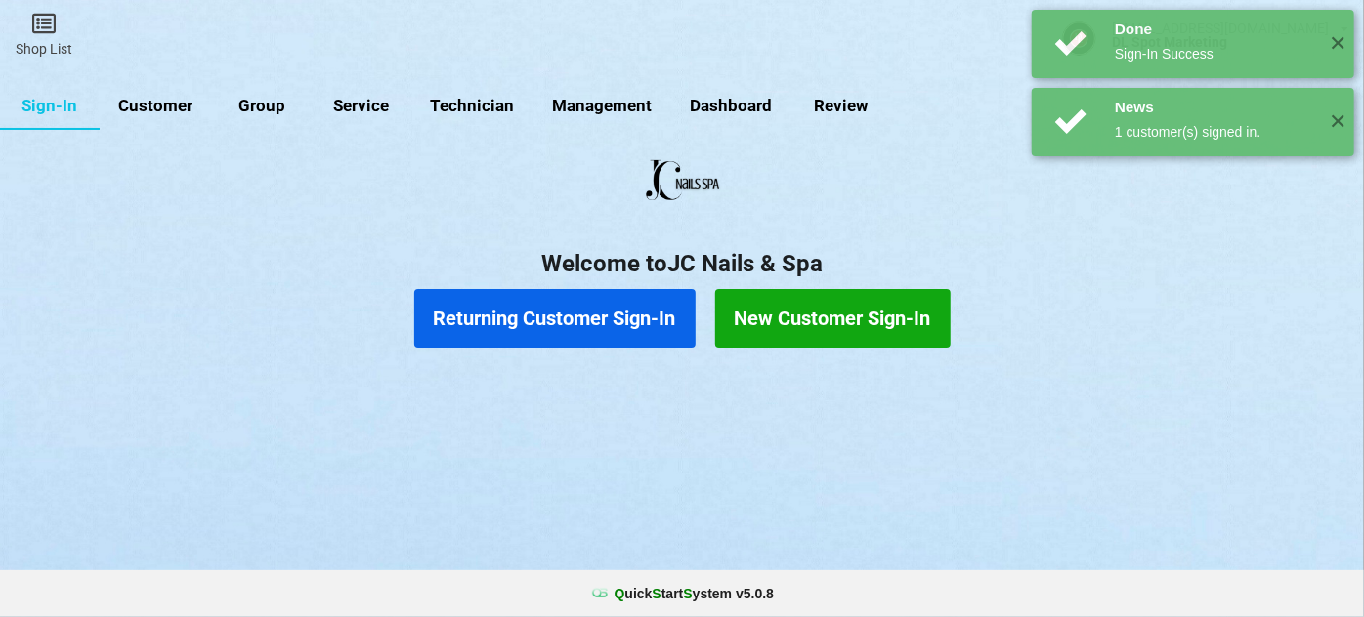
click at [161, 104] on link "Customer" at bounding box center [156, 106] width 112 height 47
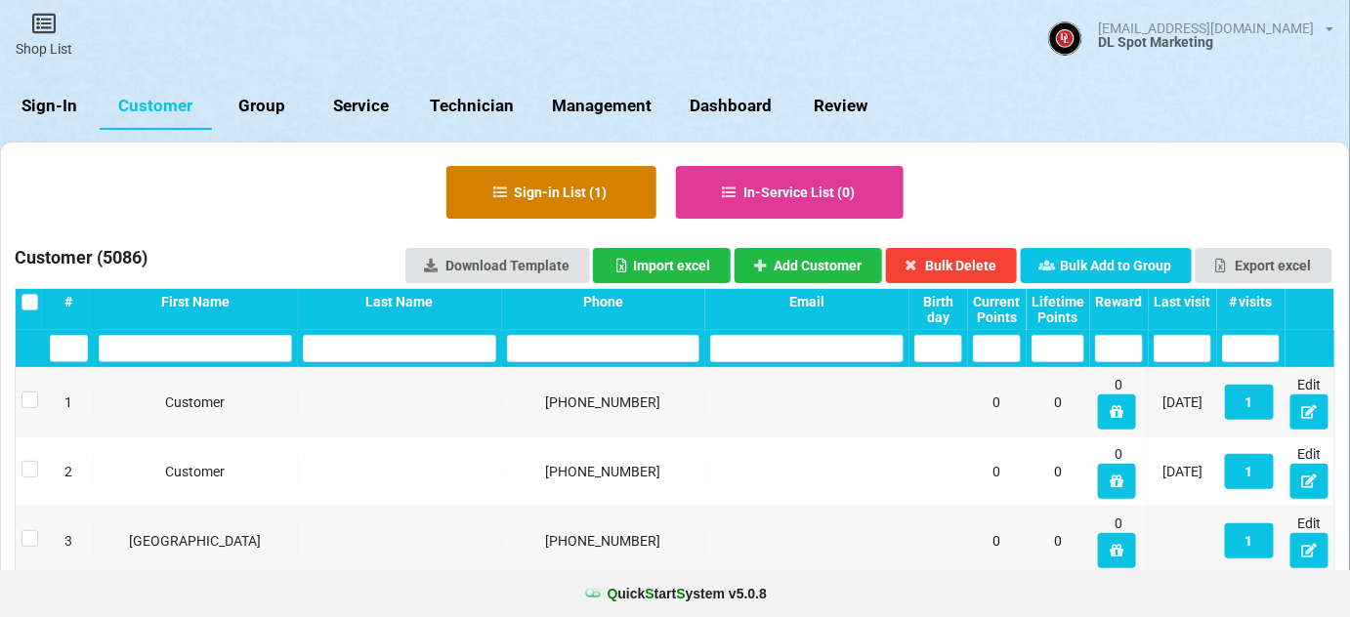
click at [554, 200] on button "Sign-in List ( 1 )" at bounding box center [552, 192] width 210 height 53
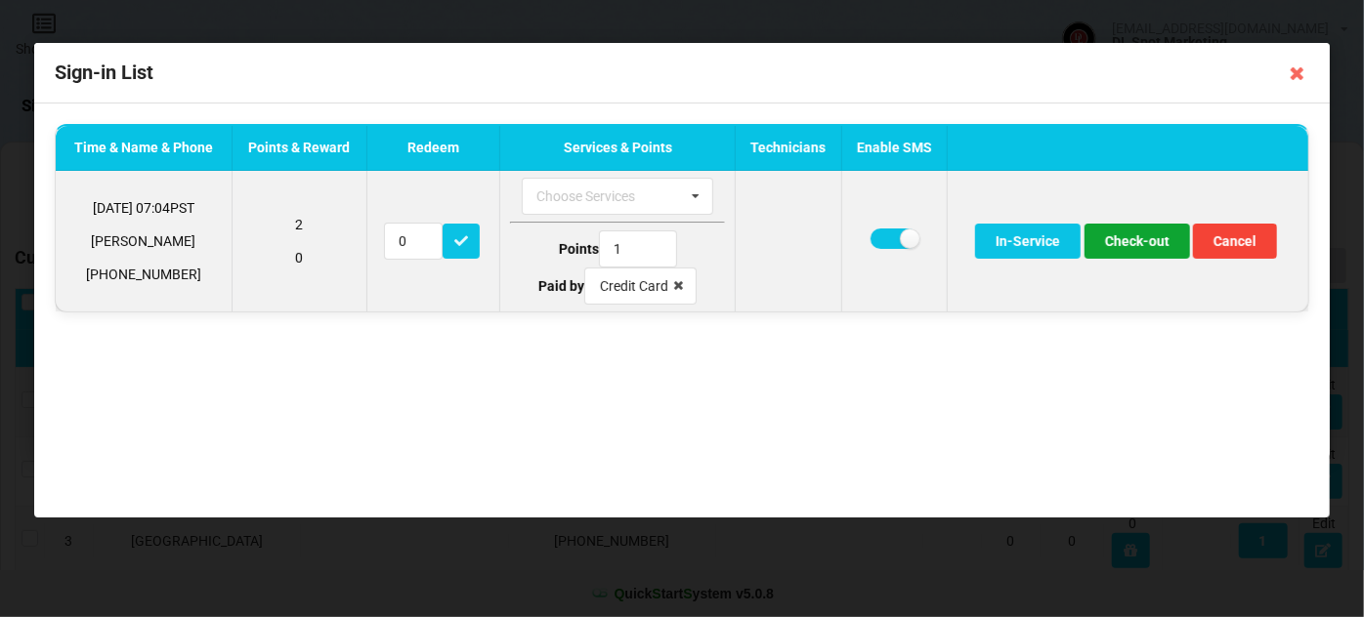
click at [1136, 237] on button "Check-out" at bounding box center [1138, 241] width 106 height 35
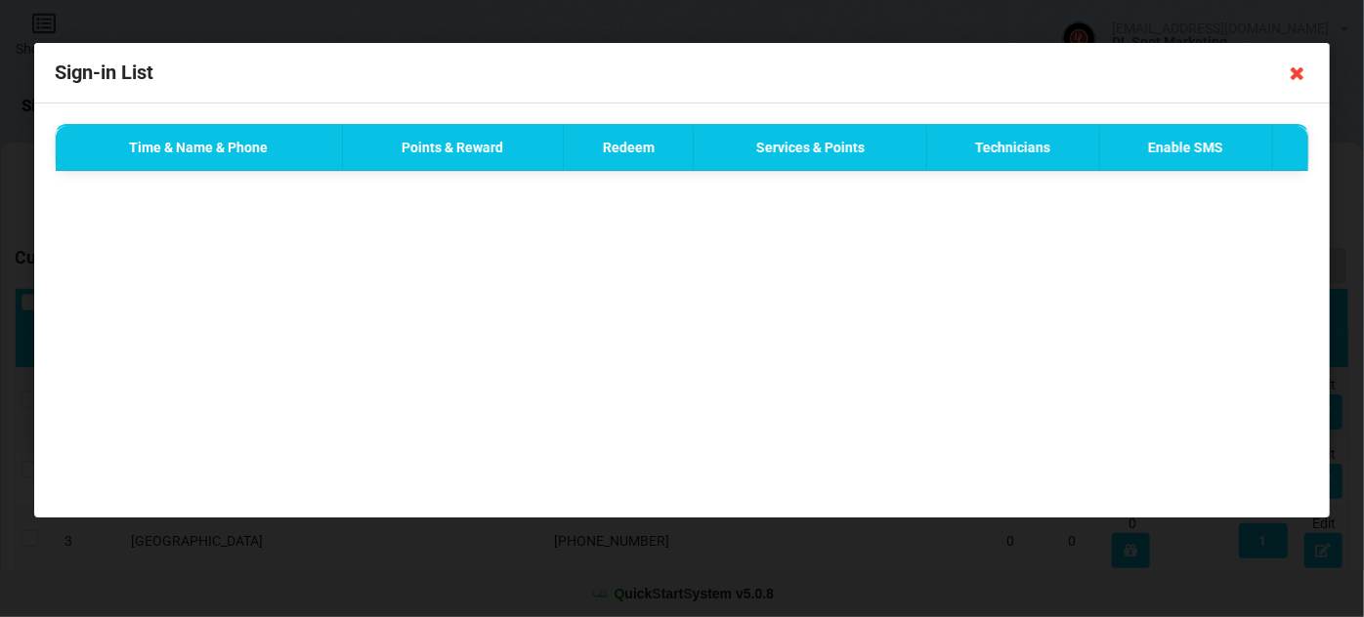
click at [1297, 72] on icon at bounding box center [1297, 73] width 31 height 31
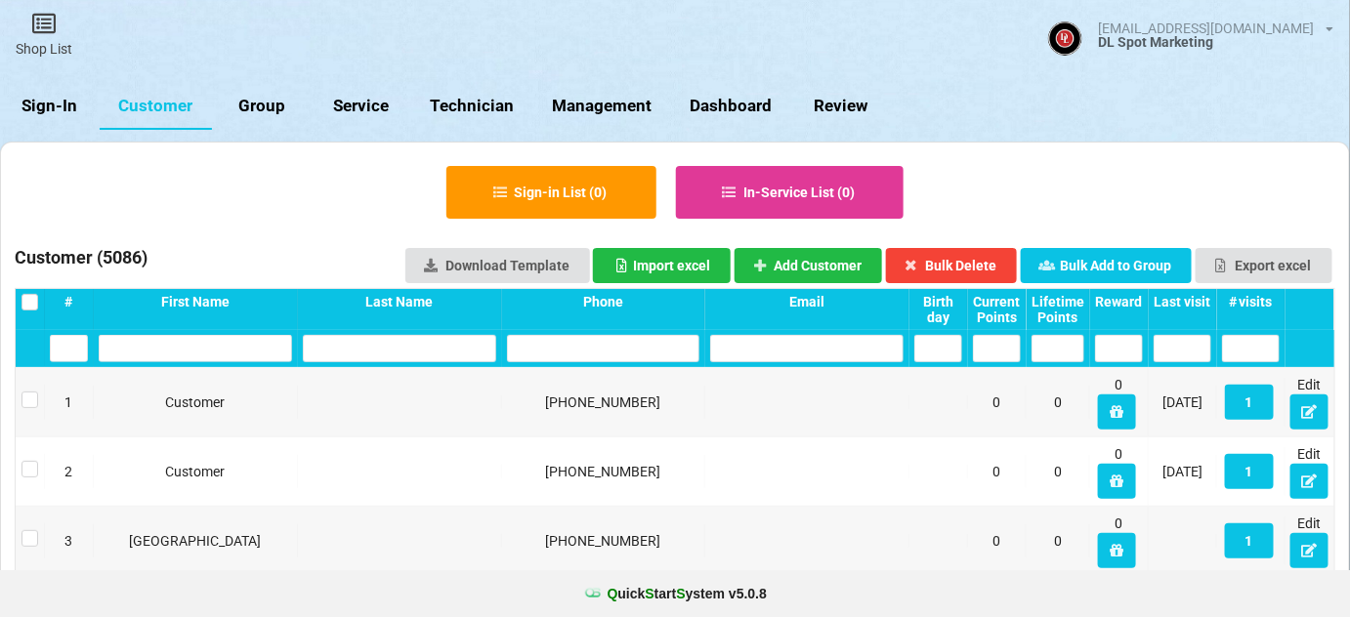
click at [1198, 304] on div "Last visit" at bounding box center [1183, 302] width 58 height 16
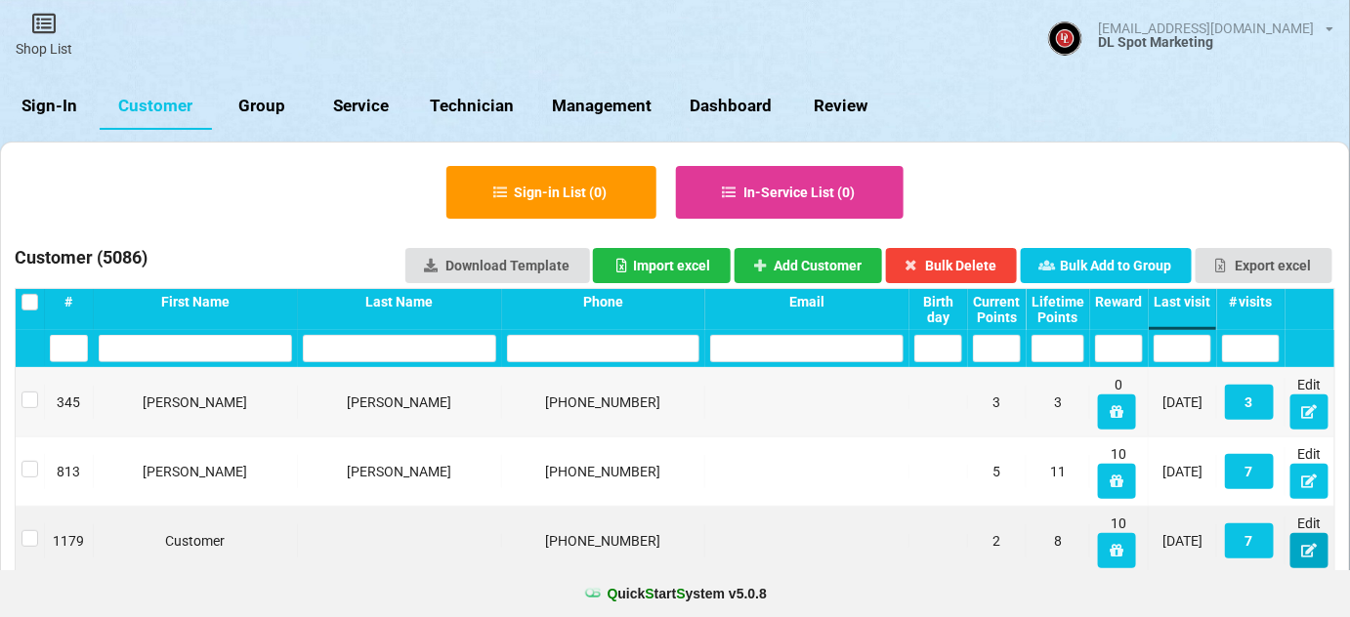
click at [1321, 552] on button at bounding box center [1310, 550] width 38 height 35
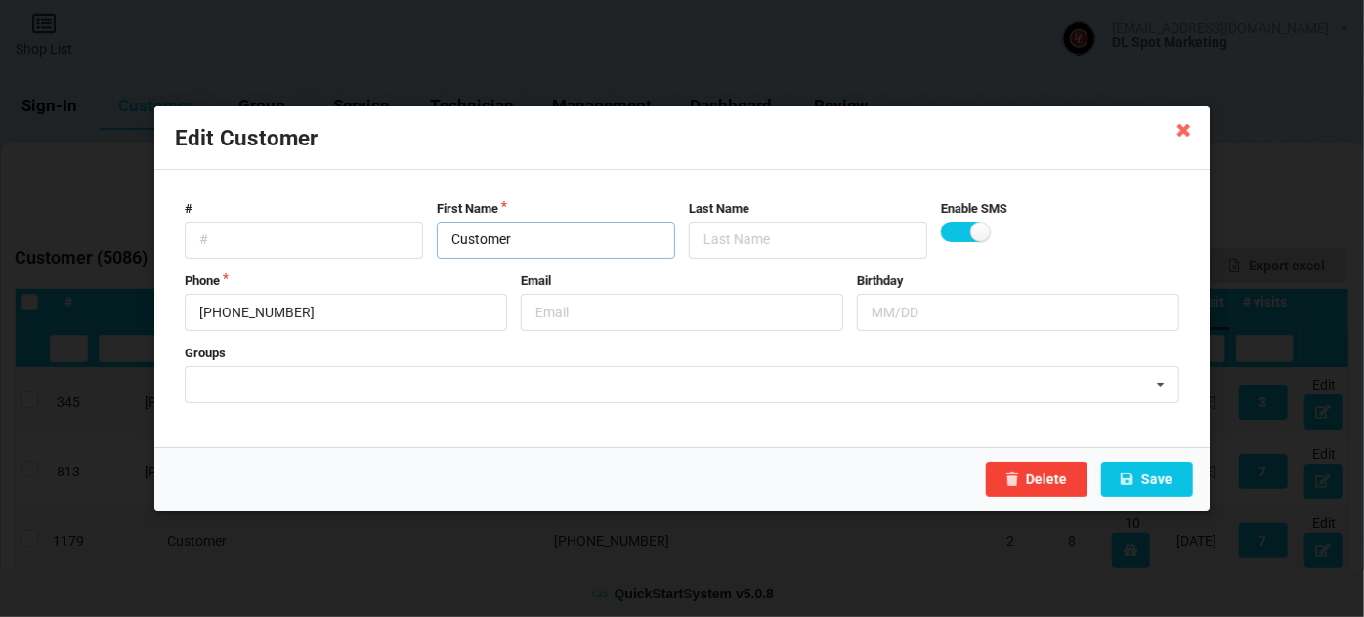
drag, startPoint x: 538, startPoint y: 233, endPoint x: 446, endPoint y: 244, distance: 93.6
click at [428, 254] on div "# First Name Customer Last Name Enable SMS" at bounding box center [682, 229] width 1008 height 59
click at [721, 239] on input "text" at bounding box center [808, 240] width 238 height 37
click at [1162, 487] on button "Save" at bounding box center [1147, 479] width 92 height 35
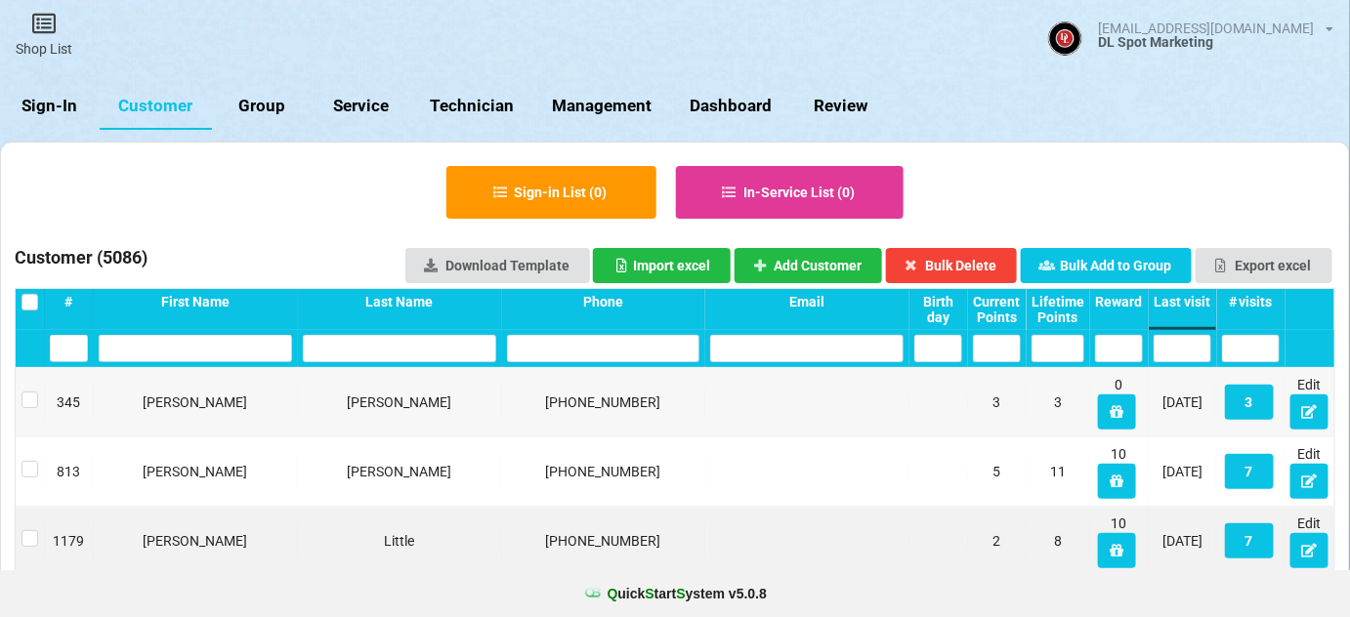
click at [57, 107] on link "Sign-In" at bounding box center [50, 106] width 100 height 47
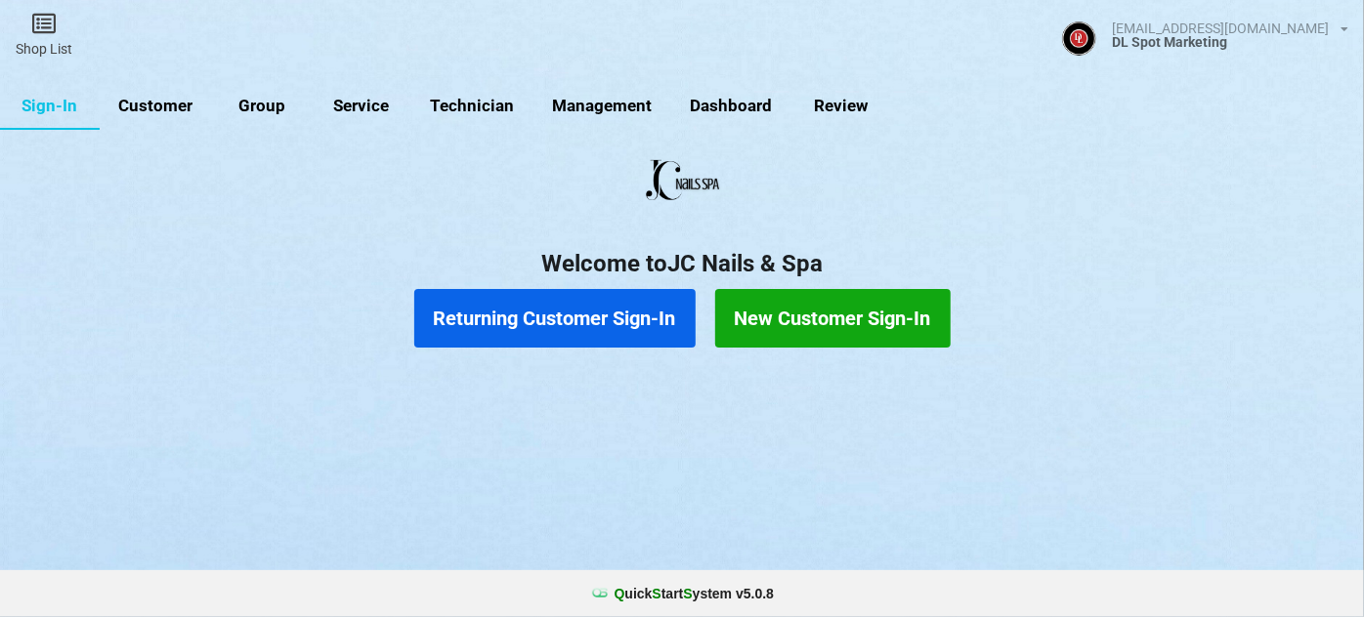
click at [493, 315] on button "Returning Customer Sign-In" at bounding box center [554, 318] width 281 height 59
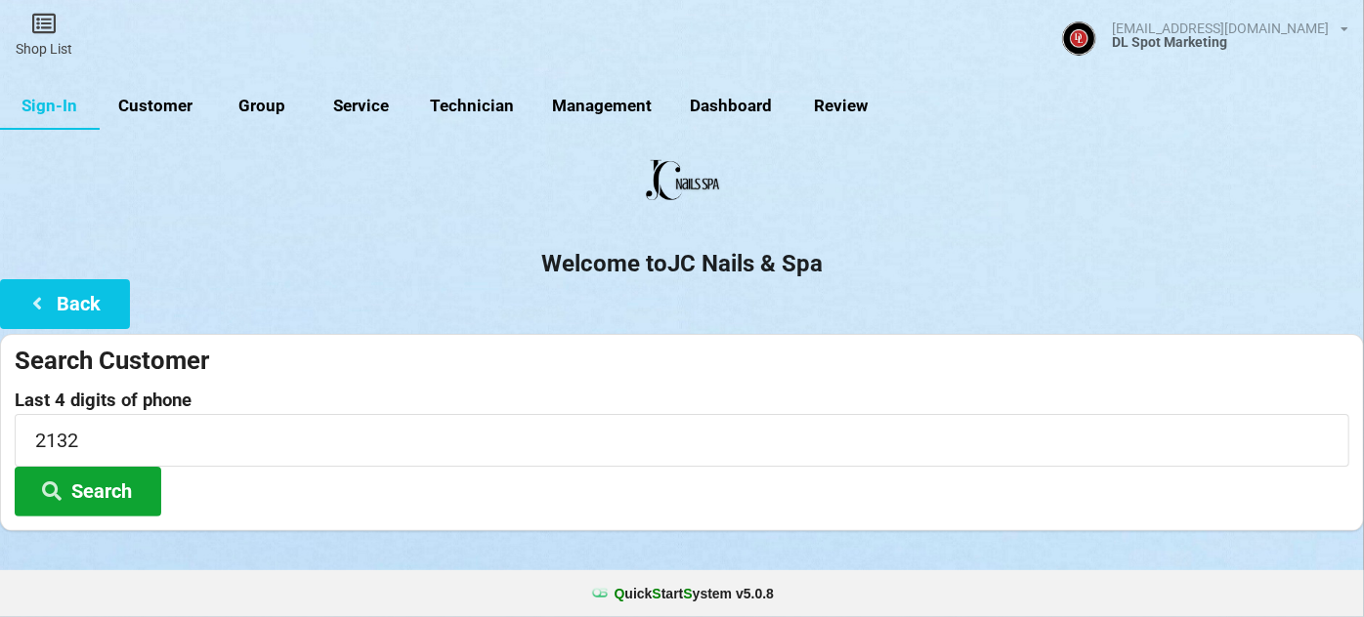
click at [100, 503] on button "Search" at bounding box center [88, 492] width 147 height 50
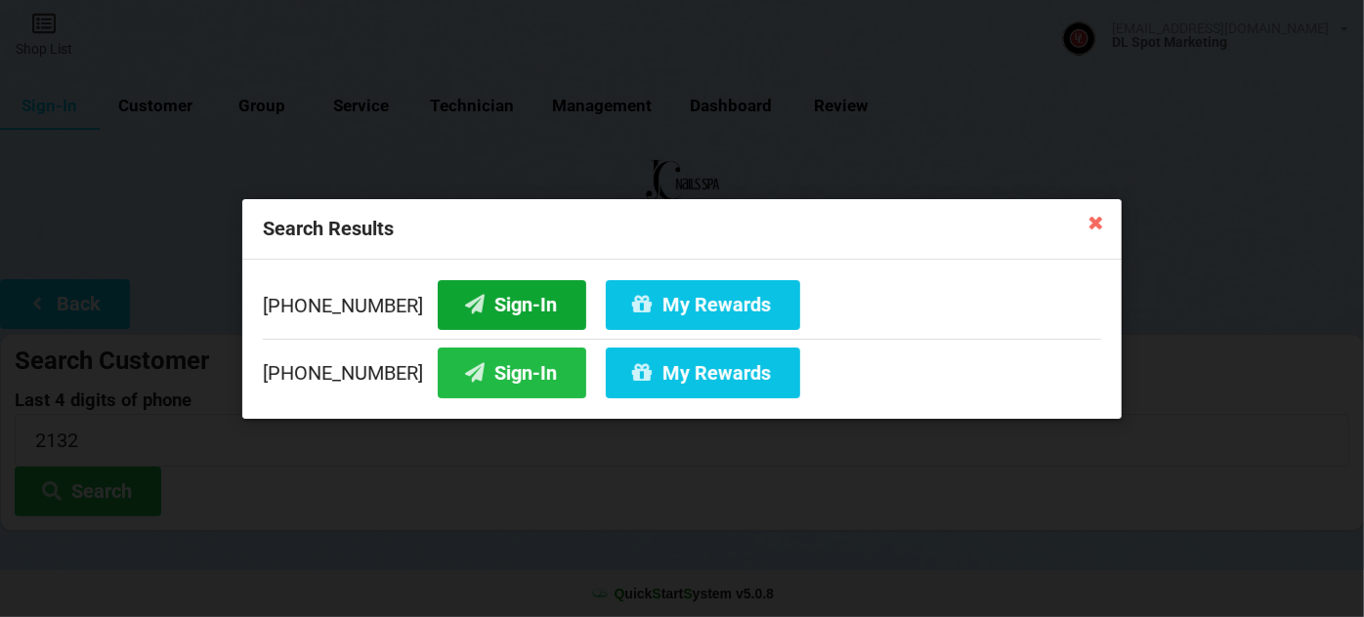
click at [501, 309] on button "Sign-In" at bounding box center [512, 304] width 149 height 50
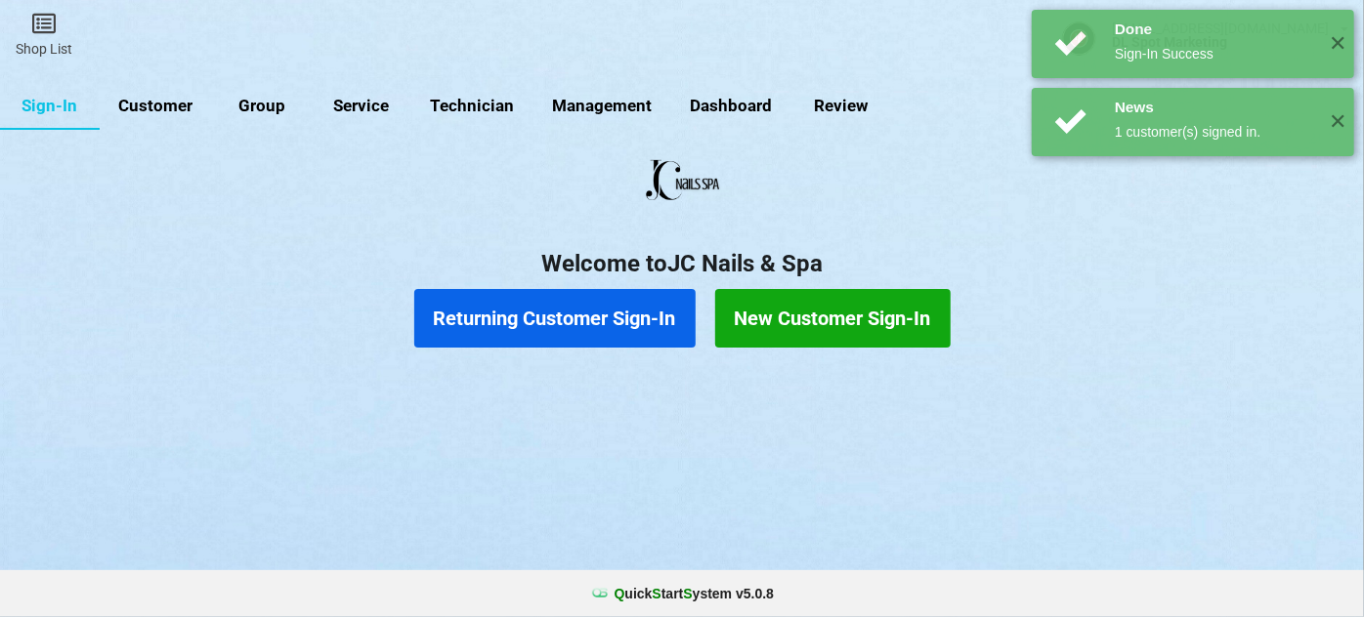
click at [501, 322] on button "Returning Customer Sign-In" at bounding box center [554, 318] width 281 height 59
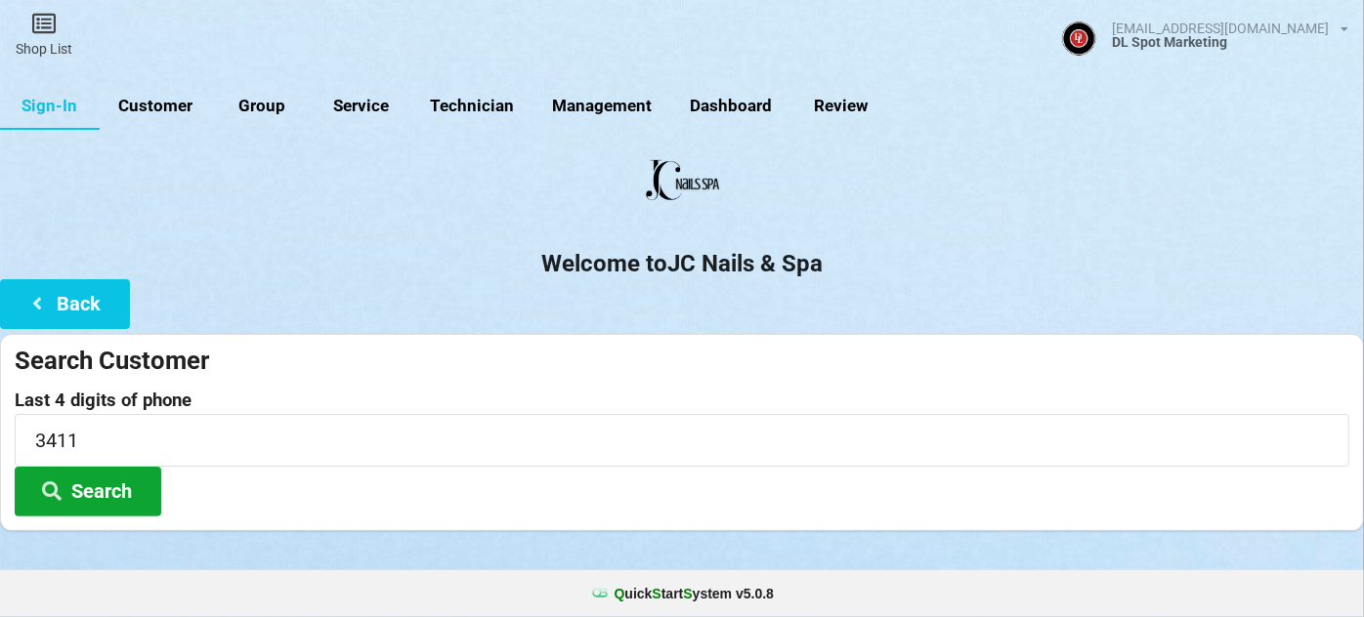
click at [102, 481] on button "Search" at bounding box center [88, 492] width 147 height 50
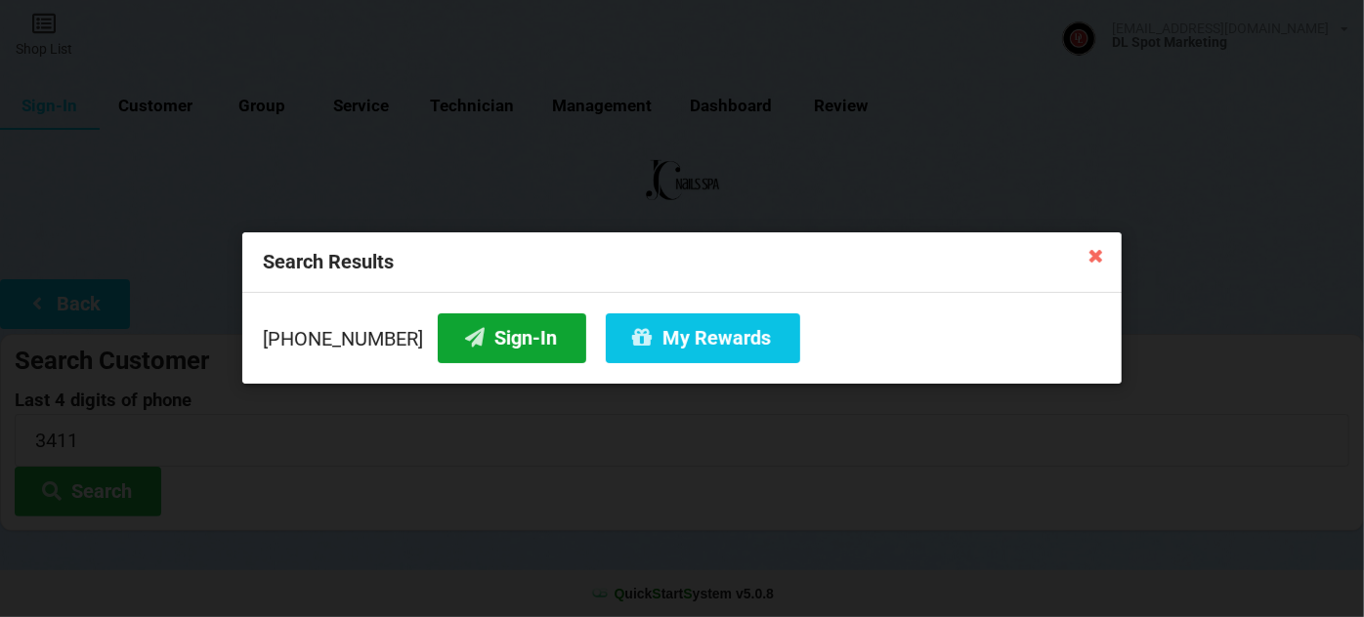
click at [472, 345] on button "Sign-In" at bounding box center [512, 339] width 149 height 50
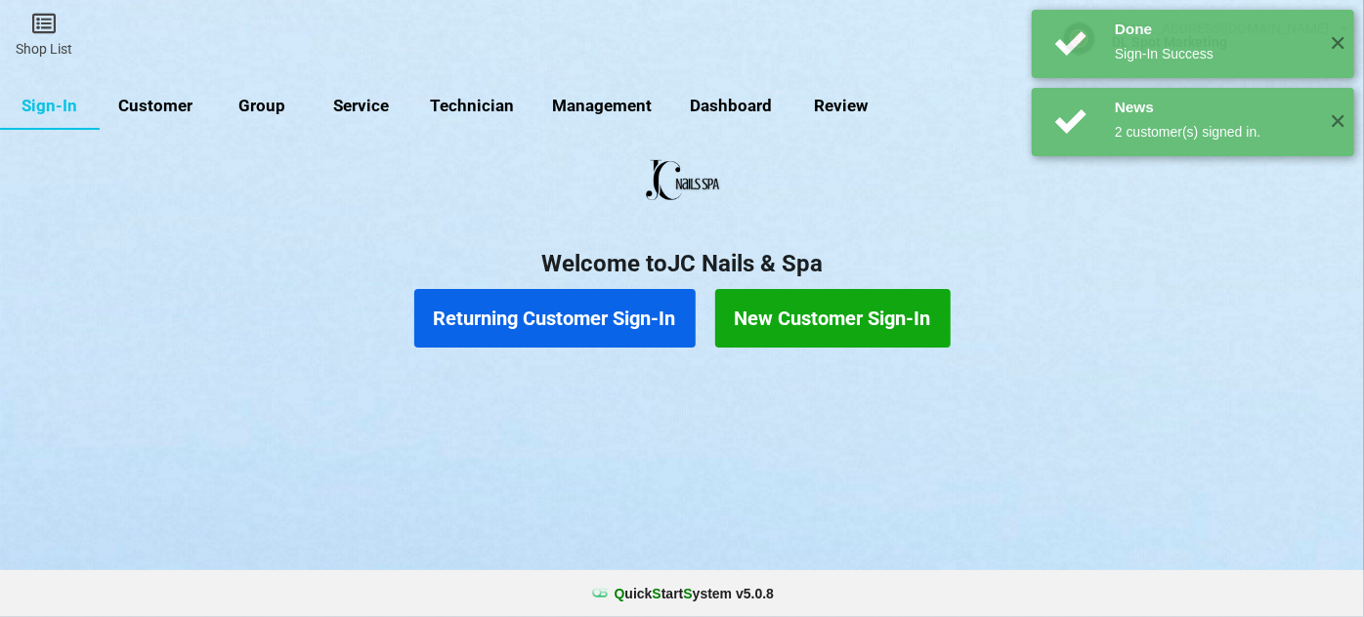
click at [543, 326] on button "Returning Customer Sign-In" at bounding box center [554, 318] width 281 height 59
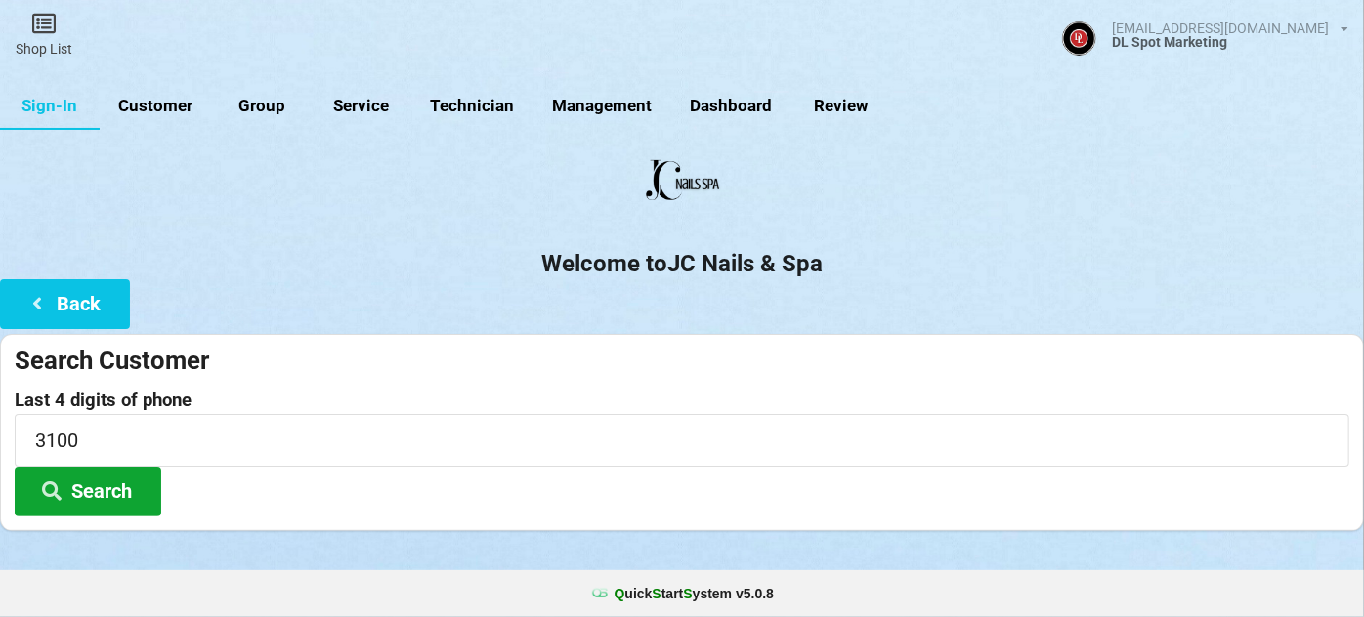
click at [104, 487] on button "Search" at bounding box center [88, 492] width 147 height 50
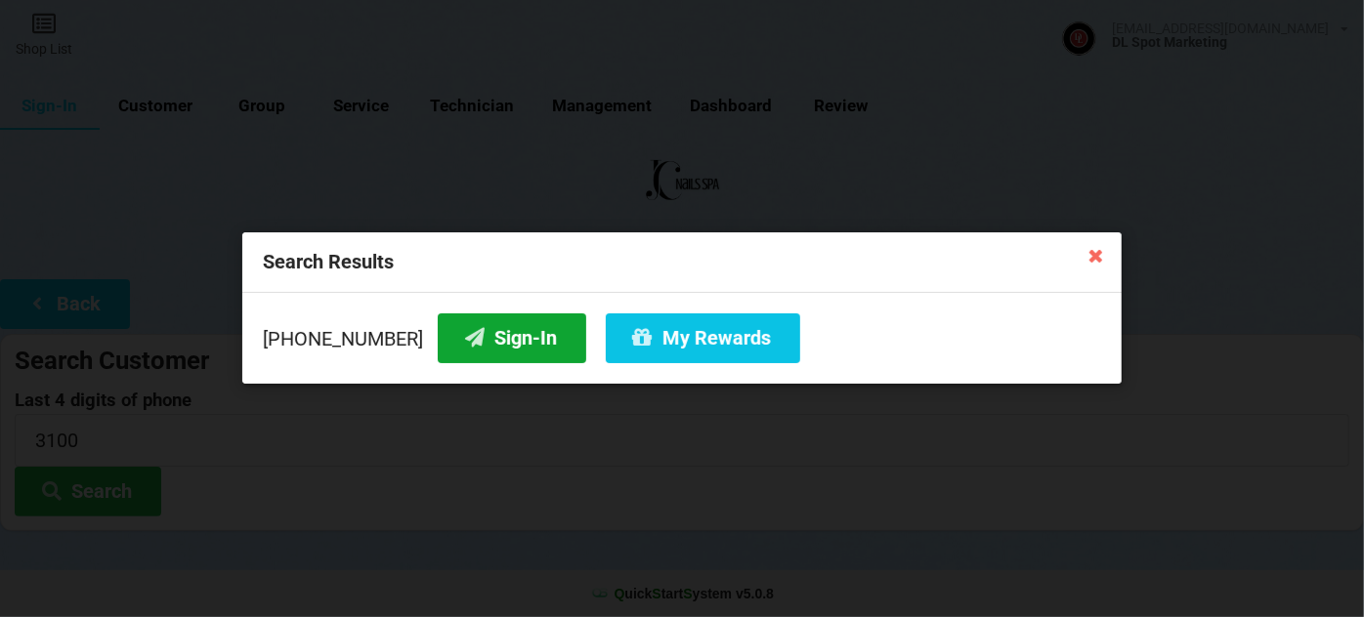
click at [500, 331] on button "Sign-In" at bounding box center [512, 339] width 149 height 50
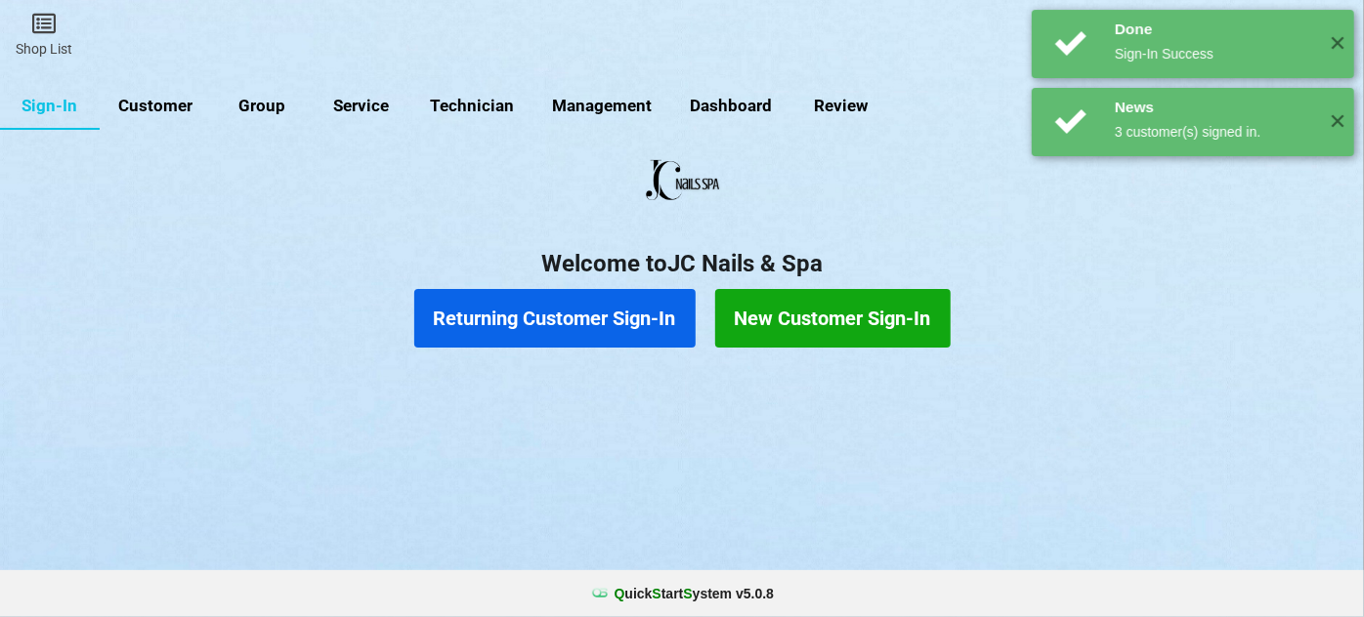
click at [530, 324] on button "Returning Customer Sign-In" at bounding box center [554, 318] width 281 height 59
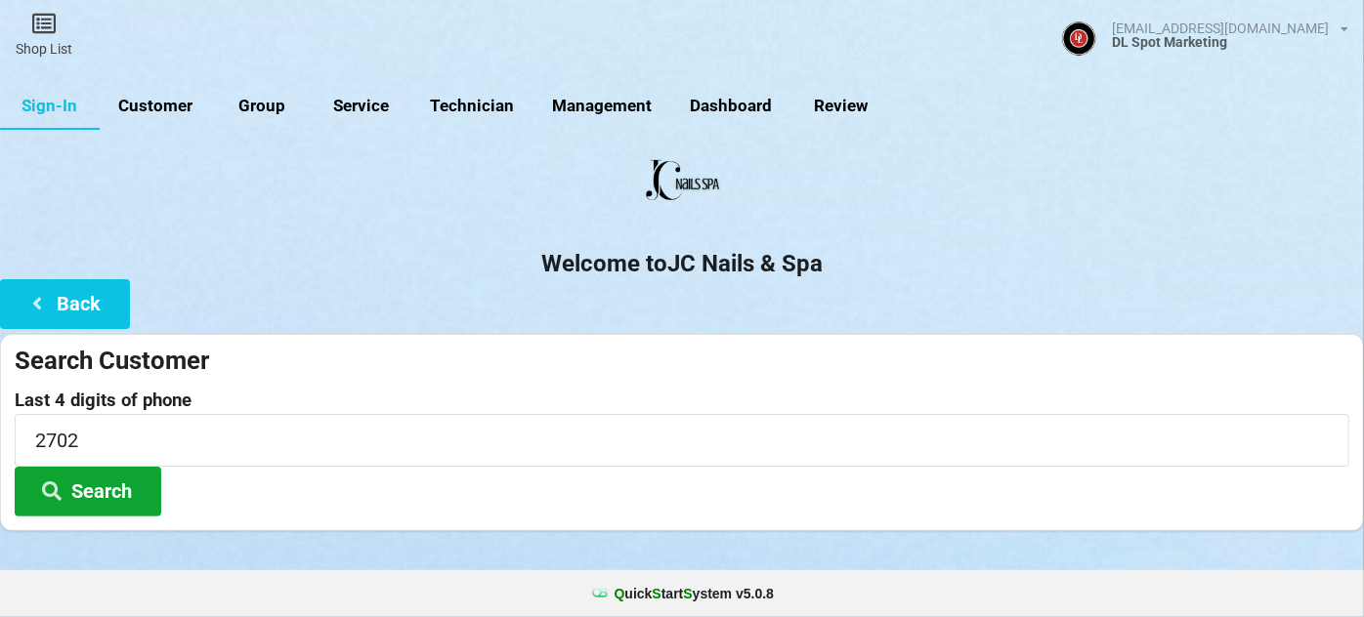
click at [112, 489] on button "Search" at bounding box center [88, 492] width 147 height 50
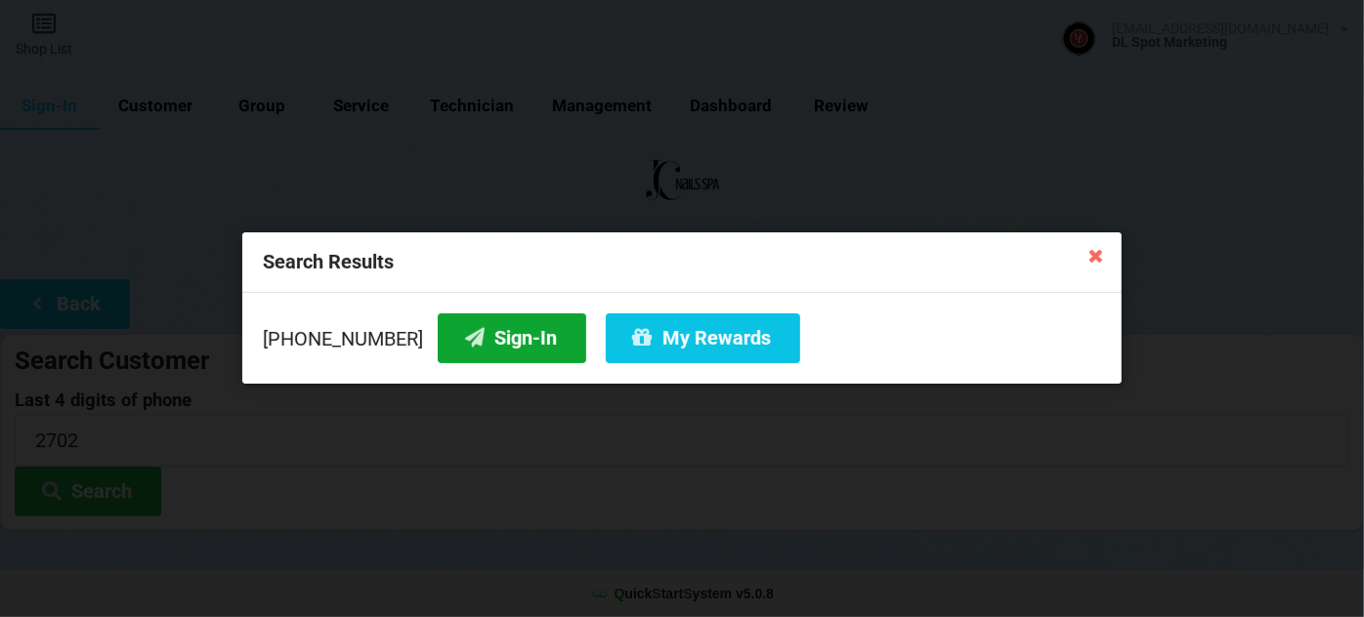
click at [489, 346] on button "Sign-In" at bounding box center [512, 339] width 149 height 50
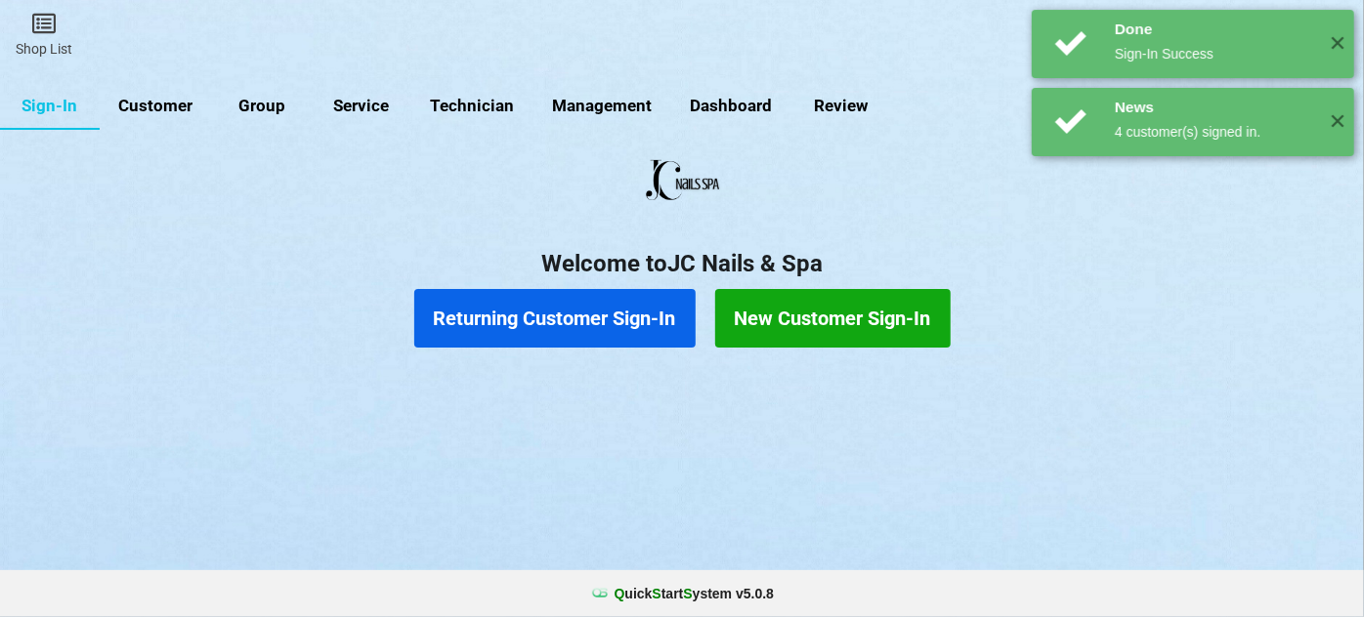
click at [532, 307] on button "Returning Customer Sign-In" at bounding box center [554, 318] width 281 height 59
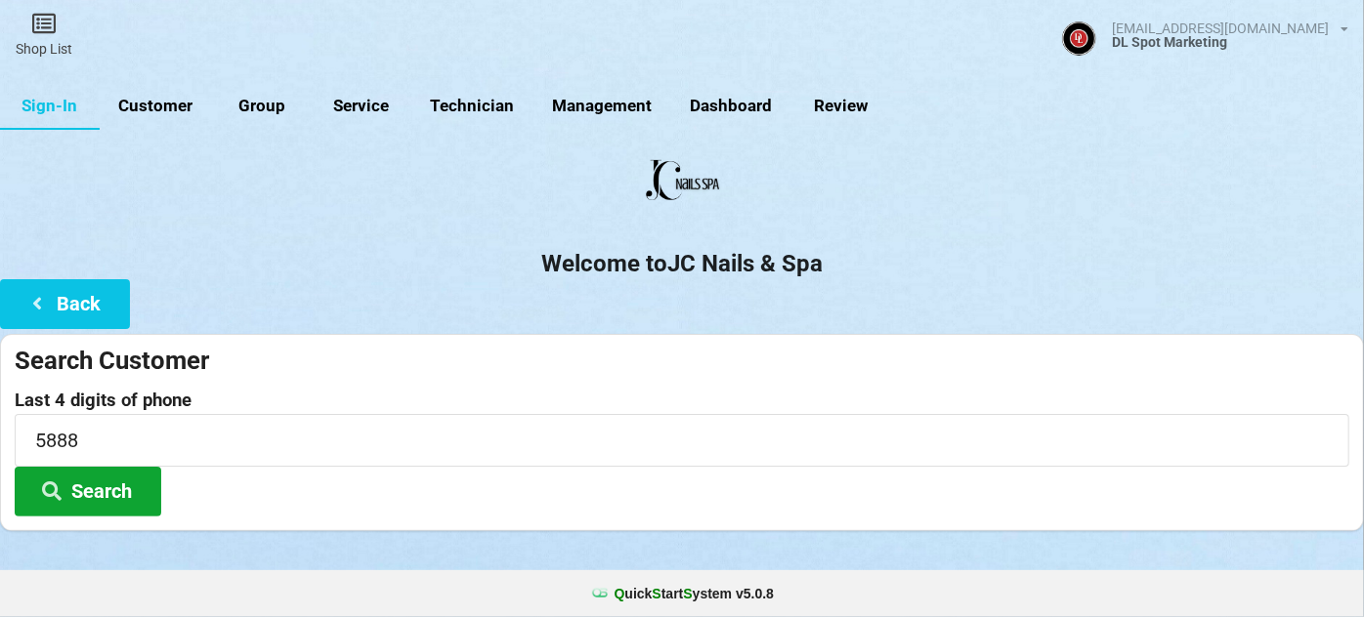
click at [99, 488] on button "Search" at bounding box center [88, 492] width 147 height 50
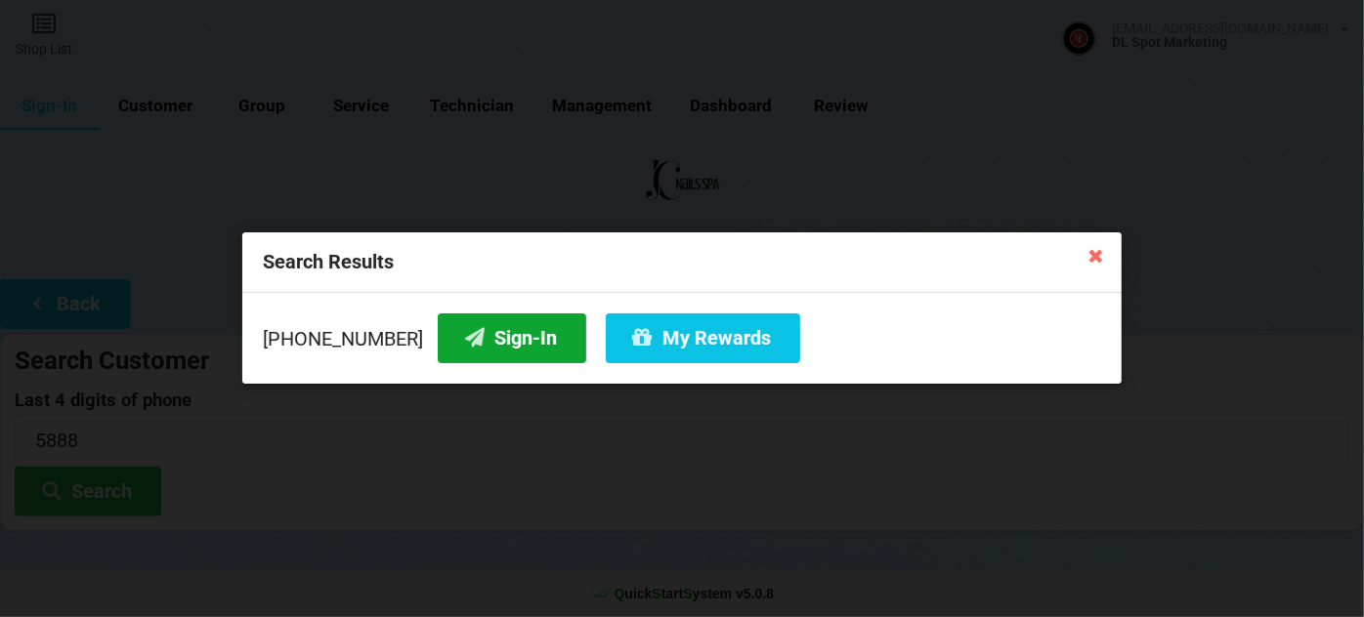
click at [493, 340] on button "Sign-In" at bounding box center [512, 339] width 149 height 50
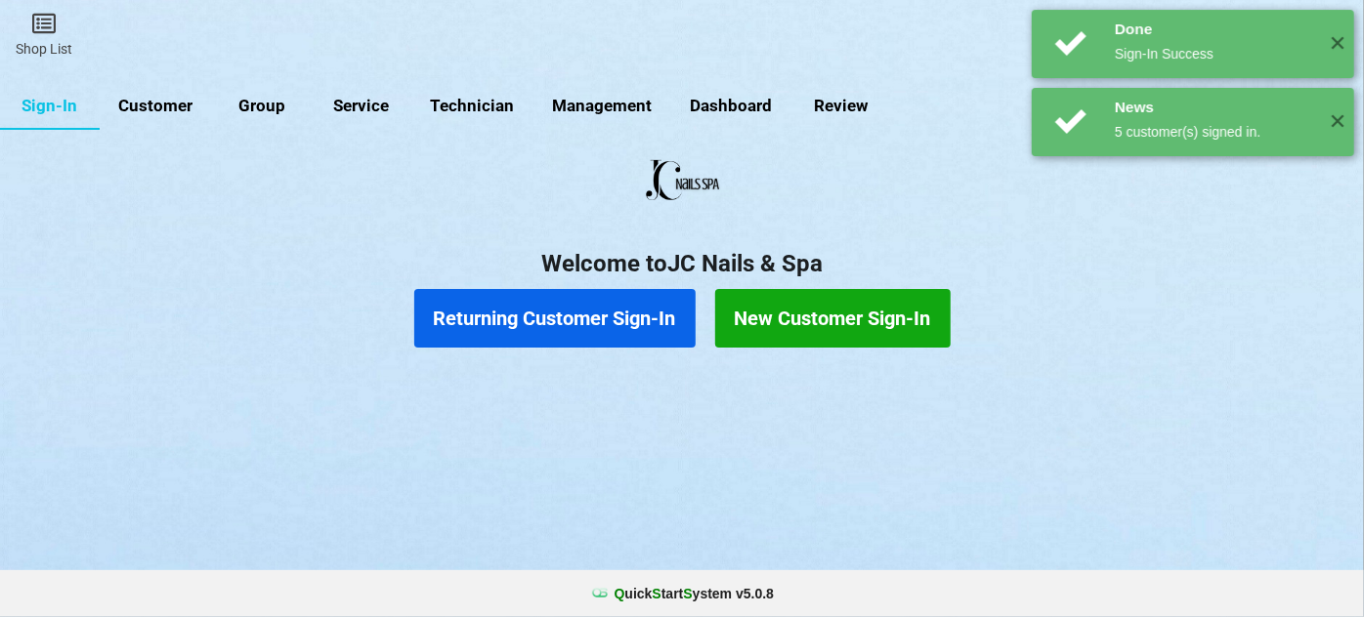
click at [552, 317] on button "Returning Customer Sign-In" at bounding box center [554, 318] width 281 height 59
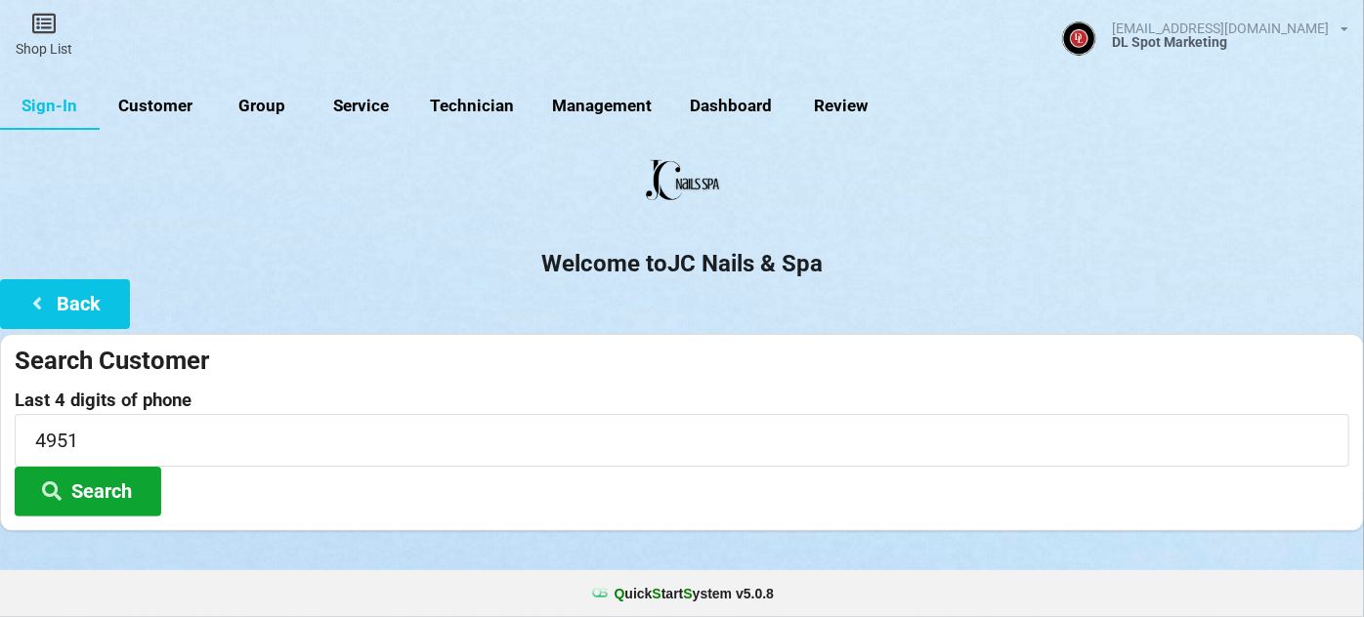
click at [106, 489] on button "Search" at bounding box center [88, 492] width 147 height 50
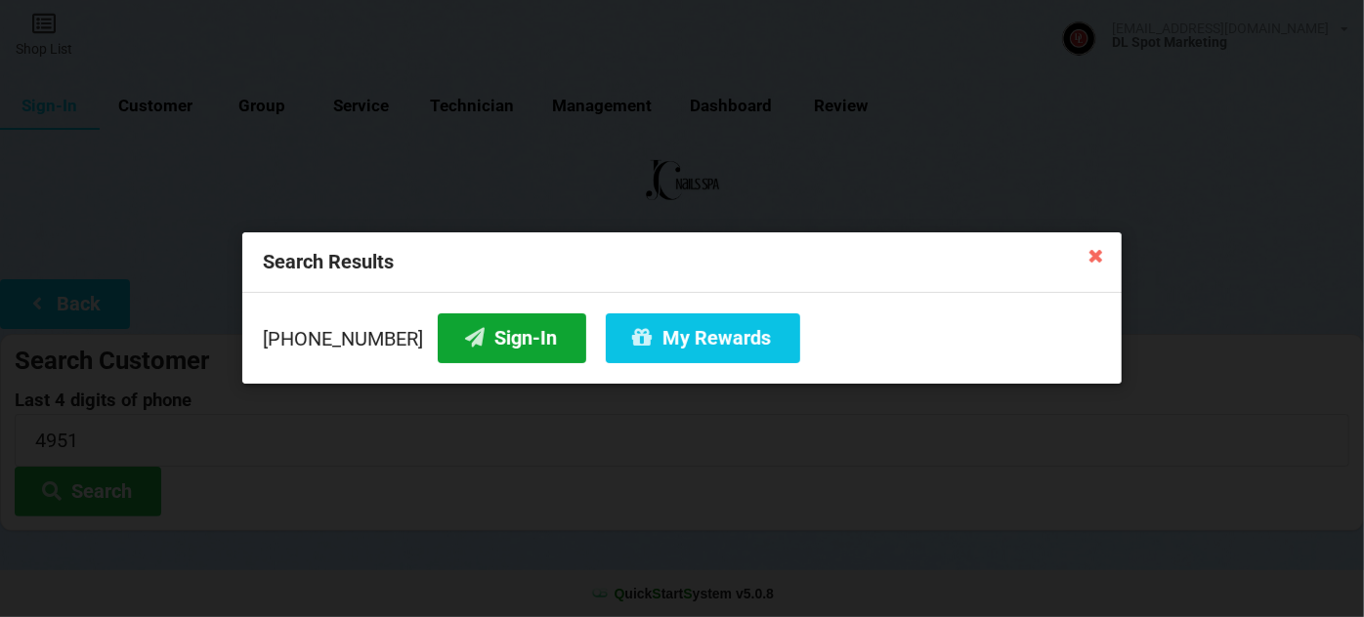
click at [486, 346] on button "Sign-In" at bounding box center [512, 339] width 149 height 50
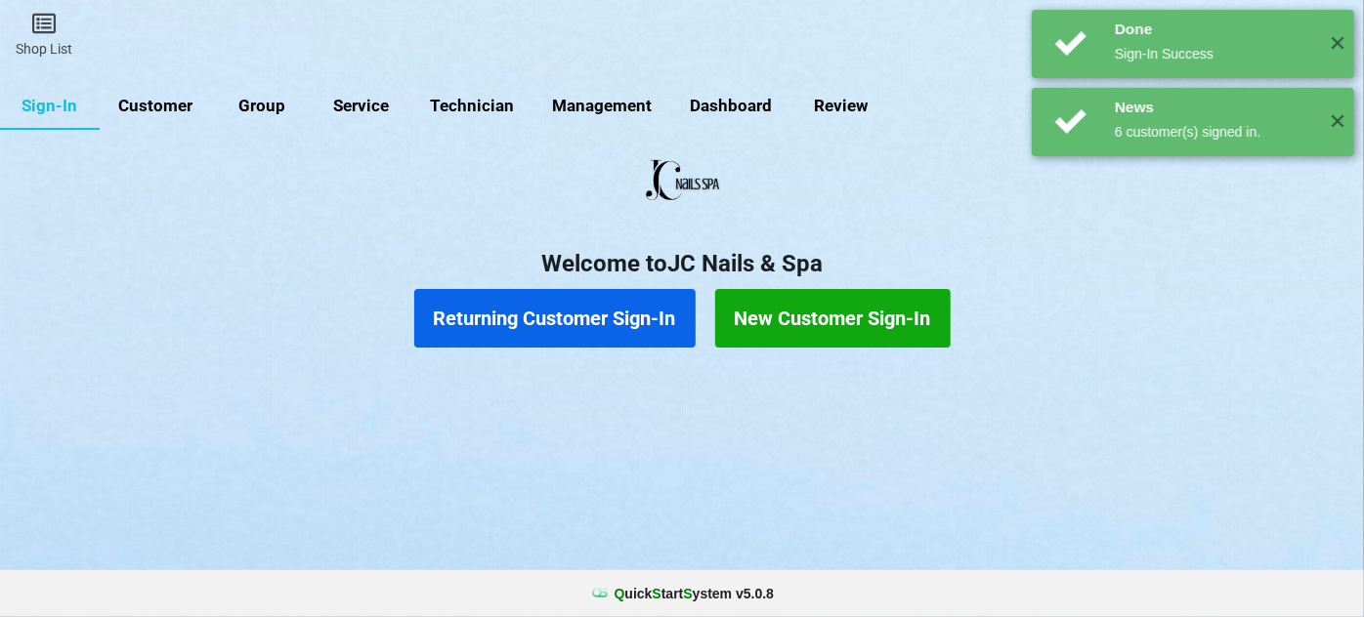
click at [612, 319] on button "Returning Customer Sign-In" at bounding box center [554, 318] width 281 height 59
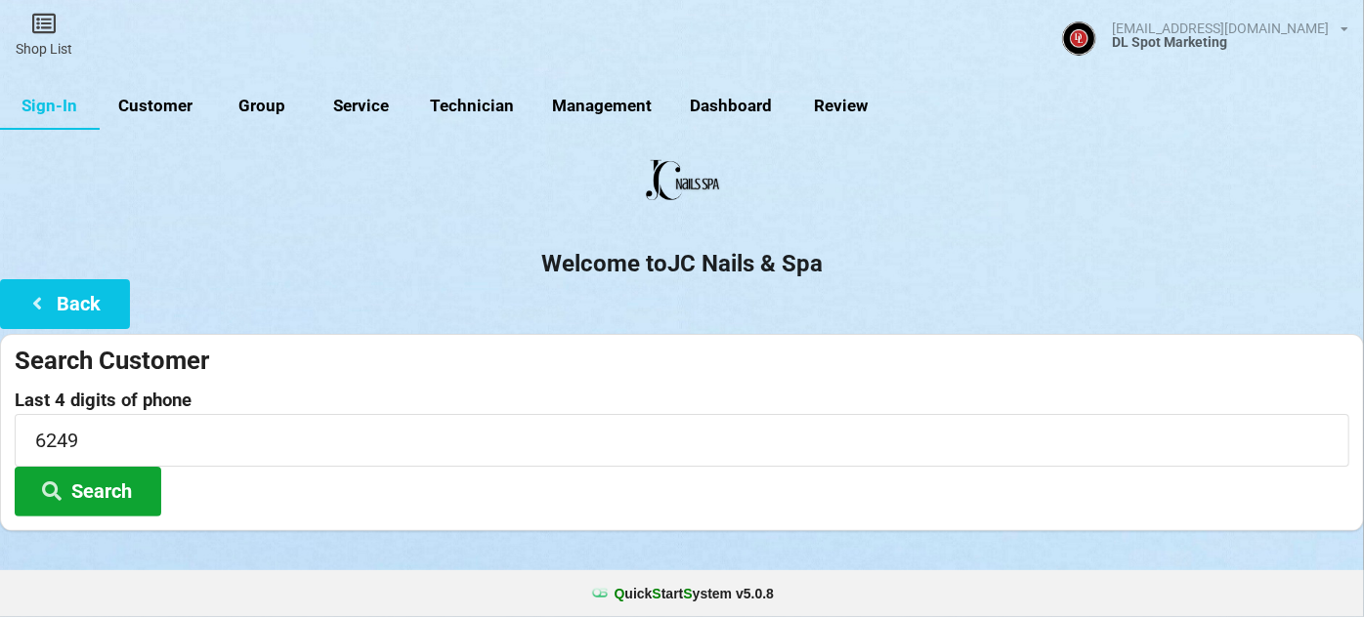
click at [103, 487] on button "Search" at bounding box center [88, 492] width 147 height 50
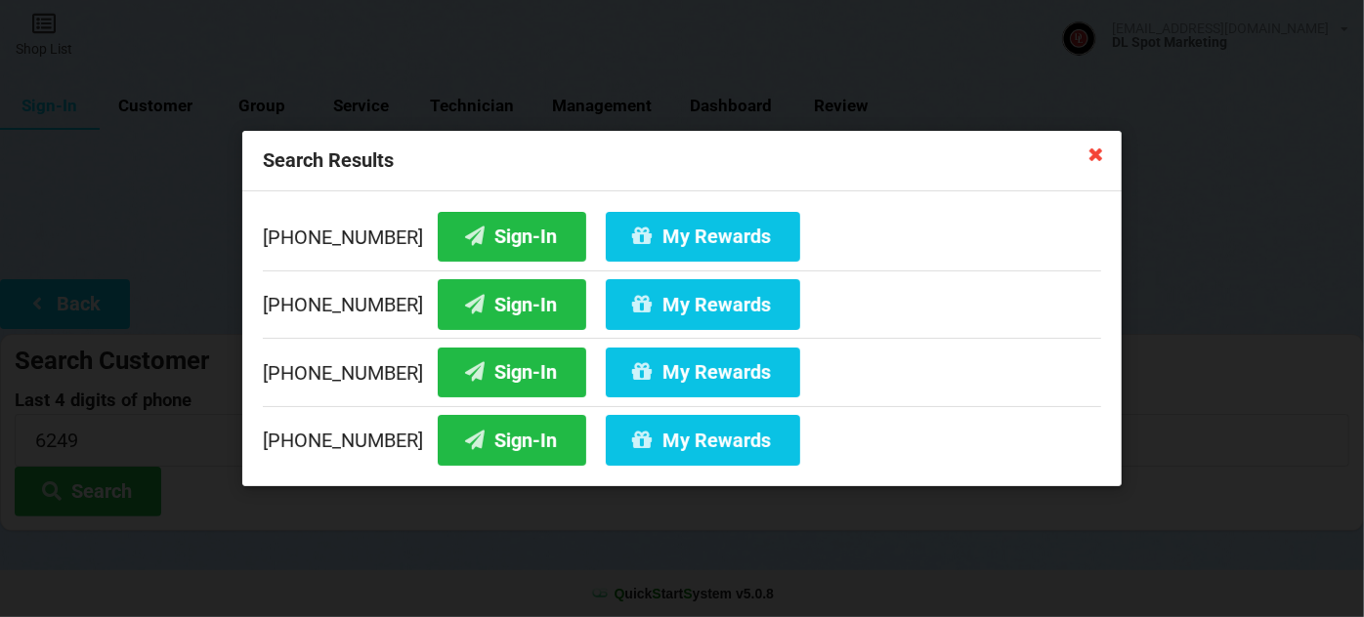
click at [1096, 154] on icon at bounding box center [1096, 153] width 31 height 31
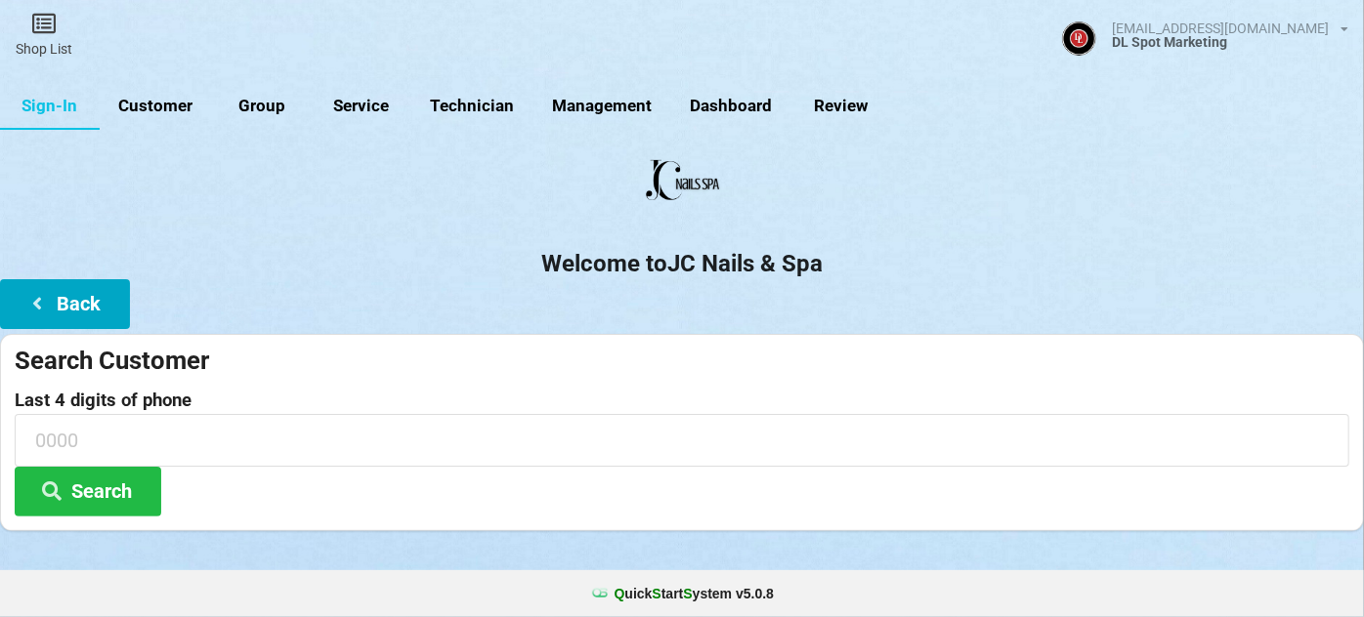
click at [92, 308] on button "Back" at bounding box center [65, 304] width 130 height 50
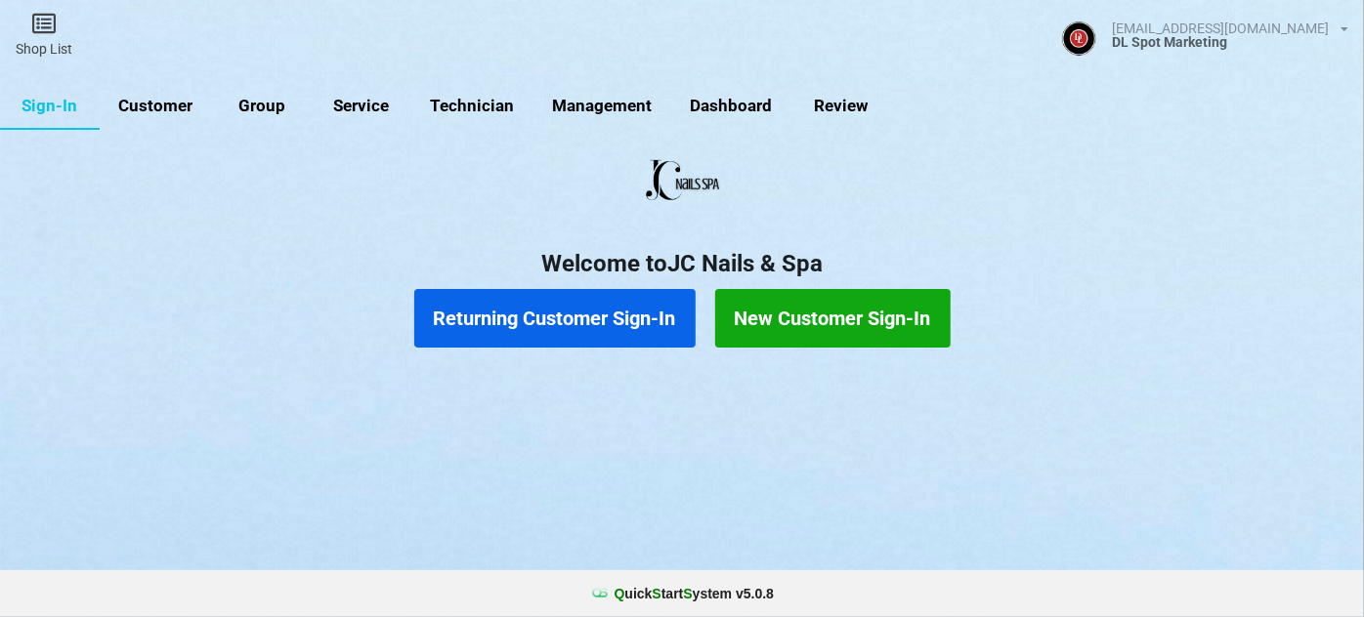
click at [782, 310] on button "New Customer Sign-In" at bounding box center [832, 318] width 235 height 59
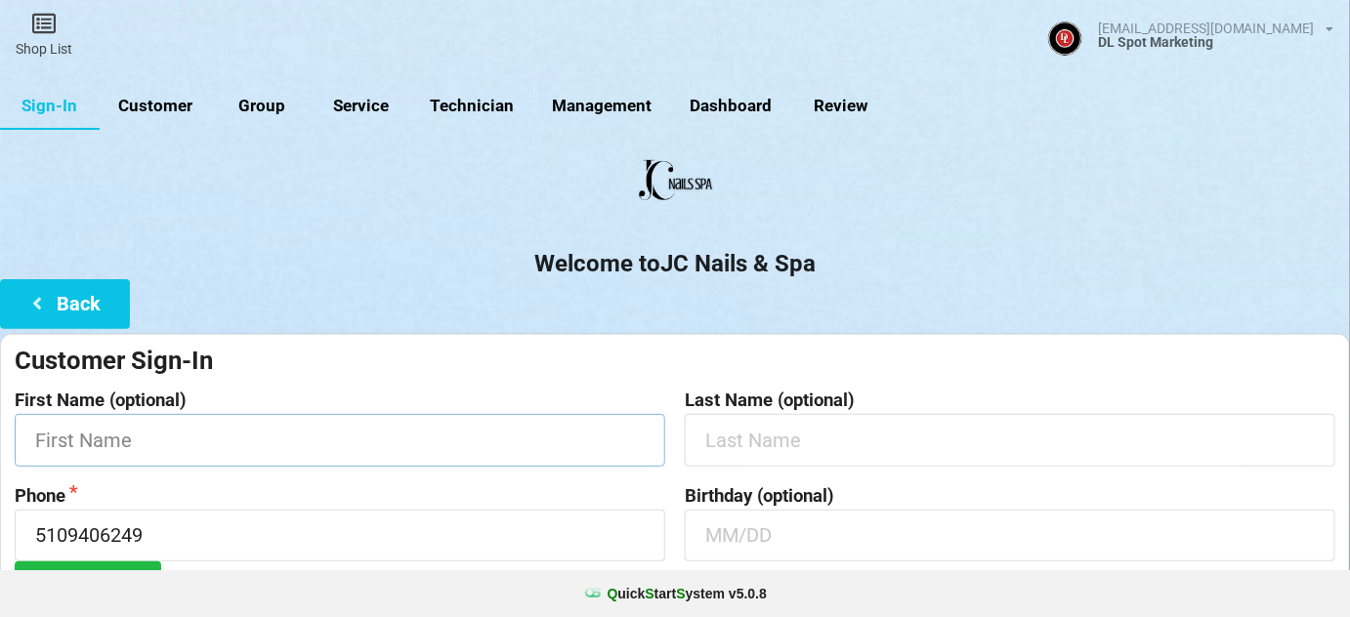
click at [322, 443] on input "text" at bounding box center [340, 440] width 651 height 52
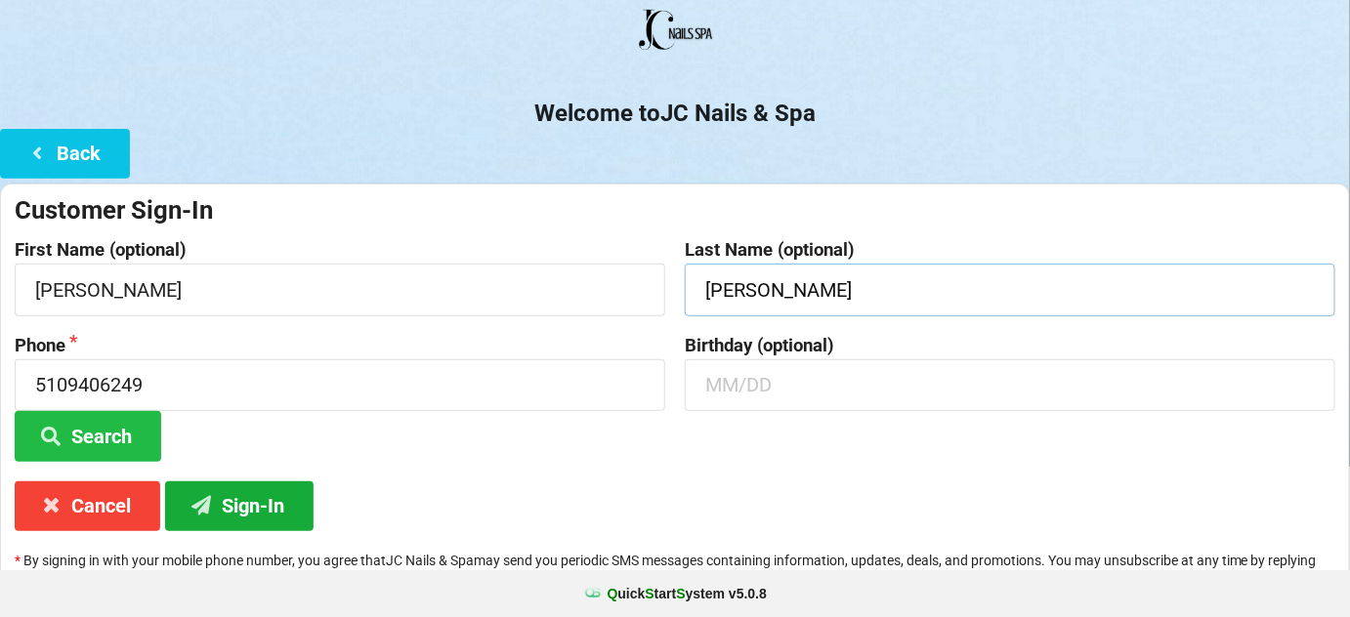
scroll to position [187, 0]
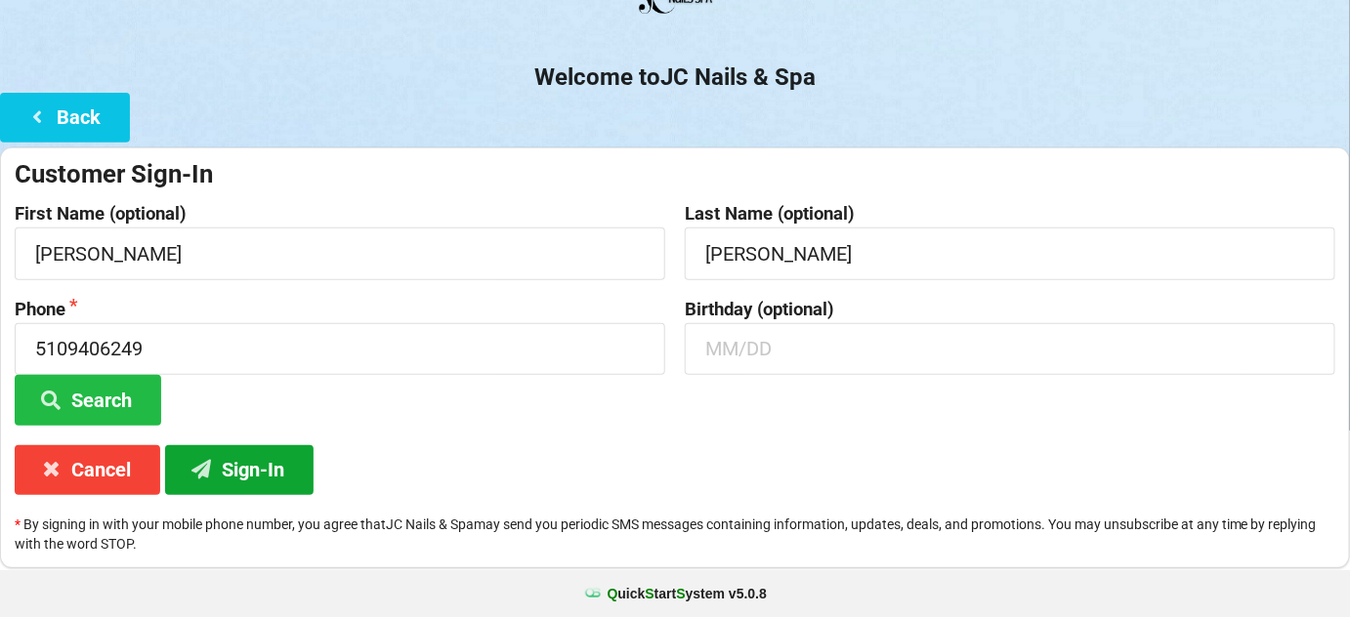
click at [252, 481] on button "Sign-In" at bounding box center [239, 471] width 149 height 50
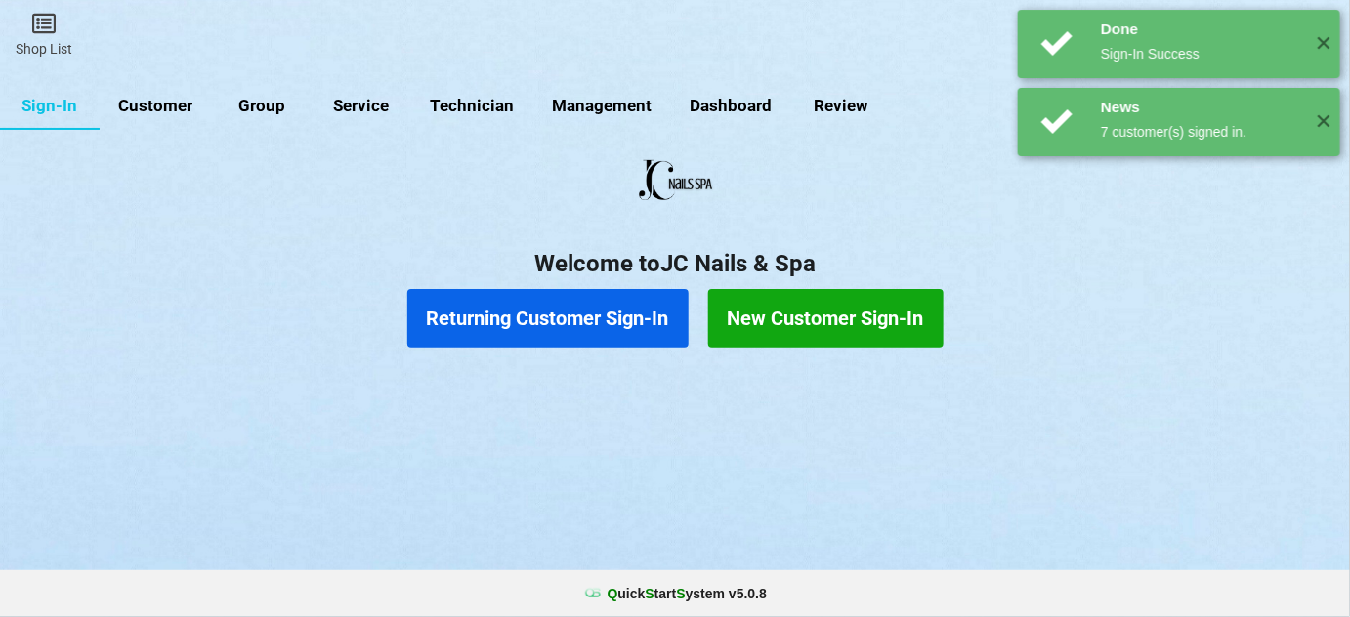
scroll to position [0, 0]
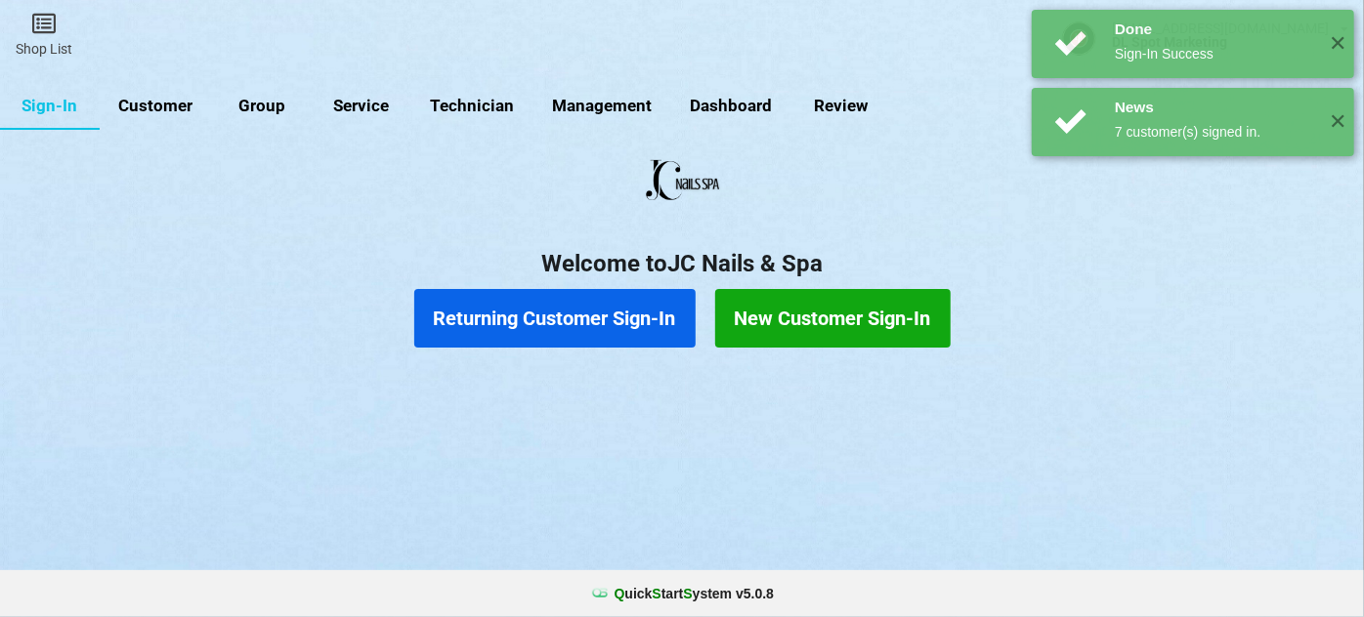
click at [580, 322] on button "Returning Customer Sign-In" at bounding box center [554, 318] width 281 height 59
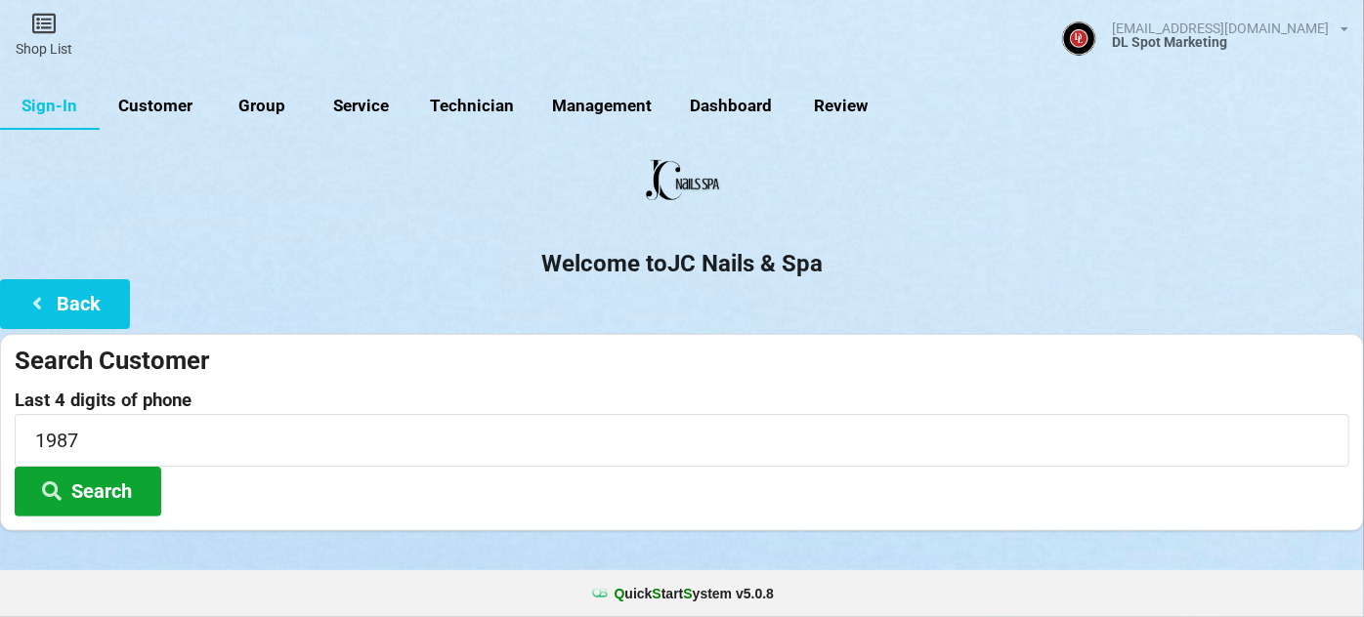
click at [106, 500] on button "Search" at bounding box center [88, 492] width 147 height 50
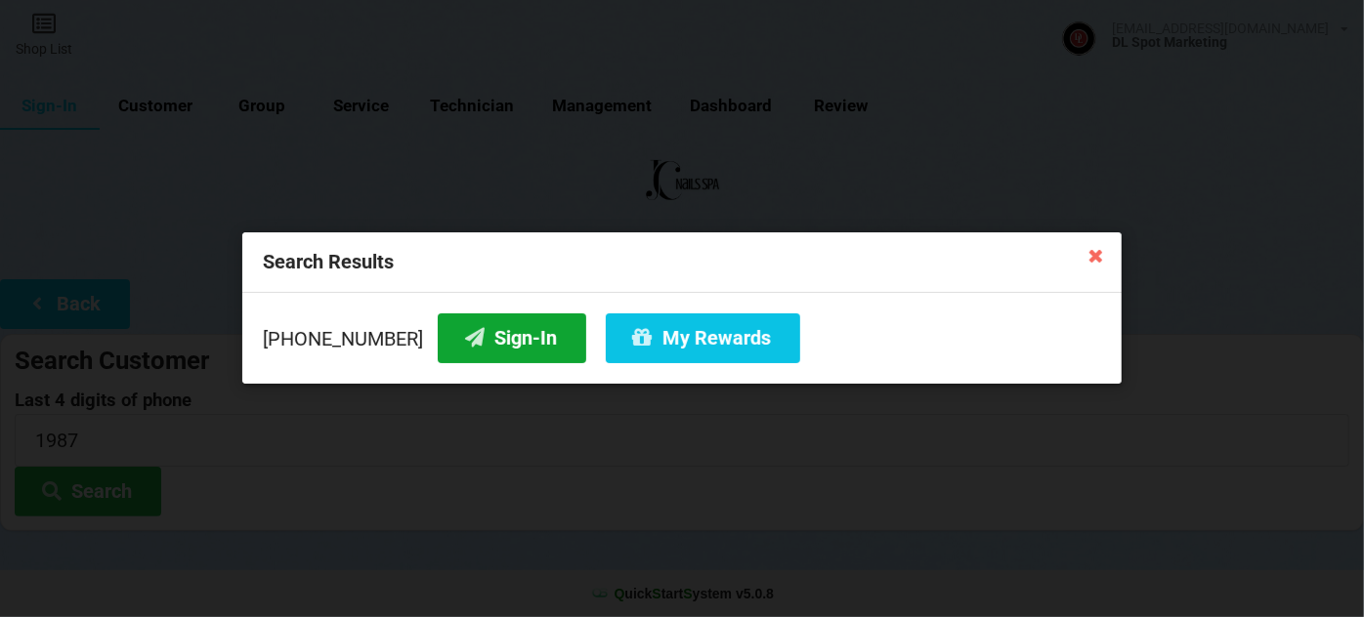
click at [516, 346] on button "Sign-In" at bounding box center [512, 339] width 149 height 50
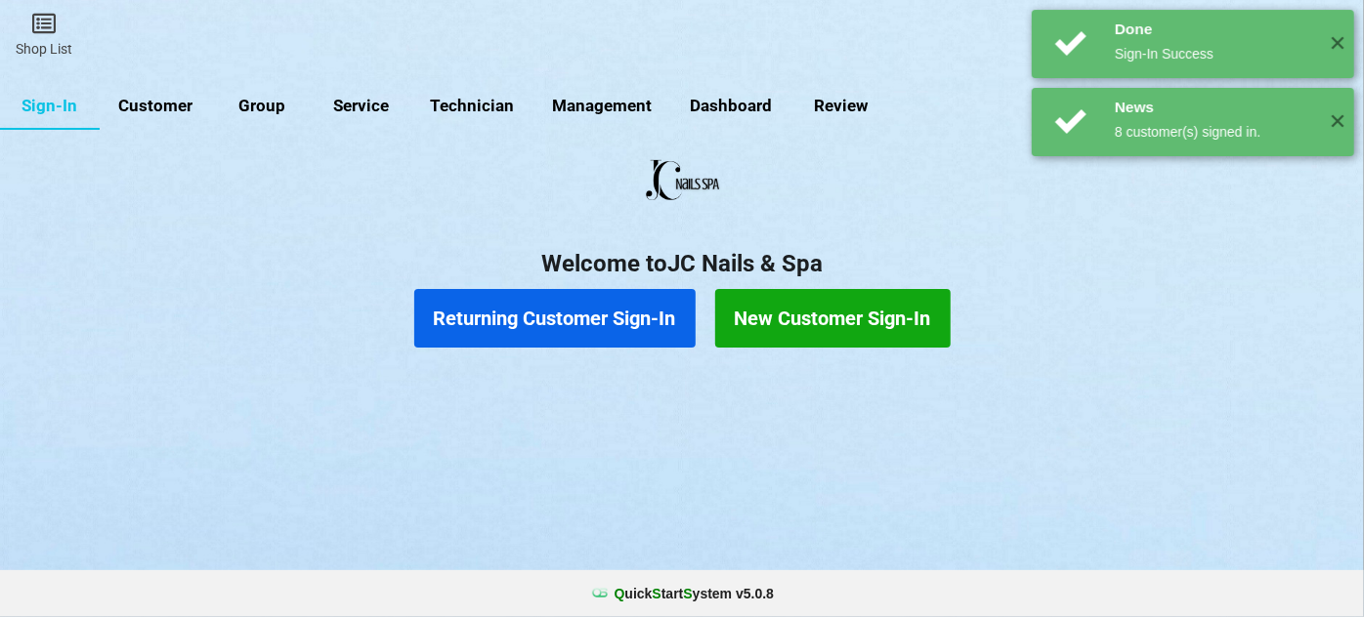
click at [552, 331] on button "Returning Customer Sign-In" at bounding box center [554, 318] width 281 height 59
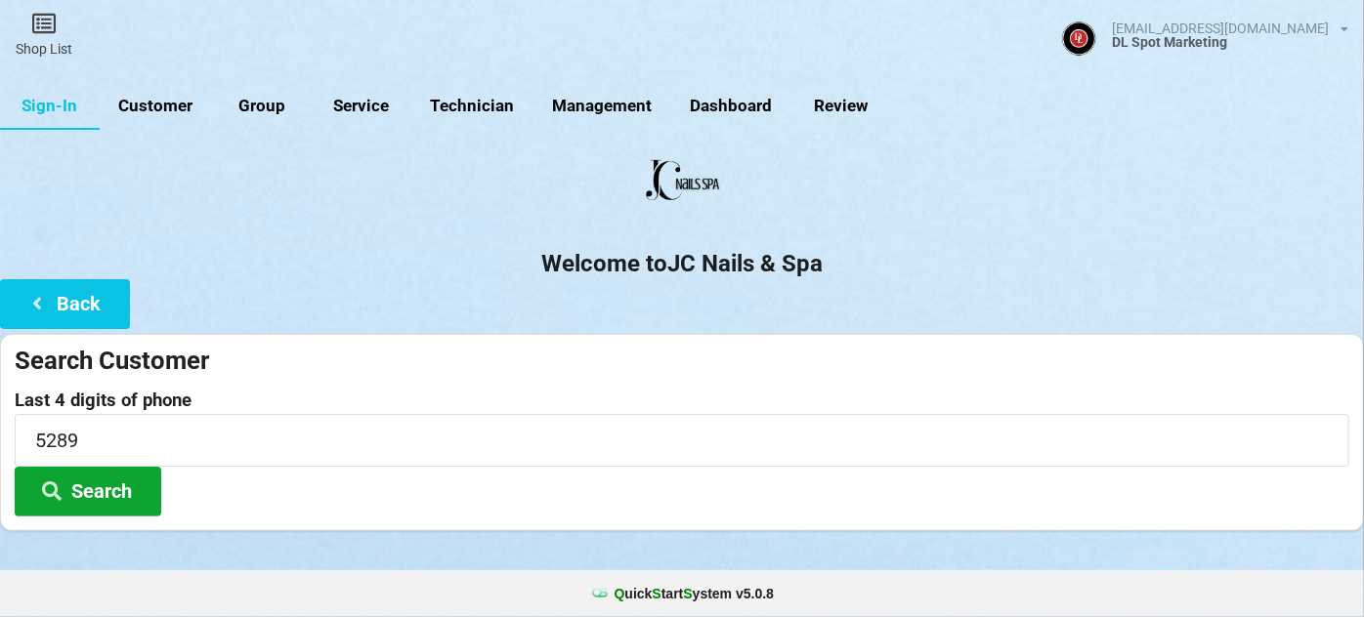
click at [117, 499] on button "Search" at bounding box center [88, 492] width 147 height 50
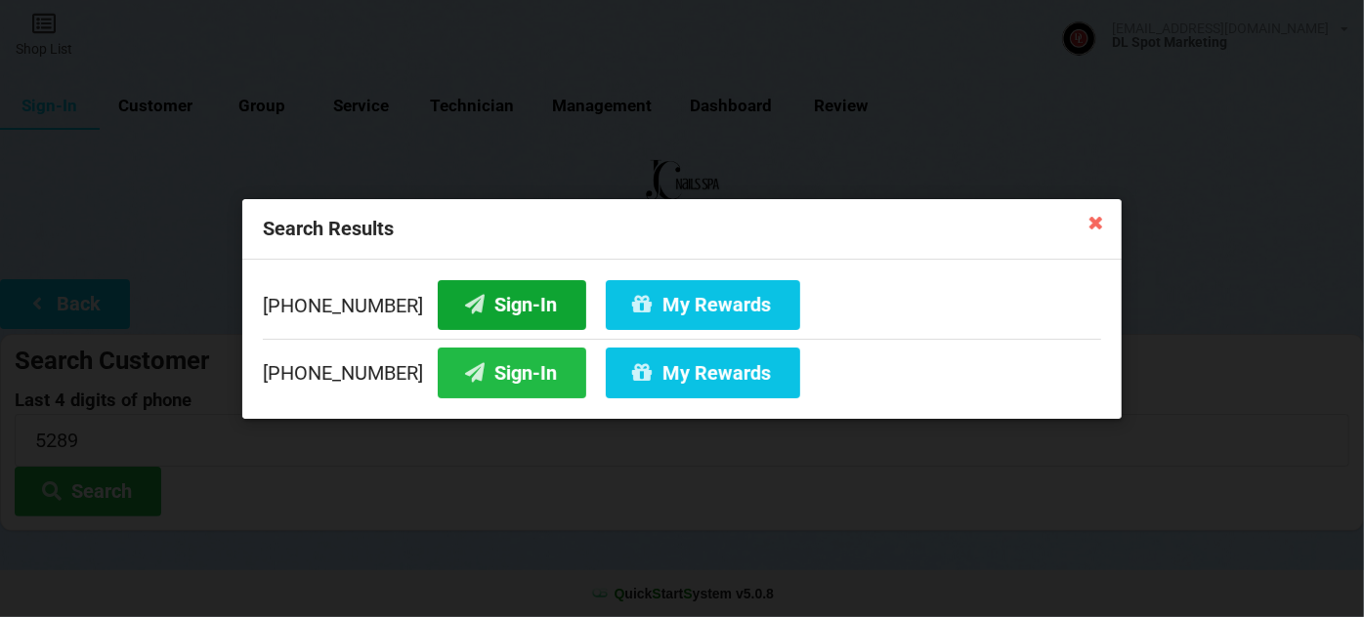
click at [490, 310] on button "Sign-In" at bounding box center [512, 304] width 149 height 50
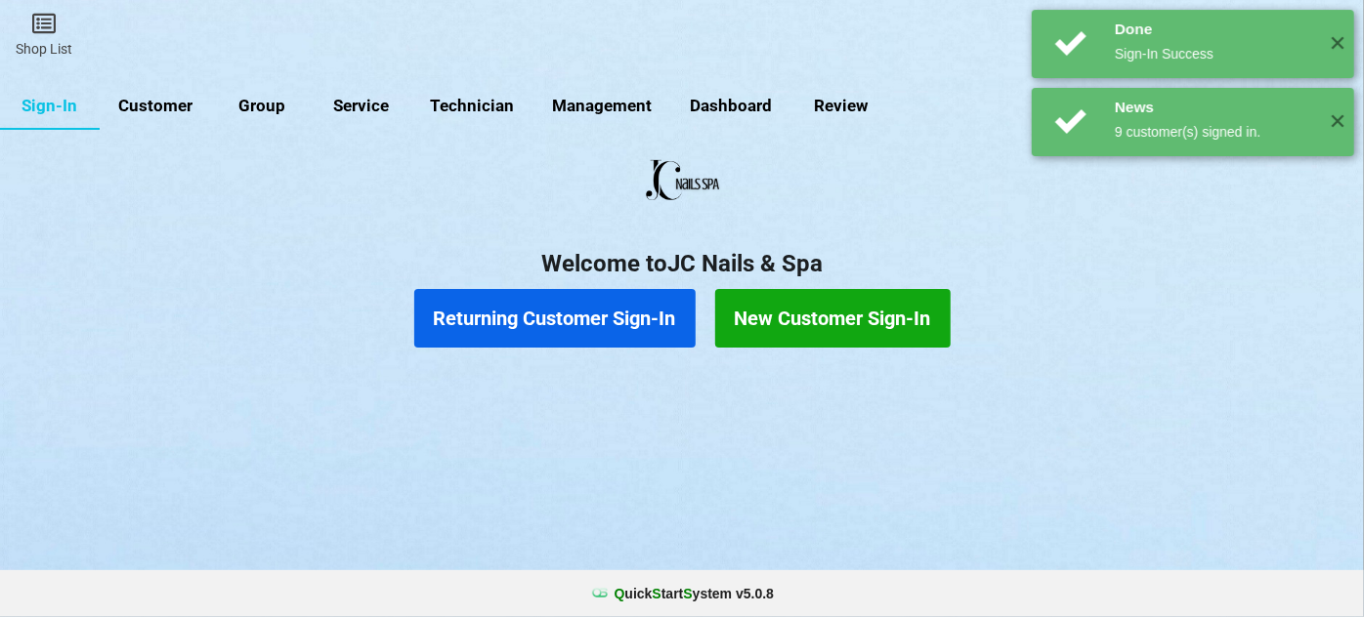
click at [552, 310] on button "Returning Customer Sign-In" at bounding box center [554, 318] width 281 height 59
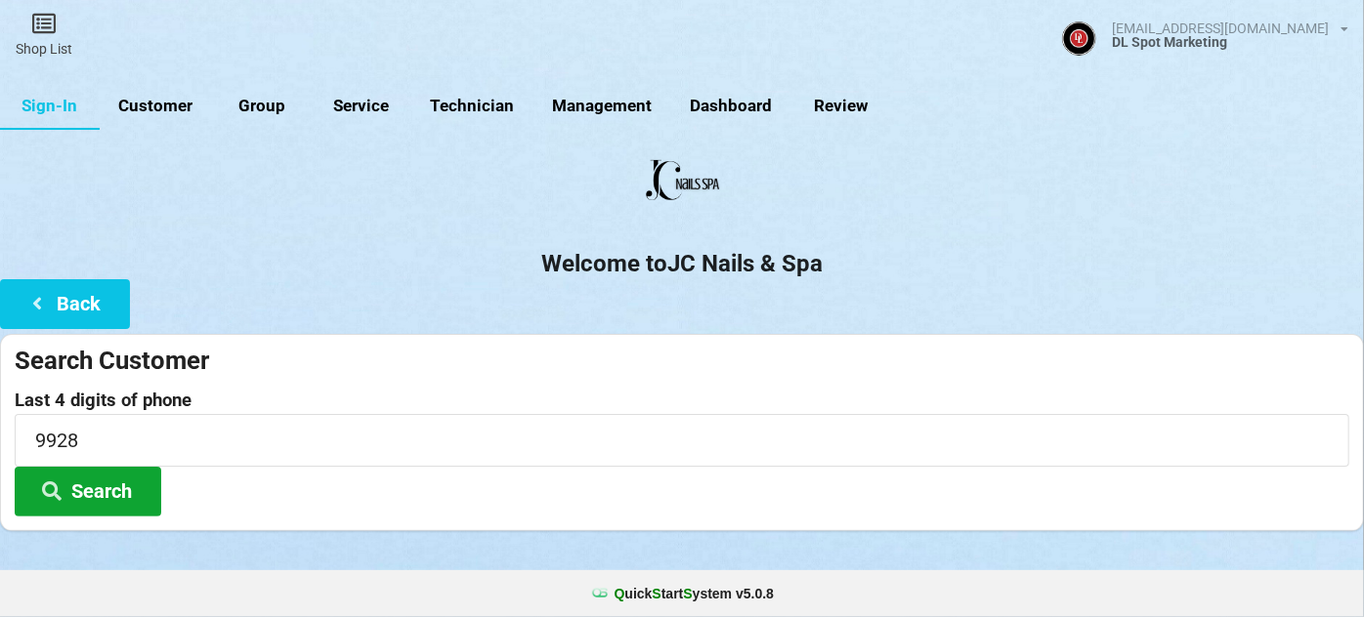
click at [69, 487] on button "Search" at bounding box center [88, 492] width 147 height 50
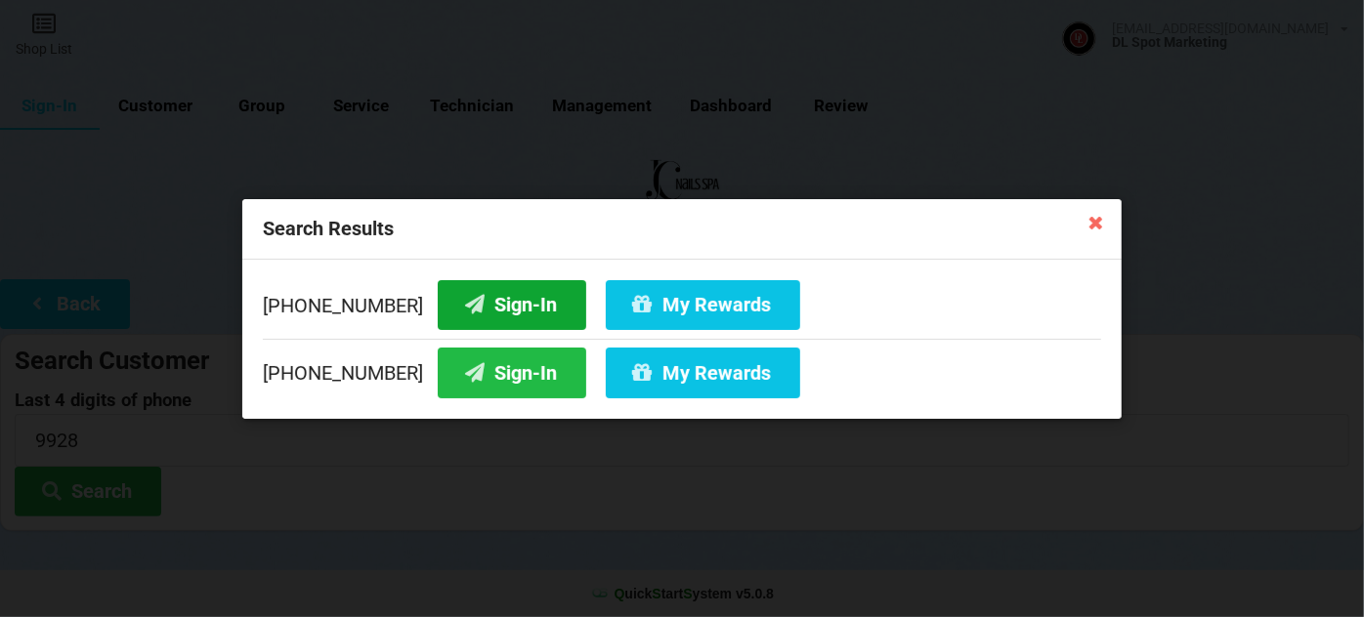
click at [520, 312] on button "Sign-In" at bounding box center [512, 304] width 149 height 50
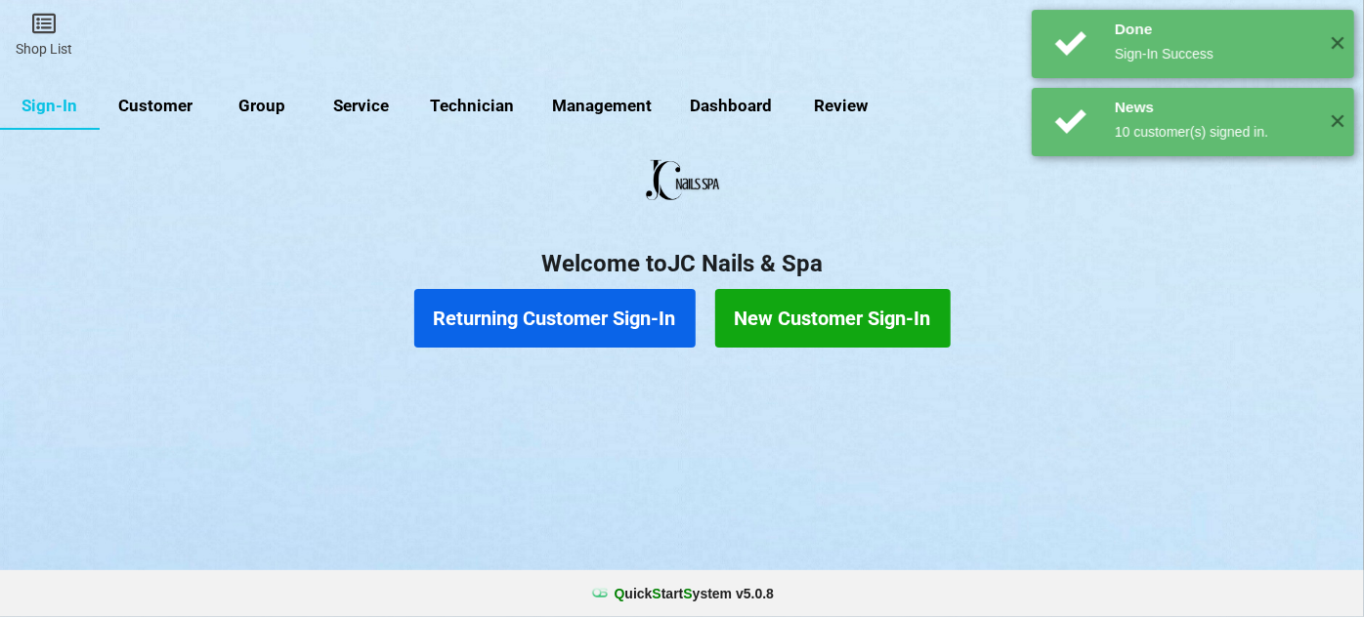
click at [518, 314] on button "Returning Customer Sign-In" at bounding box center [554, 318] width 281 height 59
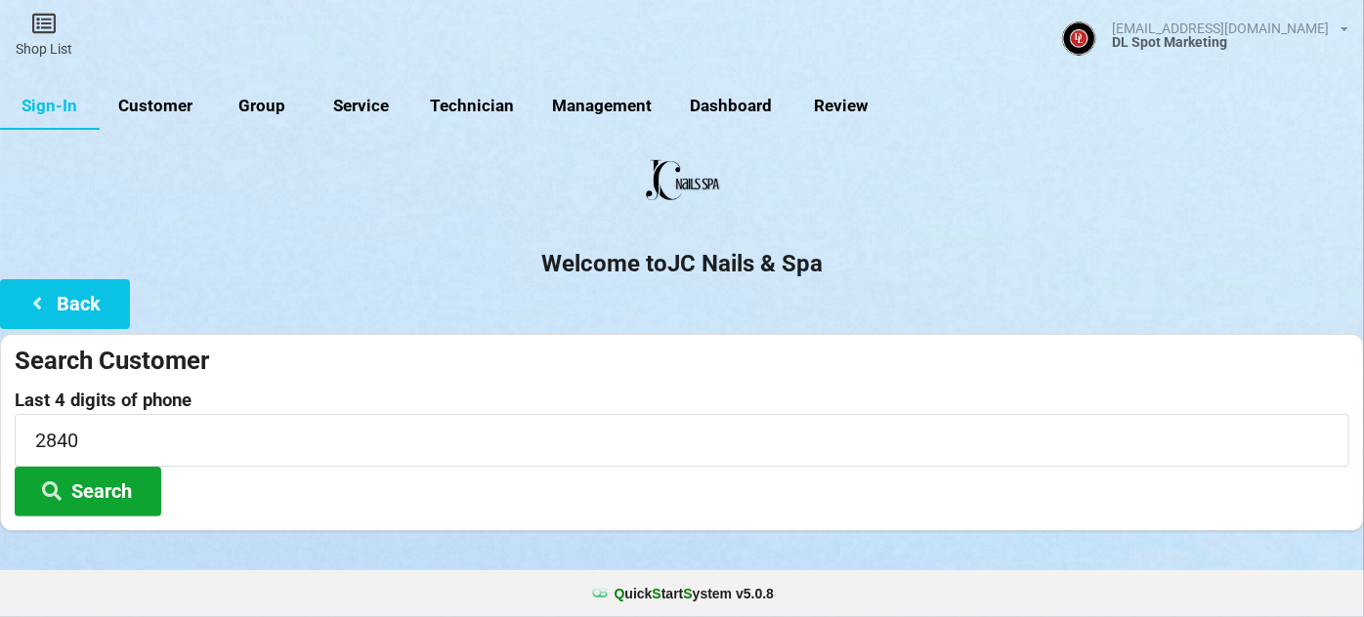
click at [97, 495] on button "Search" at bounding box center [88, 492] width 147 height 50
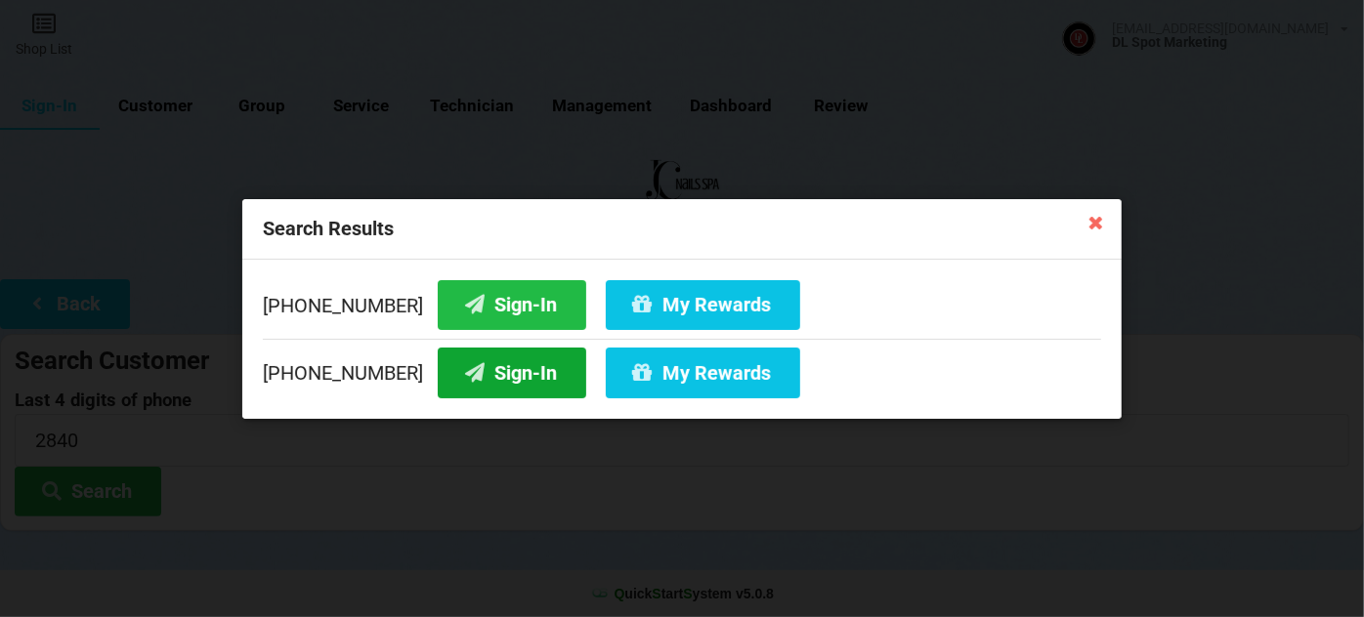
click at [508, 370] on button "Sign-In" at bounding box center [512, 373] width 149 height 50
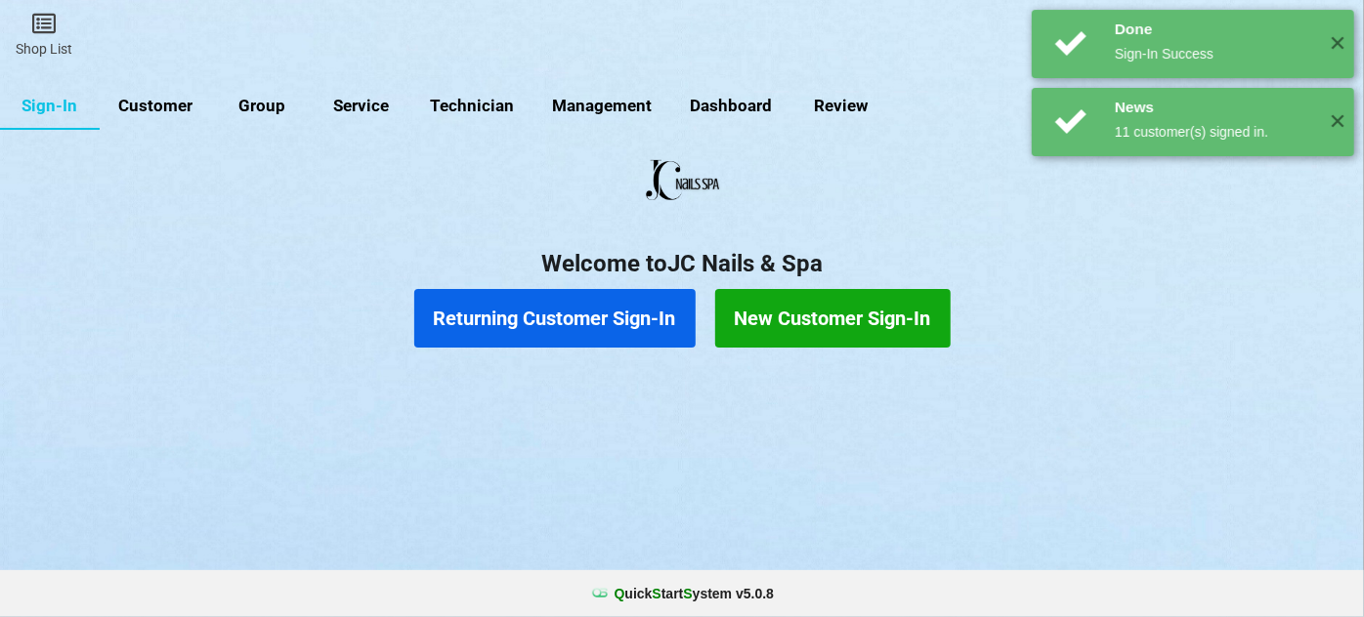
click at [603, 317] on button "Returning Customer Sign-In" at bounding box center [554, 318] width 281 height 59
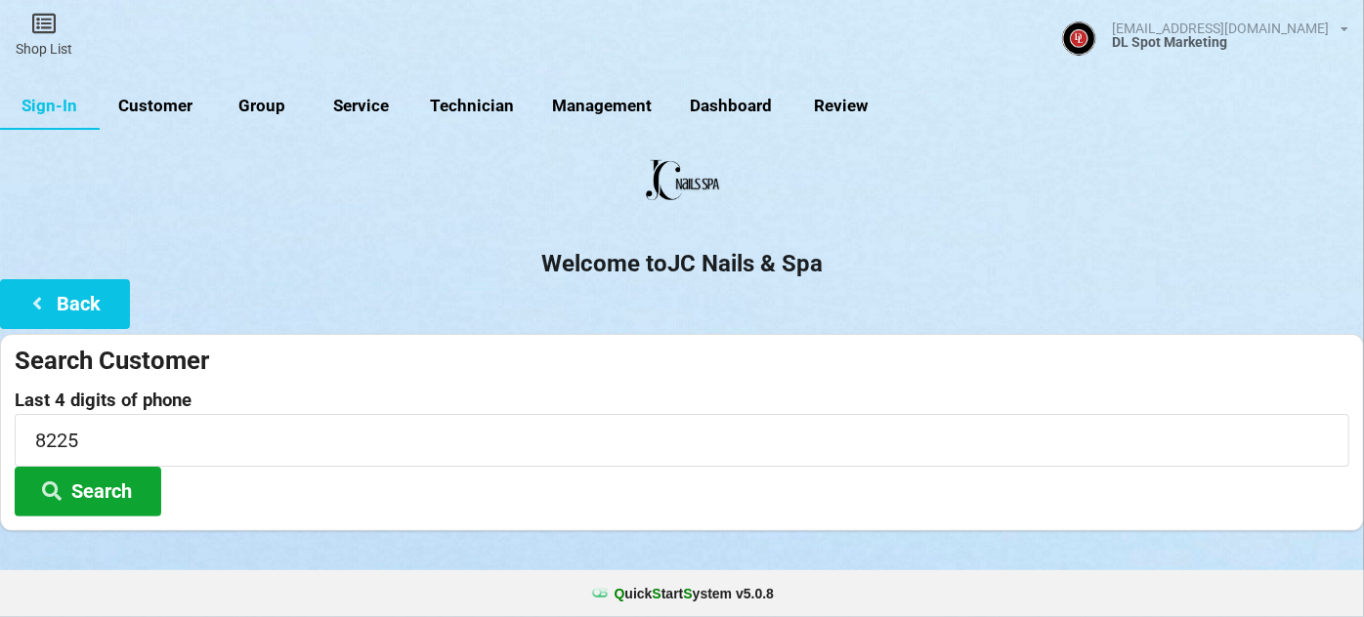
click at [100, 489] on button "Search" at bounding box center [88, 492] width 147 height 50
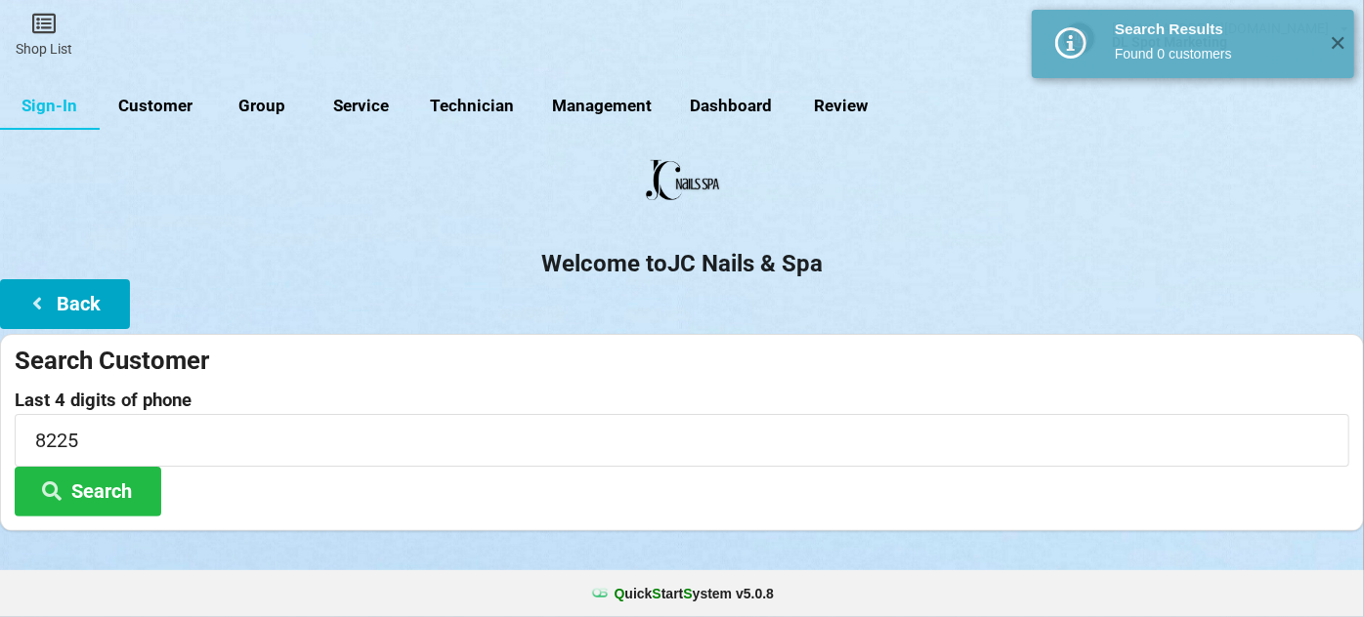
click at [85, 305] on button "Back" at bounding box center [65, 304] width 130 height 50
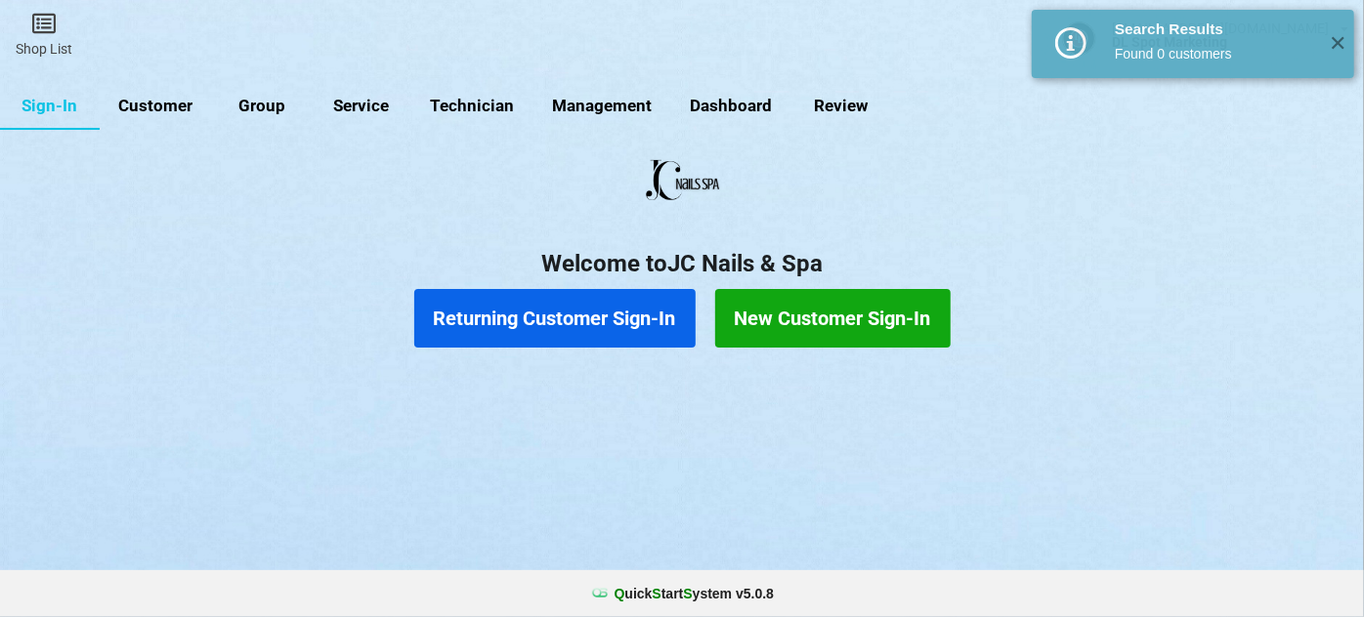
click at [764, 309] on button "New Customer Sign-In" at bounding box center [832, 318] width 235 height 59
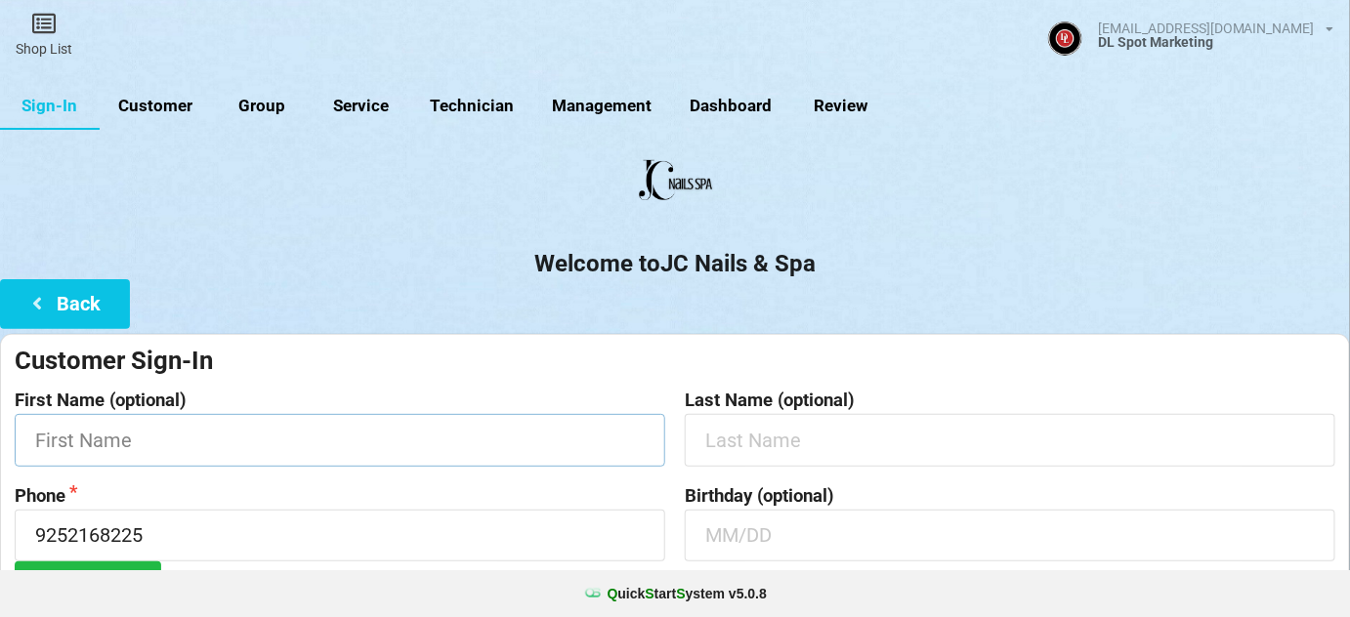
click at [302, 440] on input "text" at bounding box center [340, 440] width 651 height 52
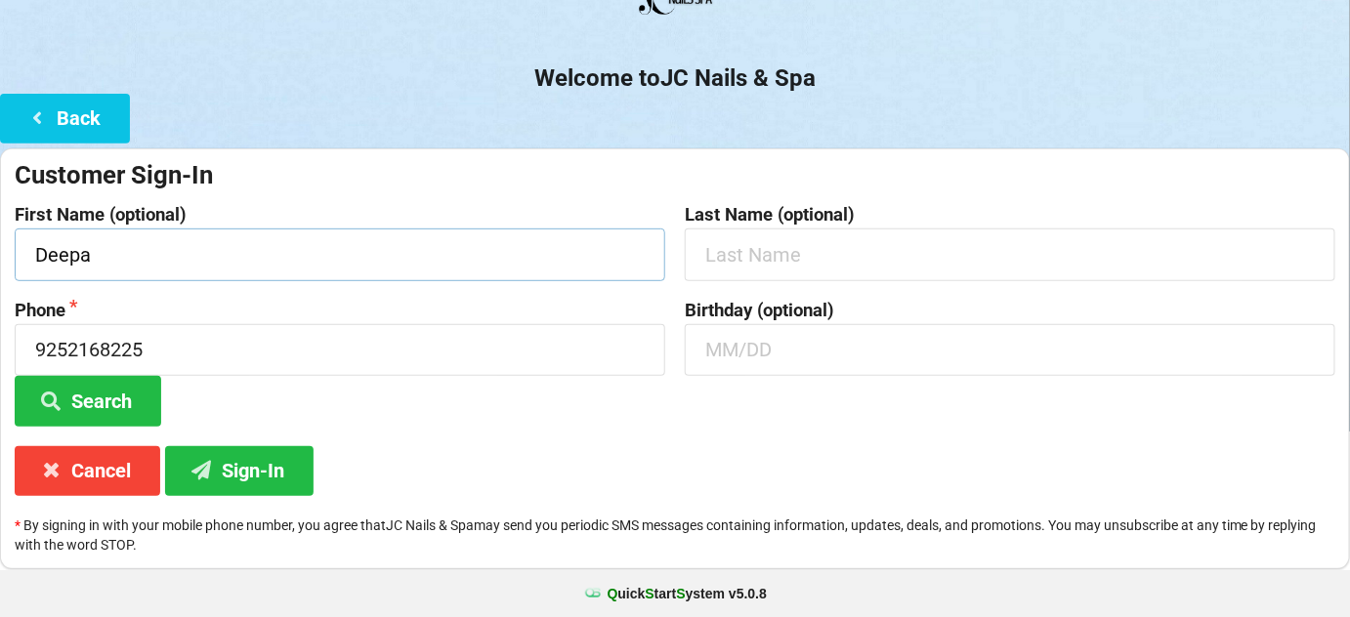
scroll to position [187, 0]
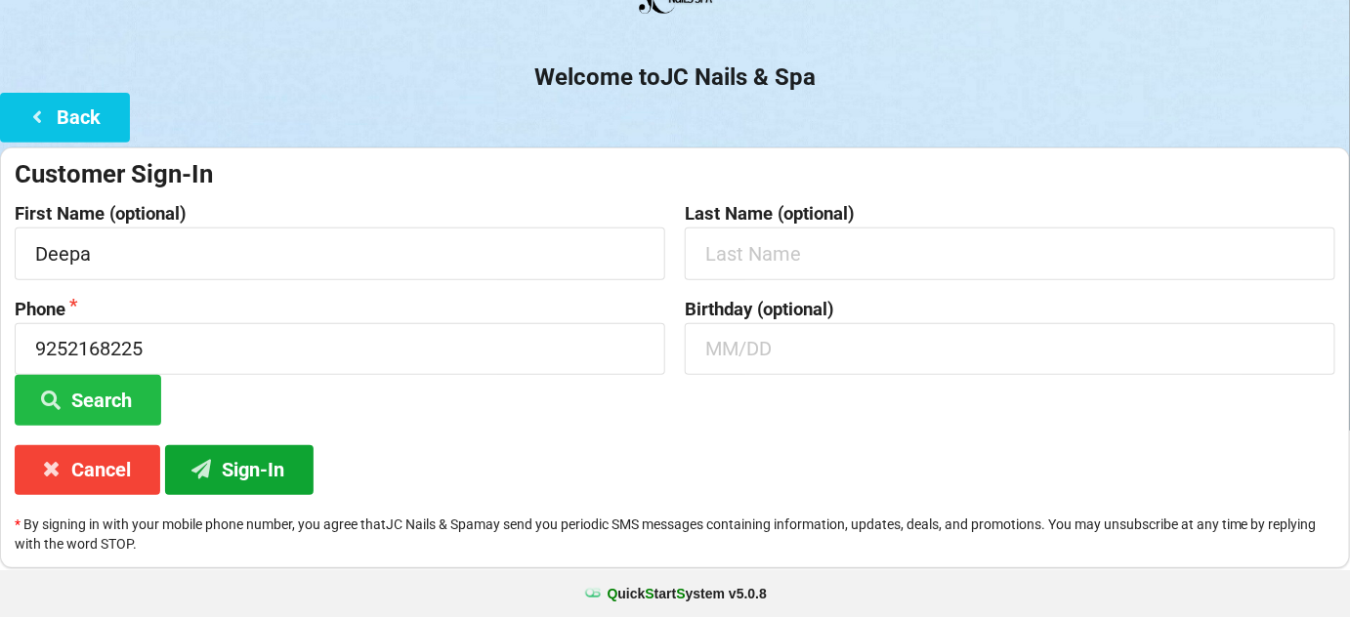
click at [265, 478] on button "Sign-In" at bounding box center [239, 471] width 149 height 50
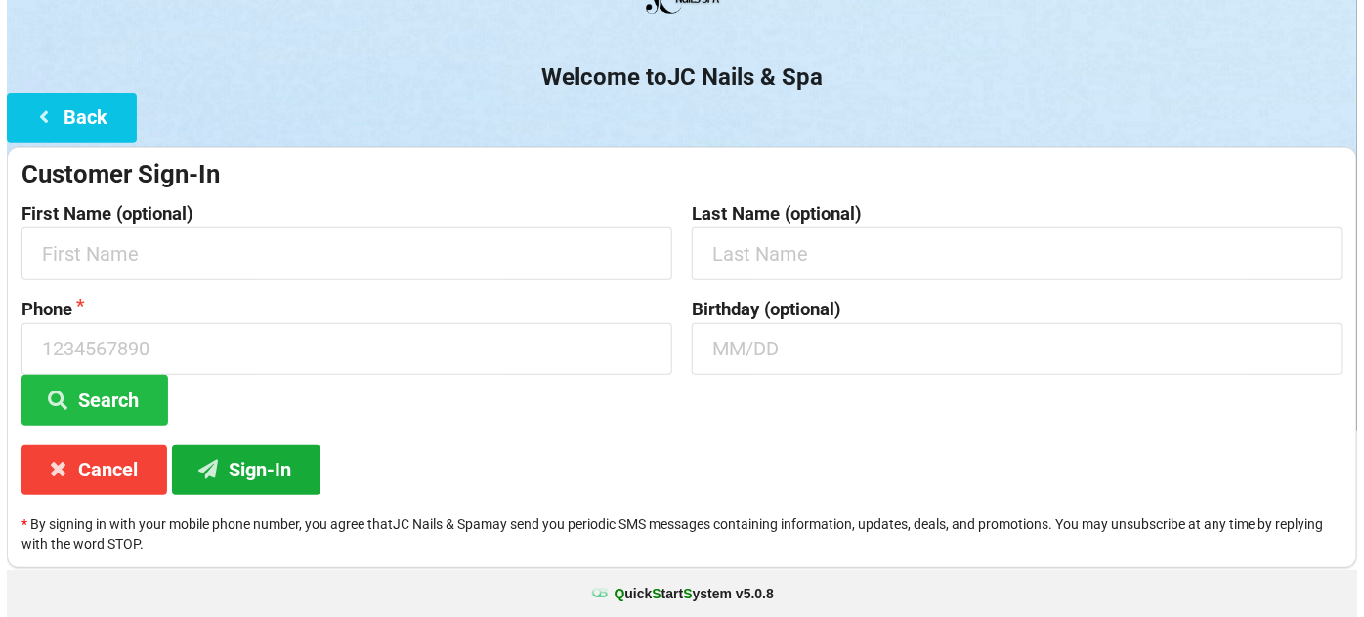
scroll to position [0, 0]
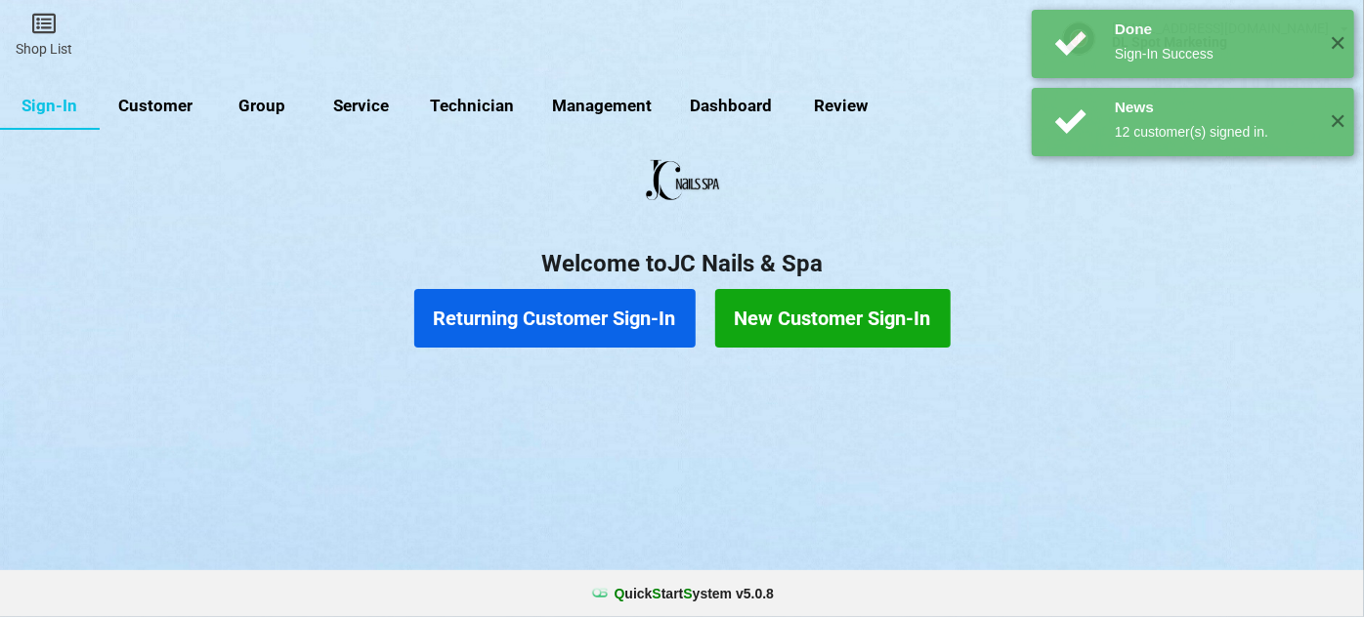
click at [524, 322] on button "Returning Customer Sign-In" at bounding box center [554, 318] width 281 height 59
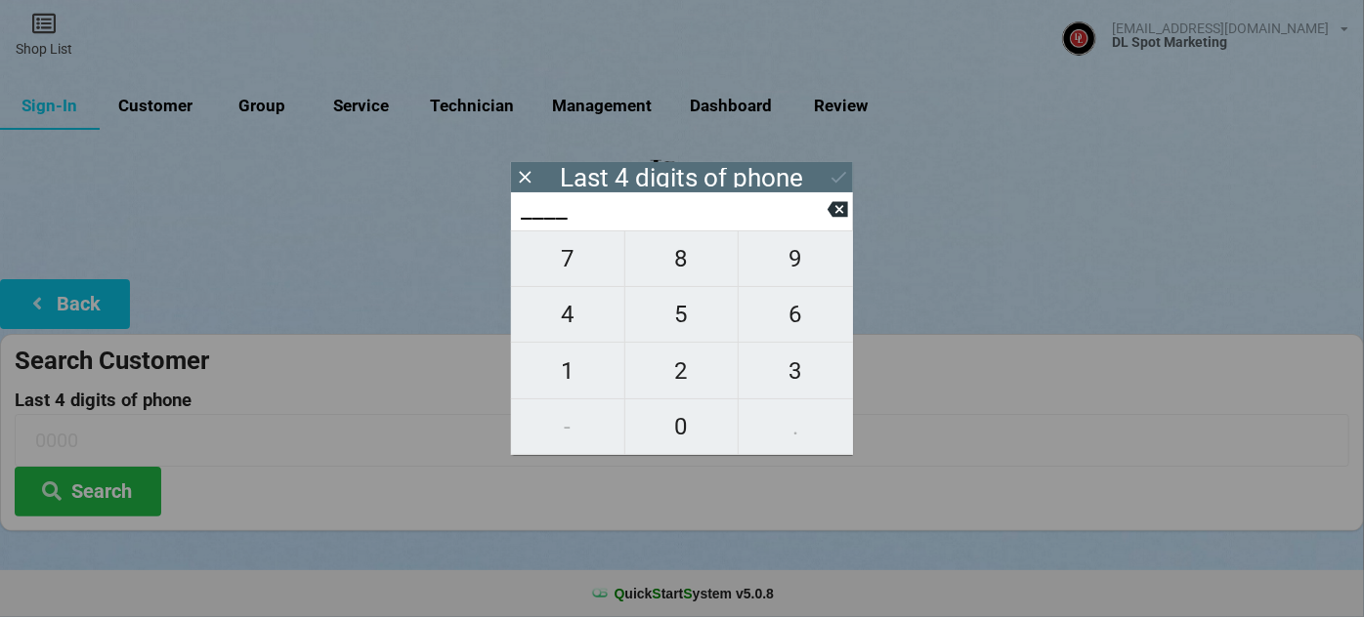
drag, startPoint x: 526, startPoint y: 179, endPoint x: 385, endPoint y: 180, distance: 140.7
click at [525, 179] on icon at bounding box center [525, 177] width 21 height 21
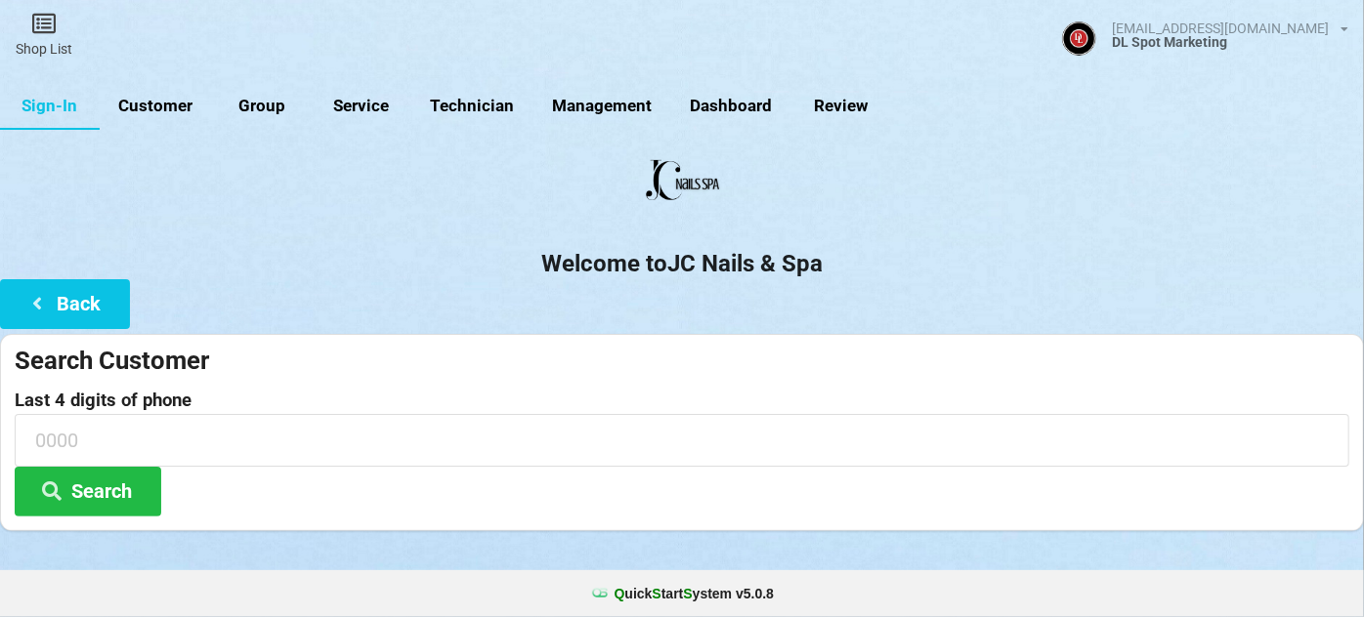
click at [164, 112] on link "Customer" at bounding box center [156, 106] width 112 height 47
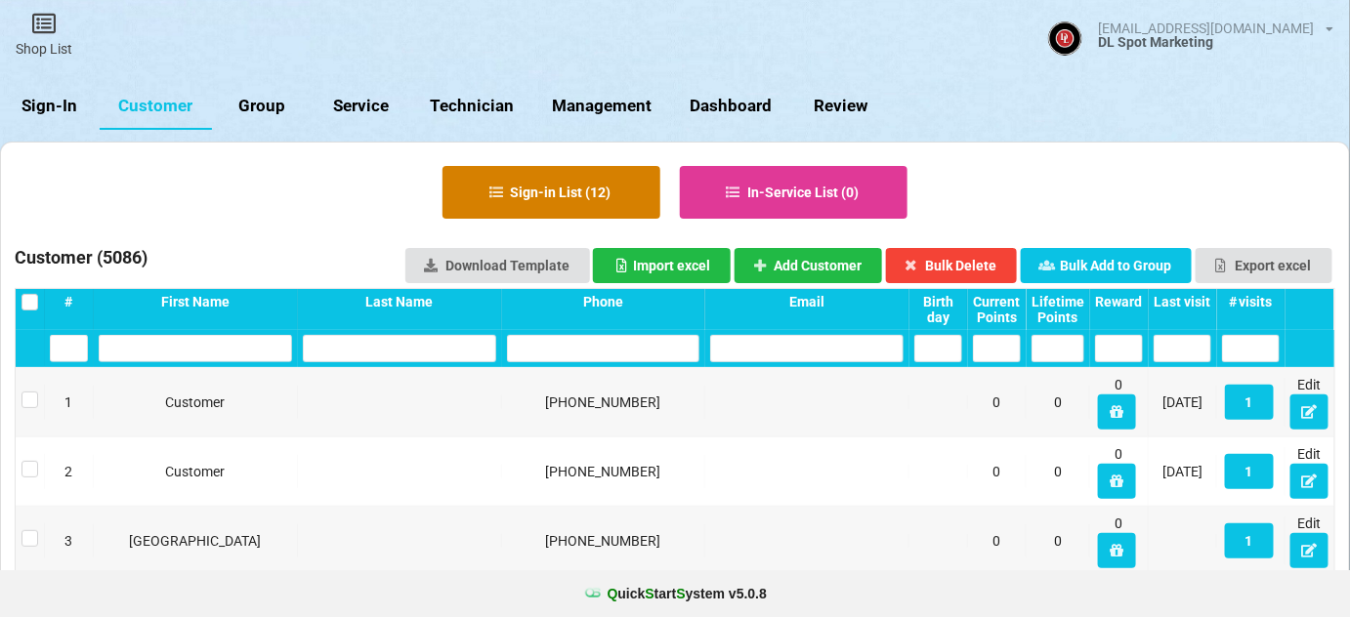
click at [583, 182] on button "Sign-in List ( 12 )" at bounding box center [552, 192] width 218 height 53
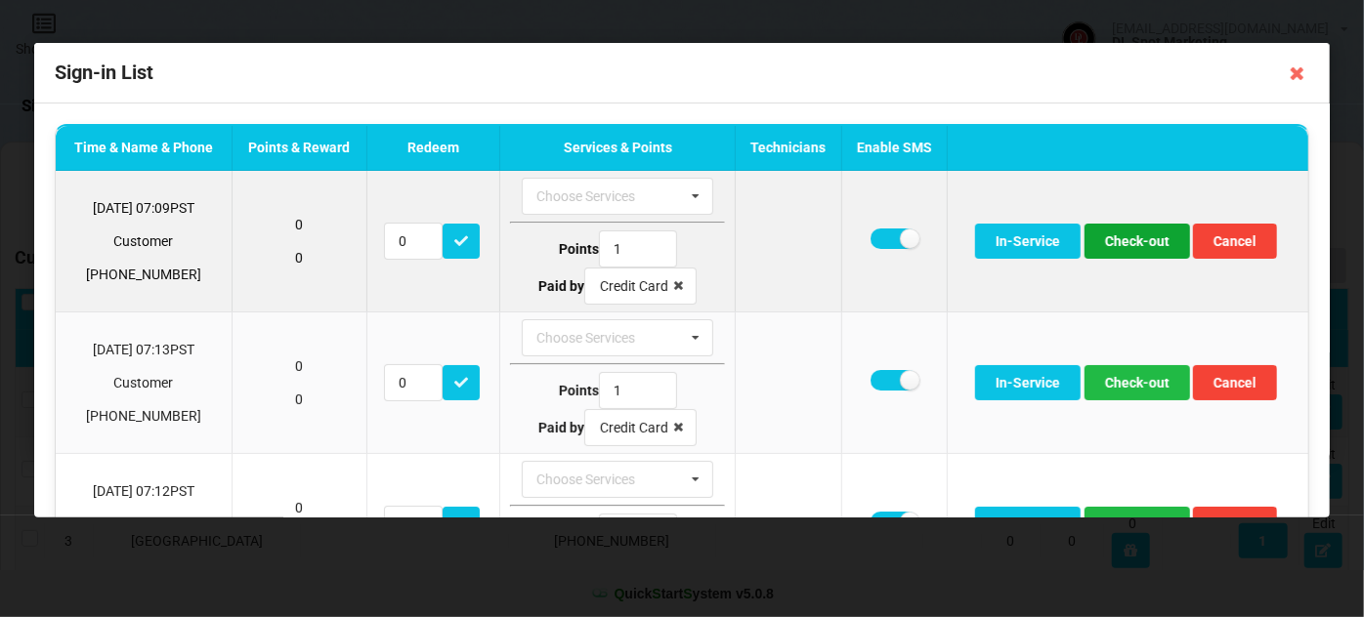
click at [1138, 242] on button "Check-out" at bounding box center [1138, 241] width 106 height 35
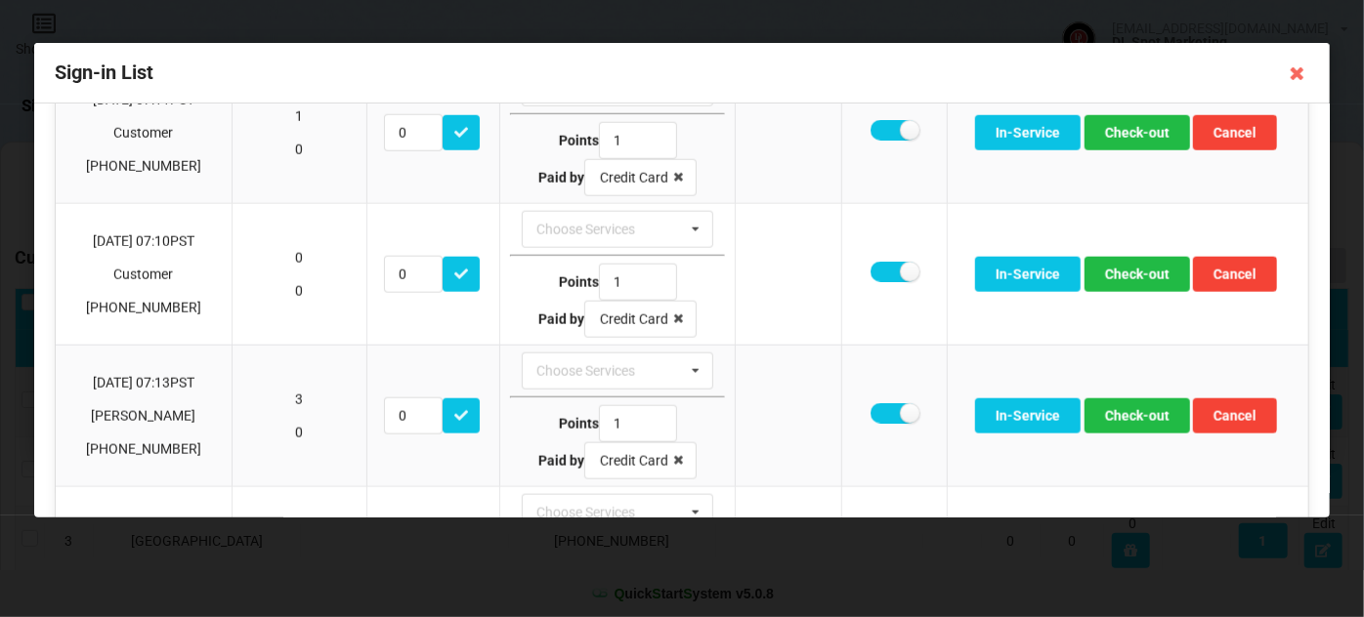
scroll to position [1099, 0]
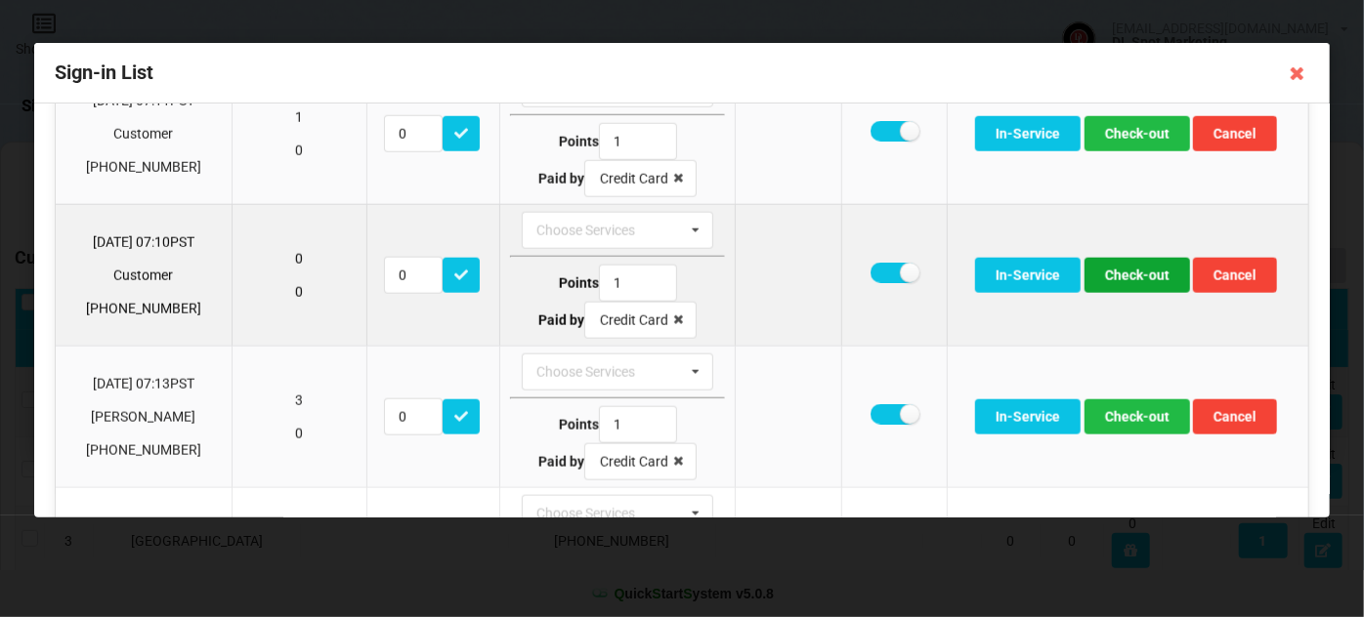
click at [1143, 262] on button "Check-out" at bounding box center [1138, 275] width 106 height 35
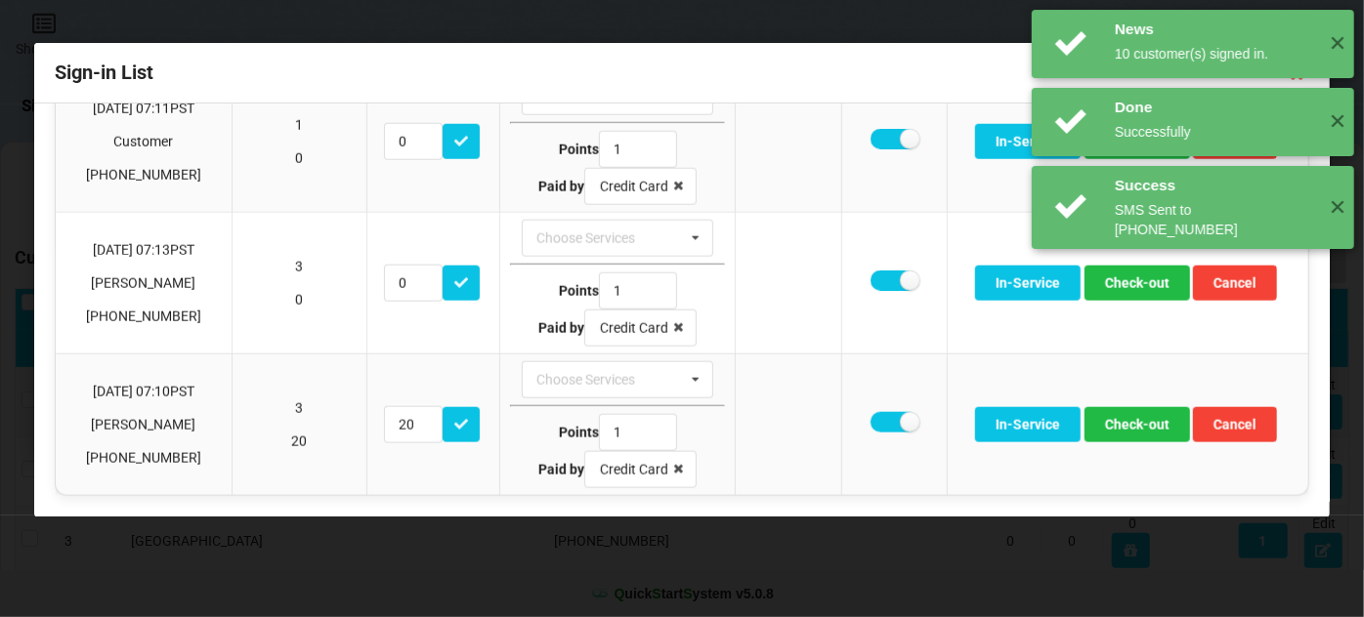
scroll to position [1077, 0]
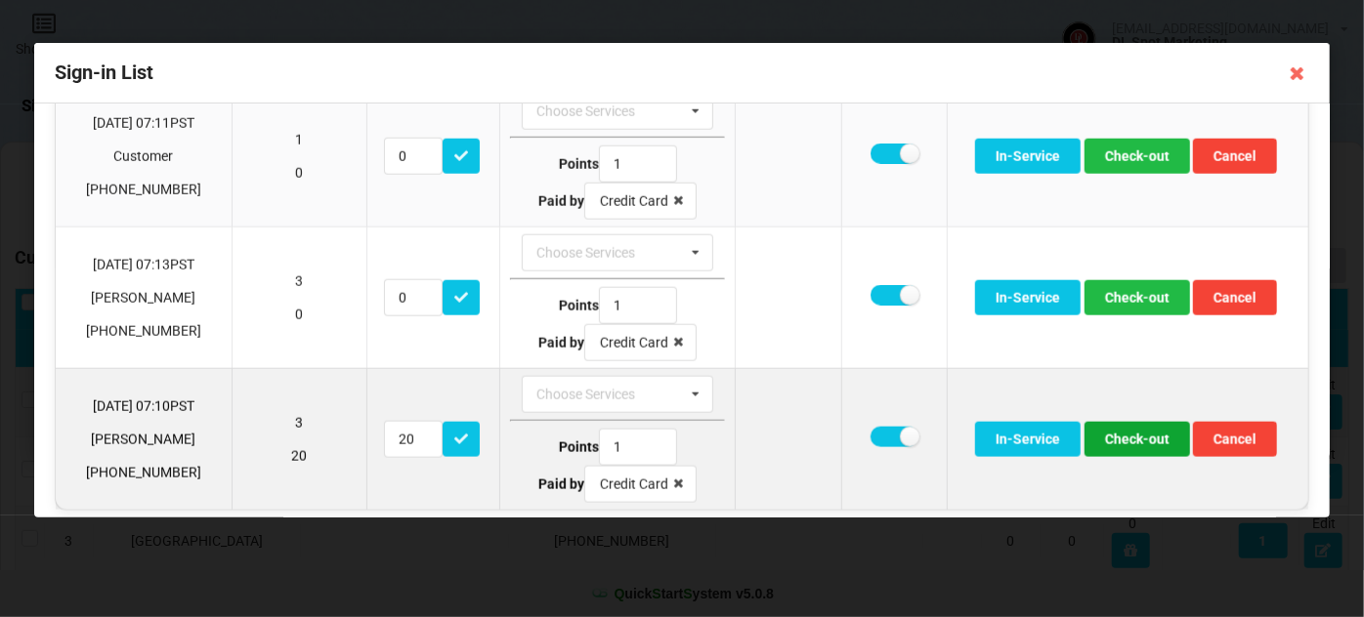
click at [1137, 432] on button "Check-out" at bounding box center [1138, 439] width 106 height 35
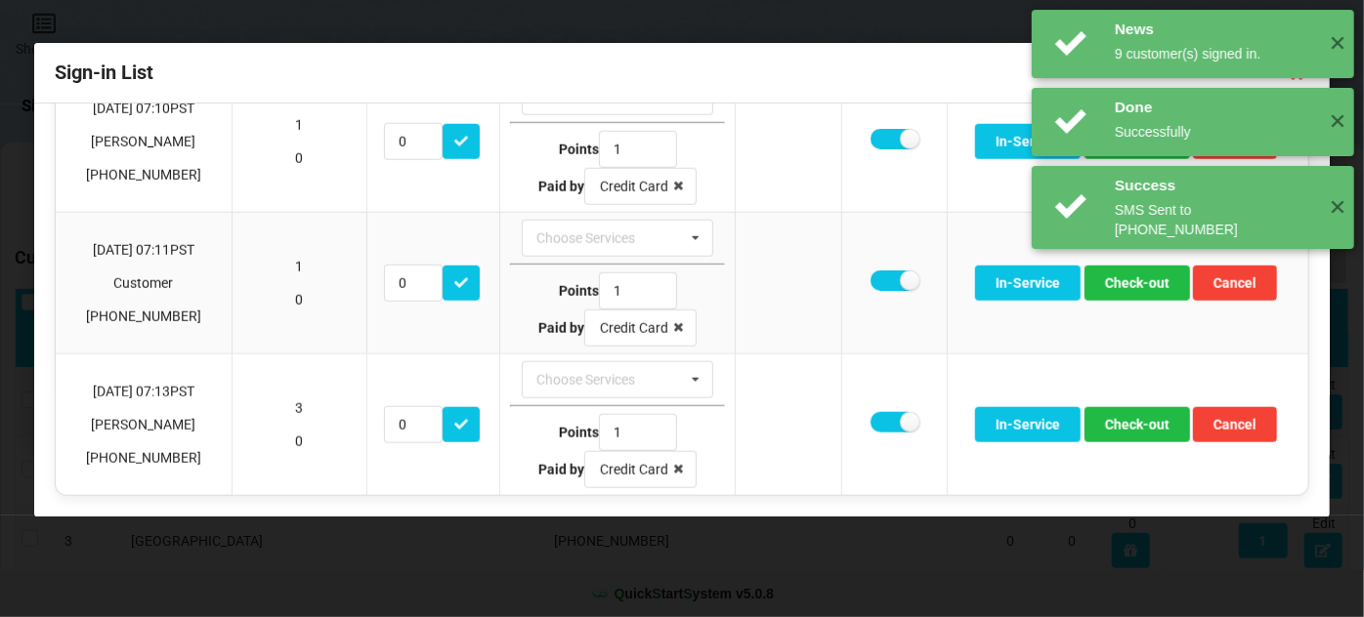
scroll to position [937, 0]
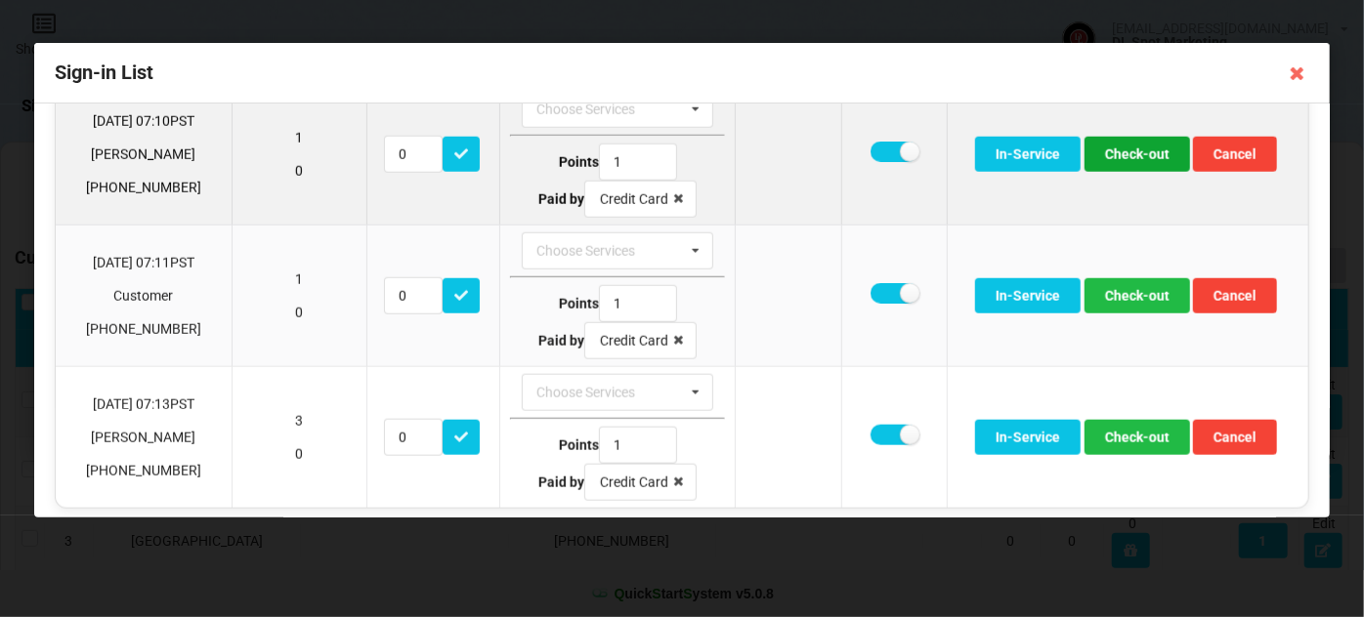
click at [1151, 149] on button "Check-out" at bounding box center [1138, 154] width 106 height 35
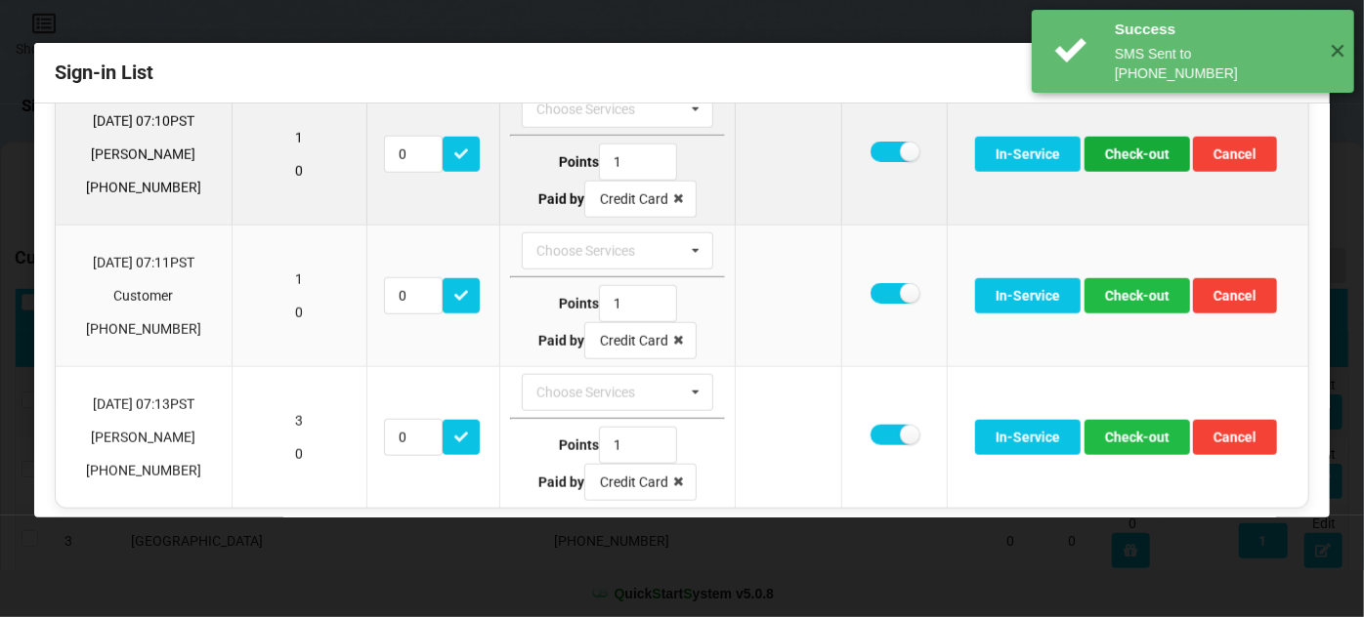
scroll to position [796, 0]
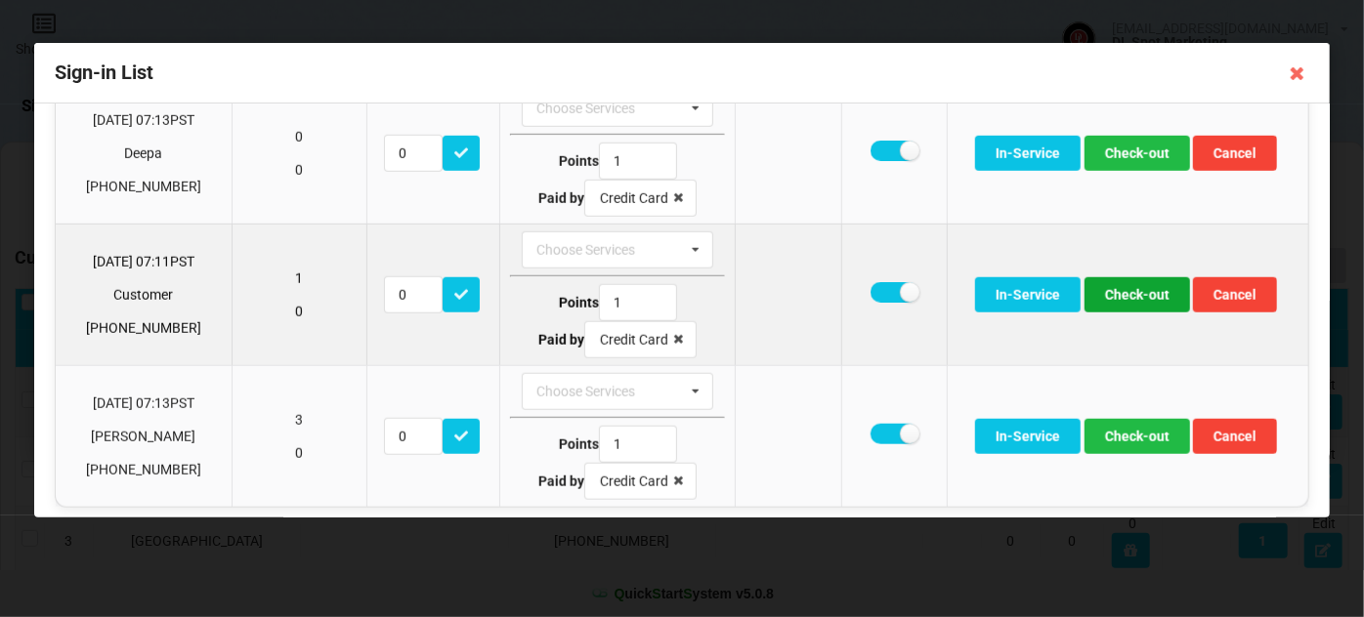
click at [1138, 284] on button "Check-out" at bounding box center [1138, 294] width 106 height 35
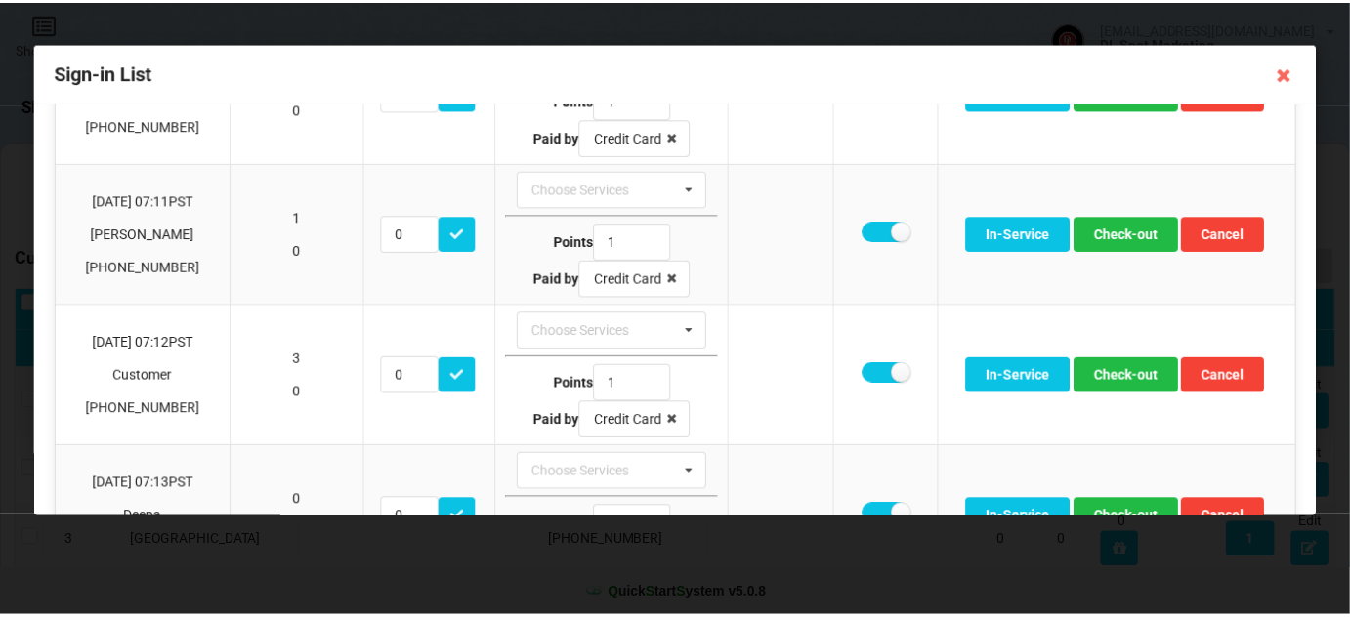
scroll to position [419, 0]
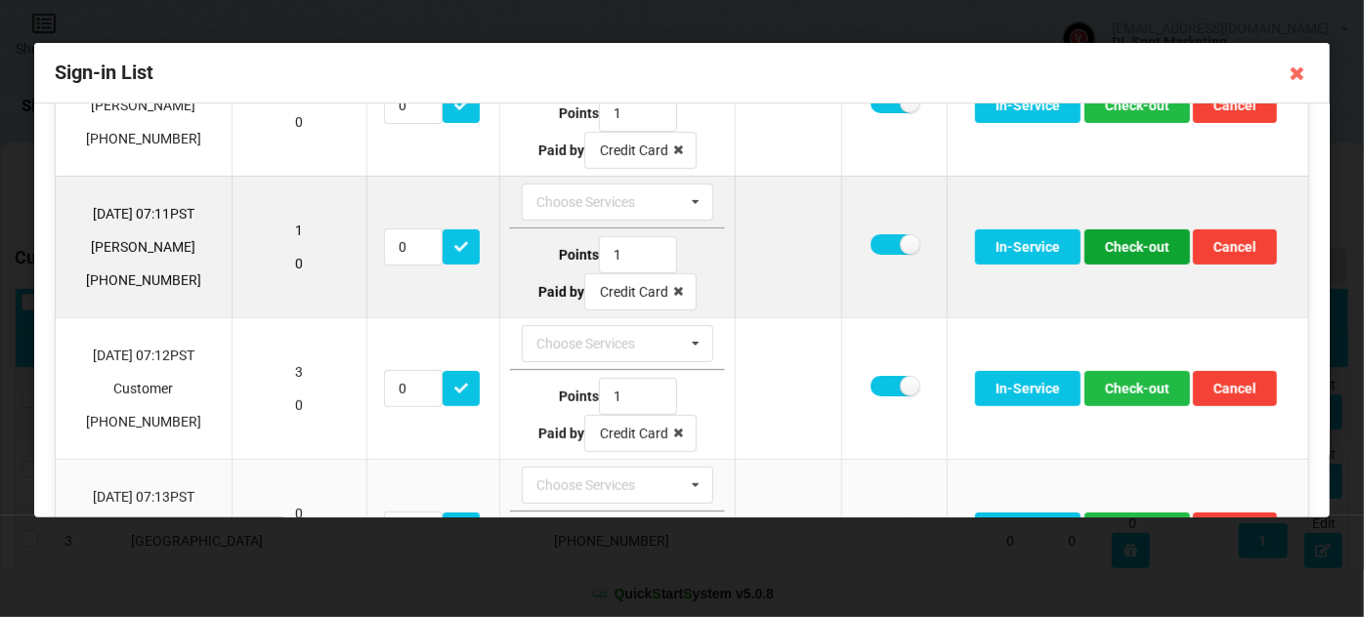
click at [1136, 239] on button "Check-out" at bounding box center [1138, 247] width 106 height 35
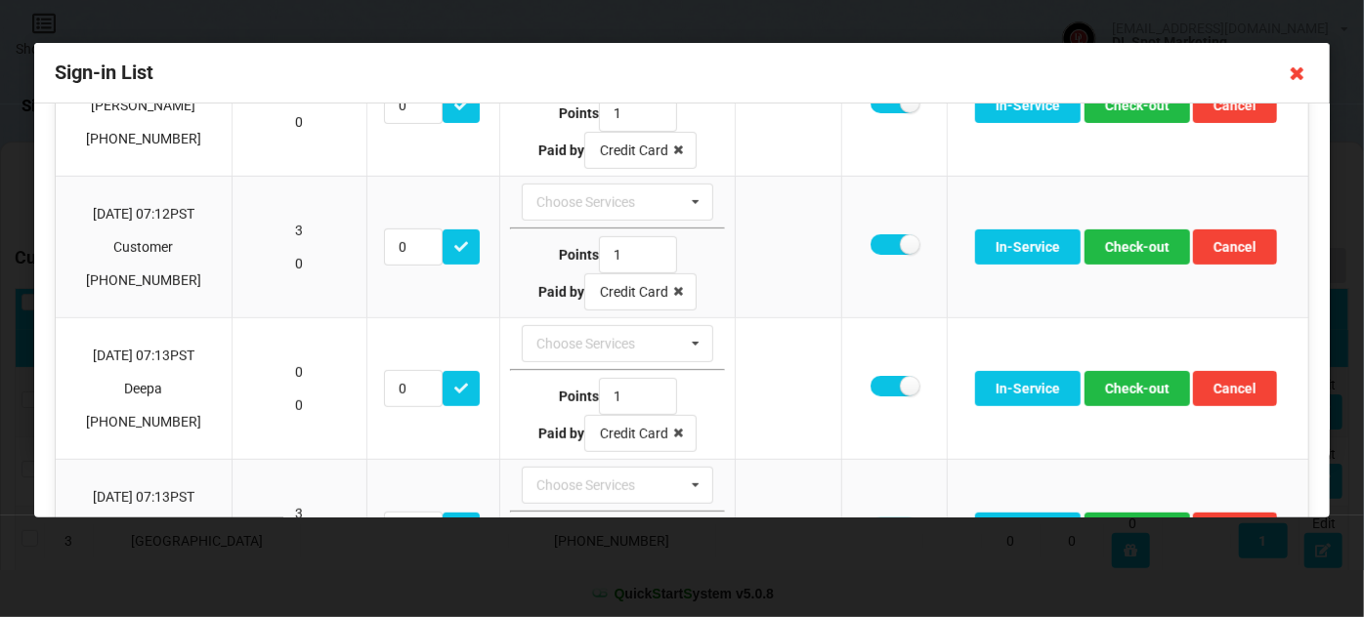
click at [1297, 69] on icon at bounding box center [1297, 73] width 31 height 31
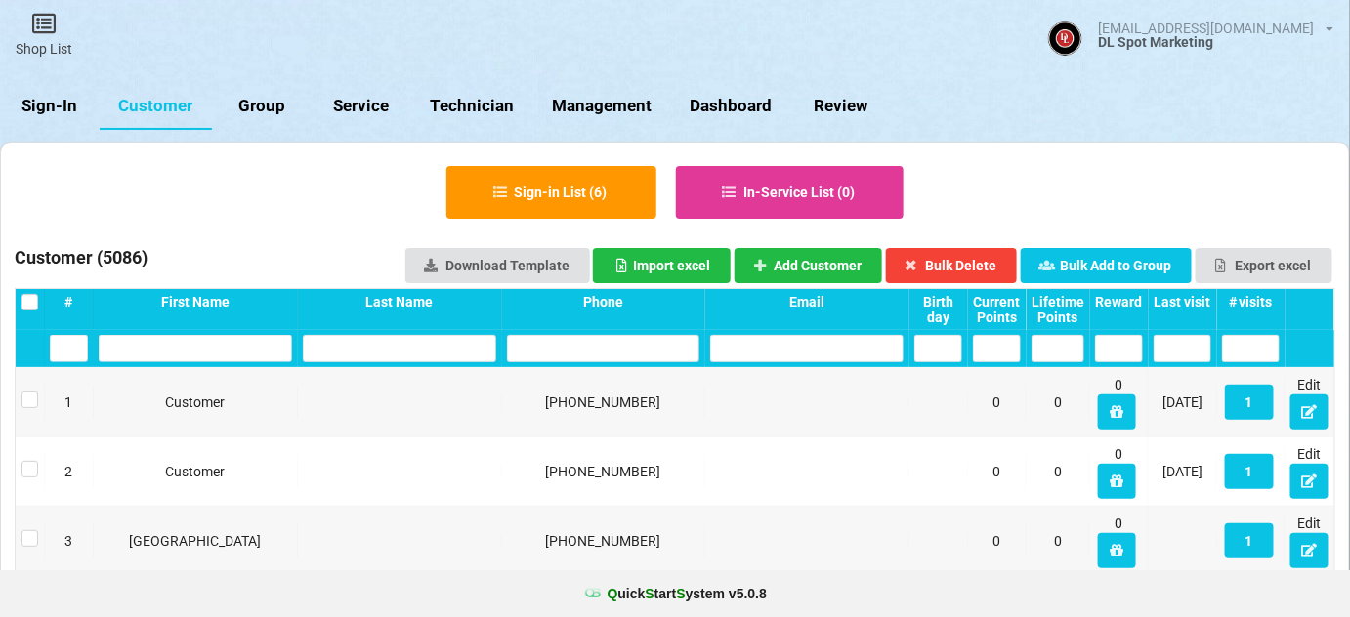
click at [1198, 307] on div "Last visit" at bounding box center [1183, 302] width 58 height 16
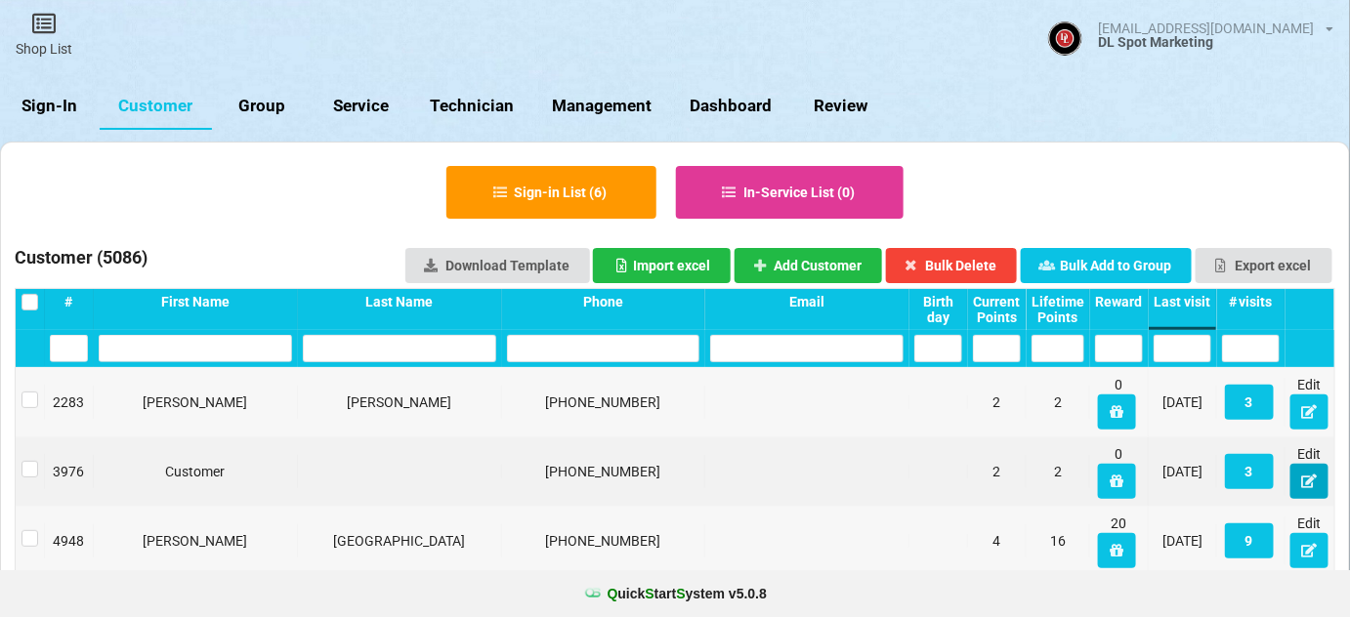
click at [1313, 486] on icon at bounding box center [1309, 481] width 17 height 12
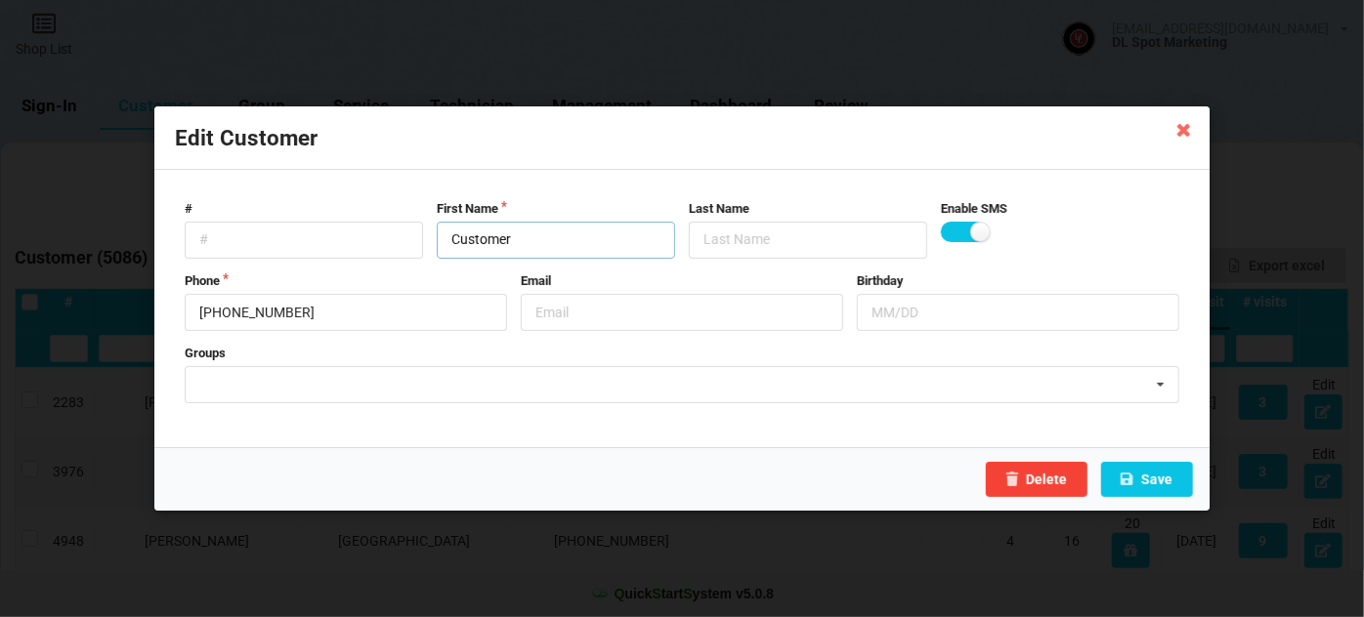
drag, startPoint x: 528, startPoint y: 237, endPoint x: 396, endPoint y: 256, distance: 133.2
click at [422, 253] on div "# First Name Customer Last Name Enable SMS" at bounding box center [682, 229] width 1008 height 59
click at [1166, 479] on button "Save" at bounding box center [1147, 479] width 92 height 35
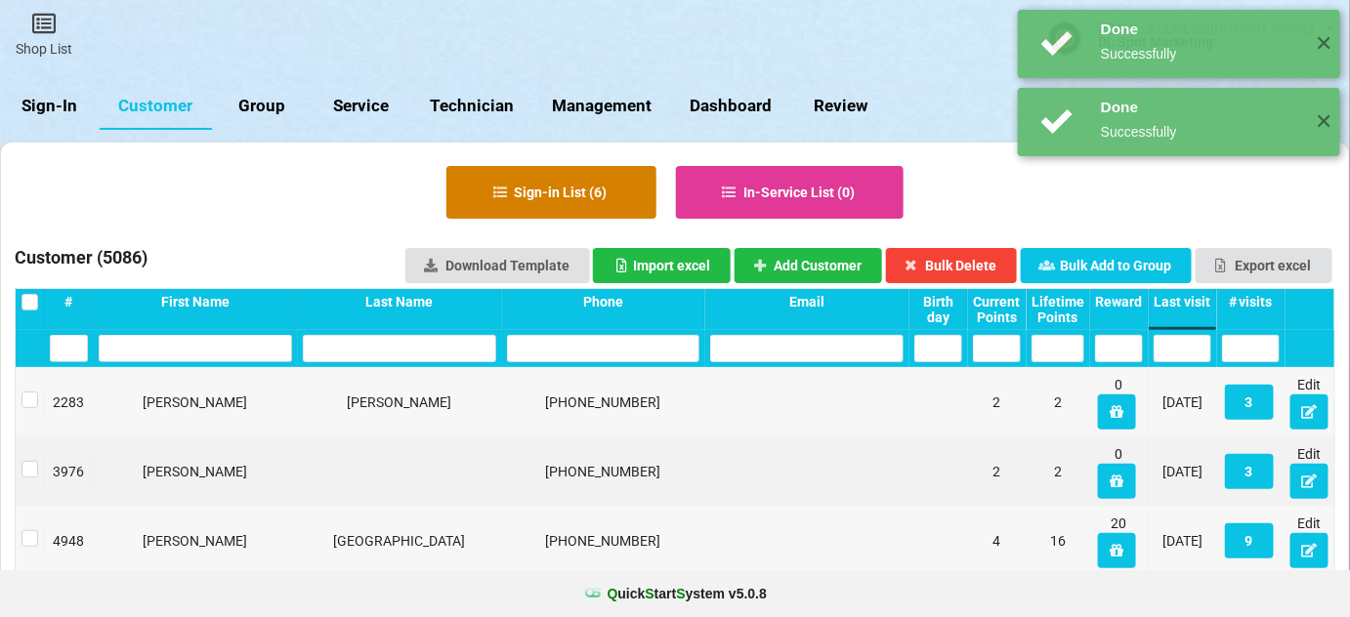
click at [527, 184] on button "Sign-in List ( 6 )" at bounding box center [552, 192] width 210 height 53
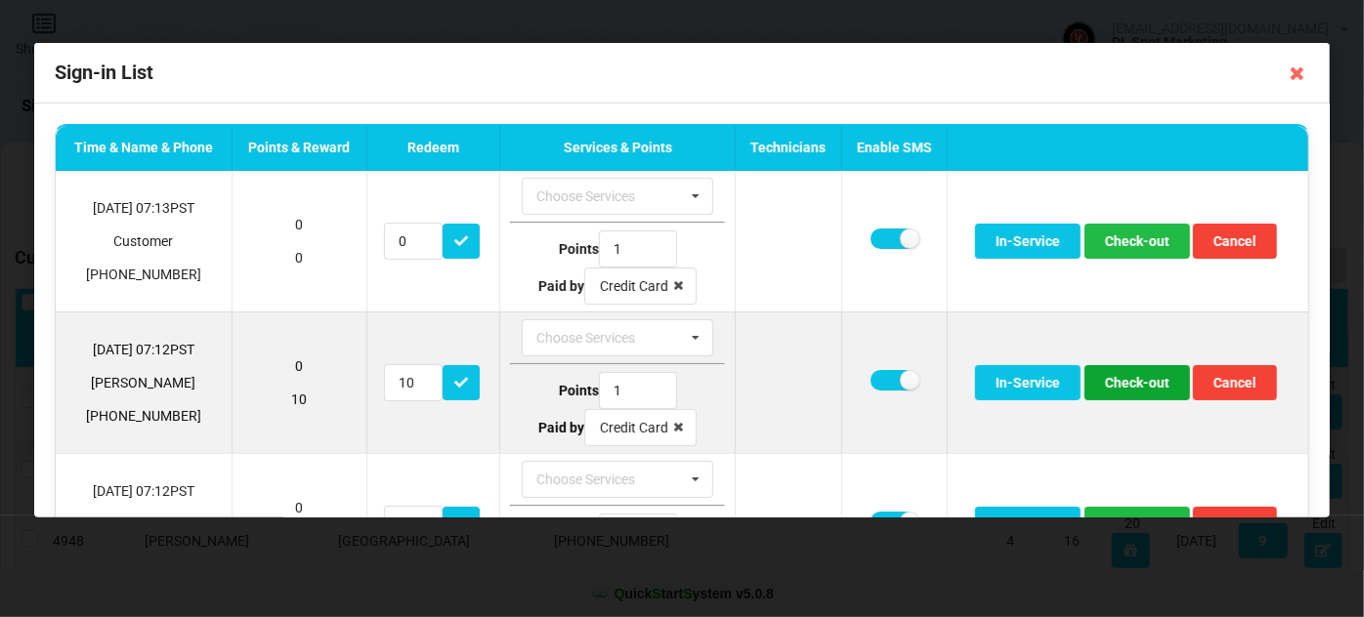
click at [1134, 374] on button "Check-out" at bounding box center [1138, 382] width 106 height 35
click at [1139, 385] on button "Check-out" at bounding box center [1138, 382] width 106 height 35
click at [1148, 381] on button "Check-out" at bounding box center [1138, 382] width 106 height 35
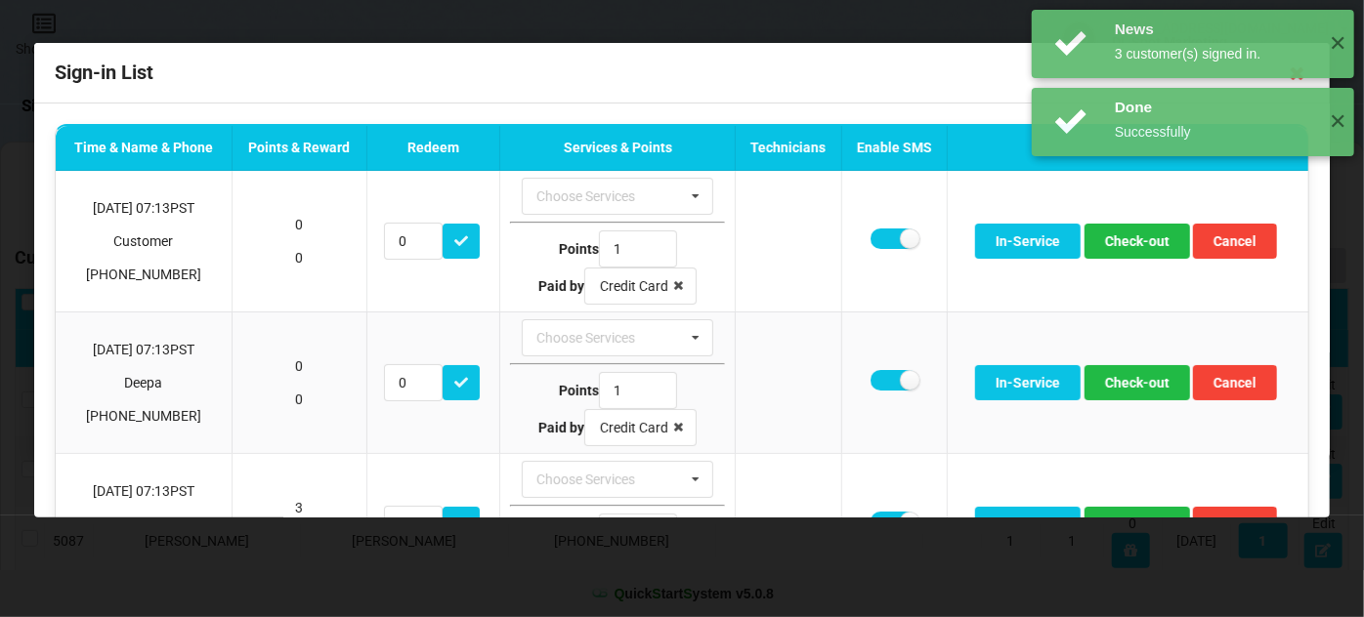
click at [1135, 242] on div "News 3 customer(s) signed in. ✕ Done Successfully ✕ Success SMS Sent to +192520…" at bounding box center [1193, 129] width 342 height 259
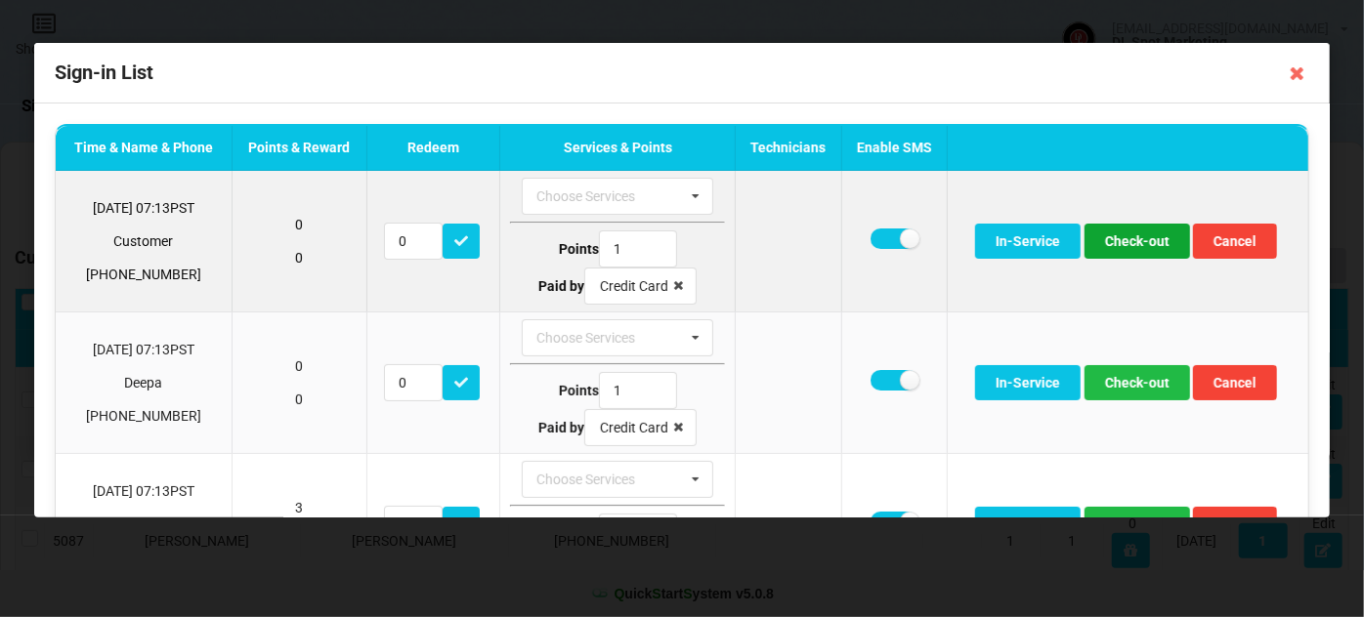
click at [1130, 242] on button "Check-out" at bounding box center [1138, 241] width 106 height 35
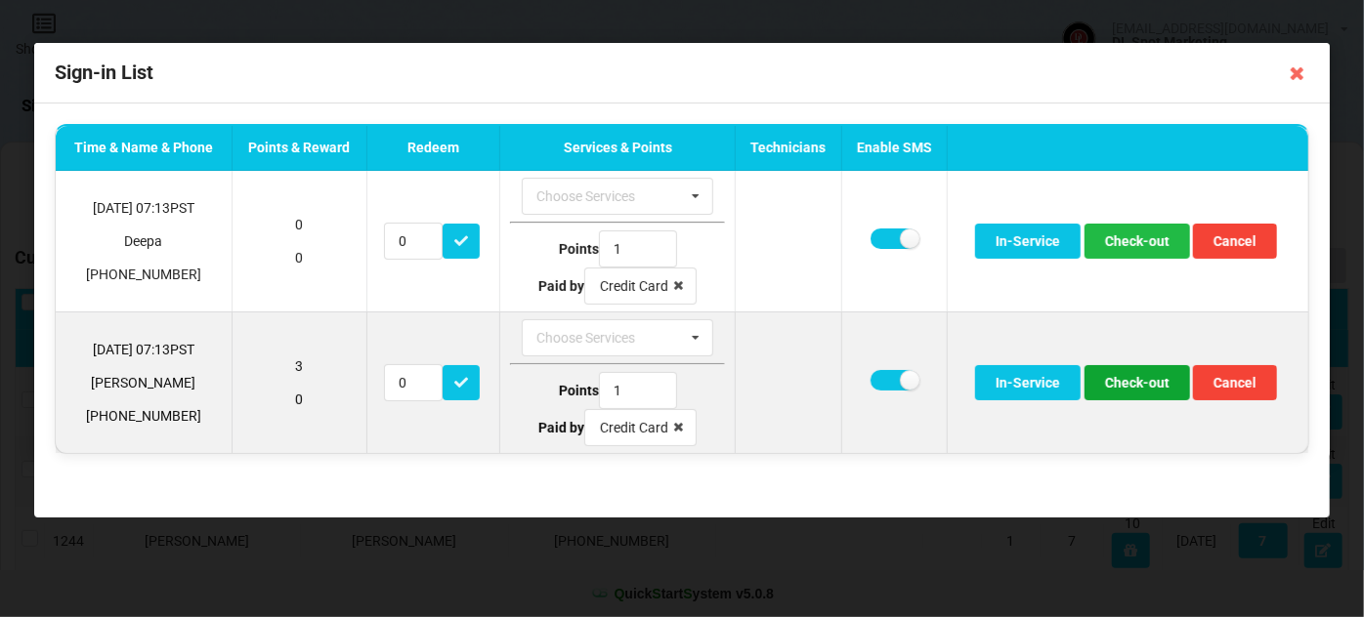
click at [1164, 377] on button "Check-out" at bounding box center [1138, 382] width 106 height 35
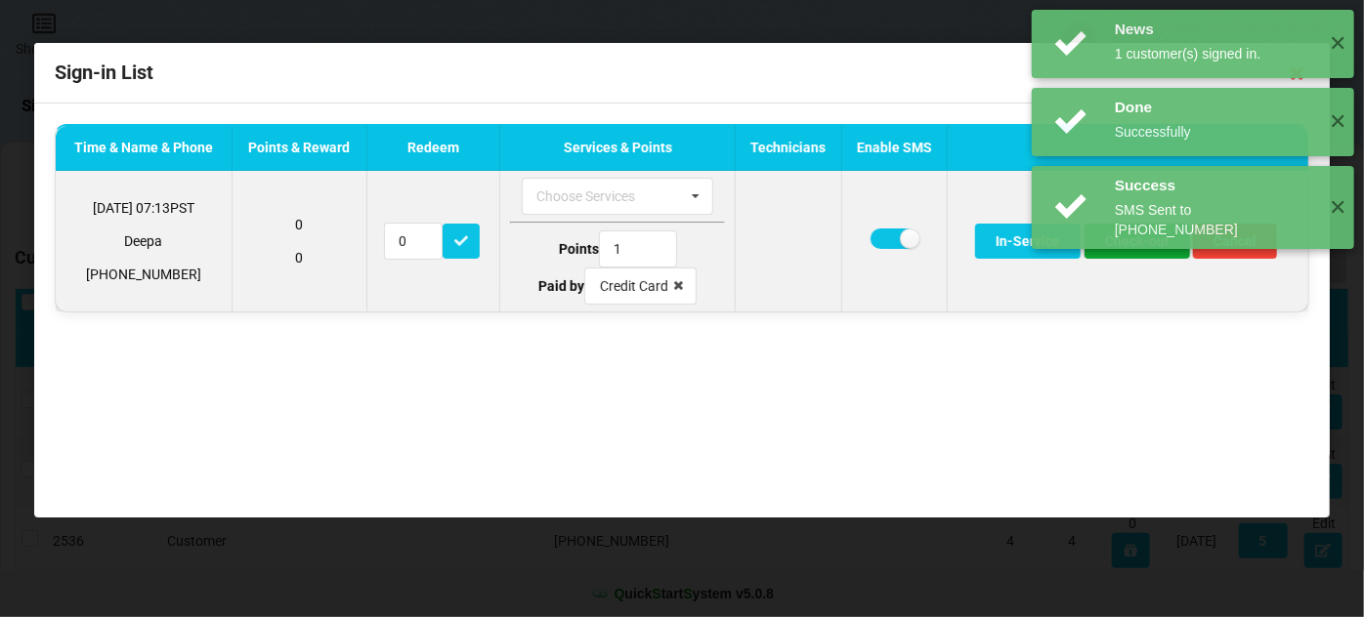
click at [1142, 245] on button "Check-out" at bounding box center [1138, 241] width 106 height 35
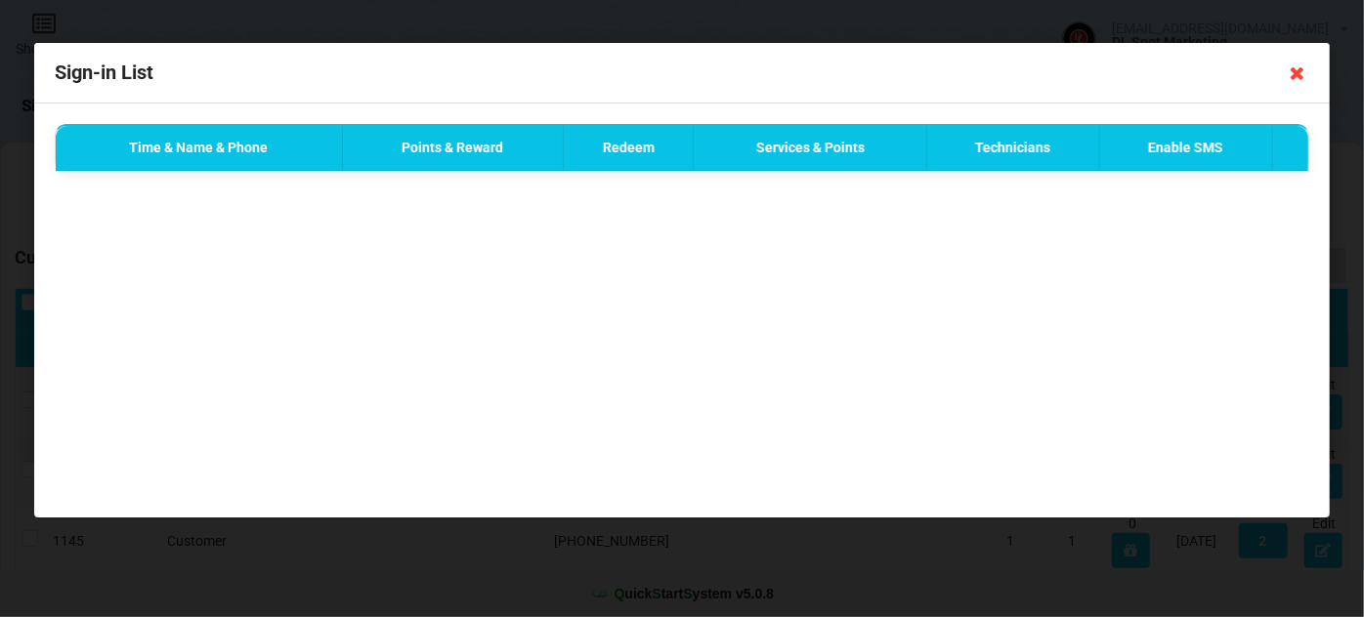
click at [1300, 74] on icon at bounding box center [1297, 73] width 31 height 31
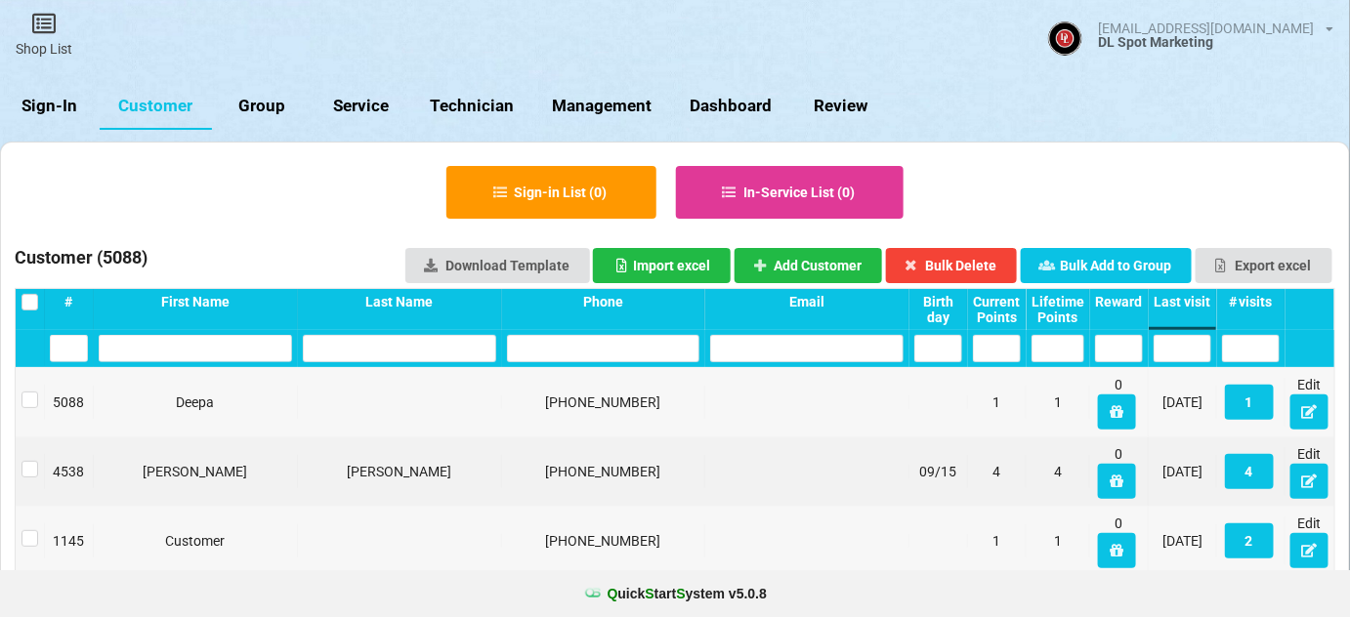
click at [1182, 304] on div "Last visit" at bounding box center [1183, 302] width 58 height 16
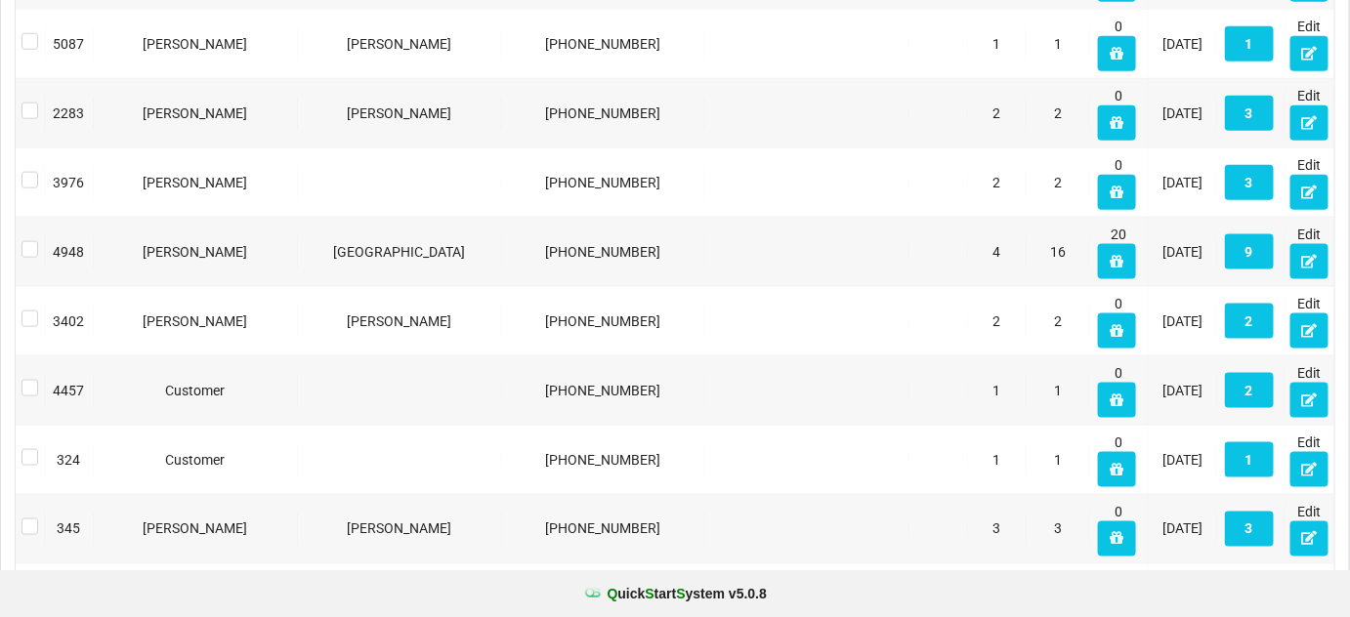
scroll to position [710, 0]
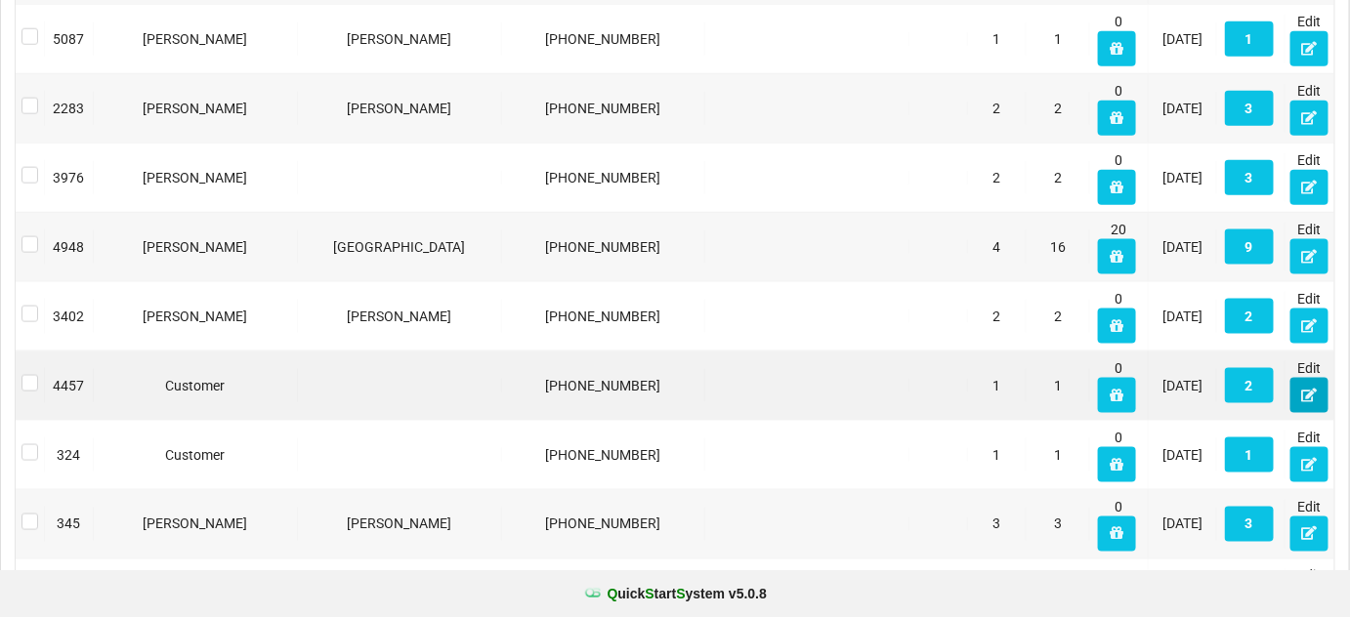
click at [1313, 394] on icon at bounding box center [1309, 395] width 17 height 12
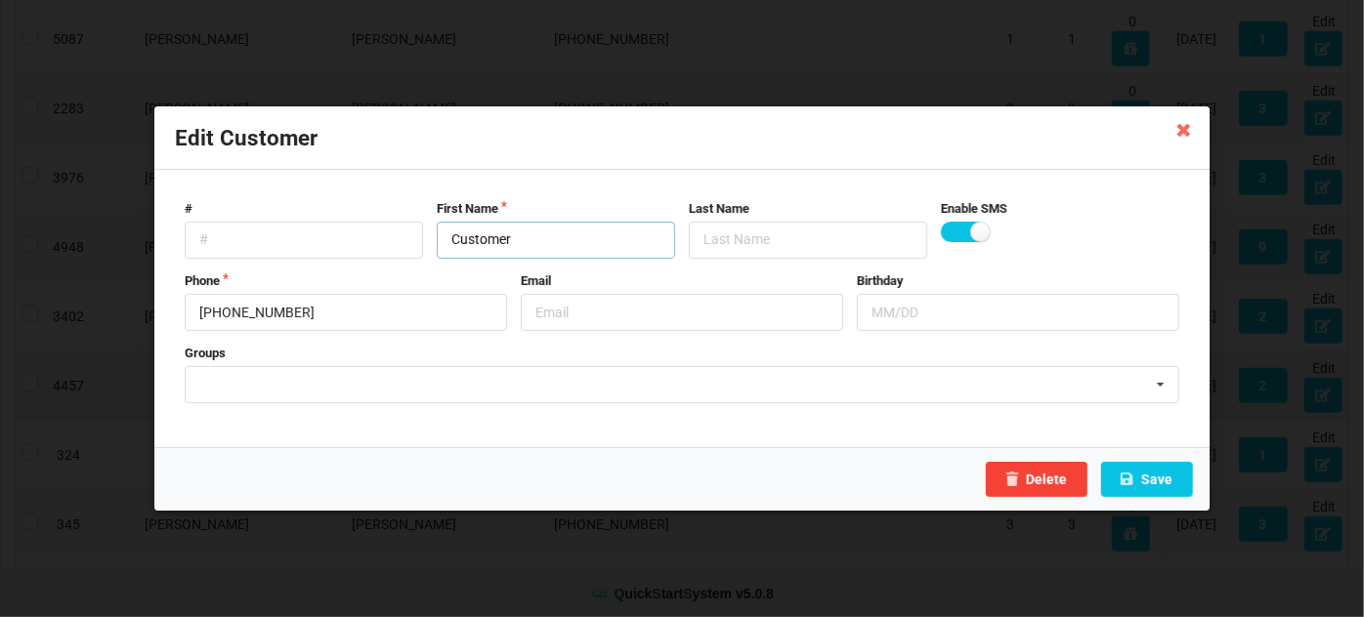
drag, startPoint x: 466, startPoint y: 247, endPoint x: 416, endPoint y: 249, distance: 49.9
click at [422, 254] on div "# First Name Customer Last Name Enable SMS" at bounding box center [682, 229] width 1008 height 59
click at [1145, 486] on button "Save" at bounding box center [1147, 479] width 92 height 35
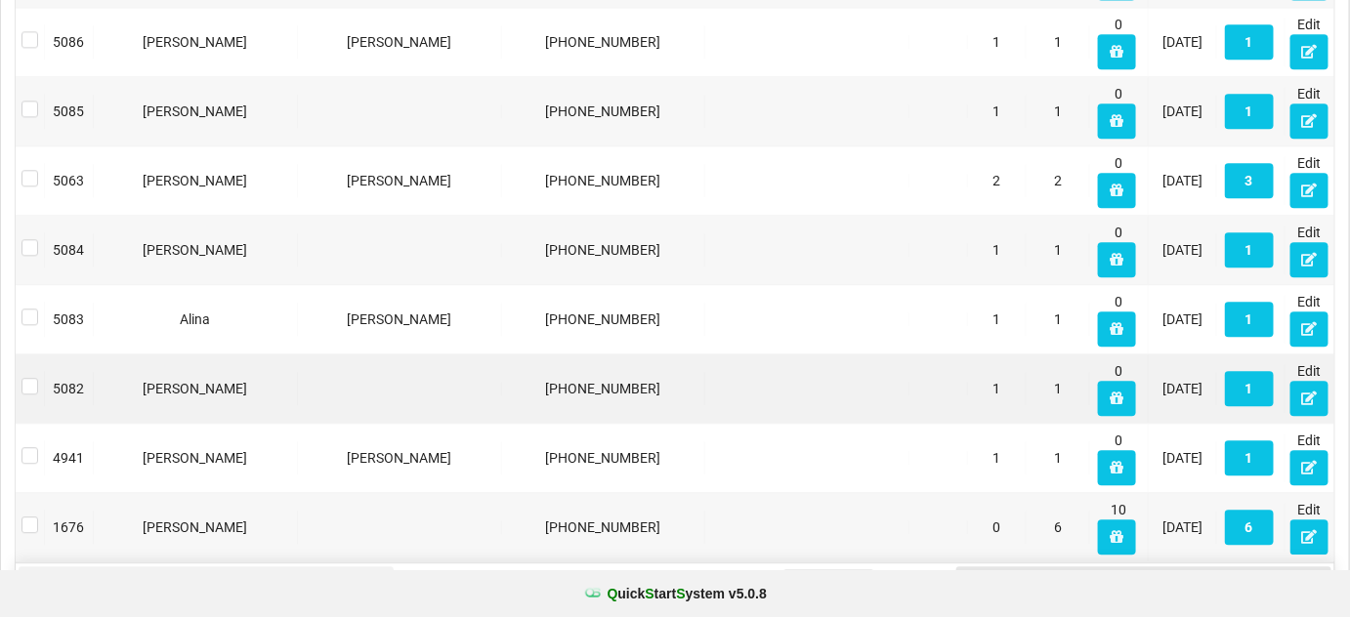
scroll to position [1581, 0]
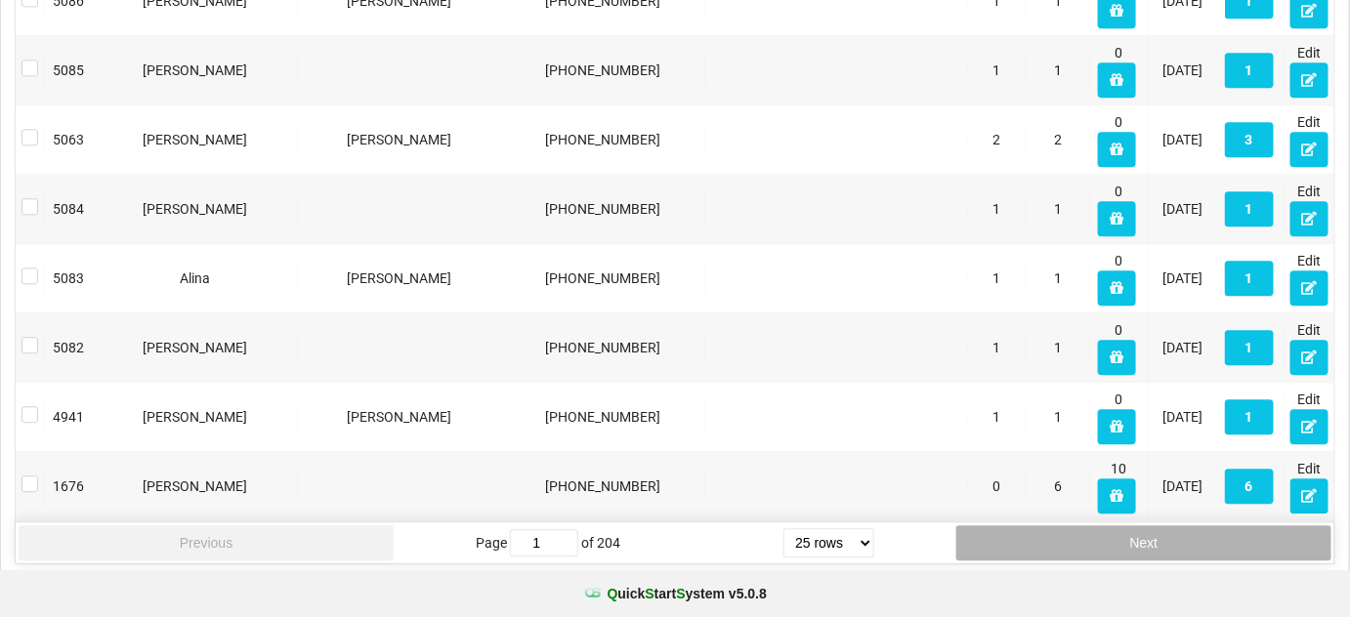
click at [1209, 530] on button "Next" at bounding box center [1144, 543] width 375 height 35
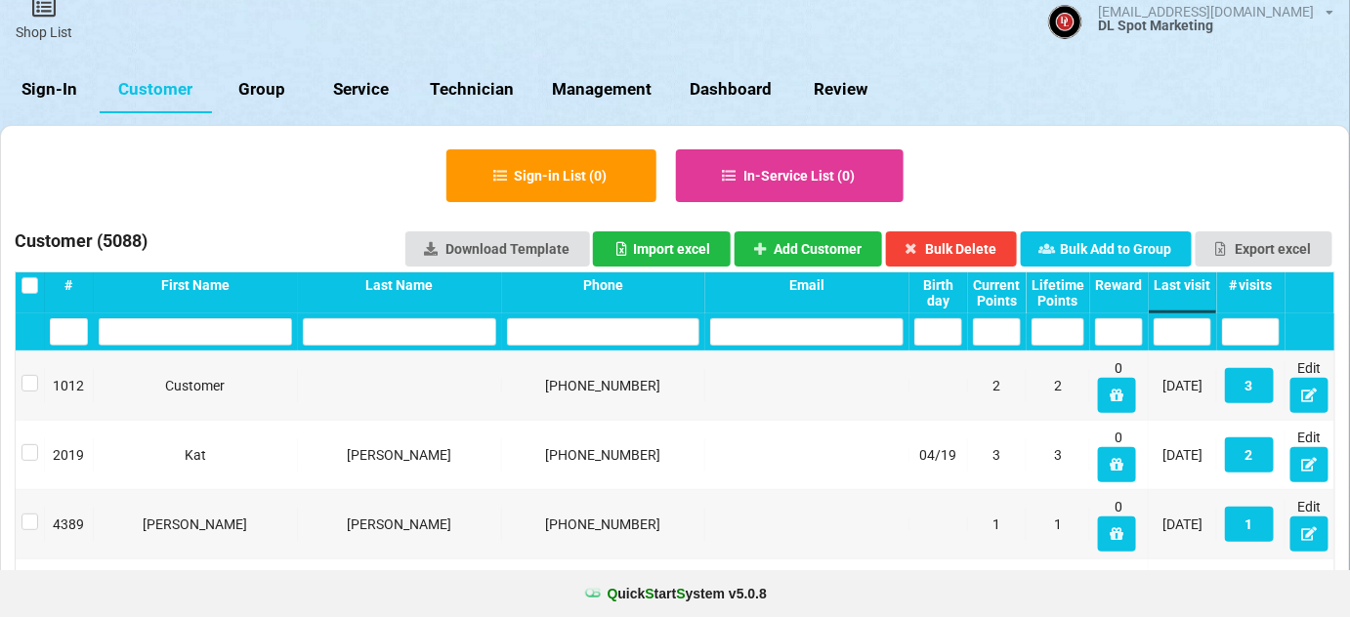
scroll to position [0, 0]
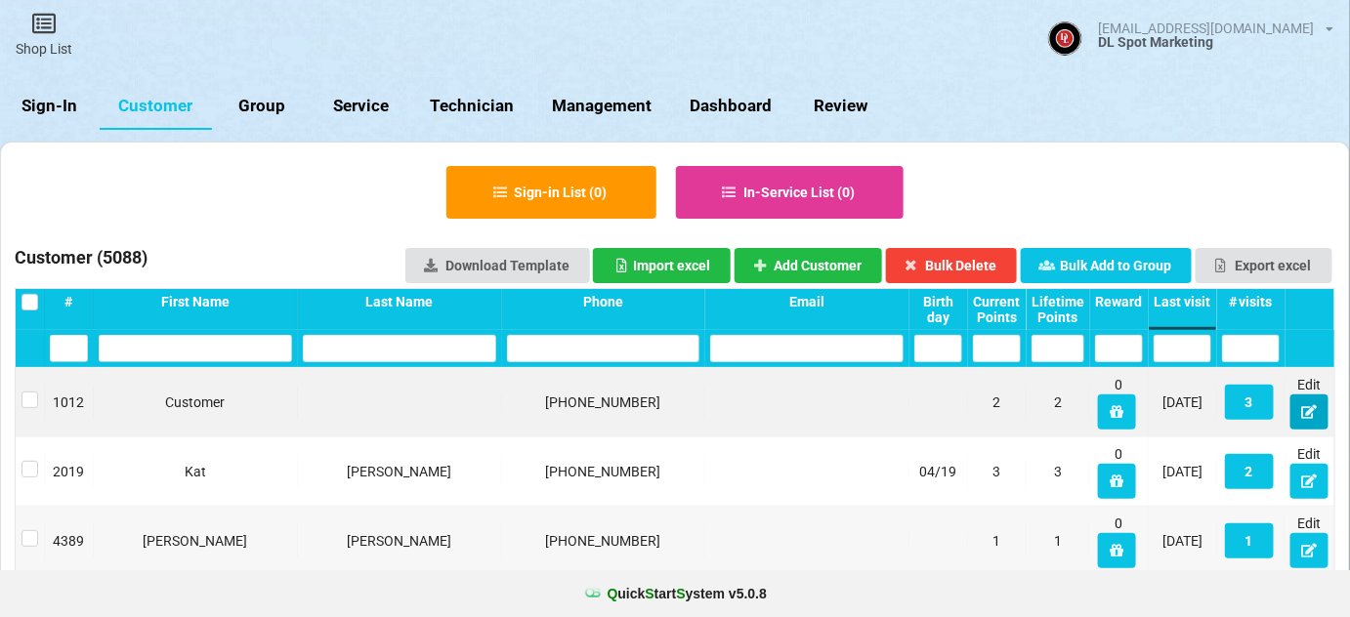
click at [1304, 417] on icon at bounding box center [1309, 411] width 17 height 12
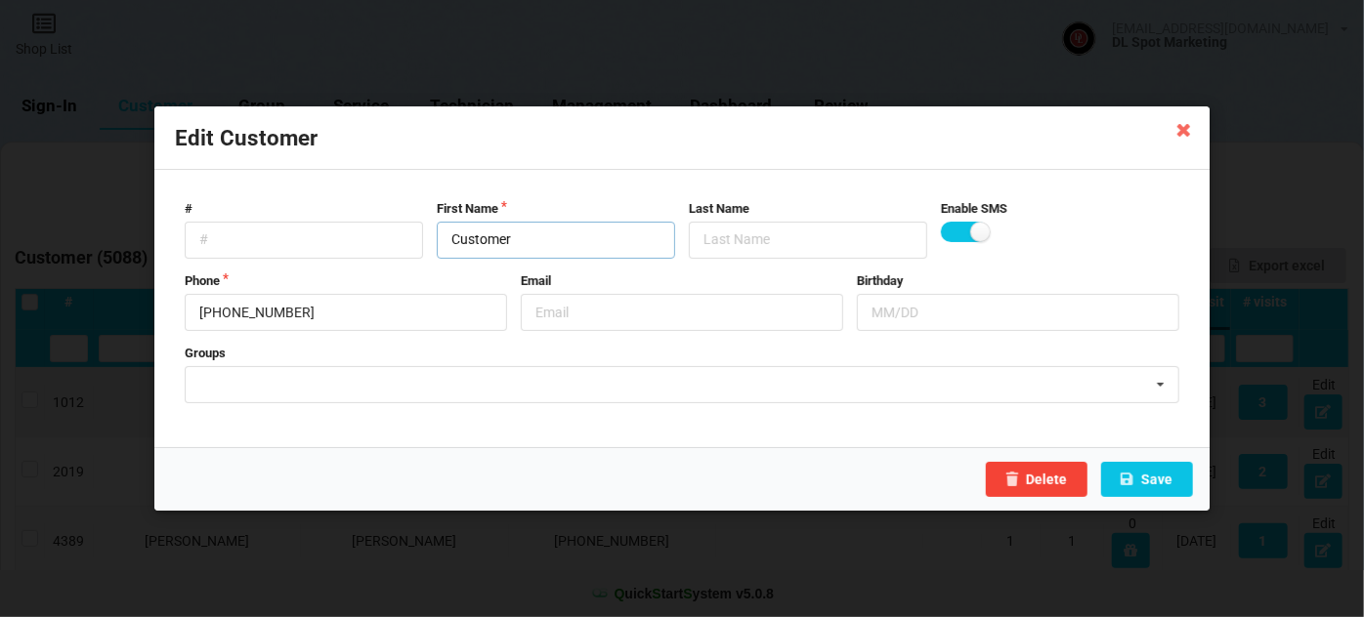
drag, startPoint x: 529, startPoint y: 234, endPoint x: 407, endPoint y: 254, distance: 122.9
click at [410, 254] on div "# First Name Customer Last Name Enable SMS" at bounding box center [682, 229] width 1008 height 59
click at [1157, 477] on button "Save" at bounding box center [1147, 479] width 92 height 35
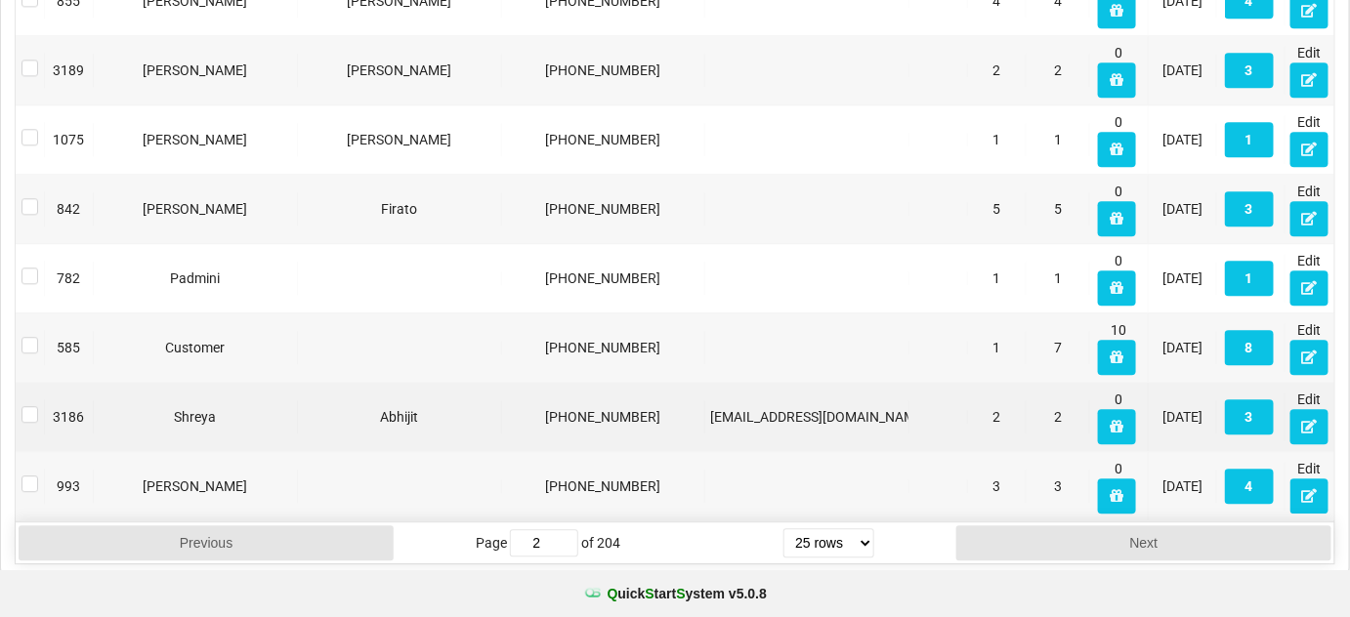
scroll to position [1581, 0]
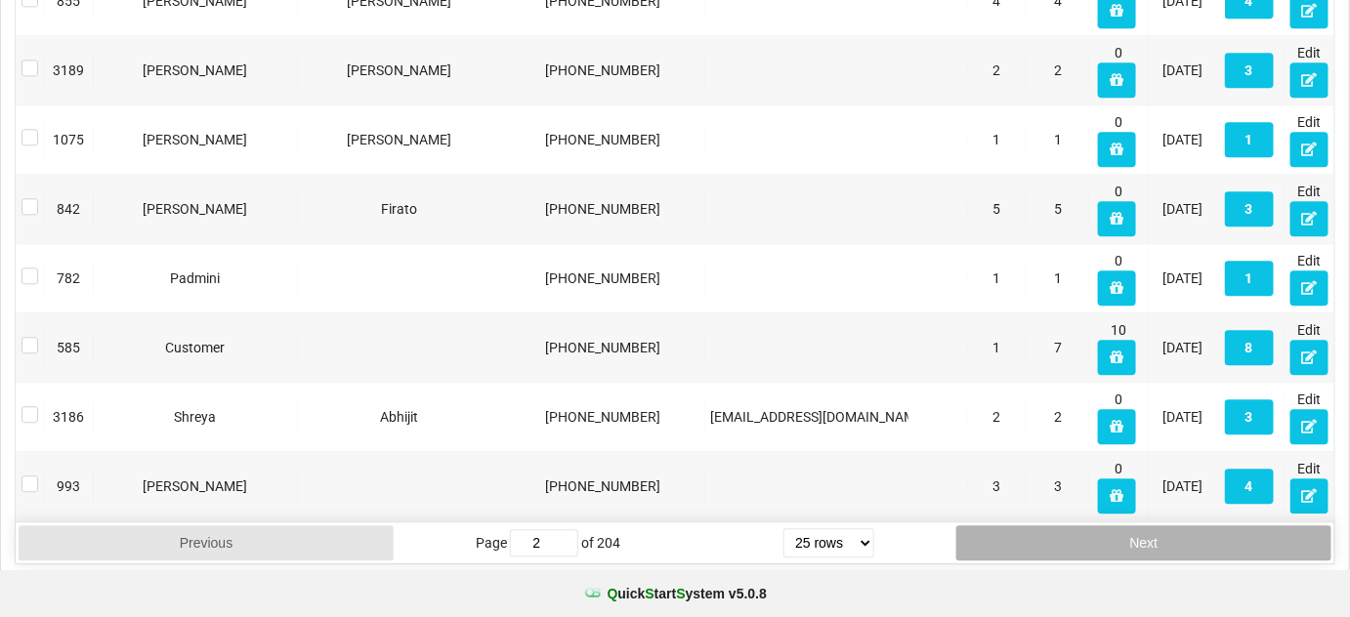
click at [1049, 538] on button "Next" at bounding box center [1144, 543] width 375 height 35
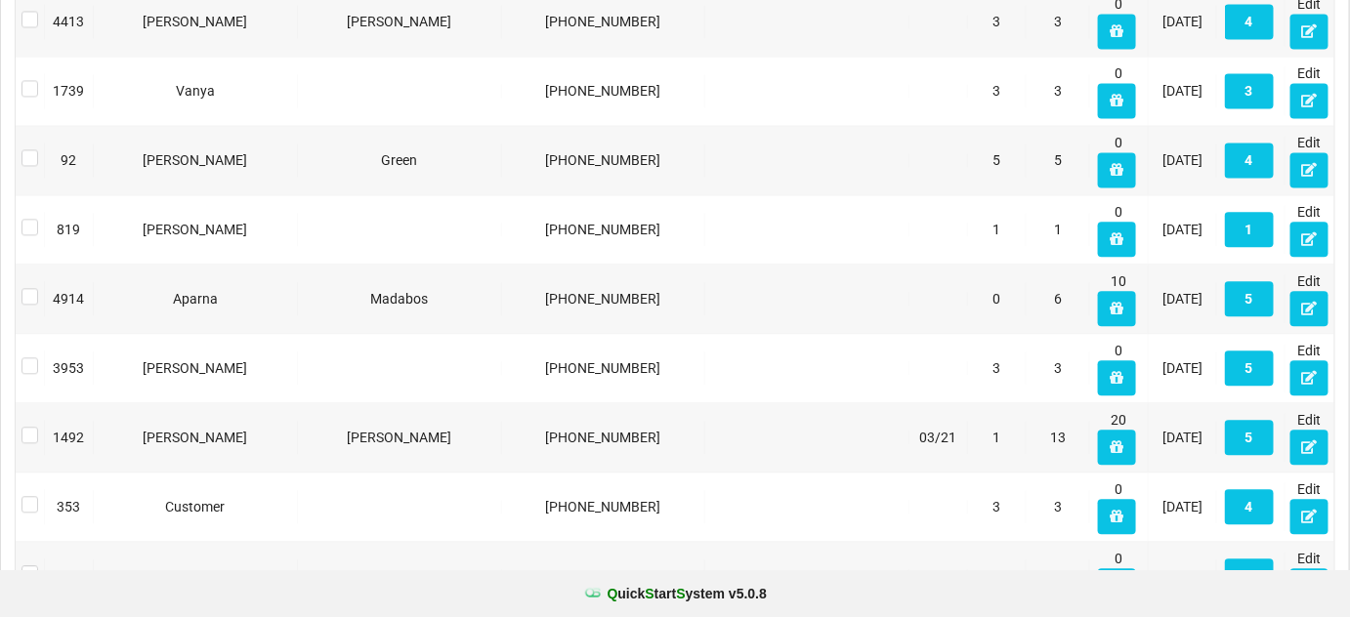
scroll to position [1421, 0]
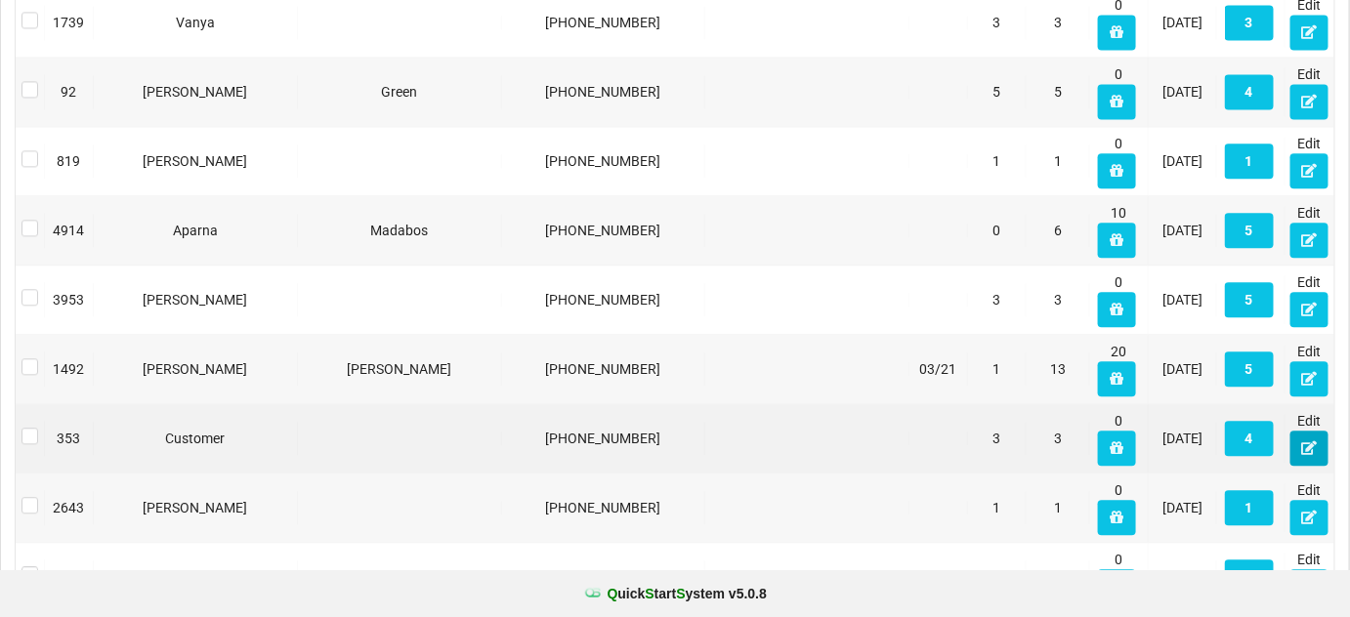
click at [1313, 448] on button at bounding box center [1310, 448] width 38 height 35
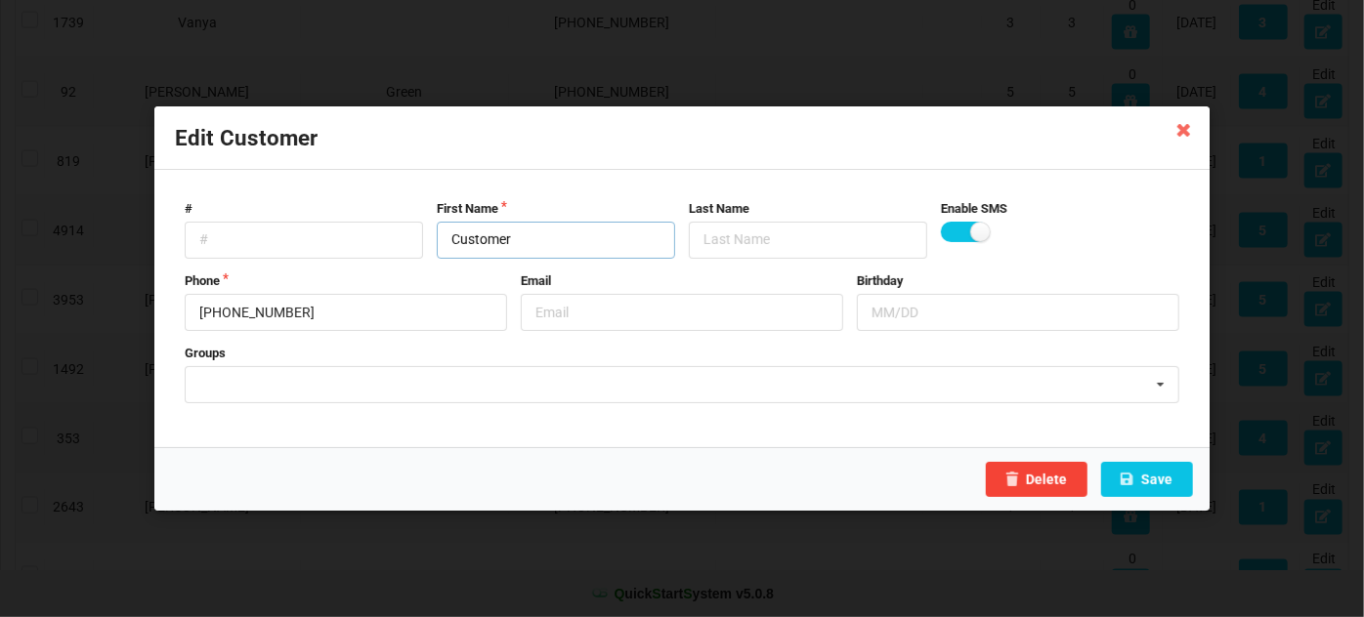
drag, startPoint x: 533, startPoint y: 241, endPoint x: 439, endPoint y: 257, distance: 96.1
click at [445, 254] on input "Customer" at bounding box center [556, 240] width 238 height 37
click at [1146, 479] on button "Save" at bounding box center [1147, 479] width 92 height 35
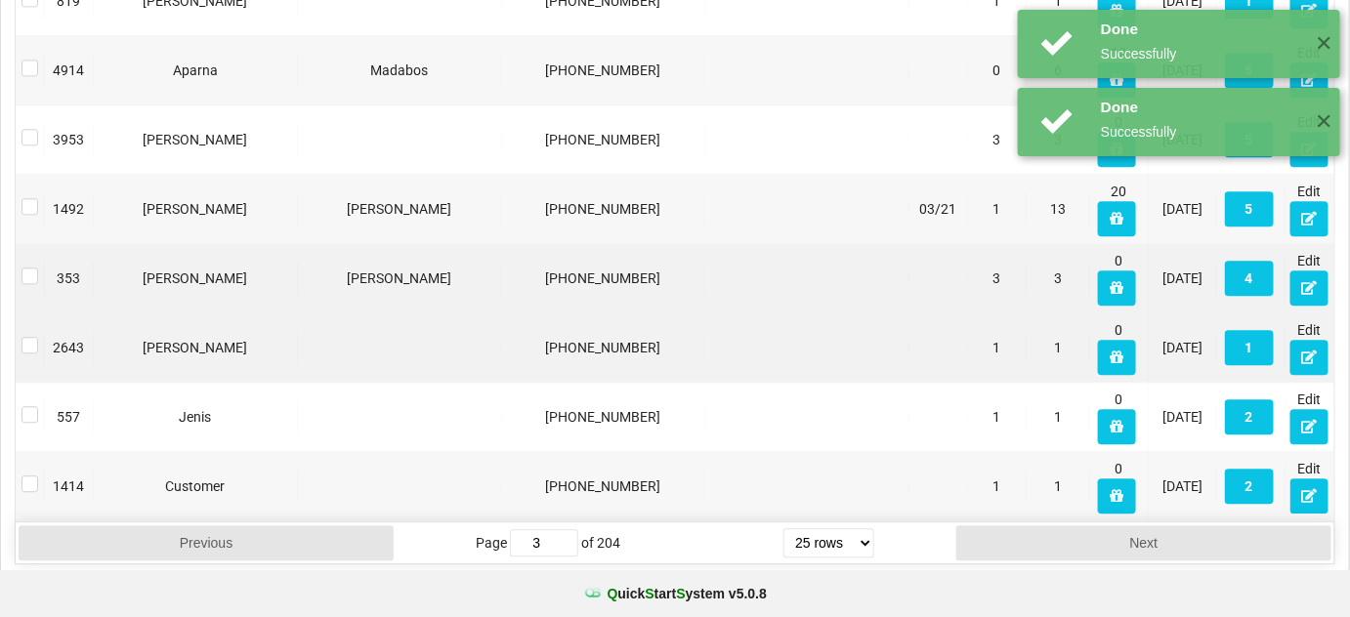
scroll to position [1581, 0]
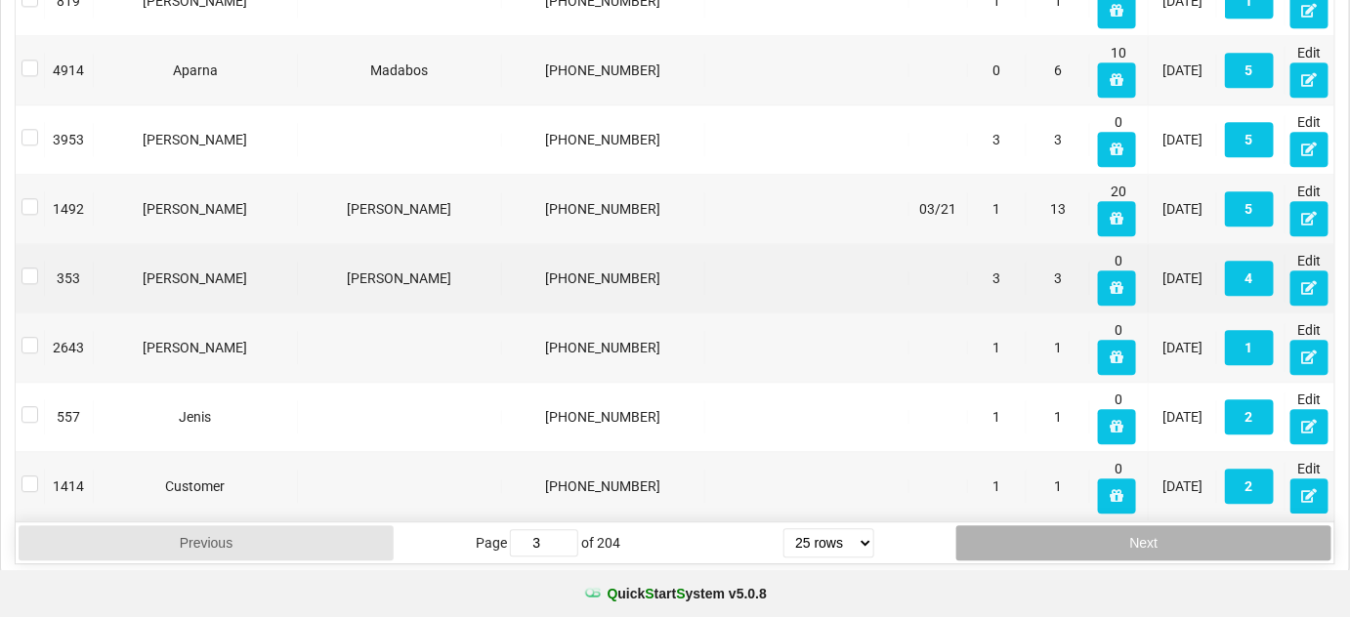
click at [1085, 535] on button "Next" at bounding box center [1144, 543] width 375 height 35
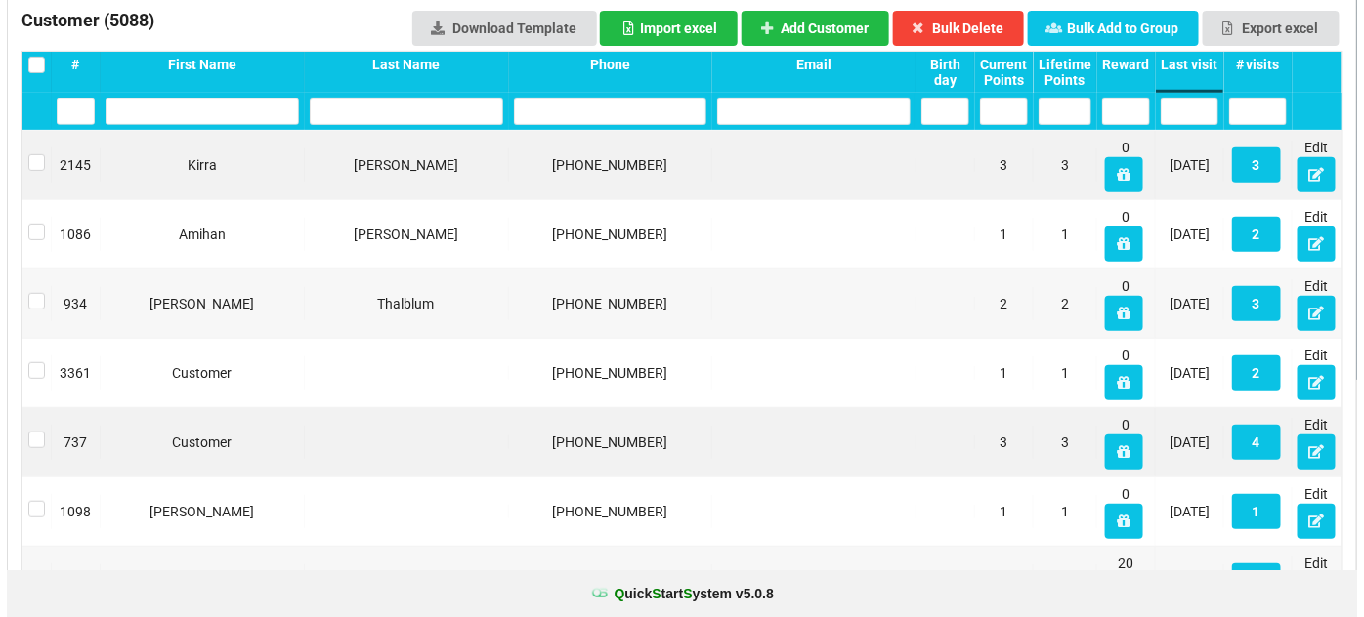
scroll to position [236, 0]
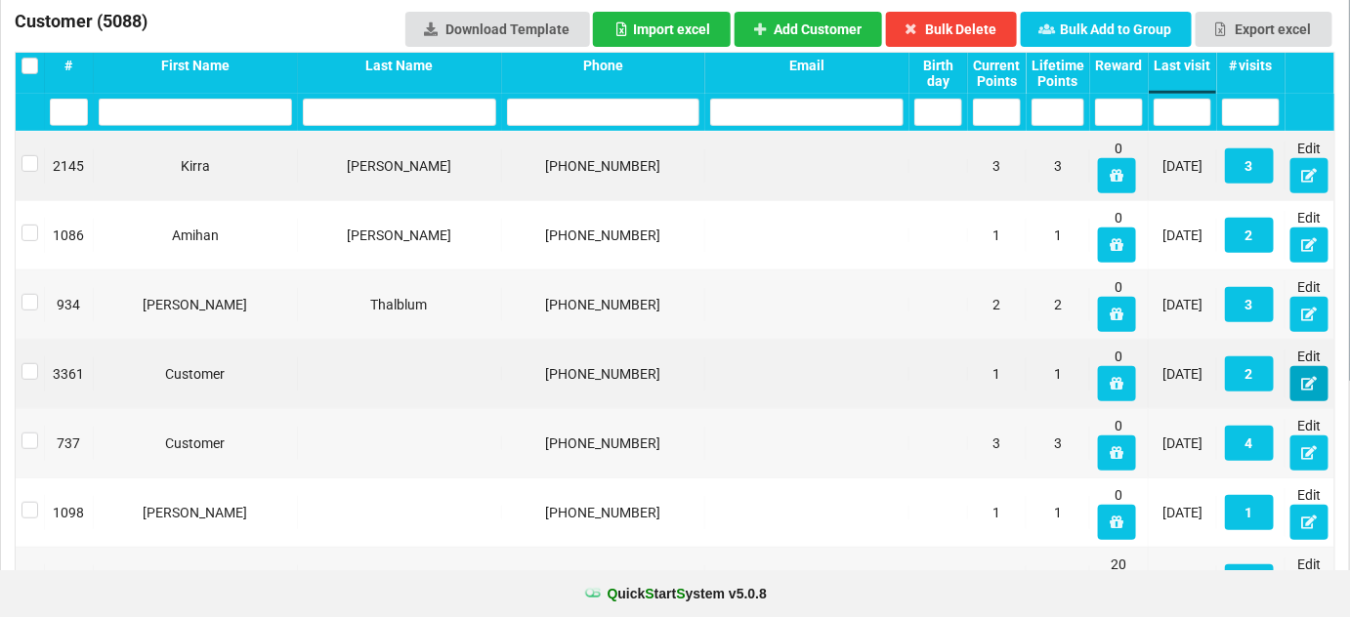
click at [1313, 389] on icon at bounding box center [1309, 383] width 17 height 12
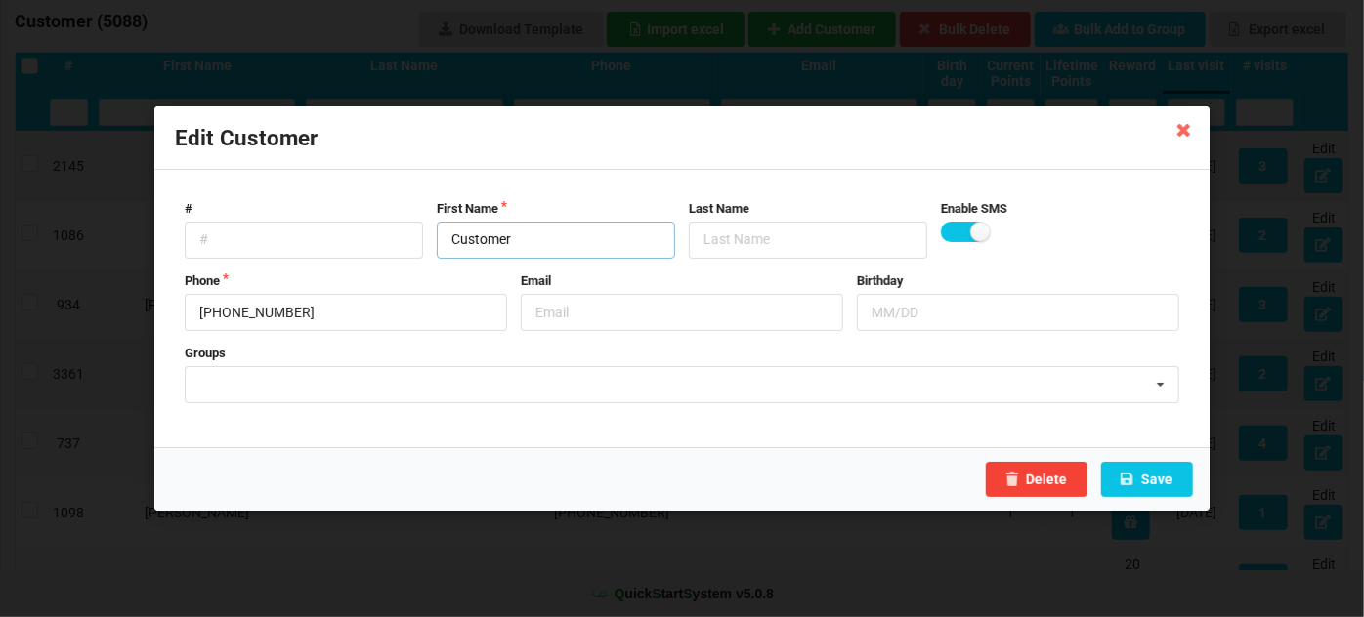
drag, startPoint x: 522, startPoint y: 237, endPoint x: 412, endPoint y: 265, distance: 112.8
click at [422, 263] on form "# First Name Customer Last Name Enable SMS Phone 925-487-5502 Email Birthday Gr…" at bounding box center [682, 309] width 1014 height 237
click at [1163, 476] on button "Save" at bounding box center [1147, 479] width 92 height 35
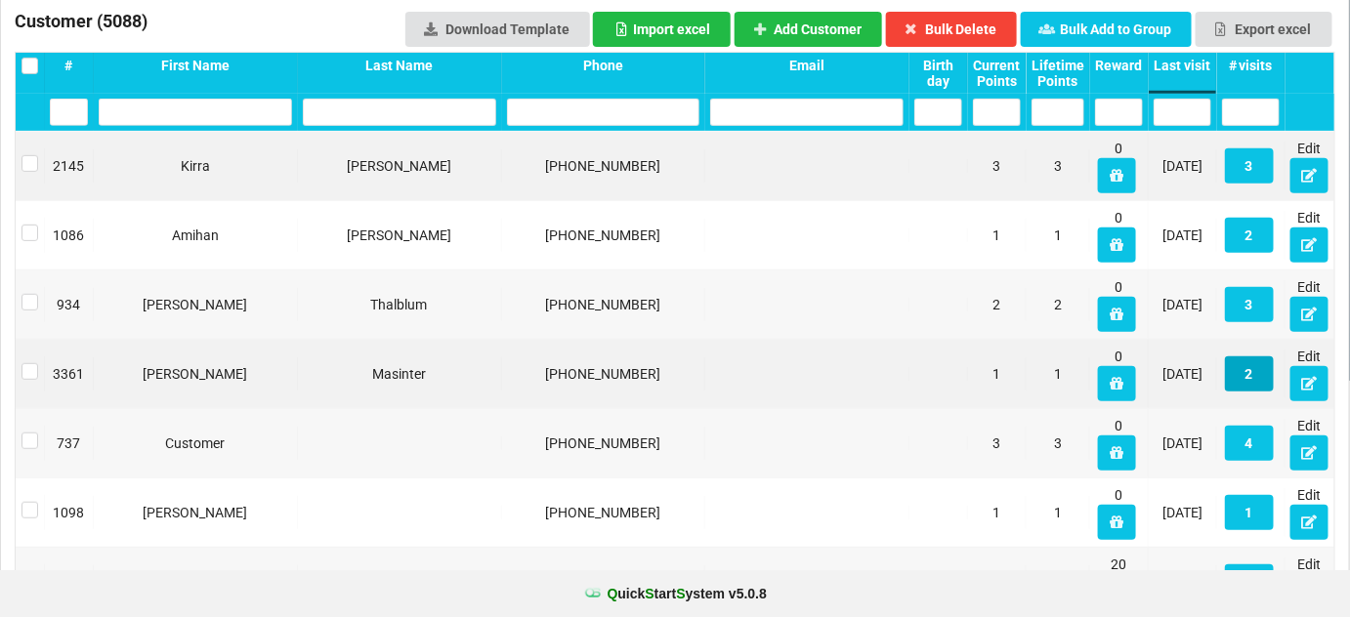
click at [1255, 378] on button "2" at bounding box center [1249, 374] width 49 height 35
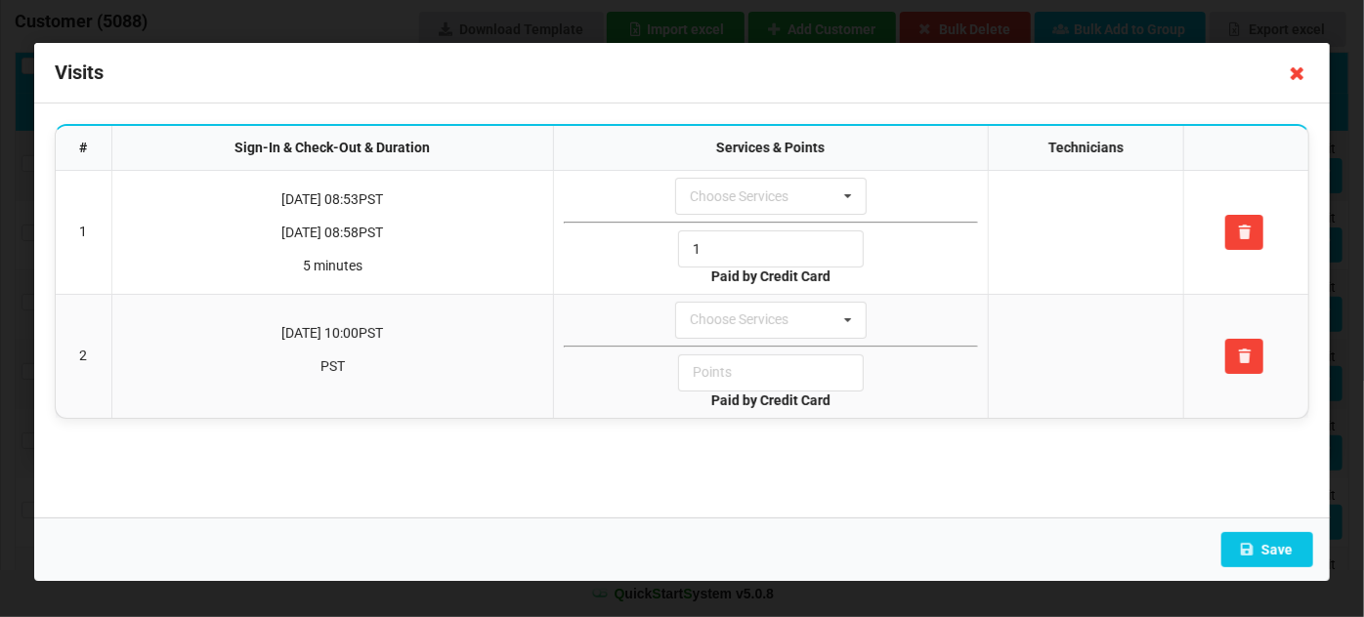
click at [1301, 75] on icon at bounding box center [1297, 73] width 31 height 31
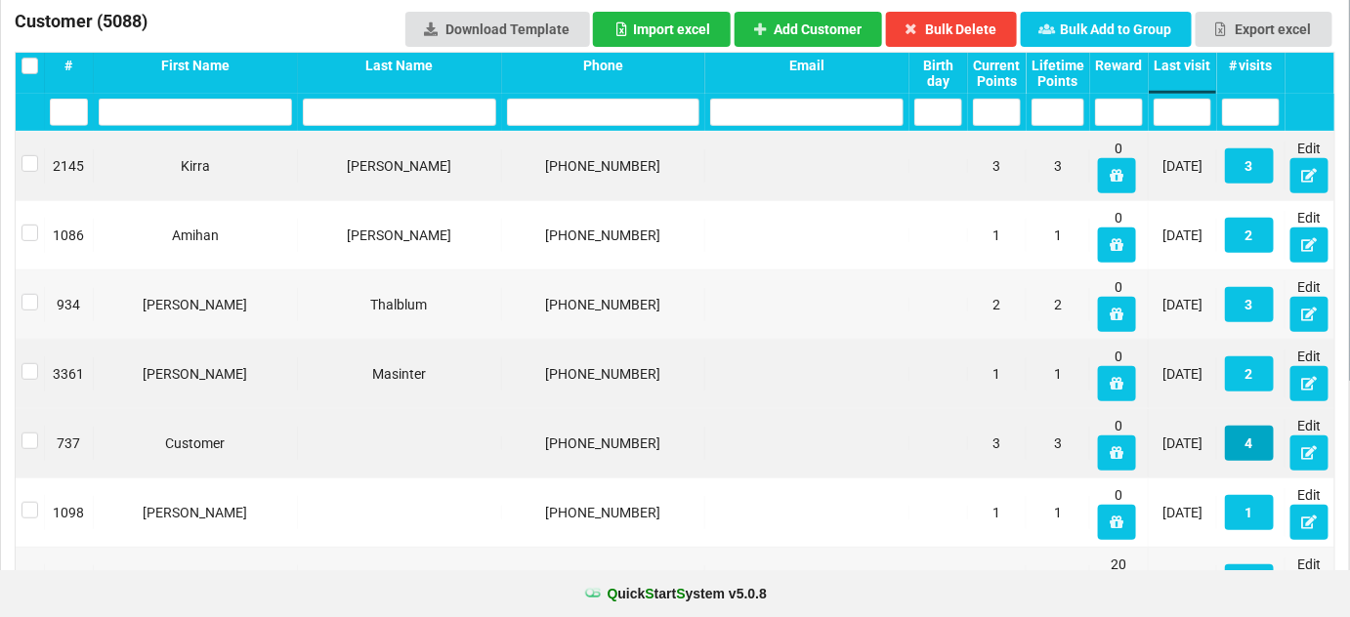
click at [1245, 441] on button "4" at bounding box center [1249, 443] width 49 height 35
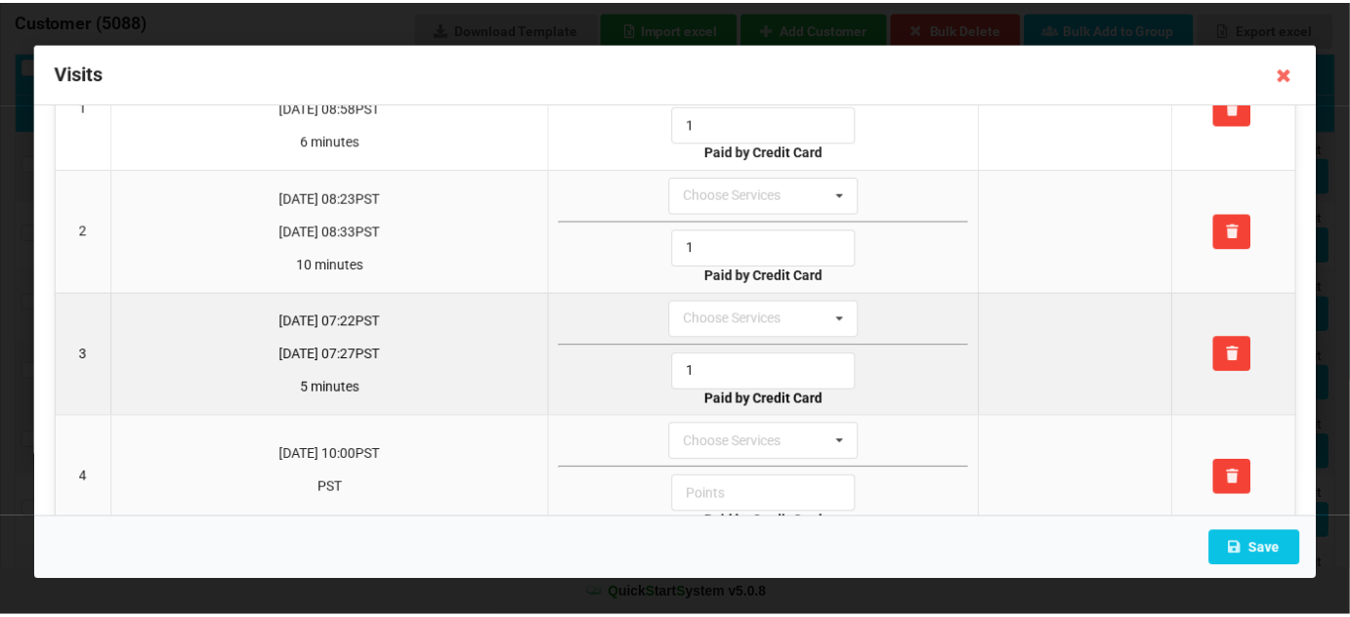
scroll to position [163, 0]
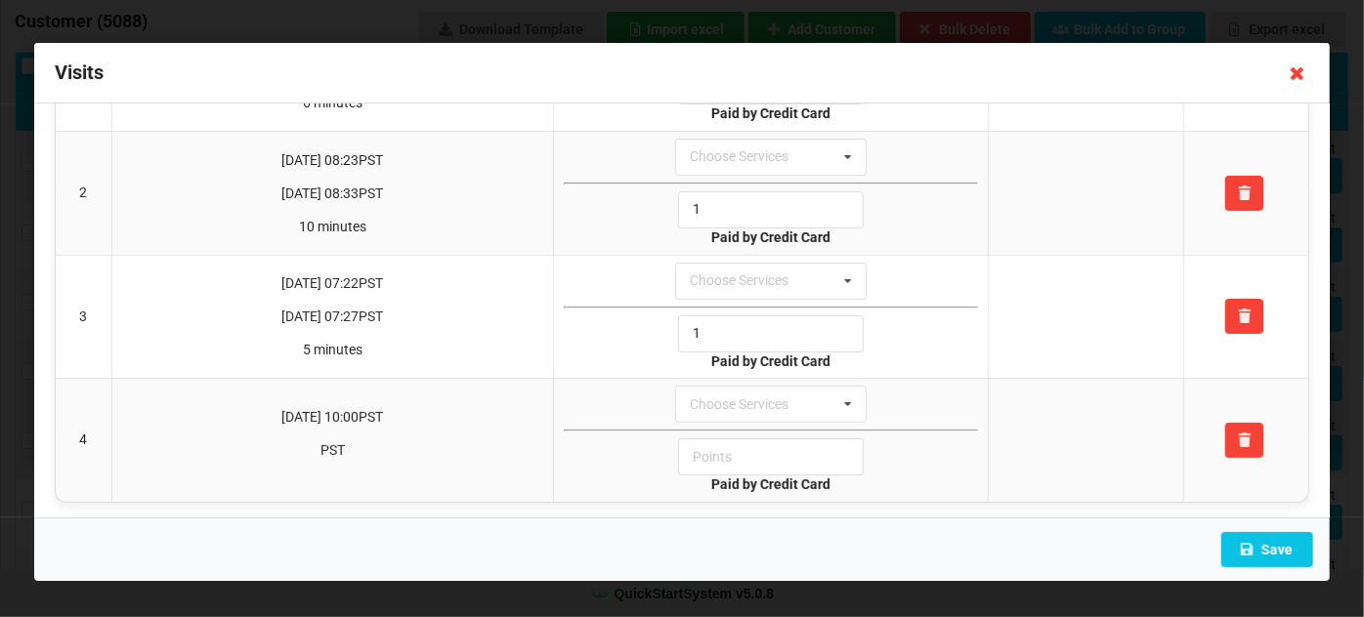
click at [1295, 80] on icon at bounding box center [1297, 73] width 31 height 31
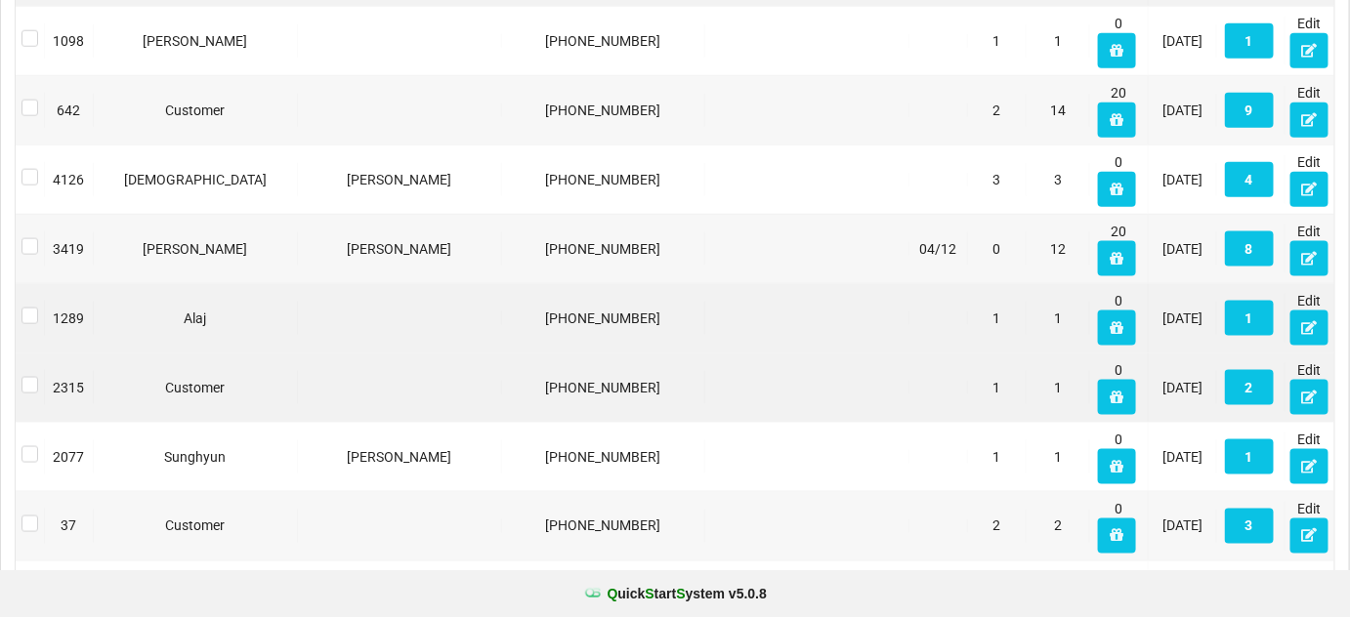
scroll to position [710, 0]
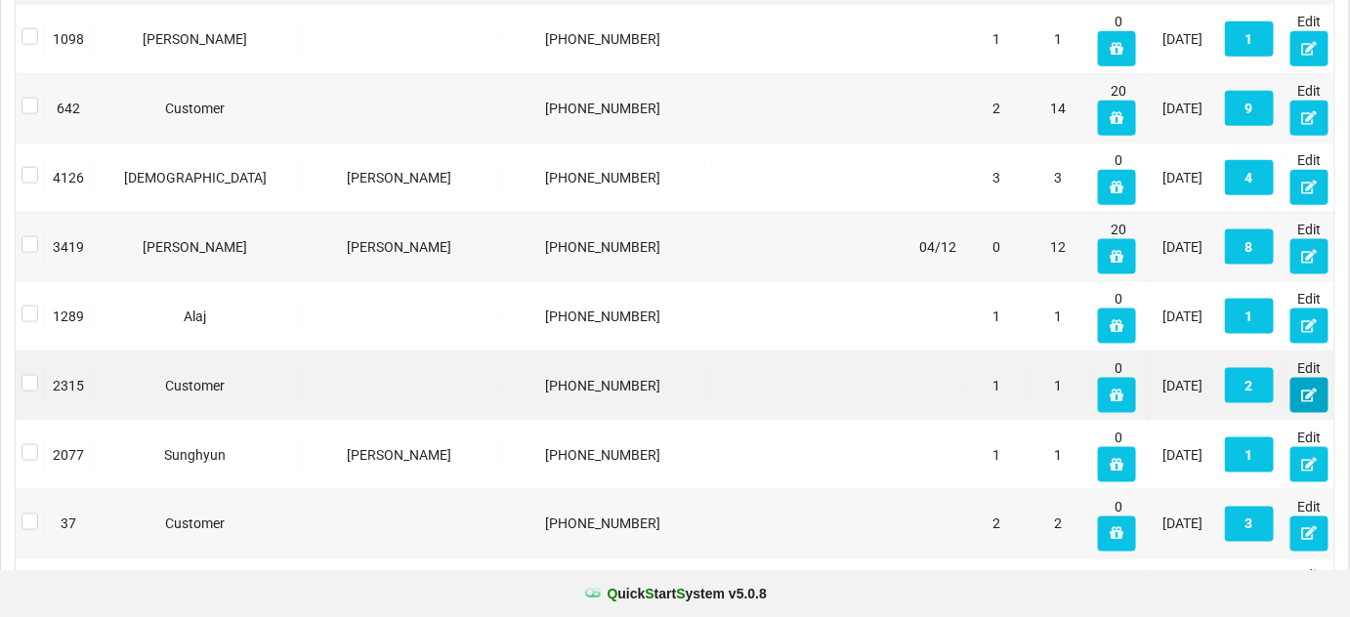
click at [1307, 390] on icon at bounding box center [1309, 395] width 17 height 12
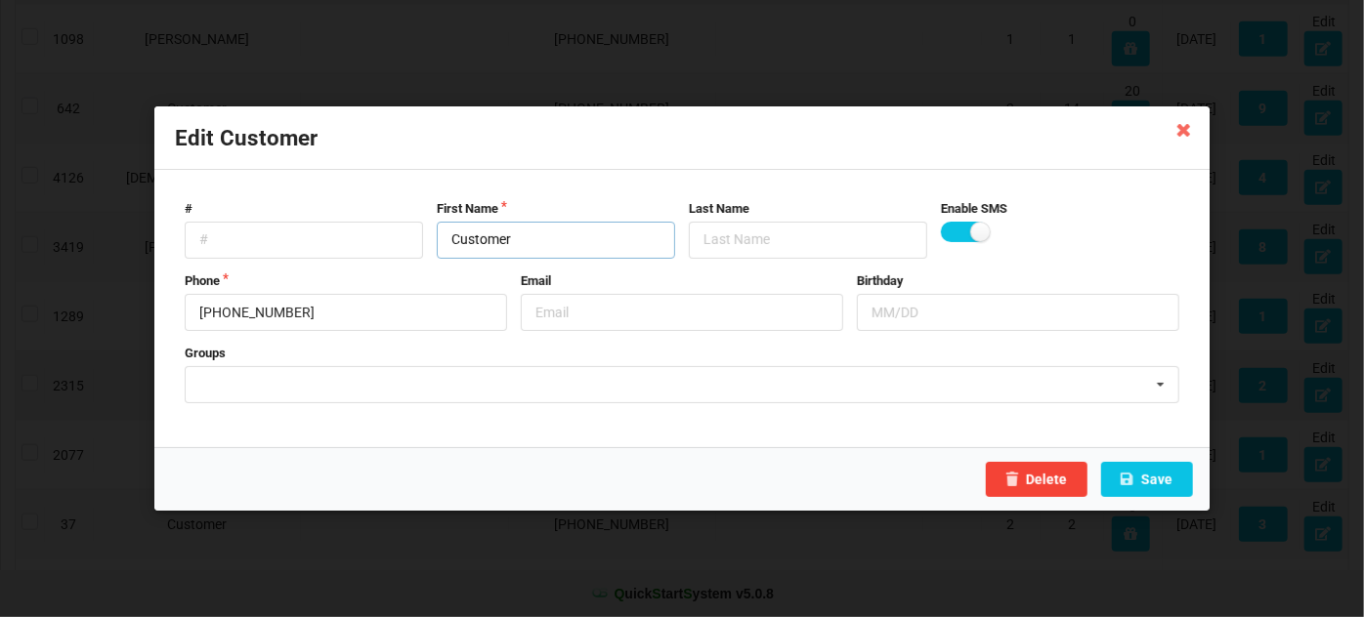
drag, startPoint x: 521, startPoint y: 235, endPoint x: 405, endPoint y: 255, distance: 116.9
click at [405, 255] on div "# First Name Customer Last Name Enable SMS" at bounding box center [682, 229] width 1008 height 59
click at [1166, 477] on button "Save" at bounding box center [1147, 479] width 92 height 35
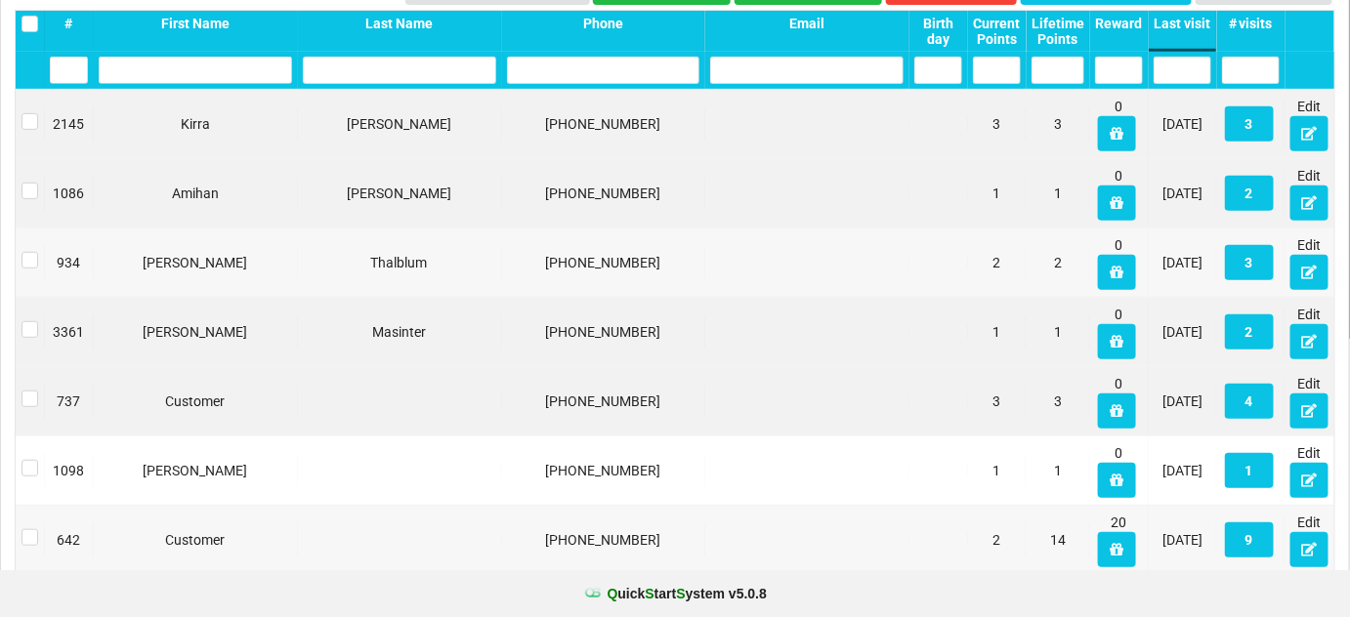
scroll to position [0, 0]
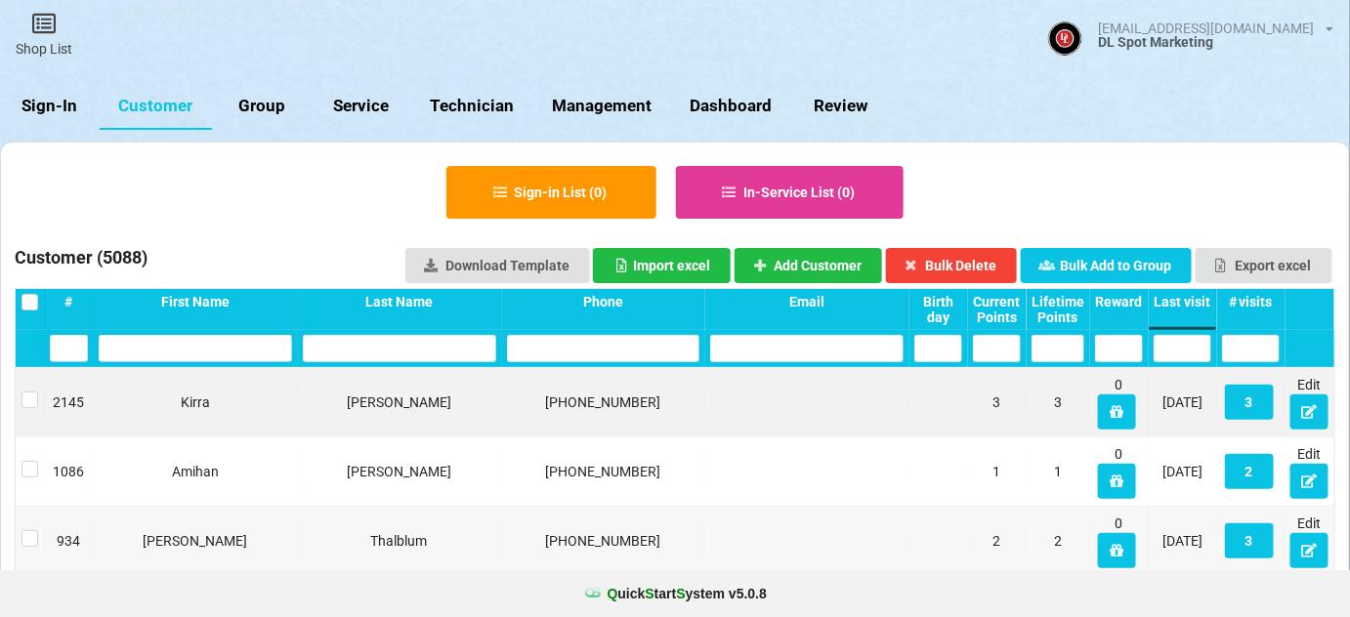
click at [548, 351] on input "text" at bounding box center [603, 348] width 193 height 27
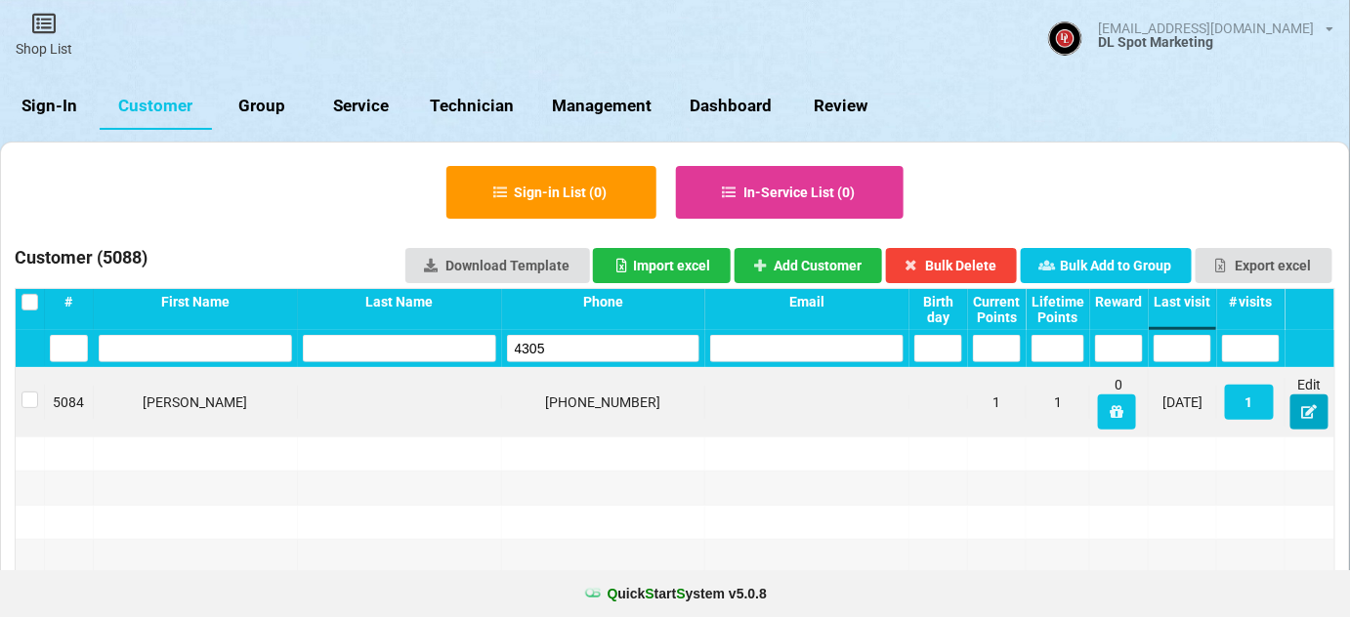
click at [1309, 415] on icon at bounding box center [1309, 411] width 17 height 12
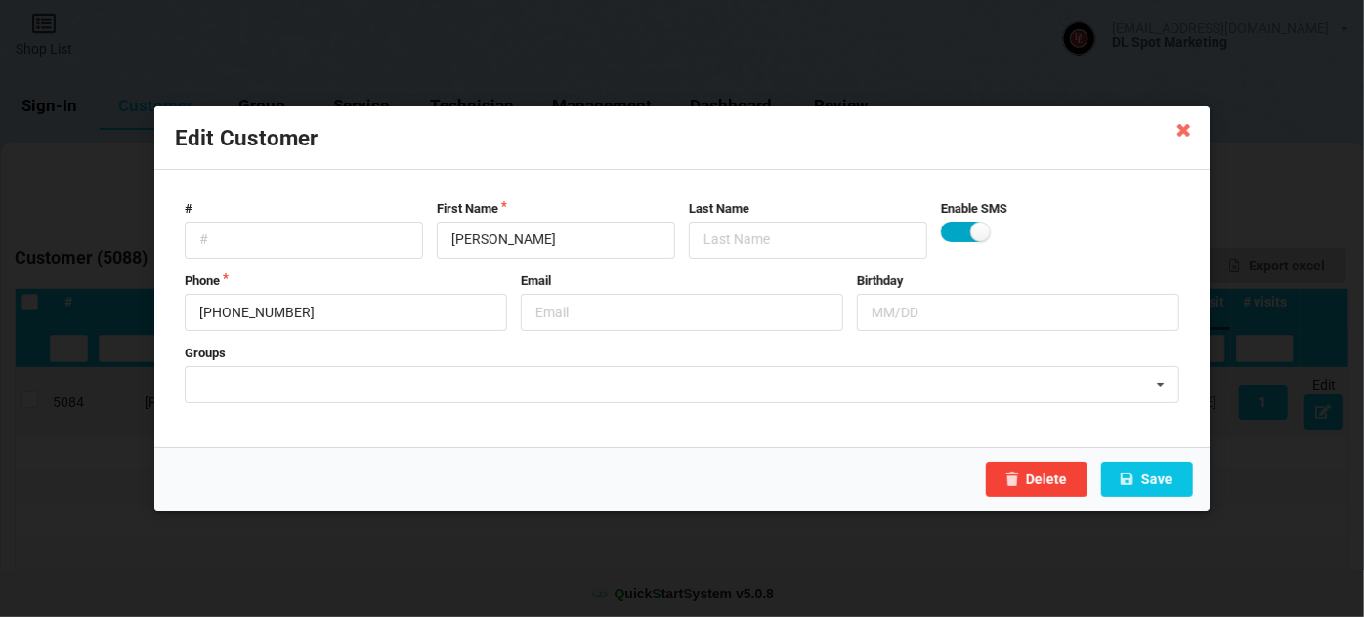
click at [951, 234] on label at bounding box center [965, 232] width 48 height 21
click at [586, 307] on input "text" at bounding box center [682, 312] width 322 height 37
click at [563, 334] on form "# First Name Vasudha Last Name Enable SMS Phone 990-325-4305 Email Birthday Gro…" at bounding box center [682, 309] width 1014 height 237
click at [578, 309] on input "text" at bounding box center [682, 312] width 322 height 37
click at [739, 238] on input "text" at bounding box center [808, 240] width 238 height 37
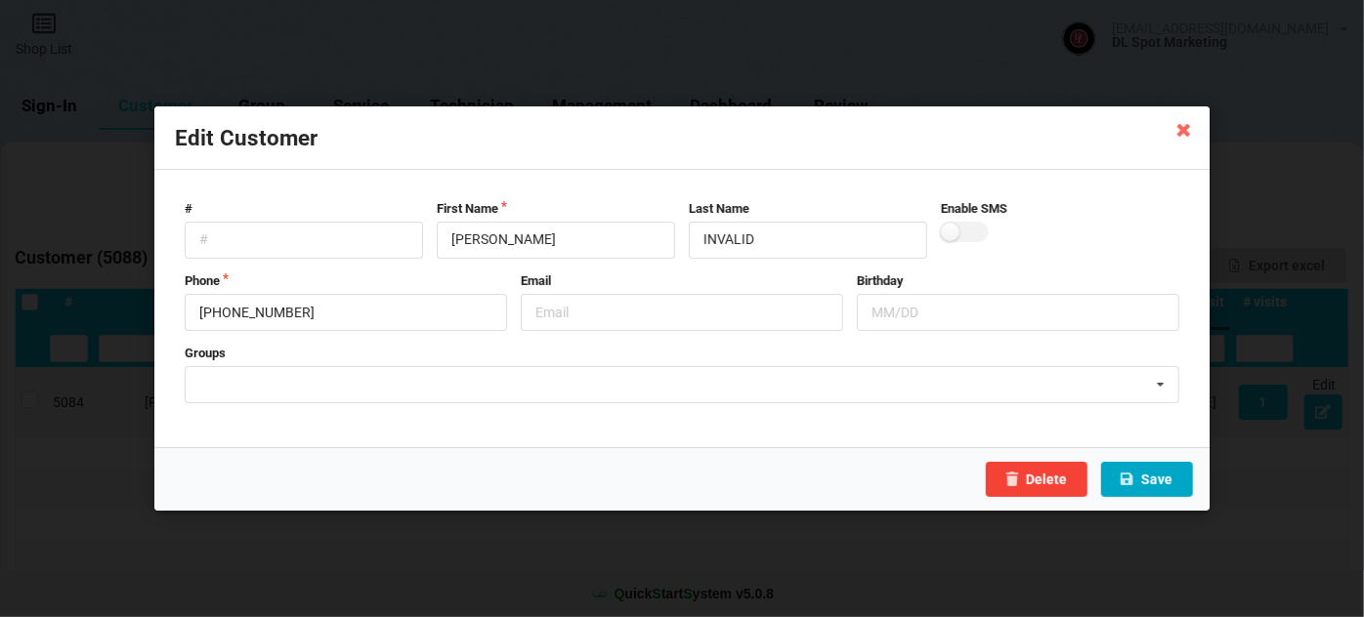
click at [1158, 481] on button "Save" at bounding box center [1147, 479] width 92 height 35
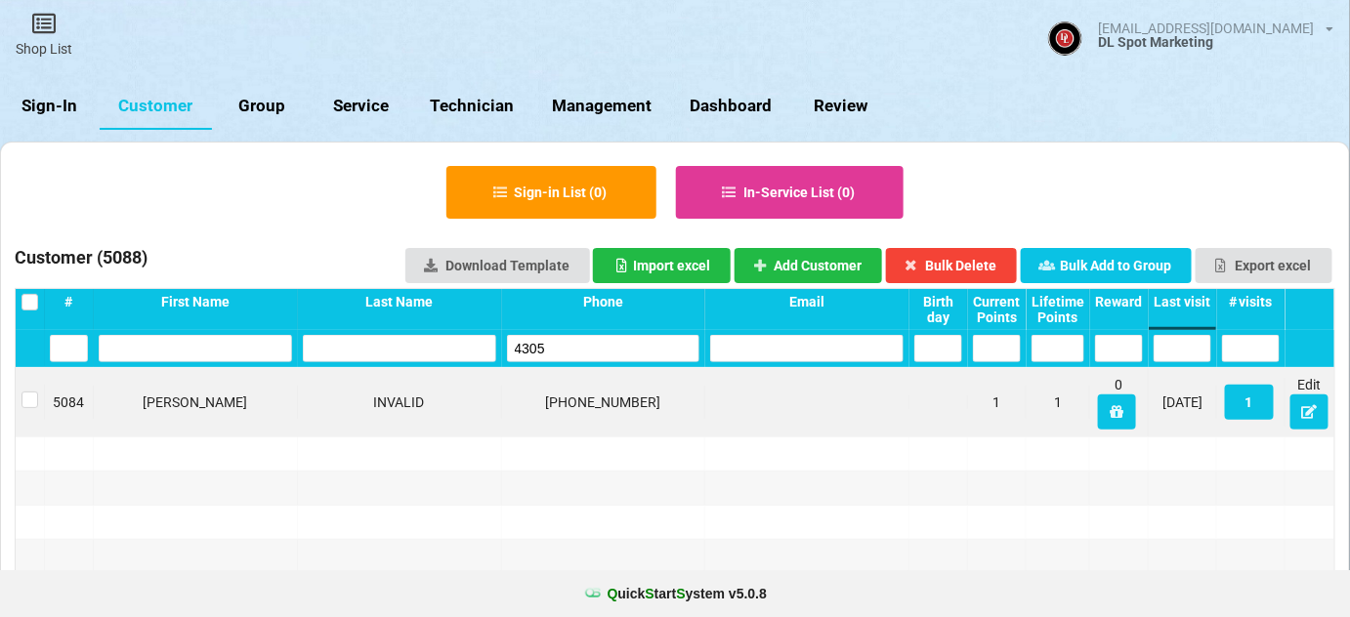
click at [64, 104] on link "Sign-In" at bounding box center [50, 106] width 100 height 47
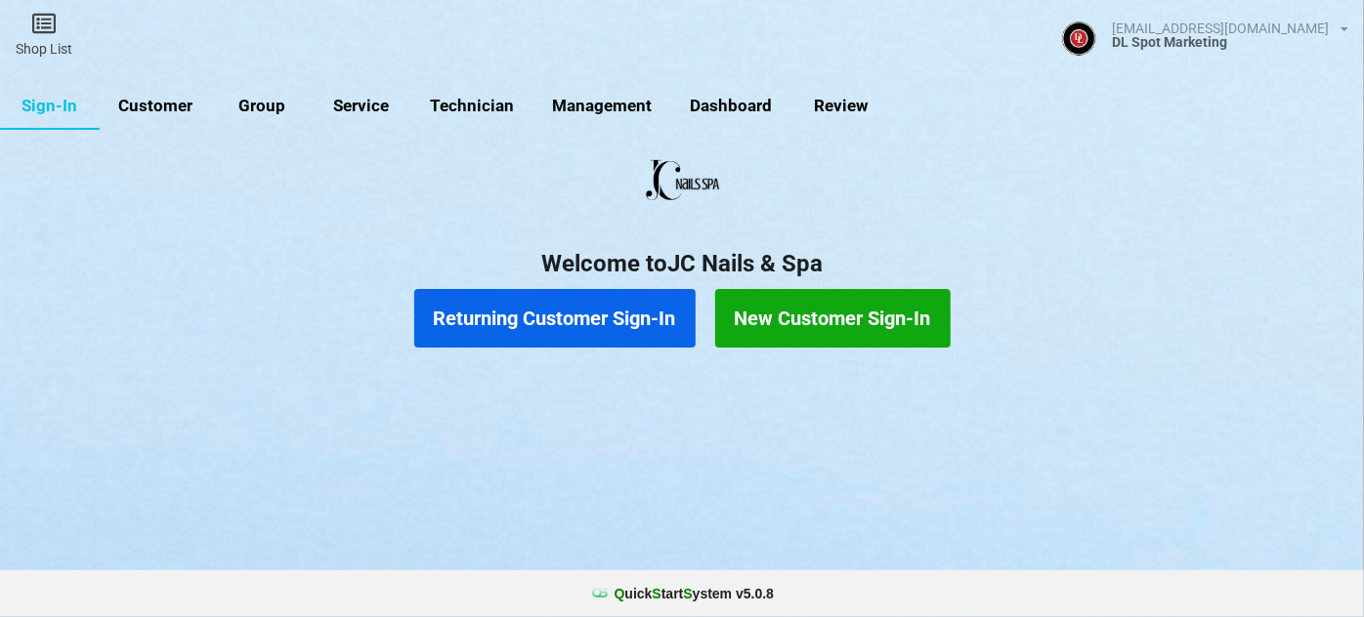
click at [158, 114] on link "Customer" at bounding box center [156, 106] width 112 height 47
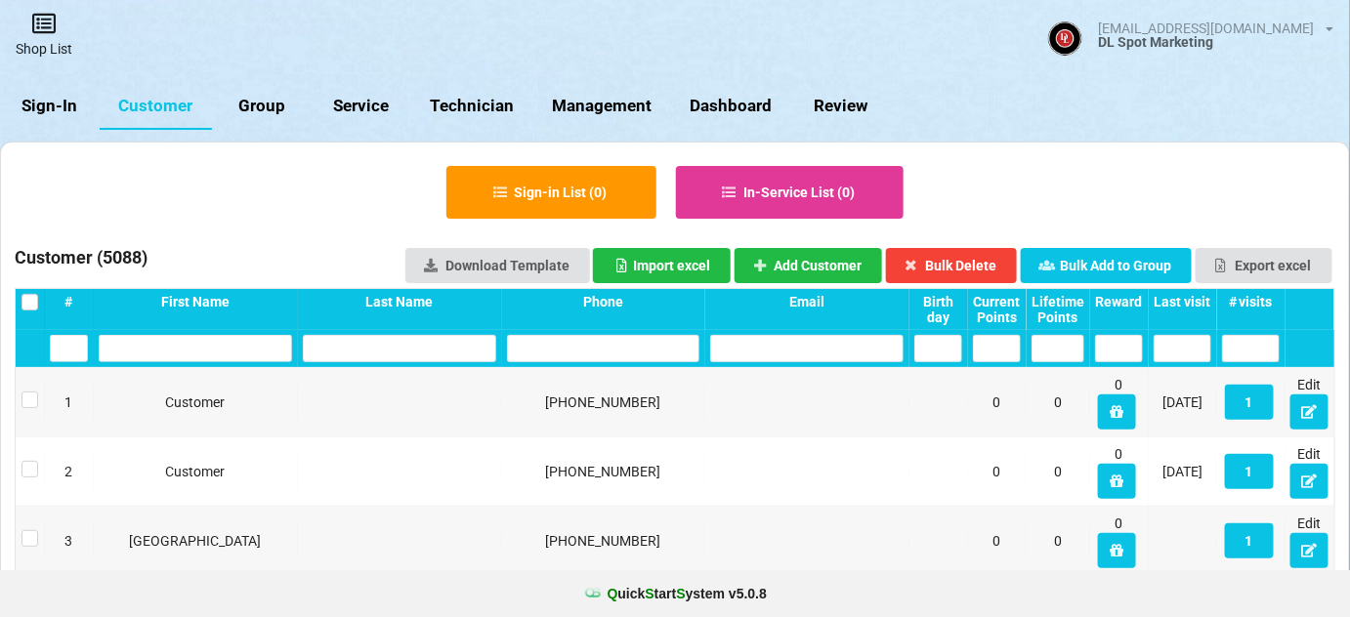
click at [45, 39] on link "Shop List" at bounding box center [44, 34] width 88 height 69
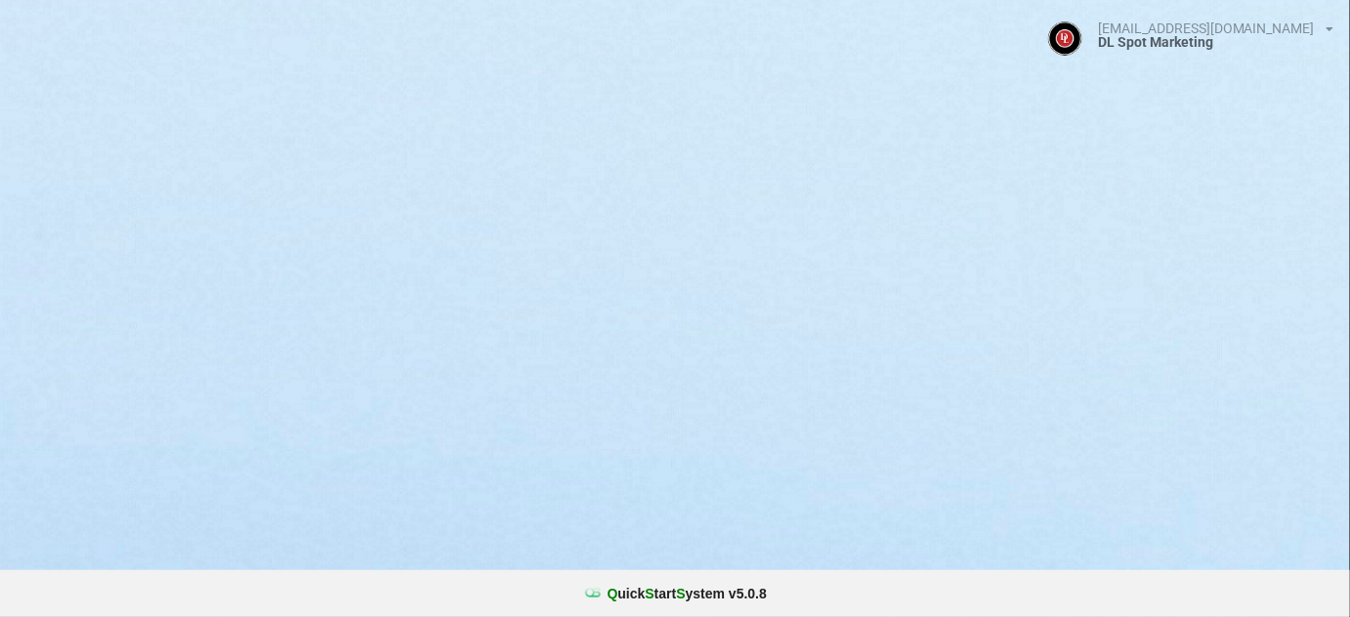
select select "25"
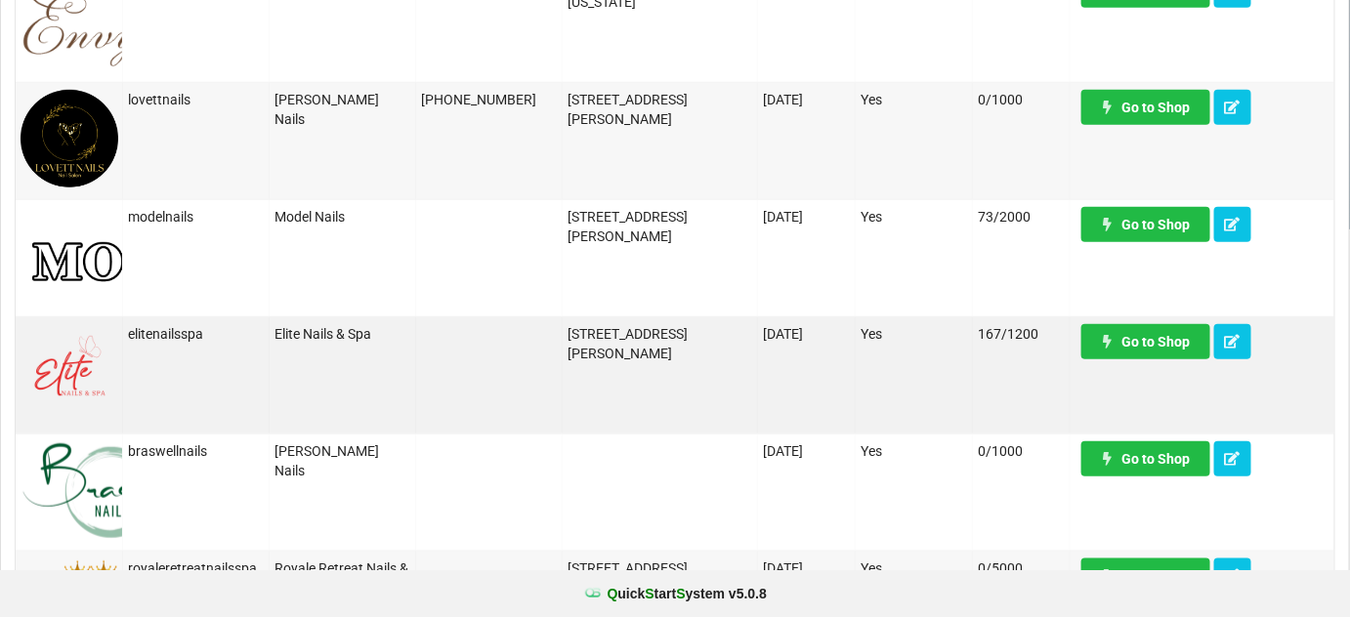
scroll to position [474, 0]
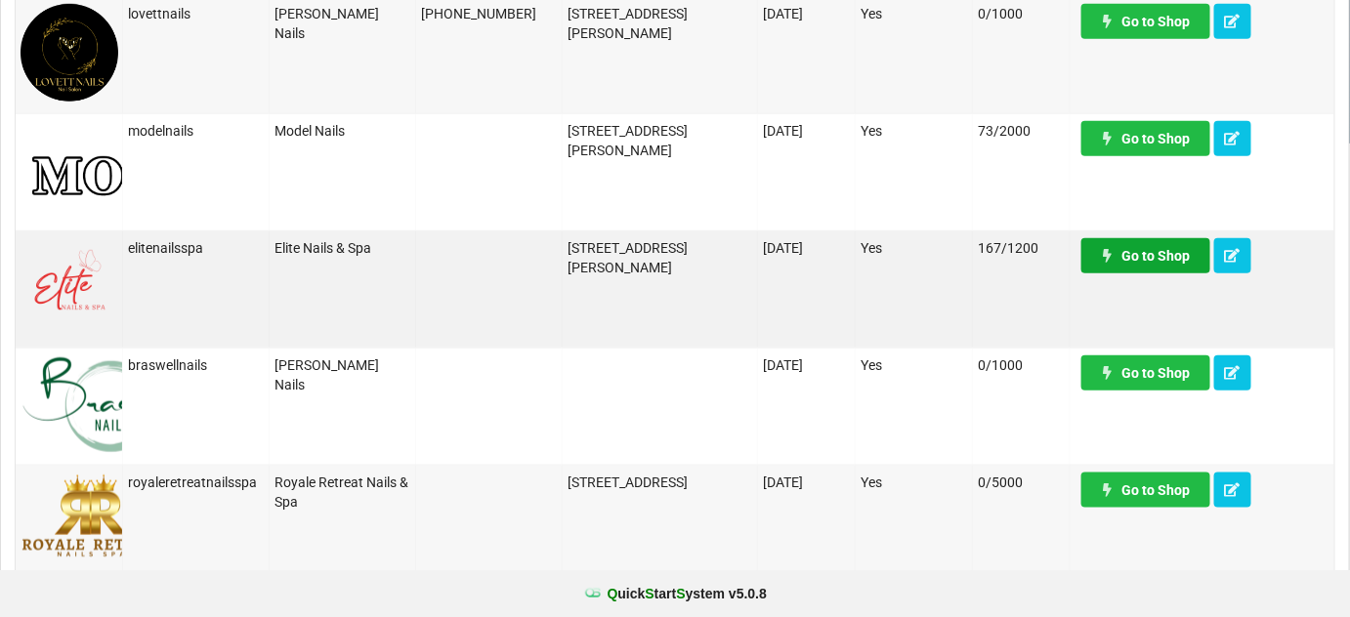
click at [1162, 260] on link "Go to Shop" at bounding box center [1146, 255] width 129 height 35
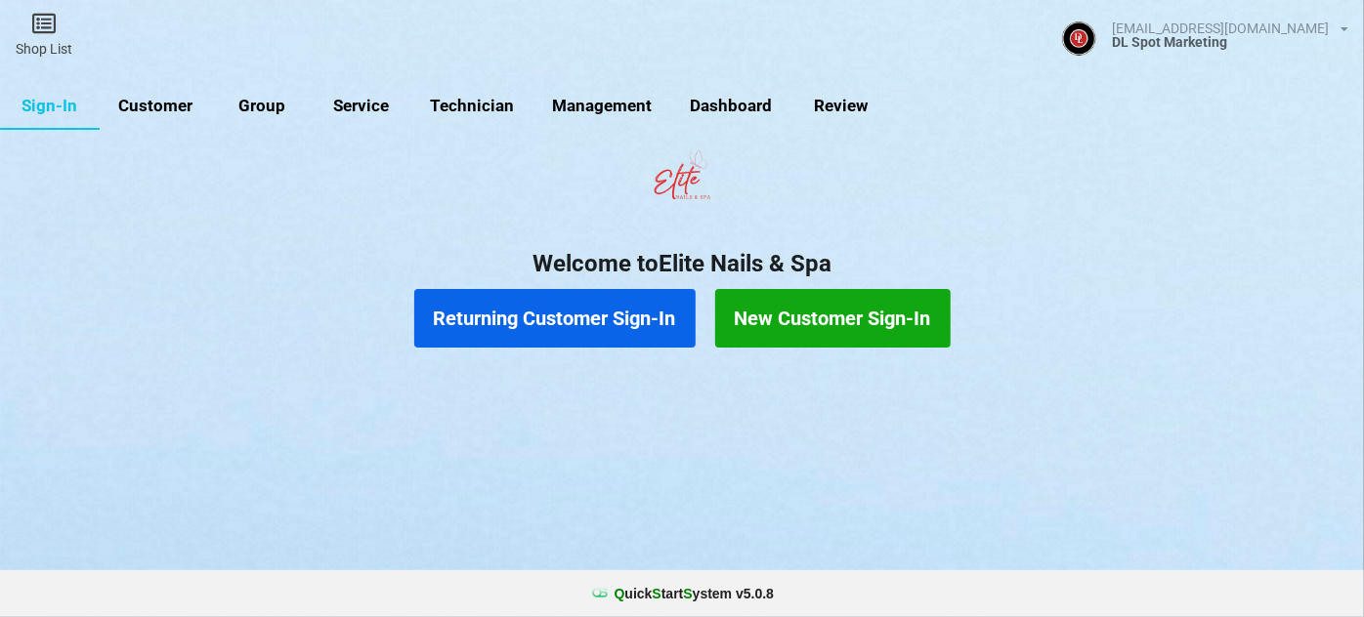
click at [149, 111] on link "Customer" at bounding box center [156, 106] width 112 height 47
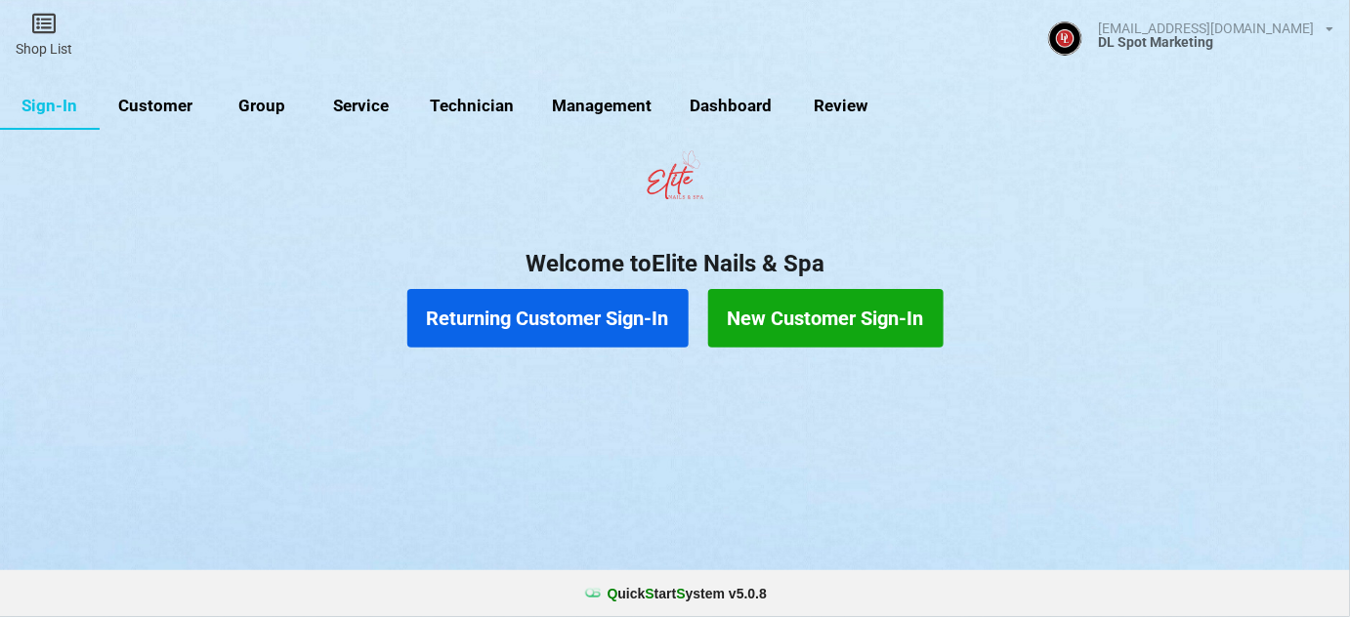
select select "25"
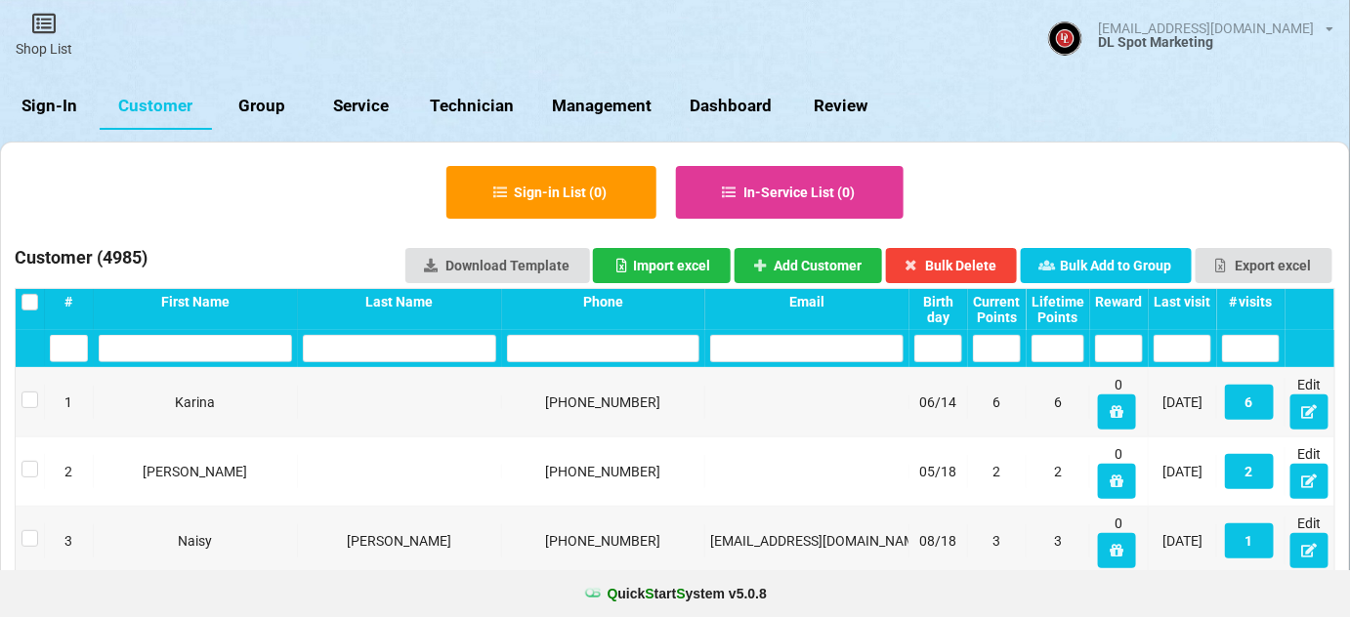
click at [555, 351] on input "text" at bounding box center [603, 348] width 193 height 27
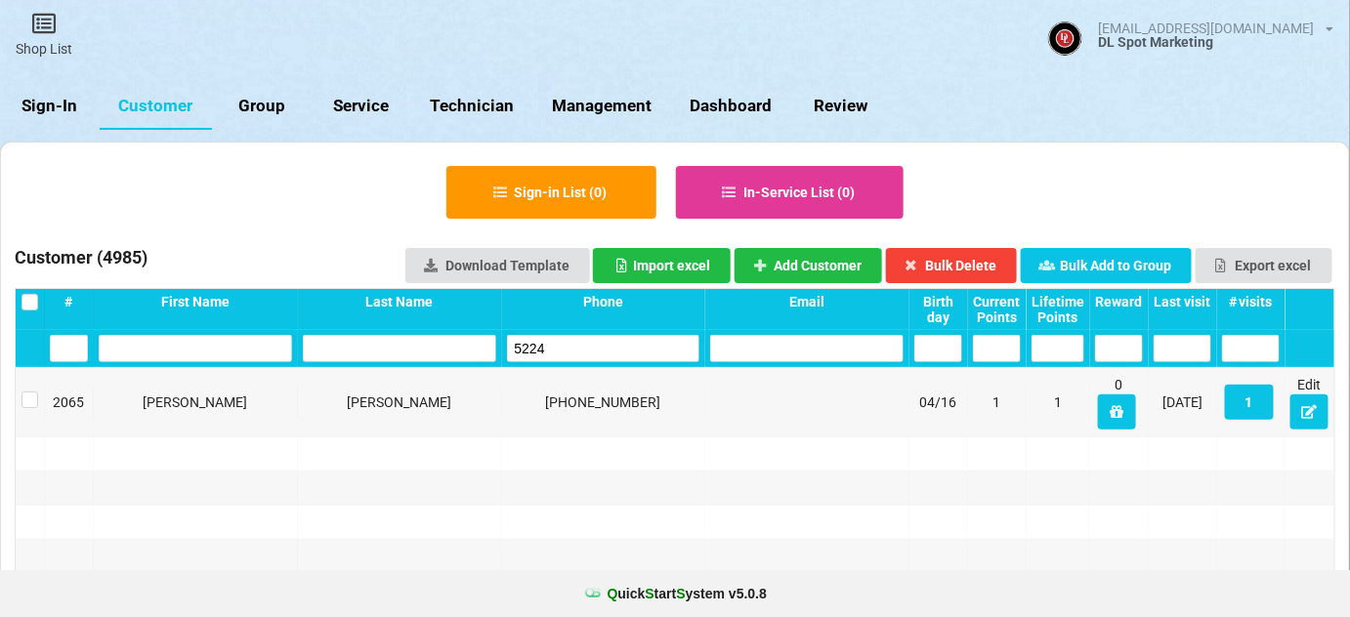
type input "5224"
click at [1308, 414] on icon at bounding box center [1309, 411] width 17 height 12
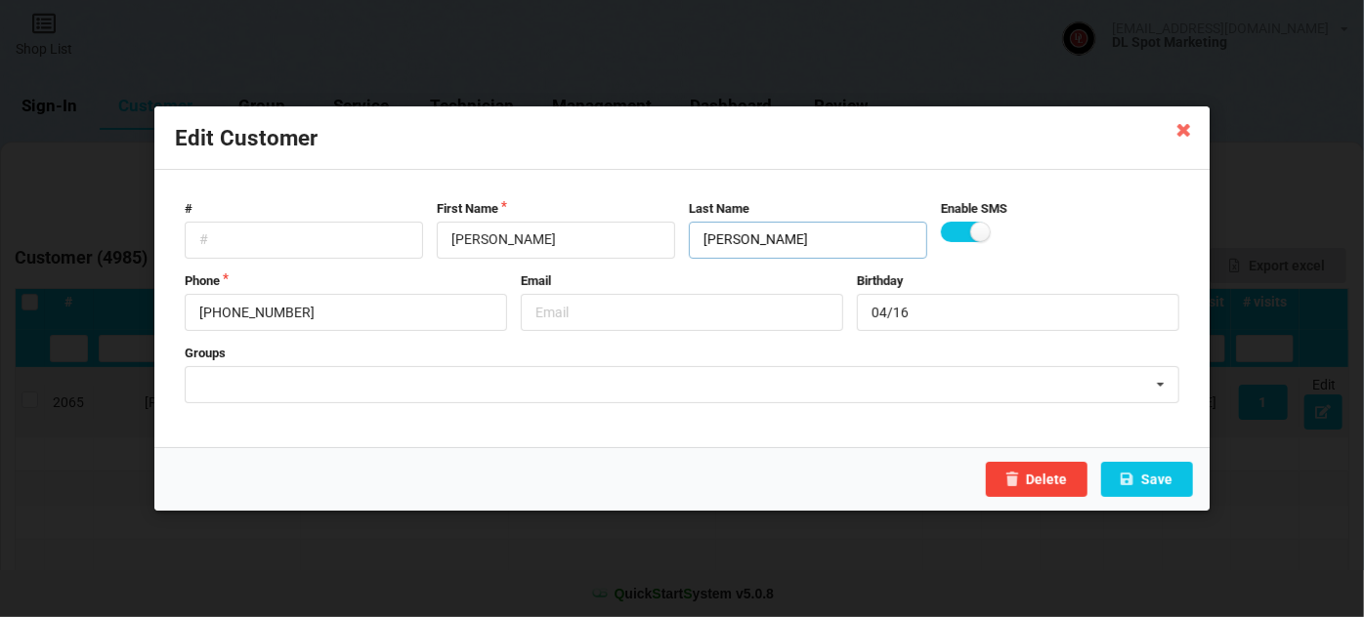
click at [779, 243] on input "[PERSON_NAME]" at bounding box center [808, 240] width 238 height 37
click at [545, 248] on input "[PERSON_NAME]" at bounding box center [556, 240] width 238 height 37
type input "[PERSON_NAME]"
click at [959, 233] on label at bounding box center [965, 232] width 48 height 21
checkbox input "false"
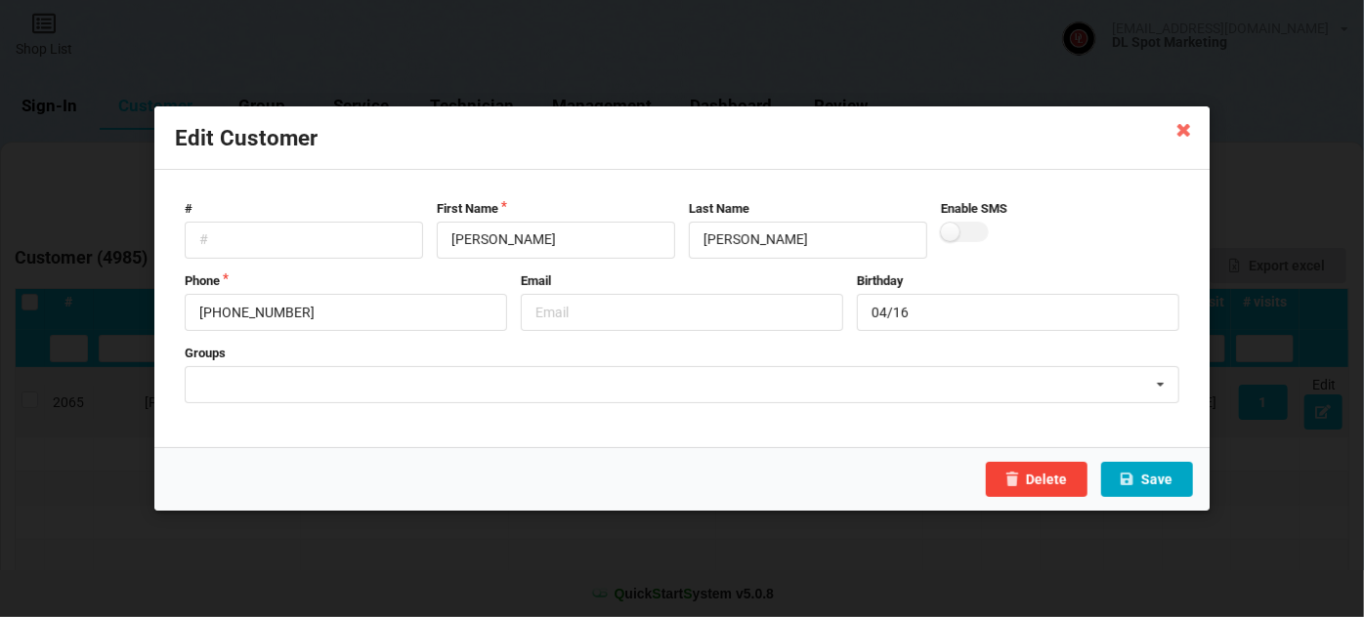
click at [1143, 471] on button "Save" at bounding box center [1147, 479] width 92 height 35
